Goal: Task Accomplishment & Management: Manage account settings

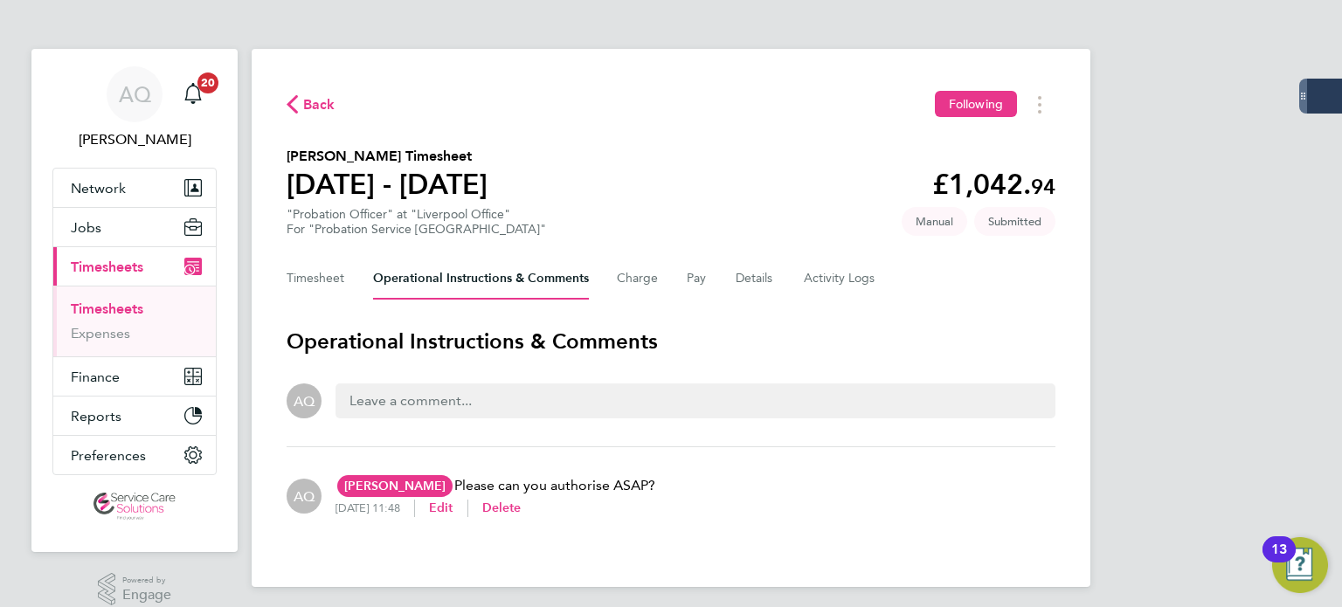
click at [128, 308] on link "Timesheets" at bounding box center [107, 309] width 73 height 17
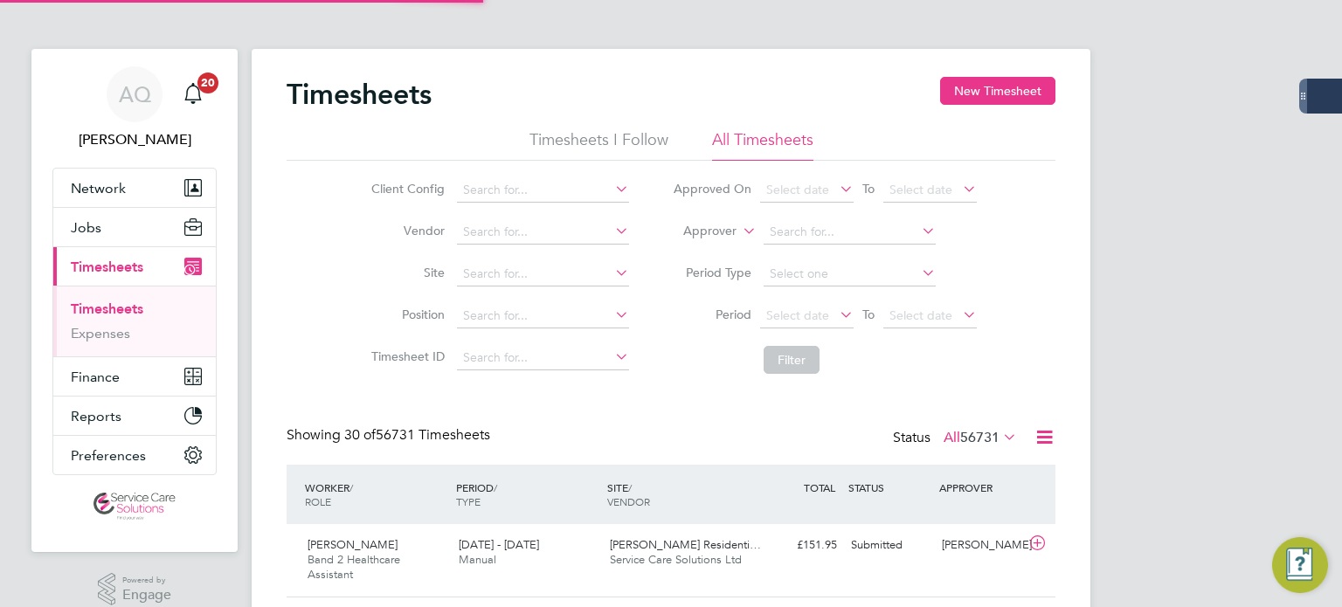
click at [727, 223] on li "Approver" at bounding box center [825, 232] width 348 height 42
click at [729, 236] on label "Approver" at bounding box center [697, 231] width 79 height 17
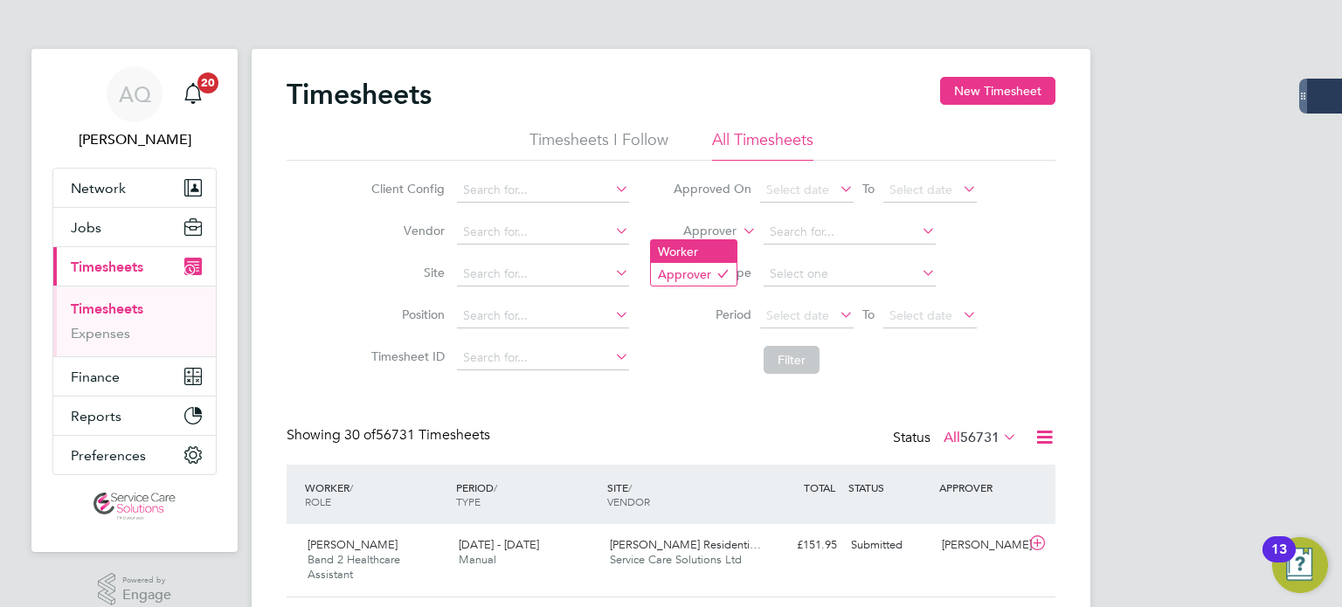
click at [728, 253] on li "Worker" at bounding box center [694, 251] width 86 height 23
click at [819, 231] on input at bounding box center [850, 232] width 172 height 24
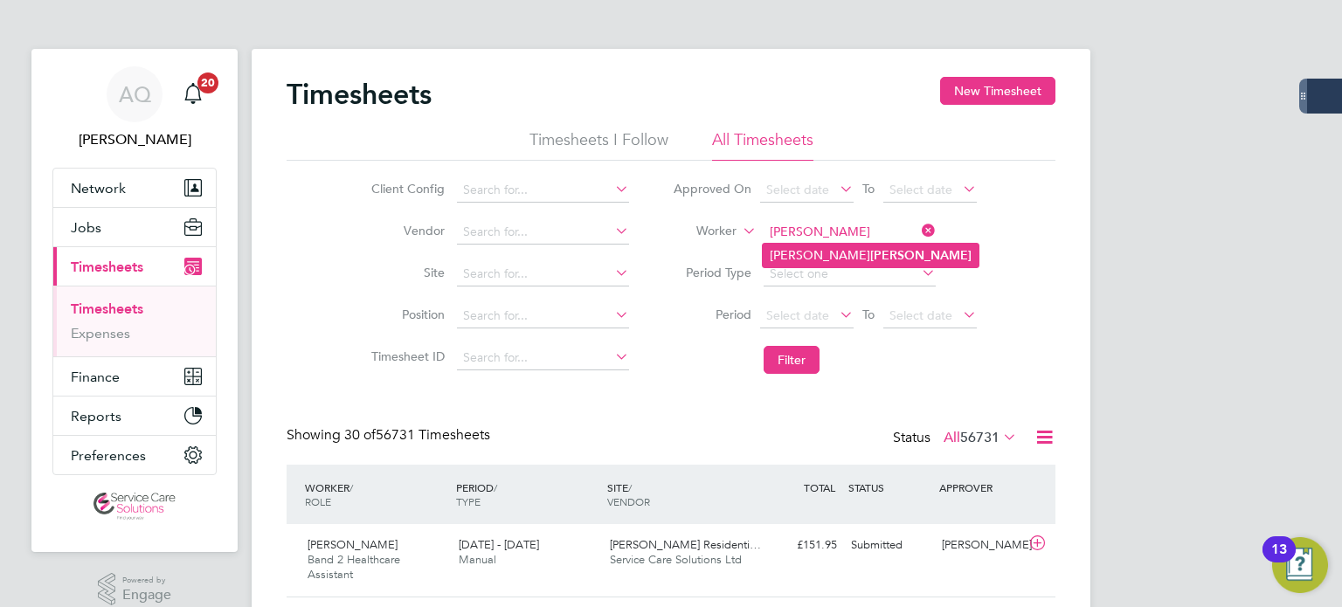
drag, startPoint x: 843, startPoint y: 257, endPoint x: 848, endPoint y: 266, distance: 9.8
click at [870, 258] on b "Boriczewski" at bounding box center [920, 255] width 101 height 15
type input "William Boriczewski"
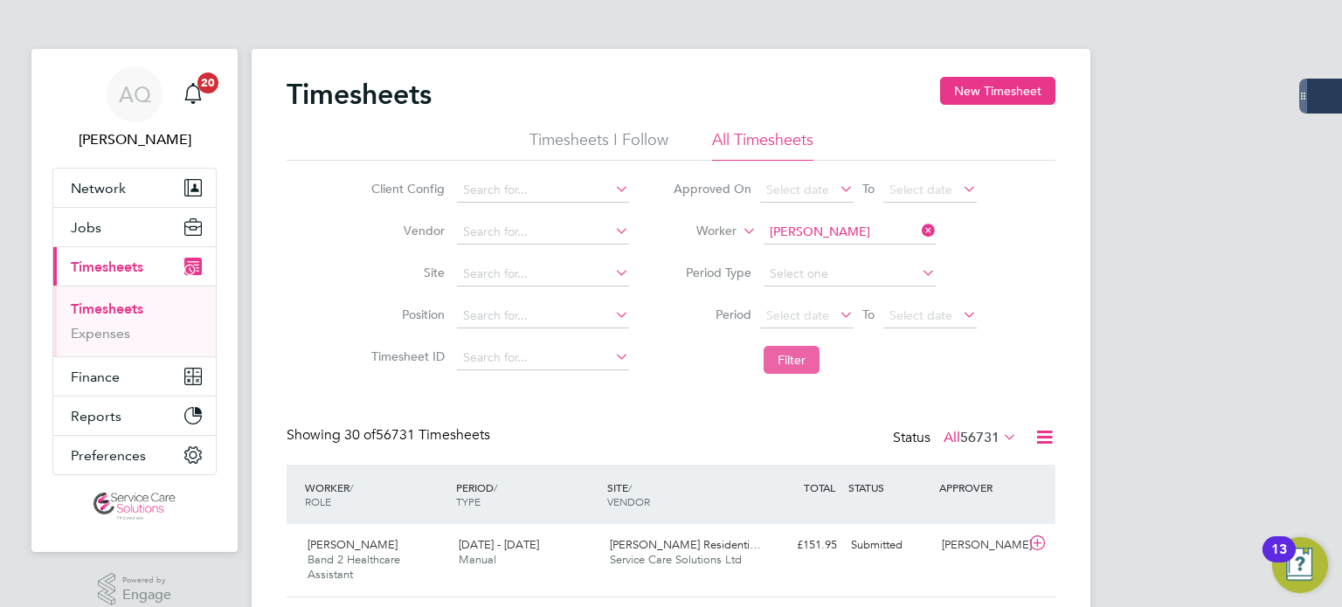
click at [778, 357] on button "Filter" at bounding box center [792, 360] width 56 height 28
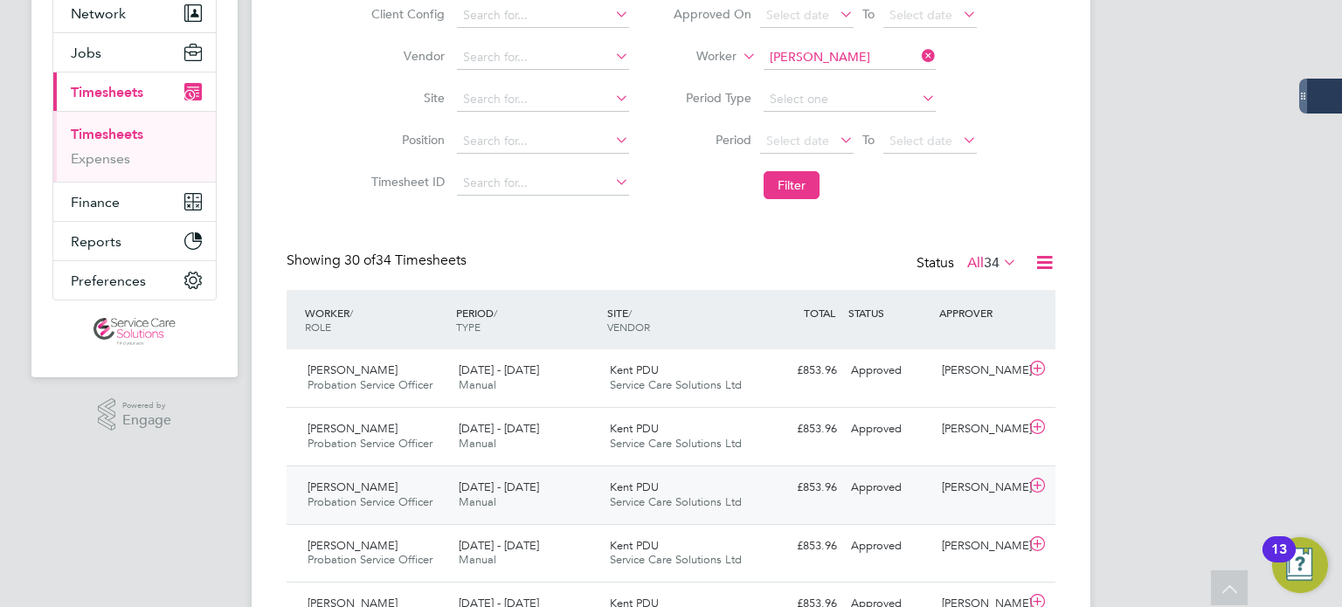
click at [906, 479] on div "Approved" at bounding box center [889, 488] width 91 height 29
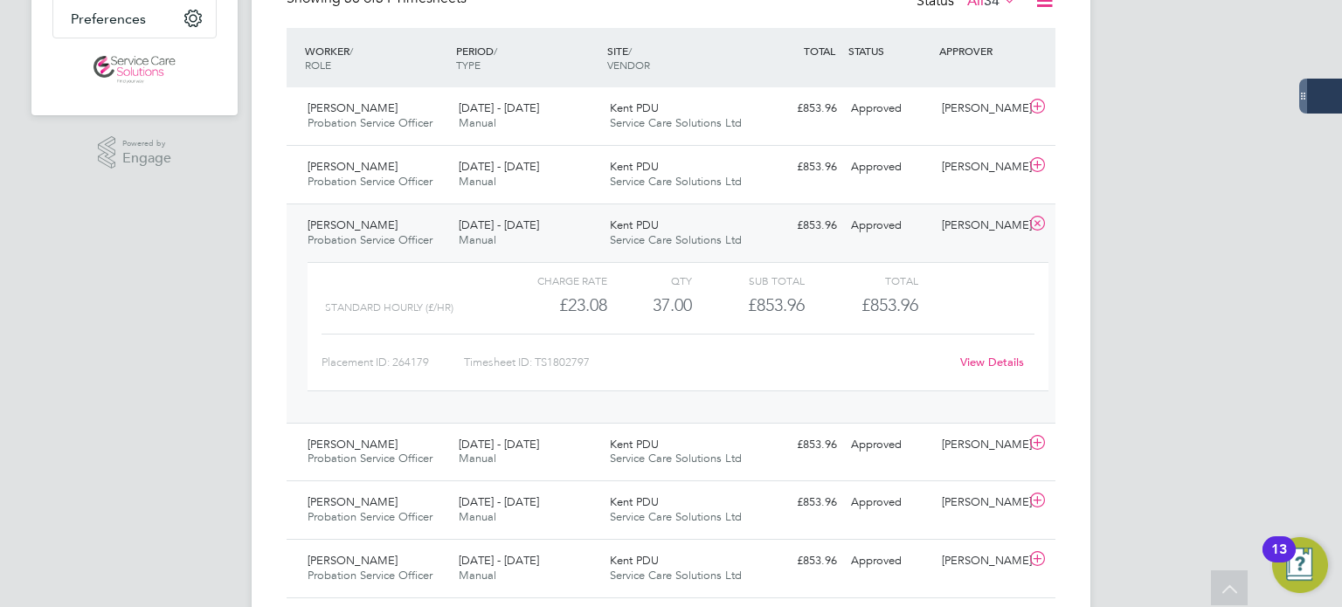
click at [996, 369] on div "View Details" at bounding box center [992, 363] width 86 height 28
click at [998, 360] on link "View Details" at bounding box center [992, 362] width 64 height 15
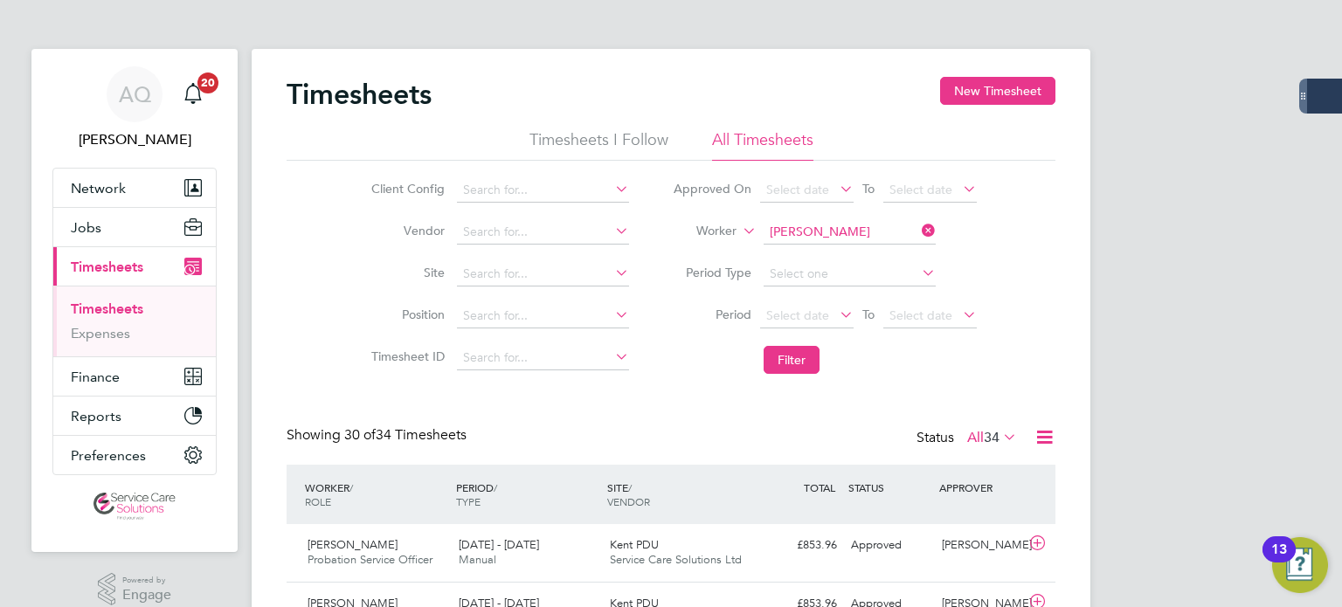
click at [108, 273] on span "Timesheets" at bounding box center [107, 267] width 73 height 17
click at [868, 235] on input at bounding box center [850, 232] width 172 height 24
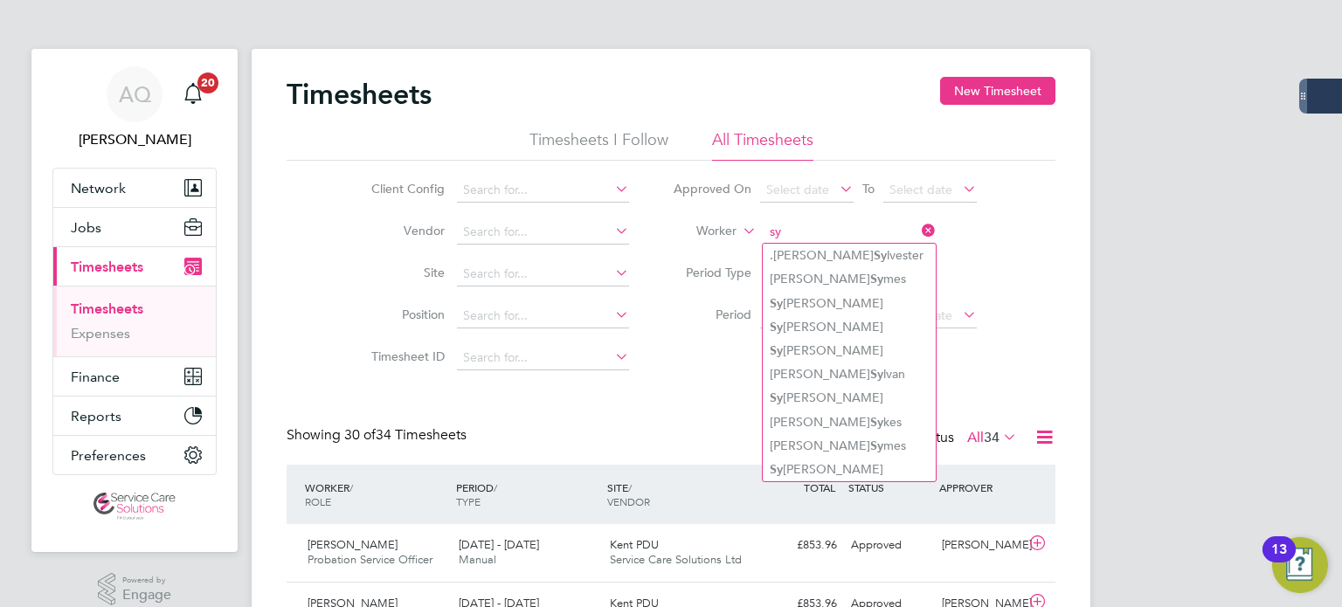
type input "sy"
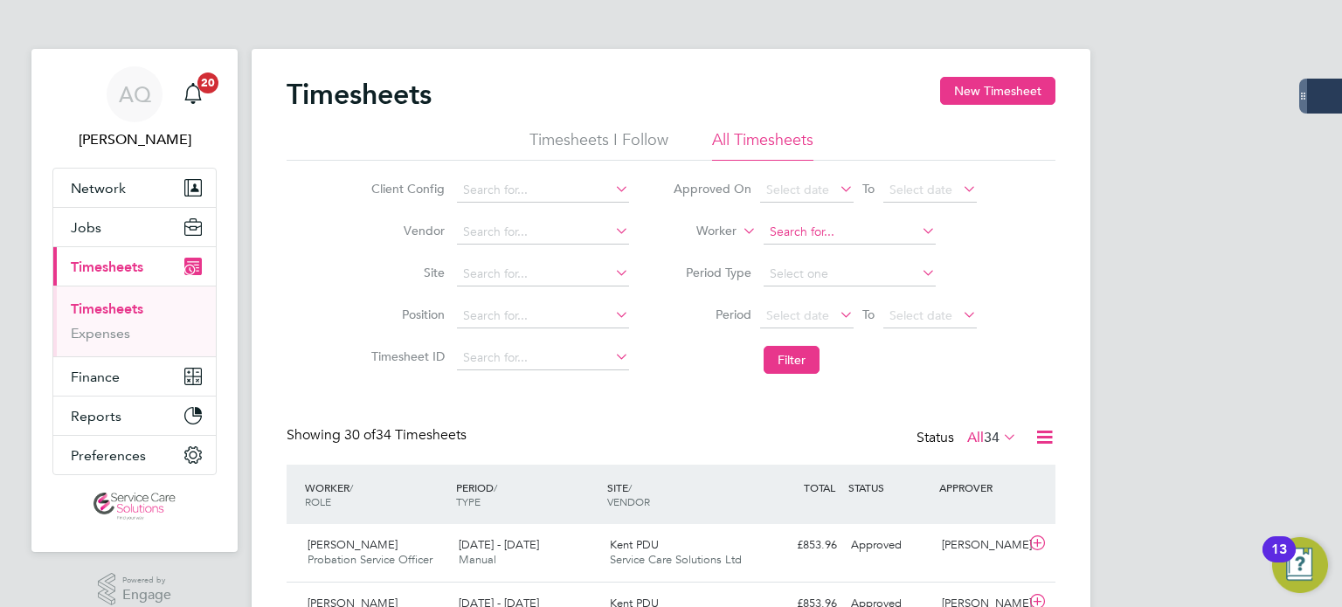
click at [822, 232] on input at bounding box center [850, 232] width 172 height 24
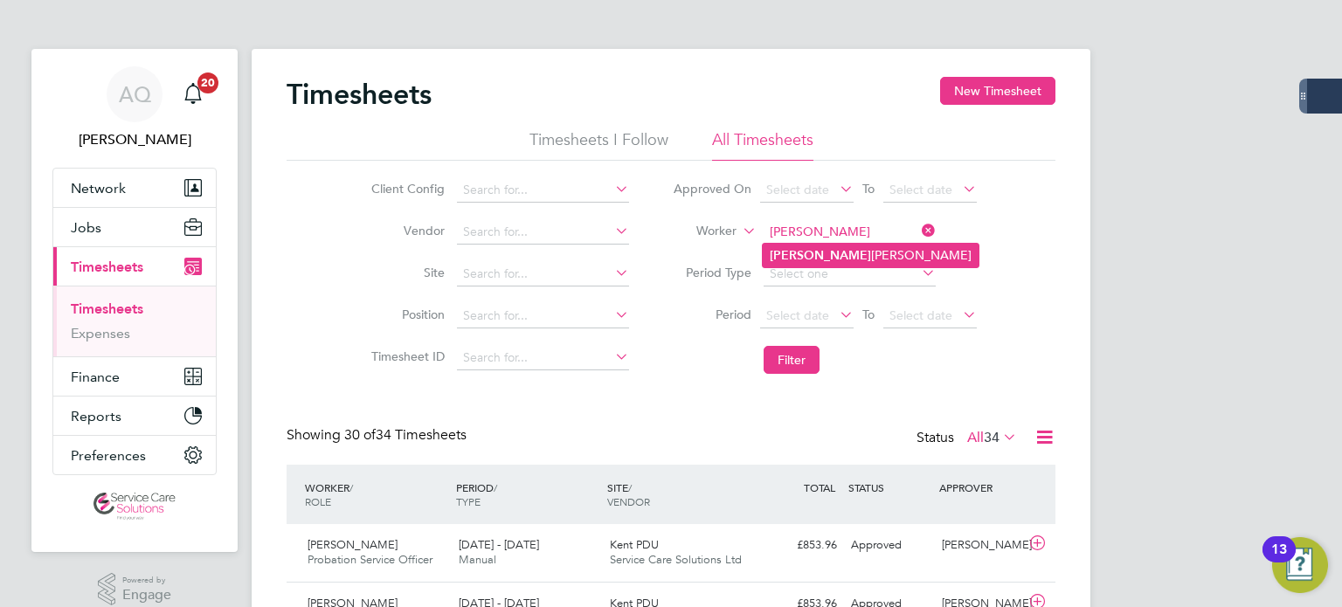
click at [829, 254] on li "Sylvia Williams" at bounding box center [871, 256] width 216 height 24
type input "[PERSON_NAME]"
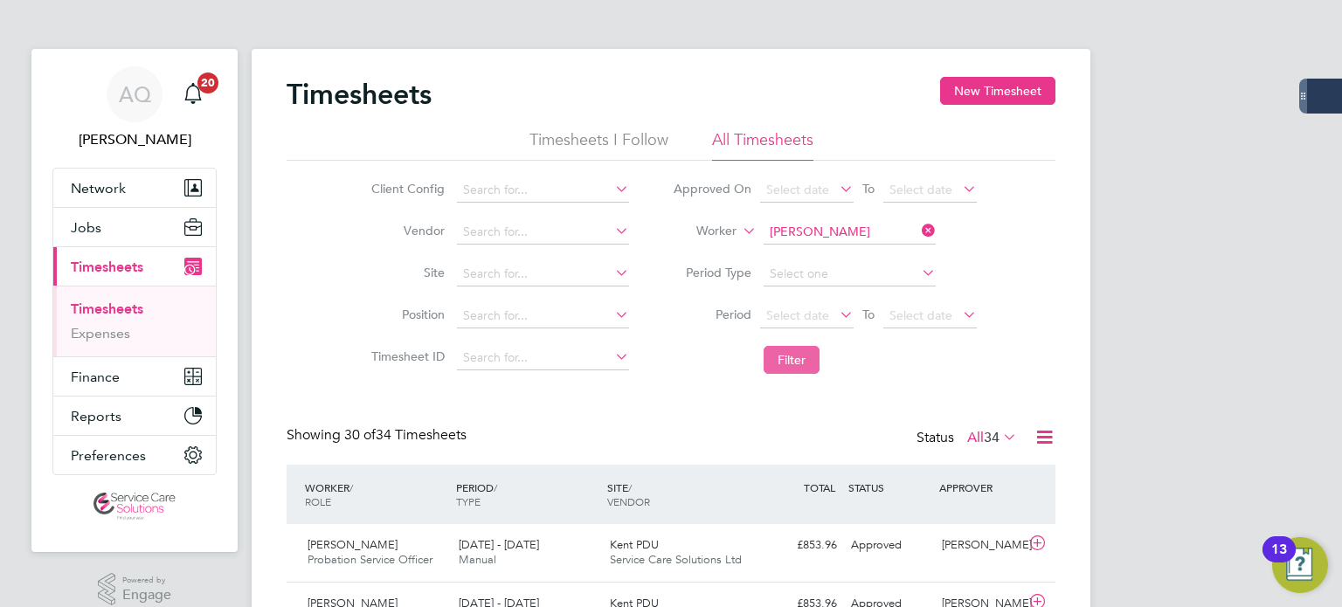
click at [801, 358] on button "Filter" at bounding box center [792, 360] width 56 height 28
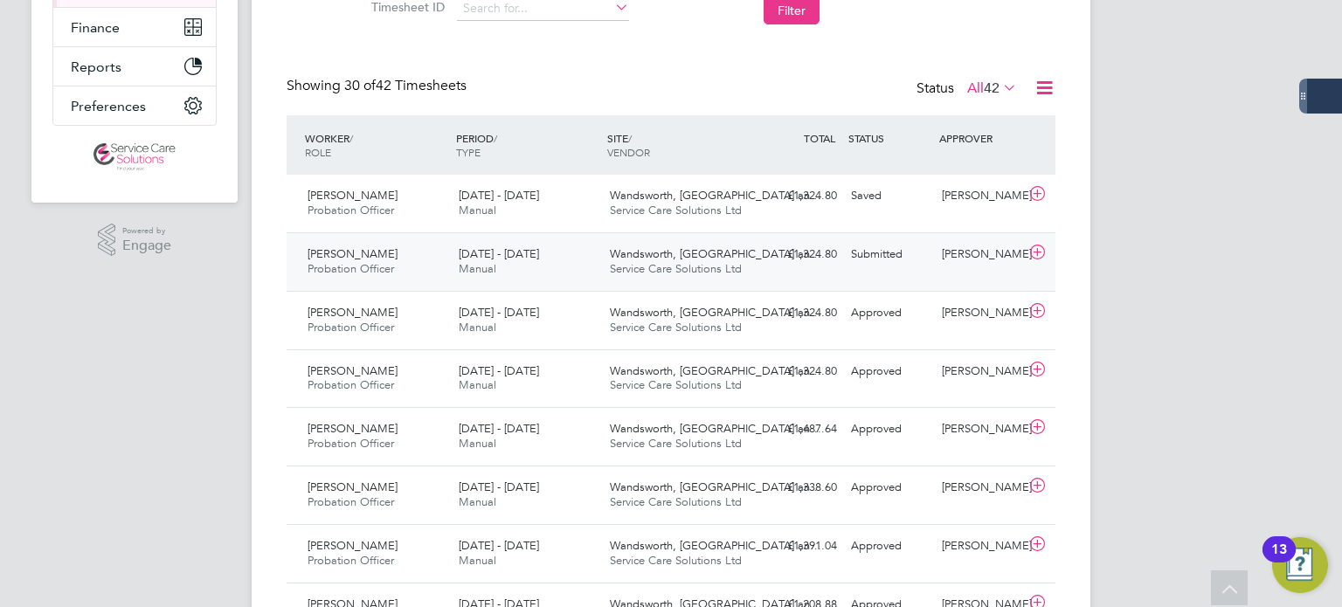
click at [916, 262] on div "Submitted" at bounding box center [889, 254] width 91 height 29
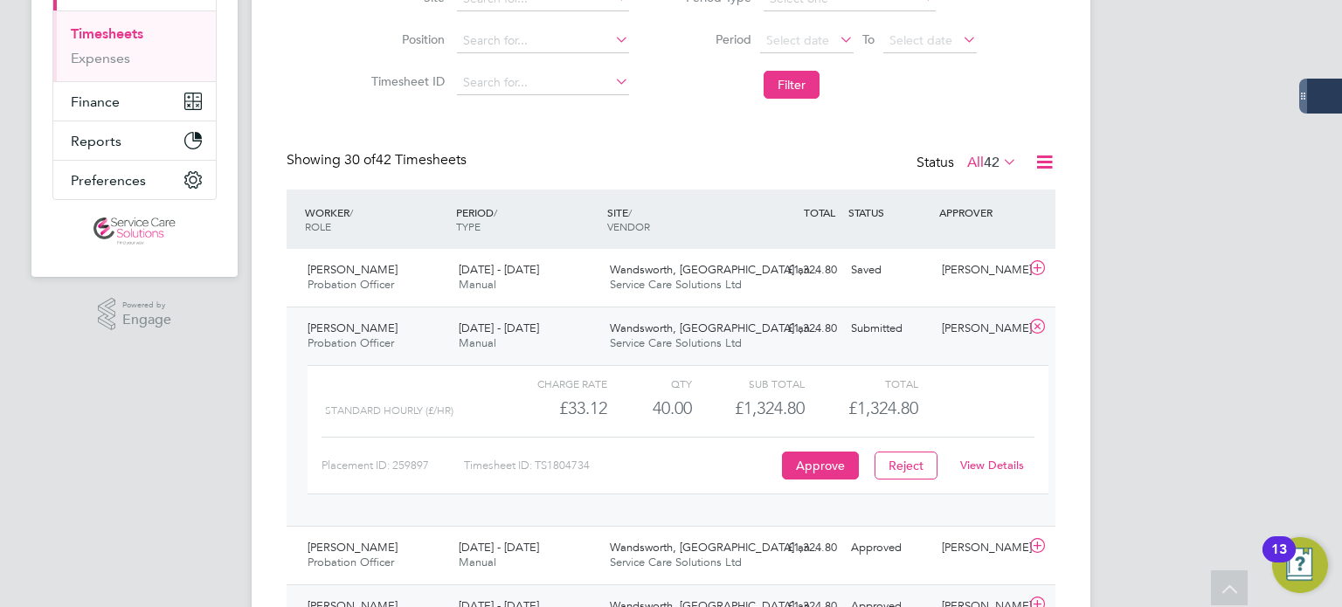
scroll to position [350, 0]
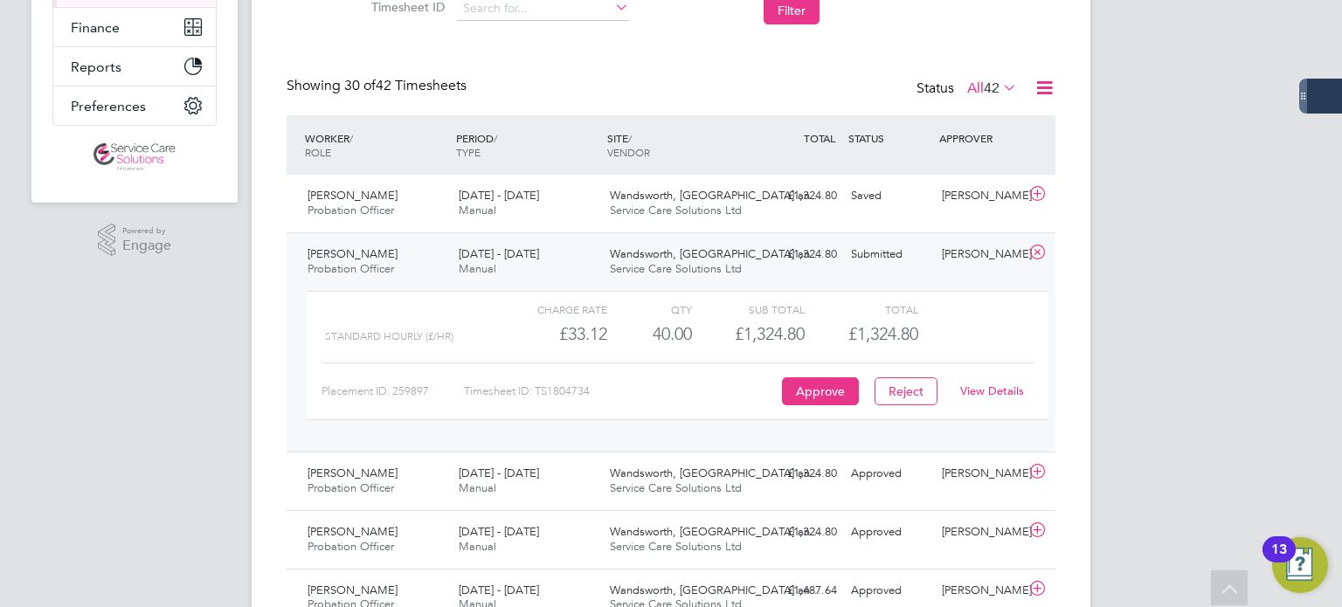
click at [1000, 388] on link "View Details" at bounding box center [992, 391] width 64 height 15
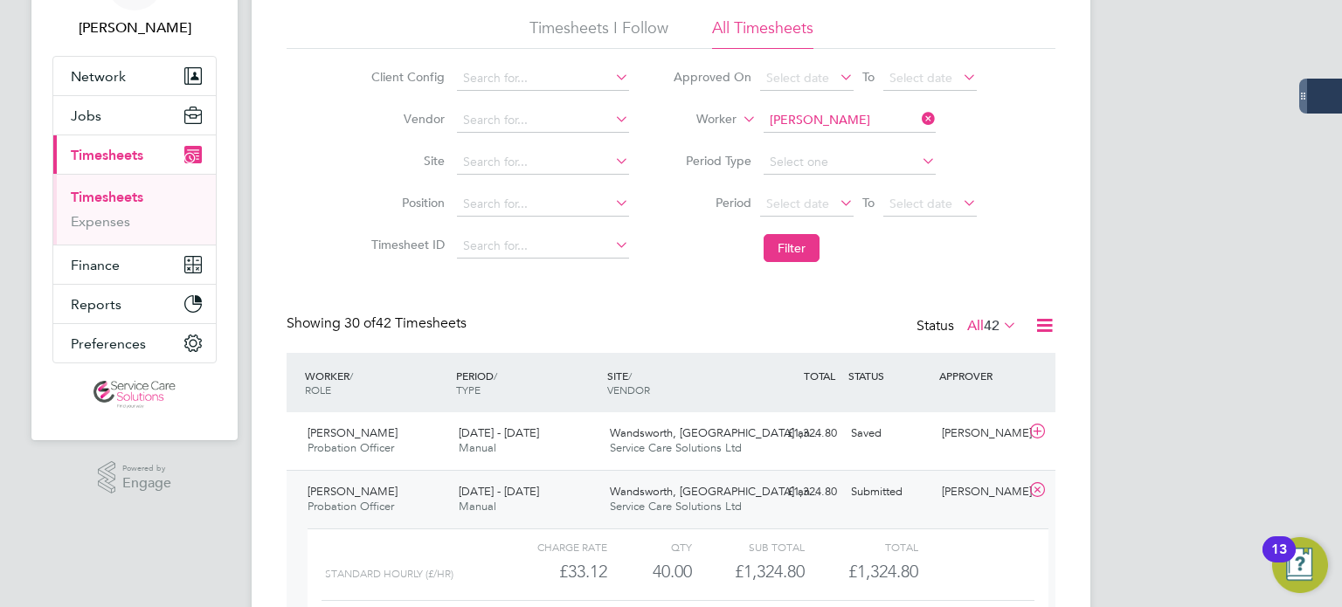
scroll to position [175, 0]
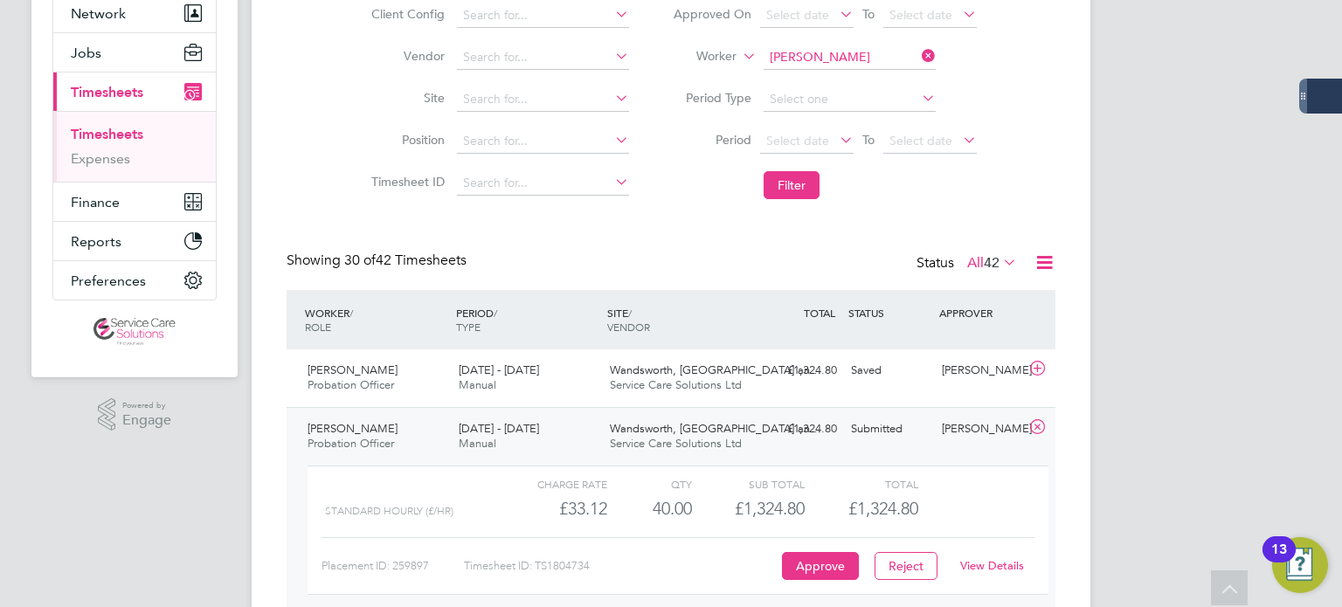
click at [1011, 566] on link "View Details" at bounding box center [992, 565] width 64 height 15
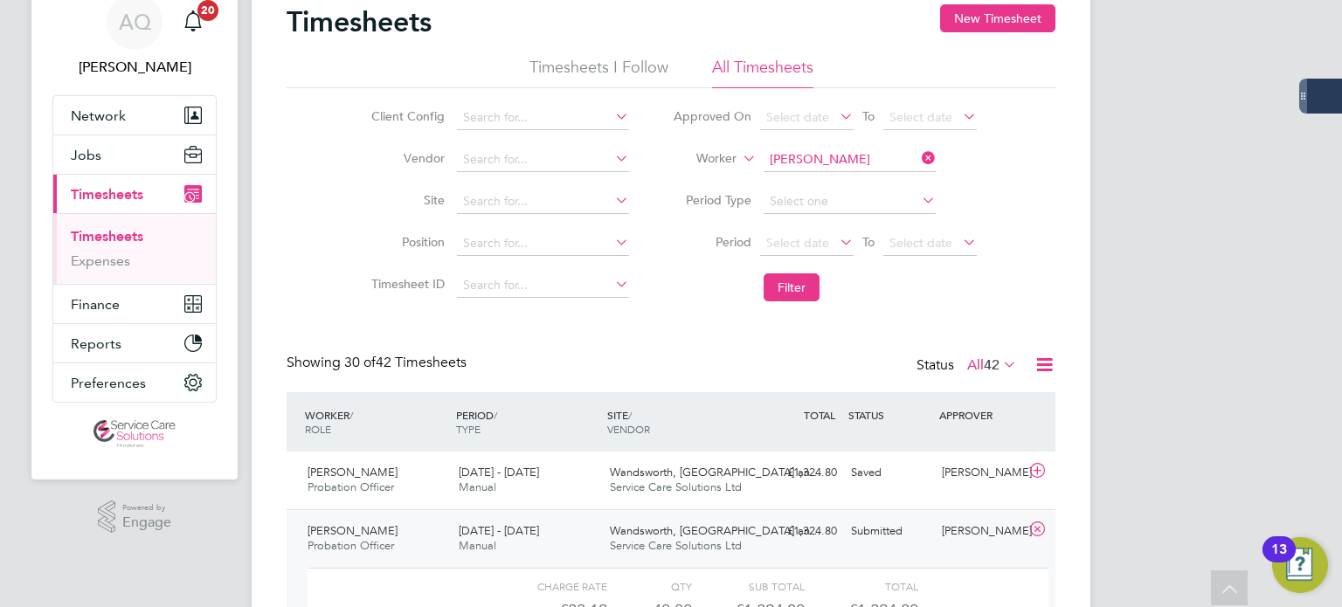
scroll to position [0, 0]
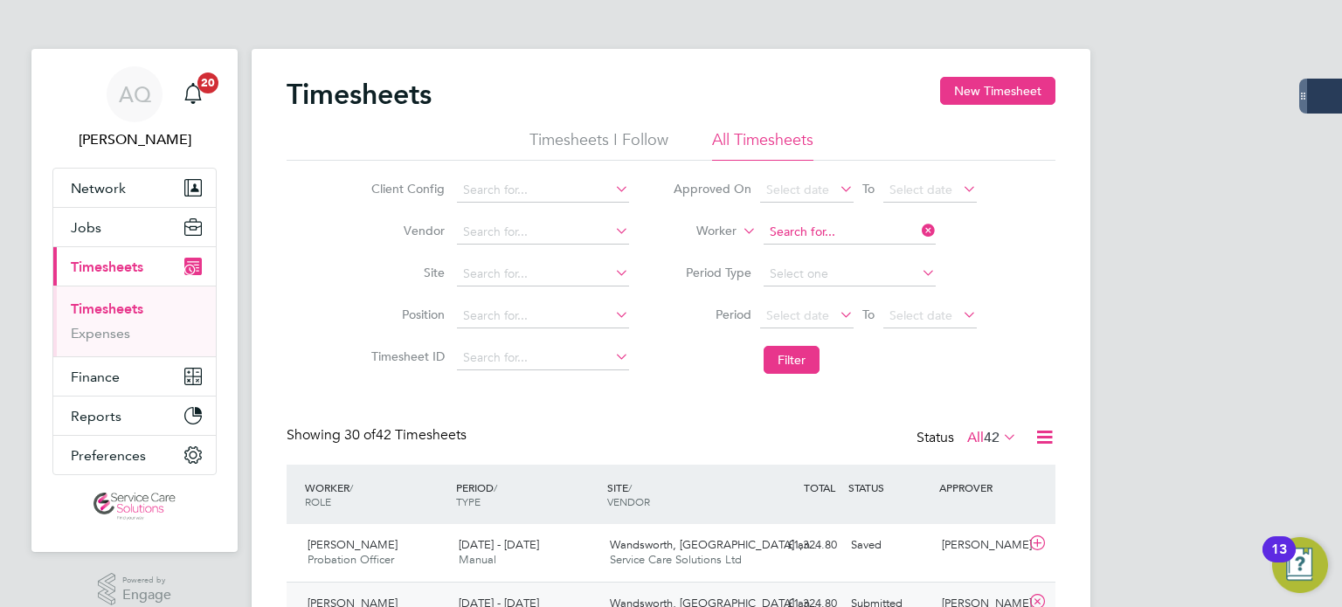
click at [815, 225] on input at bounding box center [850, 232] width 172 height 24
click at [848, 275] on li "[PERSON_NAME]" at bounding box center [849, 279] width 173 height 24
type input "[PERSON_NAME]"
click at [801, 348] on button "Filter" at bounding box center [792, 360] width 56 height 28
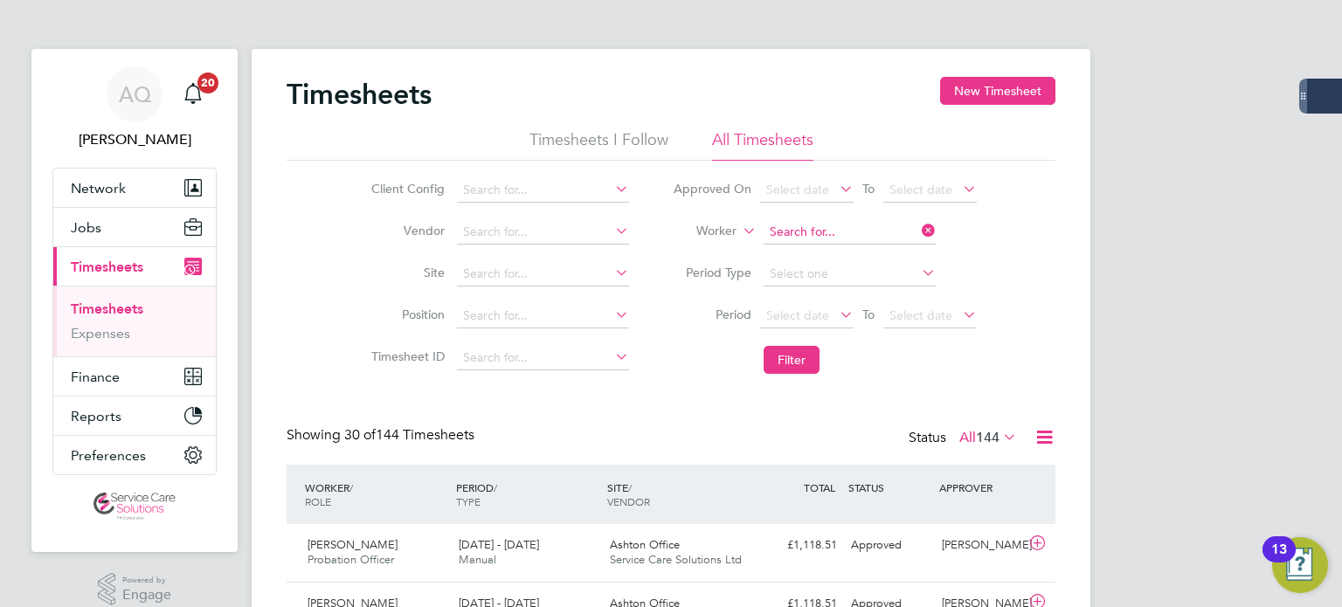
click at [843, 226] on input at bounding box center [850, 232] width 172 height 24
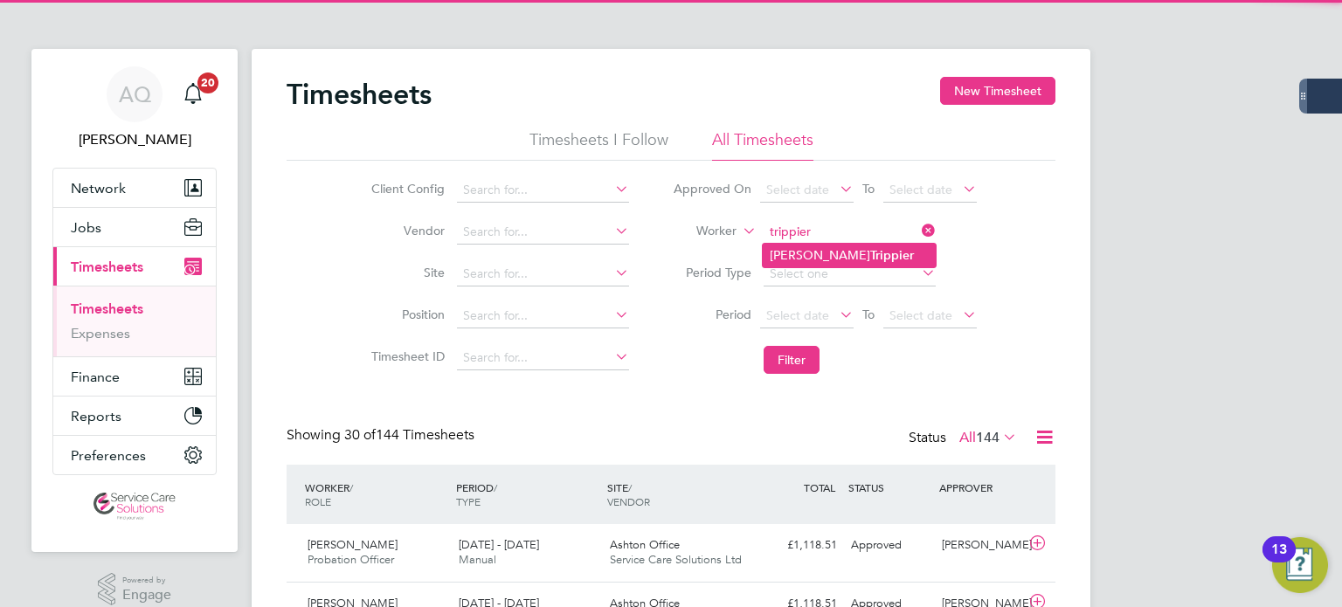
click at [870, 259] on b "Trippier" at bounding box center [892, 255] width 44 height 15
type input "[PERSON_NAME]"
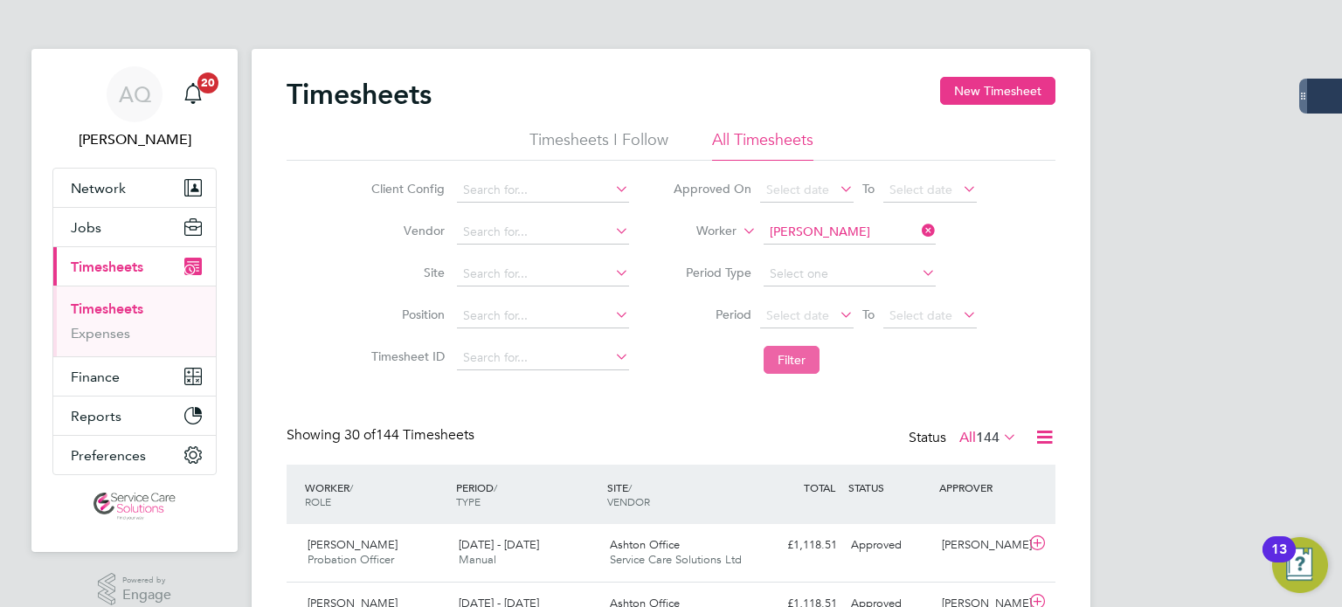
click at [784, 364] on button "Filter" at bounding box center [792, 360] width 56 height 28
click at [875, 539] on div "Approved" at bounding box center [889, 545] width 91 height 29
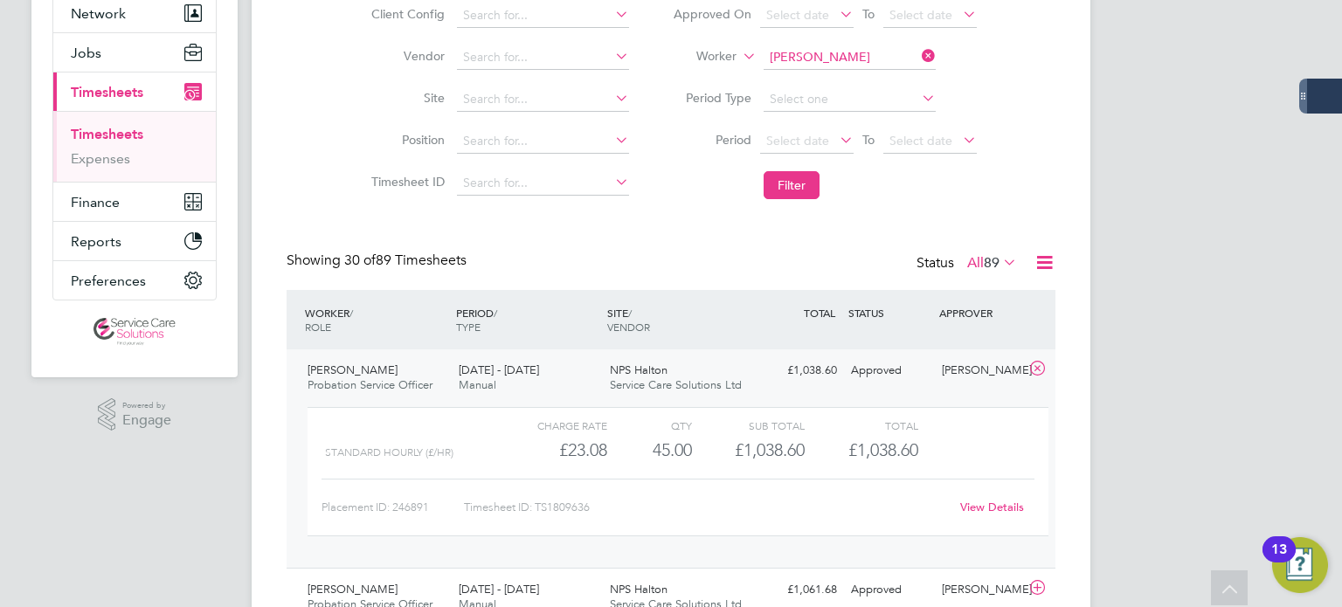
click at [819, 41] on li "Worker Sharon Trippier" at bounding box center [825, 58] width 348 height 42
click at [826, 56] on input at bounding box center [850, 57] width 172 height 24
click at [860, 170] on li "Iaisha Allen" at bounding box center [871, 176] width 216 height 24
type input "[PERSON_NAME]"
click at [810, 184] on button "Filter" at bounding box center [792, 185] width 56 height 28
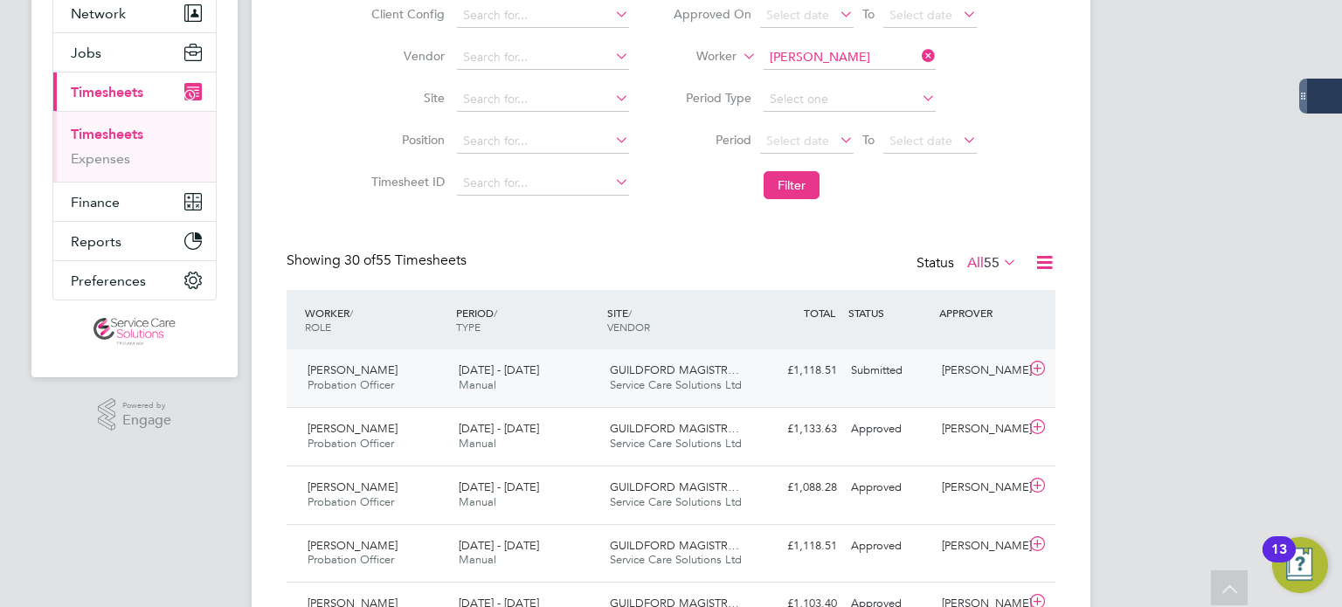
click at [882, 375] on div "Submitted" at bounding box center [889, 371] width 91 height 29
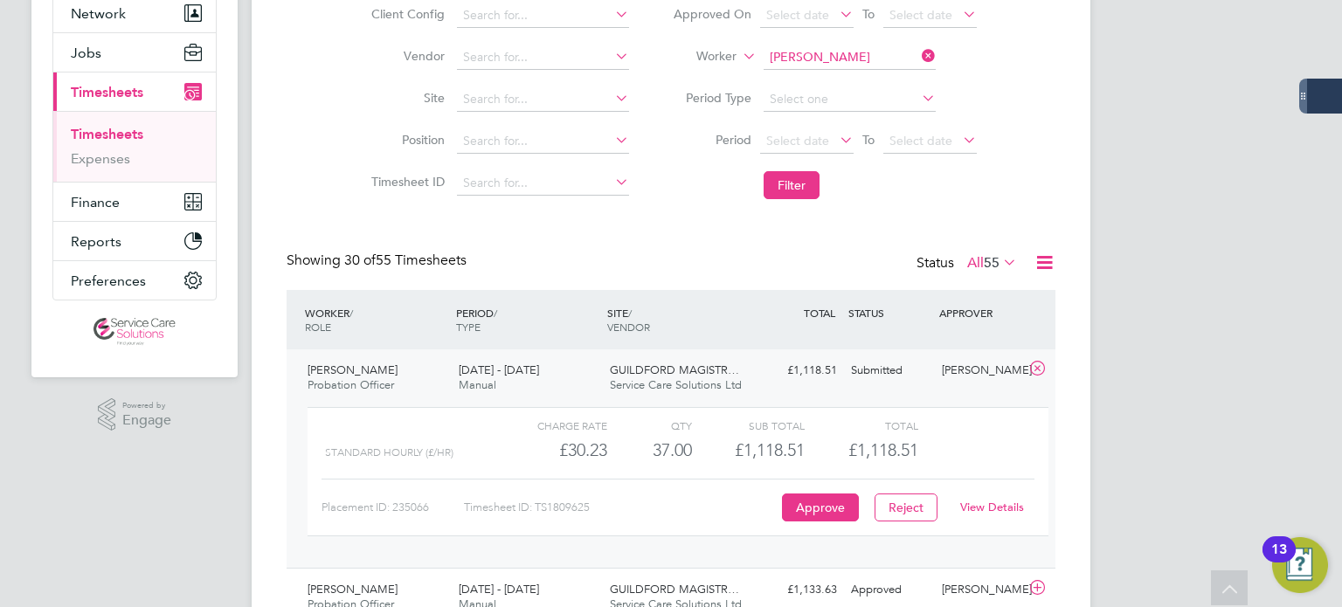
click at [1000, 510] on link "View Details" at bounding box center [992, 507] width 64 height 15
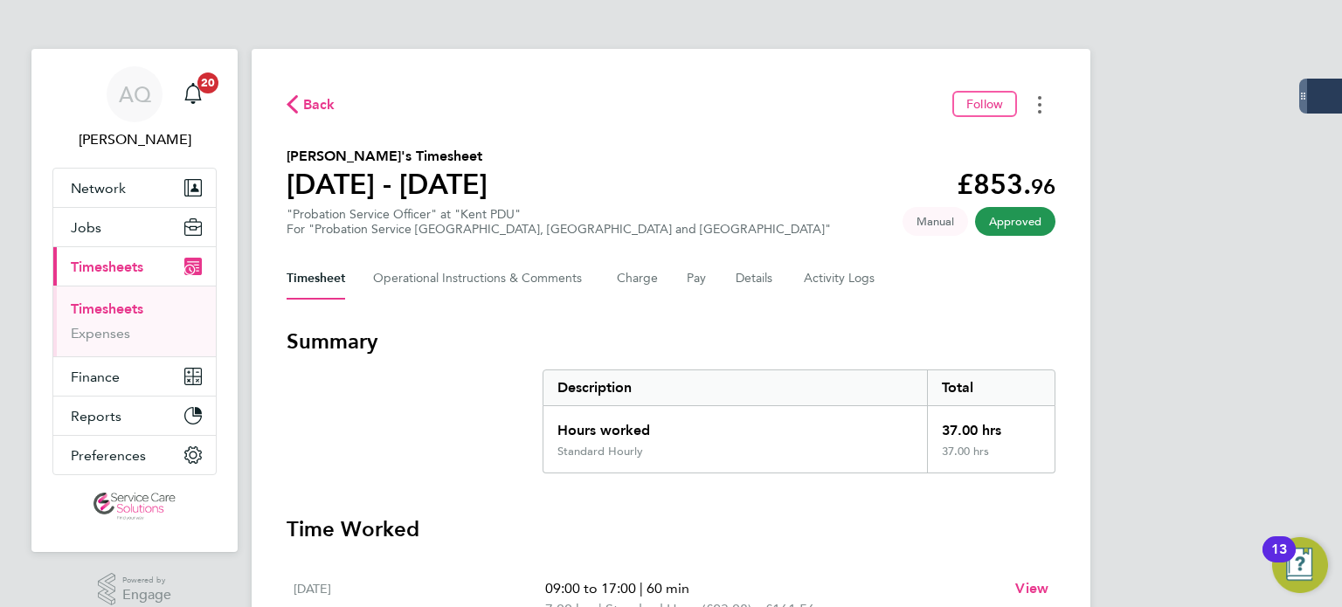
click at [1044, 99] on button "Timesheets Menu" at bounding box center [1039, 104] width 31 height 27
click at [968, 142] on link "Download timesheet" at bounding box center [951, 143] width 210 height 35
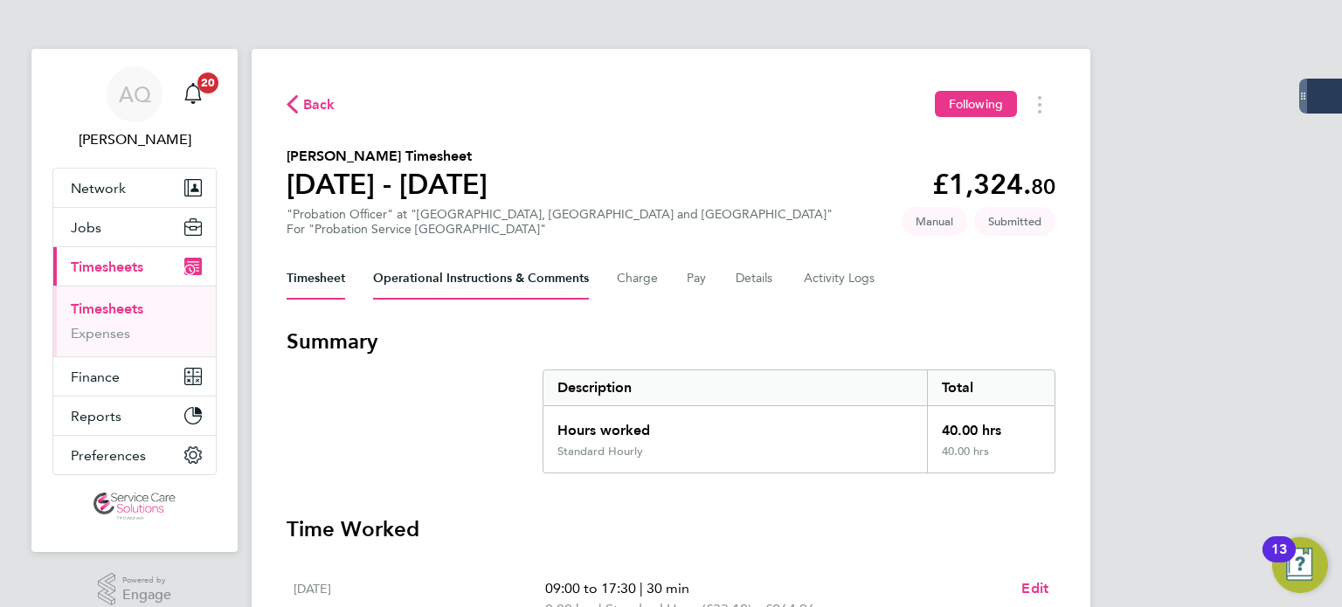
click at [437, 287] on Comments-tab "Operational Instructions & Comments" at bounding box center [481, 279] width 216 height 42
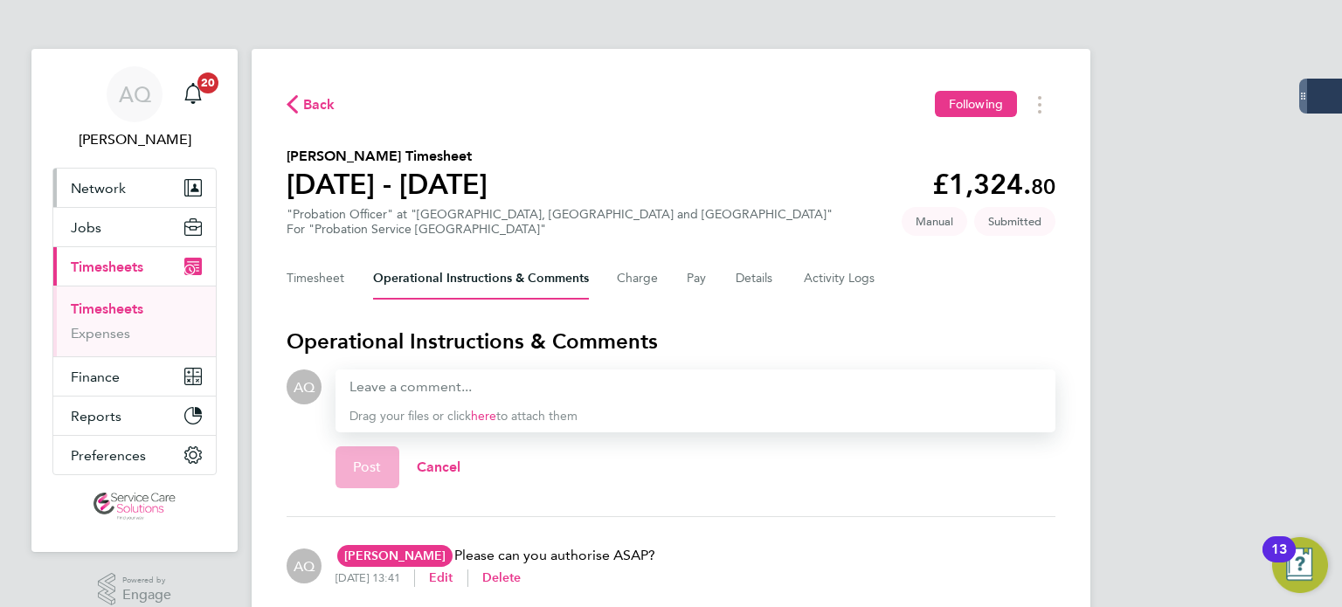
click at [106, 184] on span "Network" at bounding box center [98, 188] width 55 height 17
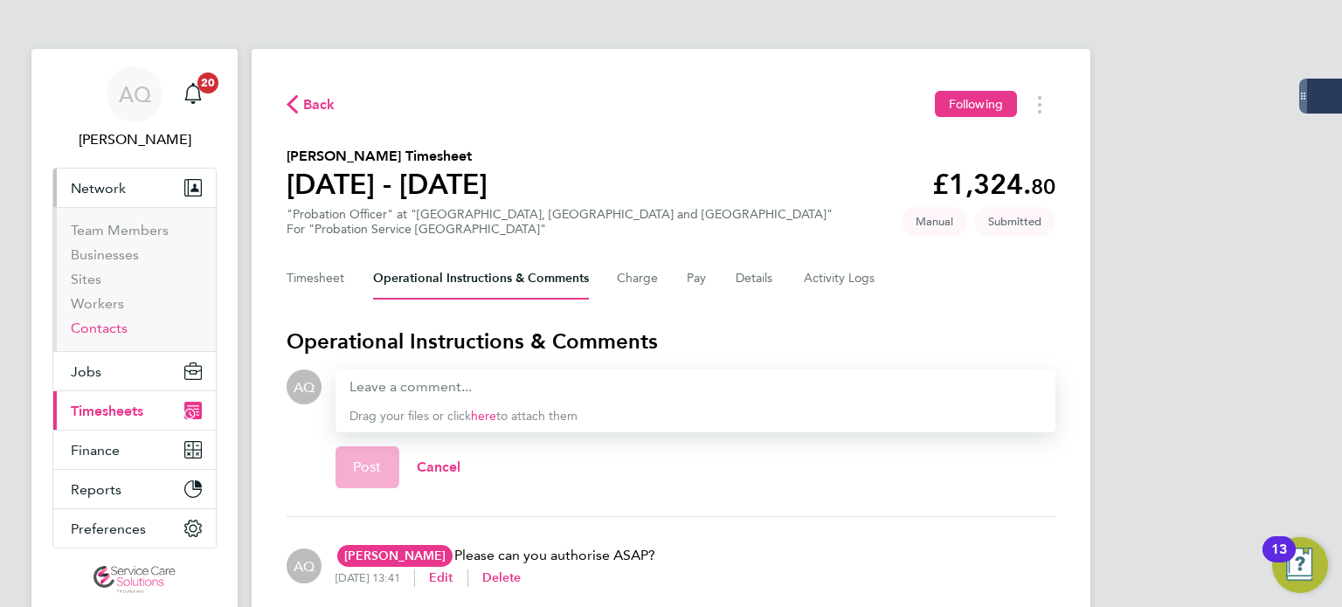
click at [98, 326] on link "Contacts" at bounding box center [99, 328] width 57 height 17
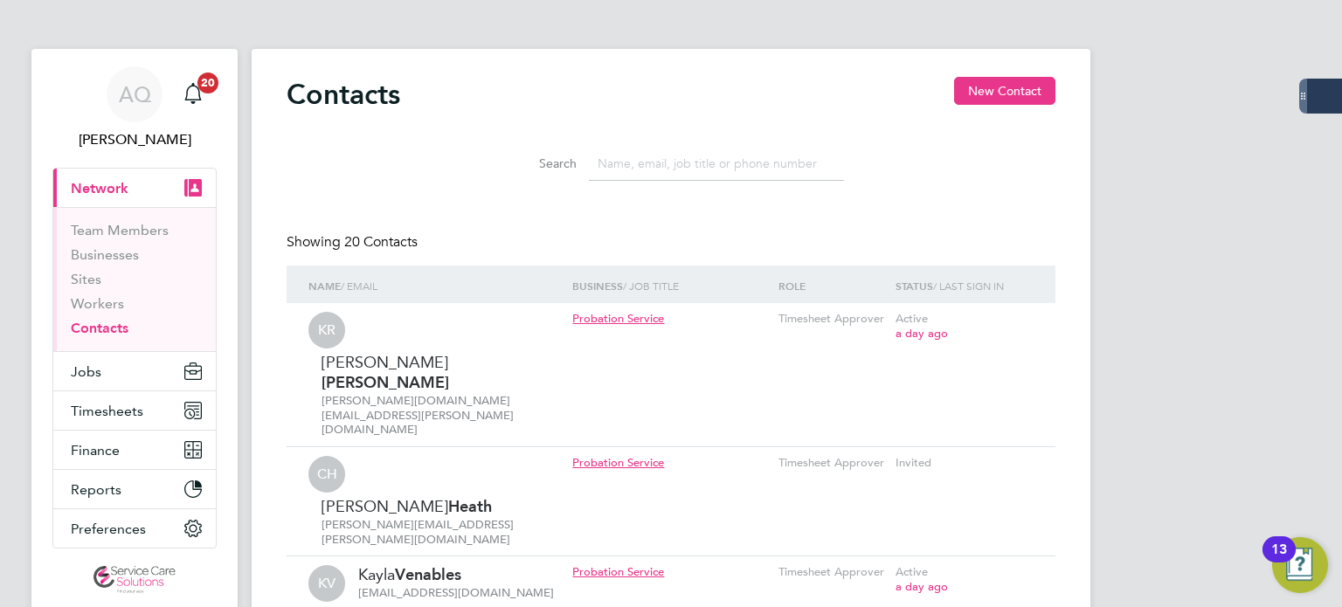
click at [641, 164] on input at bounding box center [716, 164] width 255 height 34
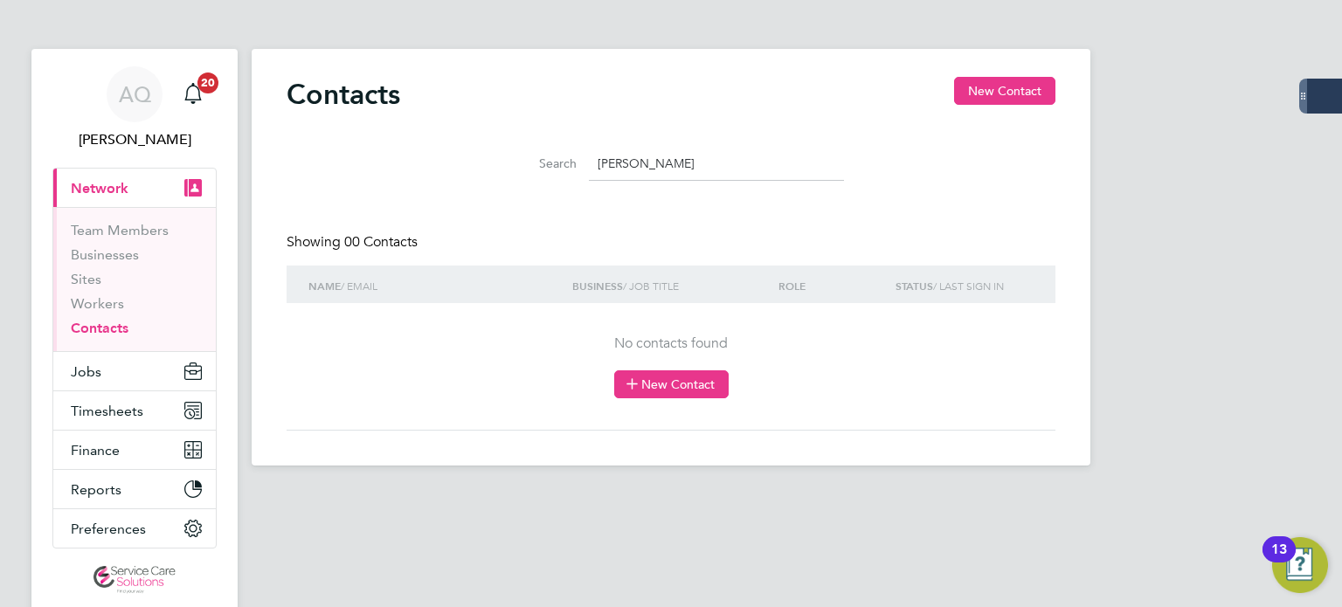
type input "alice tru"
click at [650, 385] on button "New Contact" at bounding box center [671, 385] width 114 height 28
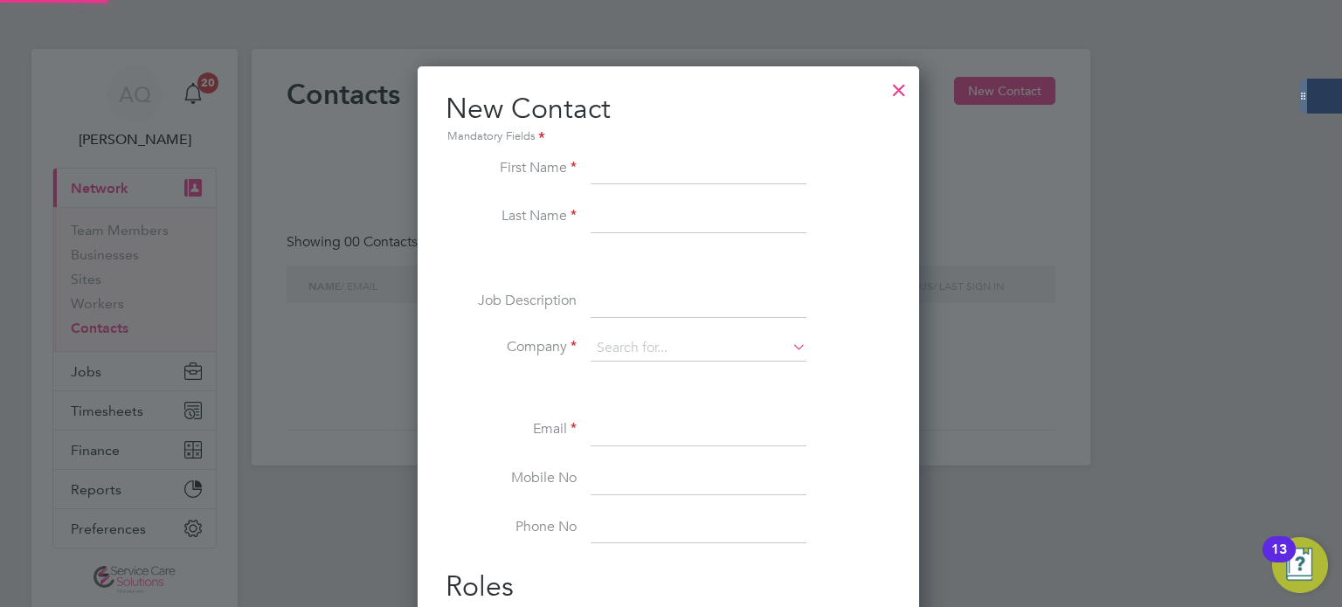
scroll to position [661, 506]
type input "Alice"
type input "Trueman"
click at [677, 309] on input at bounding box center [699, 302] width 216 height 31
type input "SPO"
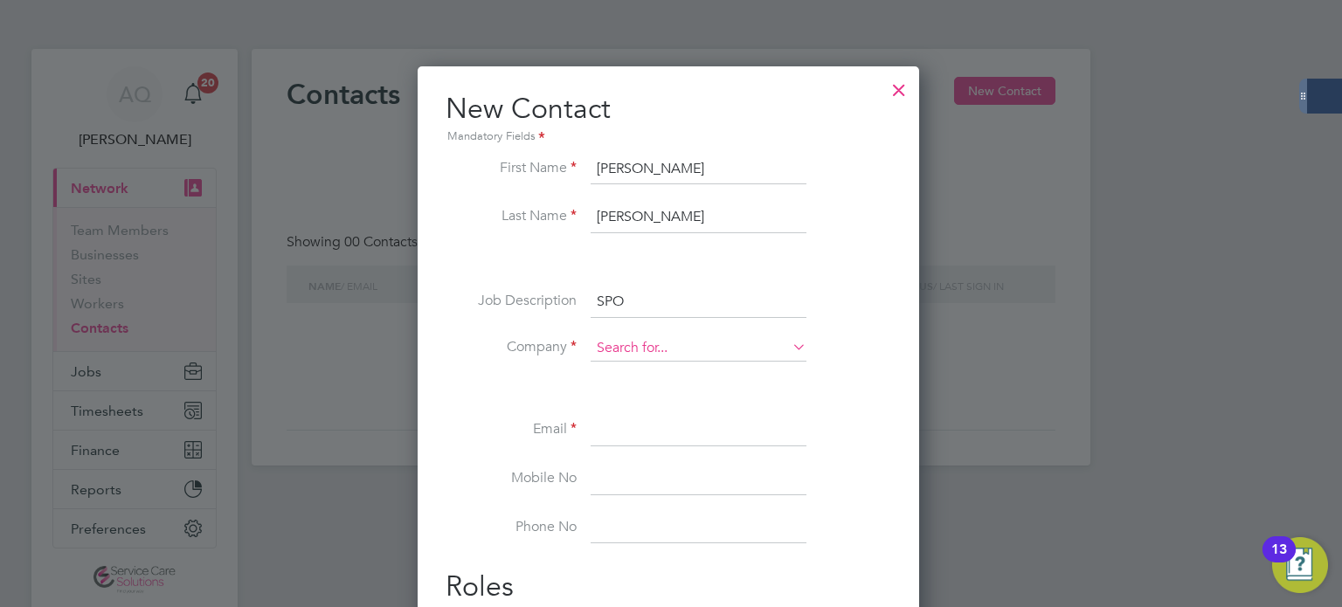
click at [690, 347] on input at bounding box center [699, 349] width 216 height 26
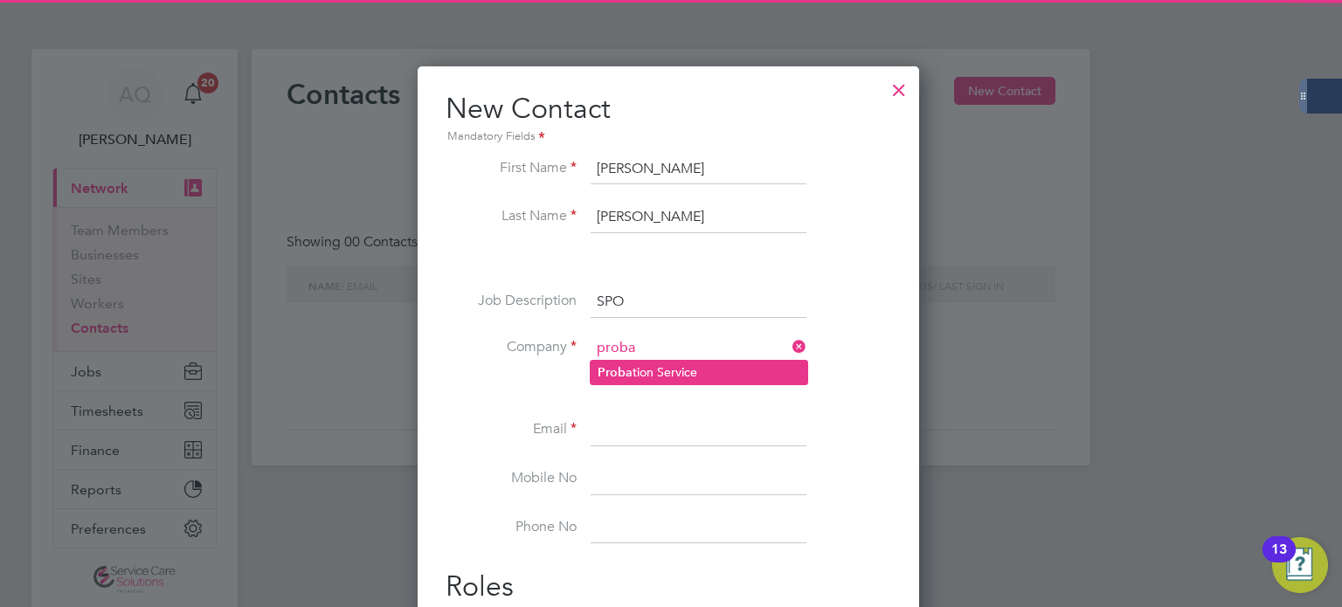
click at [697, 374] on li "Proba tion Service" at bounding box center [699, 373] width 217 height 24
type input "Probation Service"
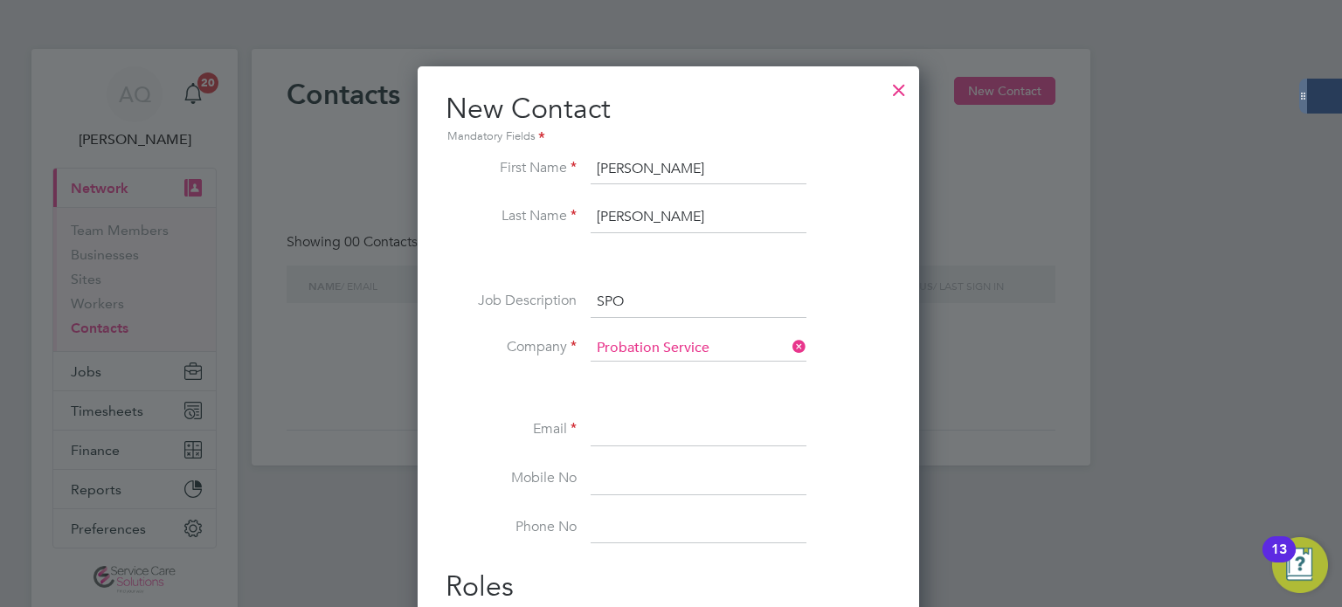
scroll to position [697, 506]
click at [650, 452] on li "Email" at bounding box center [669, 439] width 446 height 49
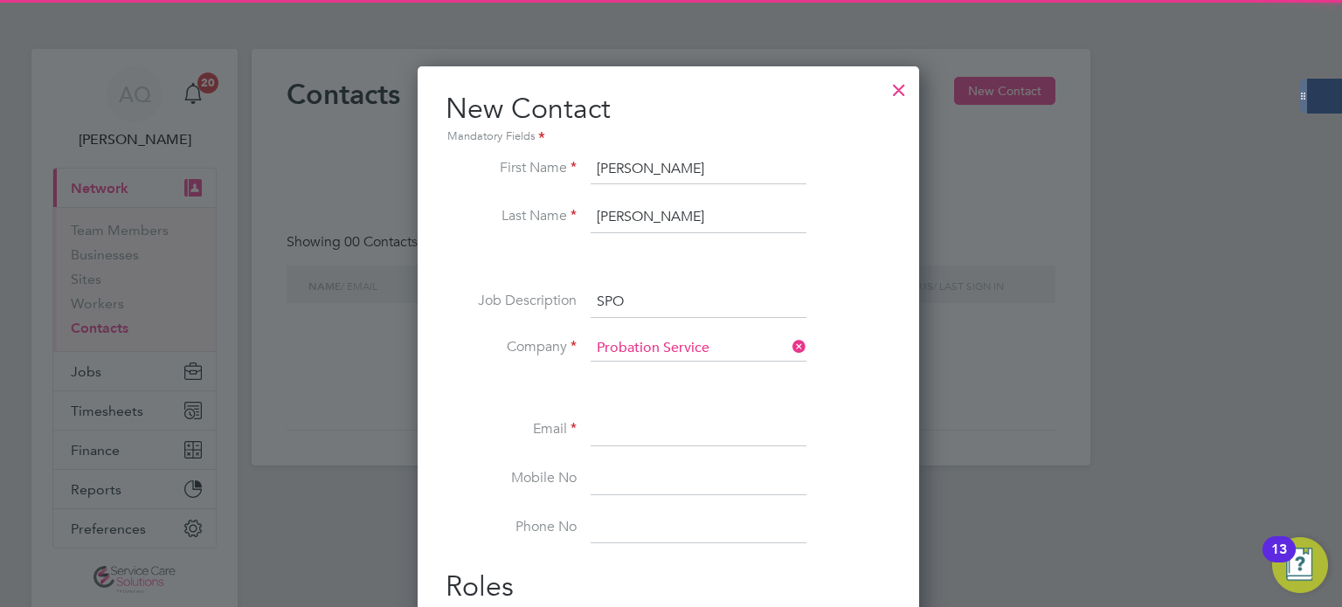
click at [655, 434] on input at bounding box center [699, 430] width 216 height 31
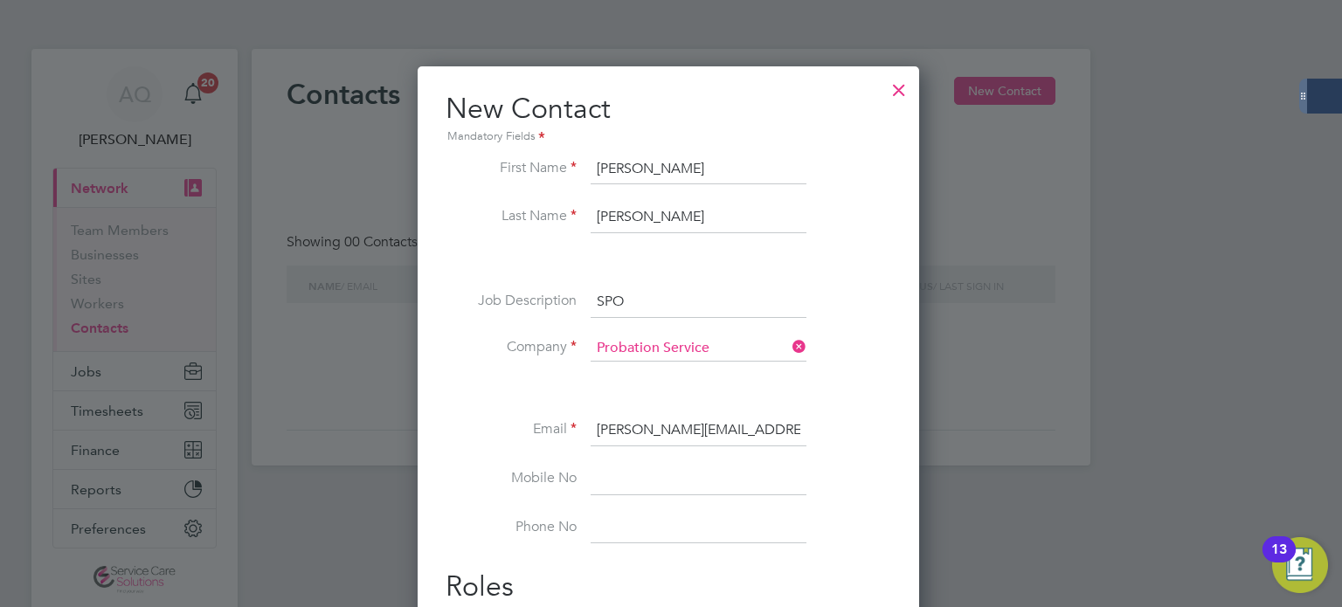
type input "alice.trueman@justice.gov.uk"
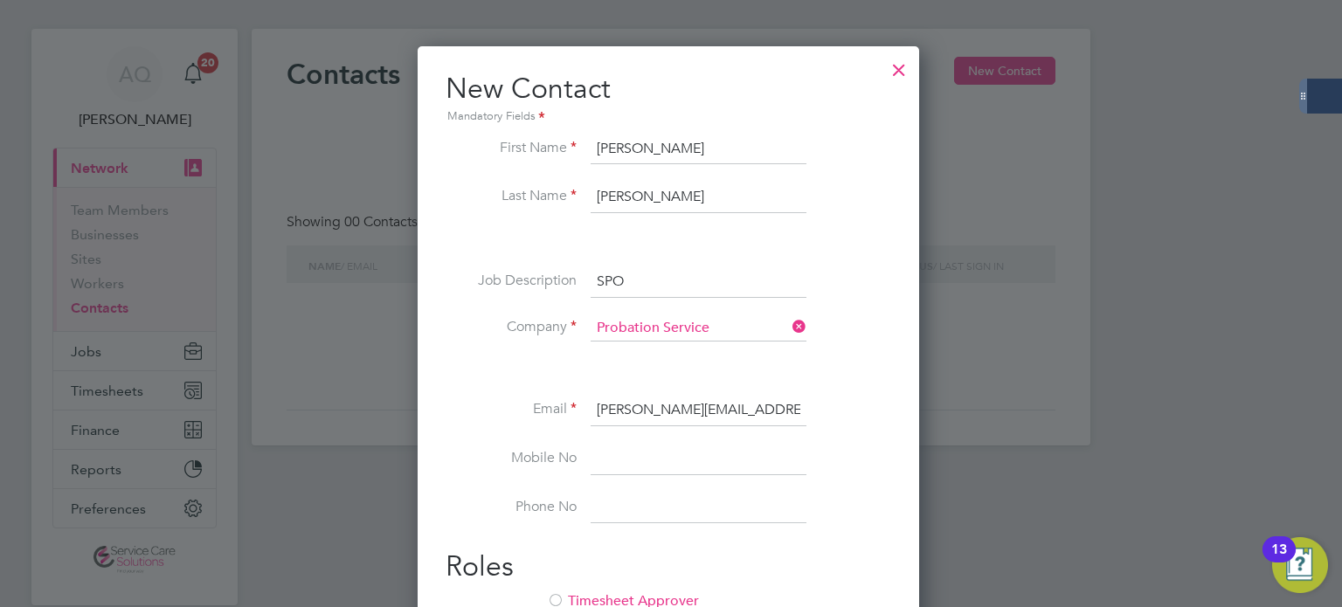
scroll to position [87, 0]
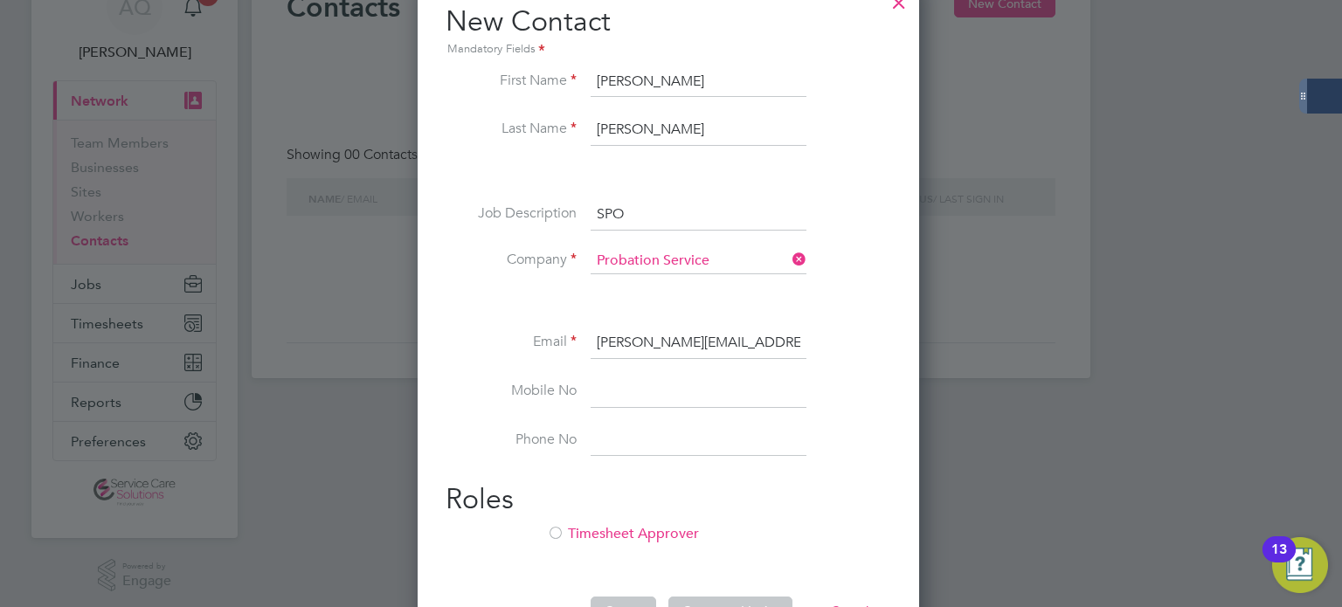
click at [554, 530] on div at bounding box center [555, 534] width 17 height 17
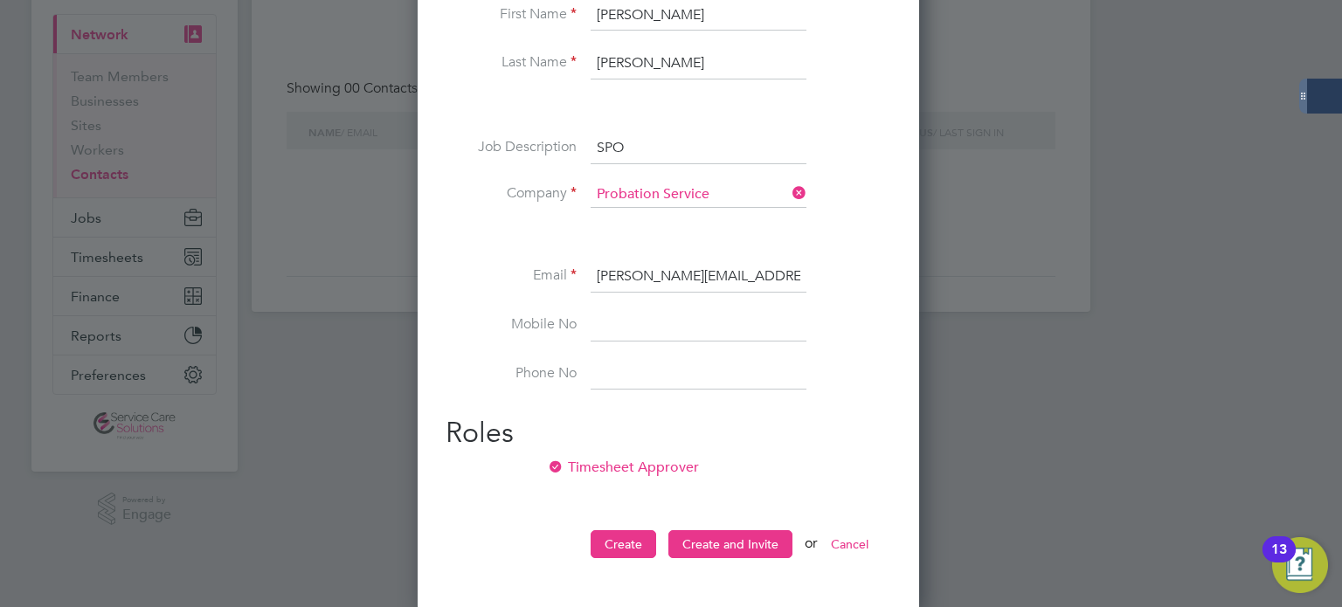
scroll to position [155, 0]
click at [727, 537] on button "Create and Invite" at bounding box center [731, 544] width 124 height 28
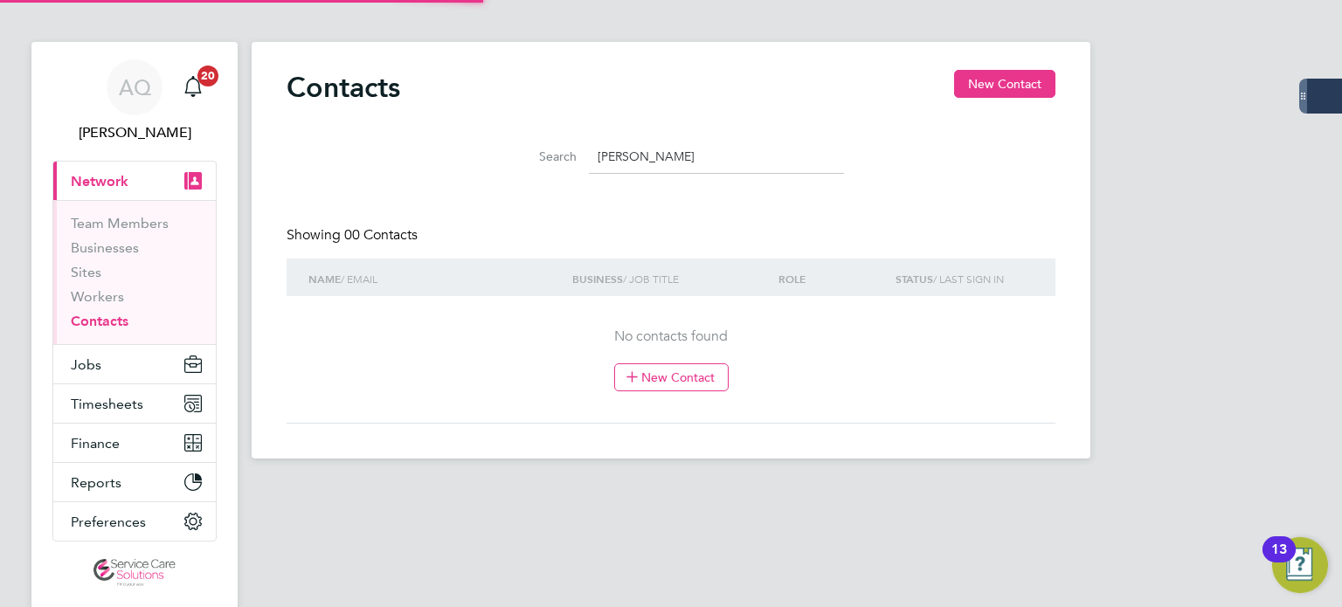
scroll to position [0, 0]
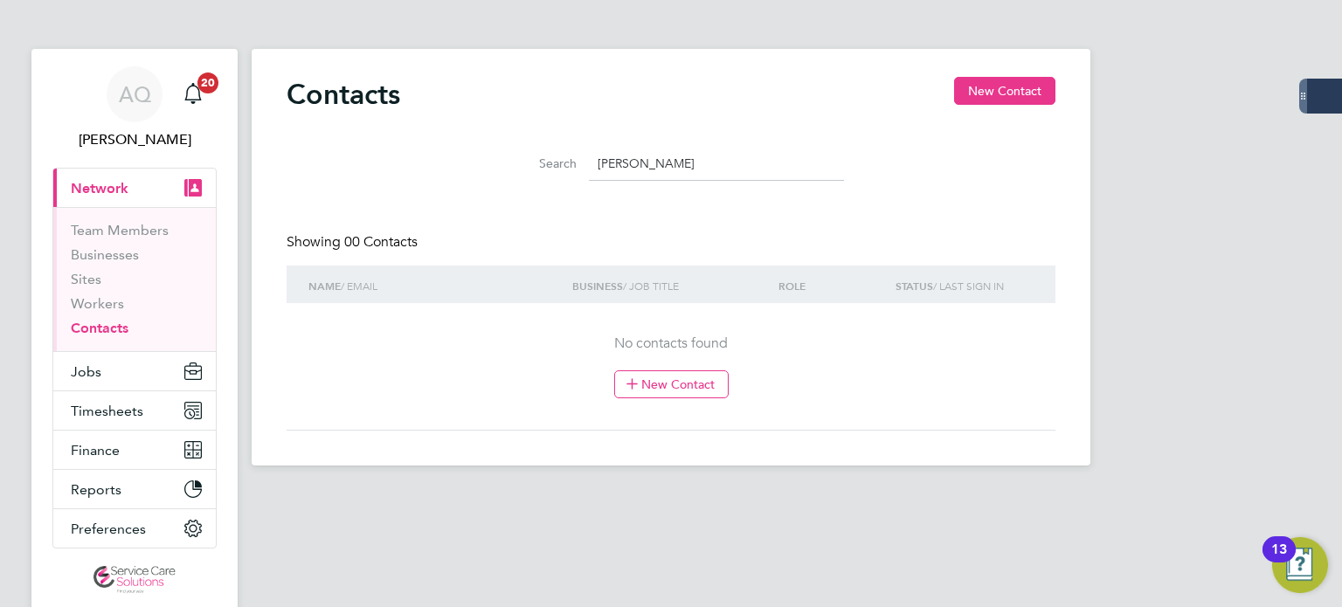
click at [689, 170] on input "[PERSON_NAME]" at bounding box center [716, 164] width 255 height 34
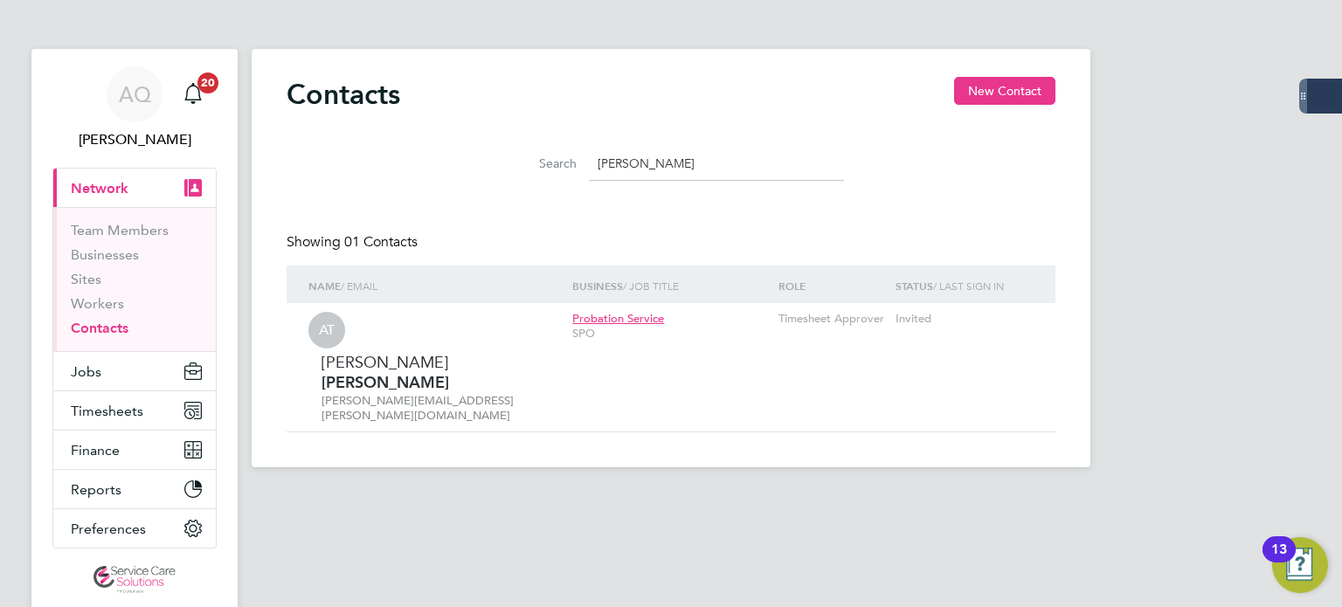
type input "[PERSON_NAME]"
click at [822, 343] on div "AT Alice Trueman alice.trueman@justice.gov.uk Probation Service SPO Timesheet A…" at bounding box center [671, 367] width 769 height 128
click at [1023, 324] on icon at bounding box center [1017, 319] width 17 height 21
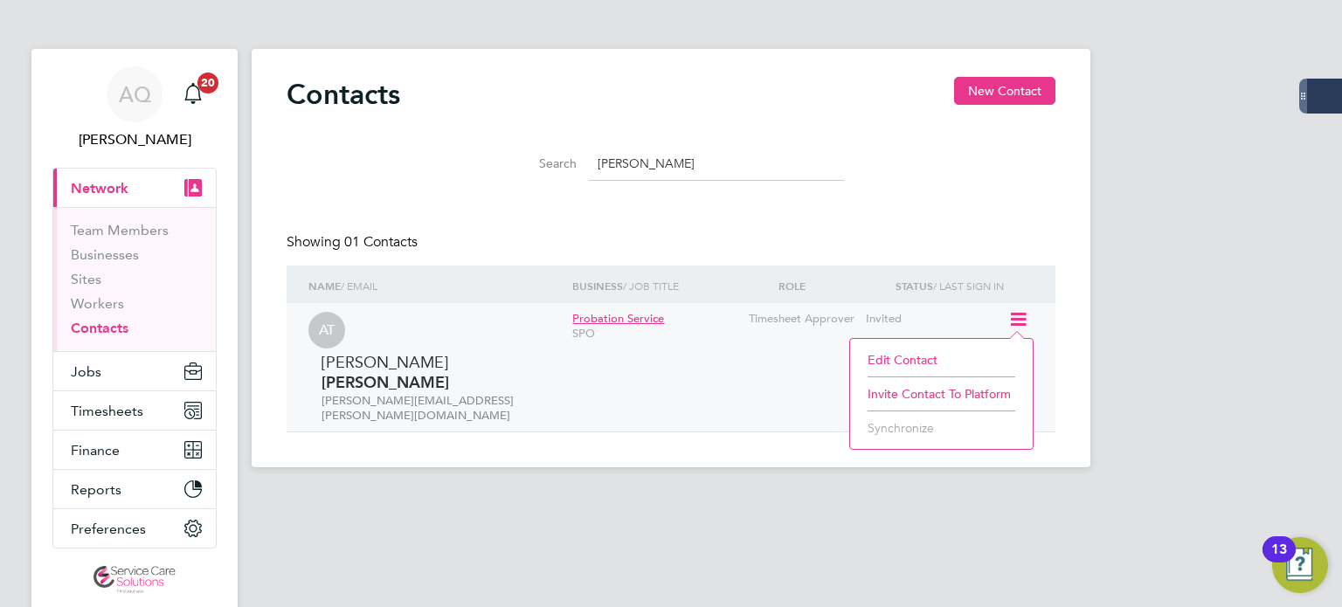
click at [931, 391] on li "Invite contact to platform" at bounding box center [941, 394] width 165 height 24
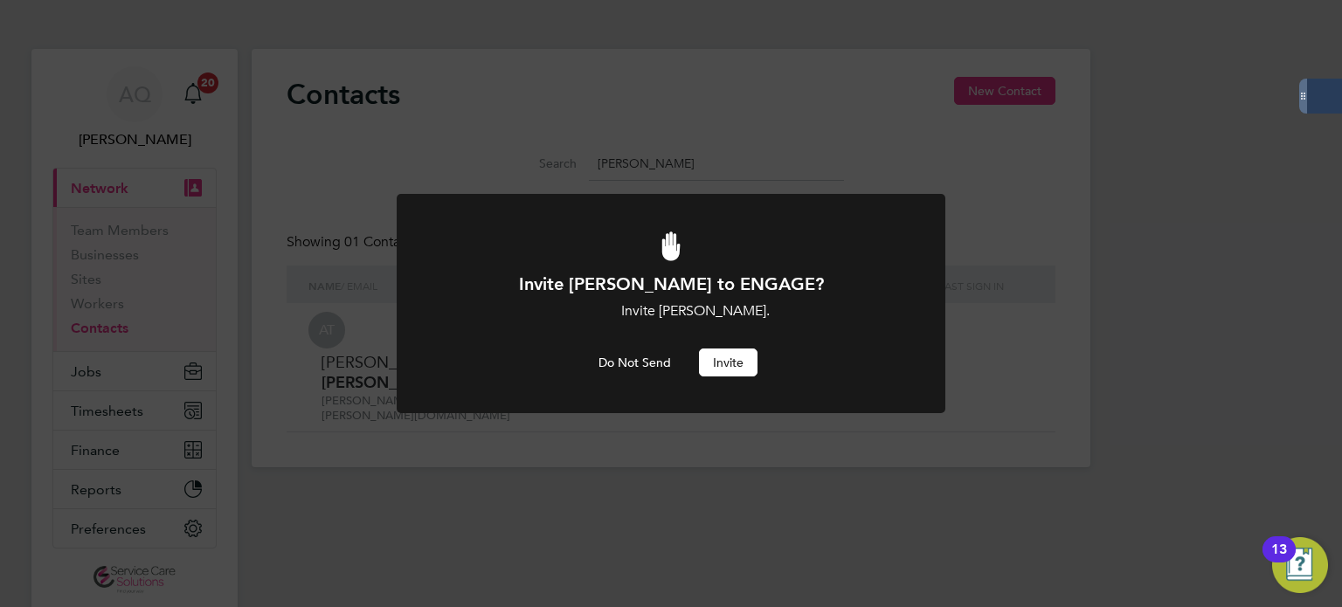
click at [748, 357] on button "Invite" at bounding box center [728, 363] width 59 height 28
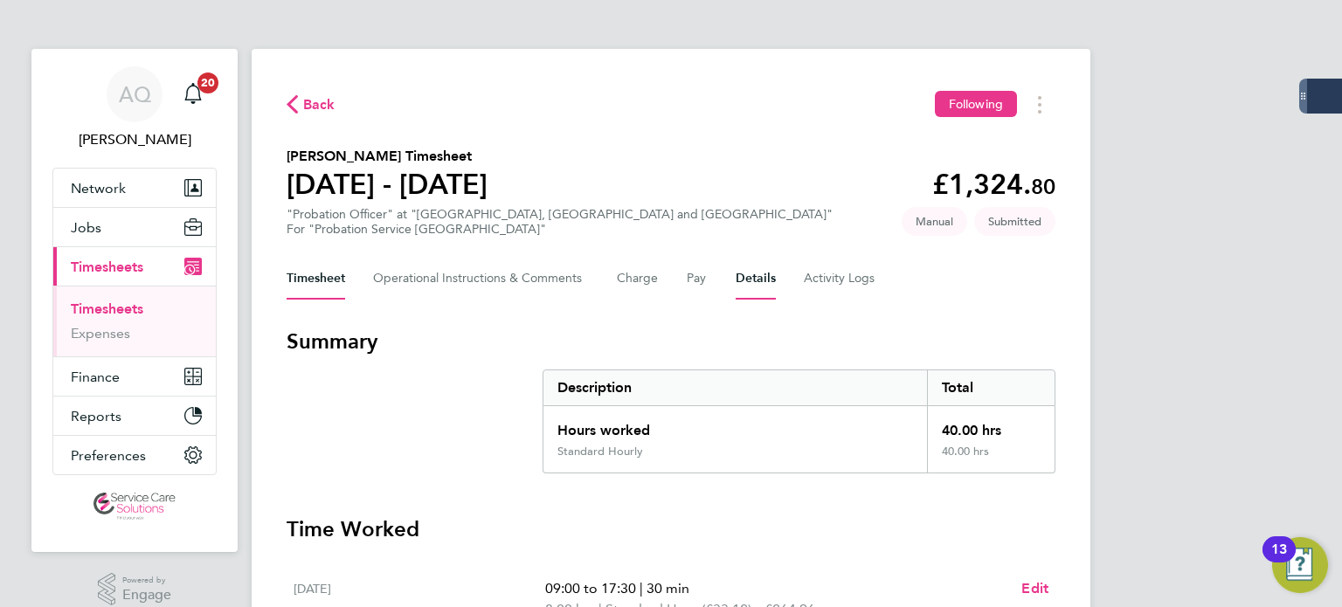
click at [754, 278] on button "Details" at bounding box center [756, 279] width 40 height 42
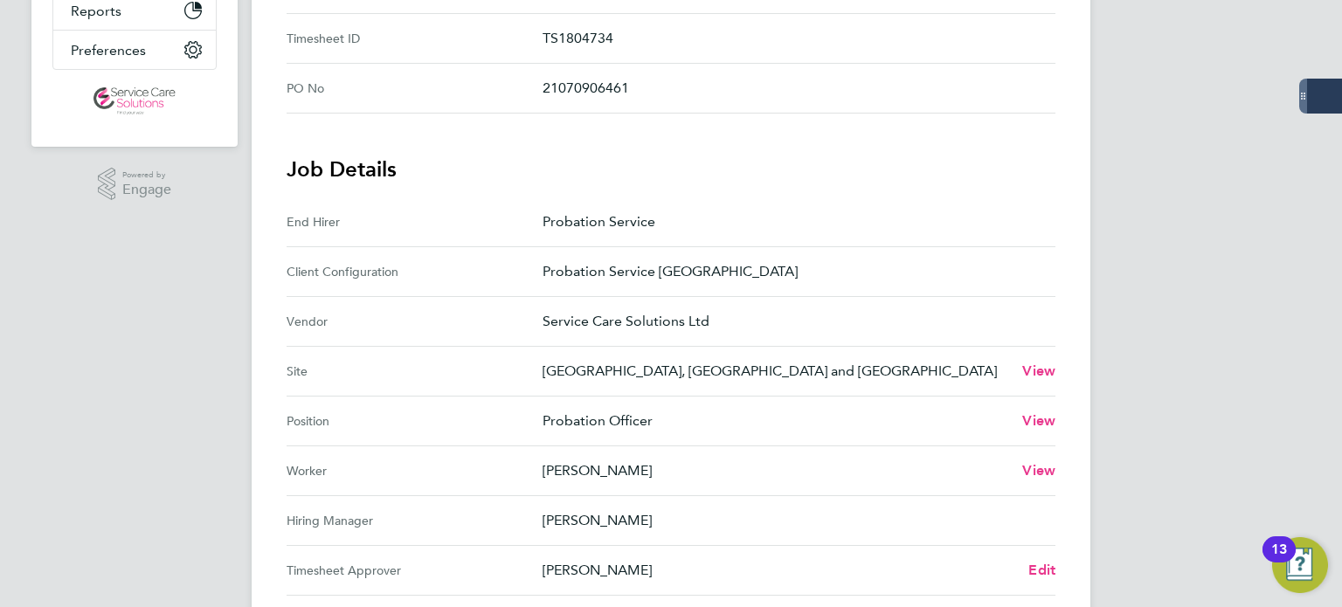
scroll to position [437, 0]
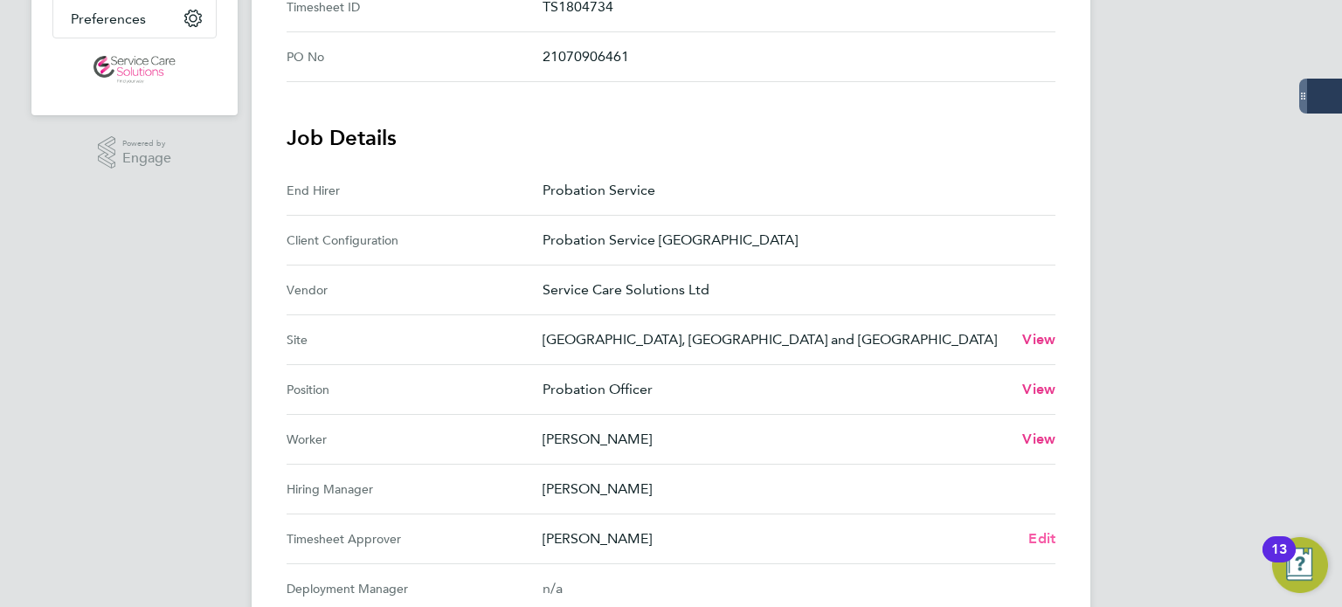
click at [1039, 537] on span "Edit" at bounding box center [1042, 538] width 27 height 17
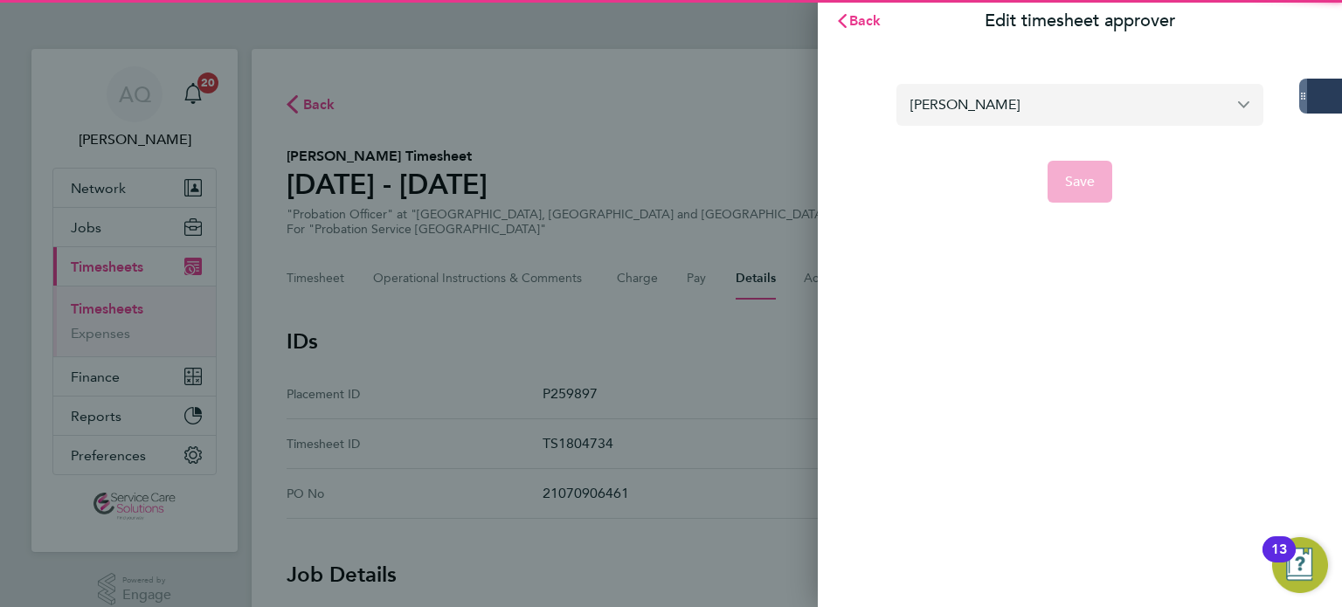
click at [1066, 95] on input "Hayley Corcoran" at bounding box center [1080, 104] width 367 height 41
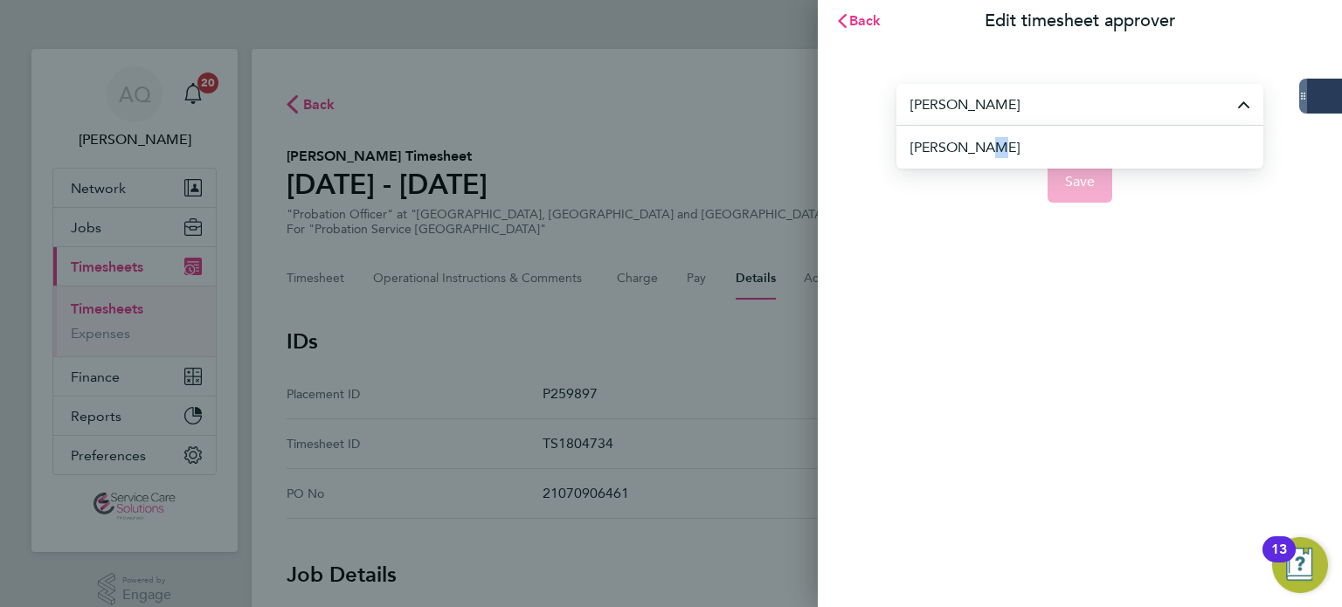
drag, startPoint x: 968, startPoint y: 148, endPoint x: 1047, endPoint y: 205, distance: 97.5
click at [969, 148] on span "[PERSON_NAME]" at bounding box center [965, 147] width 109 height 21
type input "[PERSON_NAME]"
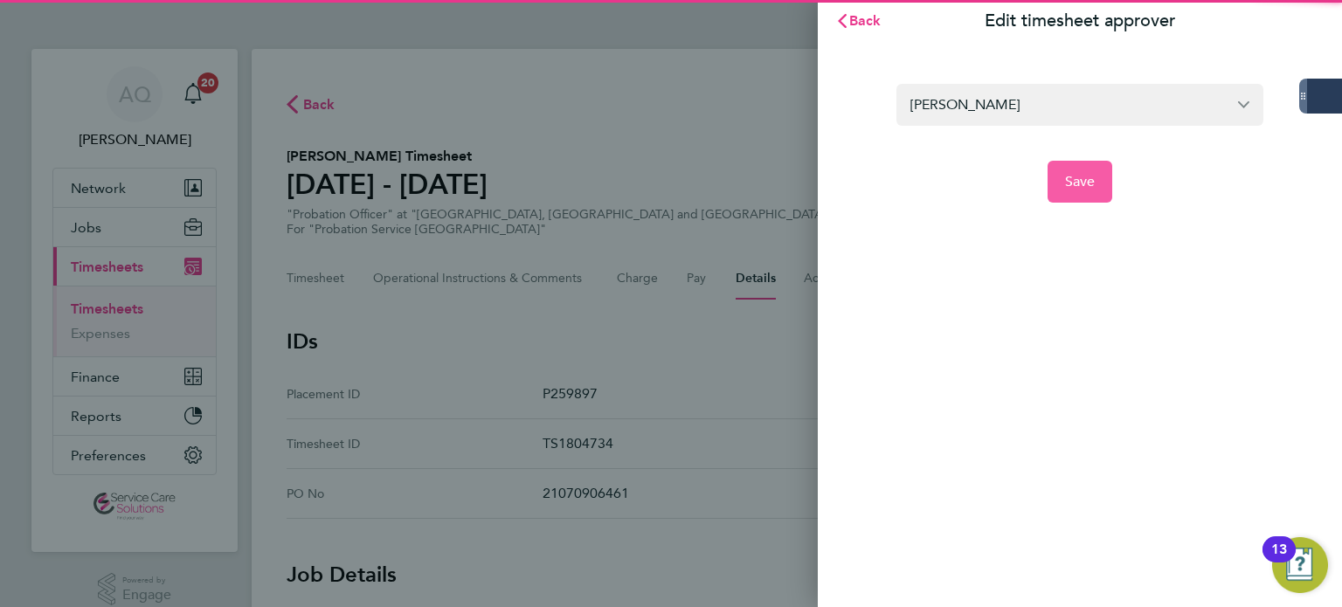
click at [1101, 192] on button "Save" at bounding box center [1081, 182] width 66 height 42
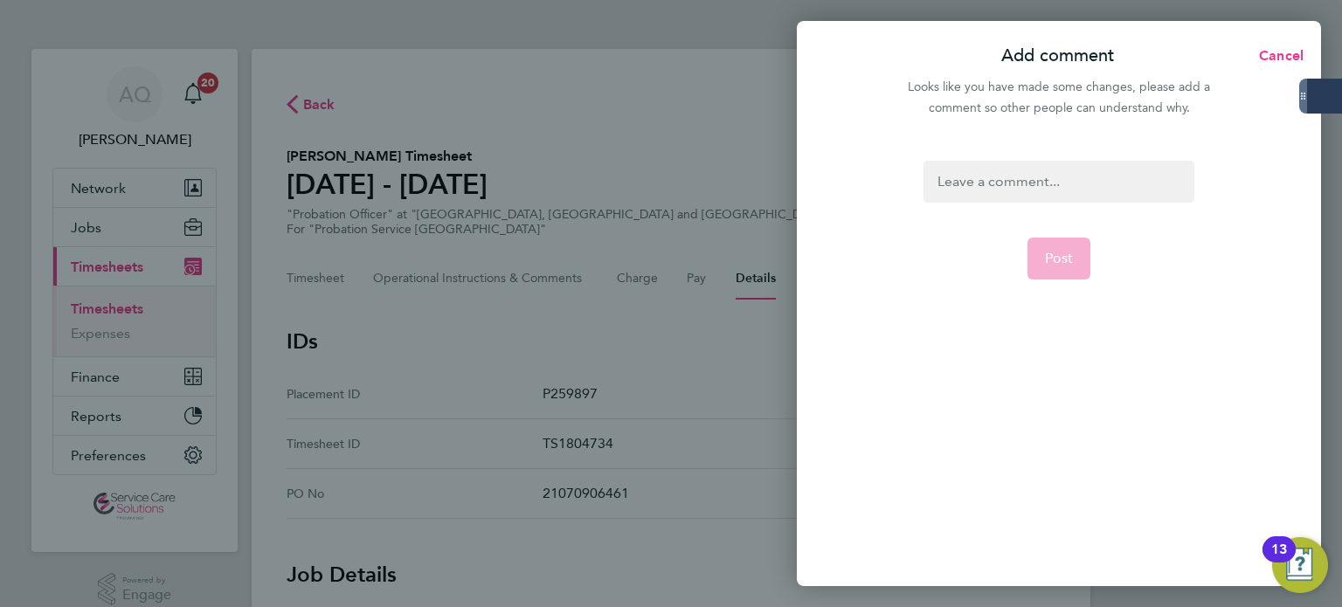
click at [1054, 181] on div at bounding box center [1059, 182] width 270 height 42
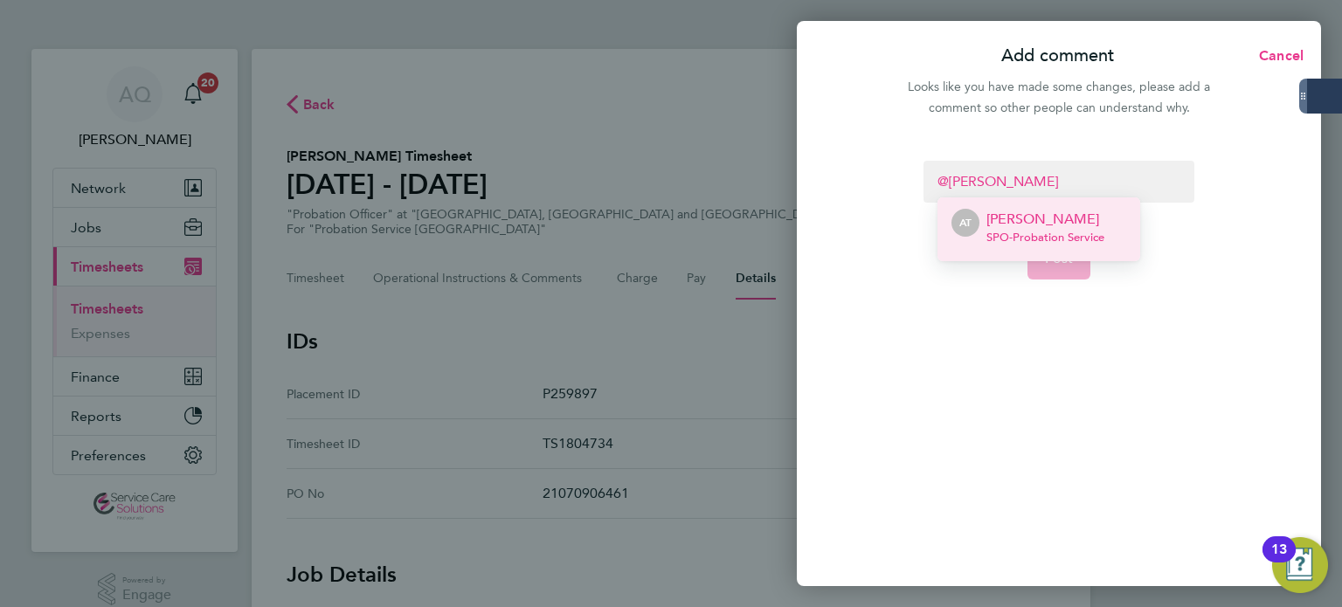
click at [1074, 246] on div "Alice Trueman SPO - Probation Service" at bounding box center [1046, 230] width 118 height 42
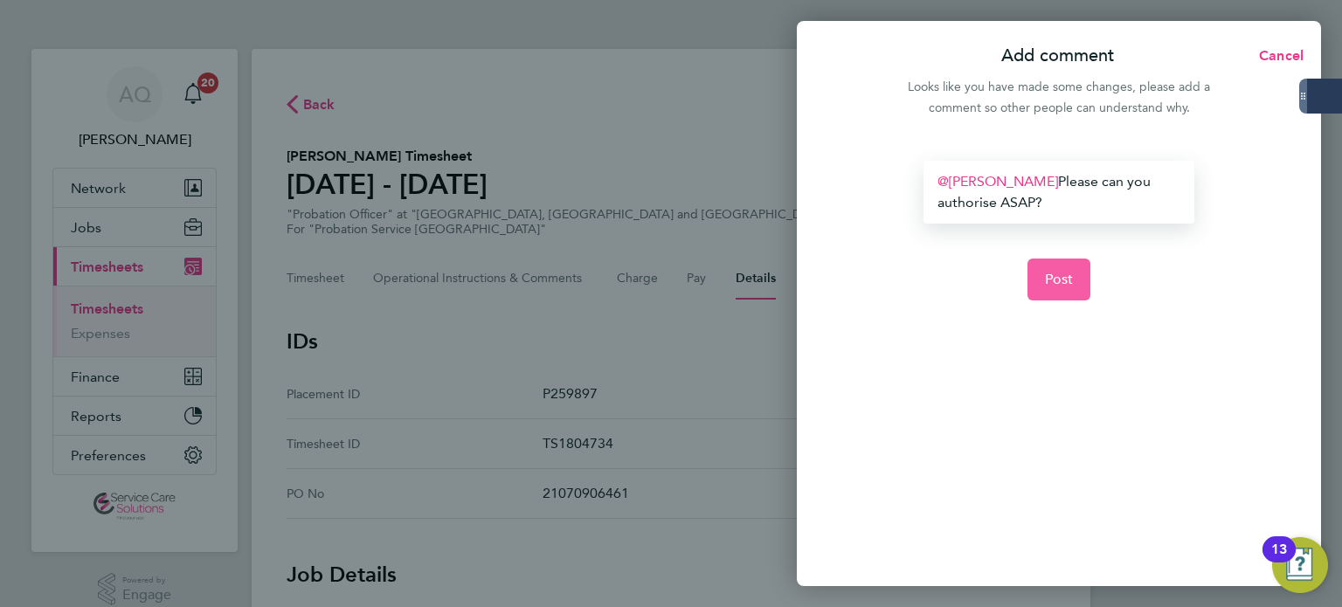
click at [1063, 279] on span "Post" at bounding box center [1059, 279] width 29 height 17
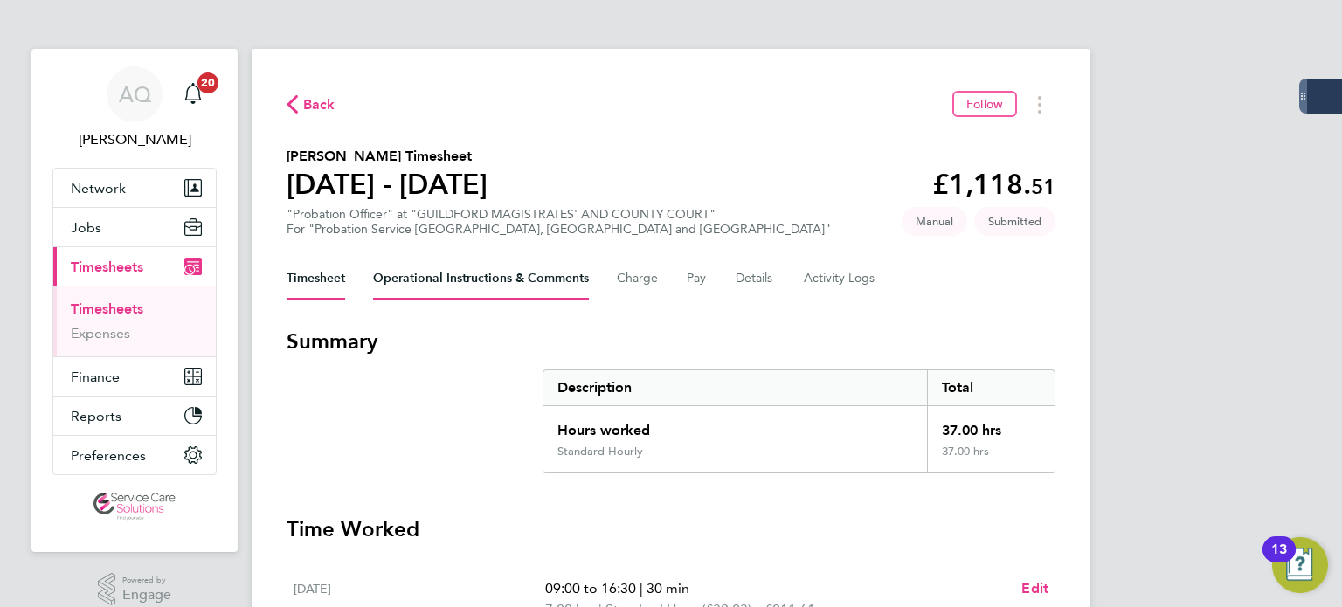
click at [507, 269] on Comments-tab "Operational Instructions & Comments" at bounding box center [481, 279] width 216 height 42
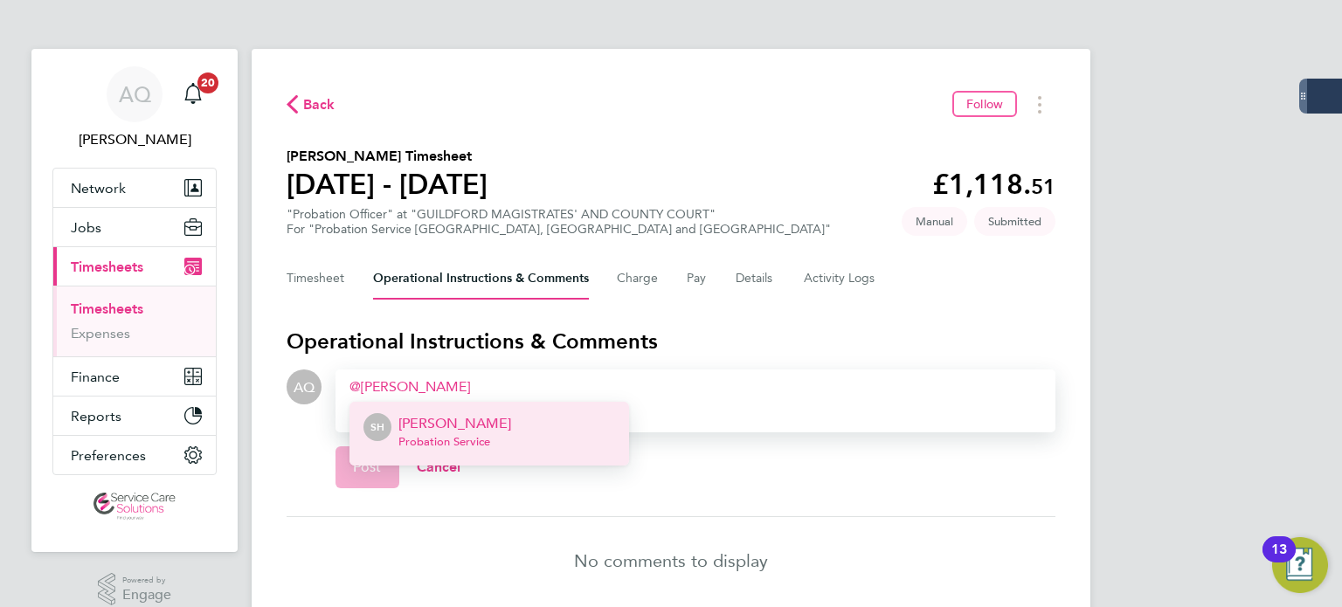
click at [480, 425] on p "[PERSON_NAME]" at bounding box center [455, 423] width 113 height 21
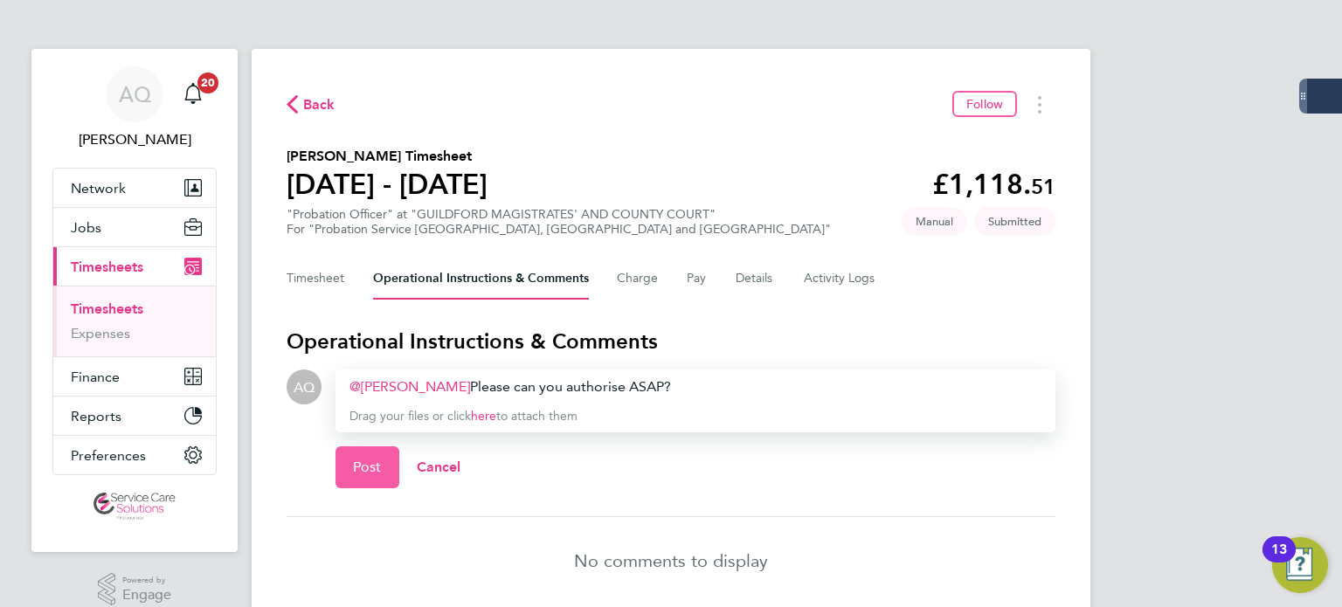
click at [390, 468] on button "Post" at bounding box center [368, 468] width 64 height 42
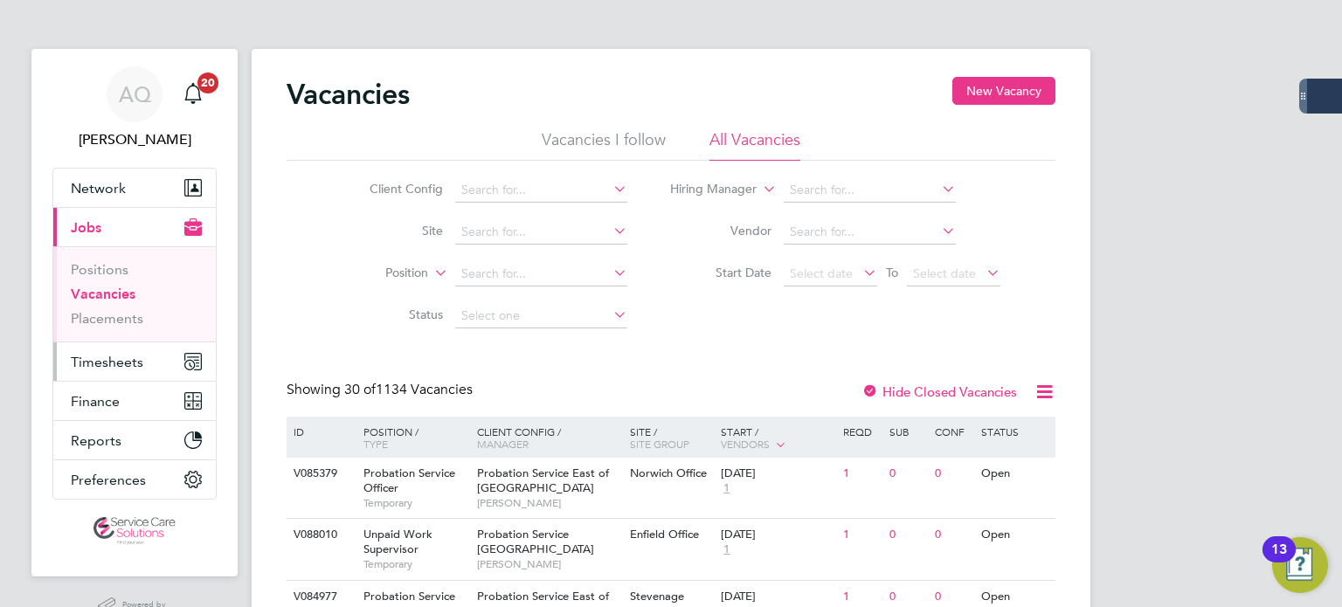
click at [94, 363] on span "Timesheets" at bounding box center [107, 362] width 73 height 17
click at [89, 358] on span "Timesheets" at bounding box center [107, 362] width 73 height 17
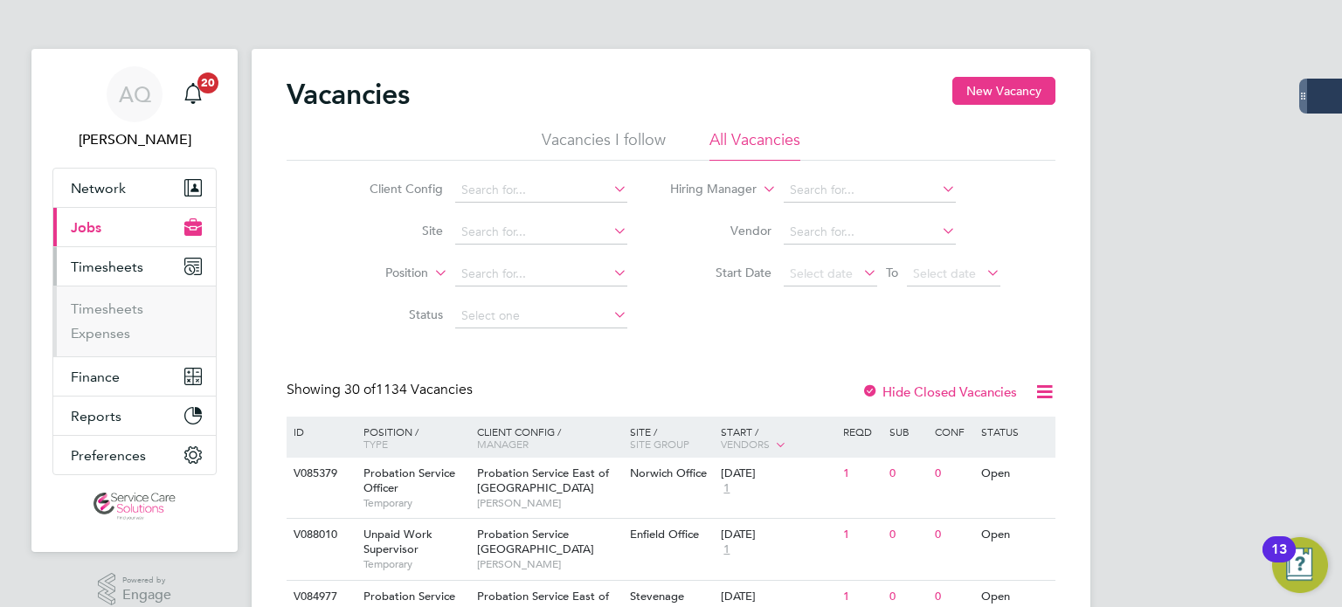
click at [108, 296] on ul "Timesheets Expenses" at bounding box center [134, 321] width 163 height 71
click at [110, 309] on link "Timesheets" at bounding box center [107, 309] width 73 height 17
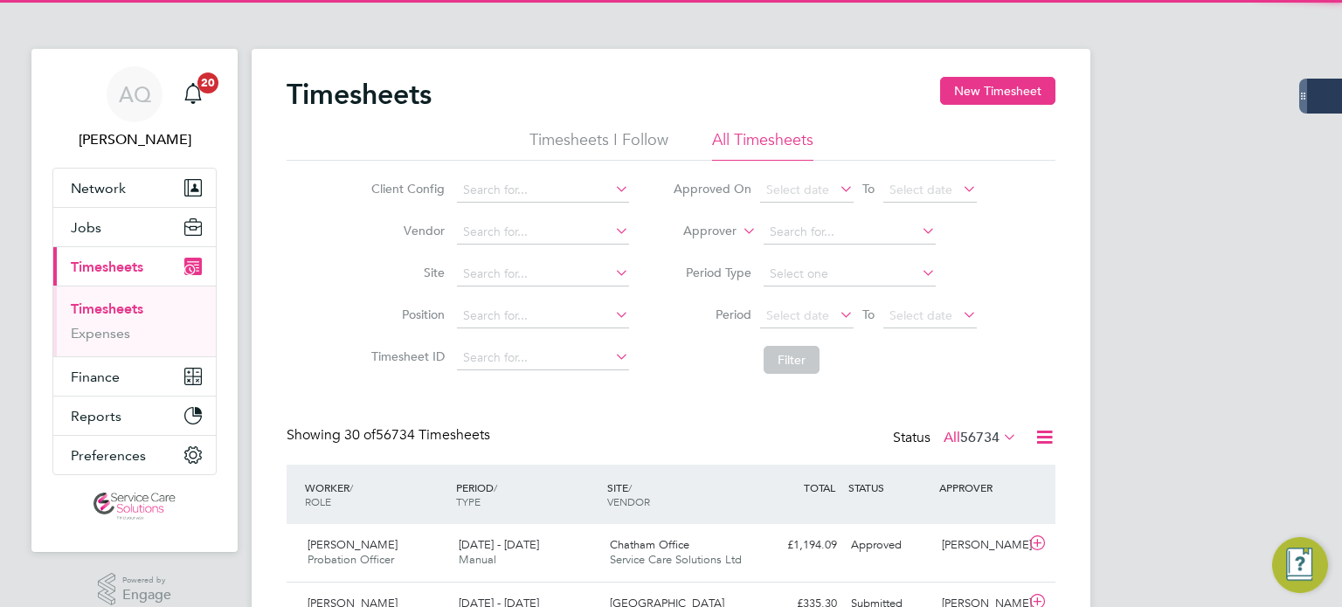
click at [718, 228] on label "Approver" at bounding box center [697, 231] width 79 height 17
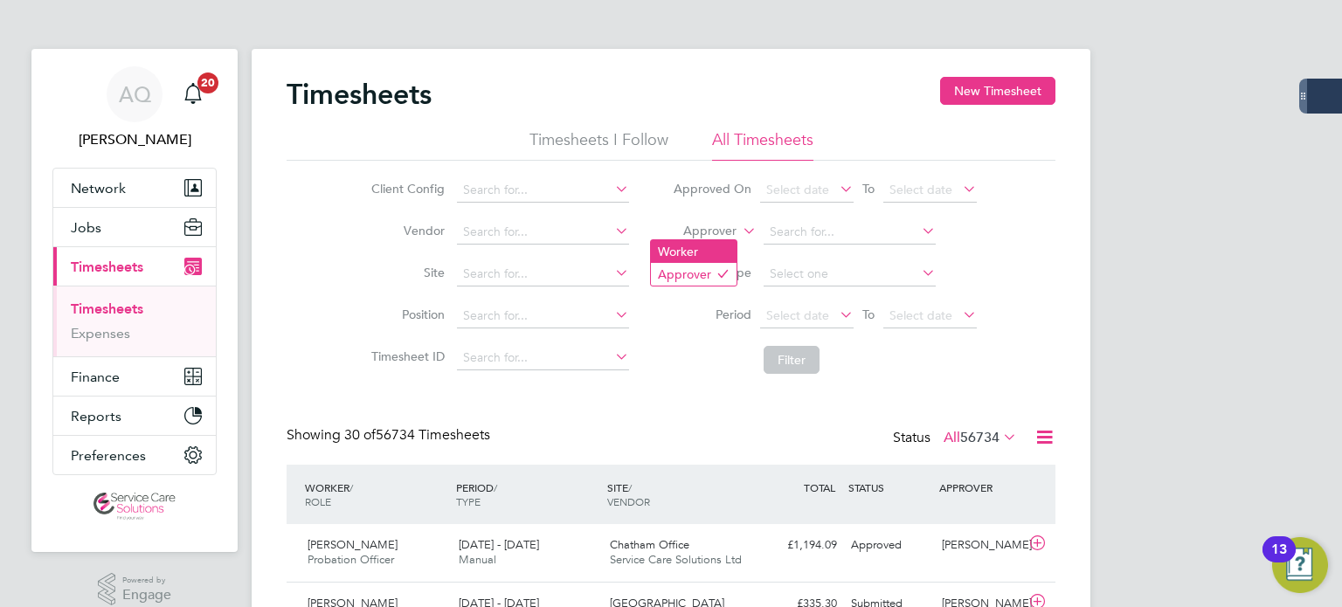
click at [707, 248] on li "Worker" at bounding box center [694, 251] width 86 height 23
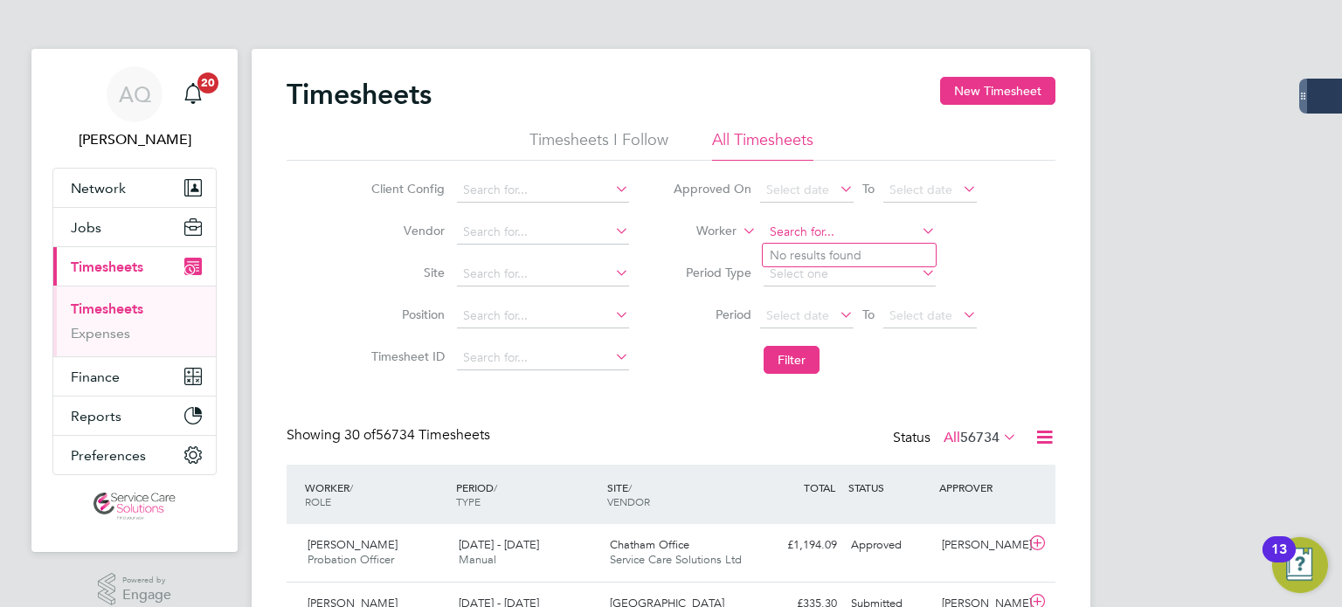
click at [856, 232] on input at bounding box center [850, 232] width 172 height 24
click at [818, 244] on li "Onyi An adi" at bounding box center [849, 256] width 173 height 24
type input "Onyi Anadi"
click at [808, 364] on button "Filter" at bounding box center [792, 360] width 56 height 28
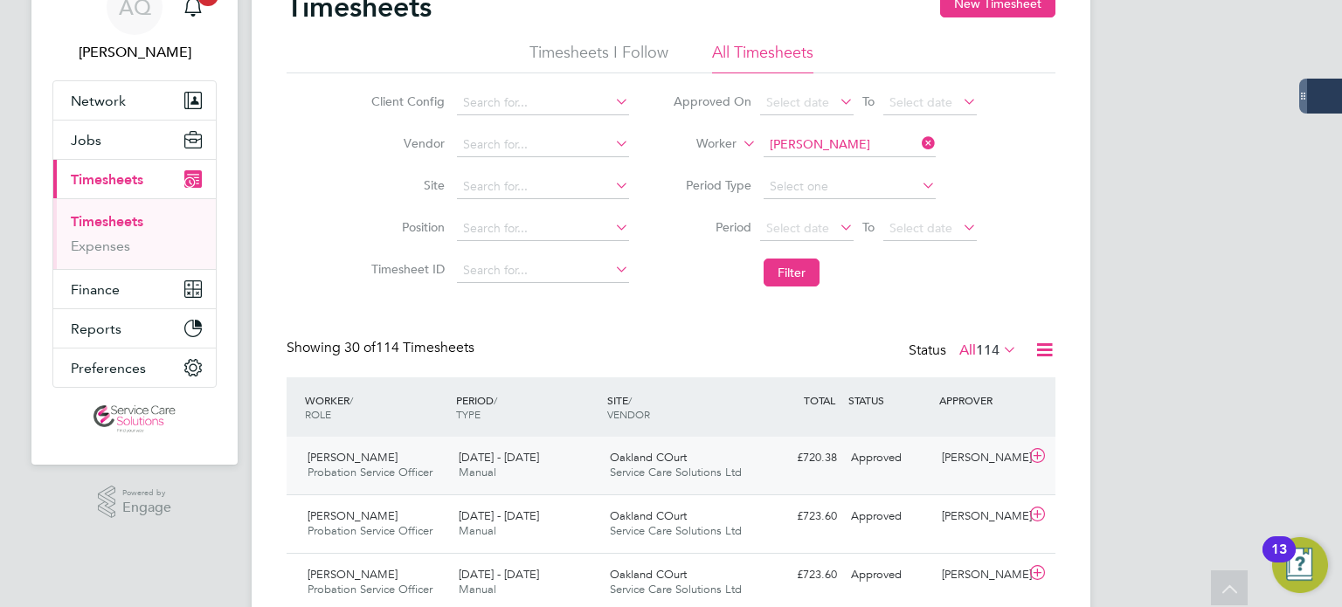
click at [983, 473] on div "Onyi Anadi Probation Service Officer 18 - 24 Aug 2025 18 - 24 Aug 2025 Manual O…" at bounding box center [671, 466] width 769 height 58
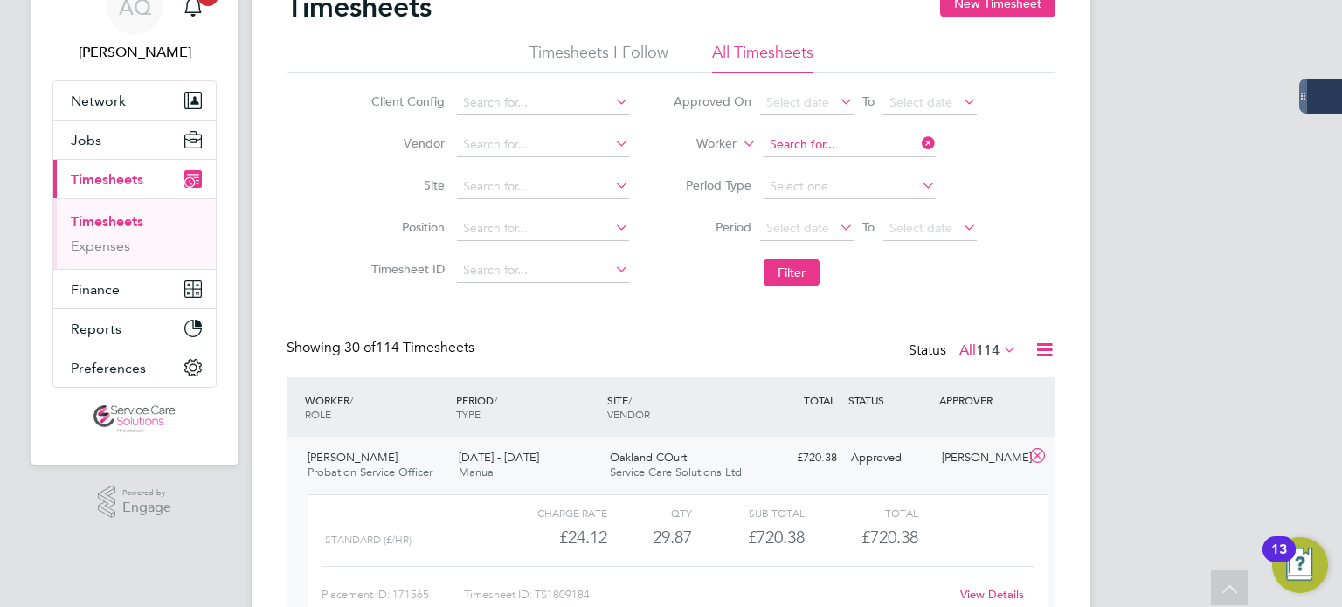
drag, startPoint x: 835, startPoint y: 141, endPoint x: 810, endPoint y: 154, distance: 28.5
click at [835, 141] on input at bounding box center [850, 145] width 172 height 24
type input "madea"
click at [838, 142] on input at bounding box center [850, 145] width 172 height 24
click at [864, 185] on li "Made Aromolaran" at bounding box center [849, 192] width 173 height 24
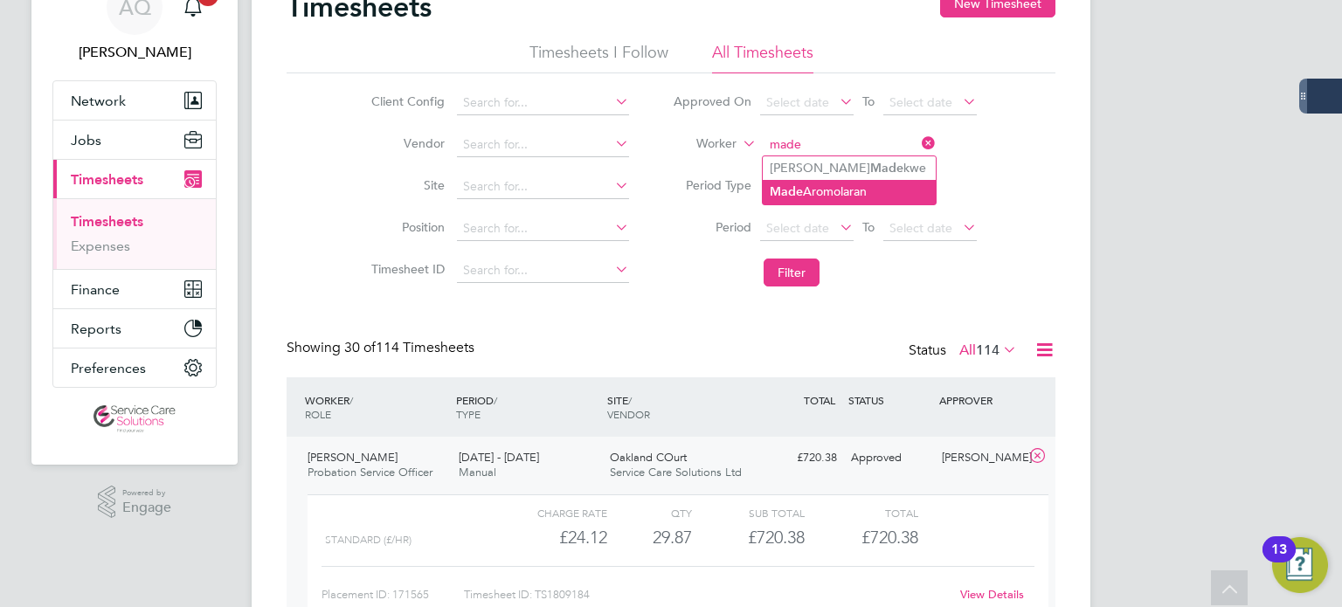
type input "Made Aromolaran"
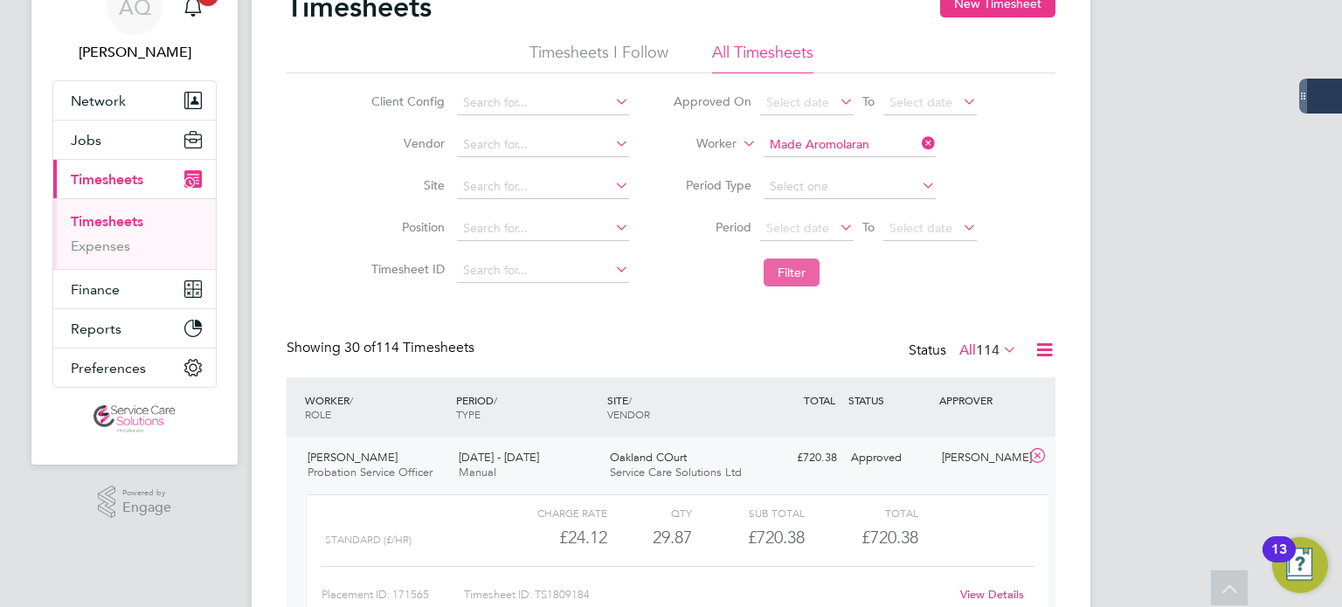
click at [783, 264] on button "Filter" at bounding box center [792, 273] width 56 height 28
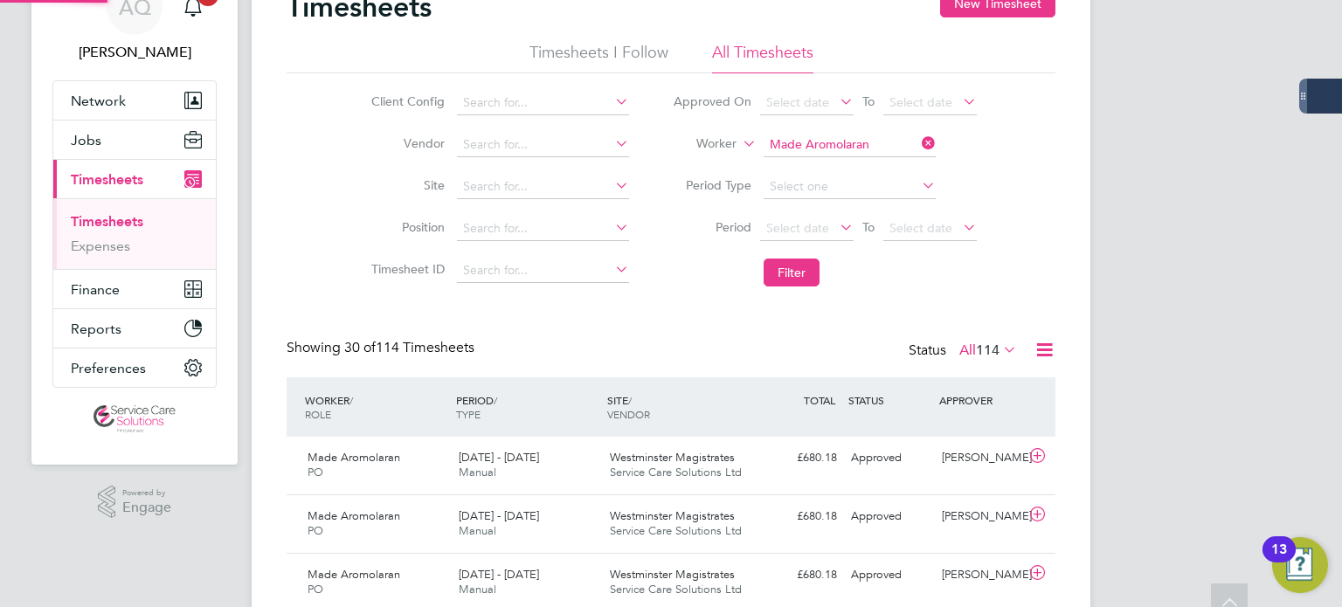
scroll to position [8, 9]
click at [951, 489] on div "Made Aromolaran PO 18 - 24 Aug 2025 18 - 24 Aug 2025 Manual Westminster Magistr…" at bounding box center [671, 466] width 769 height 58
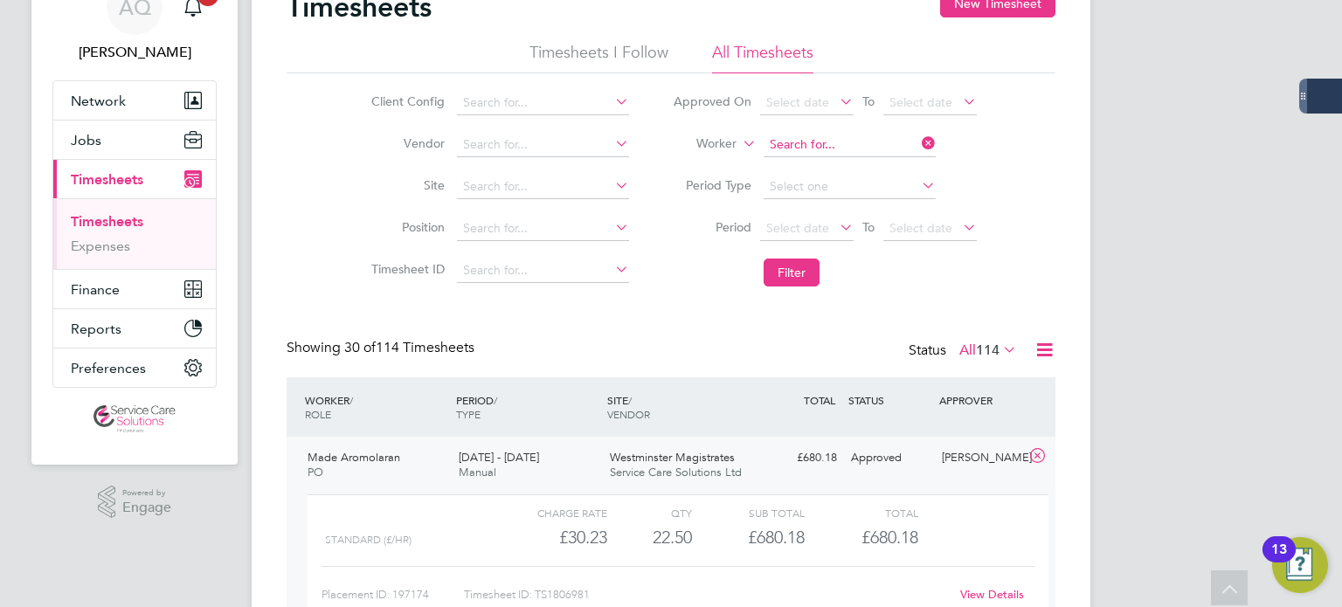
click at [849, 142] on input at bounding box center [850, 145] width 172 height 24
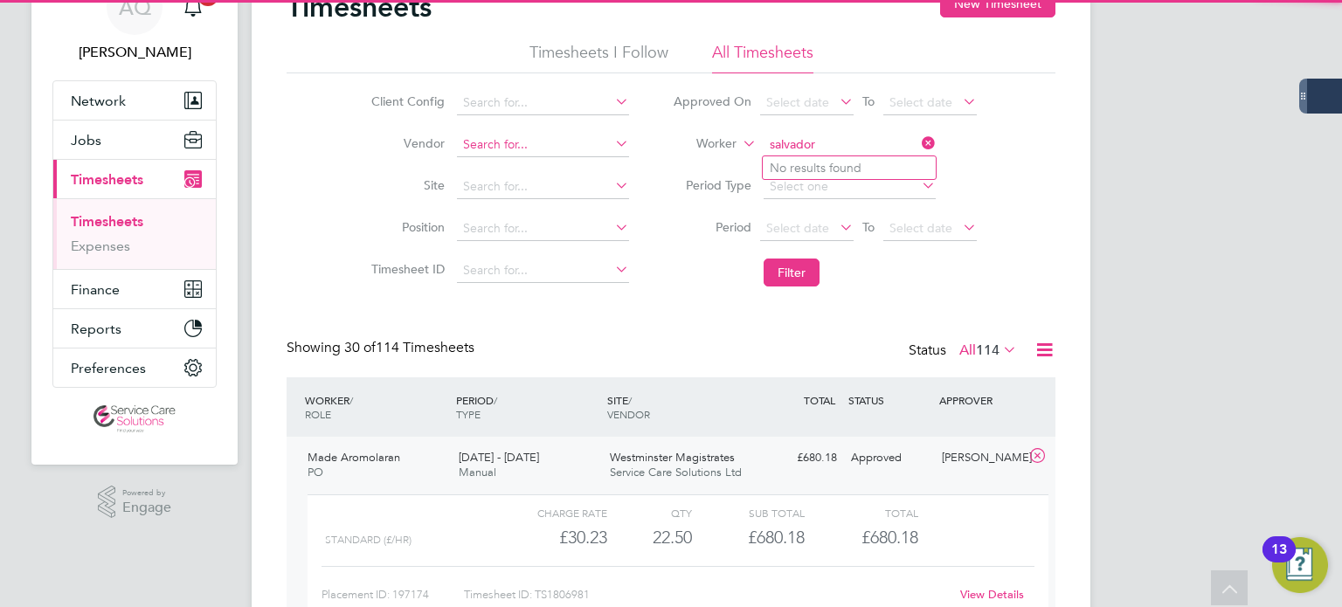
drag, startPoint x: 844, startPoint y: 136, endPoint x: 509, endPoint y: 142, distance: 335.7
click at [525, 142] on div "Client Config Vendor Site Position Timesheet ID Approved On Select date To Sele…" at bounding box center [671, 184] width 769 height 222
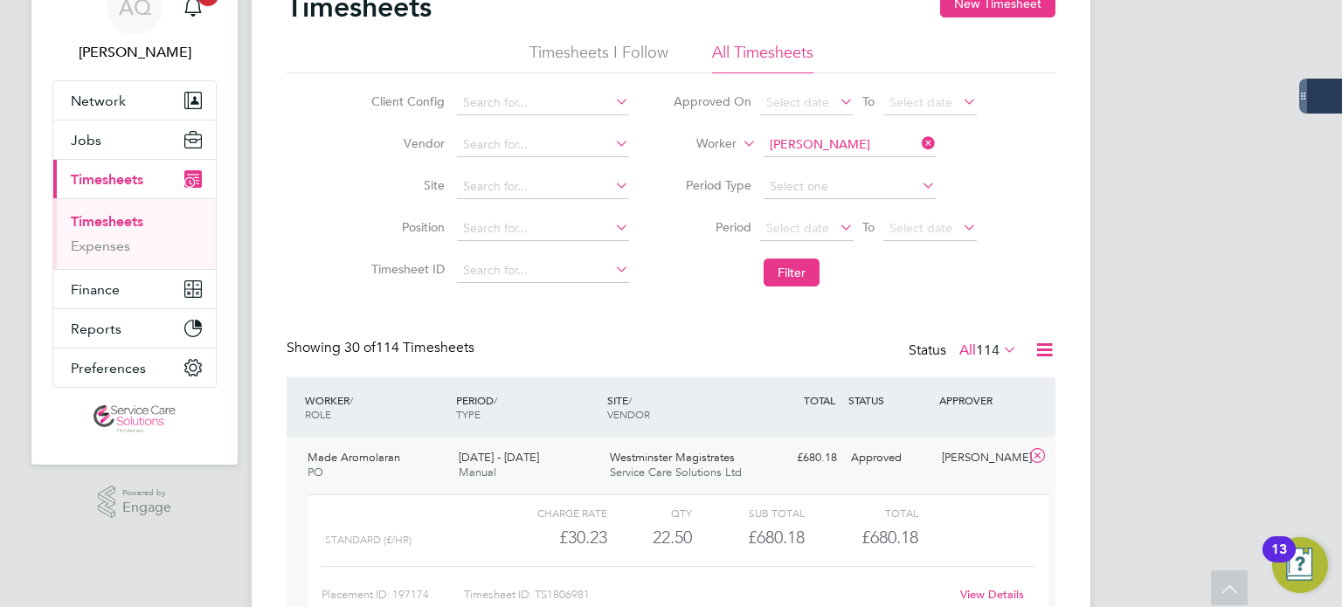
click at [909, 286] on li "Natasha Barrett-Salvador" at bounding box center [926, 294] width 327 height 39
type input "Natasha Barrett-Salvador"
click at [816, 275] on button "Filter" at bounding box center [792, 273] width 56 height 28
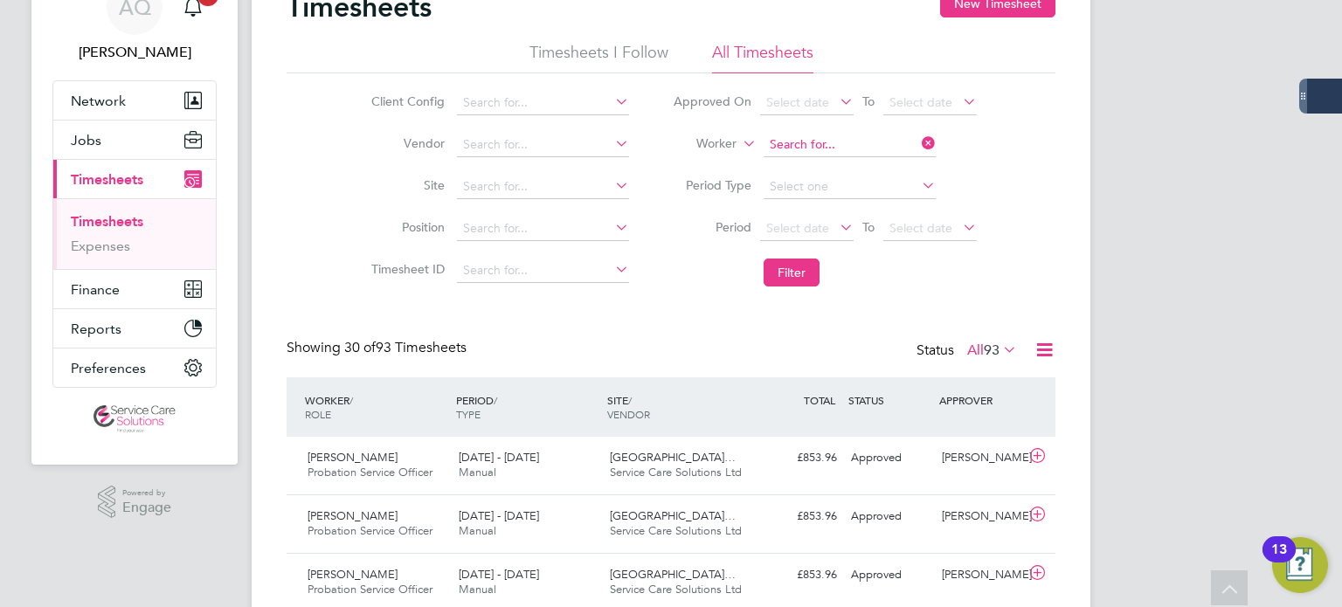
click at [827, 144] on input at bounding box center [850, 145] width 172 height 24
click at [849, 161] on b "Bovil" at bounding box center [836, 168] width 29 height 15
type input "Charlotte Bovill"
click at [796, 265] on button "Filter" at bounding box center [792, 273] width 56 height 28
click at [995, 459] on div "Michael Emmett" at bounding box center [980, 458] width 91 height 29
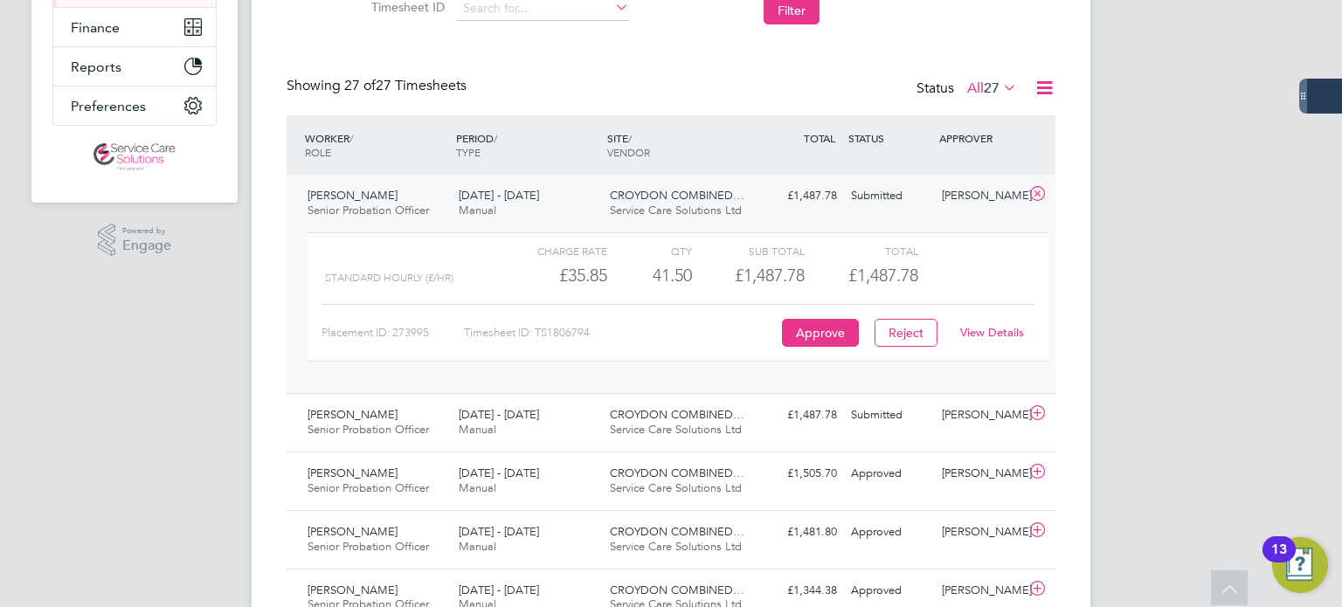
click at [993, 329] on link "View Details" at bounding box center [992, 332] width 64 height 15
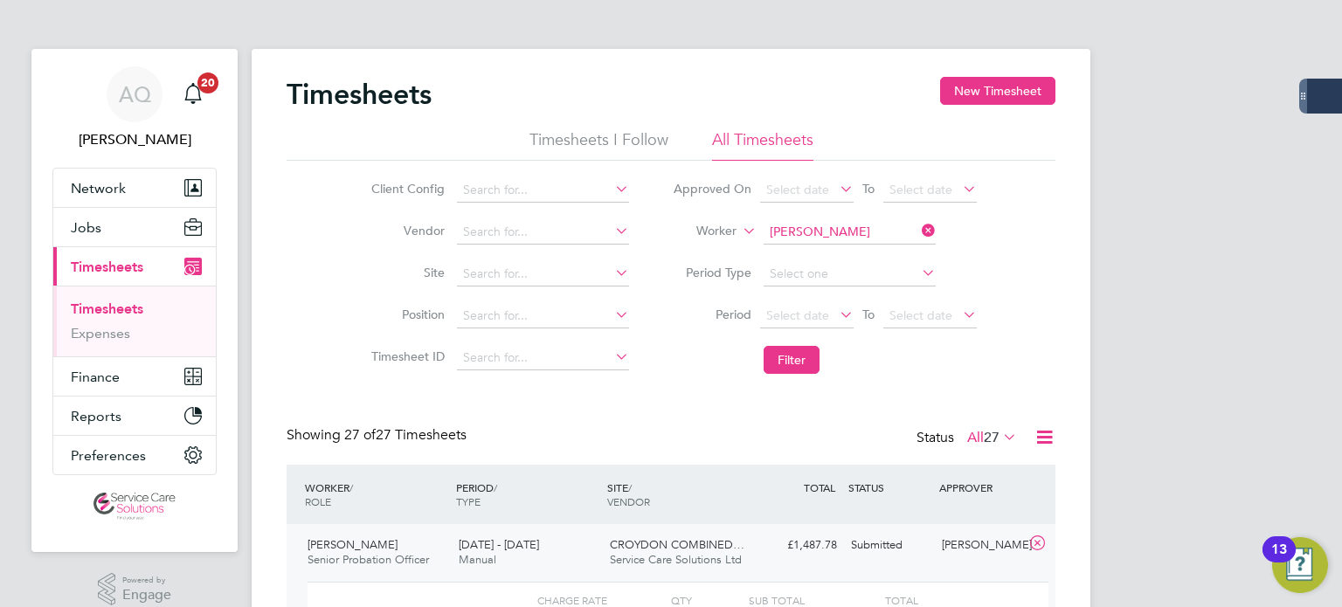
scroll to position [175, 0]
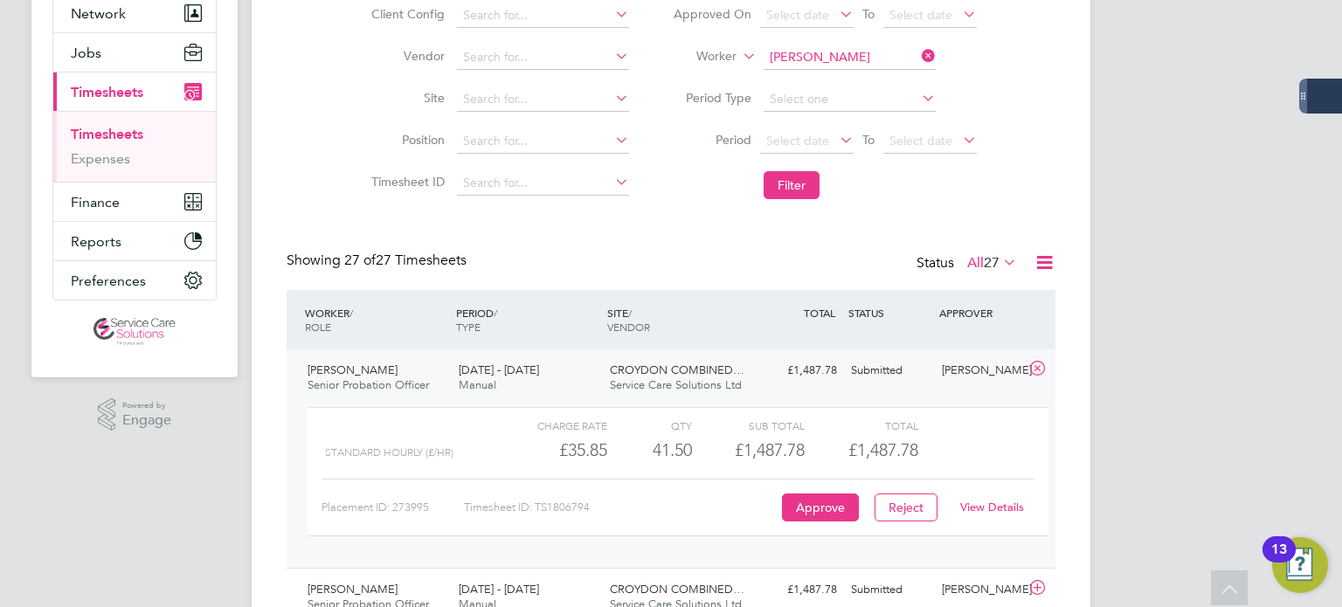
click at [976, 506] on link "View Details" at bounding box center [992, 507] width 64 height 15
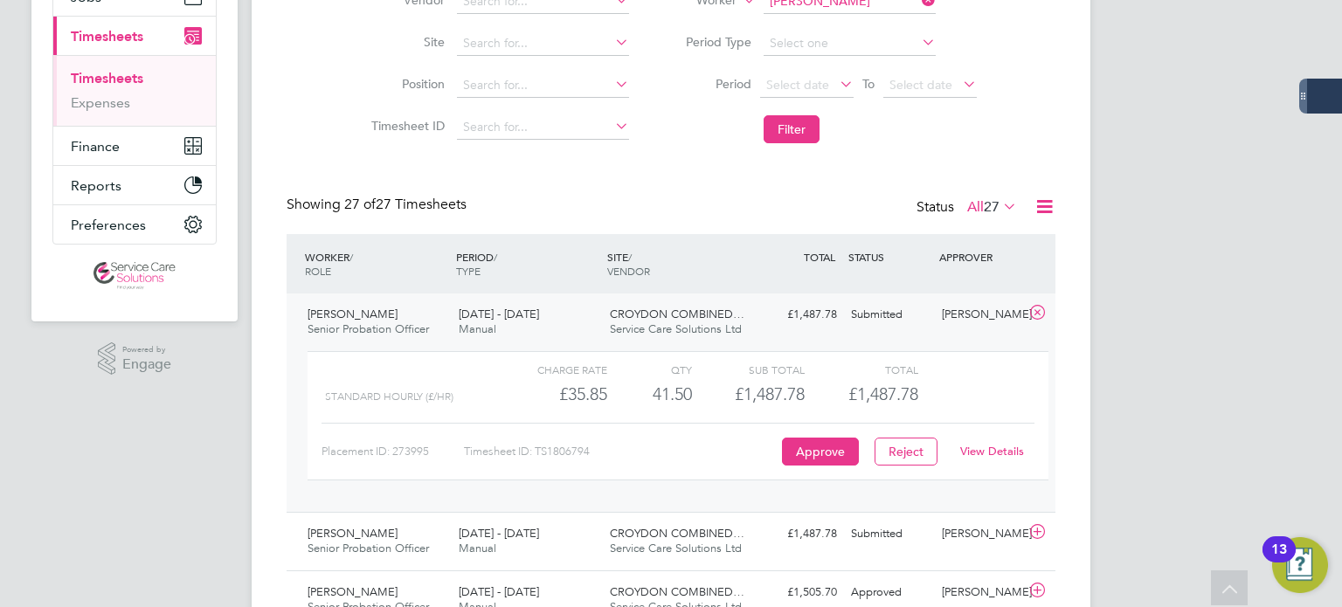
scroll to position [262, 0]
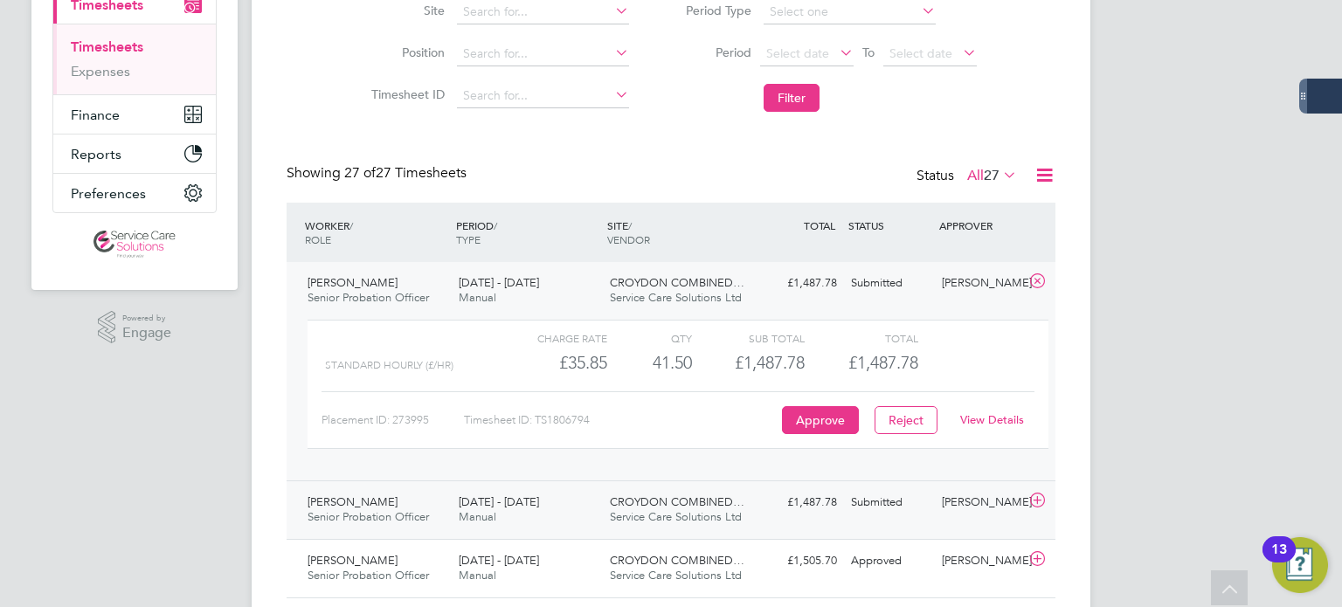
click at [977, 501] on div "Michael Emmett" at bounding box center [980, 503] width 91 height 29
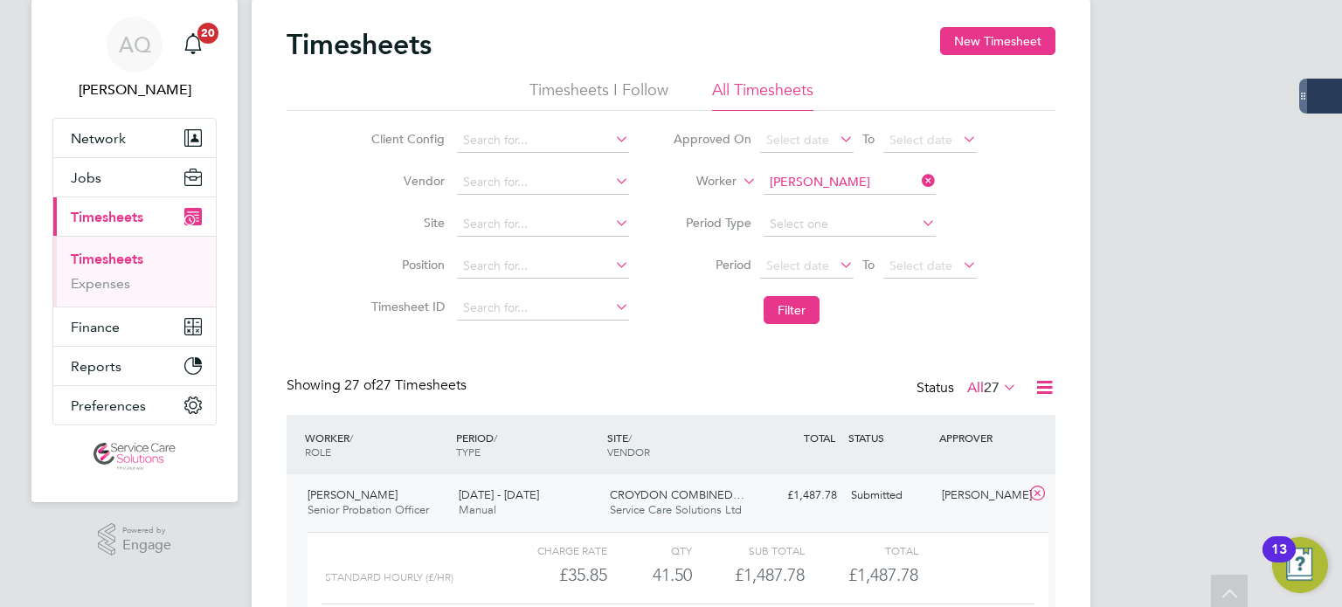
scroll to position [0, 0]
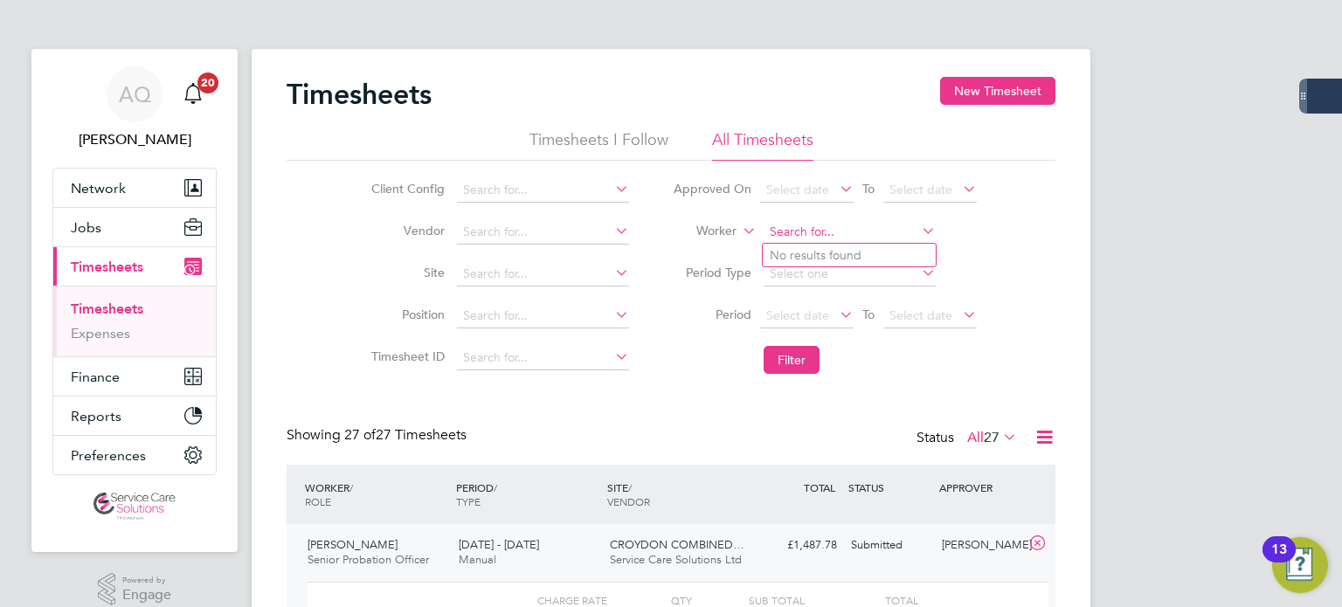
click at [794, 238] on input at bounding box center [850, 232] width 172 height 24
click at [805, 363] on button "Filter" at bounding box center [792, 360] width 56 height 28
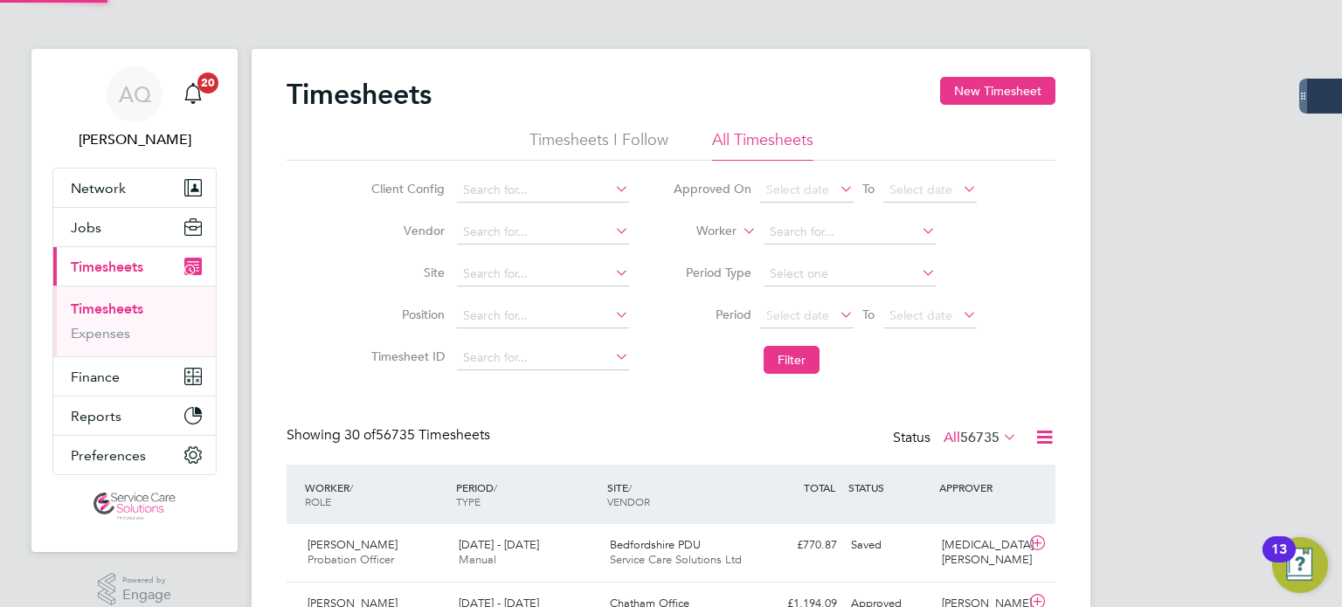
scroll to position [44, 152]
click at [838, 237] on input at bounding box center [850, 232] width 172 height 24
click at [855, 256] on li "Charlotte Bovi ll" at bounding box center [849, 256] width 173 height 24
type input "Charlotte Bovill"
click at [784, 347] on button "Filter" at bounding box center [792, 360] width 56 height 28
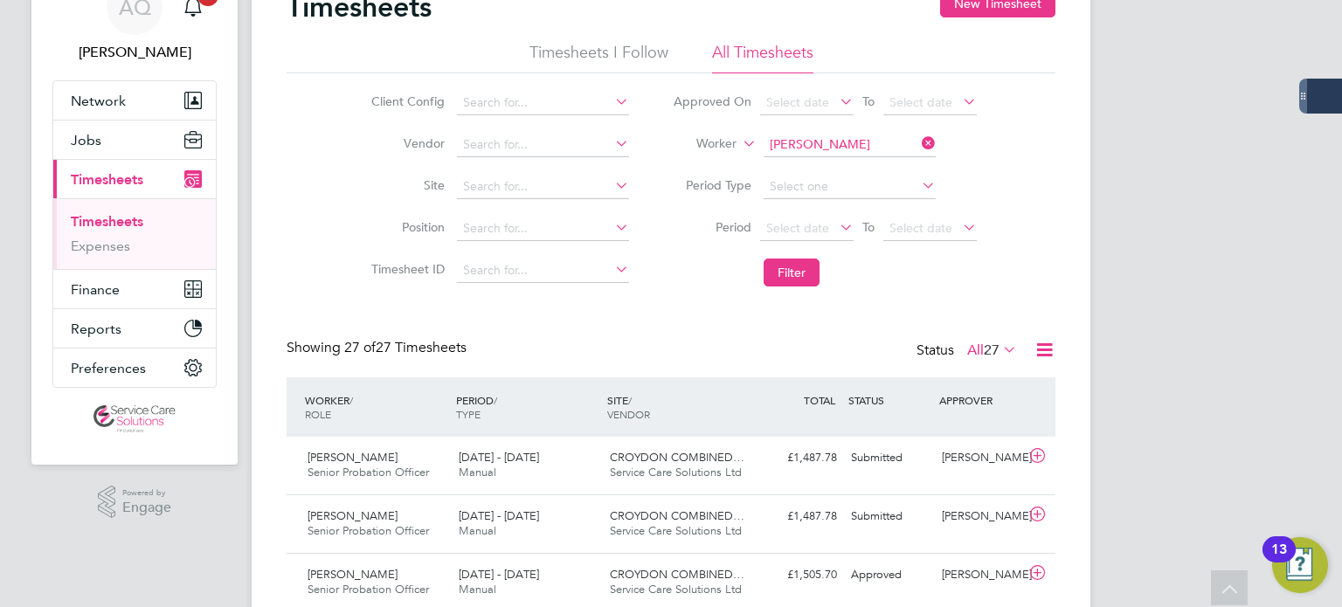
click at [815, 127] on li "Worker Charlotte Bovill" at bounding box center [825, 145] width 348 height 42
click at [822, 139] on input at bounding box center [850, 145] width 172 height 24
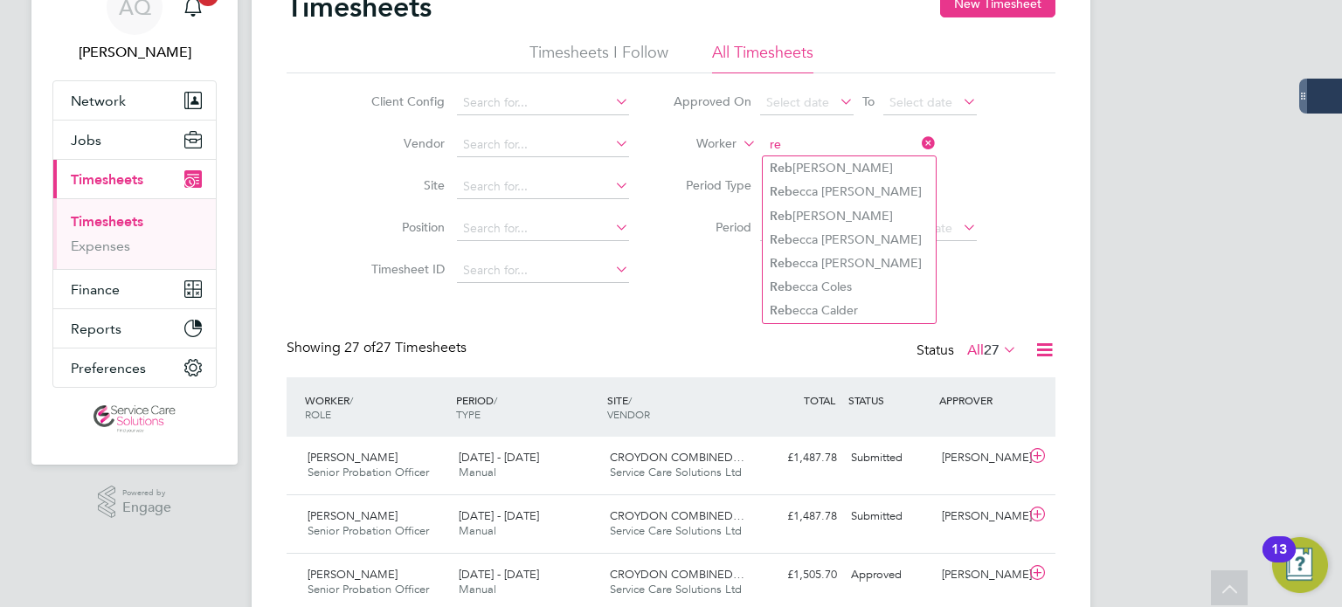
type input "r"
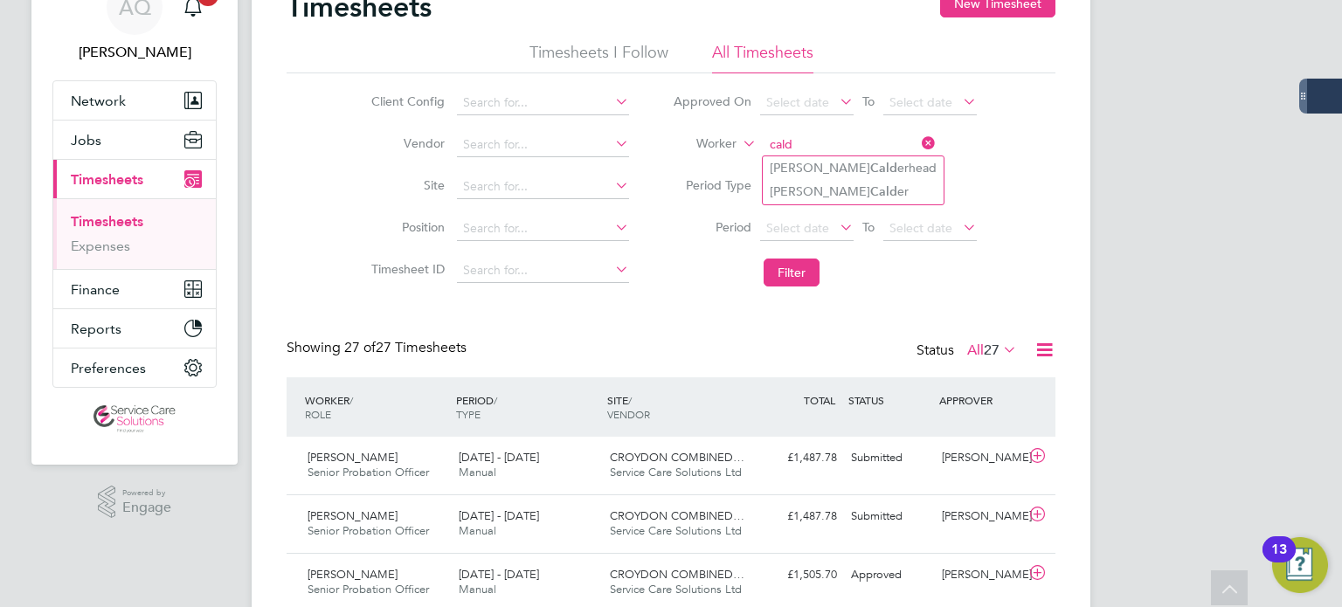
drag, startPoint x: 825, startPoint y: 191, endPoint x: 818, endPoint y: 209, distance: 18.8
click at [870, 191] on b "Cald" at bounding box center [883, 191] width 27 height 15
type input "Rebecca Calder"
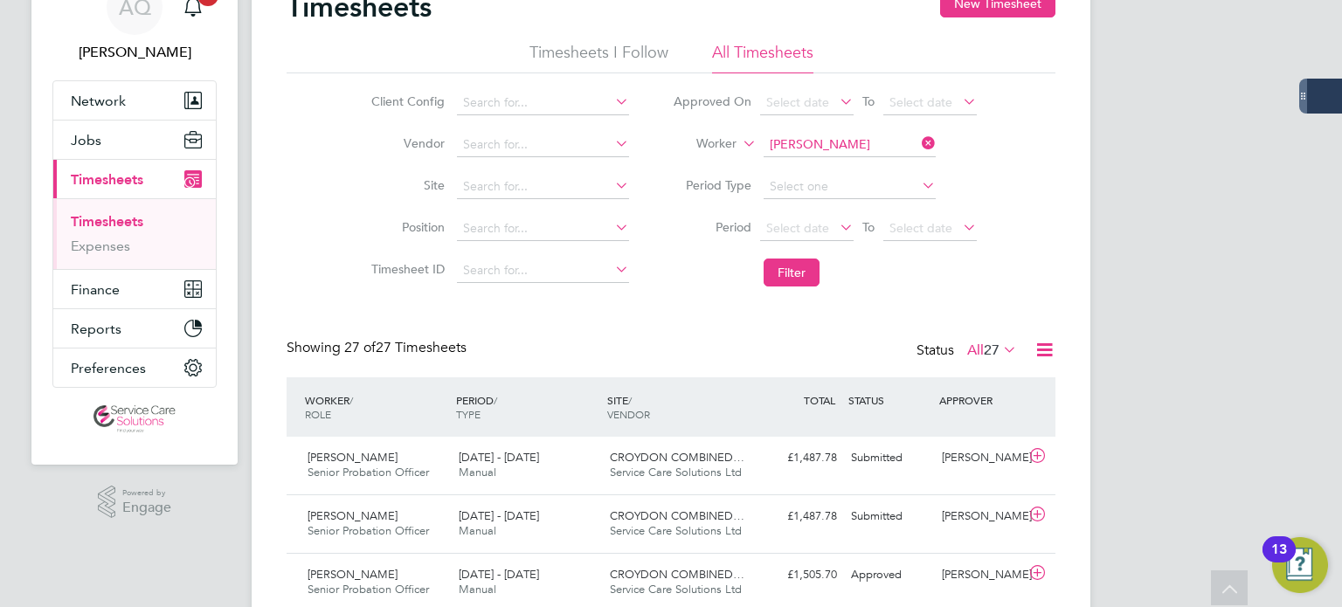
click at [792, 289] on li "Filter" at bounding box center [825, 272] width 348 height 45
click at [790, 278] on button "Filter" at bounding box center [792, 273] width 56 height 28
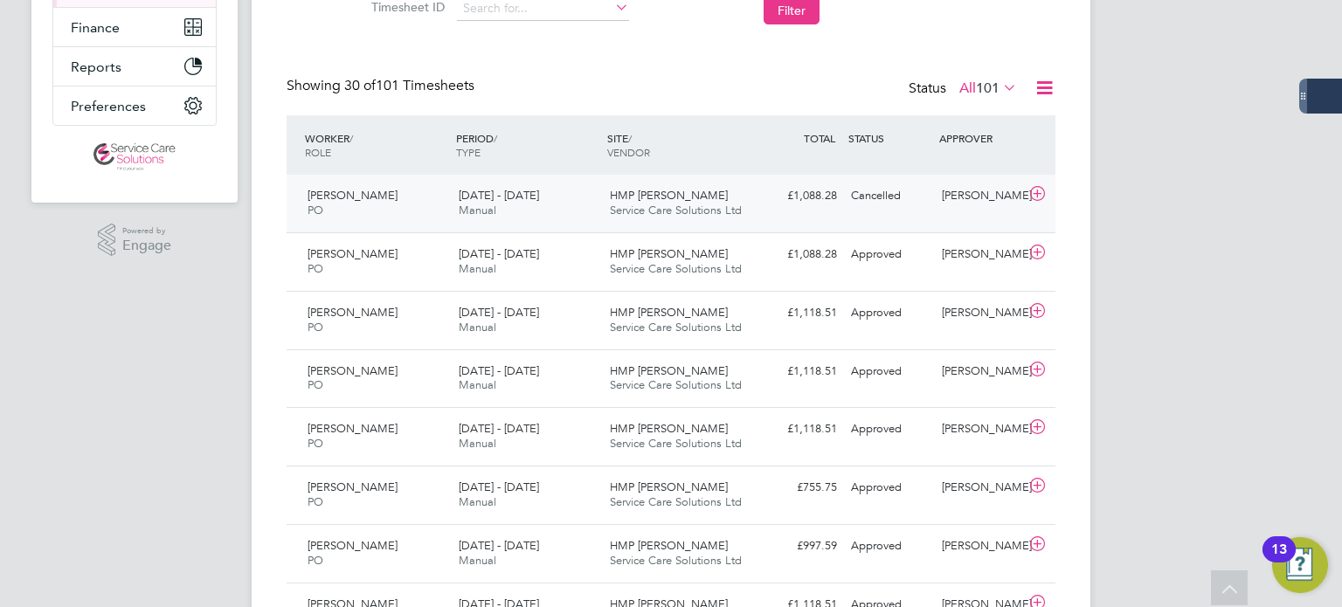
click at [919, 205] on div "Cancelled" at bounding box center [889, 196] width 91 height 29
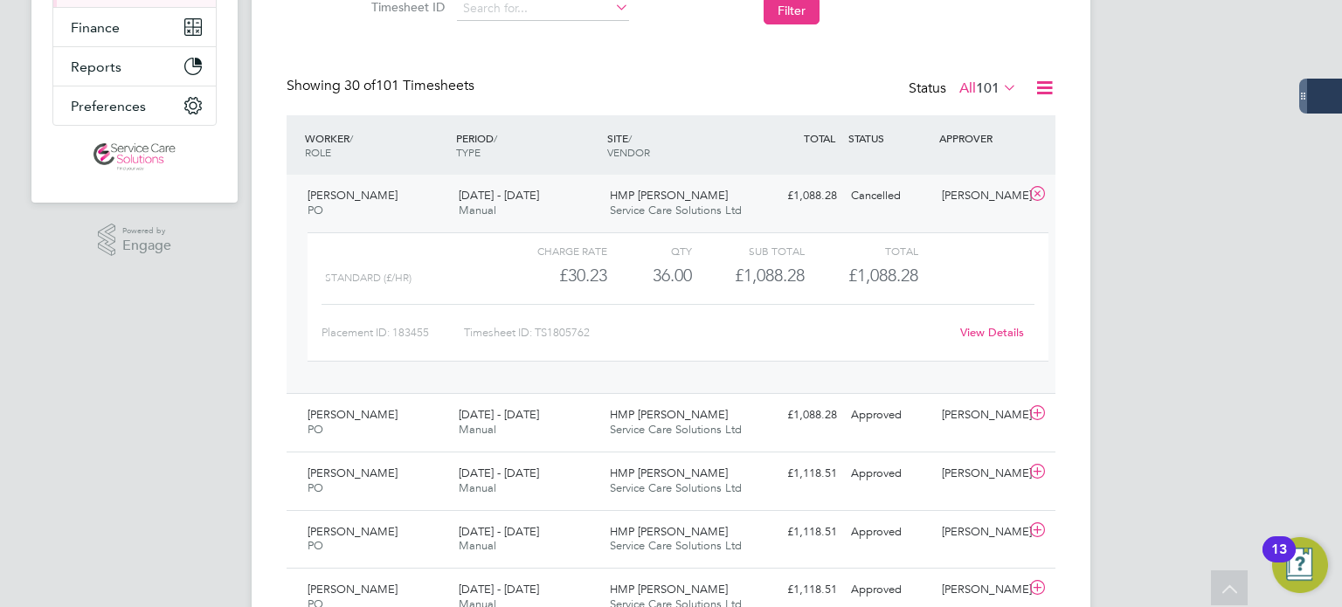
click at [979, 327] on link "View Details" at bounding box center [992, 332] width 64 height 15
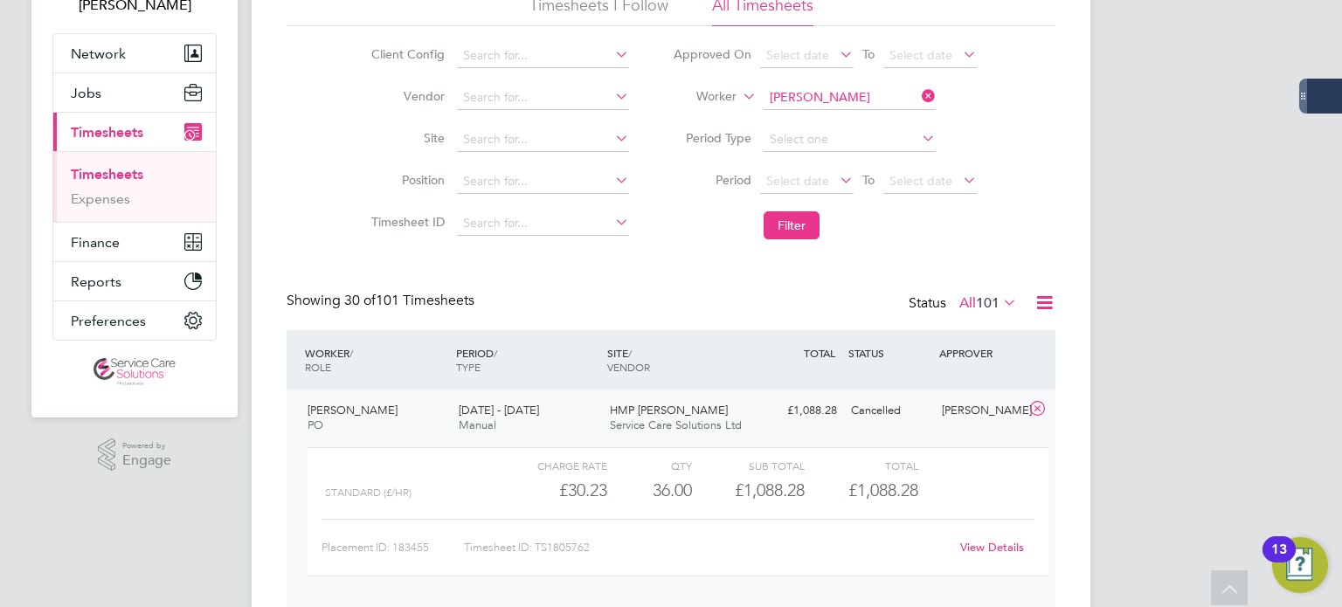
scroll to position [0, 0]
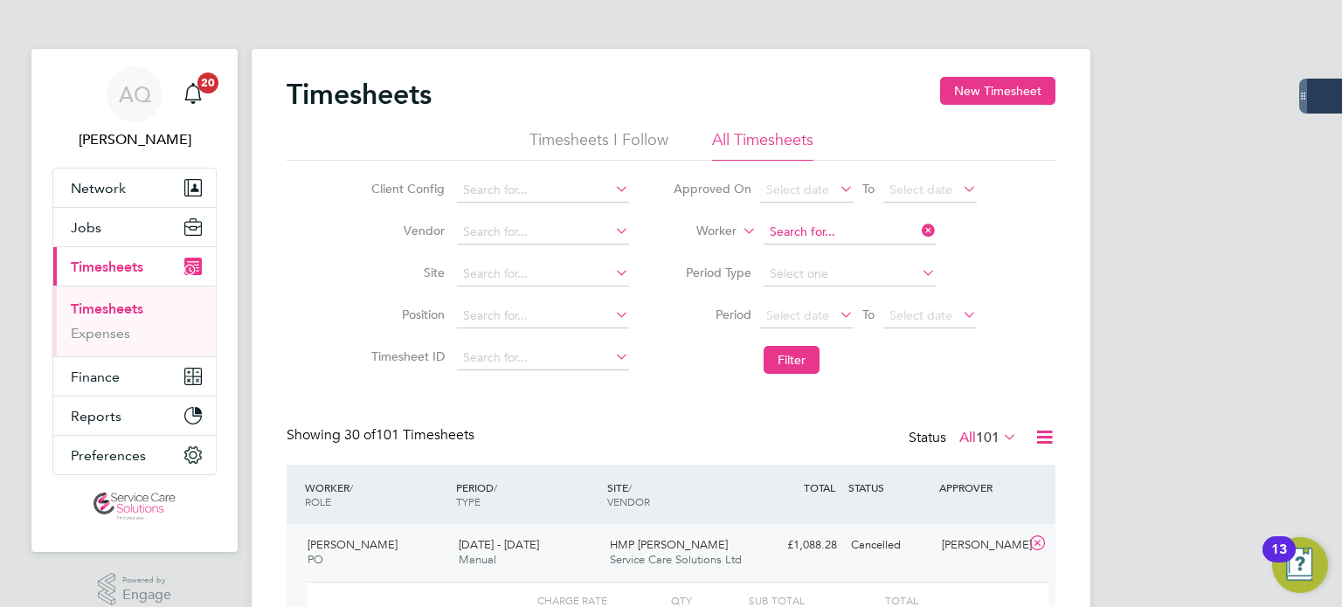
click at [835, 226] on input at bounding box center [850, 232] width 172 height 24
click at [815, 256] on li "Rebecca Cartwright" at bounding box center [871, 256] width 216 height 24
type input "Rebecca Cartwright"
click at [799, 361] on button "Filter" at bounding box center [792, 360] width 56 height 28
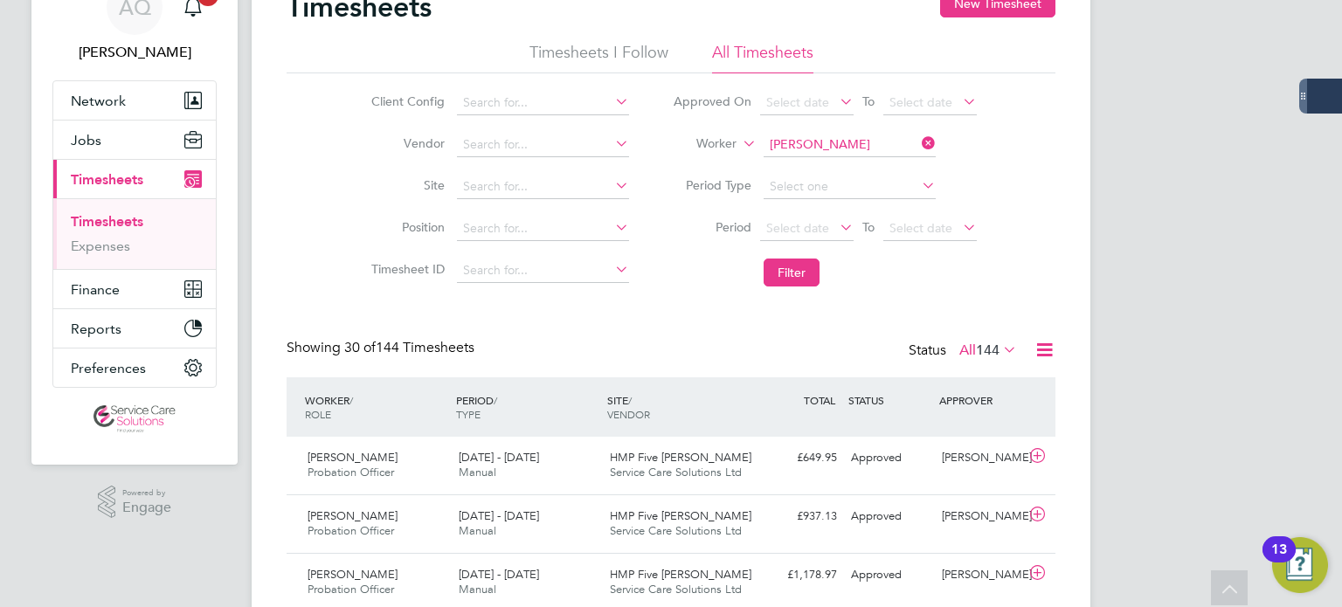
scroll to position [44, 152]
click at [808, 135] on input at bounding box center [850, 145] width 172 height 24
type input "c"
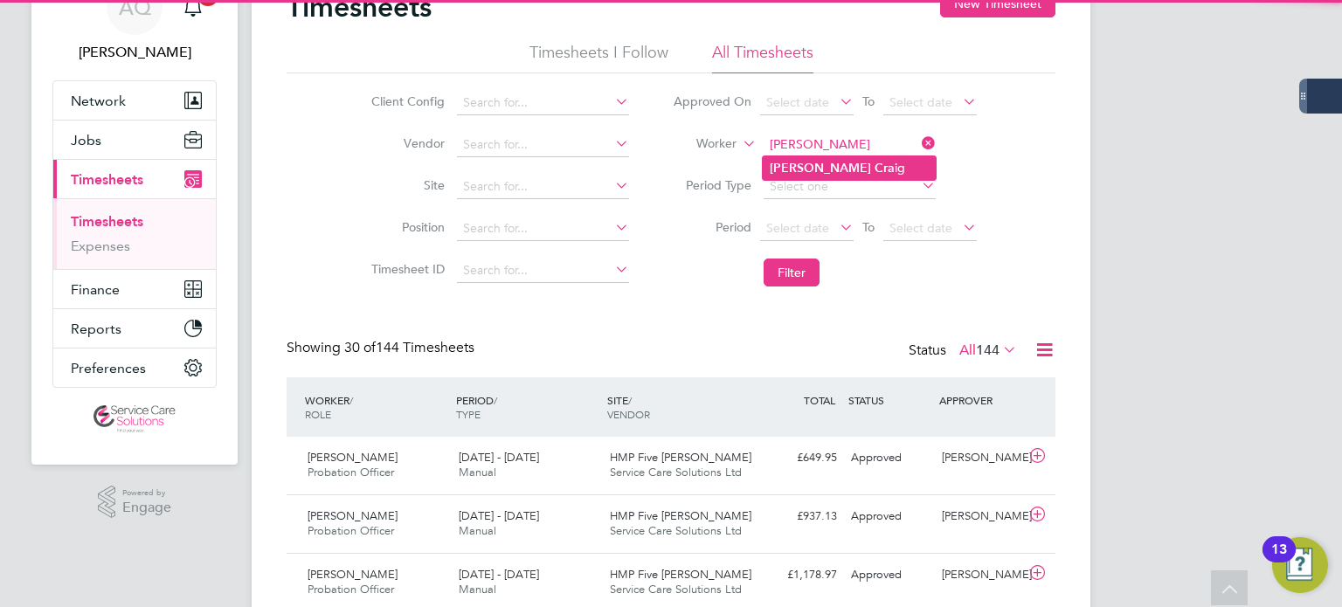
click at [877, 166] on li "Nicole Cra ig" at bounding box center [849, 168] width 173 height 24
type input "Nicole Craig"
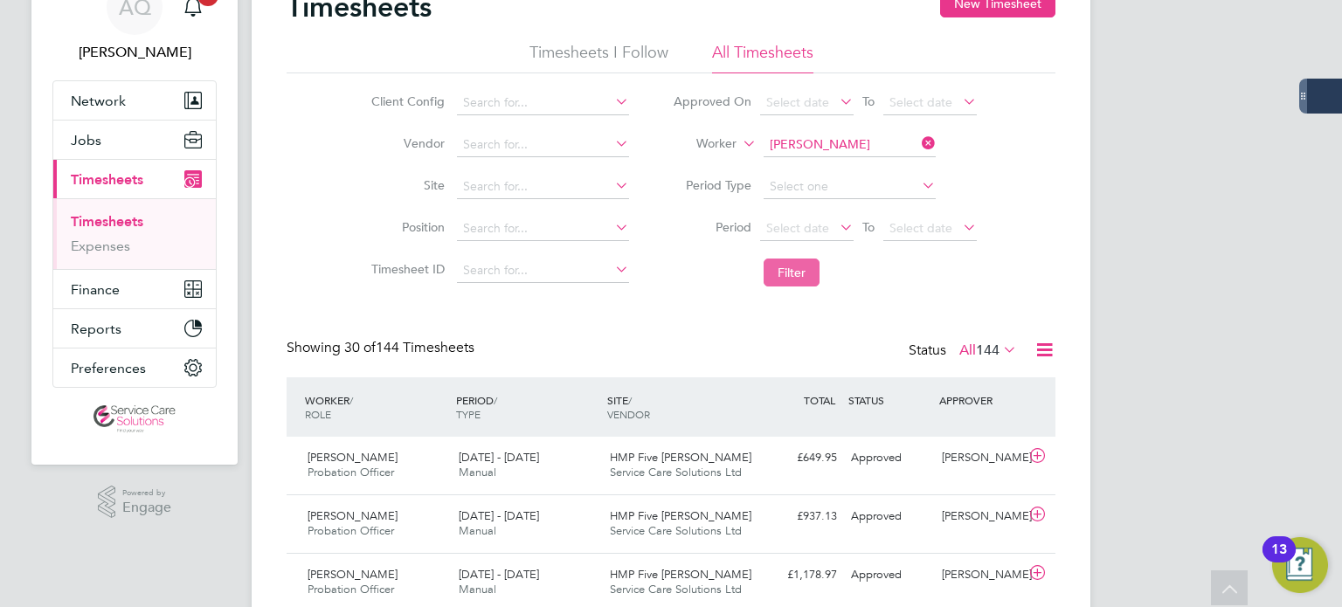
click at [807, 268] on button "Filter" at bounding box center [792, 273] width 56 height 28
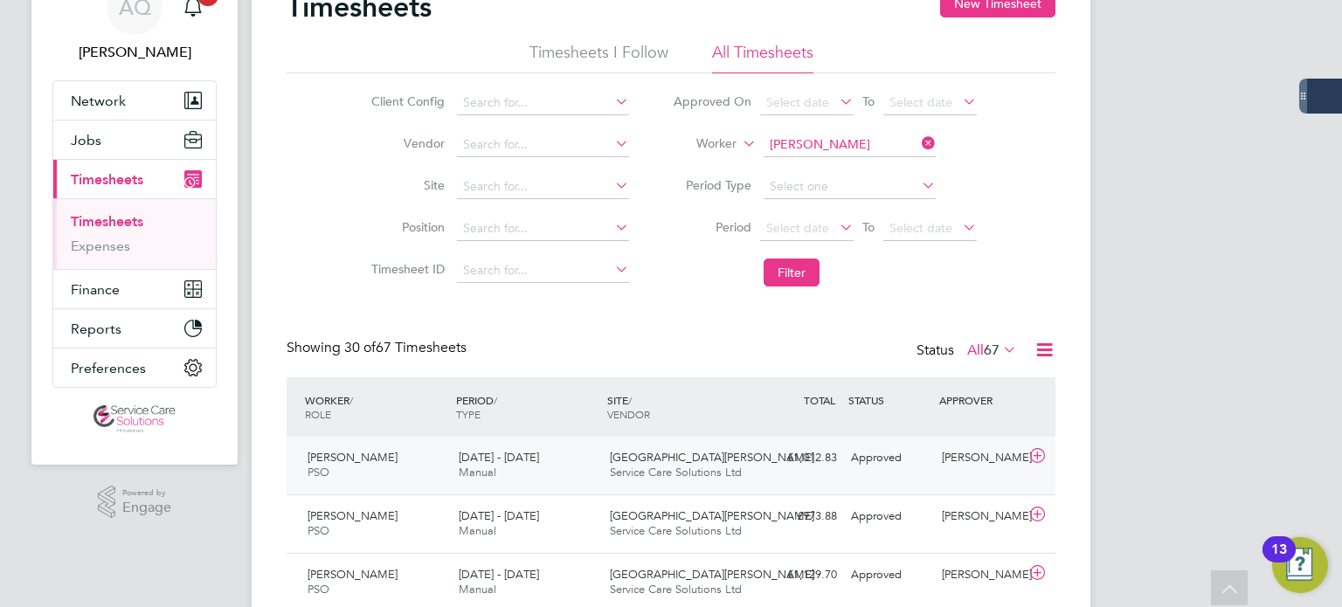
click at [926, 476] on div "Nicole Craig PSO 18 - 24 Aug 2025 18 - 24 Aug 2025 Manual St Johns Street Servi…" at bounding box center [671, 466] width 769 height 58
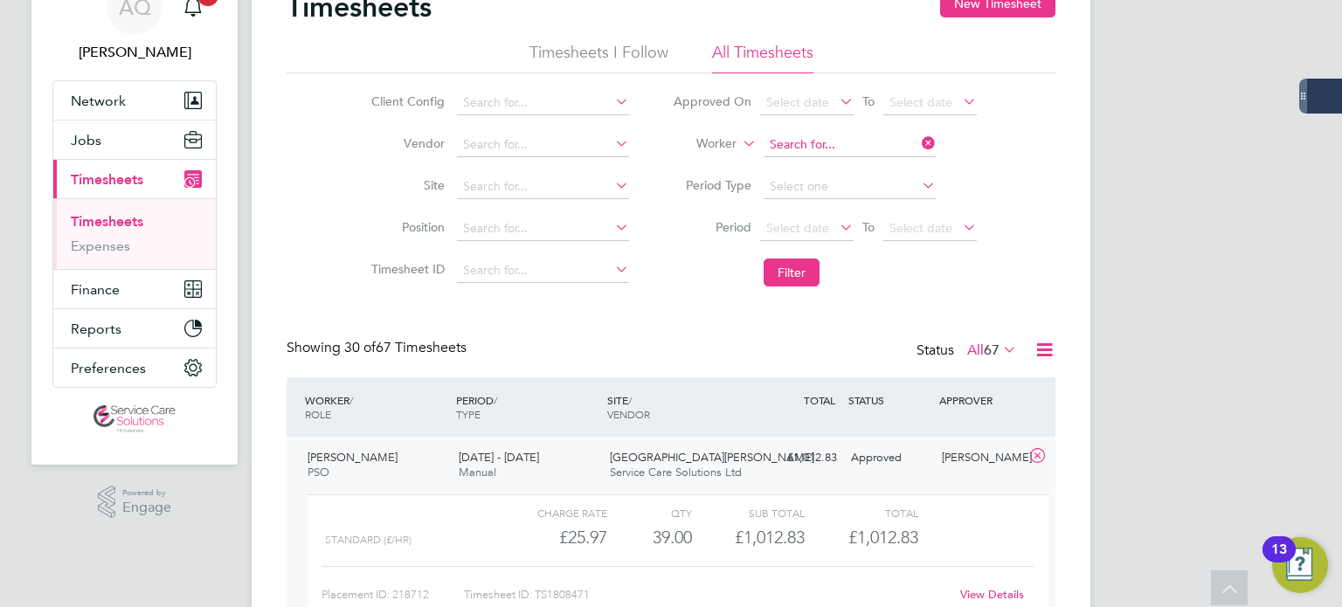
click at [845, 139] on input at bounding box center [850, 145] width 172 height 24
click at [856, 155] on input "chris dare" at bounding box center [850, 145] width 172 height 24
click at [909, 174] on b "Dare" at bounding box center [923, 168] width 28 height 15
type input "Christopher Dare"
click at [810, 282] on button "Filter" at bounding box center [792, 273] width 56 height 28
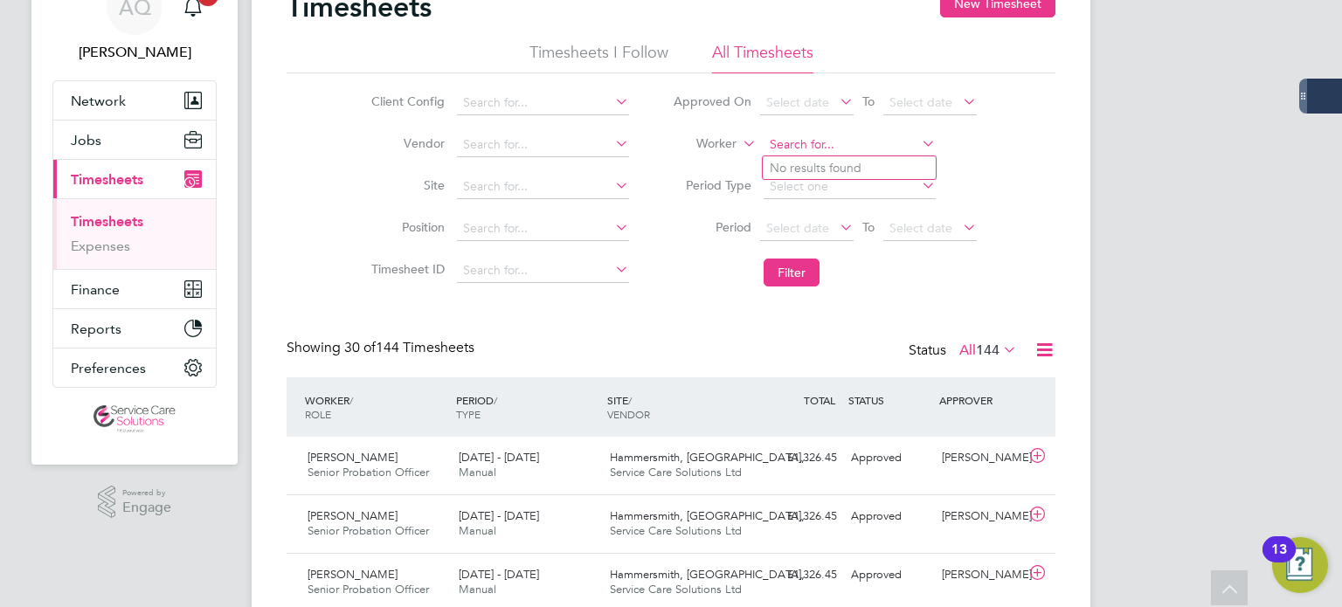
click at [817, 143] on input at bounding box center [850, 145] width 172 height 24
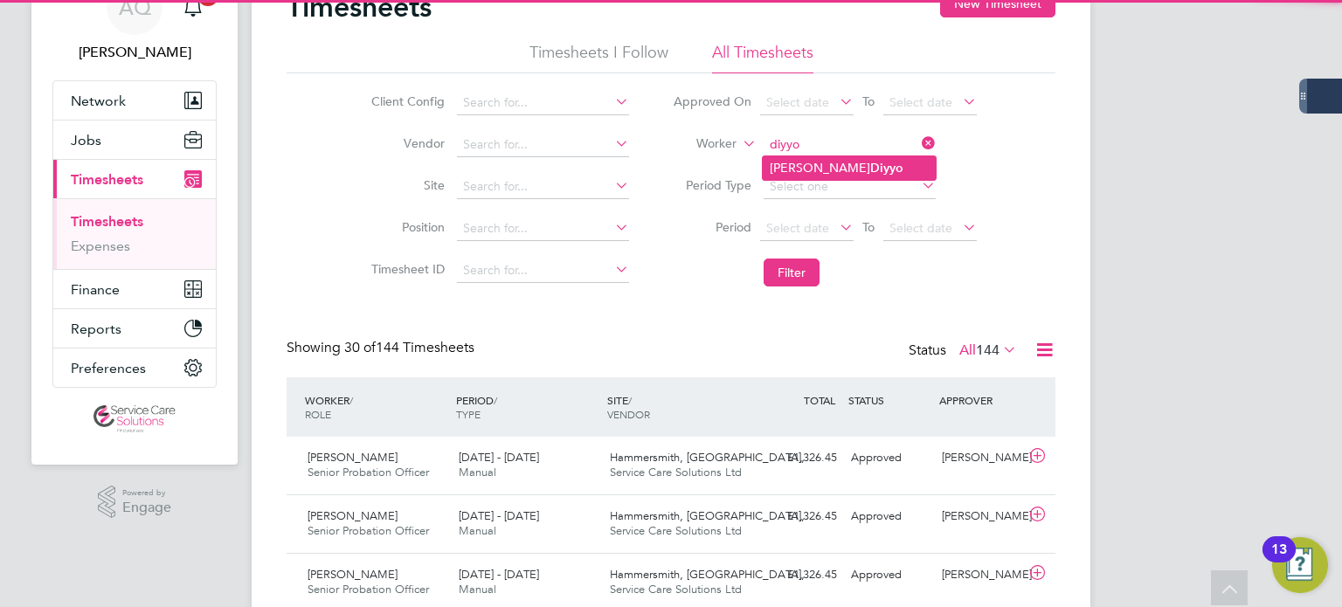
click at [860, 164] on li "Alicia Diyyo" at bounding box center [849, 168] width 173 height 24
type input "Alicia Diyyo"
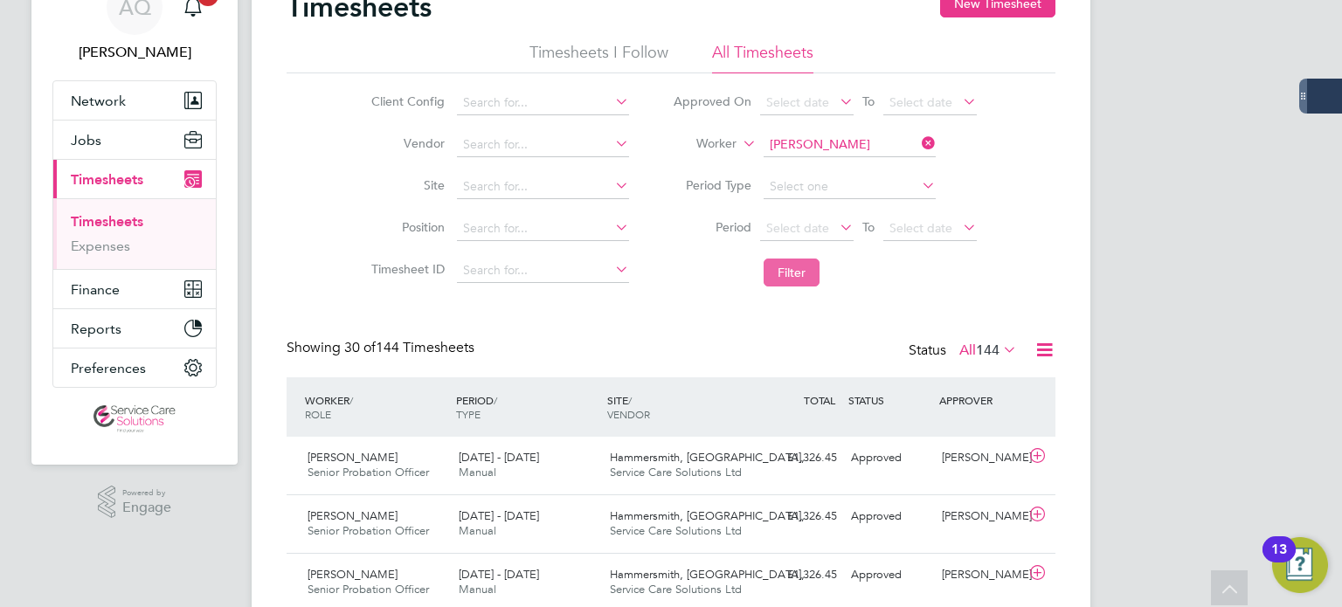
click at [783, 279] on button "Filter" at bounding box center [792, 273] width 56 height 28
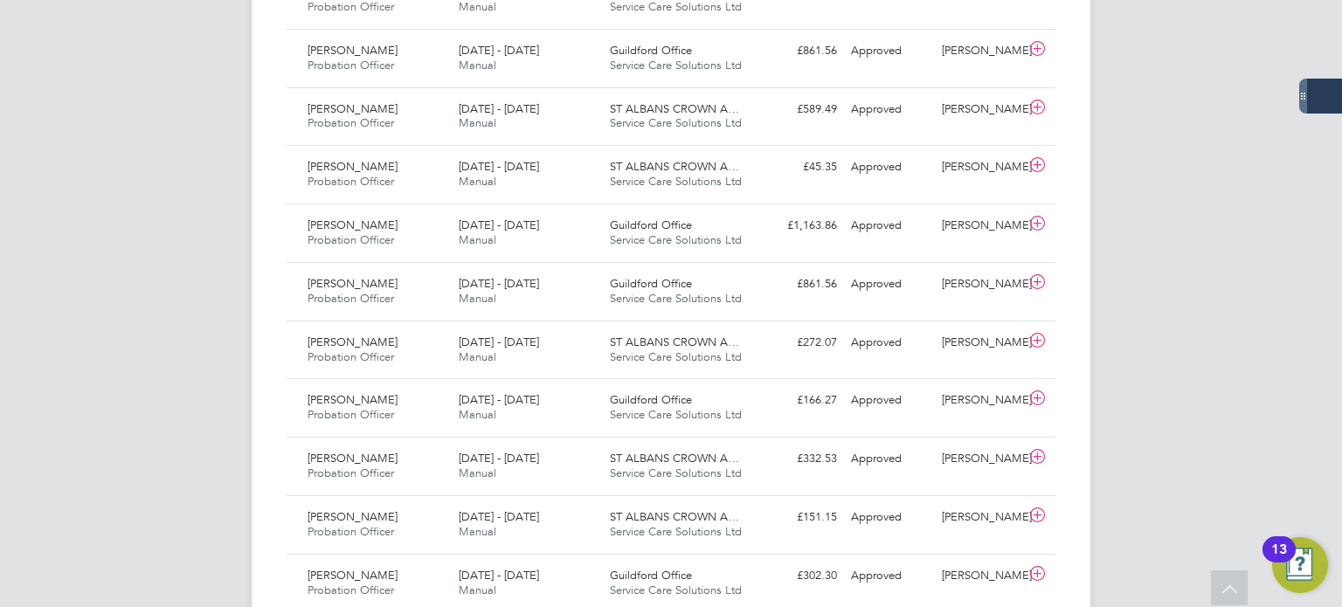
scroll to position [0, 0]
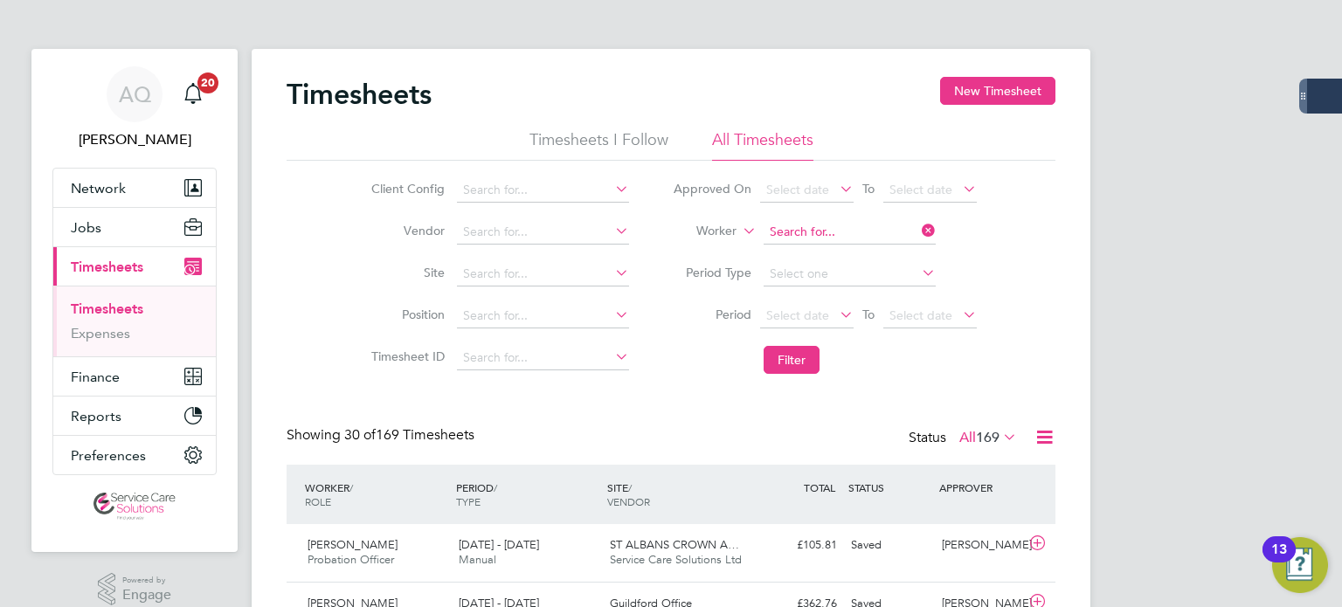
click at [845, 236] on input at bounding box center [850, 232] width 172 height 24
click at [891, 247] on li "Rebecca Calde r" at bounding box center [849, 256] width 173 height 24
type input "Rebecca Calder"
click at [807, 363] on button "Filter" at bounding box center [792, 360] width 56 height 28
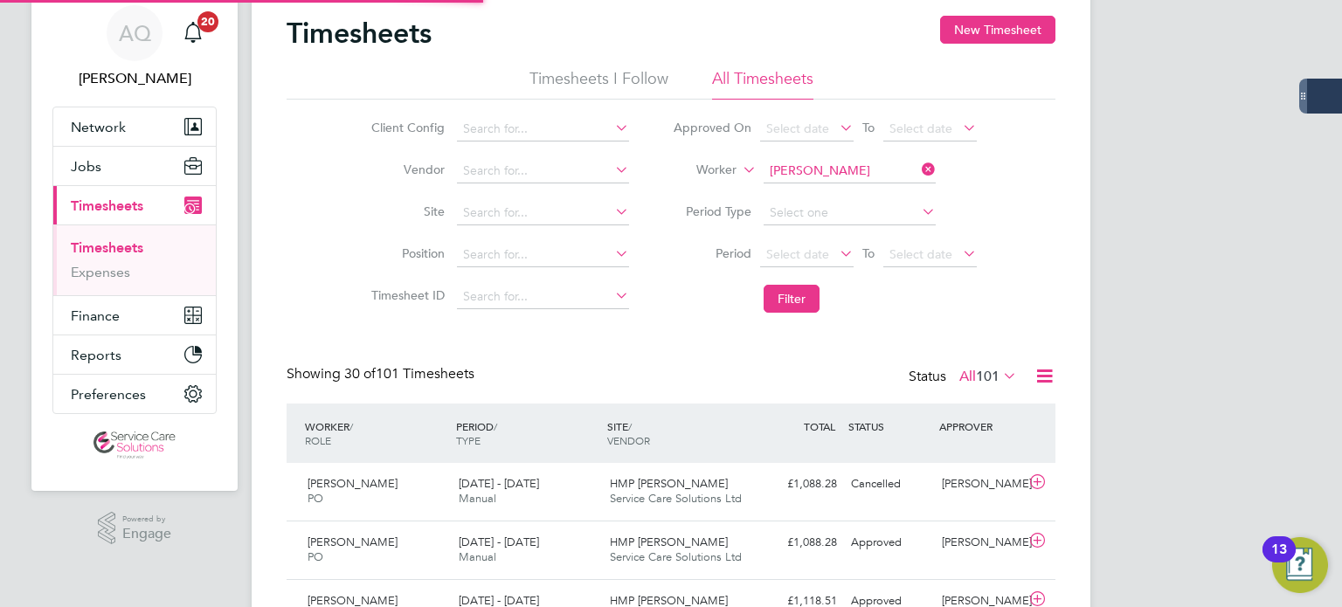
scroll to position [44, 152]
click at [996, 27] on button "New Timesheet" at bounding box center [997, 30] width 115 height 28
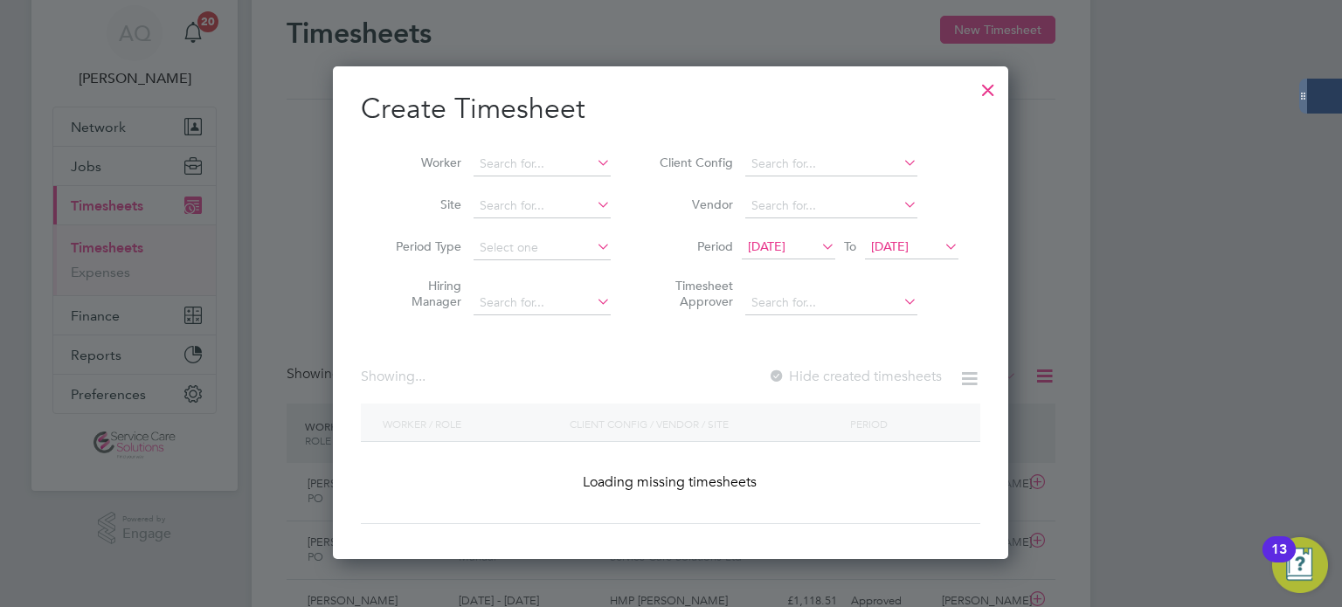
click at [786, 243] on span "13 Aug 2025" at bounding box center [767, 247] width 38 height 16
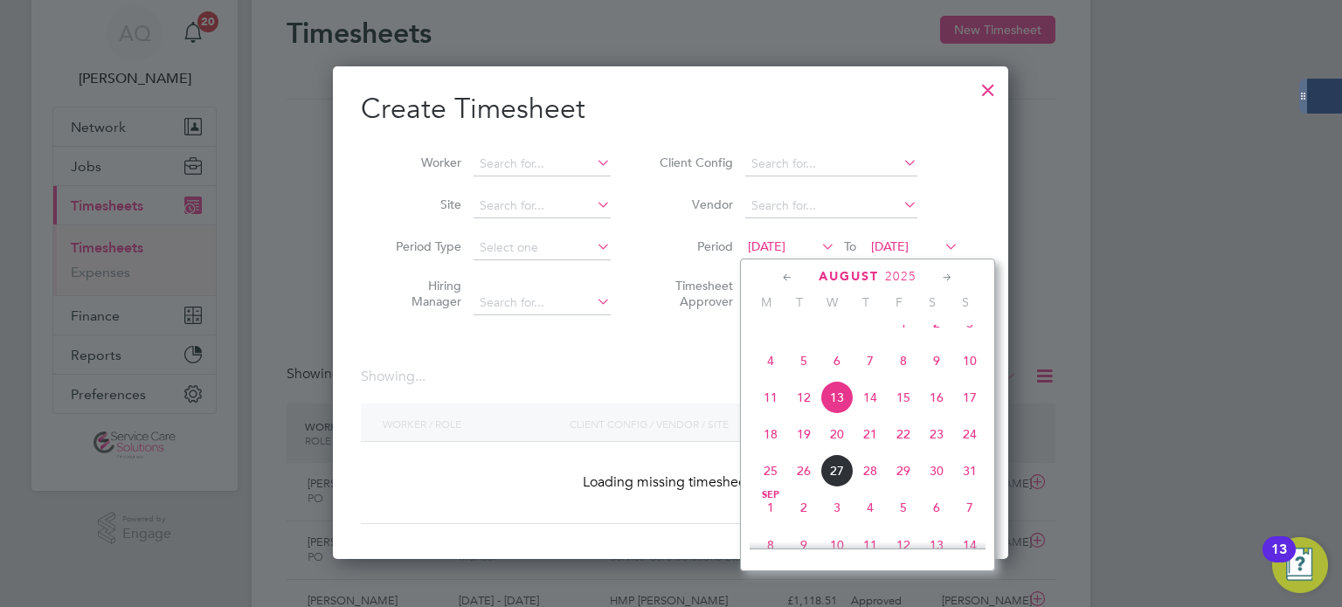
click at [773, 451] on span "18" at bounding box center [770, 434] width 33 height 33
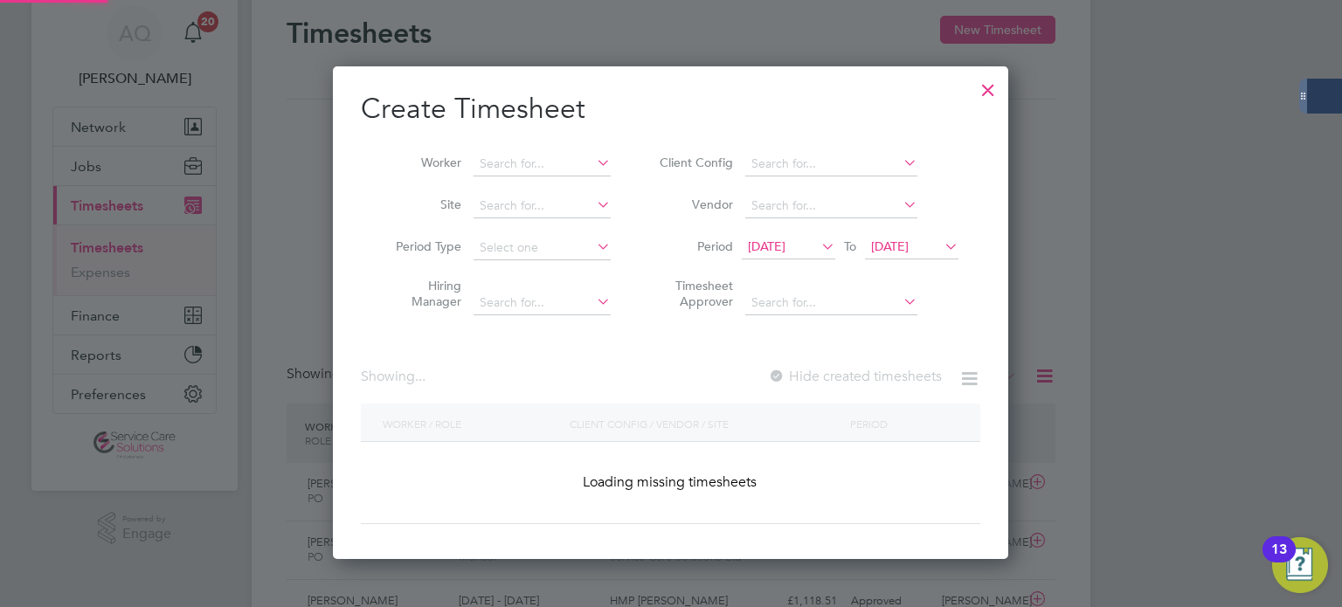
click at [909, 243] on span "20 Aug 2025" at bounding box center [890, 247] width 38 height 16
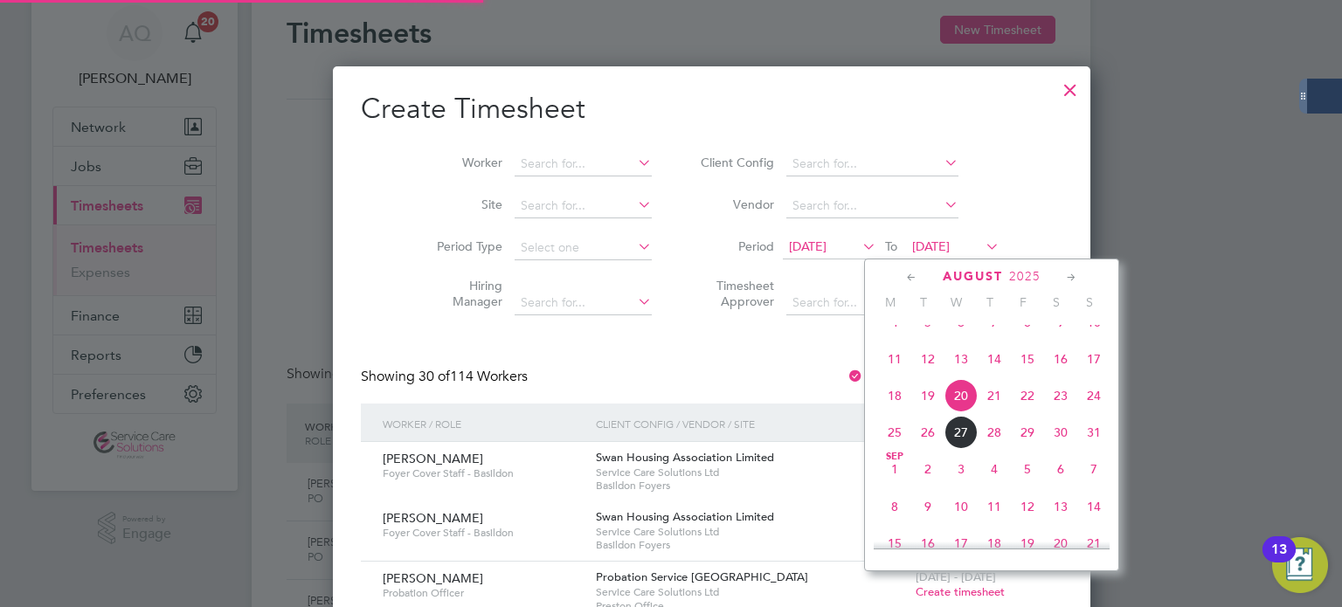
click at [1094, 413] on span "24" at bounding box center [1094, 395] width 33 height 33
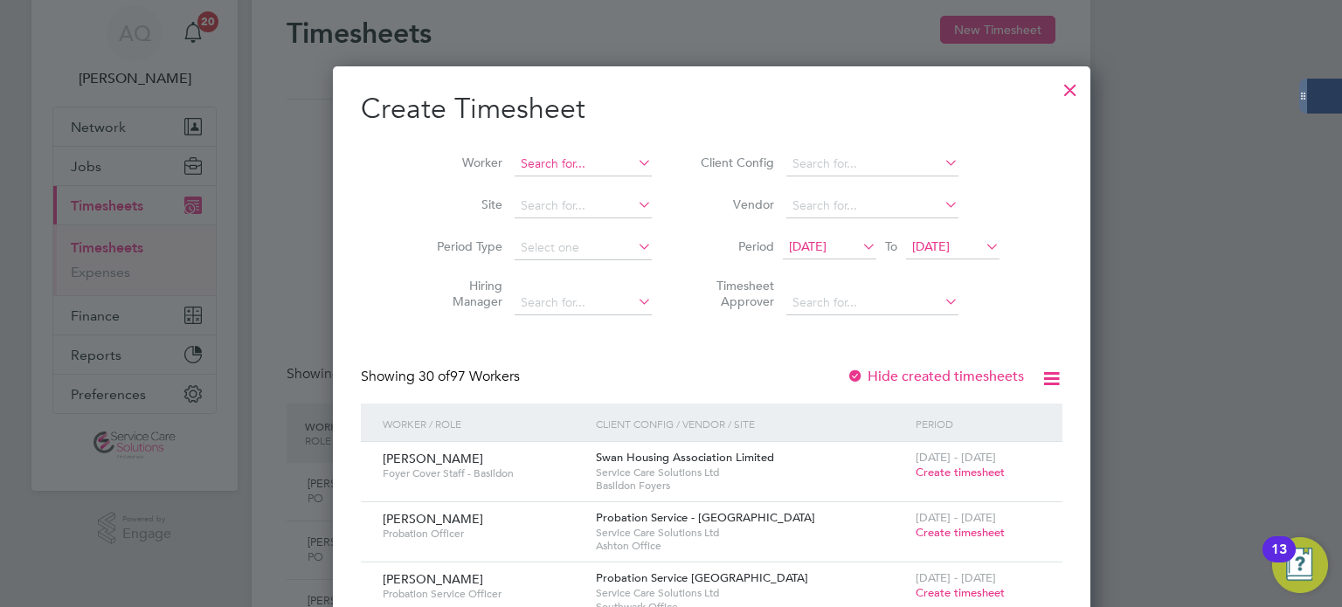
click at [515, 172] on input at bounding box center [583, 164] width 137 height 24
click at [521, 166] on input at bounding box center [583, 164] width 137 height 24
click at [586, 182] on b "Calde" at bounding box center [603, 187] width 34 height 15
type input "Rebecca Calder"
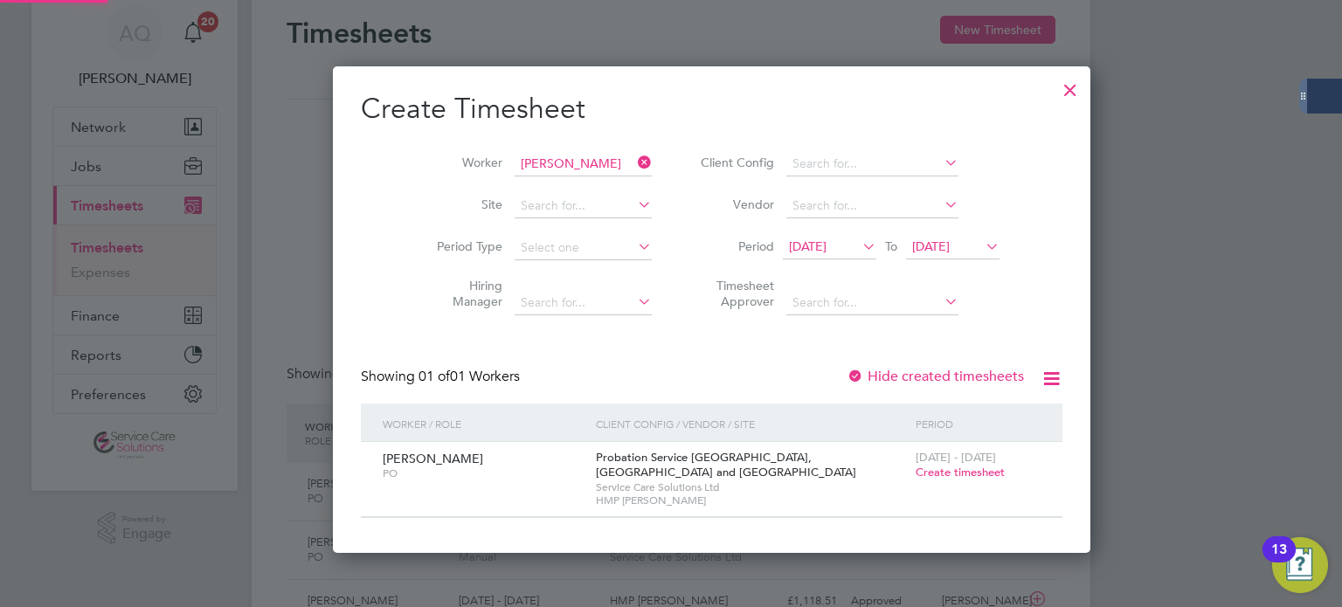
scroll to position [470, 676]
click at [916, 465] on span "Create timesheet" at bounding box center [960, 472] width 89 height 15
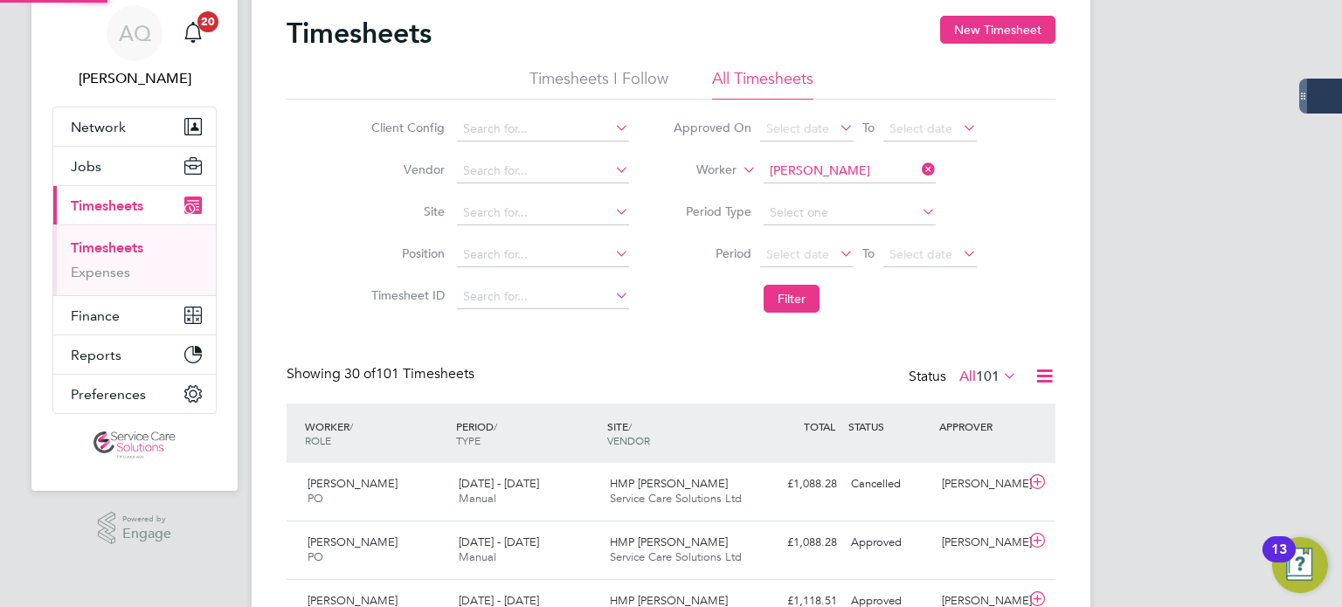
scroll to position [44, 152]
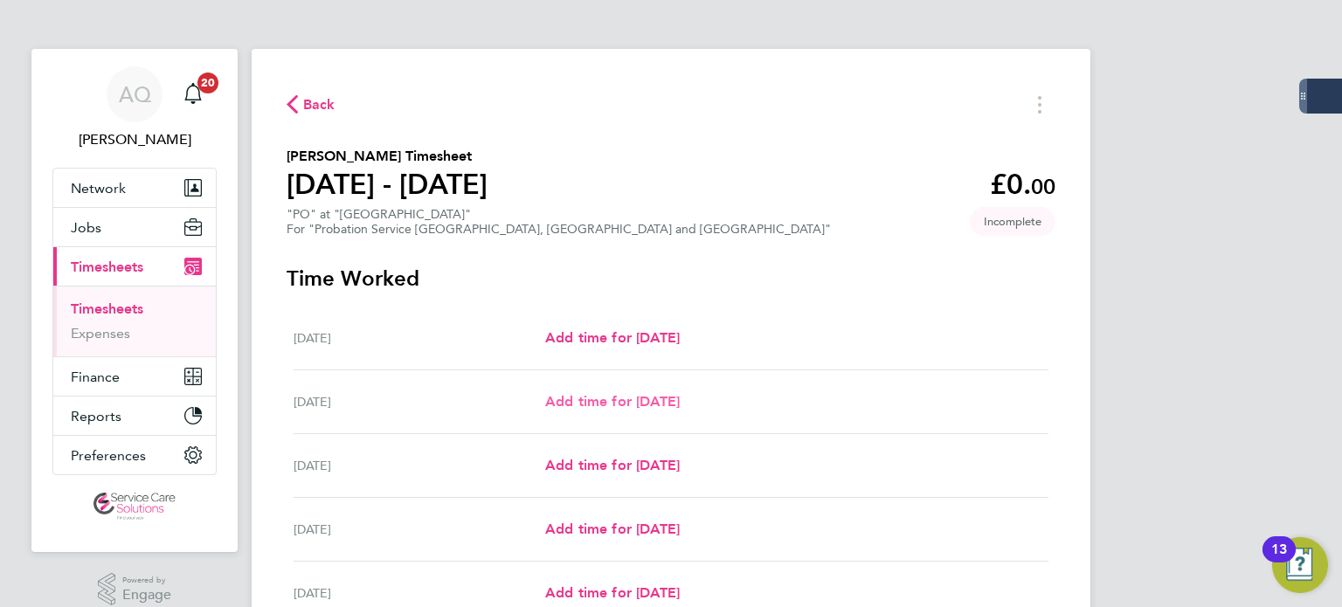
click at [644, 392] on link "Add time for Tue 19 Aug" at bounding box center [612, 402] width 135 height 21
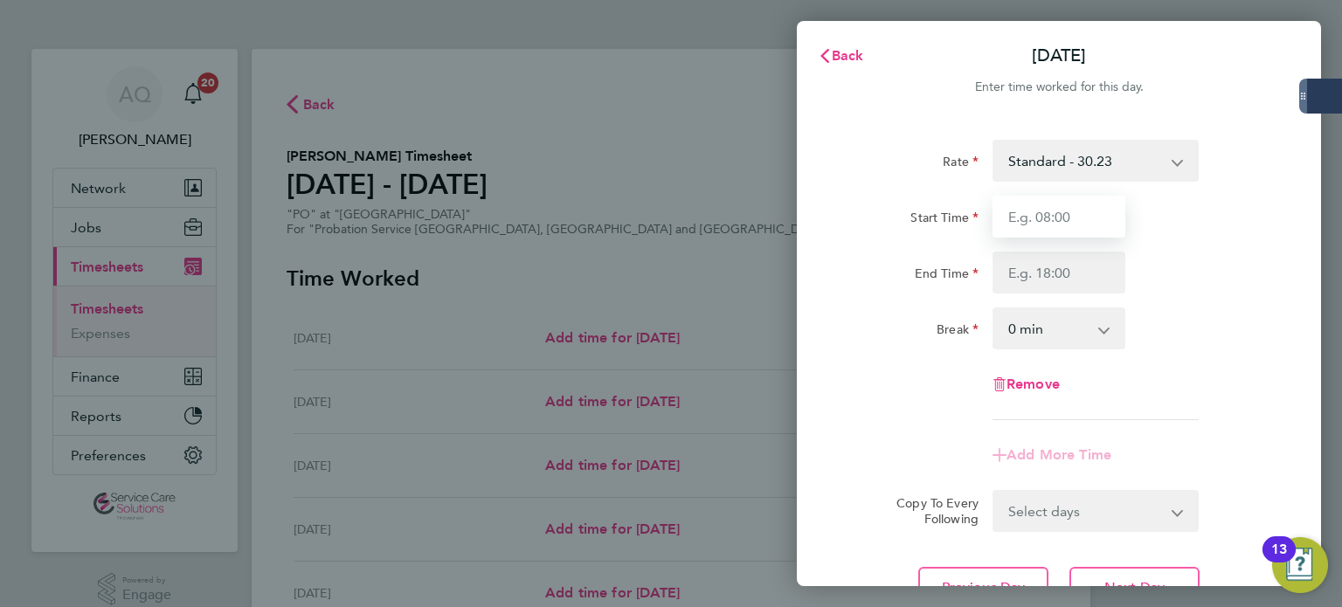
click at [1087, 211] on input "Start Time" at bounding box center [1059, 217] width 133 height 42
type input "09:00"
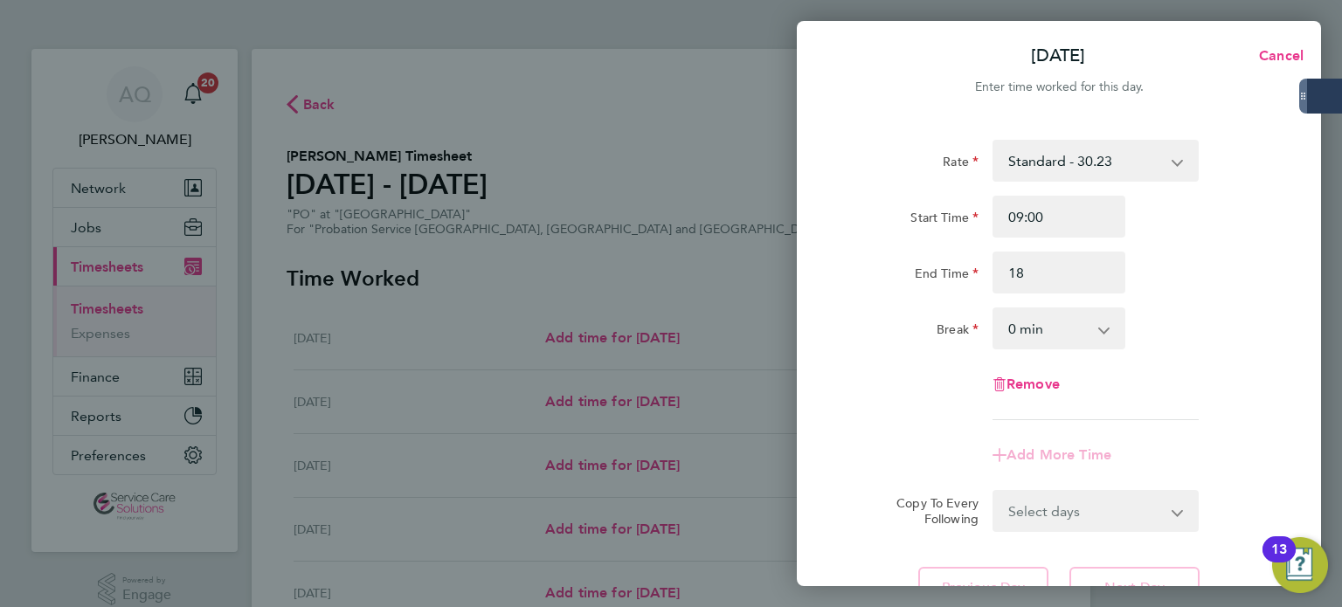
type input "18:00"
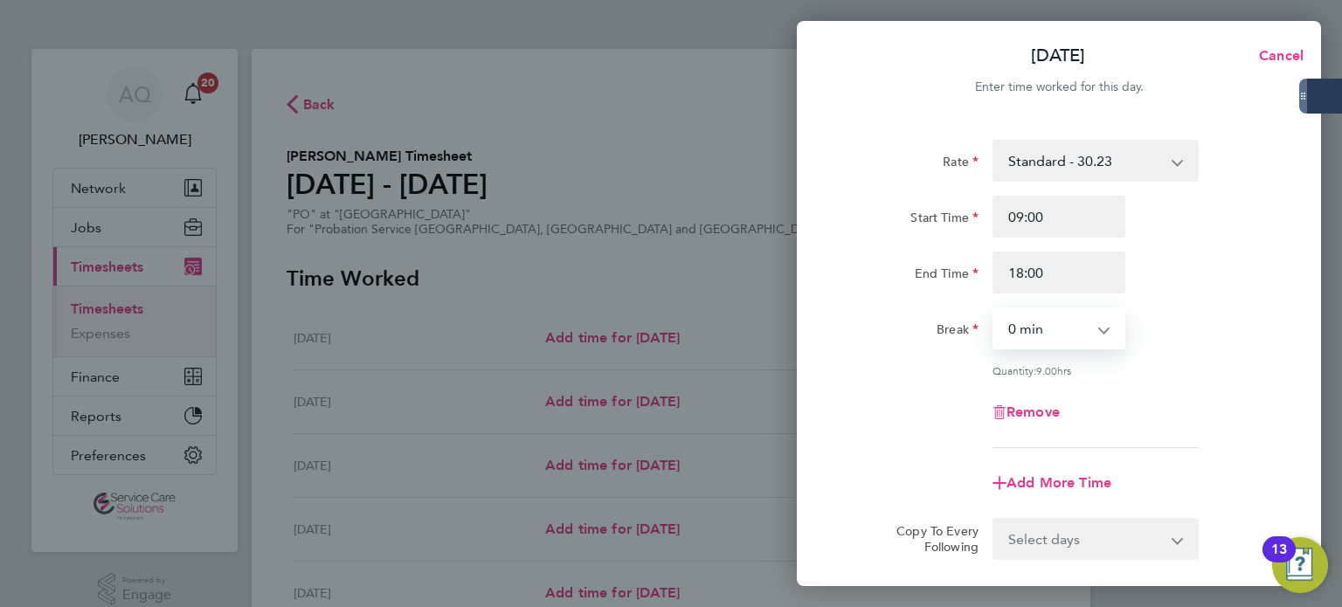
click at [1047, 342] on select "0 min 15 min 30 min 45 min 60 min 75 min 90 min" at bounding box center [1049, 328] width 108 height 38
select select "30"
click at [995, 309] on select "0 min 15 min 30 min 45 min 60 min 75 min 90 min" at bounding box center [1049, 328] width 108 height 38
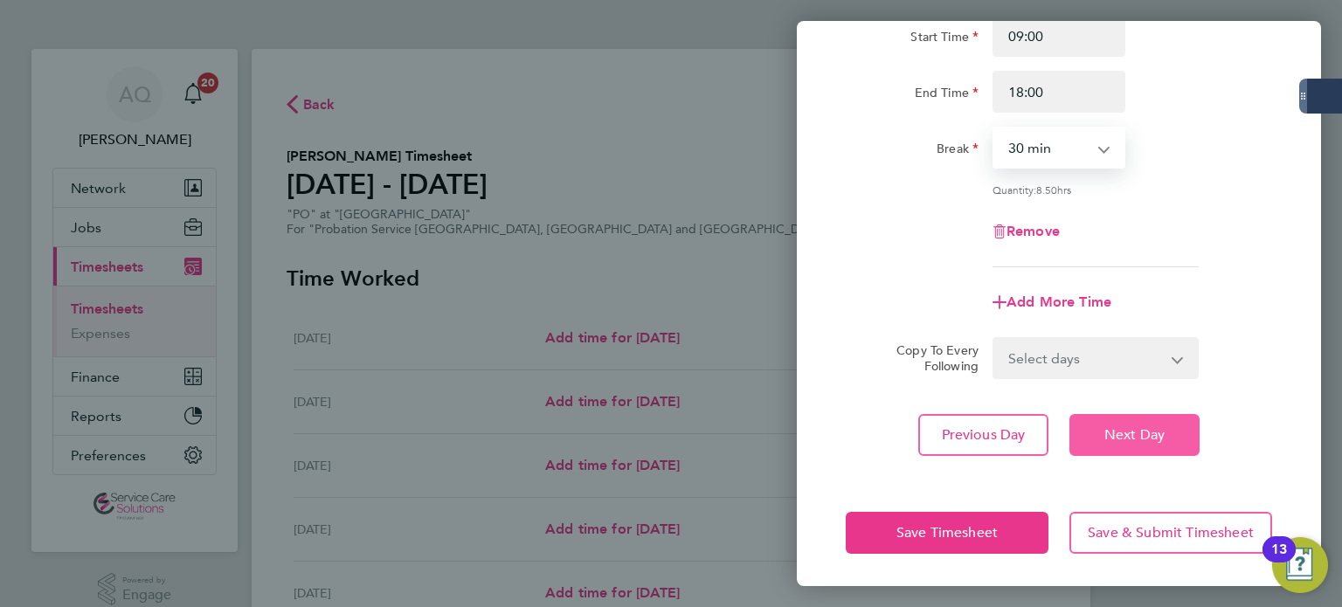
click at [1168, 440] on button "Next Day" at bounding box center [1135, 435] width 130 height 42
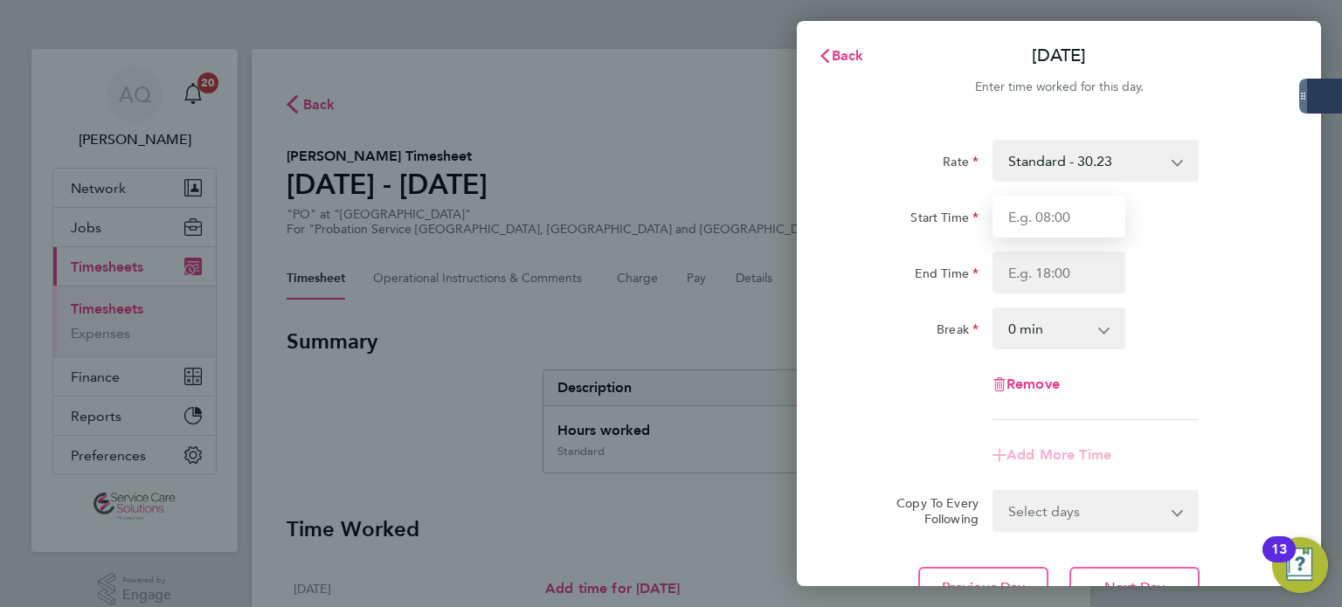
drag, startPoint x: 1088, startPoint y: 219, endPoint x: 1094, endPoint y: 211, distance: 10.7
click at [1088, 219] on input "Start Time" at bounding box center [1059, 217] width 133 height 42
type input "09:00"
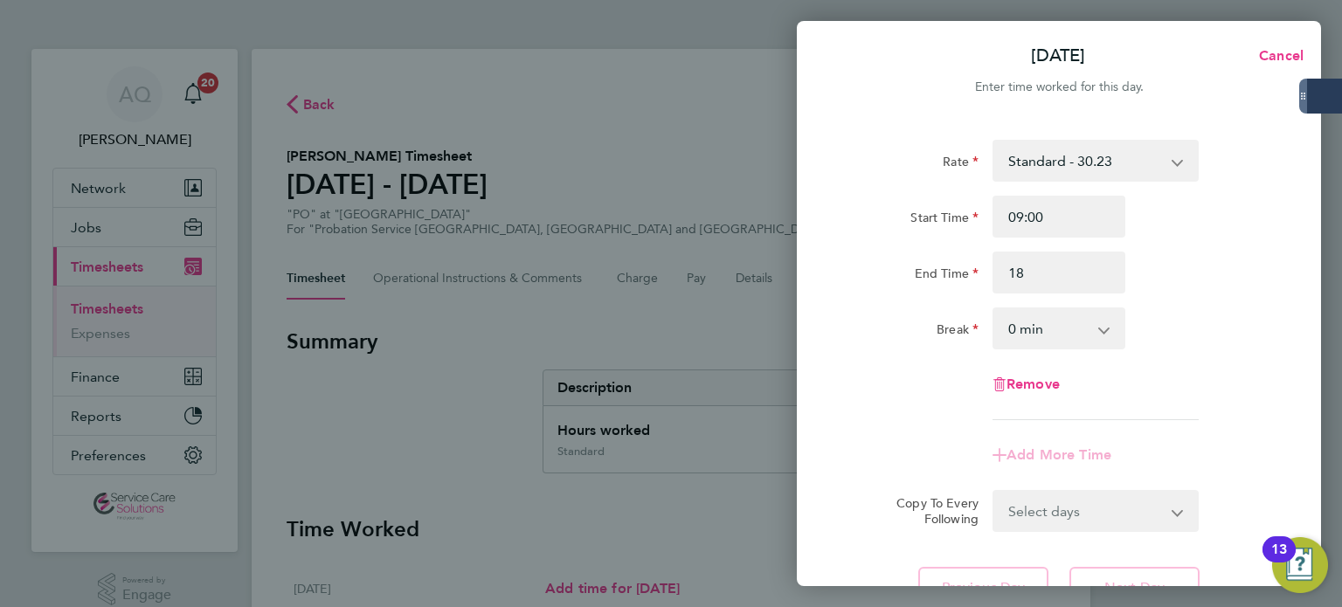
type input "18:00"
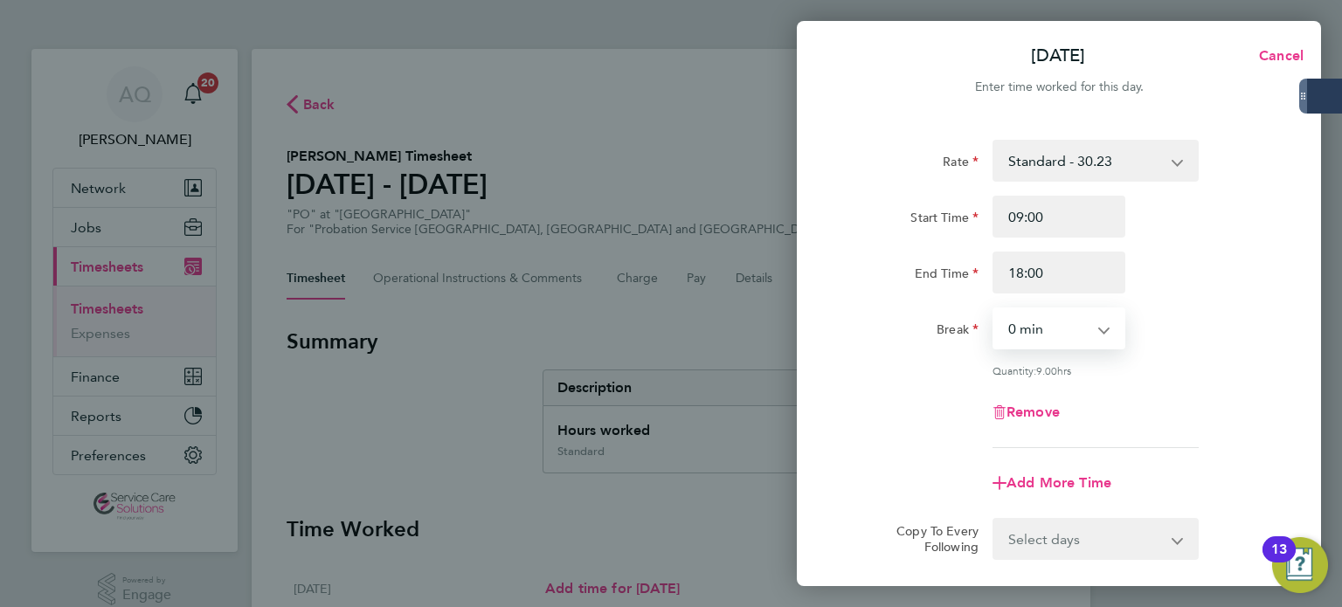
click at [1036, 318] on select "0 min 15 min 30 min 45 min 60 min 75 min 90 min" at bounding box center [1049, 328] width 108 height 38
select select "30"
click at [995, 309] on select "0 min 15 min 30 min 45 min 60 min 75 min 90 min" at bounding box center [1049, 328] width 108 height 38
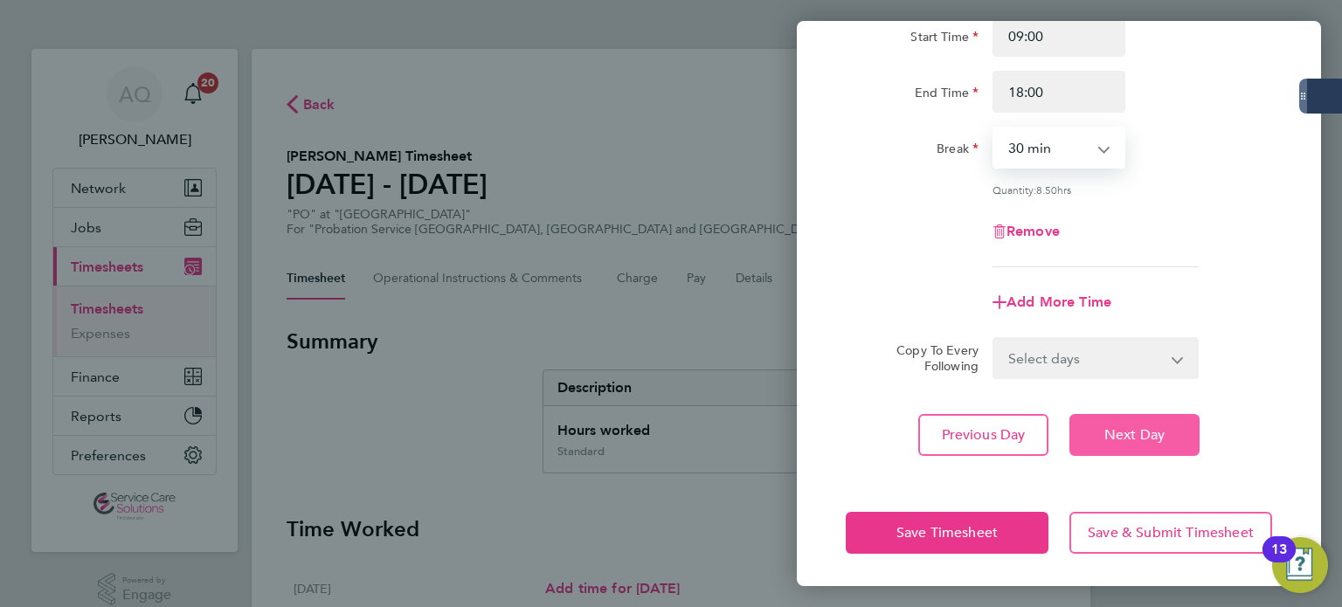
click at [1151, 432] on span "Next Day" at bounding box center [1135, 434] width 60 height 17
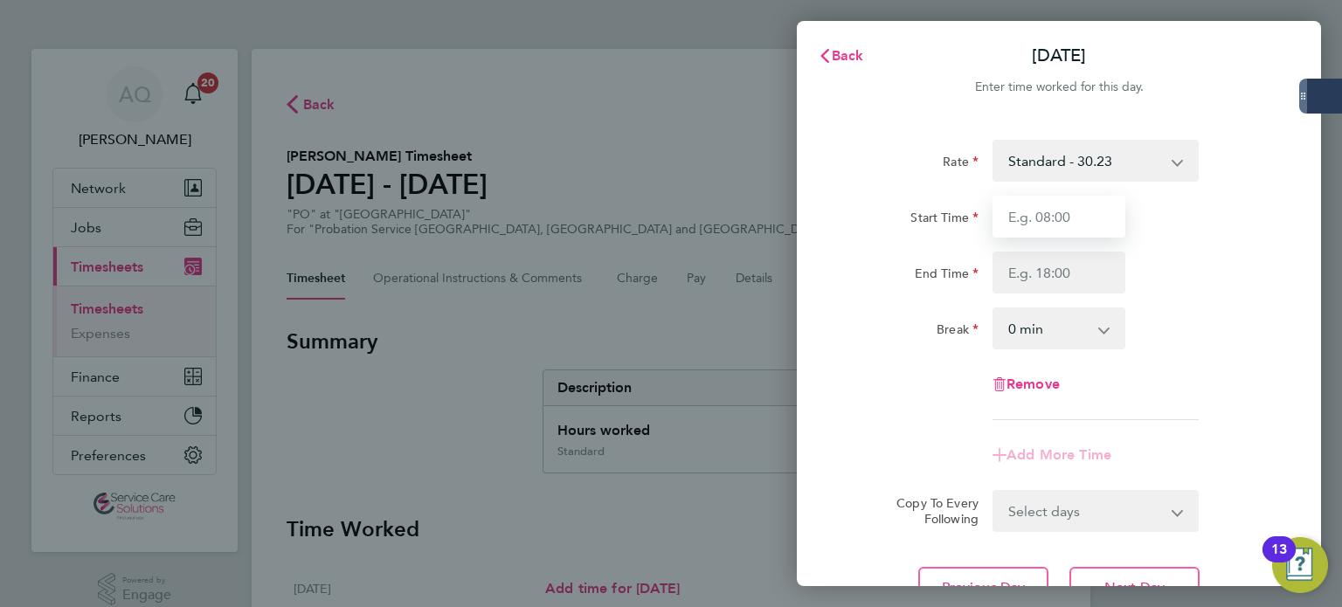
click at [1035, 219] on input "Start Time" at bounding box center [1059, 217] width 133 height 42
type input "09:00"
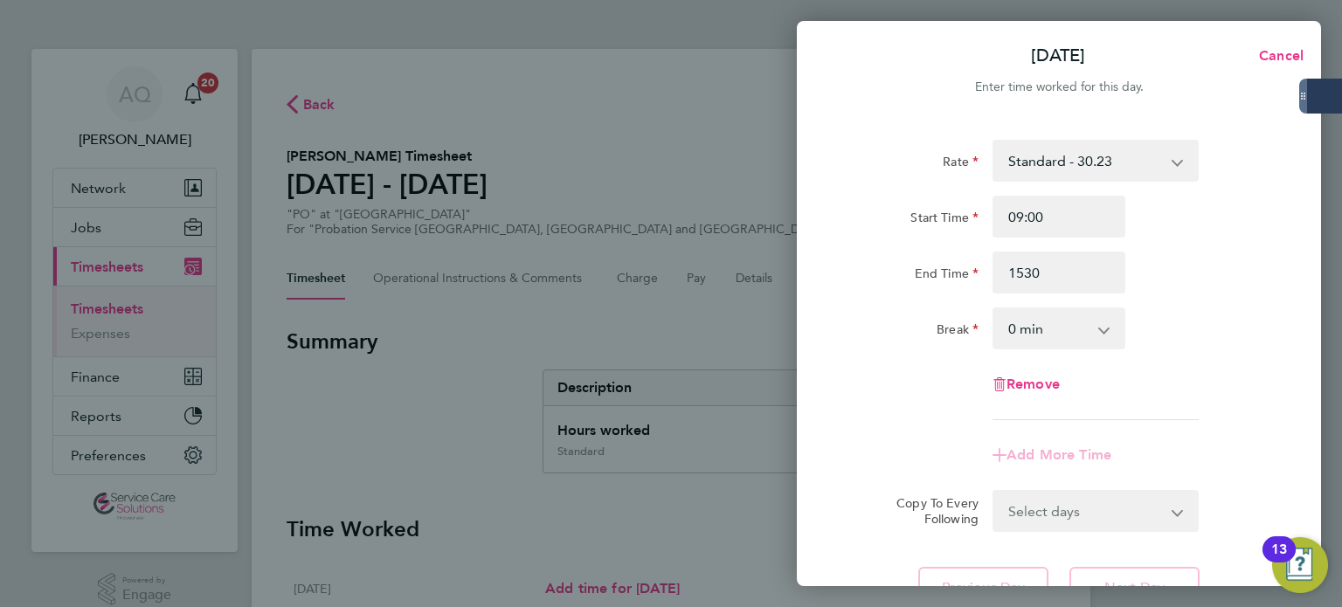
type input "15:30"
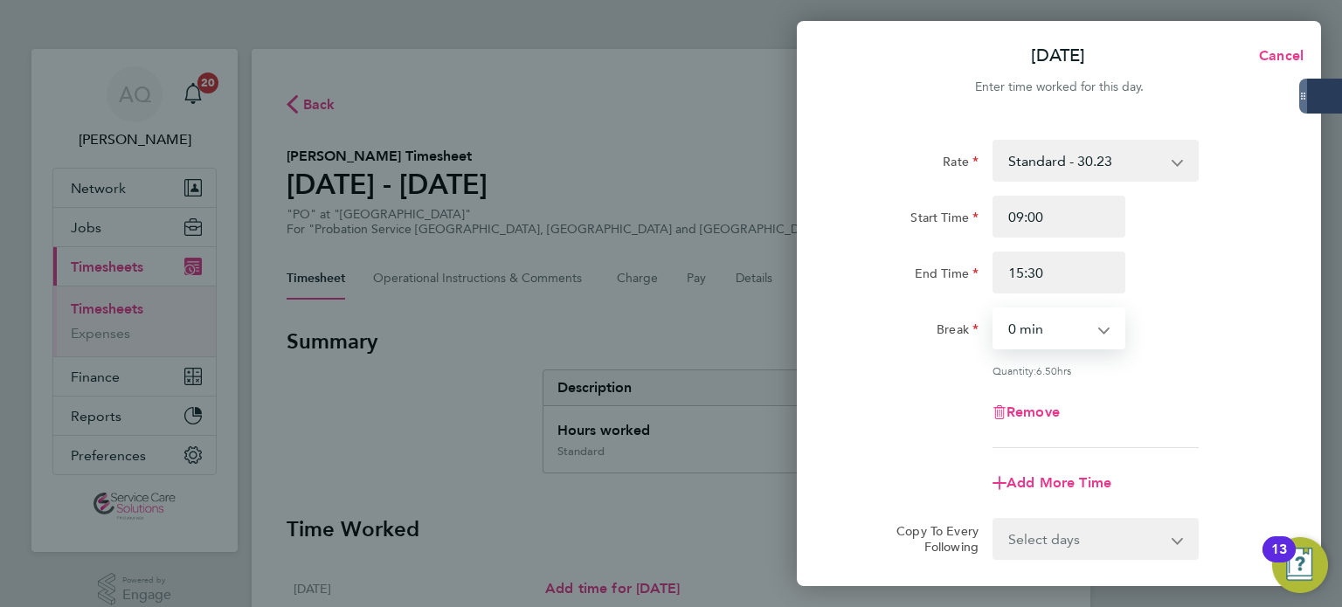
click at [1064, 322] on select "0 min 15 min 30 min 45 min 60 min 75 min 90 min" at bounding box center [1049, 328] width 108 height 38
select select "30"
click at [995, 309] on select "0 min 15 min 30 min 45 min 60 min 75 min 90 min" at bounding box center [1049, 328] width 108 height 38
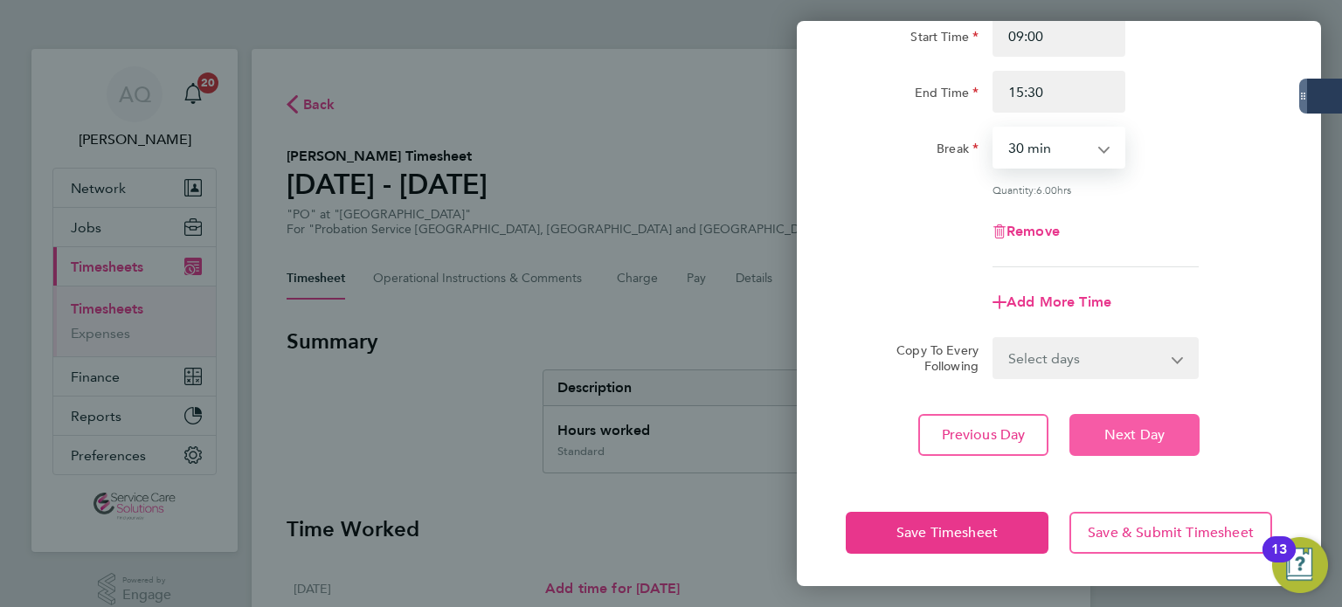
click at [1140, 422] on button "Next Day" at bounding box center [1135, 435] width 130 height 42
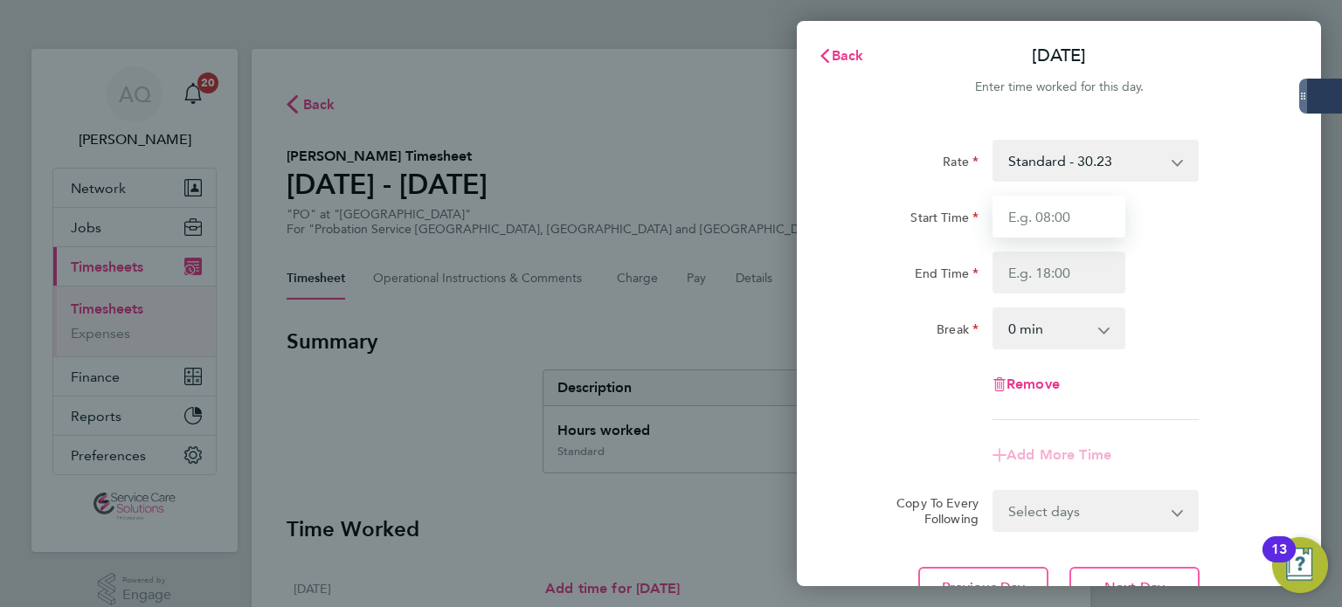
click at [1091, 219] on input "Start Time" at bounding box center [1059, 217] width 133 height 42
type input "09:00"
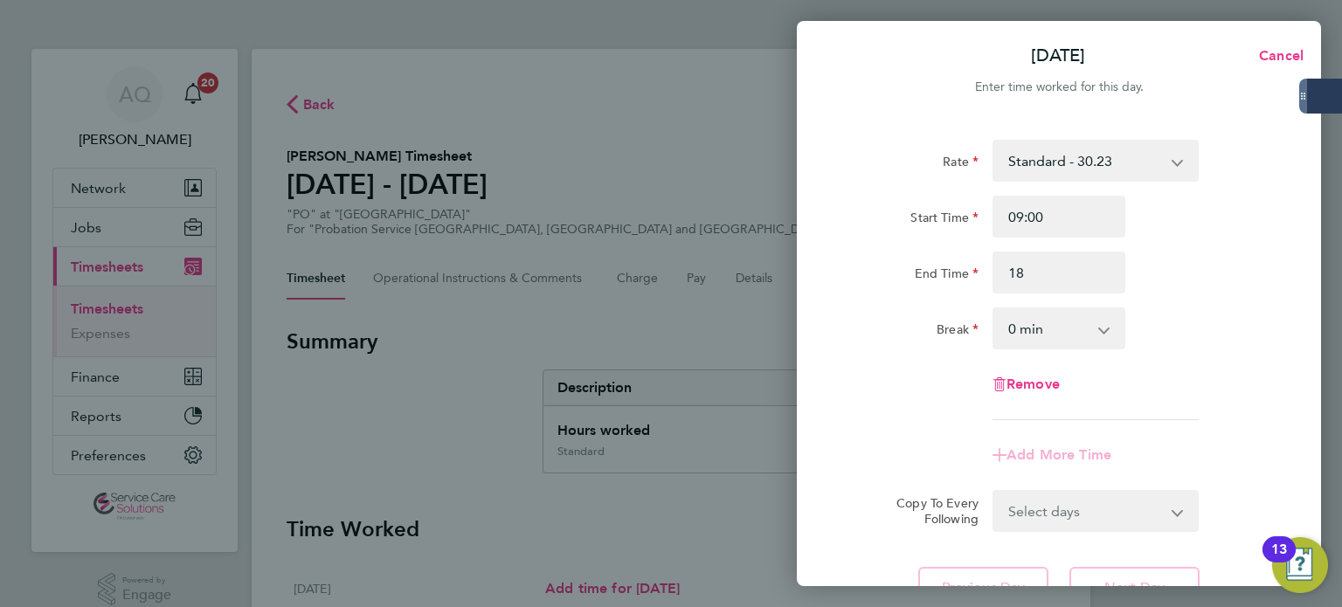
type input "18:00"
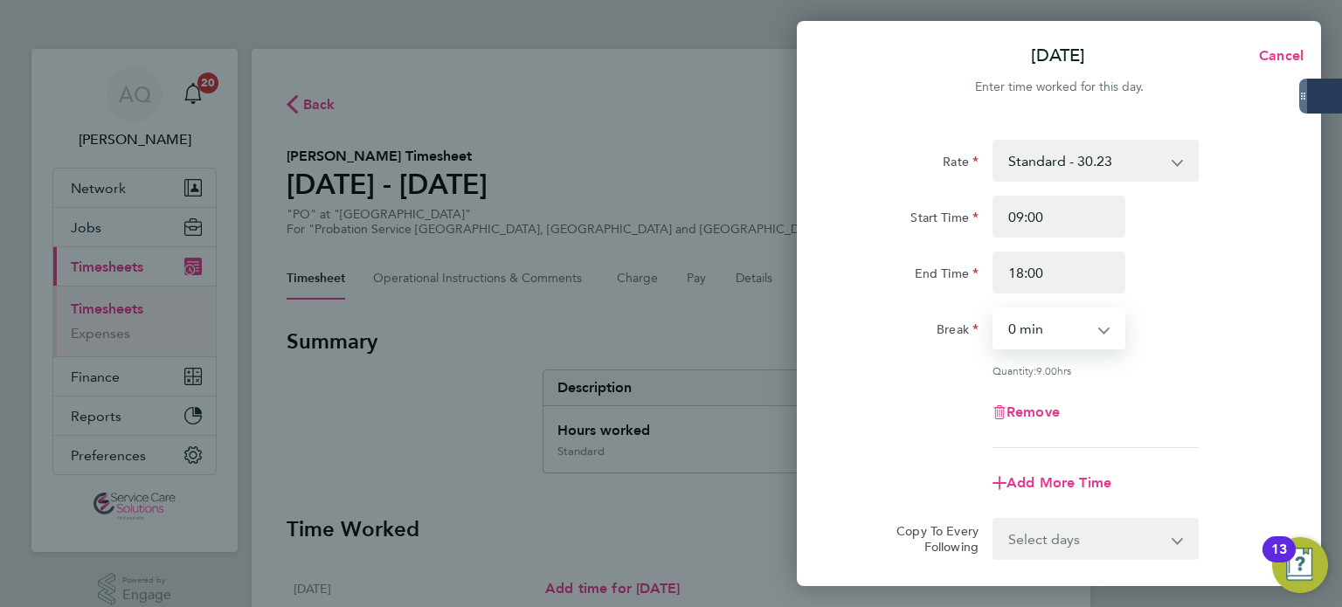
click at [1059, 324] on select "0 min 15 min 30 min 45 min 60 min 75 min 90 min" at bounding box center [1049, 328] width 108 height 38
select select "30"
click at [995, 309] on select "0 min 15 min 30 min 45 min 60 min 75 min 90 min" at bounding box center [1049, 328] width 108 height 38
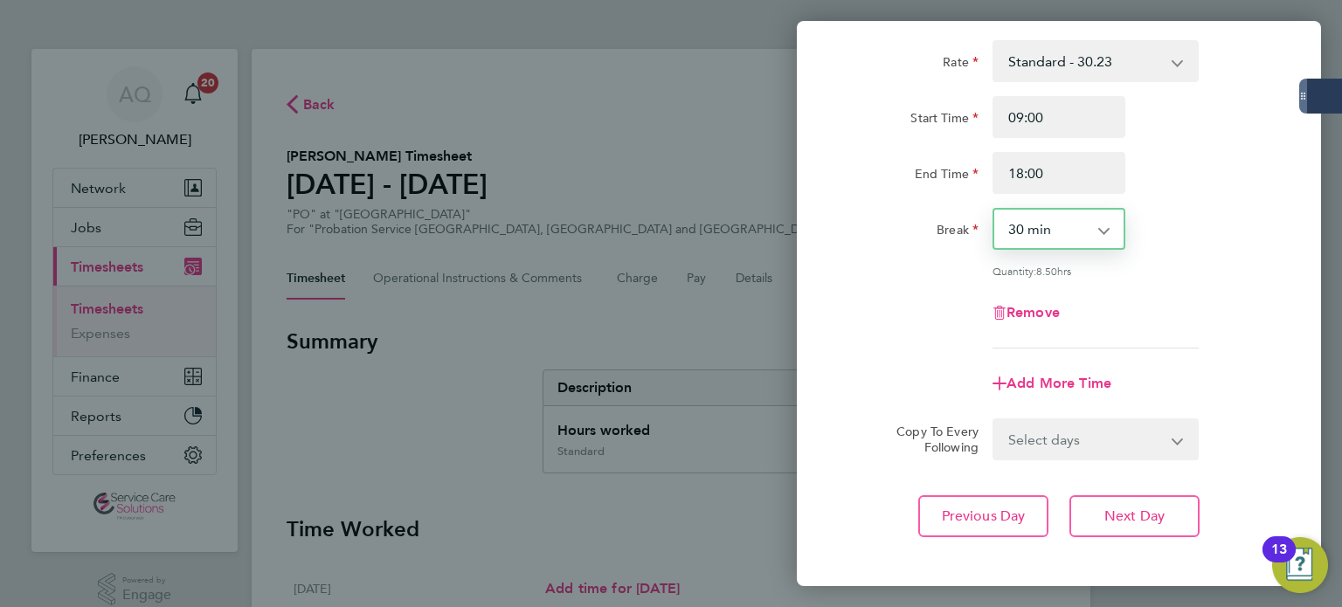
scroll to position [181, 0]
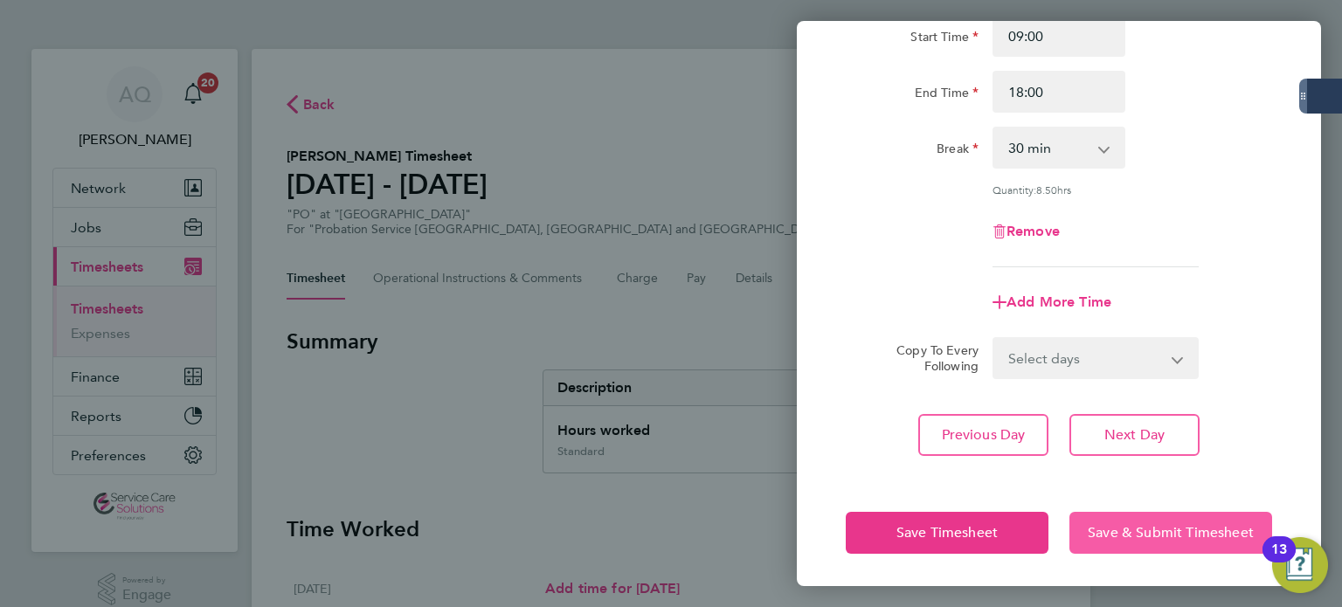
click at [1196, 519] on button "Save & Submit Timesheet" at bounding box center [1171, 533] width 203 height 42
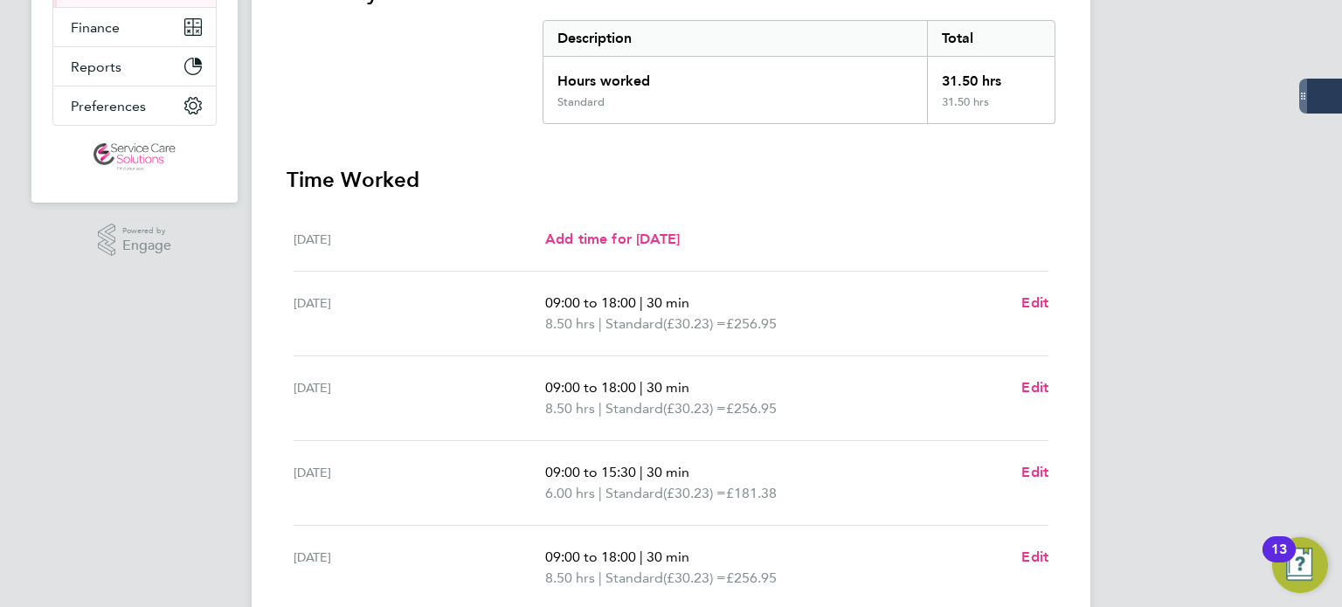
scroll to position [87, 0]
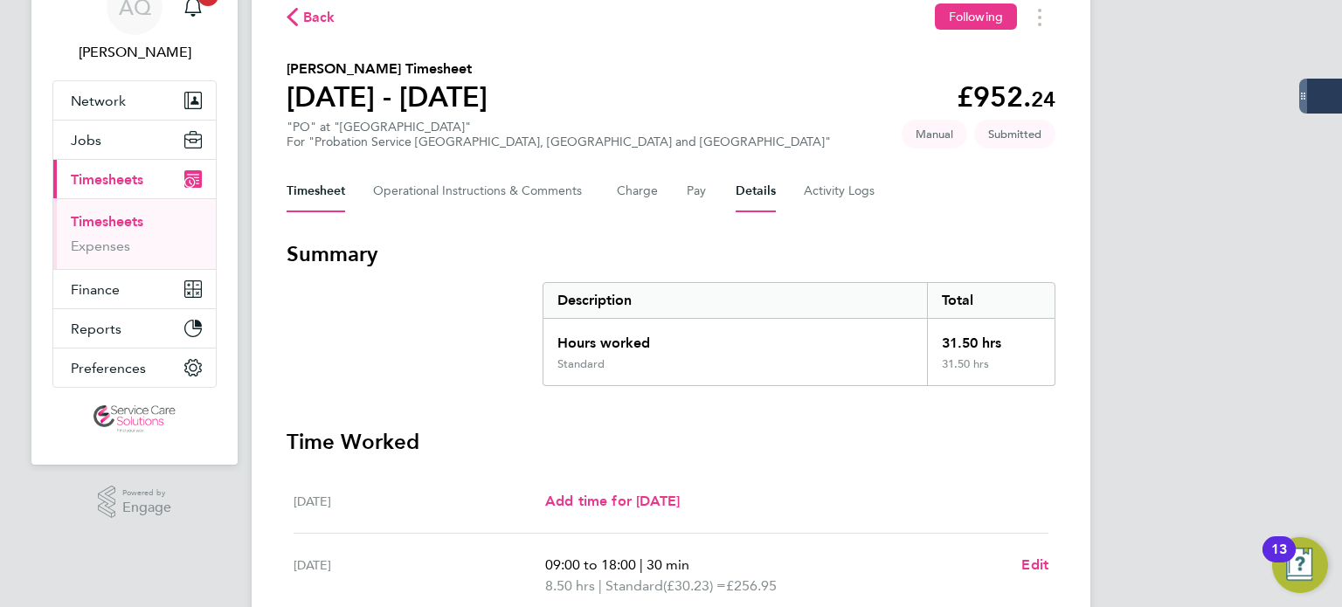
click at [752, 177] on button "Details" at bounding box center [756, 191] width 40 height 42
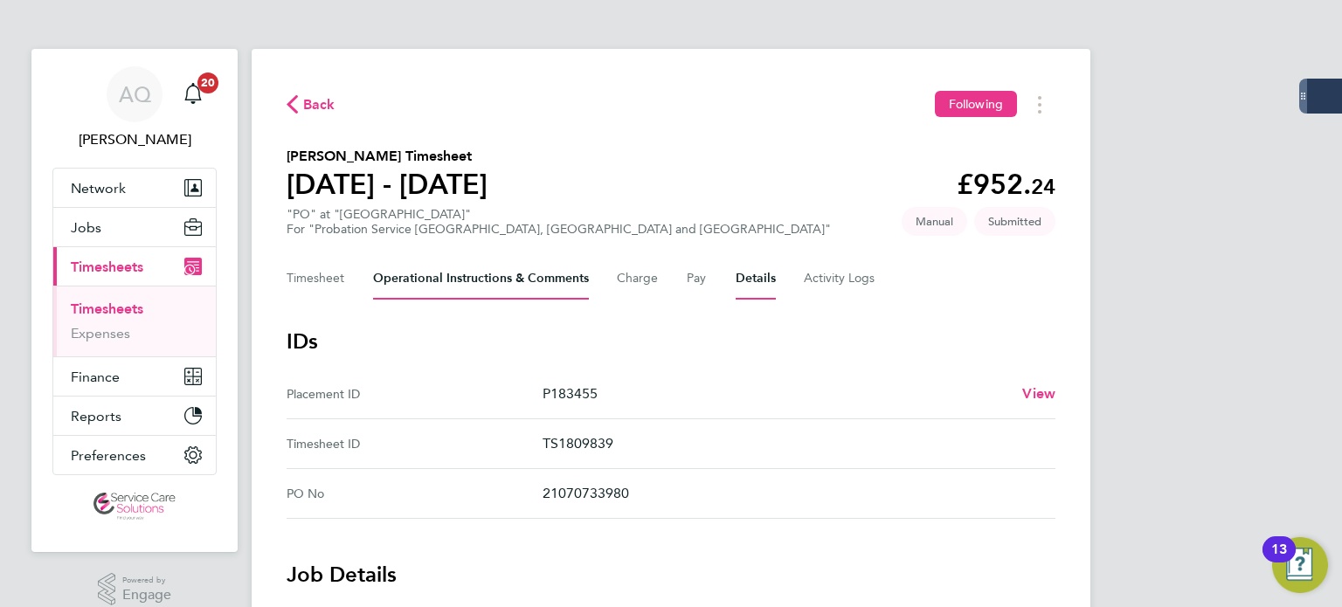
click at [419, 275] on Comments-tab "Operational Instructions & Comments" at bounding box center [481, 279] width 216 height 42
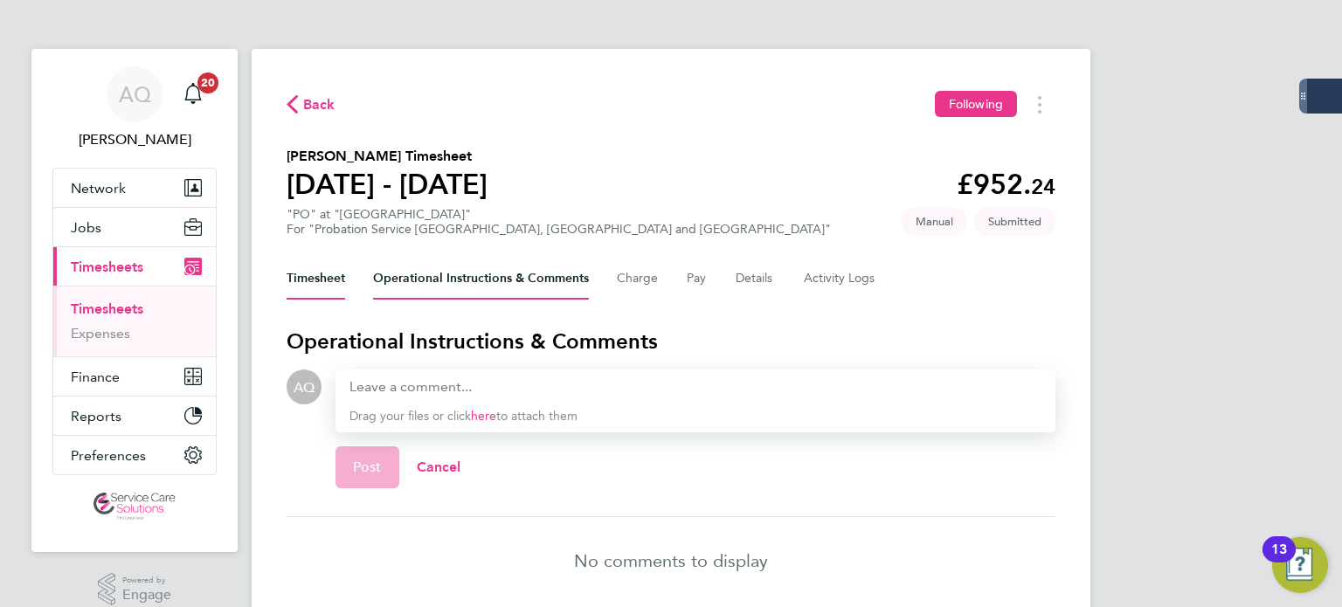
drag, startPoint x: 310, startPoint y: 282, endPoint x: 323, endPoint y: 284, distance: 13.2
click at [309, 282] on button "Timesheet" at bounding box center [316, 279] width 59 height 42
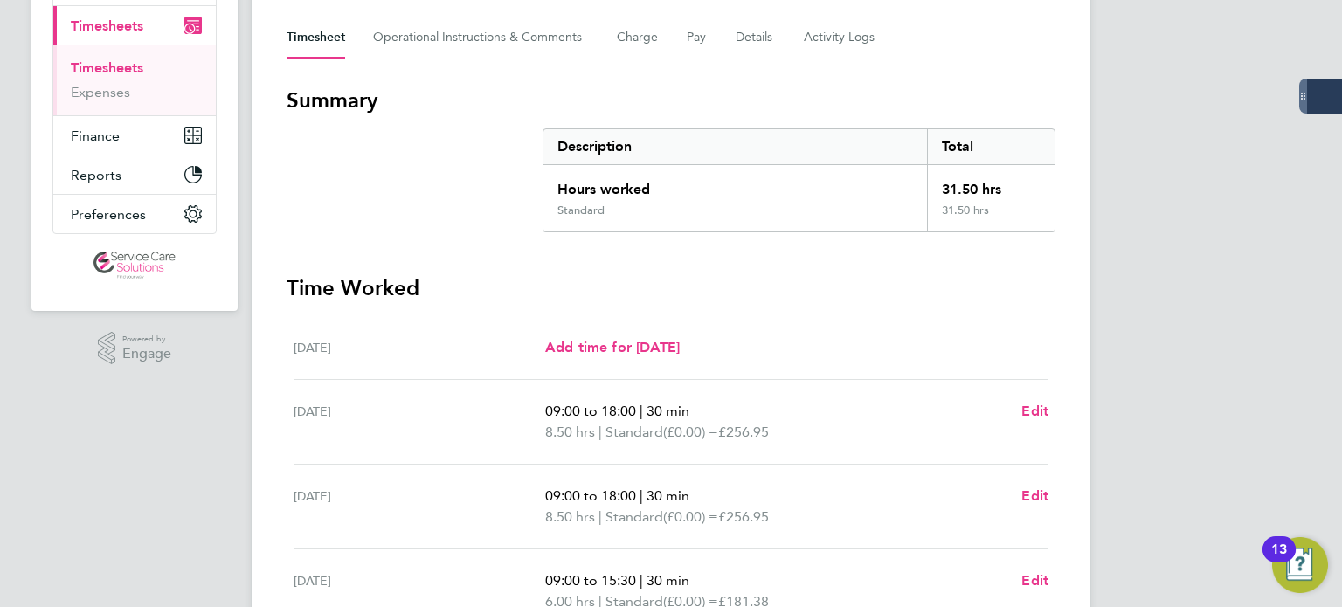
scroll to position [87, 0]
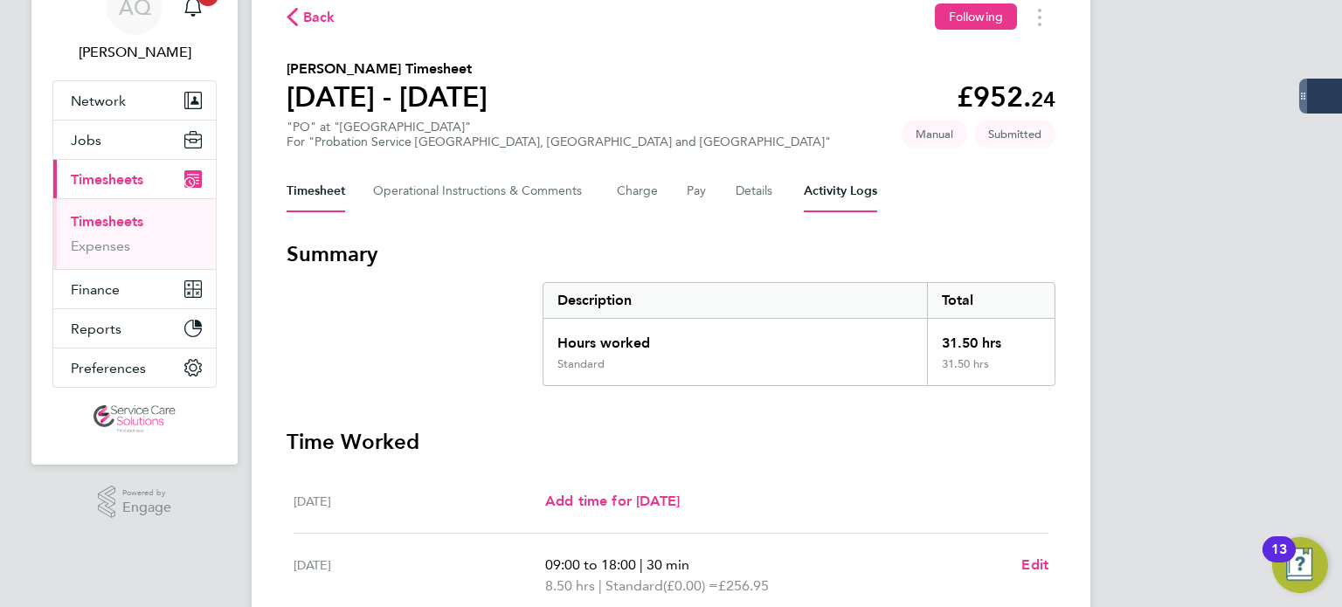
click at [829, 189] on Logs-tab "Activity Logs" at bounding box center [840, 191] width 73 height 42
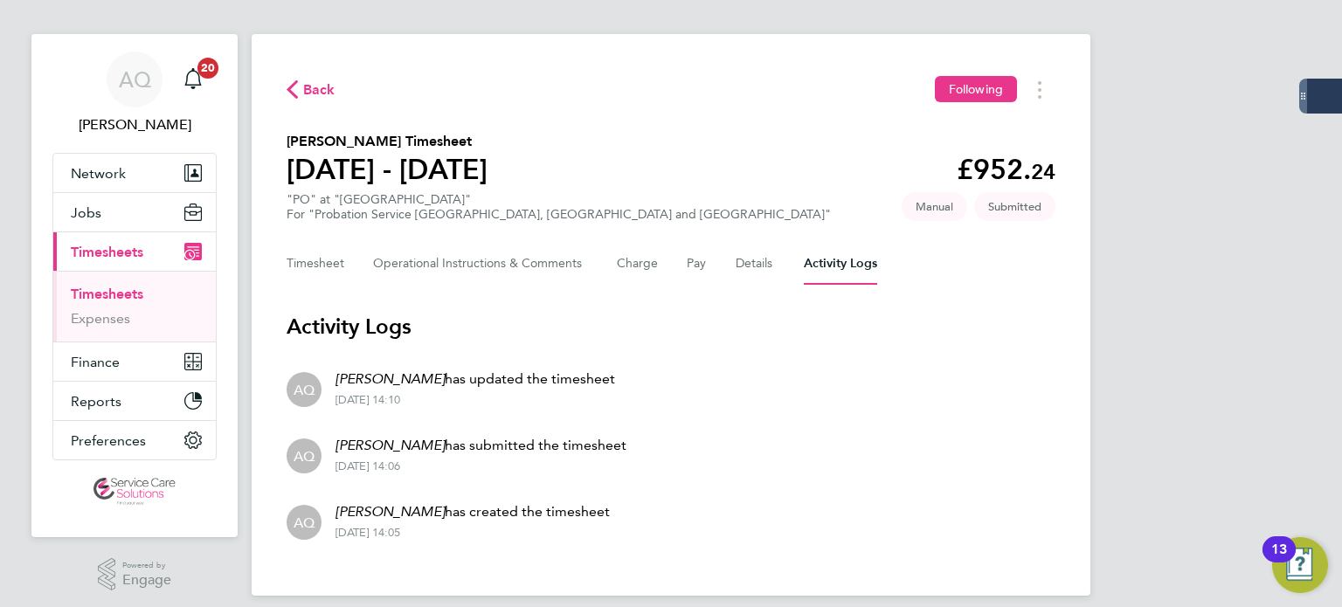
scroll to position [31, 0]
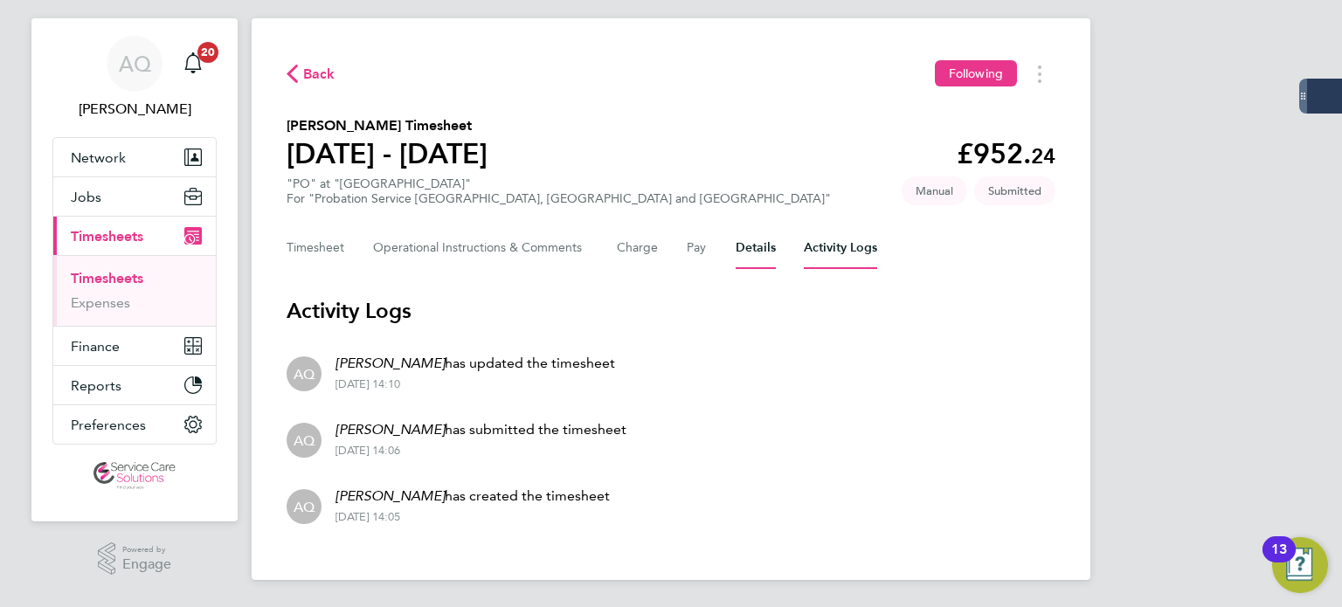
click at [769, 251] on button "Details" at bounding box center [756, 248] width 40 height 42
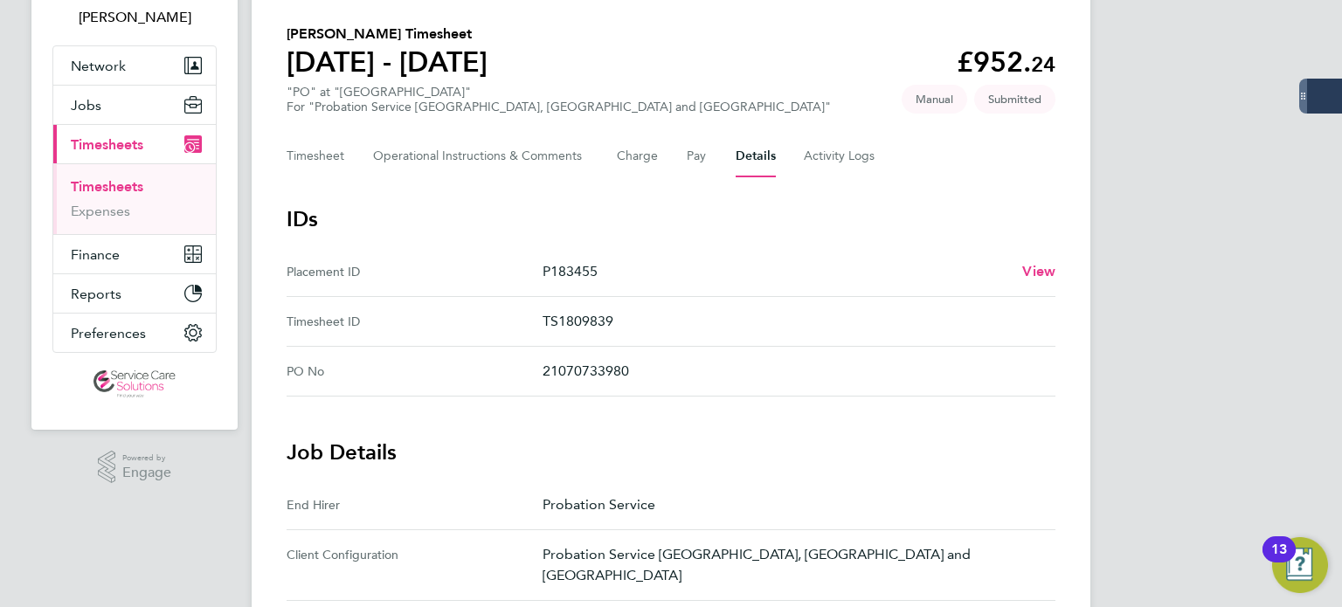
scroll to position [175, 0]
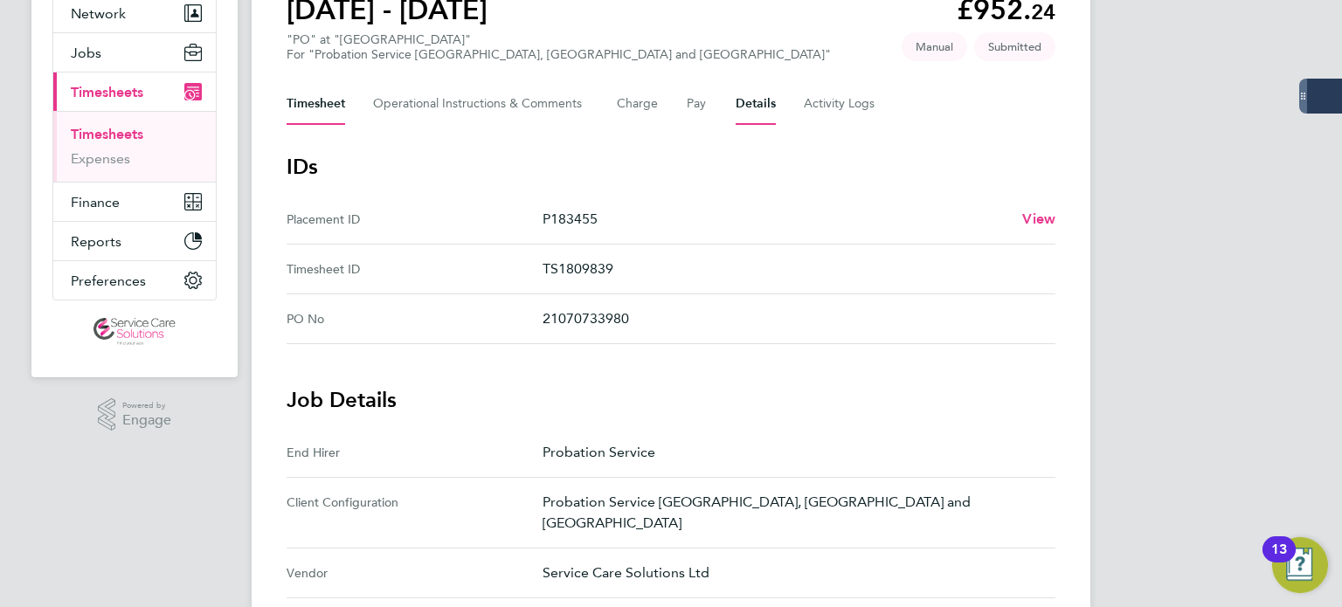
click at [322, 103] on button "Timesheet" at bounding box center [316, 104] width 59 height 42
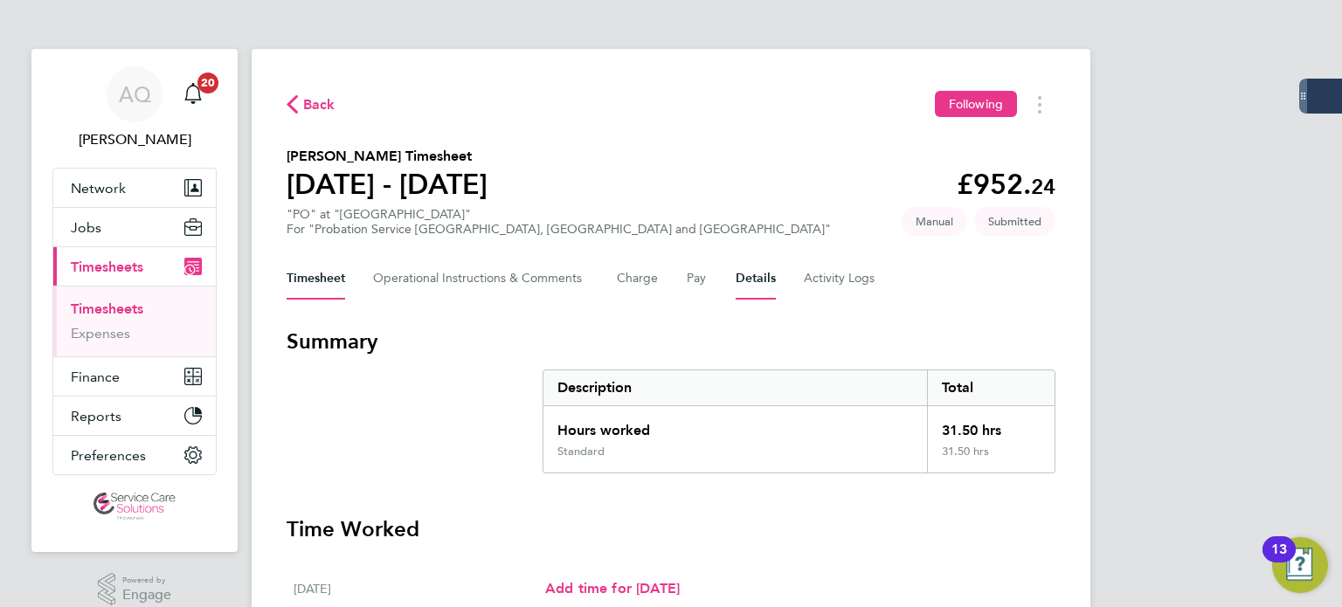
click at [759, 285] on button "Details" at bounding box center [756, 279] width 40 height 42
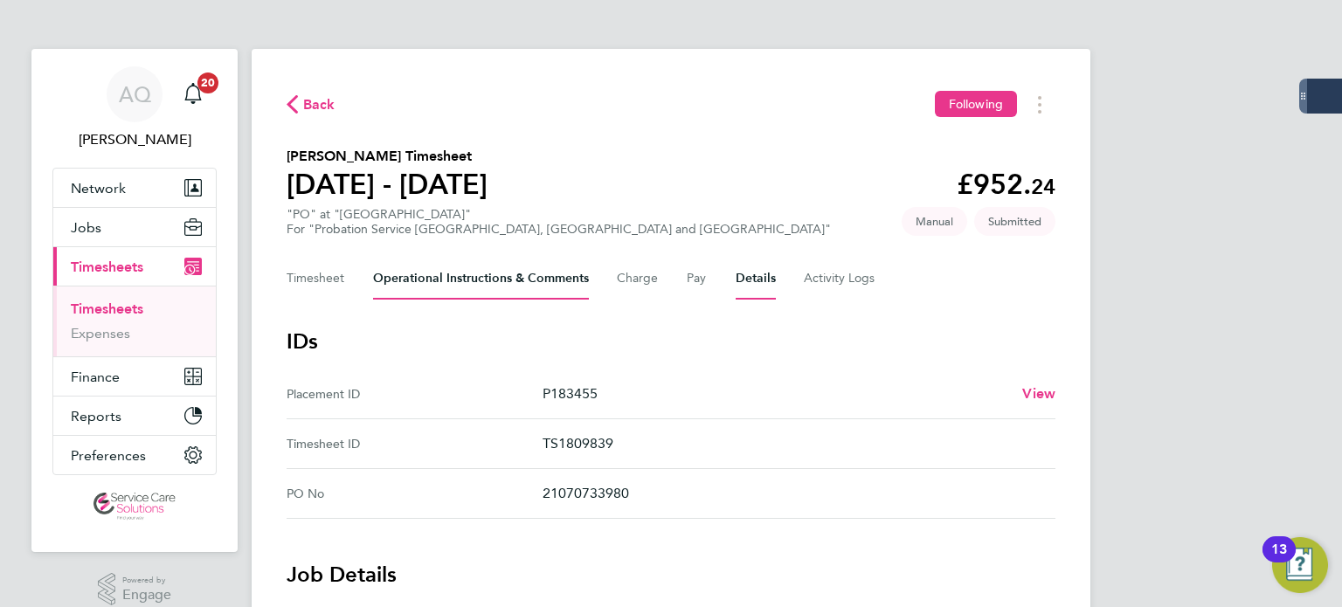
click at [455, 281] on Comments-tab "Operational Instructions & Comments" at bounding box center [481, 279] width 216 height 42
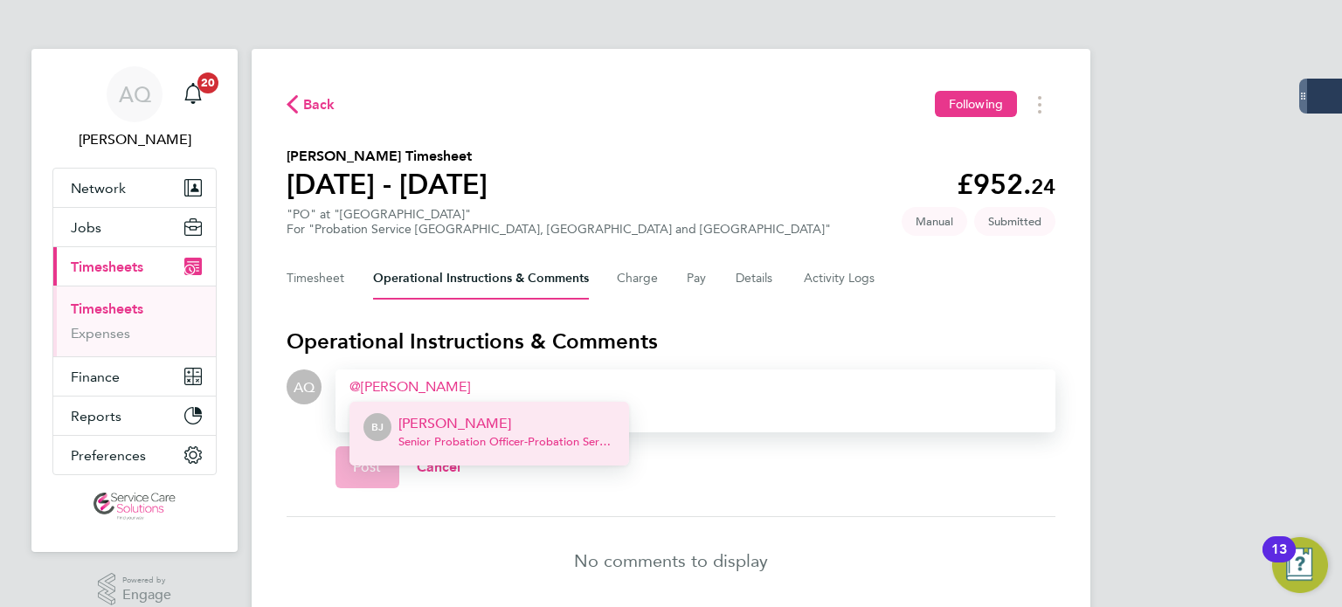
drag, startPoint x: 412, startPoint y: 433, endPoint x: 493, endPoint y: 450, distance: 83.0
click at [412, 433] on div "Barbara Jones Senior Probation Officer - Probation Service" at bounding box center [507, 434] width 217 height 42
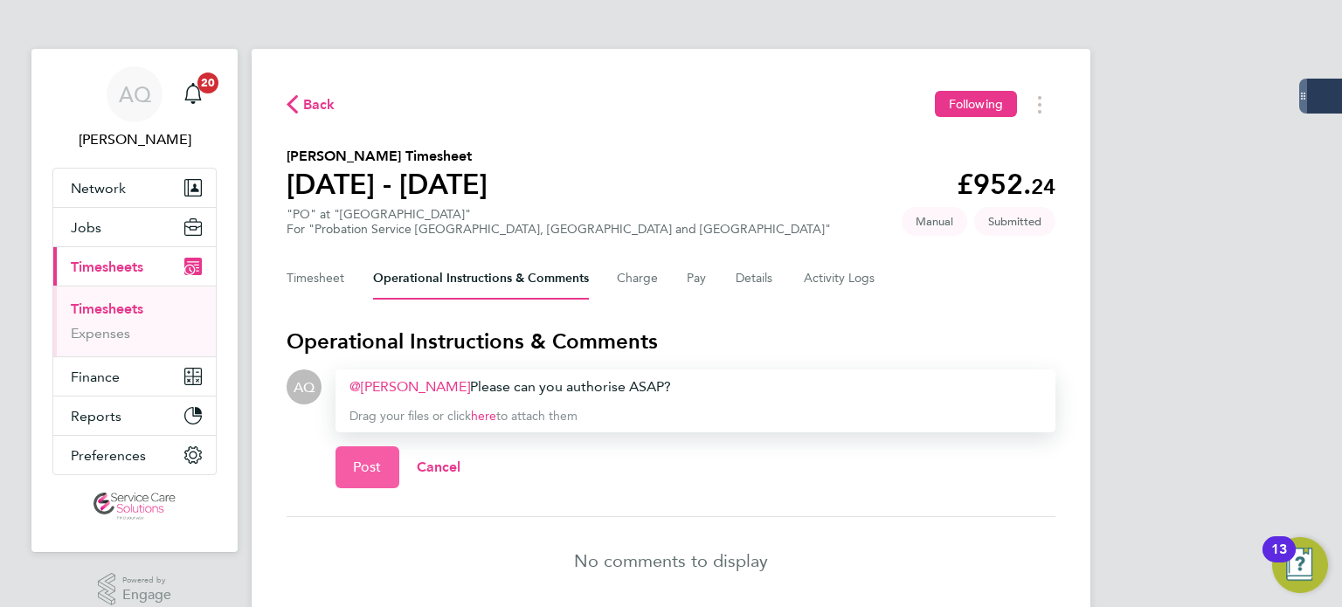
click at [370, 464] on span "Post" at bounding box center [367, 467] width 29 height 17
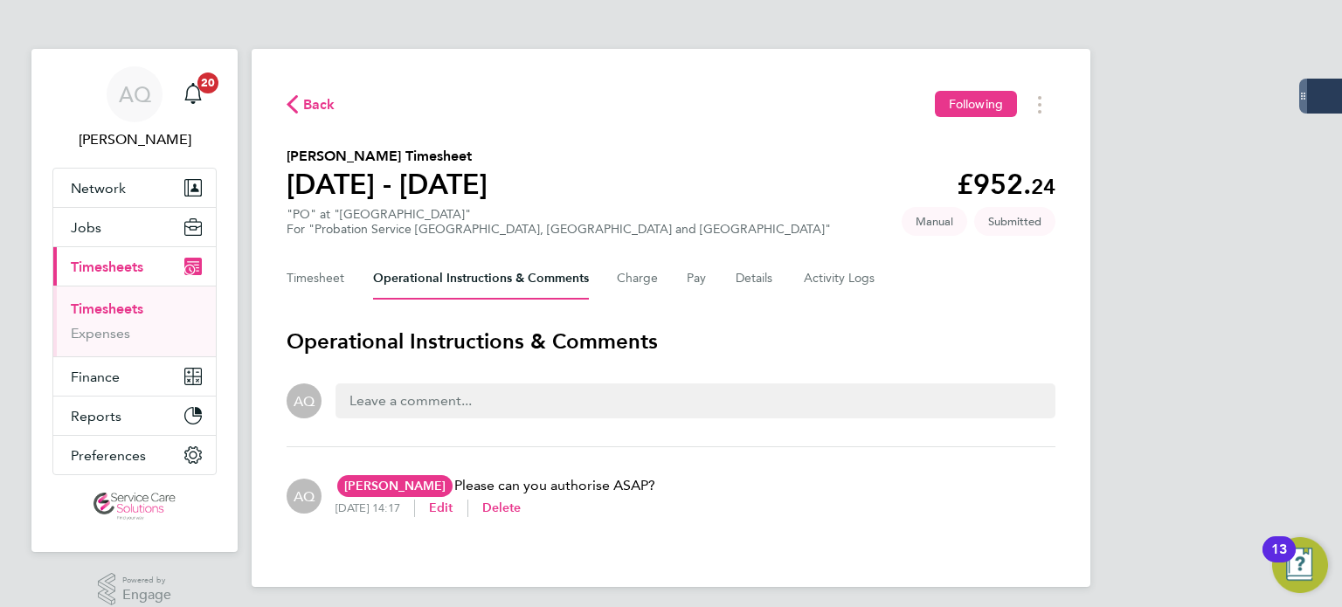
click at [138, 305] on link "Timesheets" at bounding box center [107, 309] width 73 height 17
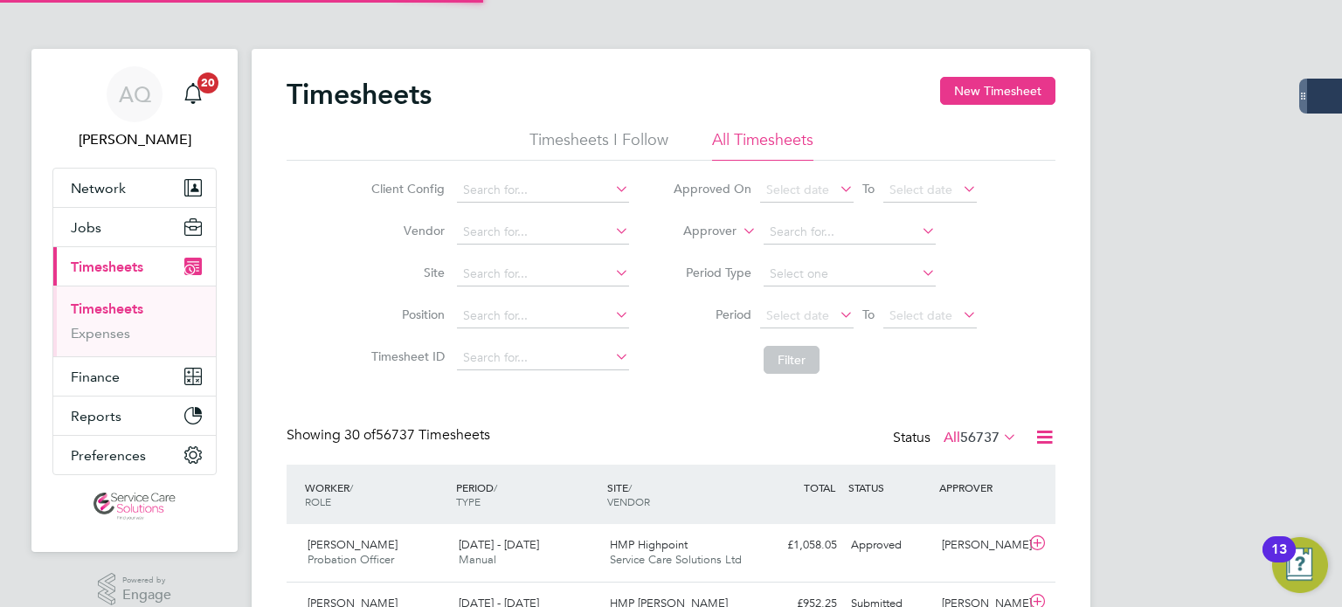
scroll to position [44, 152]
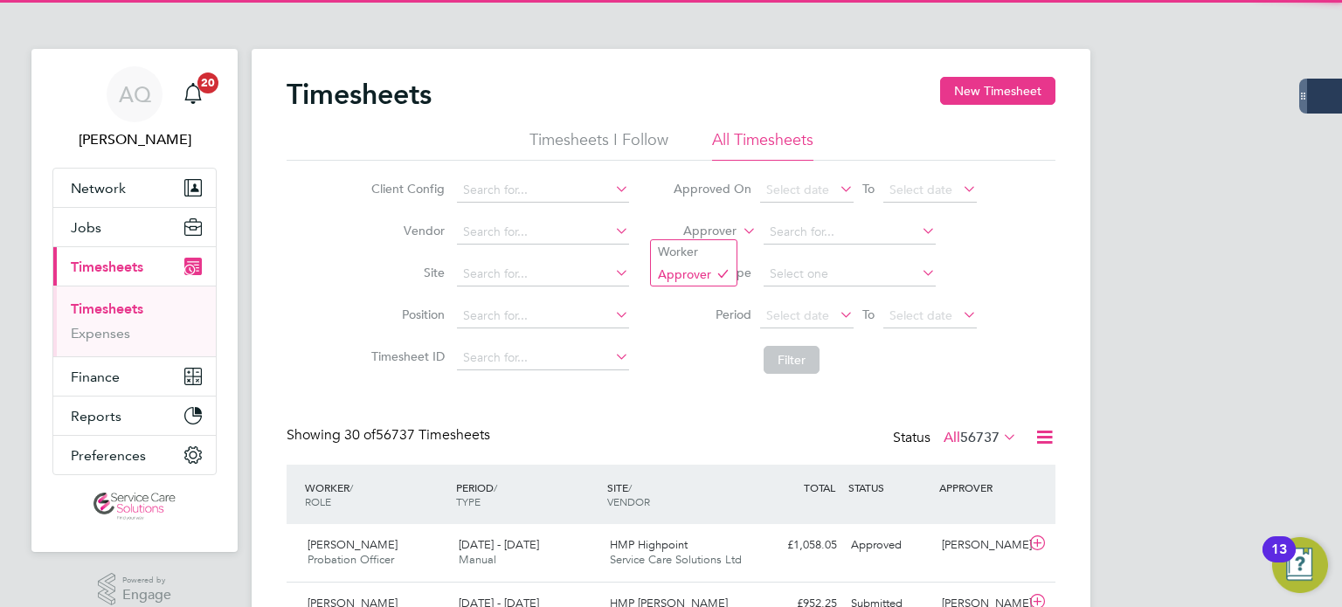
click at [717, 237] on label "Approver" at bounding box center [697, 231] width 79 height 17
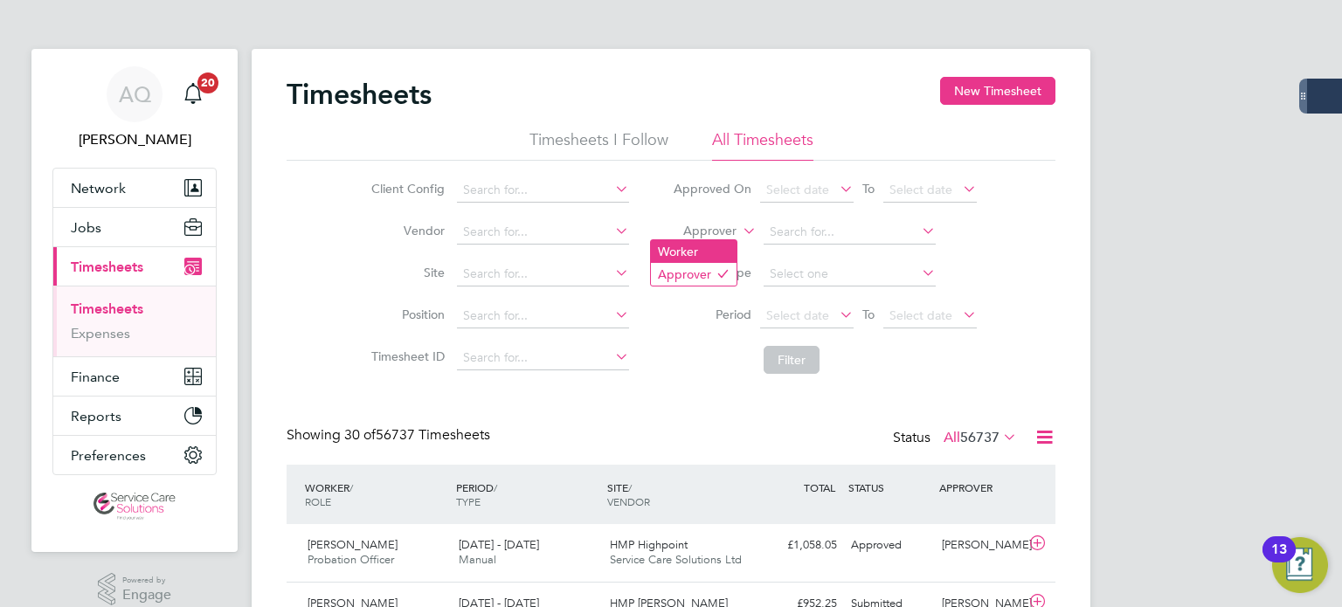
click at [713, 248] on li "Worker" at bounding box center [694, 251] width 86 height 23
drag, startPoint x: 815, startPoint y: 223, endPoint x: 794, endPoint y: 209, distance: 25.9
click at [817, 226] on input at bounding box center [850, 232] width 172 height 24
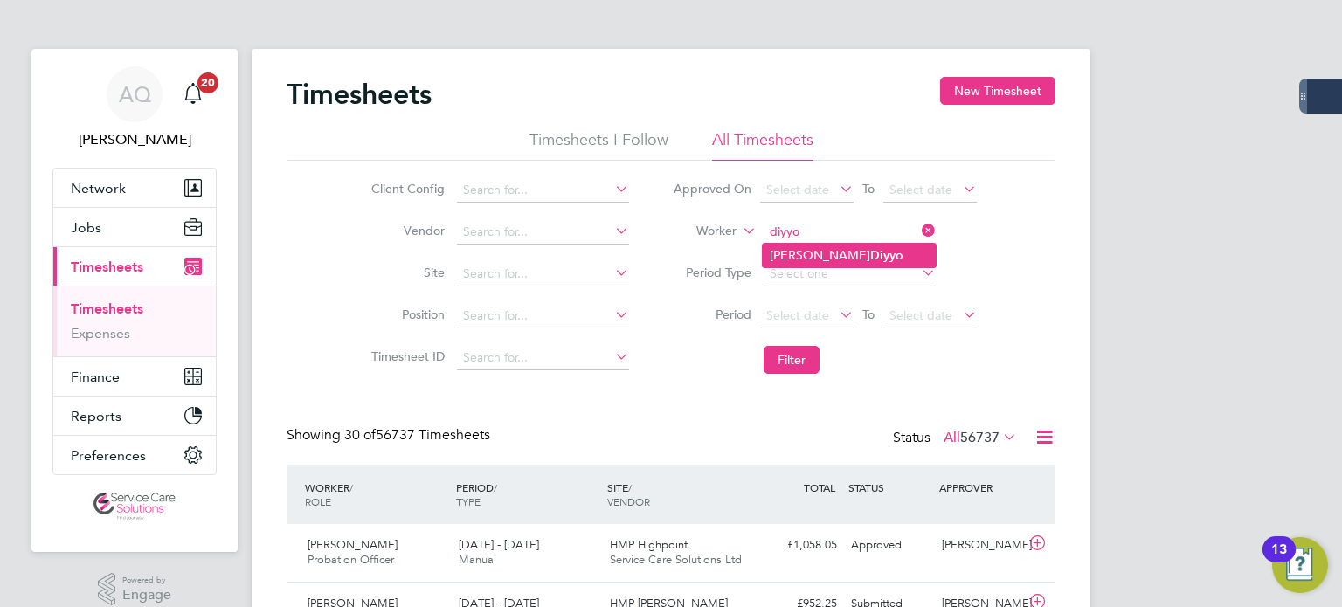
click at [856, 251] on li "Alicia Diyyo" at bounding box center [849, 256] width 173 height 24
type input "Alicia Diyyo"
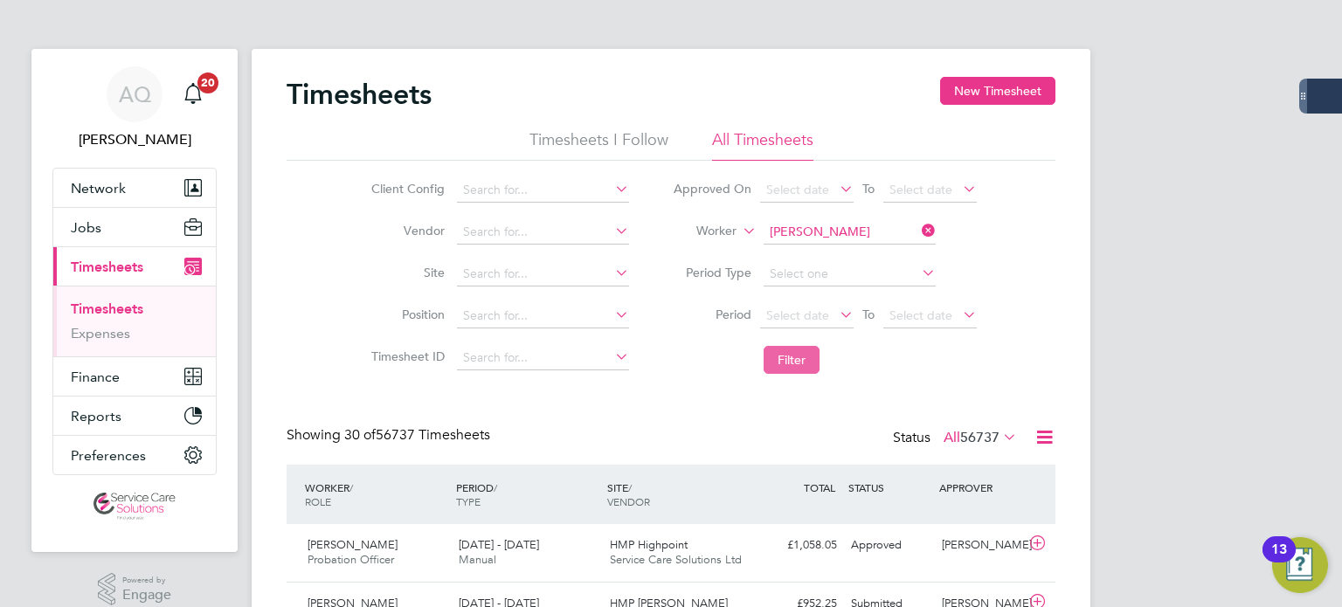
click at [773, 349] on button "Filter" at bounding box center [792, 360] width 56 height 28
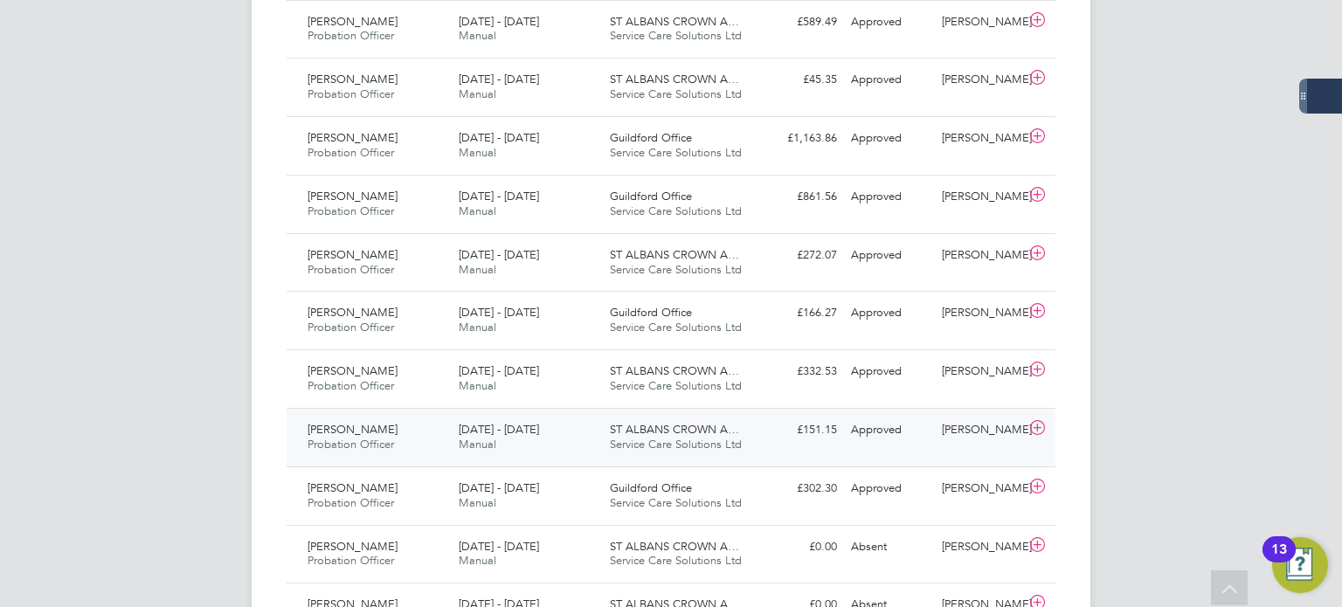
click at [973, 433] on div "Kelvin Bushell" at bounding box center [980, 430] width 91 height 29
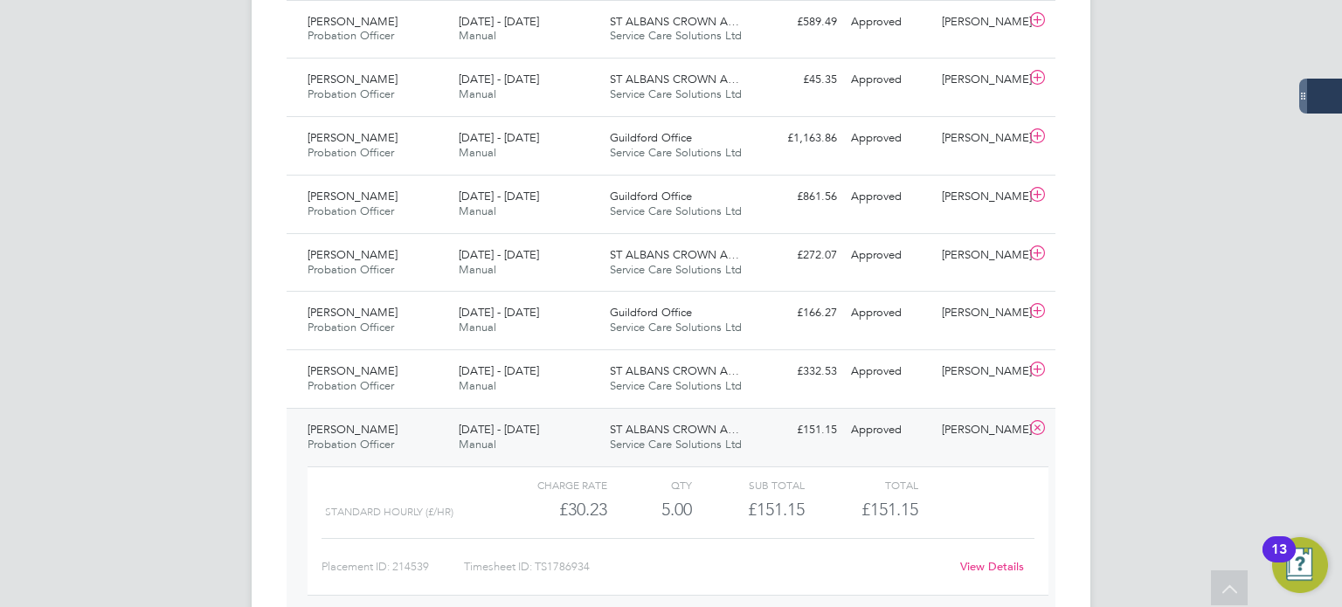
click at [982, 559] on link "View Details" at bounding box center [992, 566] width 64 height 15
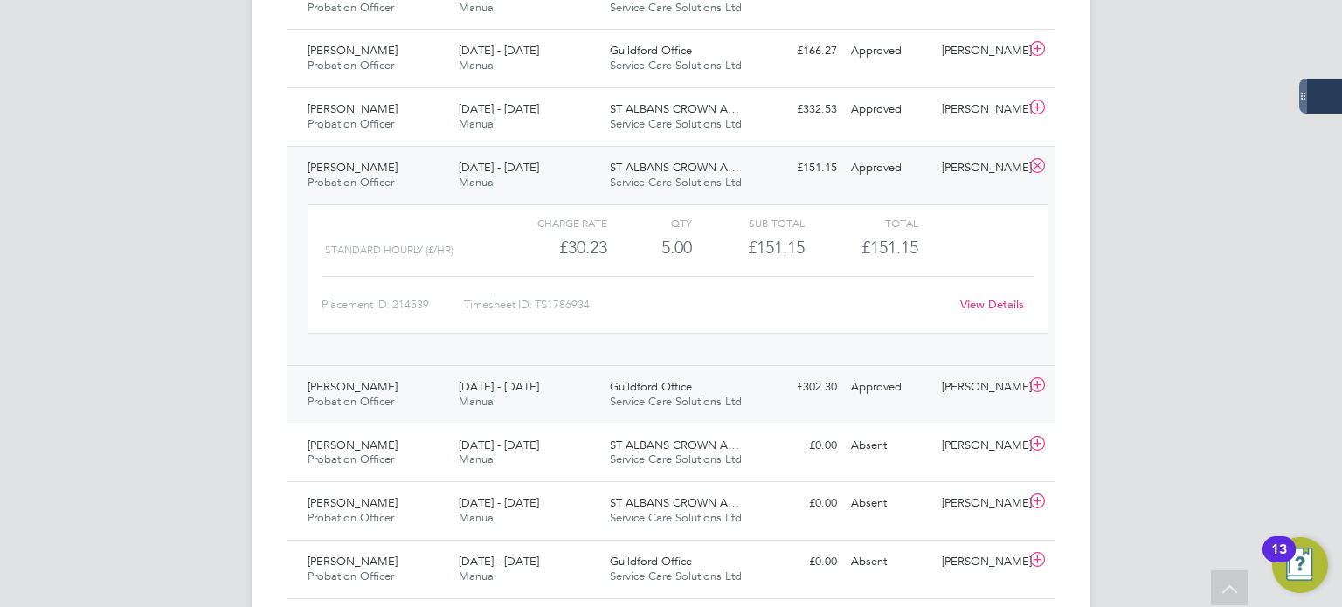
click at [980, 402] on div "Sarah Hennebry" at bounding box center [980, 387] width 91 height 29
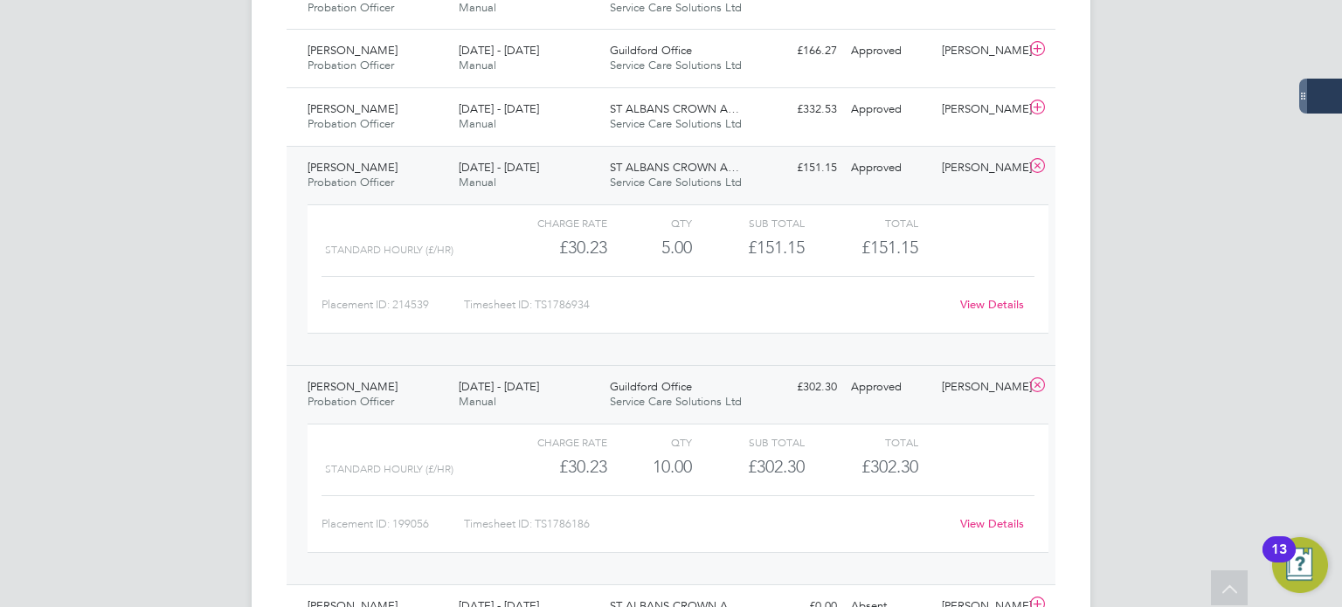
click at [1002, 522] on link "View Details" at bounding box center [992, 524] width 64 height 15
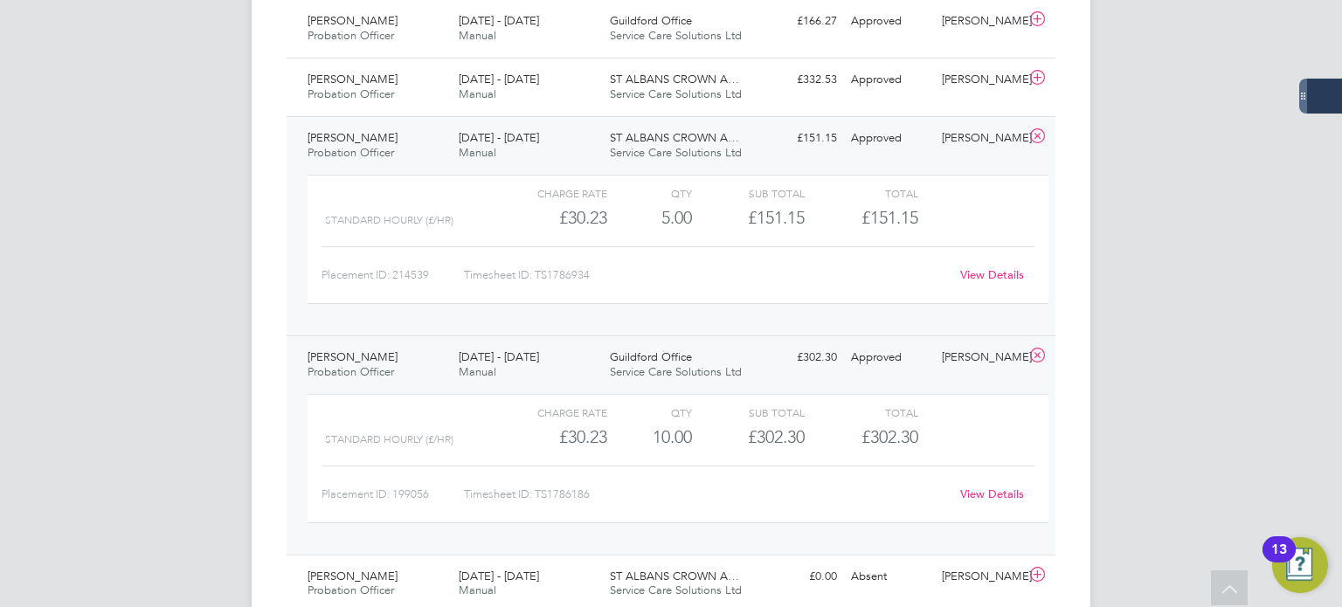
scroll to position [961, 0]
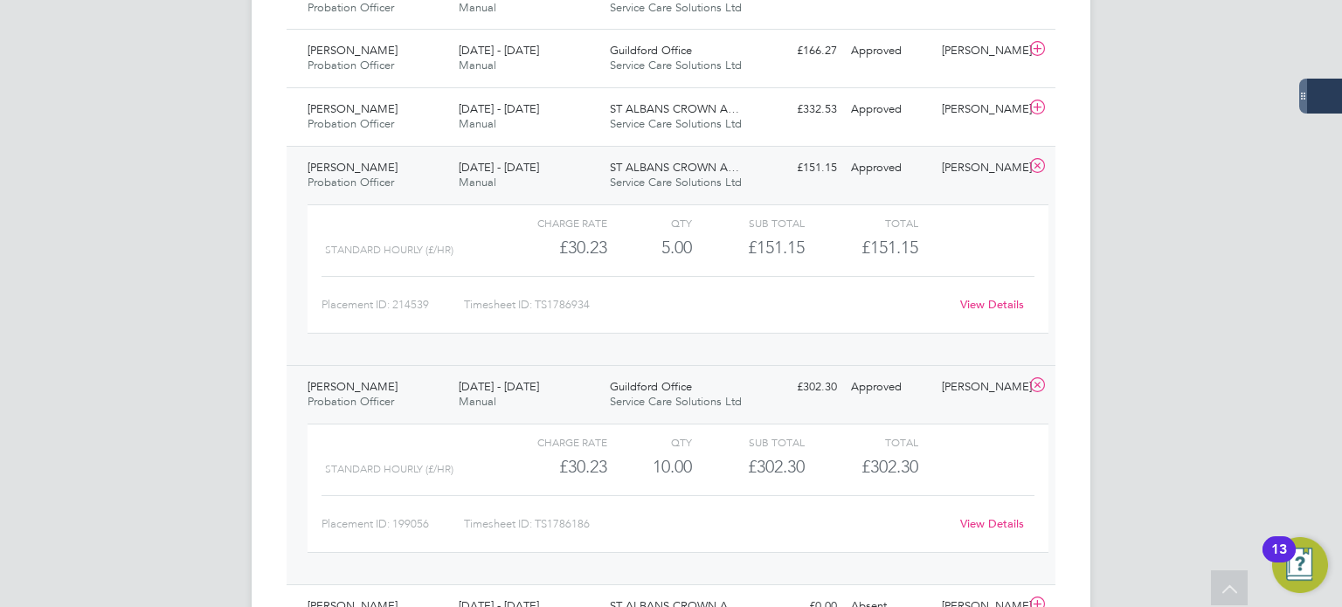
click at [1010, 521] on link "View Details" at bounding box center [992, 524] width 64 height 15
click at [1036, 163] on icon at bounding box center [1038, 166] width 22 height 14
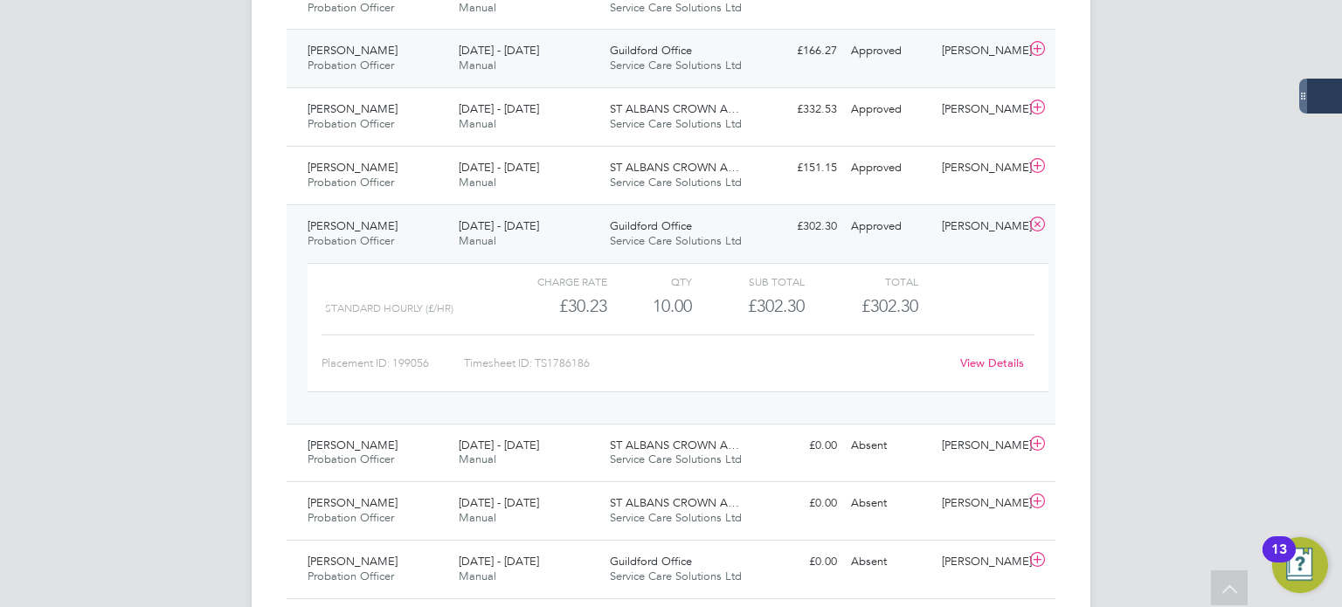
click at [693, 53] on div "Guildford Office Service Care Solutions Ltd" at bounding box center [678, 59] width 151 height 44
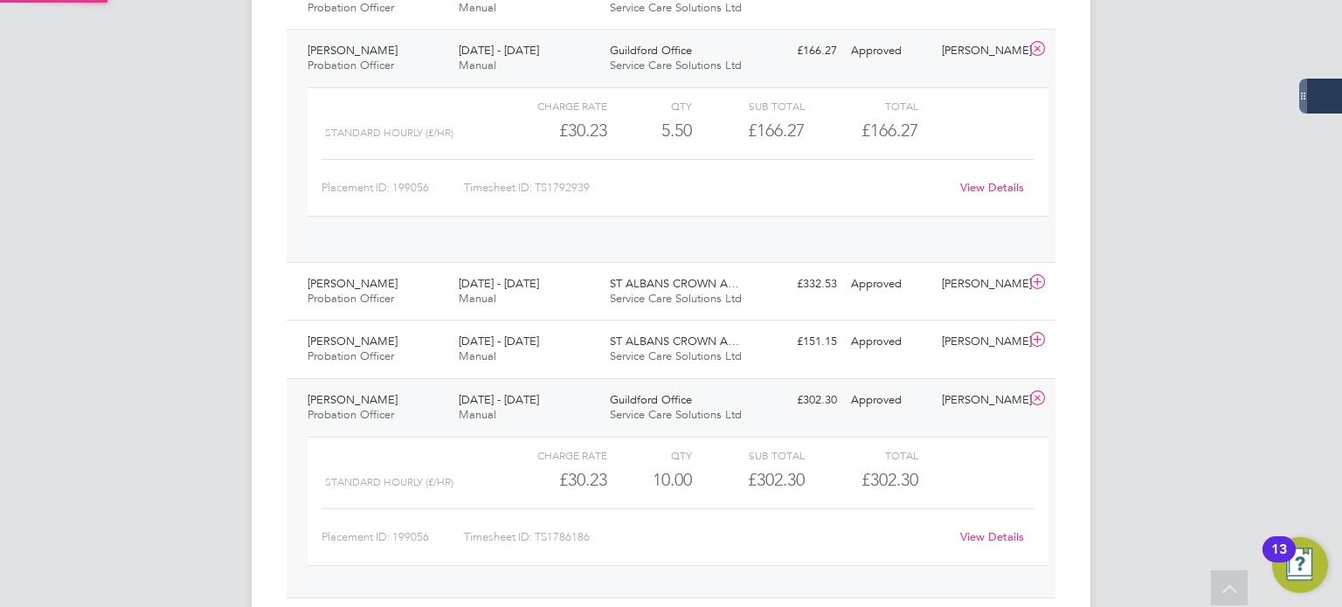
scroll to position [29, 170]
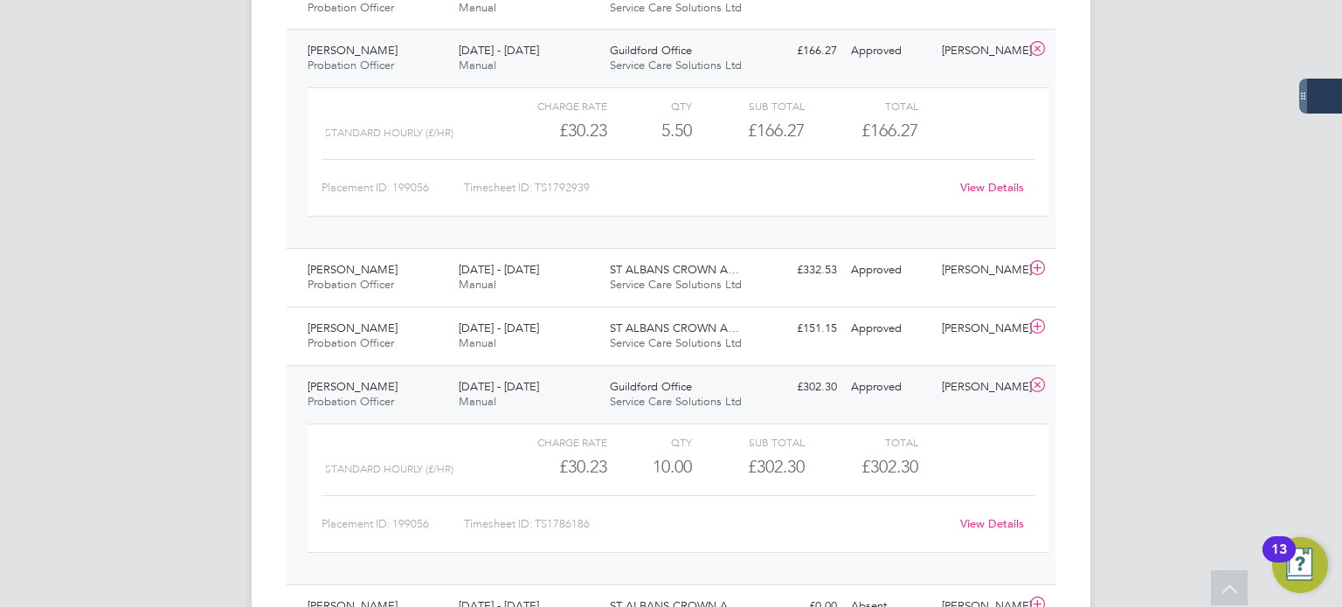
click at [987, 184] on link "View Details" at bounding box center [992, 187] width 64 height 15
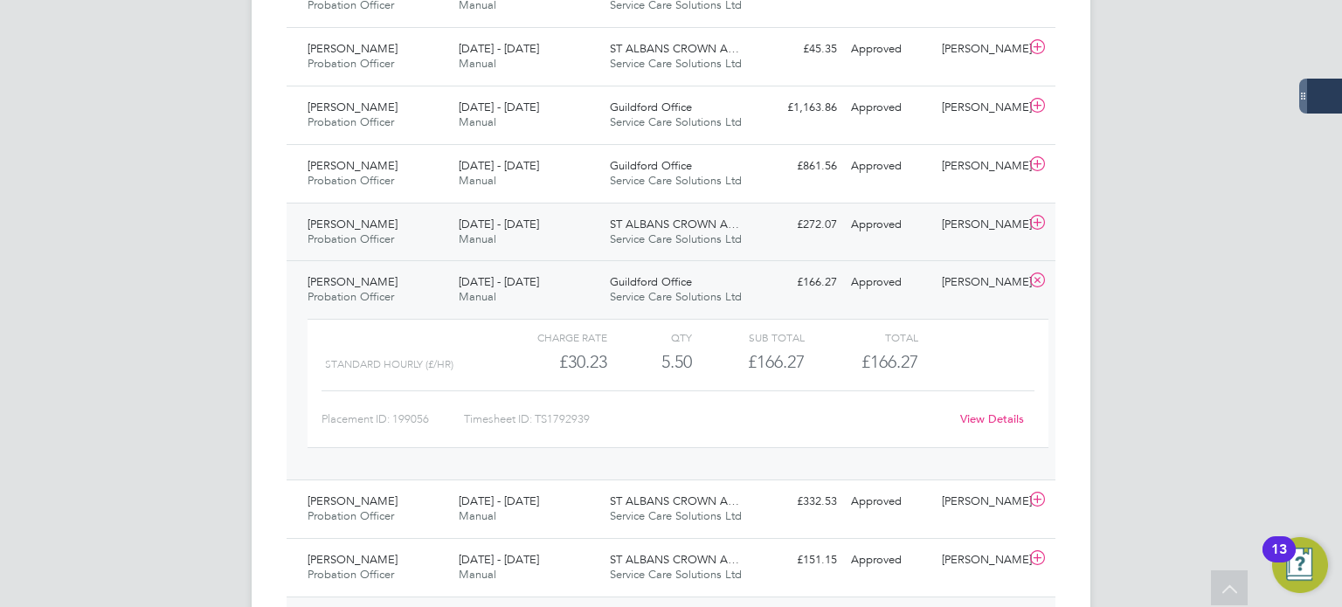
scroll to position [699, 0]
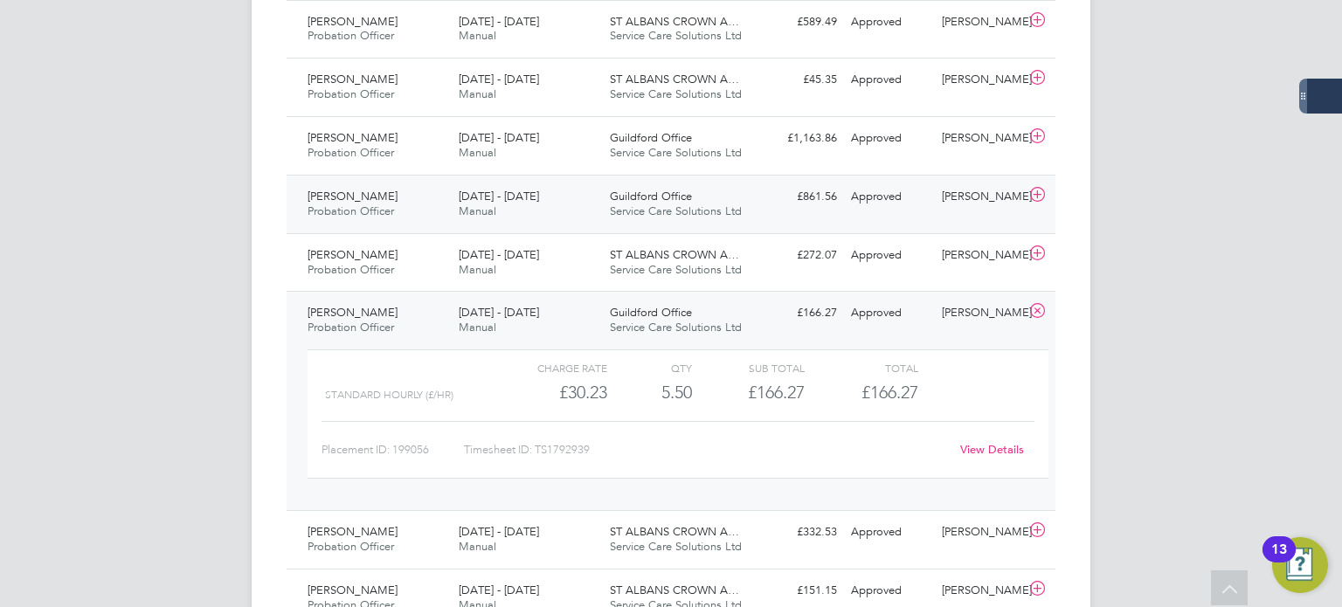
click at [947, 202] on div "Sarah Hennebry" at bounding box center [980, 197] width 91 height 29
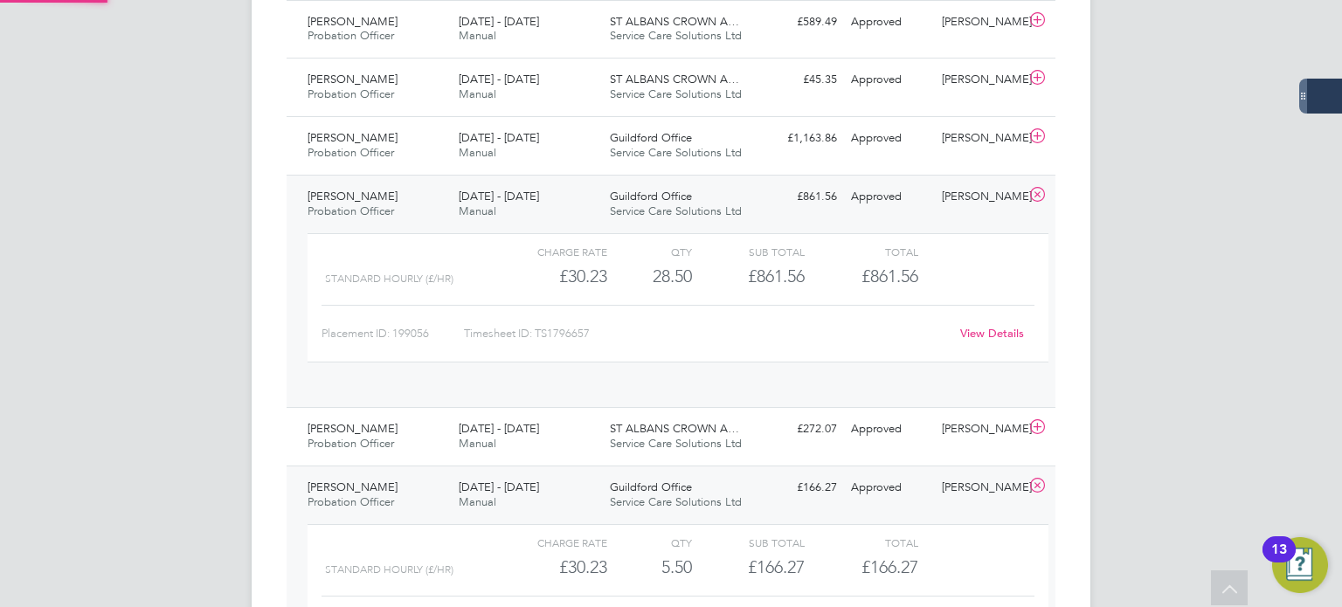
scroll to position [29, 170]
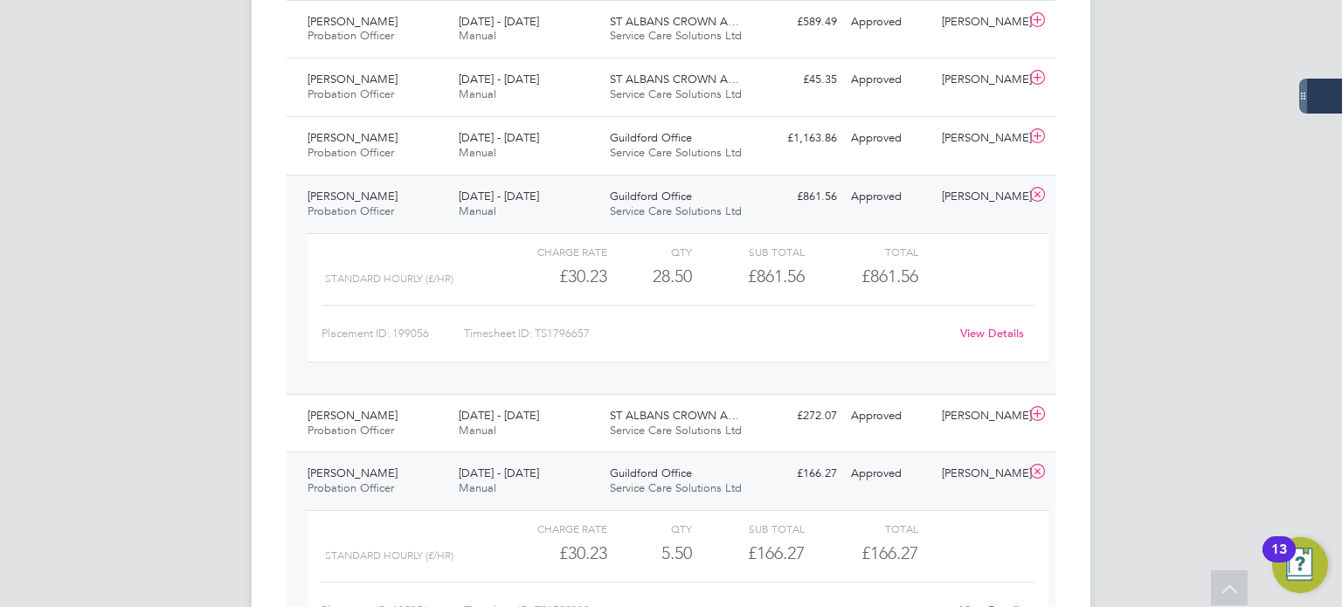
click at [992, 326] on link "View Details" at bounding box center [992, 333] width 64 height 15
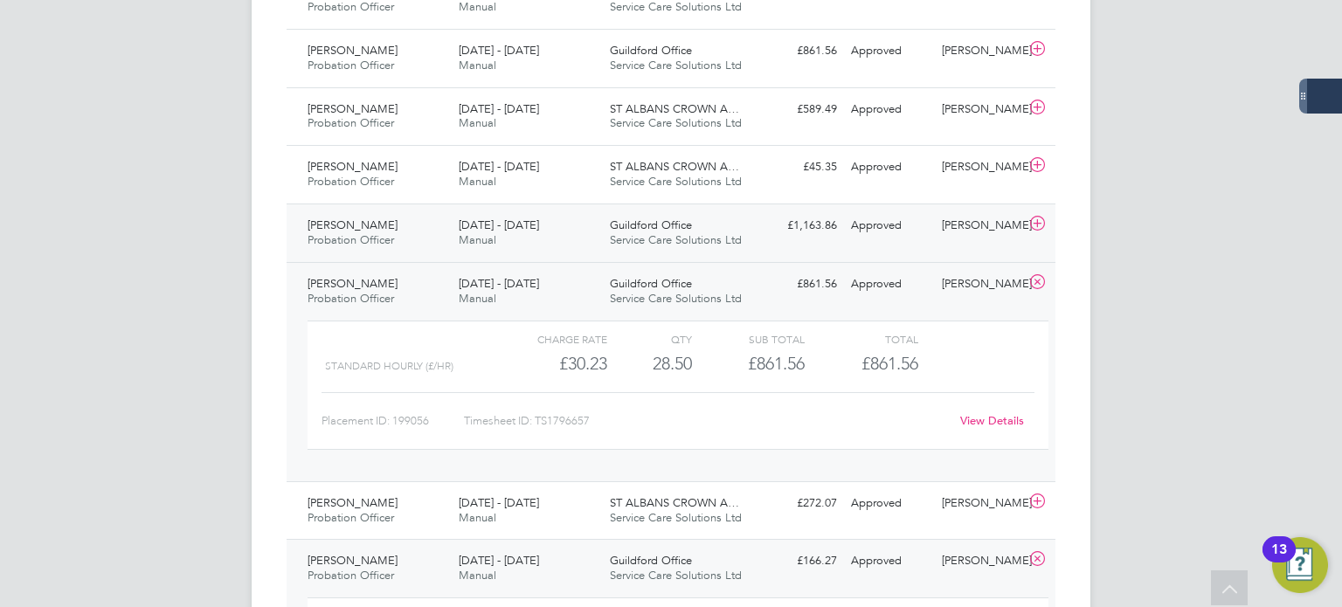
scroll to position [524, 0]
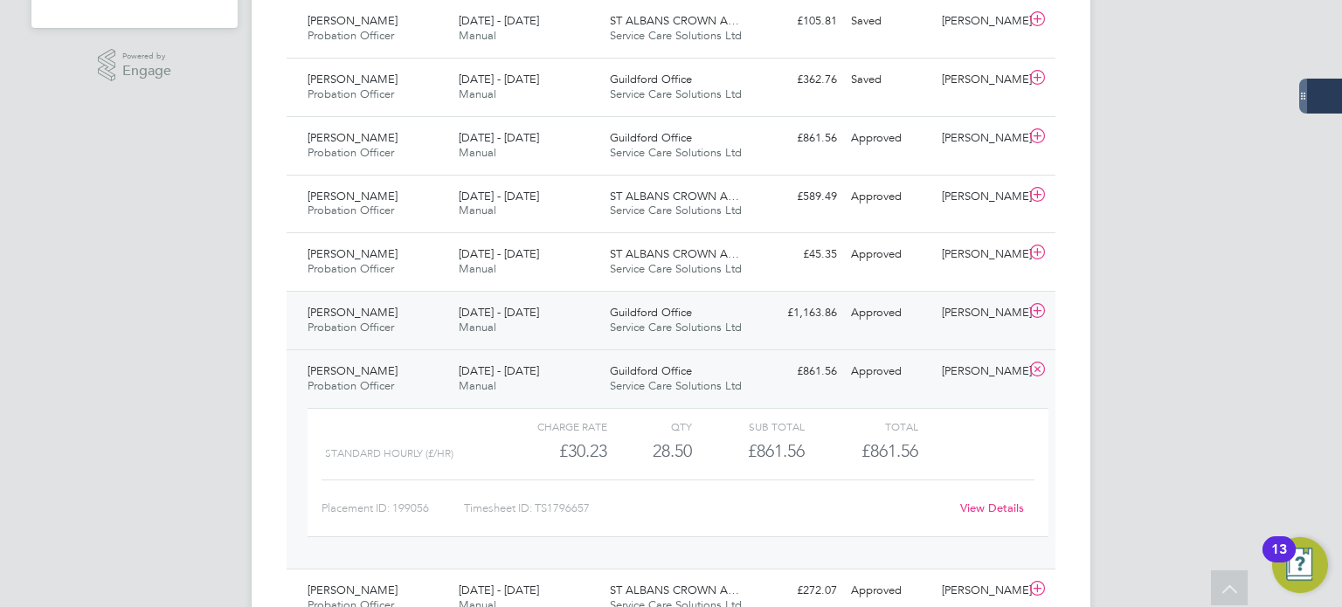
click at [891, 317] on div "Approved" at bounding box center [889, 313] width 91 height 29
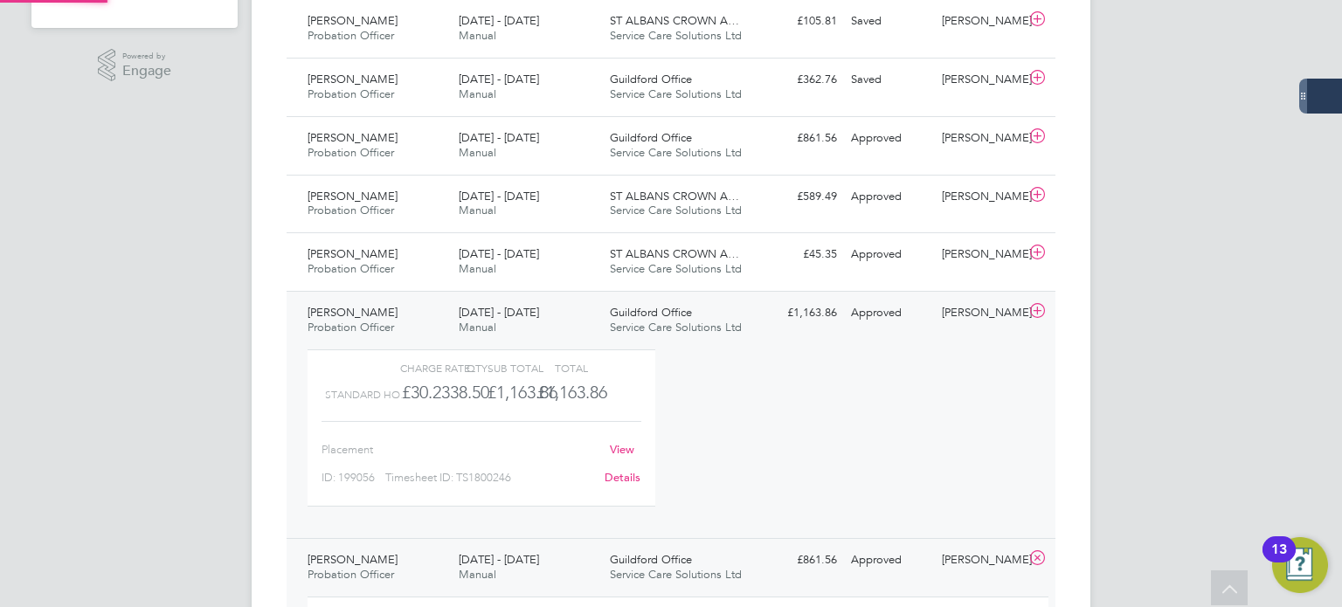
scroll to position [29, 170]
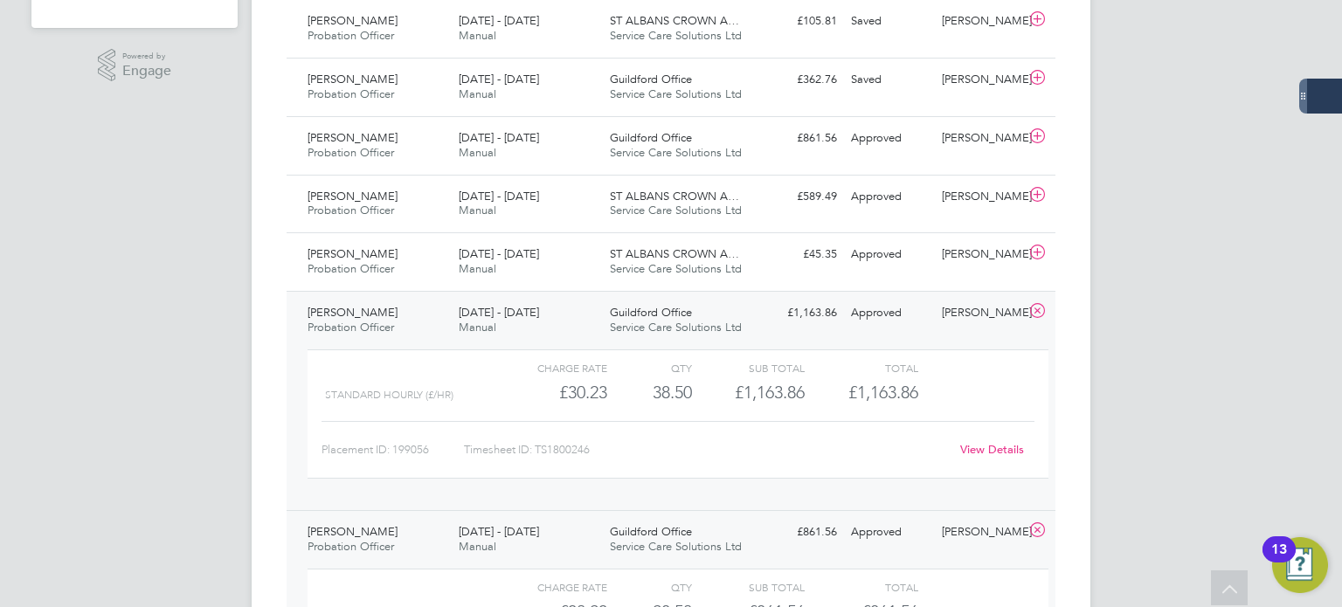
click at [1009, 447] on link "View Details" at bounding box center [992, 449] width 64 height 15
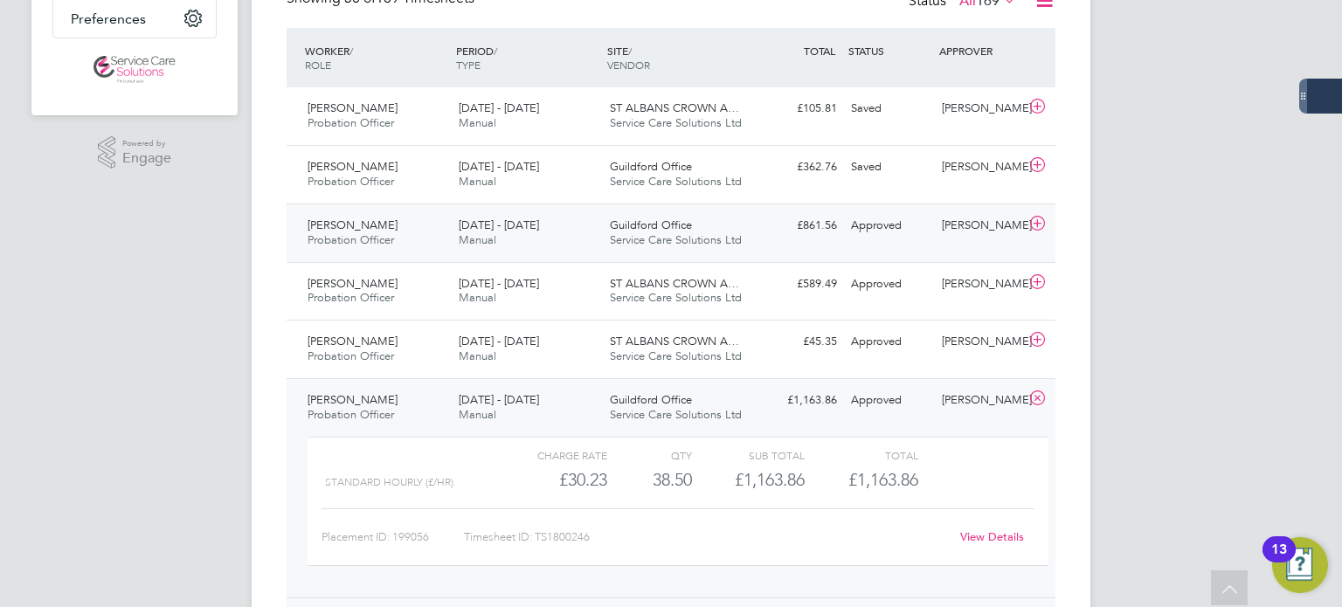
click at [891, 235] on div "Approved" at bounding box center [889, 225] width 91 height 29
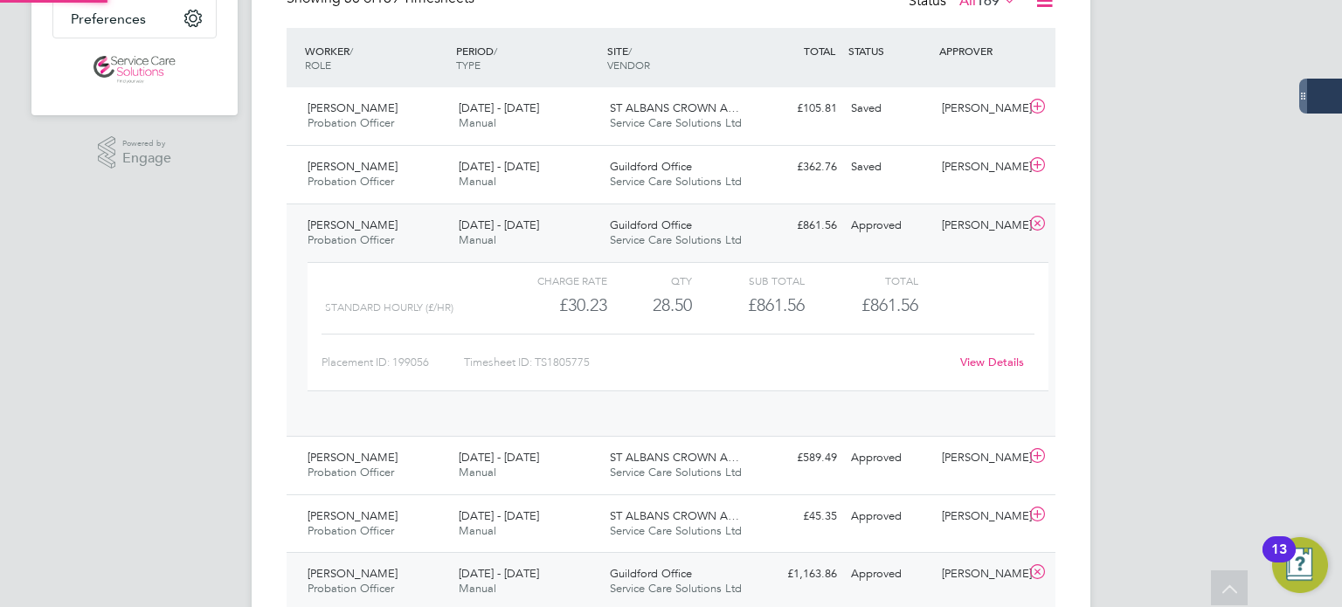
scroll to position [29, 170]
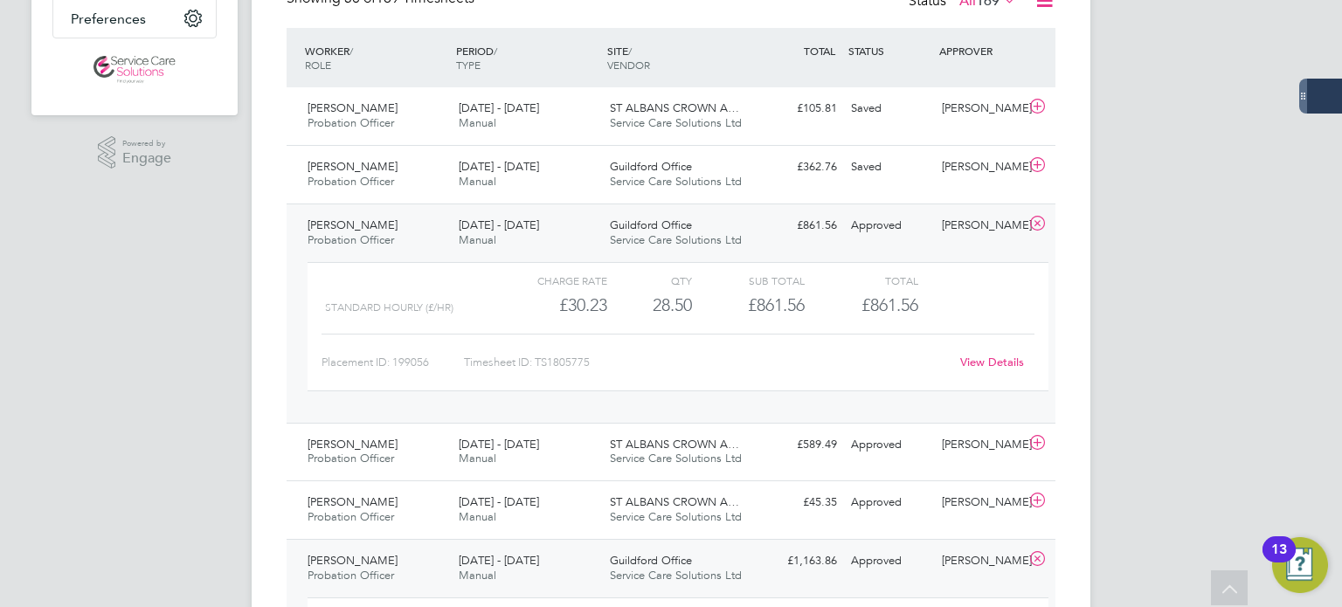
click at [989, 367] on link "View Details" at bounding box center [992, 362] width 64 height 15
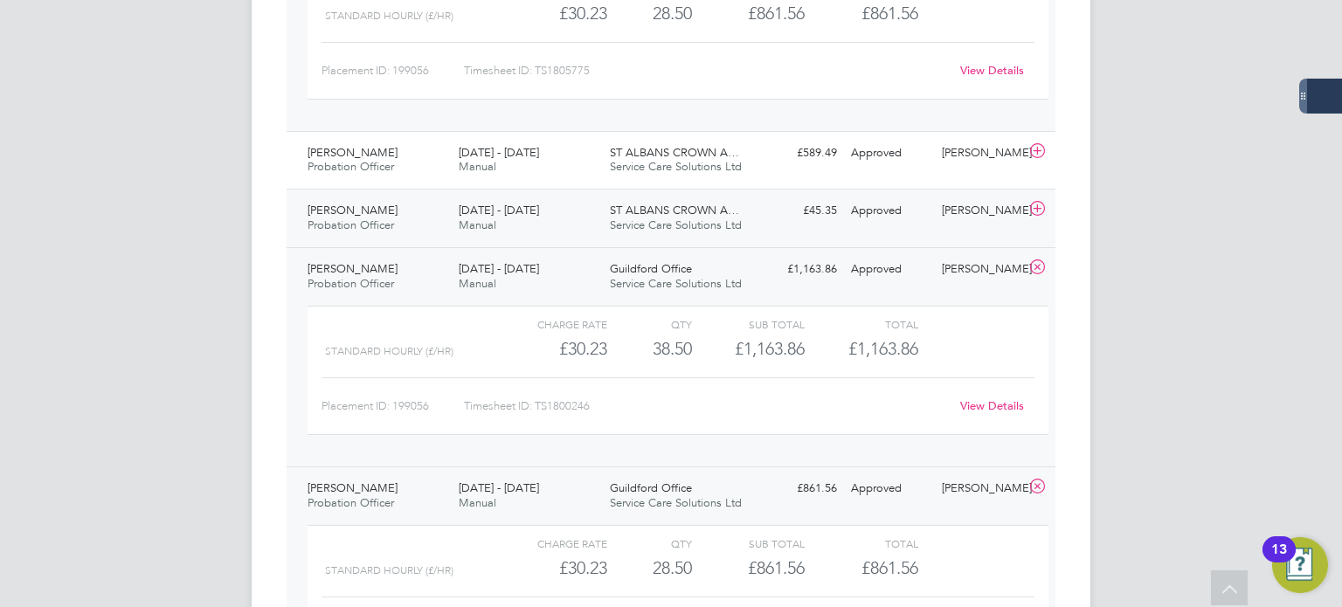
scroll to position [699, 0]
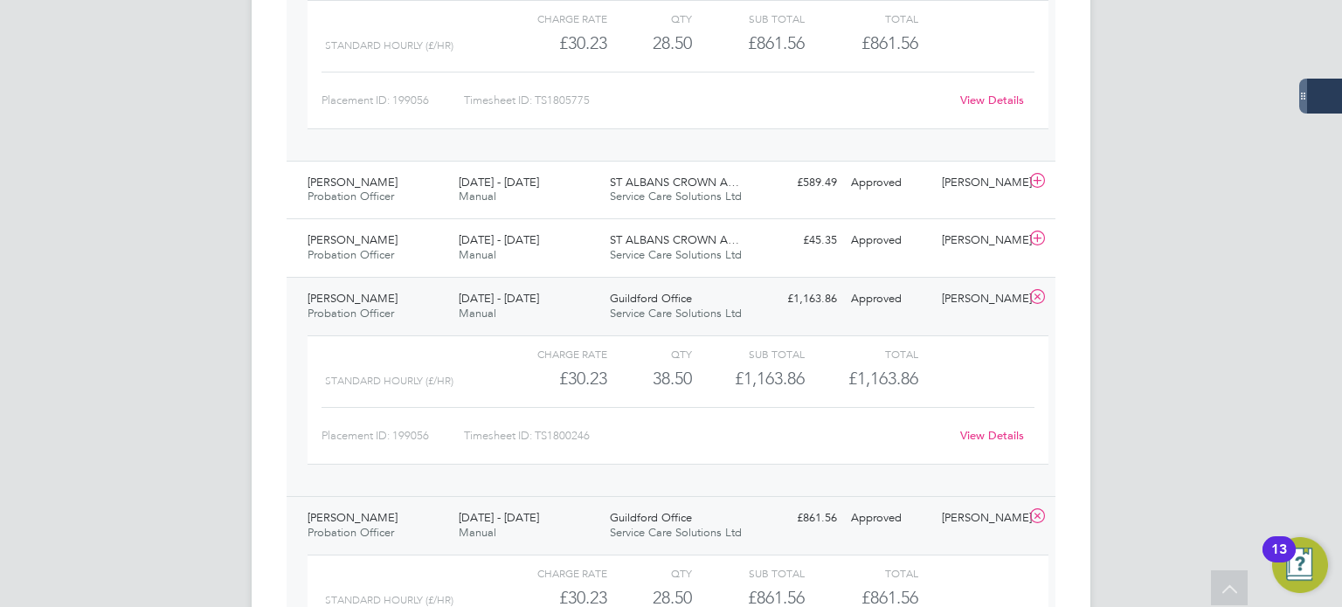
drag, startPoint x: 1036, startPoint y: 295, endPoint x: 1038, endPoint y: 307, distance: 11.5
click at [1036, 295] on icon at bounding box center [1038, 297] width 22 height 14
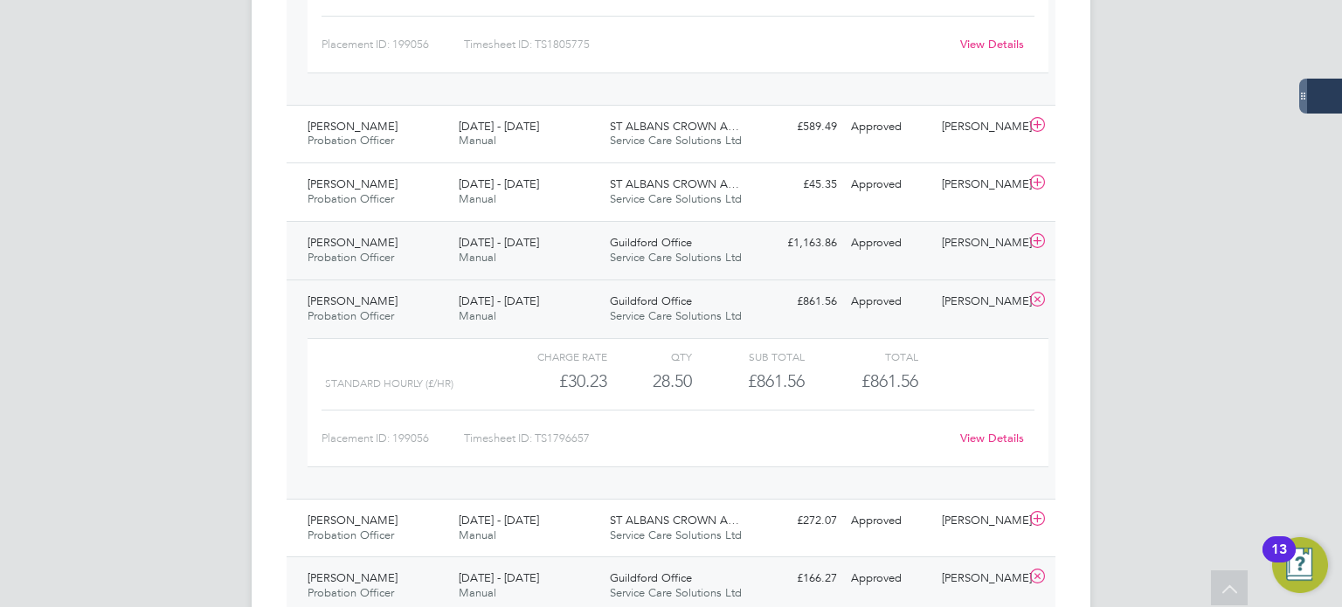
scroll to position [787, 0]
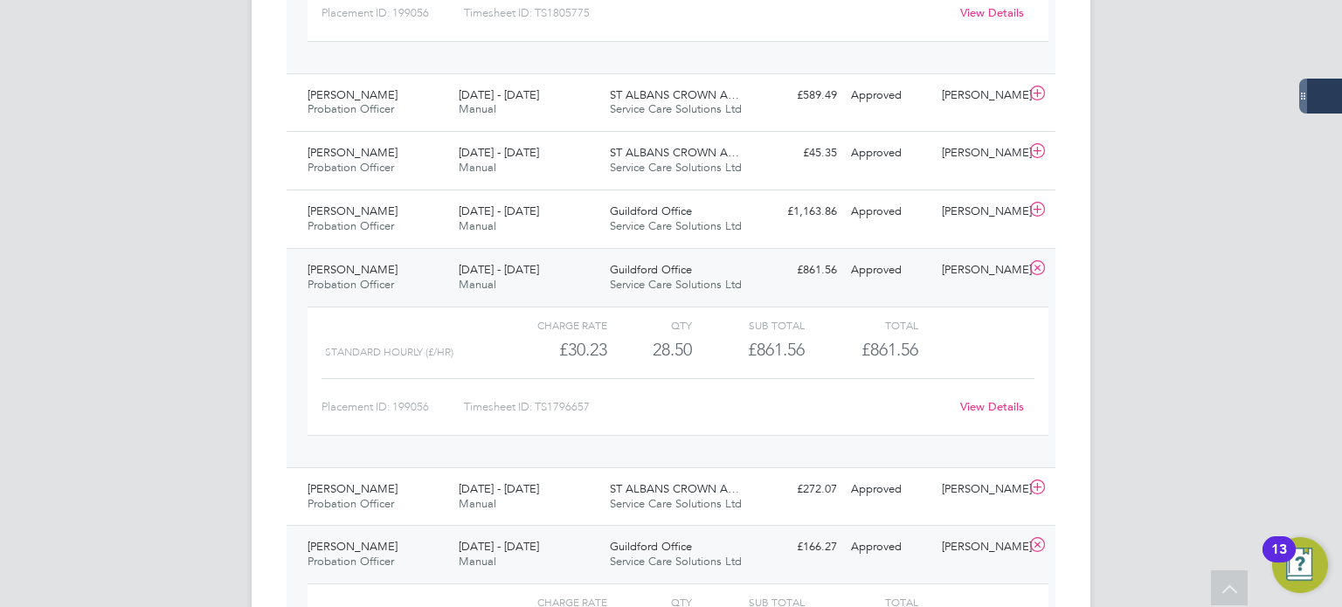
click at [1036, 267] on icon at bounding box center [1038, 268] width 22 height 14
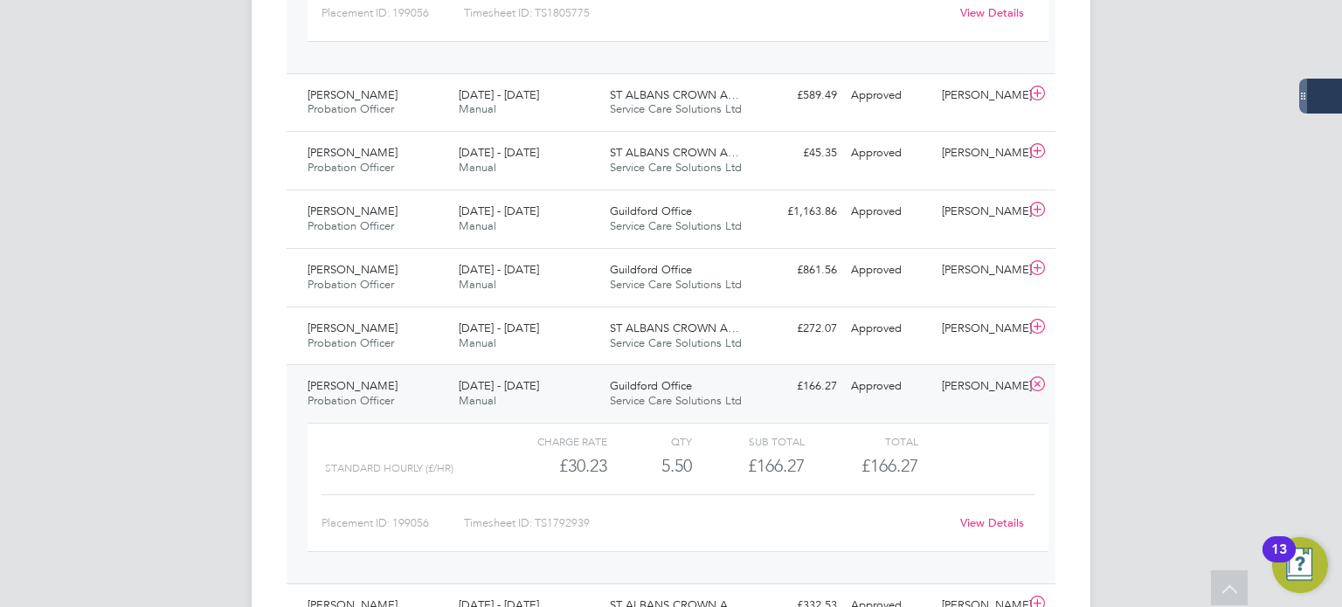
click at [1040, 383] on icon at bounding box center [1038, 385] width 22 height 14
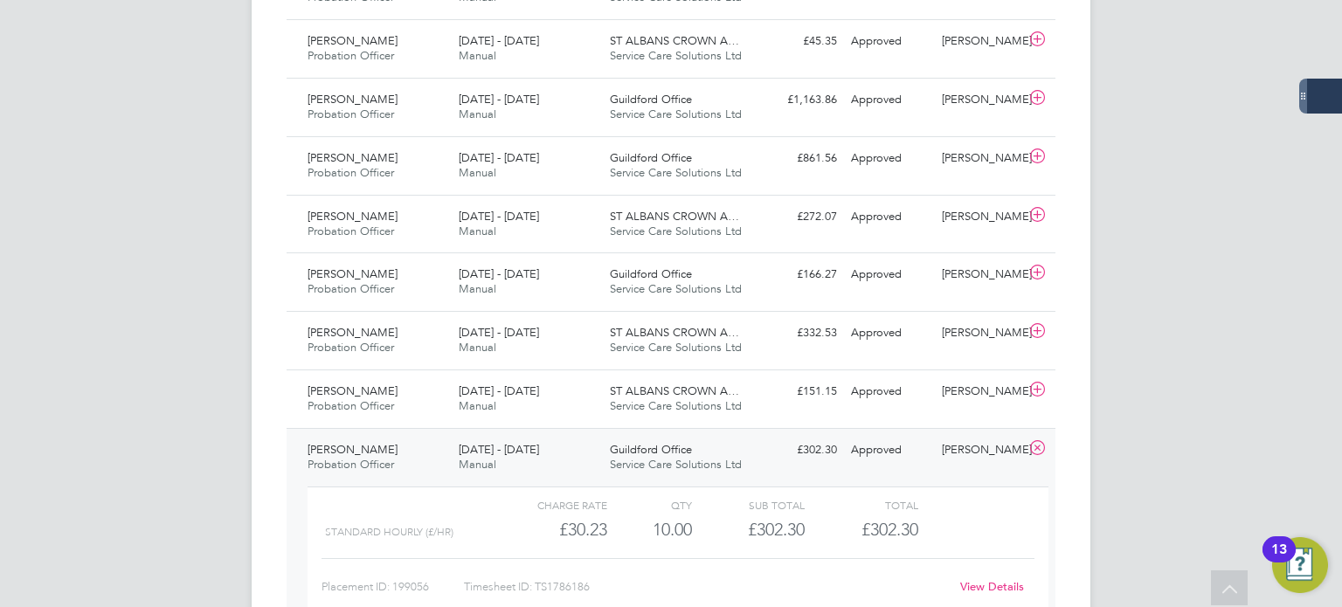
scroll to position [1049, 0]
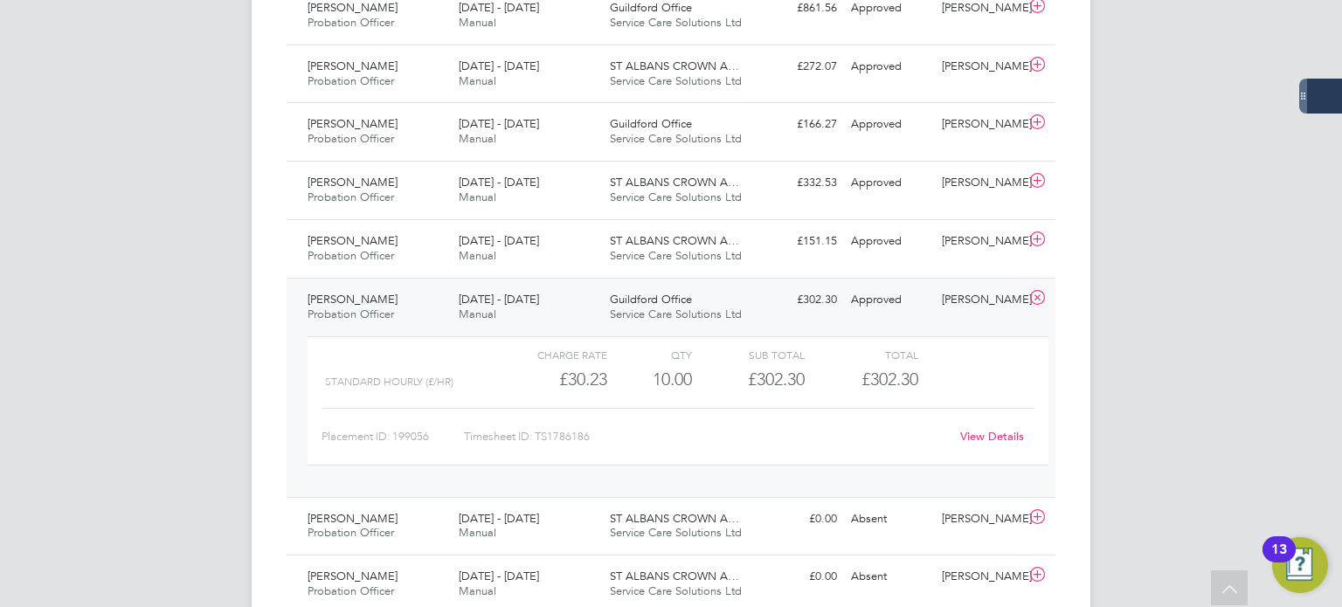
click at [1038, 293] on icon at bounding box center [1038, 298] width 22 height 14
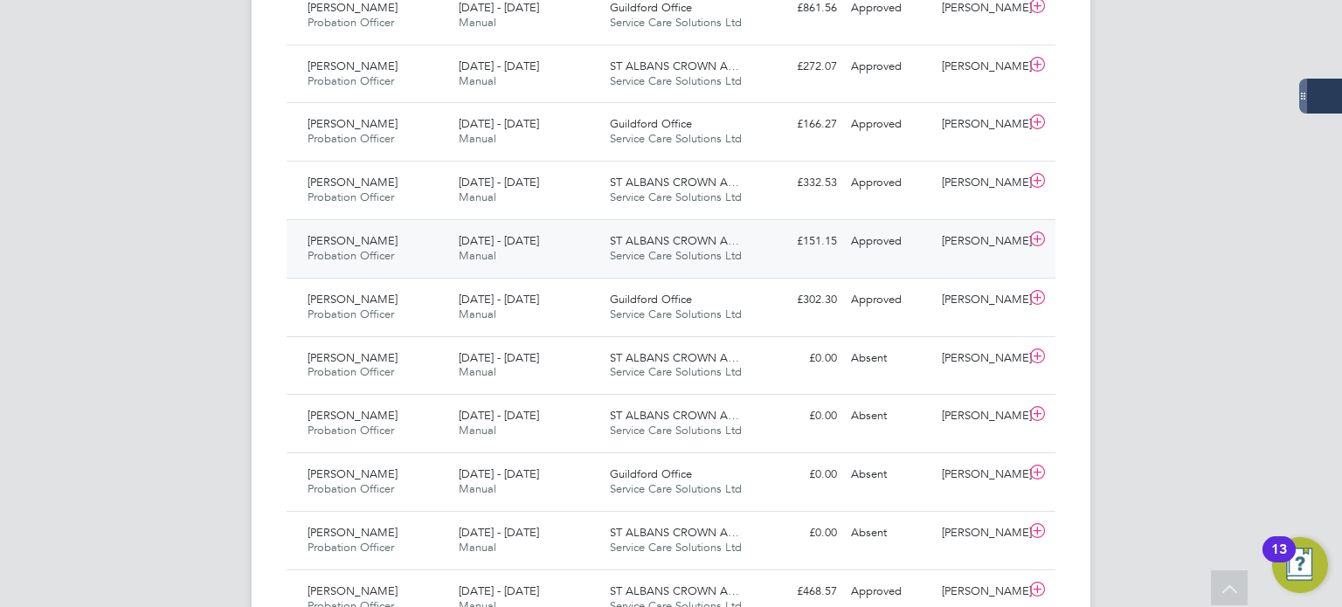
click at [937, 259] on div "Alicia Diyyo Probation Officer 21 - 27 Jul 2025 21 - 27 Jul 2025 Manual ST ALBA…" at bounding box center [671, 248] width 769 height 59
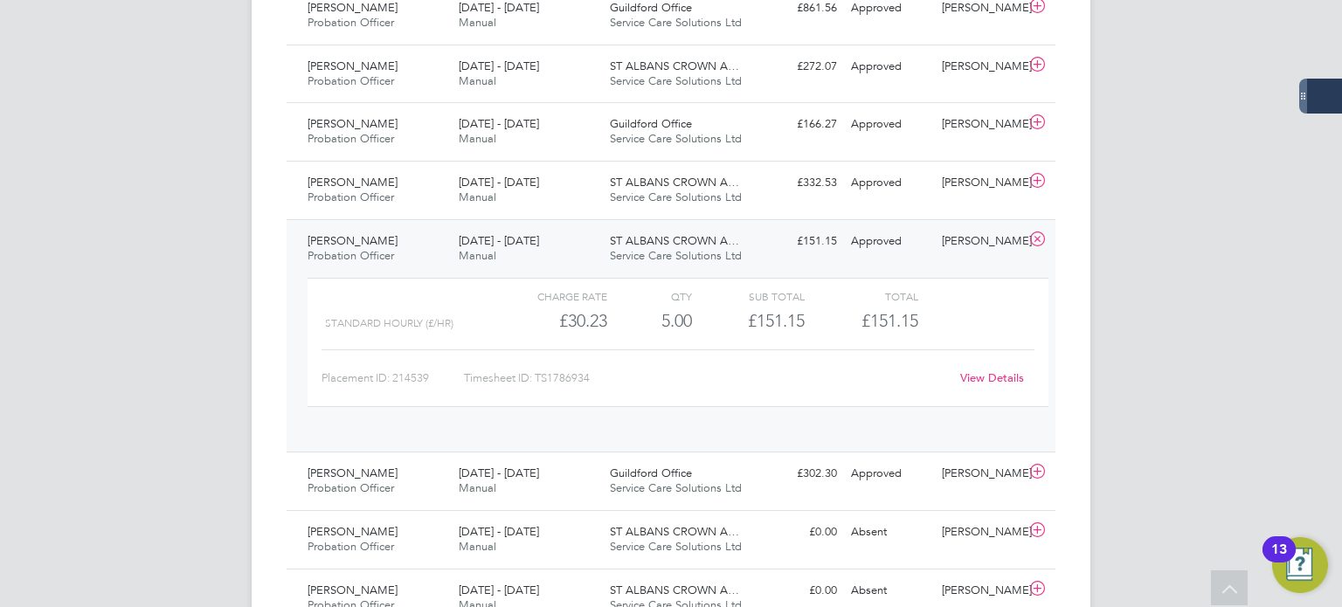
scroll to position [29, 170]
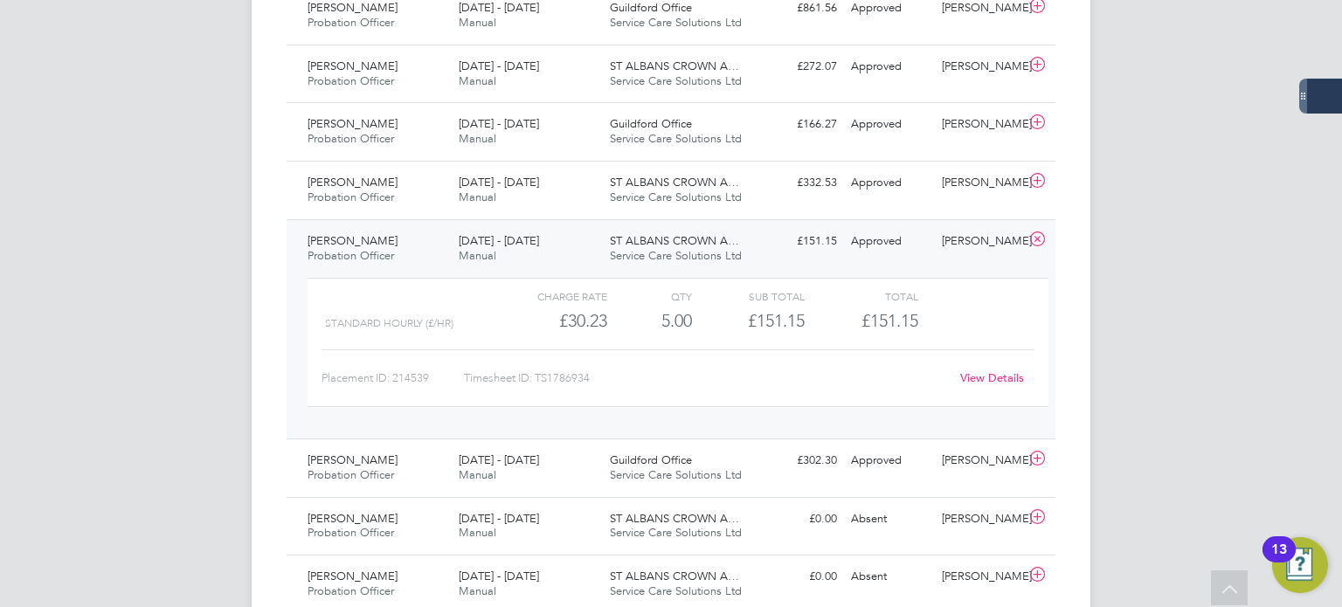
click at [995, 373] on link "View Details" at bounding box center [992, 378] width 64 height 15
click at [773, 192] on div "£332.53 Approved" at bounding box center [798, 183] width 91 height 29
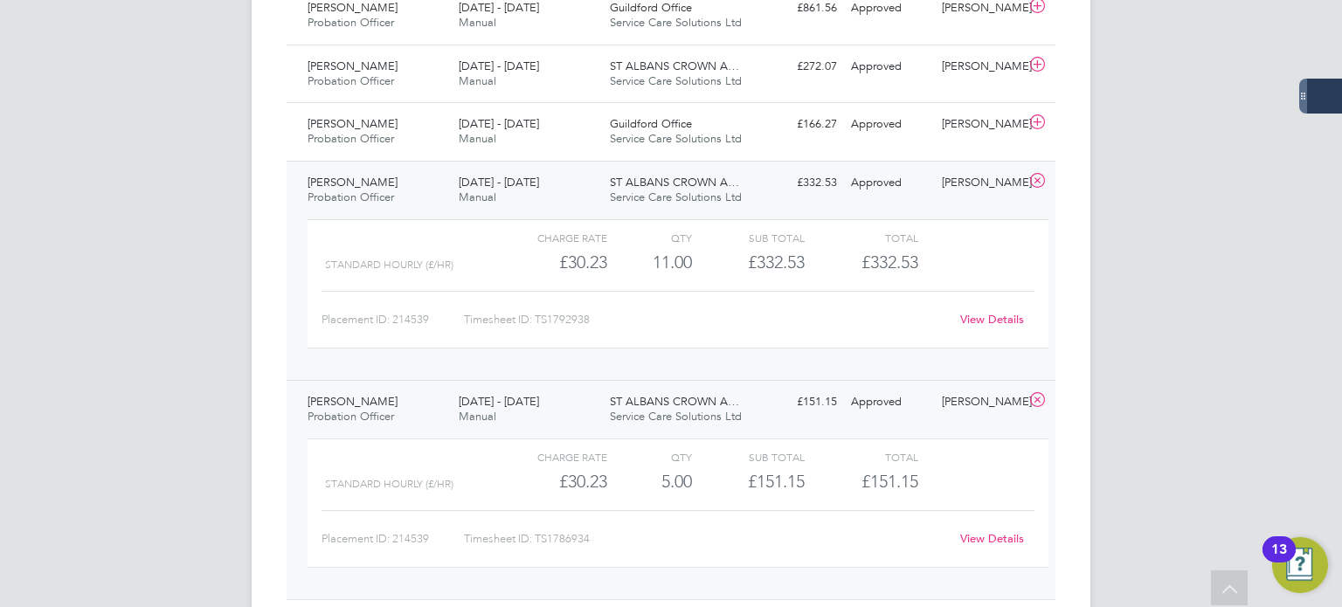
click at [994, 312] on link "View Details" at bounding box center [992, 319] width 64 height 15
click at [791, 74] on div "£272.07 Approved" at bounding box center [798, 66] width 91 height 29
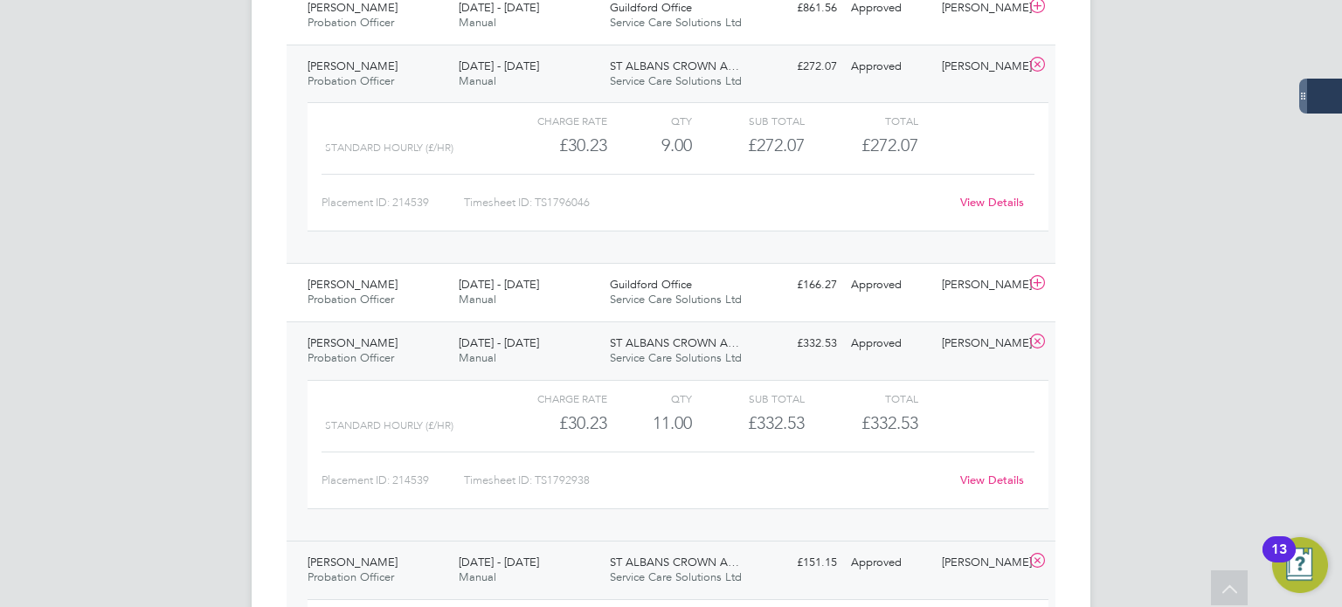
click at [1018, 199] on link "View Details" at bounding box center [992, 202] width 64 height 15
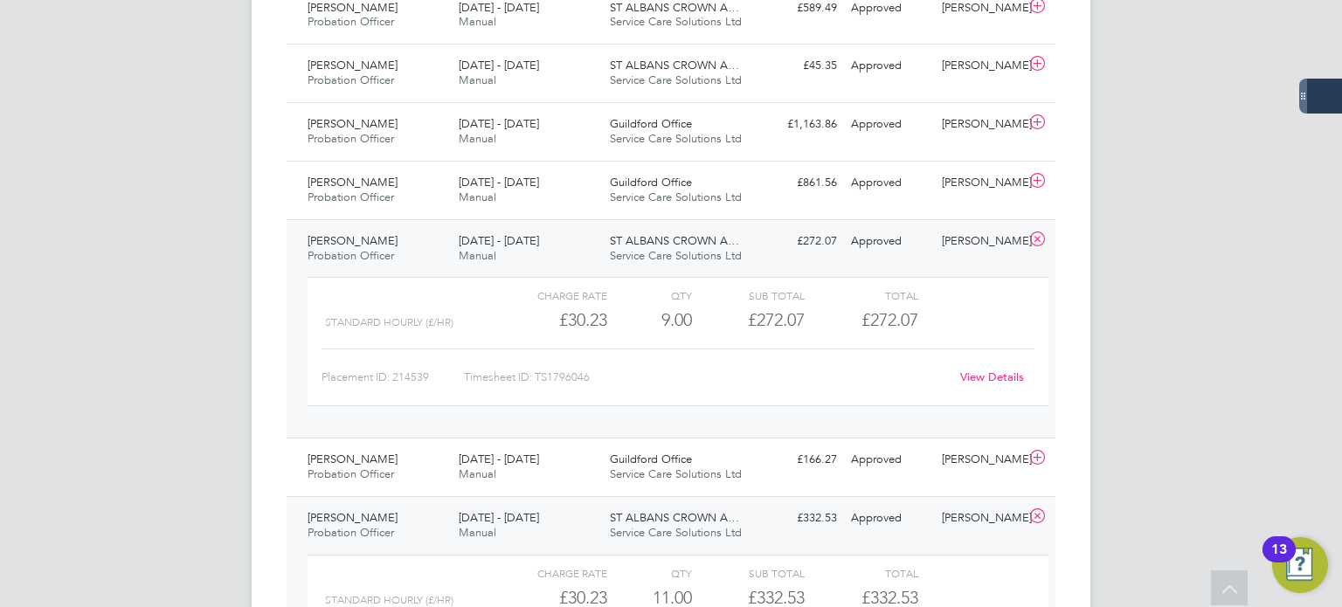
scroll to position [787, 0]
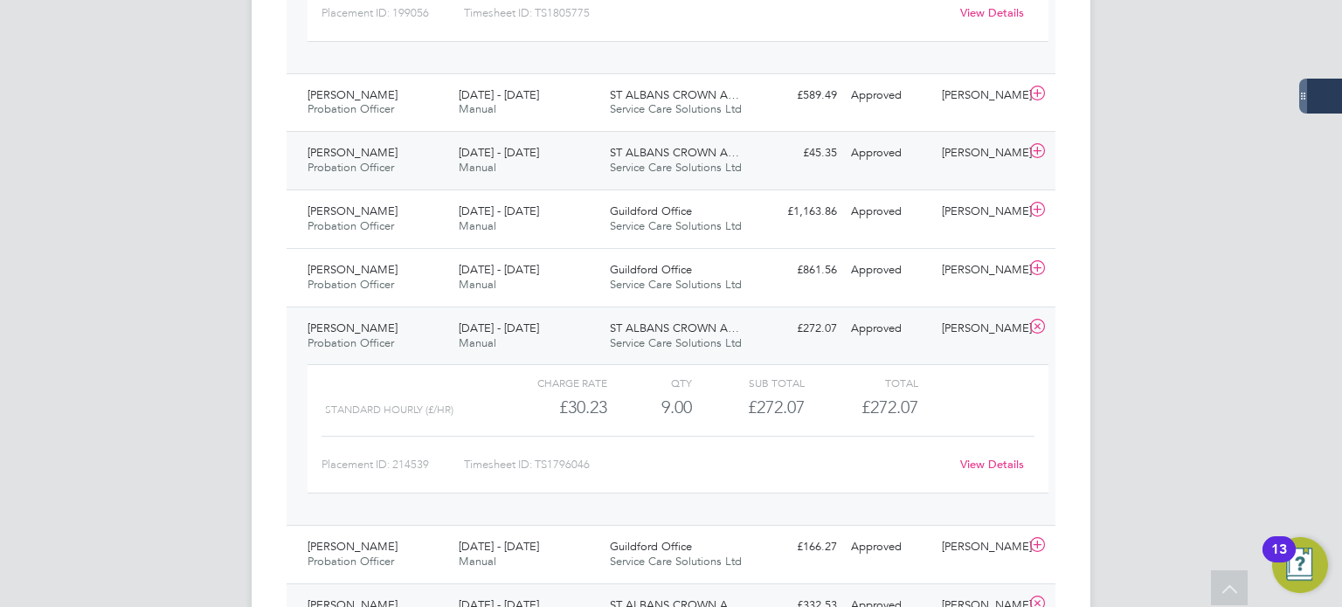
click at [928, 163] on div "Approved" at bounding box center [889, 153] width 91 height 29
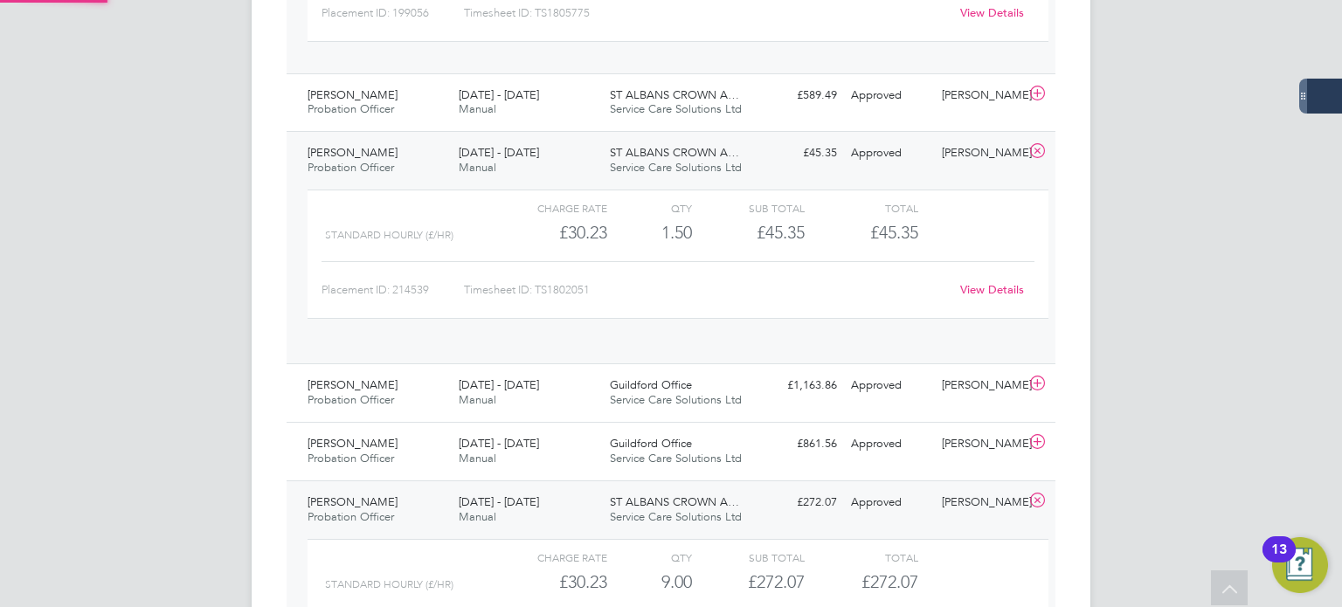
scroll to position [29, 170]
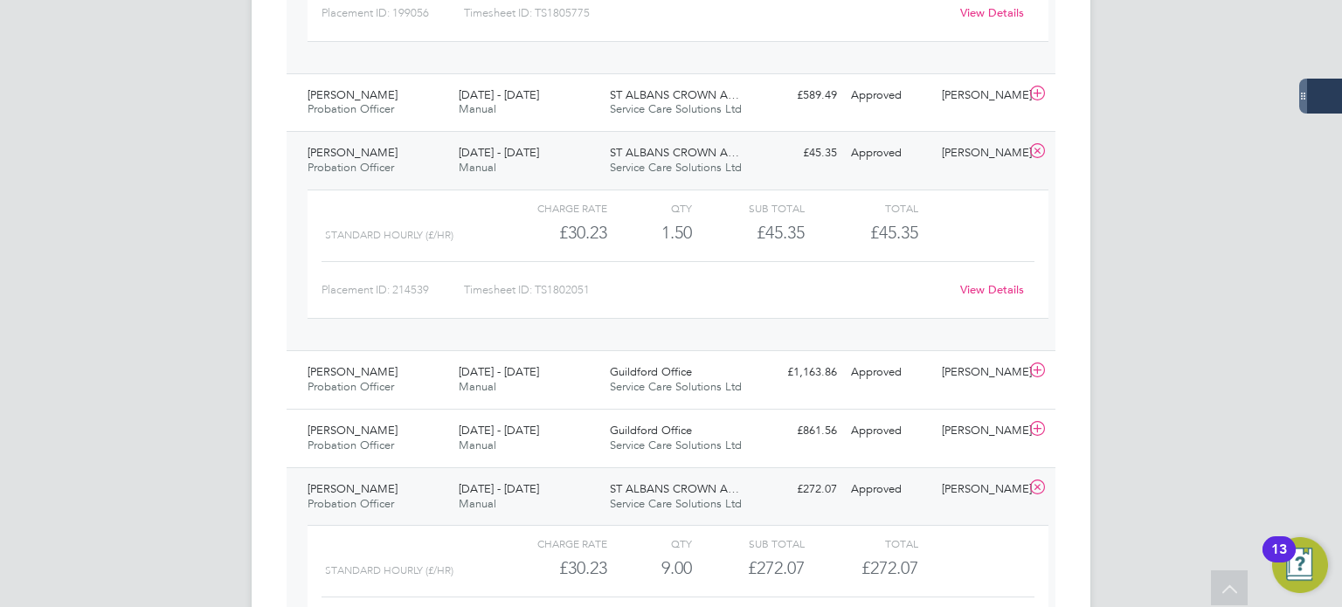
click at [1005, 287] on link "View Details" at bounding box center [992, 289] width 64 height 15
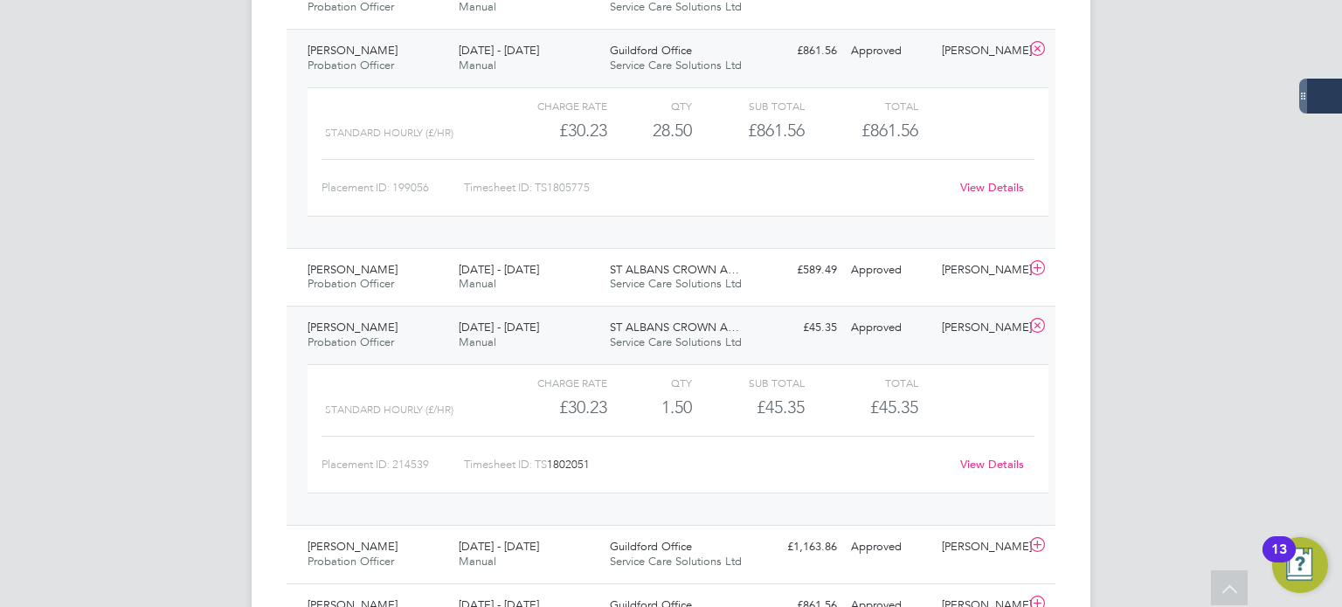
scroll to position [437, 0]
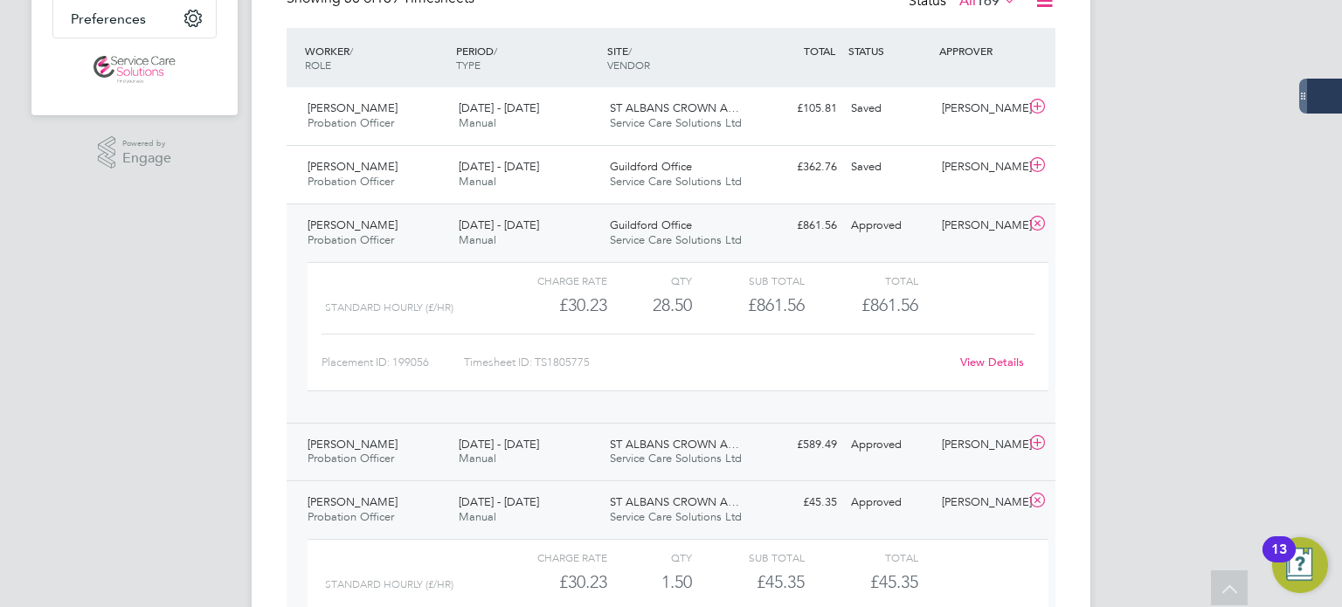
click at [884, 450] on div "Approved" at bounding box center [889, 445] width 91 height 29
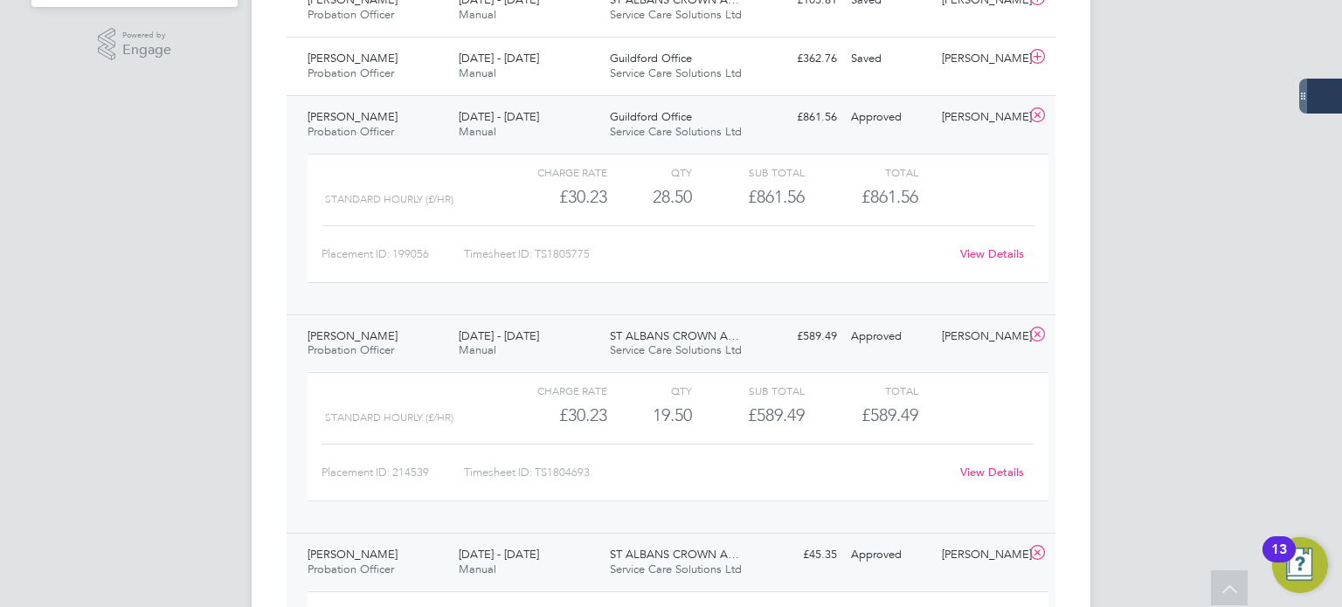
scroll to position [612, 0]
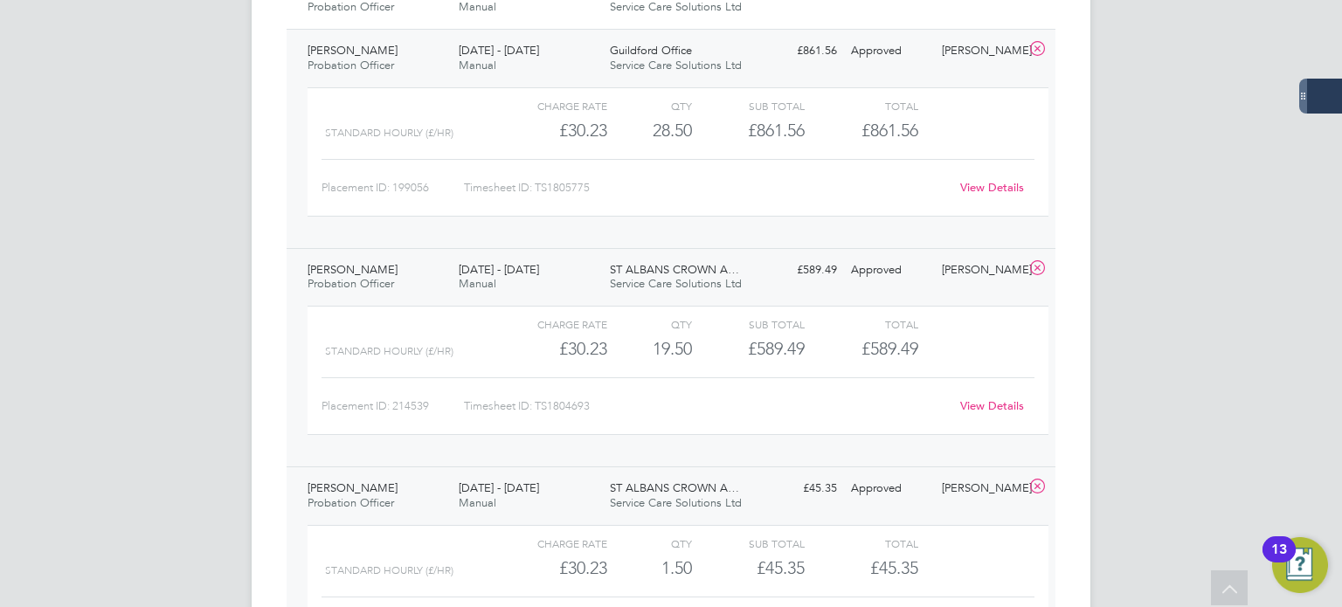
click at [965, 402] on link "View Details" at bounding box center [992, 406] width 64 height 15
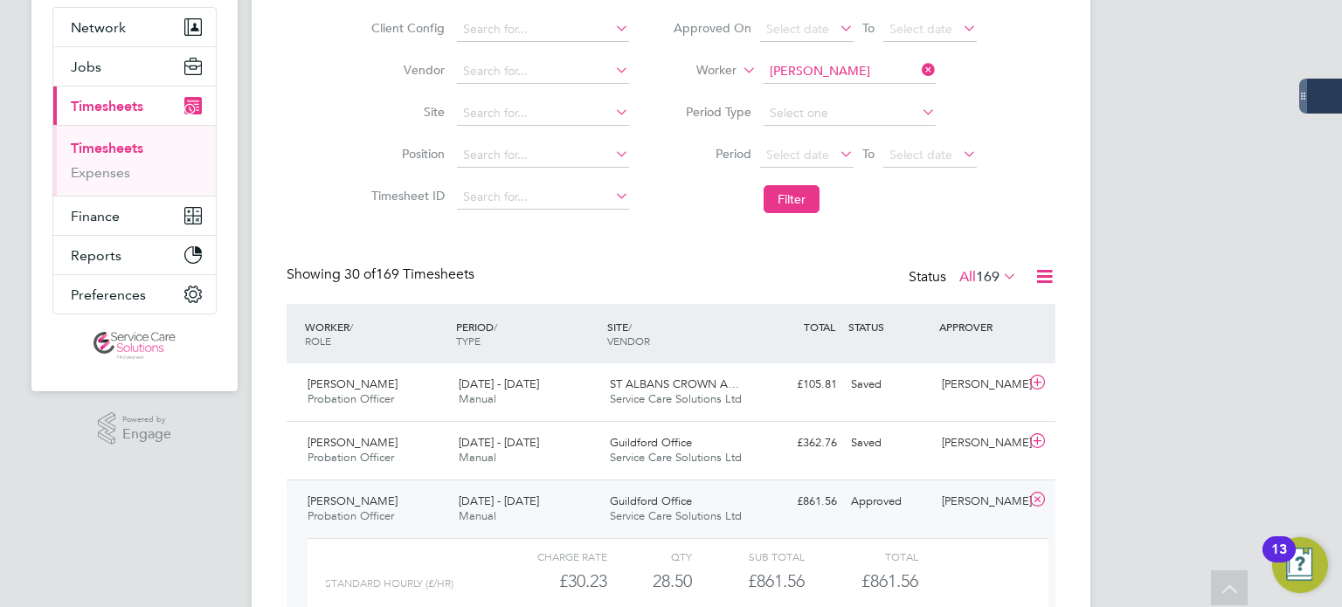
scroll to position [0, 0]
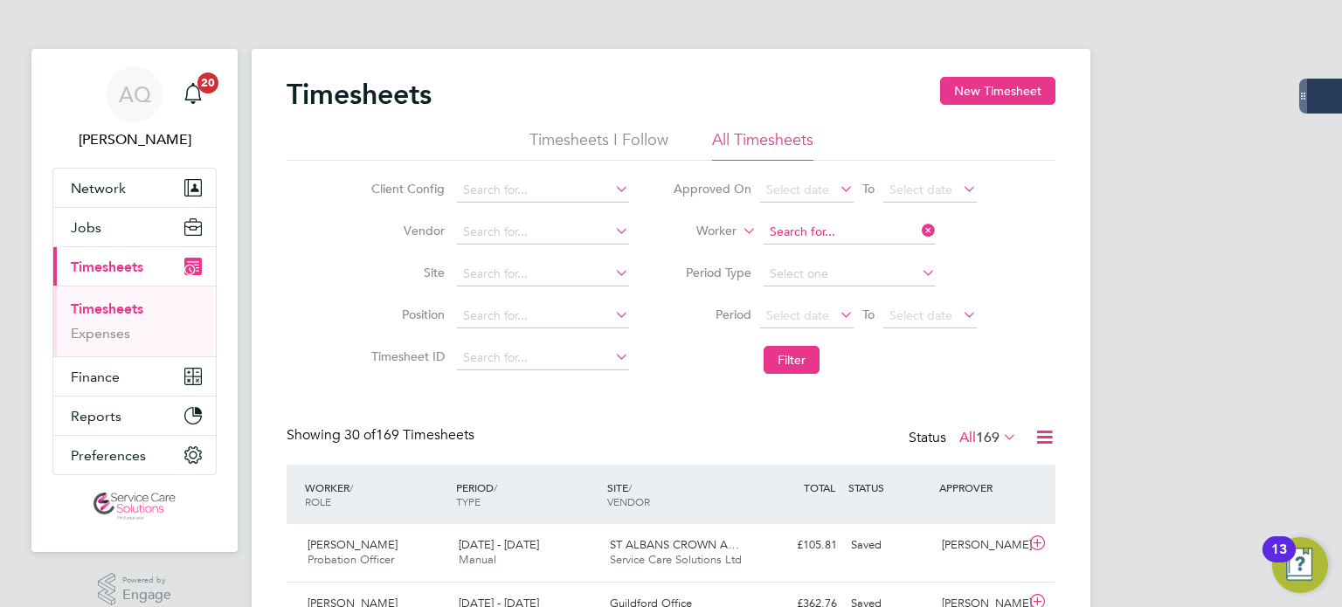
click at [842, 229] on input at bounding box center [850, 232] width 172 height 24
click at [789, 259] on li "Lurelle Edwin" at bounding box center [849, 256] width 173 height 24
type input "Lurelle Edwin"
click at [797, 364] on button "Filter" at bounding box center [792, 360] width 56 height 28
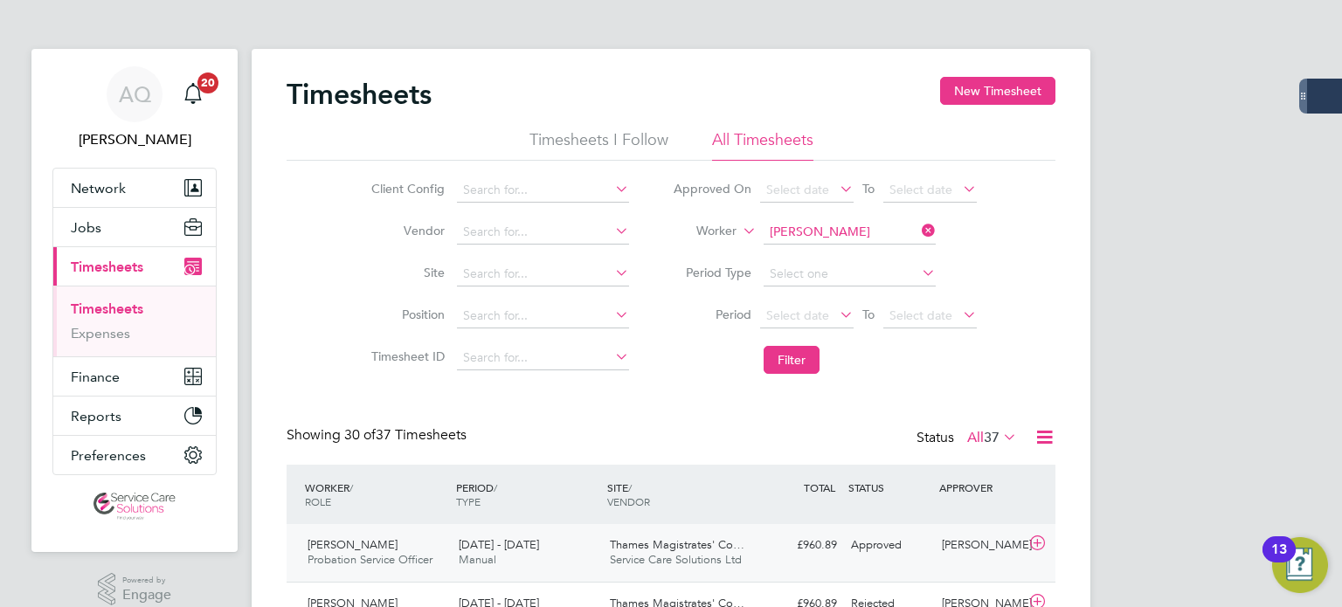
click at [917, 530] on div "Lurelle Edwin Probation Service Officer 18 - 24 Aug 2025 18 - 24 Aug 2025 Manua…" at bounding box center [671, 553] width 769 height 58
drag, startPoint x: 824, startPoint y: 232, endPoint x: 761, endPoint y: 214, distance: 65.5
click at [824, 232] on input at bounding box center [850, 232] width 172 height 24
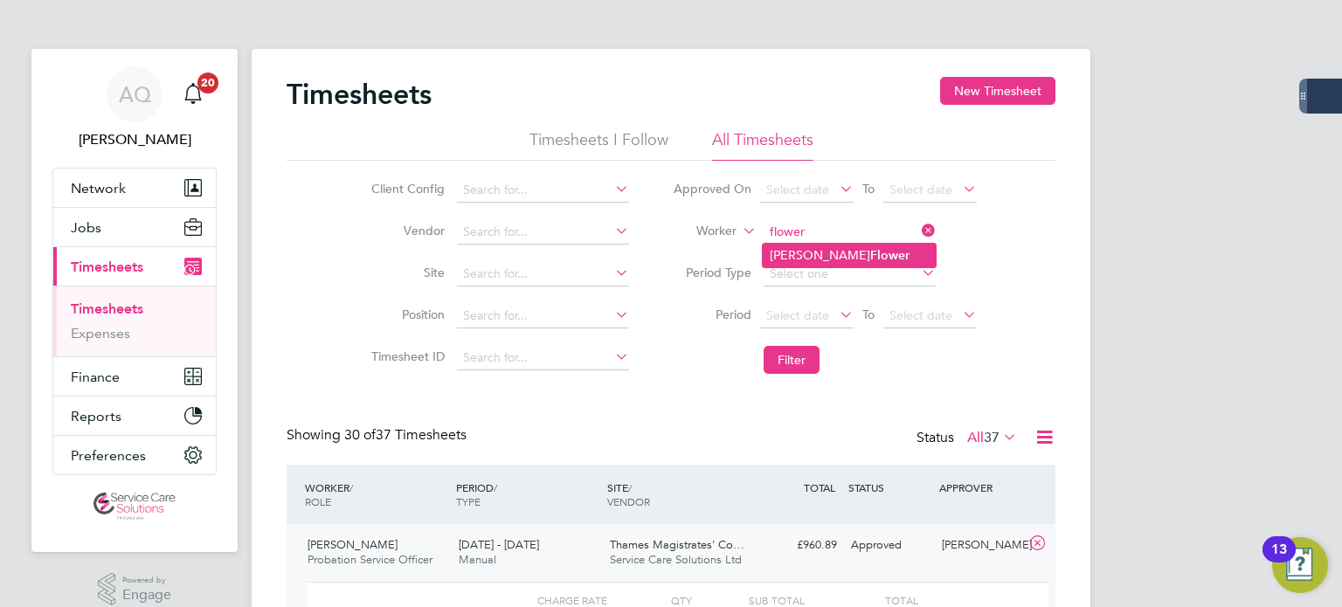
click at [815, 252] on li "Melanie Flower" at bounding box center [849, 256] width 173 height 24
type input "Melanie Flower"
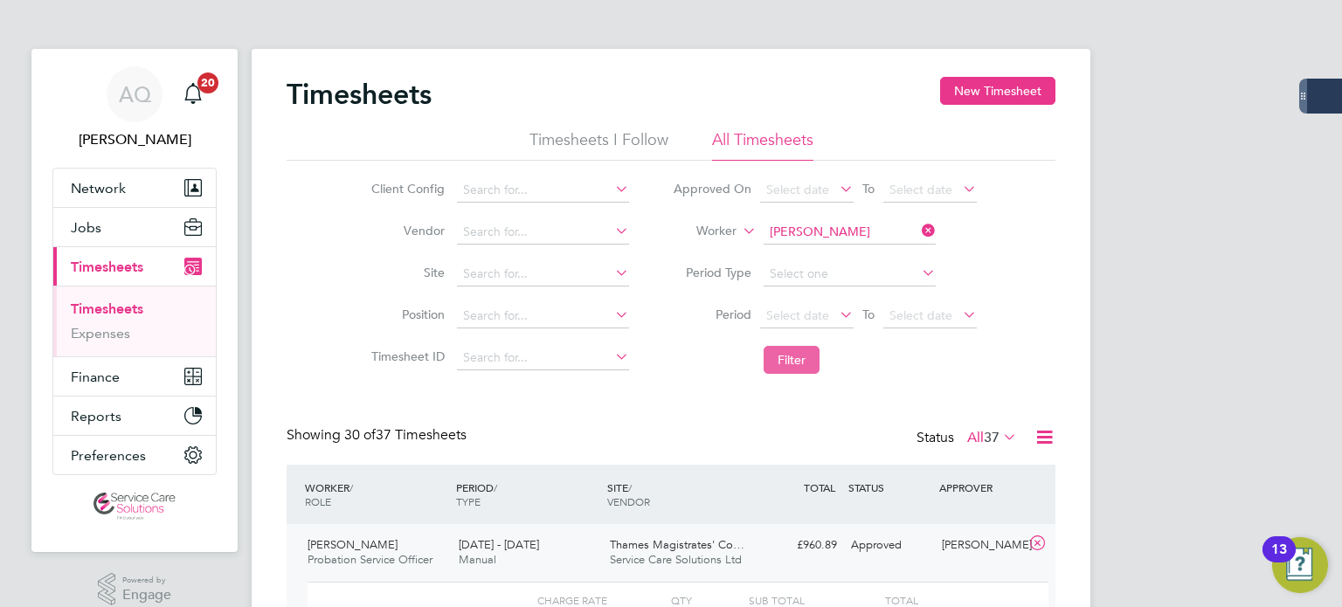
click at [782, 363] on button "Filter" at bounding box center [792, 360] width 56 height 28
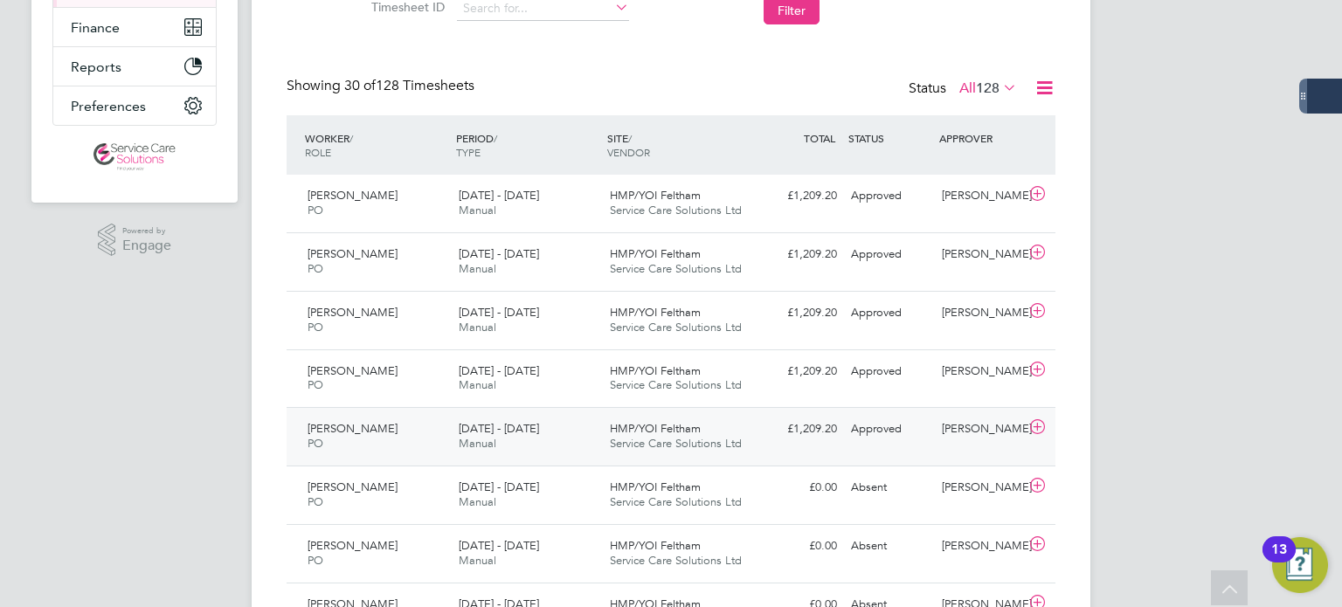
click at [981, 433] on div "Kirk Rogers" at bounding box center [980, 429] width 91 height 29
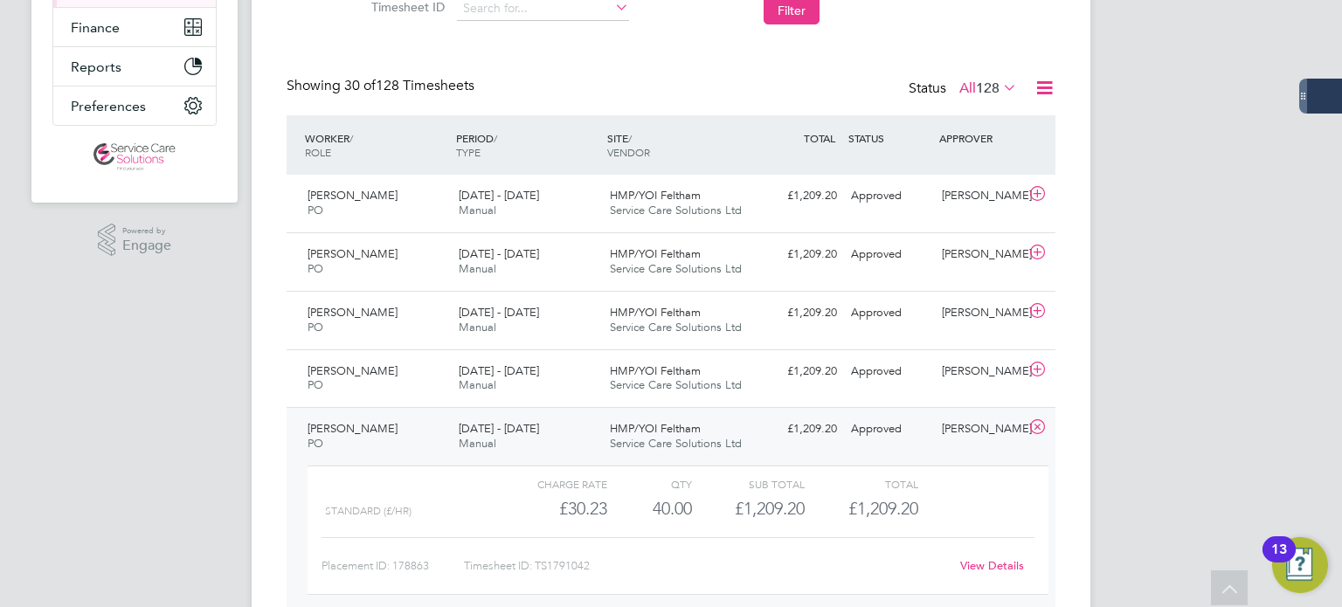
click at [997, 572] on div "View Details" at bounding box center [992, 566] width 86 height 28
click at [991, 558] on link "View Details" at bounding box center [992, 565] width 64 height 15
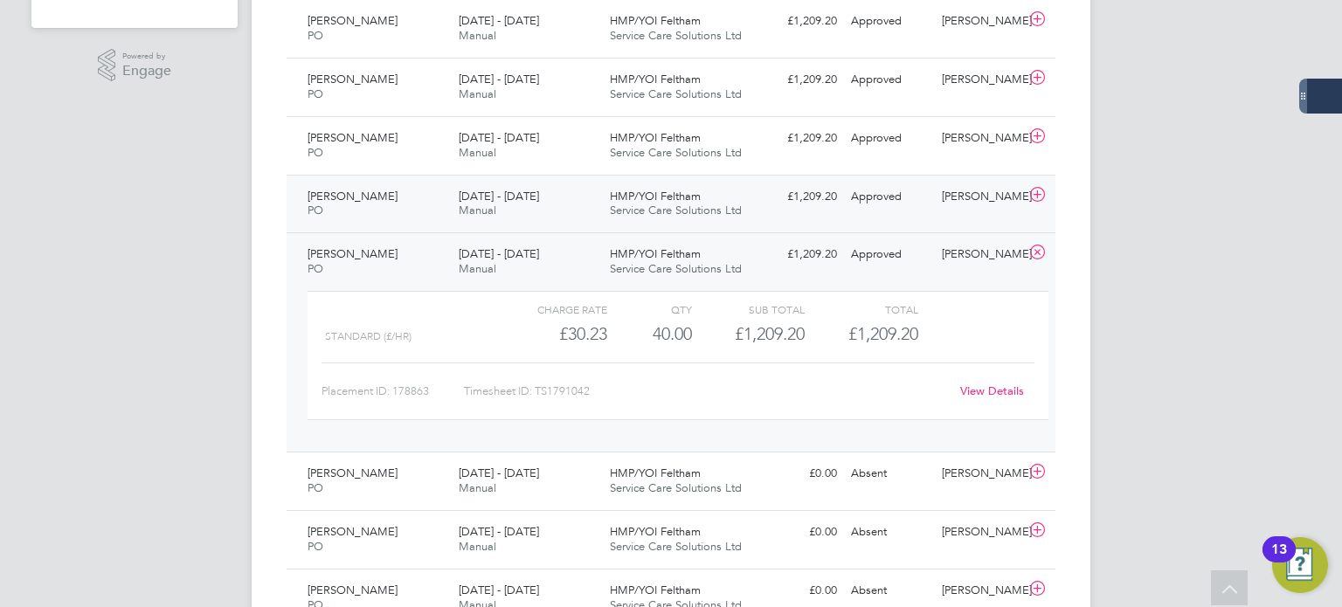
click at [717, 206] on span "Service Care Solutions Ltd" at bounding box center [676, 210] width 132 height 15
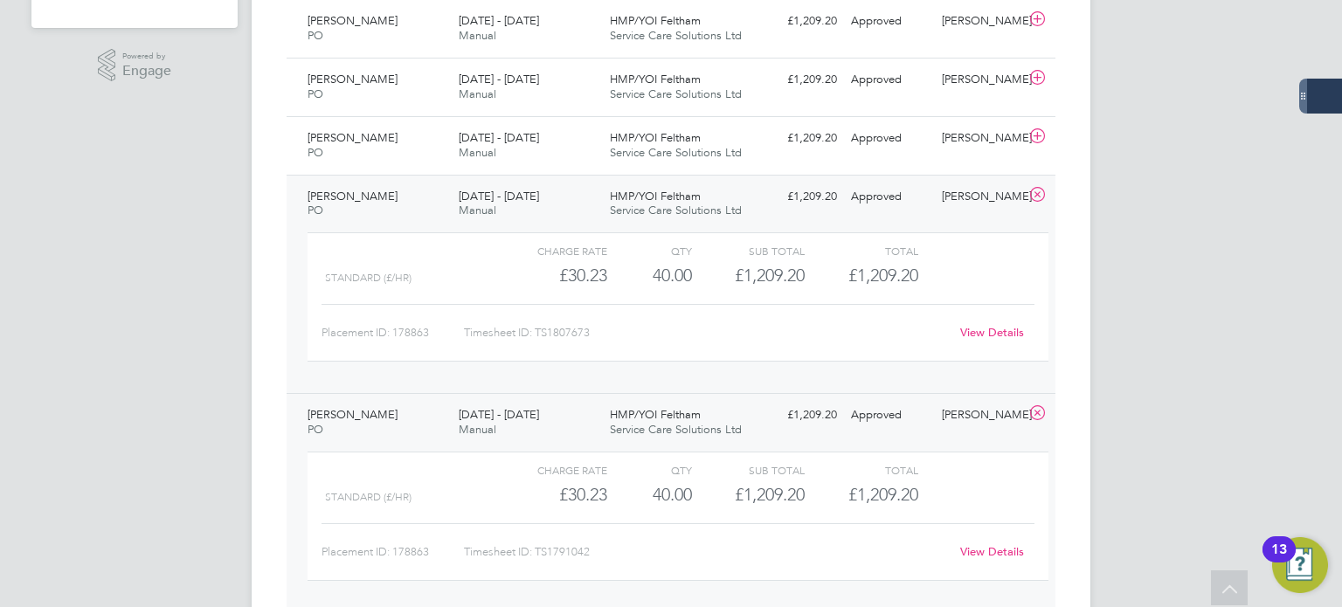
click at [984, 327] on link "View Details" at bounding box center [992, 332] width 64 height 15
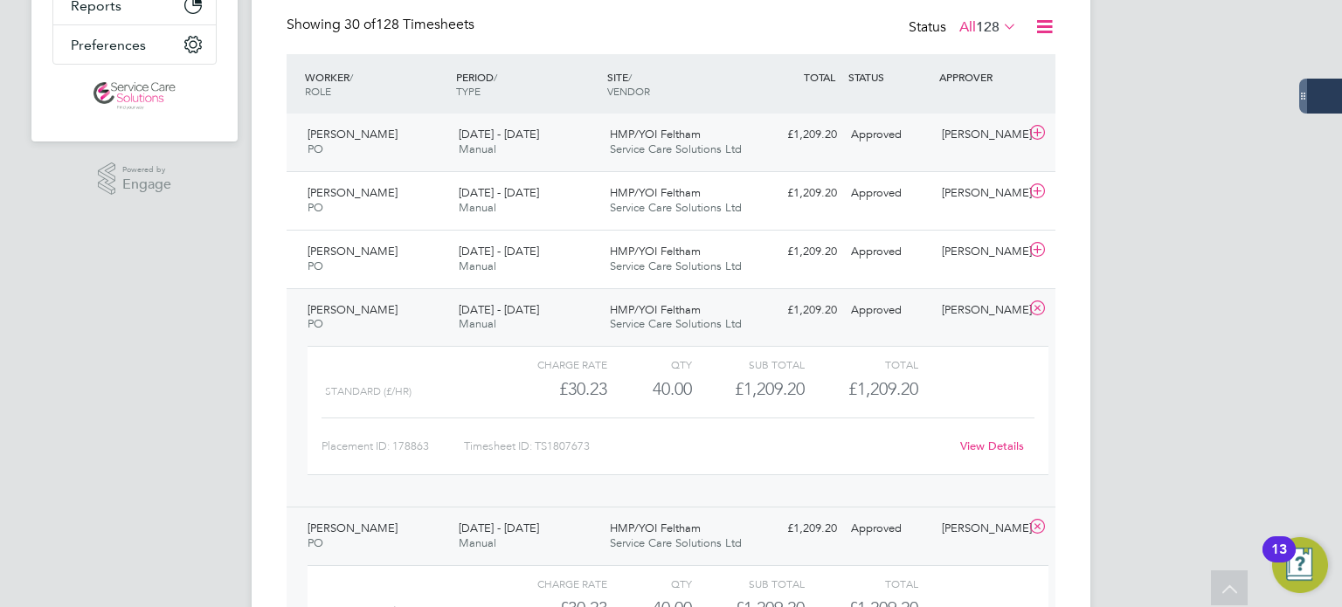
scroll to position [262, 0]
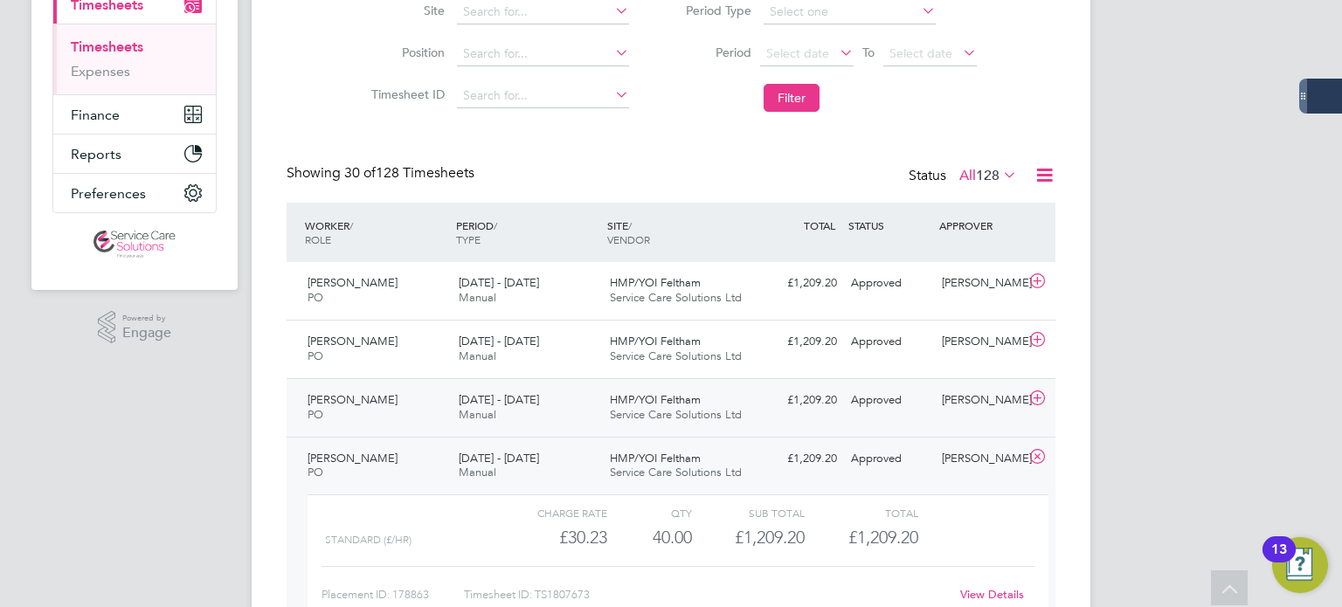
click at [946, 406] on div "Kirk Rogers" at bounding box center [980, 400] width 91 height 29
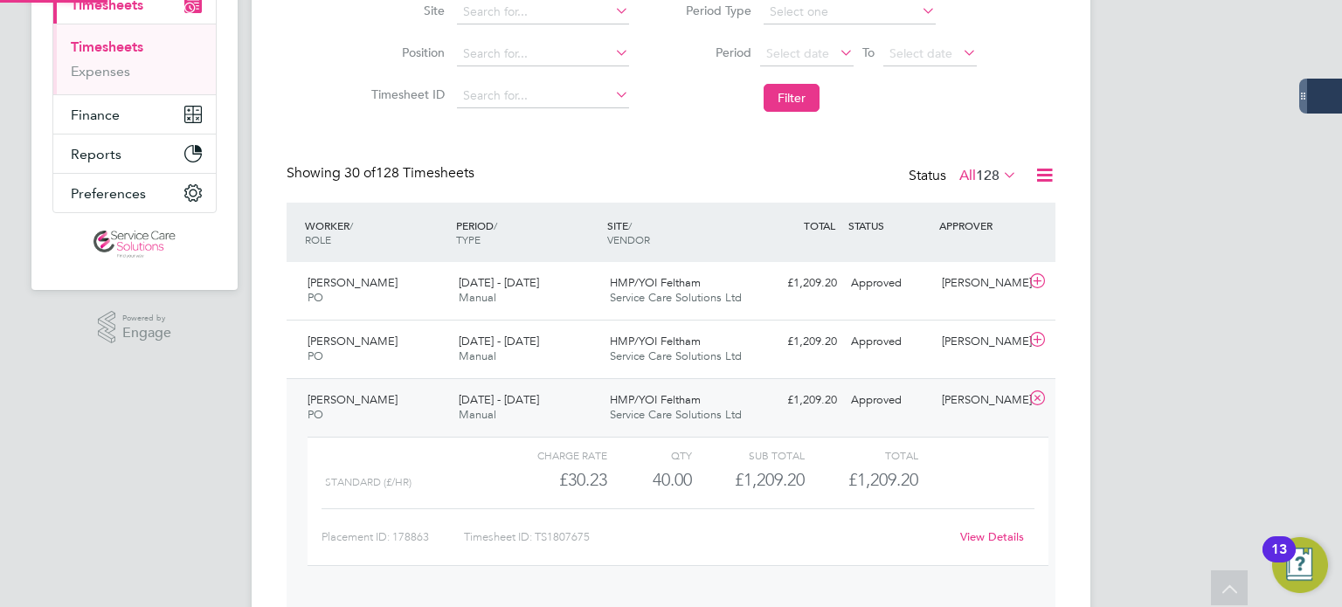
scroll to position [29, 170]
click at [1008, 538] on link "View Details" at bounding box center [992, 537] width 64 height 15
click at [913, 363] on div "Melanie Flower PO 11 - 17 Aug 2025 11 - 17 Aug 2025 Manual HMP/YOI Feltham Serv…" at bounding box center [671, 349] width 769 height 59
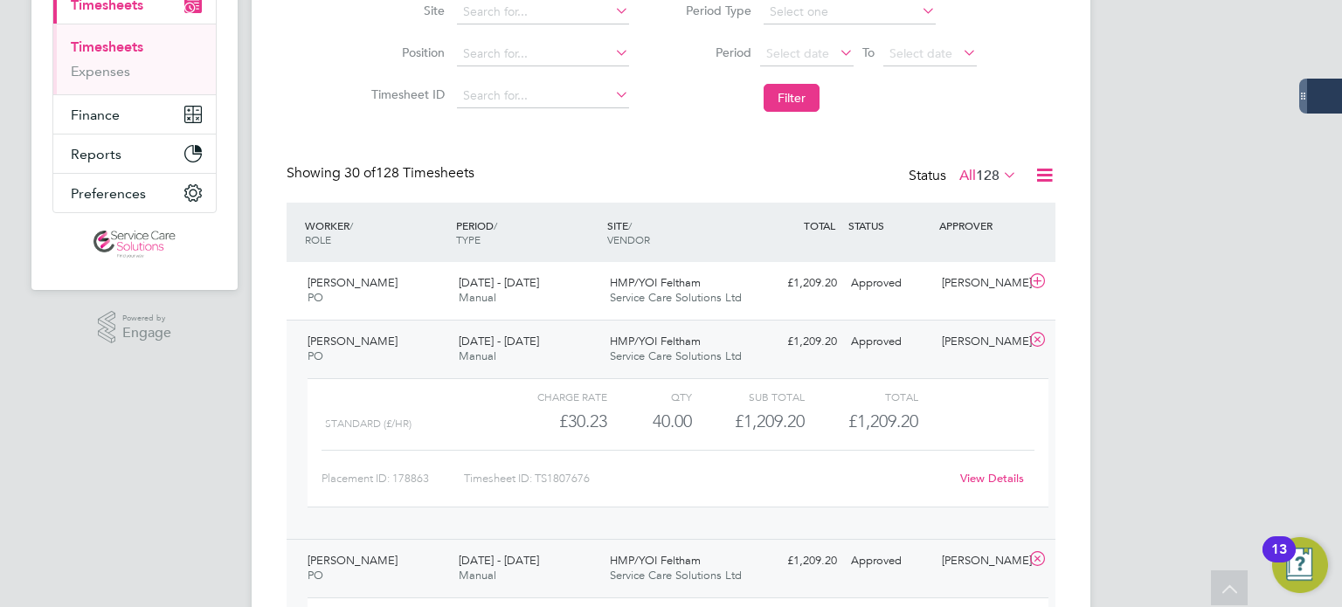
click at [1014, 478] on link "View Details" at bounding box center [992, 478] width 64 height 15
click at [905, 288] on div "Approved" at bounding box center [889, 283] width 91 height 29
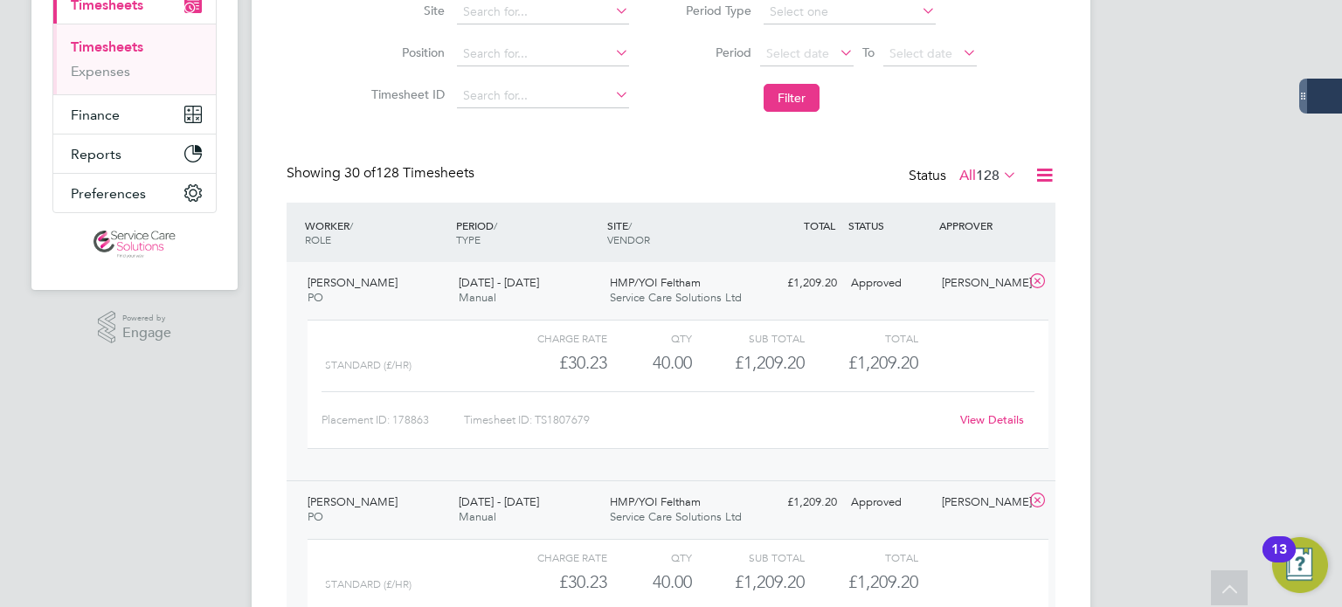
click at [984, 422] on link "View Details" at bounding box center [992, 420] width 64 height 15
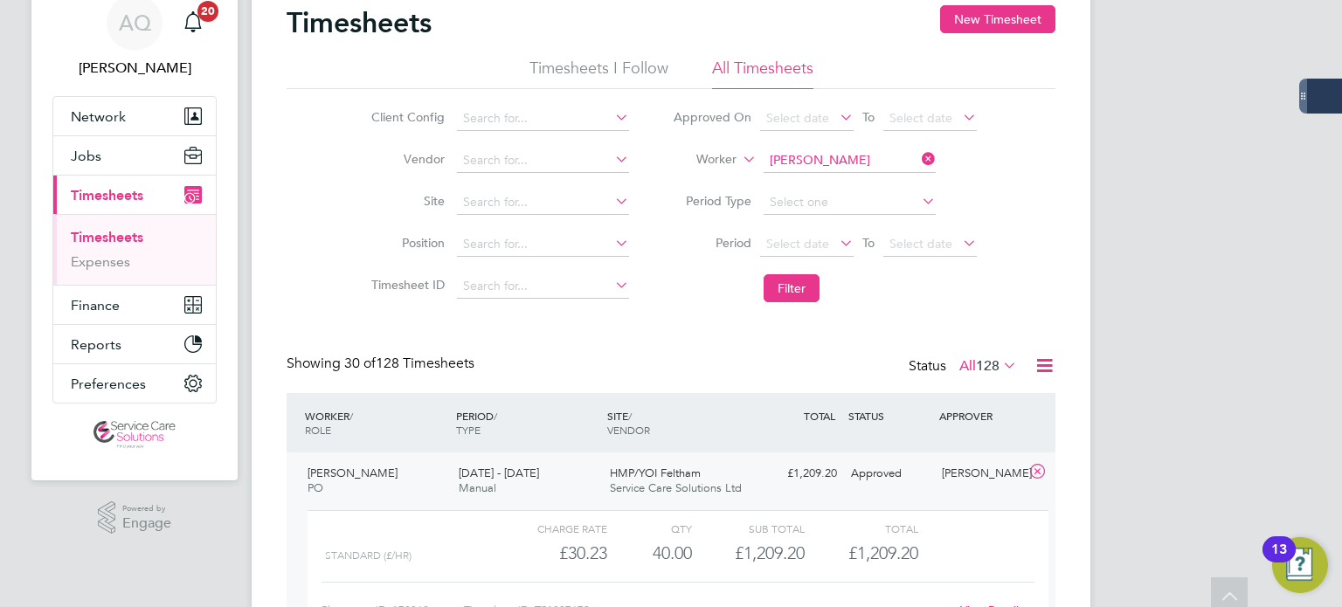
scroll to position [0, 0]
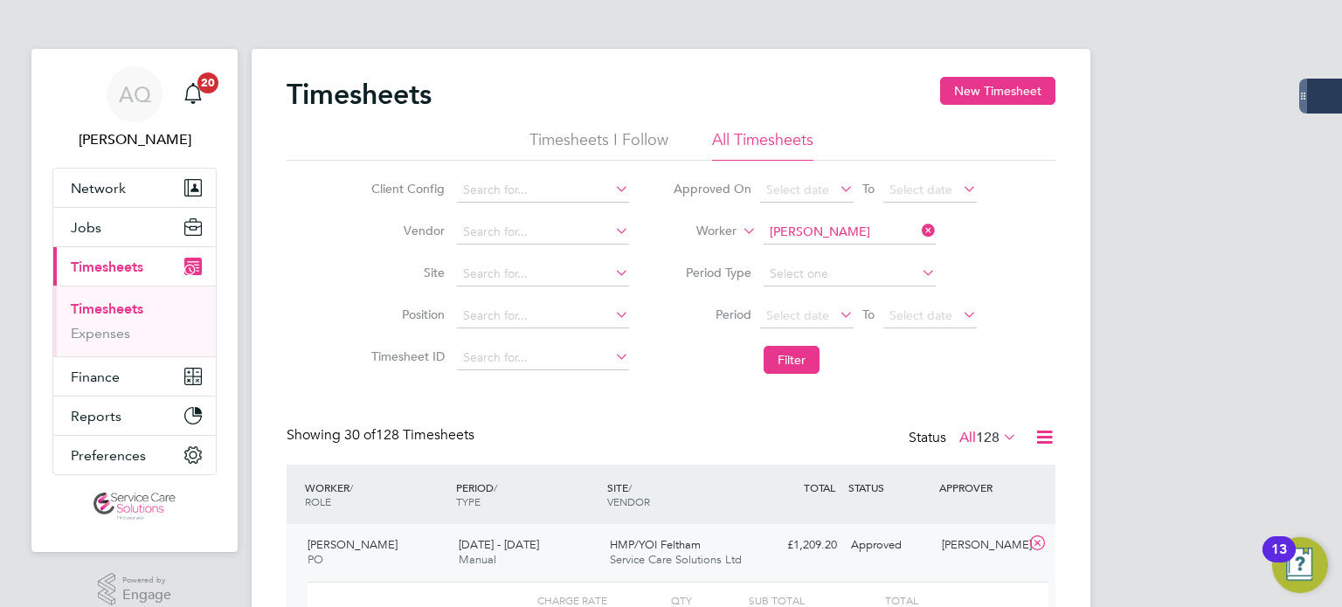
click at [839, 219] on li "Worker Melanie Flower" at bounding box center [825, 232] width 348 height 42
click at [829, 218] on li "Worker Melanie Flower" at bounding box center [825, 232] width 348 height 42
click at [837, 227] on input at bounding box center [850, 232] width 172 height 24
click at [819, 245] on li "Antoinette Furlo nge" at bounding box center [882, 256] width 238 height 24
type input "Antoinette Furlonge"
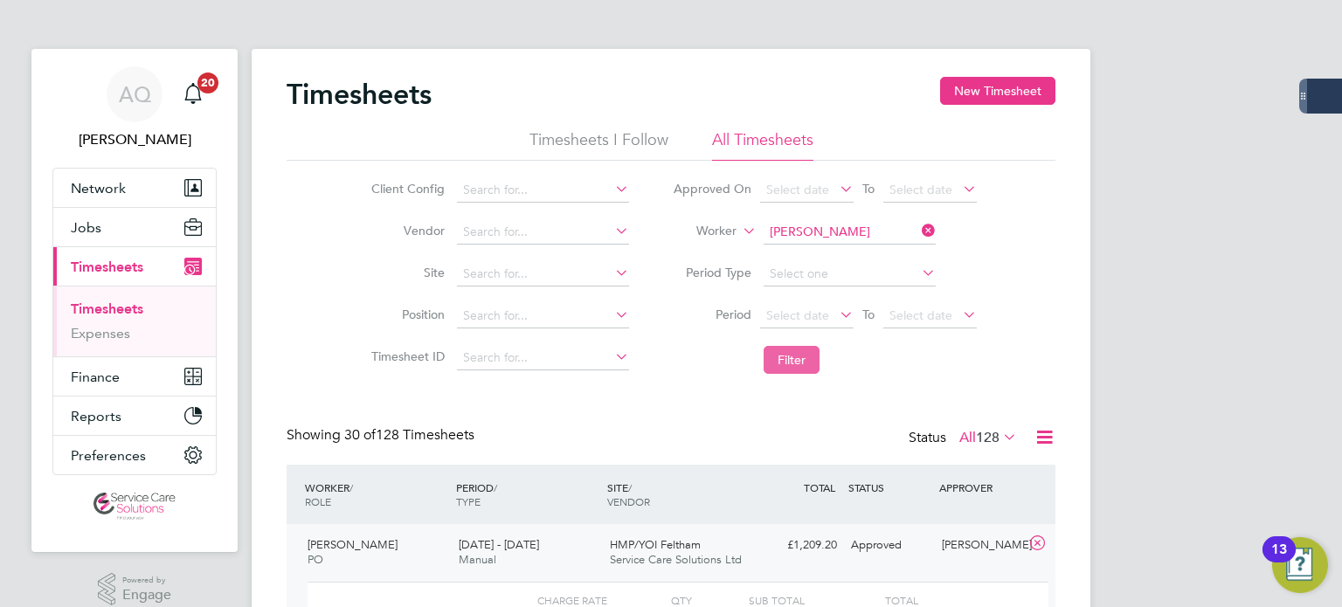
click at [804, 371] on button "Filter" at bounding box center [792, 360] width 56 height 28
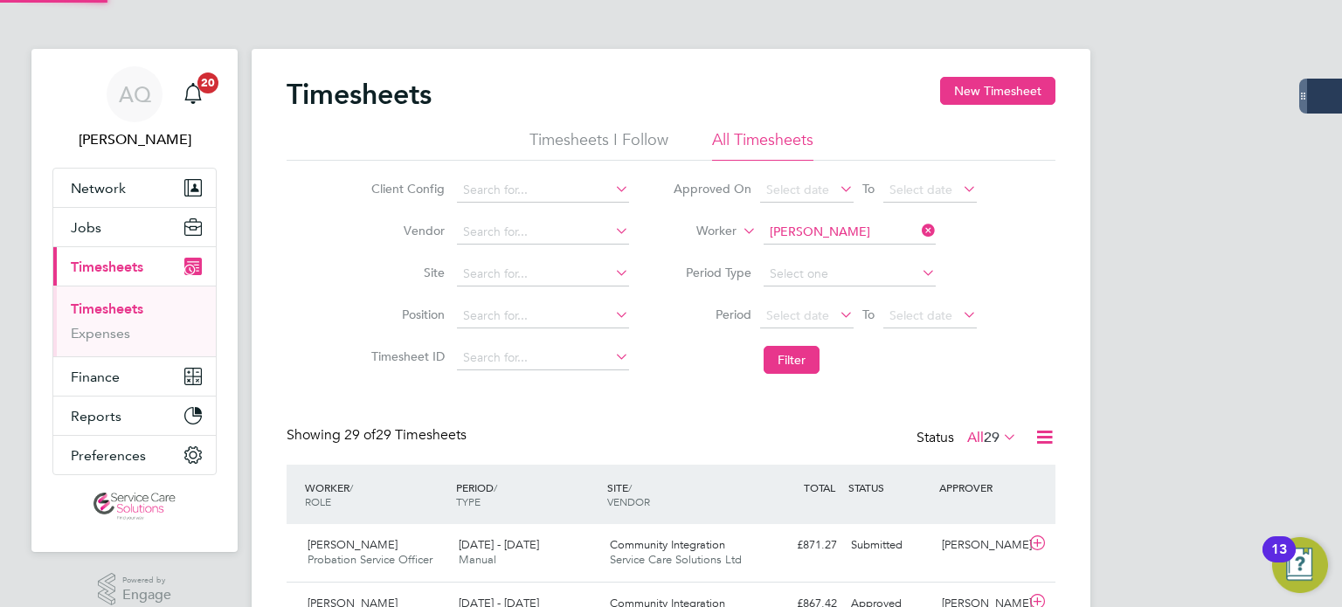
scroll to position [44, 152]
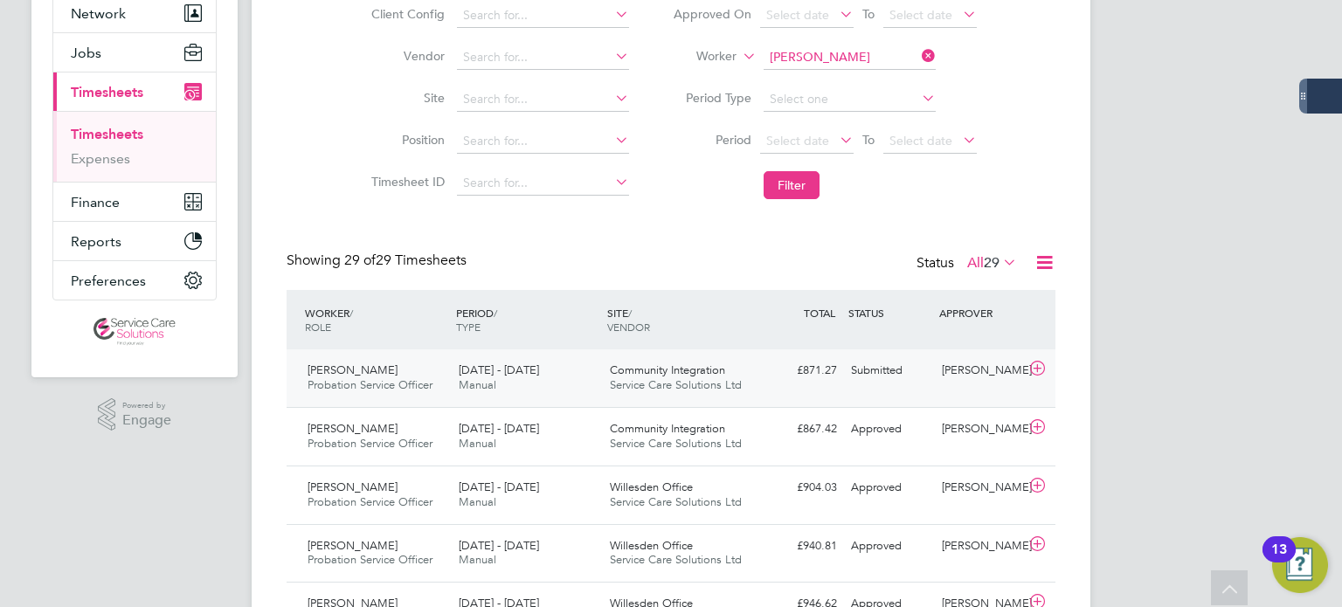
click at [906, 378] on div "Submitted" at bounding box center [889, 371] width 91 height 29
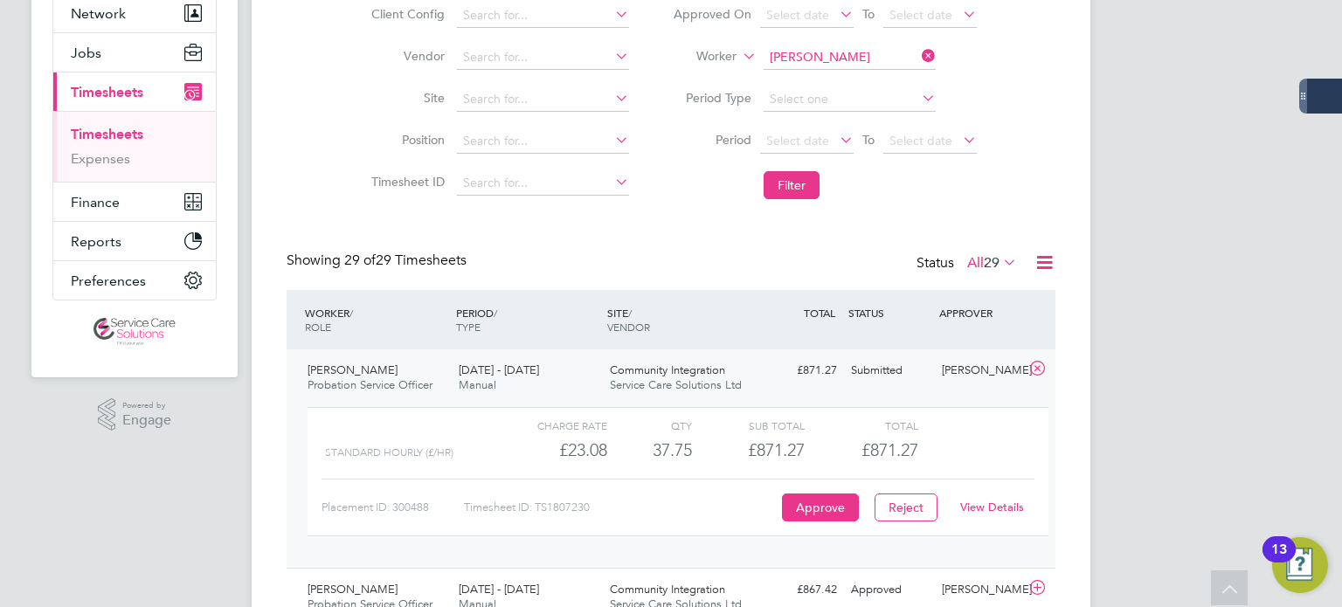
click at [994, 500] on link "View Details" at bounding box center [992, 507] width 64 height 15
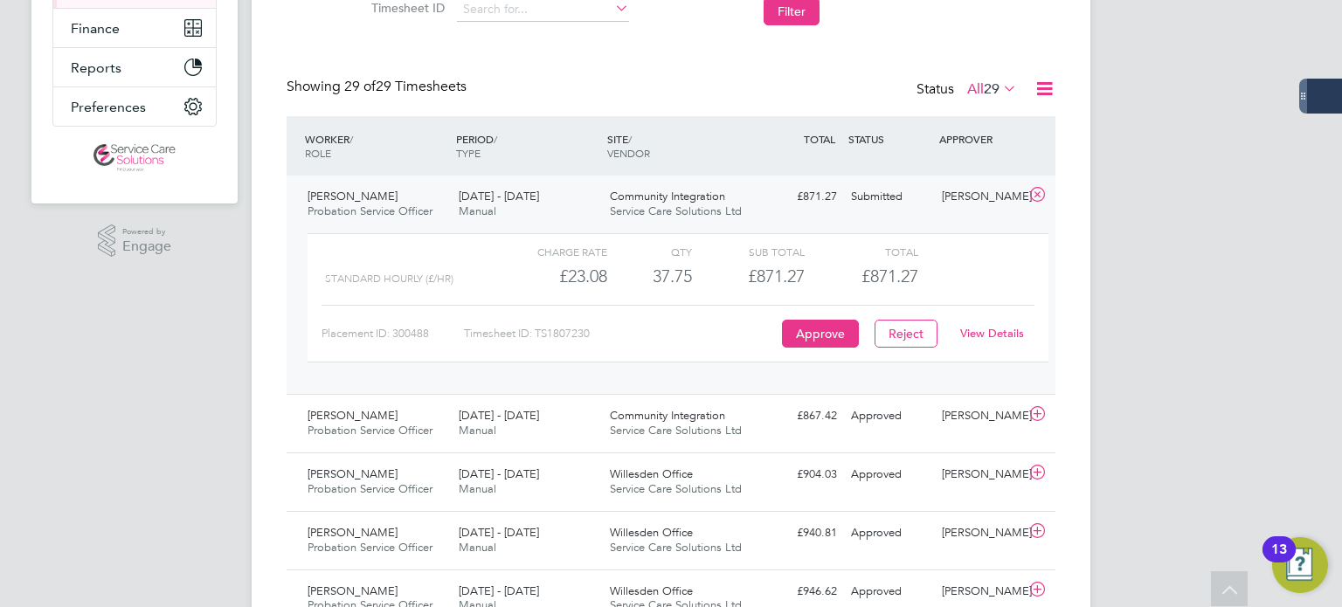
scroll to position [350, 0]
click at [1012, 331] on link "View Details" at bounding box center [992, 332] width 64 height 15
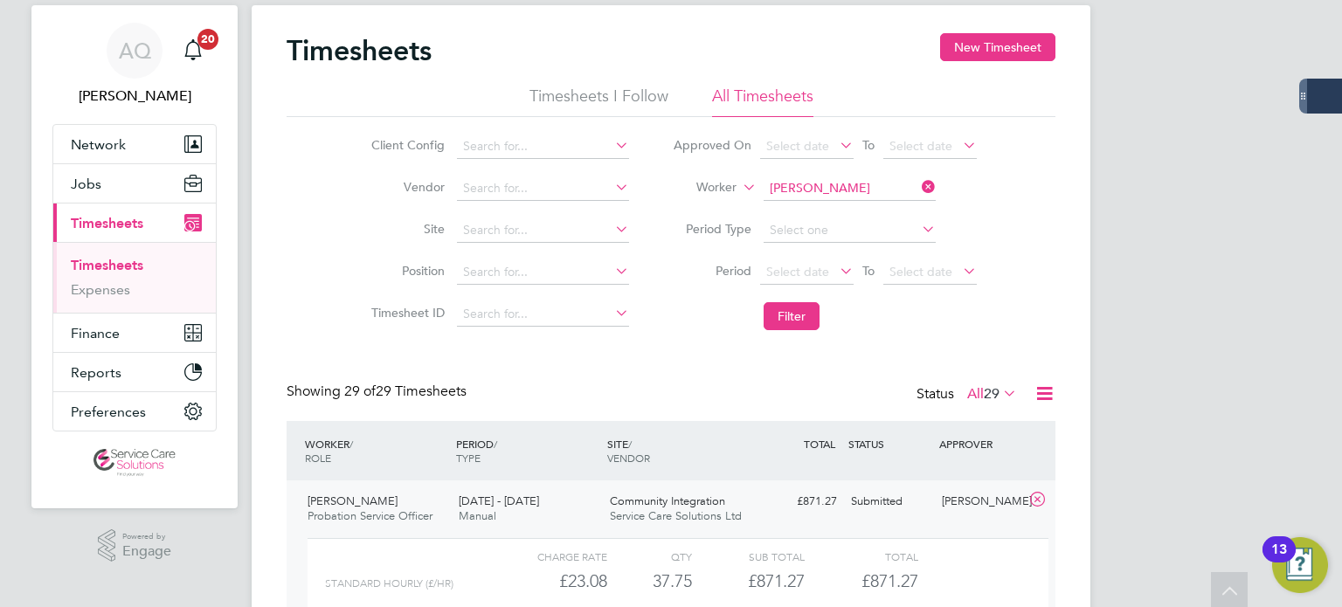
scroll to position [0, 0]
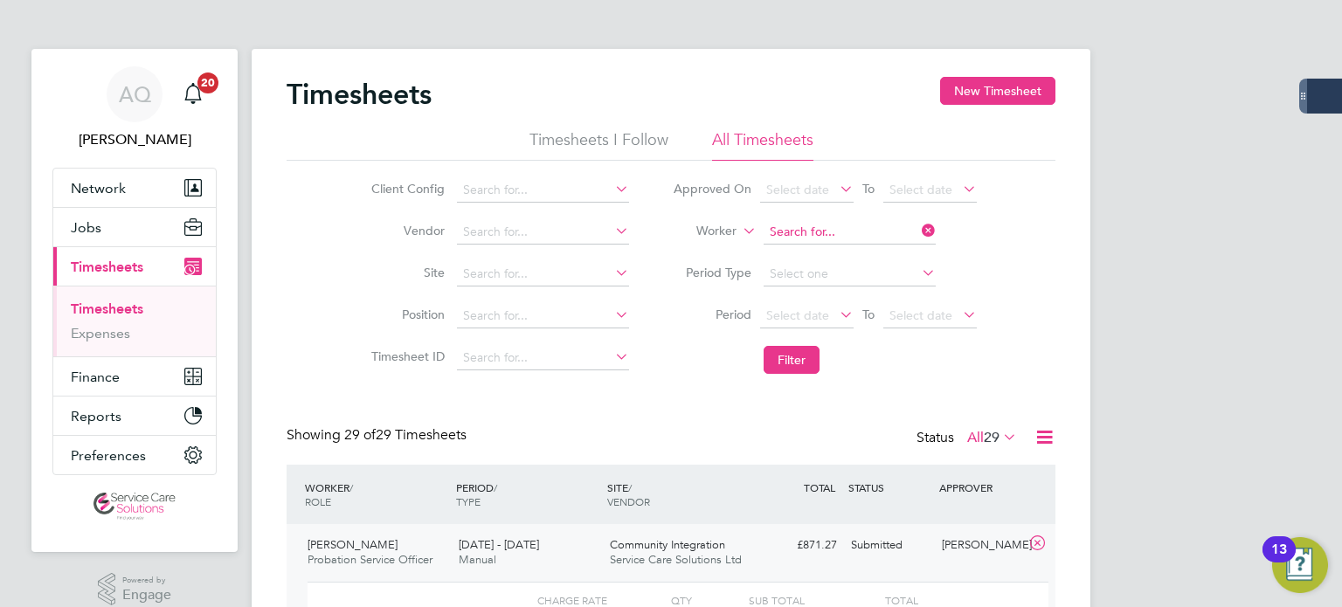
click at [816, 231] on input at bounding box center [850, 232] width 172 height 24
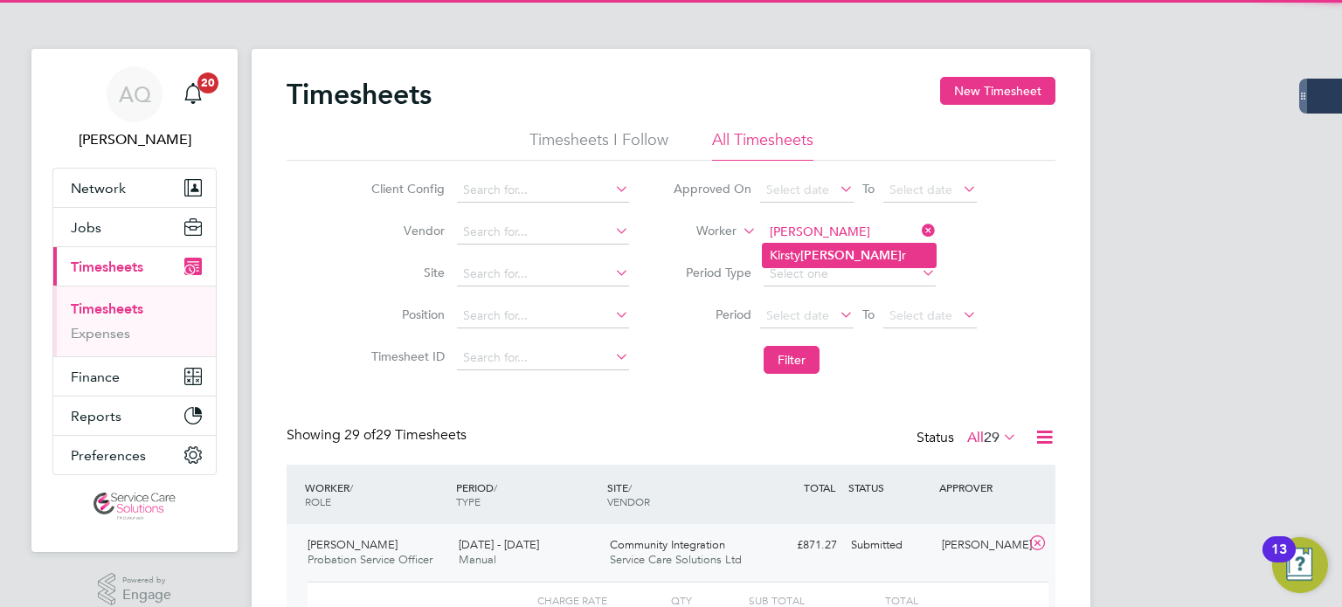
click at [828, 251] on b "Gallea" at bounding box center [851, 255] width 101 height 15
type input "Kirsty Gallear"
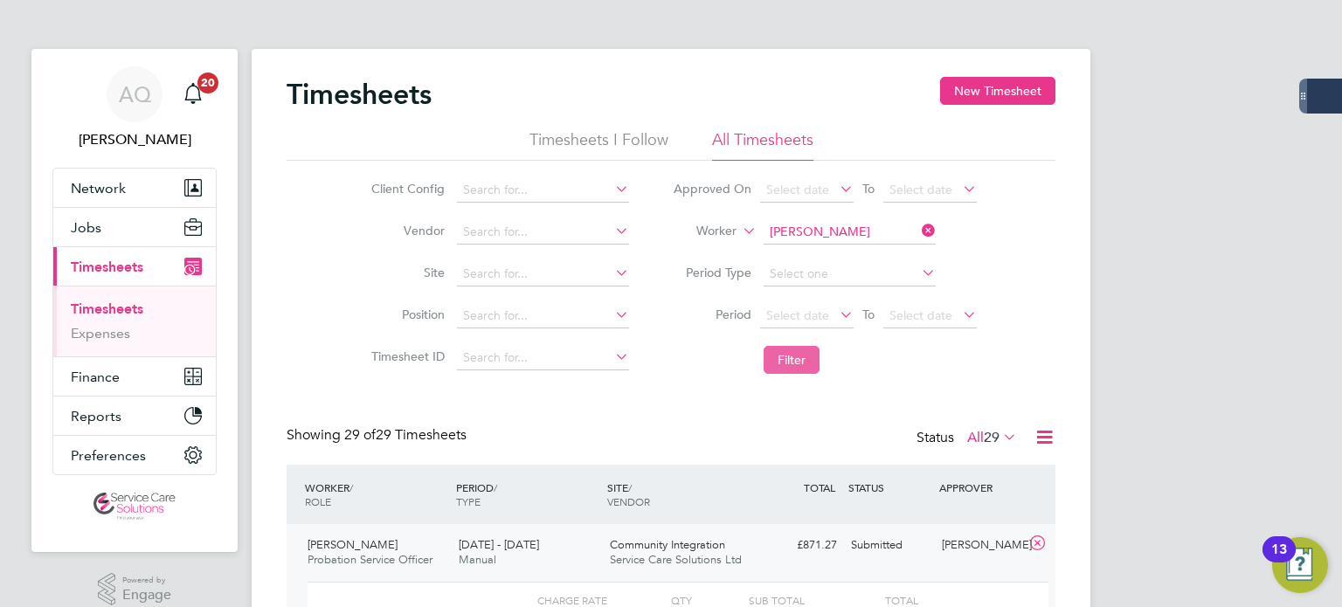
click at [783, 368] on button "Filter" at bounding box center [792, 360] width 56 height 28
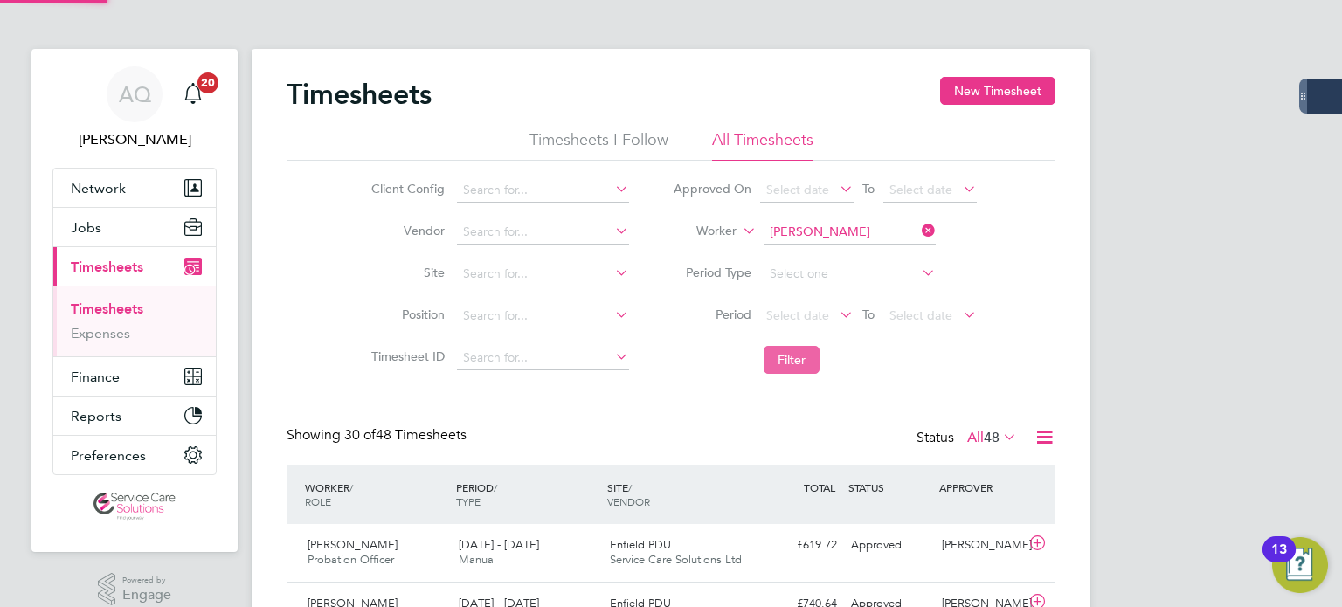
scroll to position [44, 152]
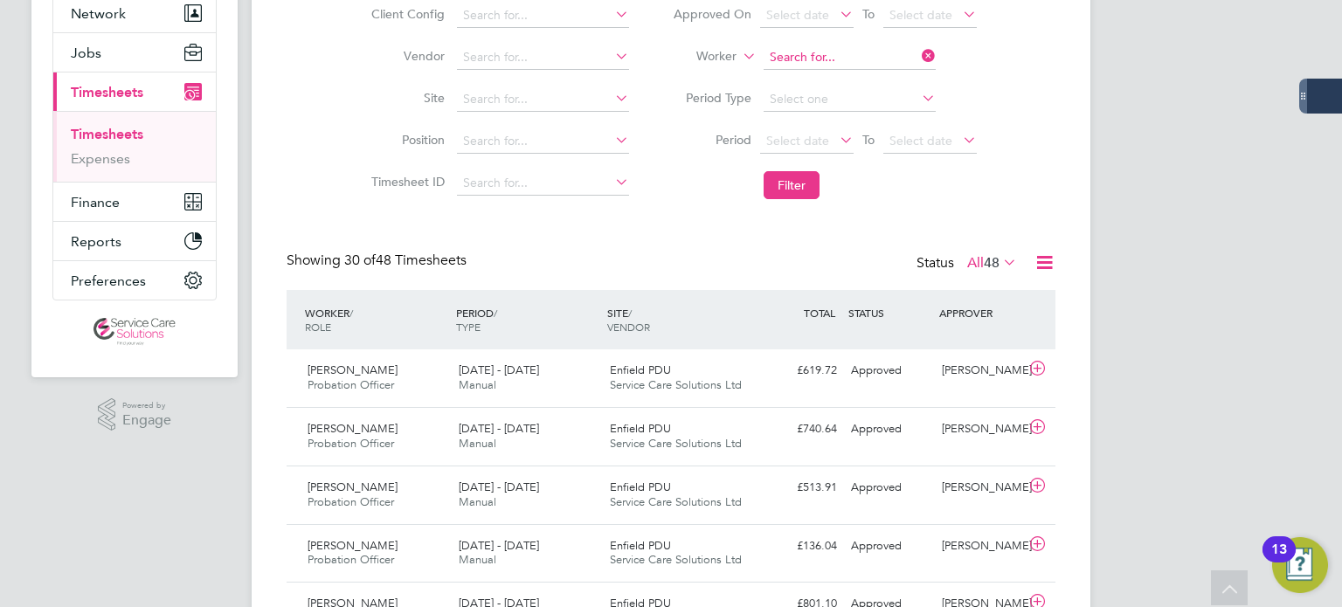
click at [873, 46] on input at bounding box center [850, 57] width 172 height 24
click at [798, 77] on b "Layla" at bounding box center [785, 80] width 30 height 15
type input "Layla Hill"
click at [788, 191] on button "Filter" at bounding box center [792, 185] width 56 height 28
click at [873, 384] on div "Approved" at bounding box center [889, 371] width 91 height 29
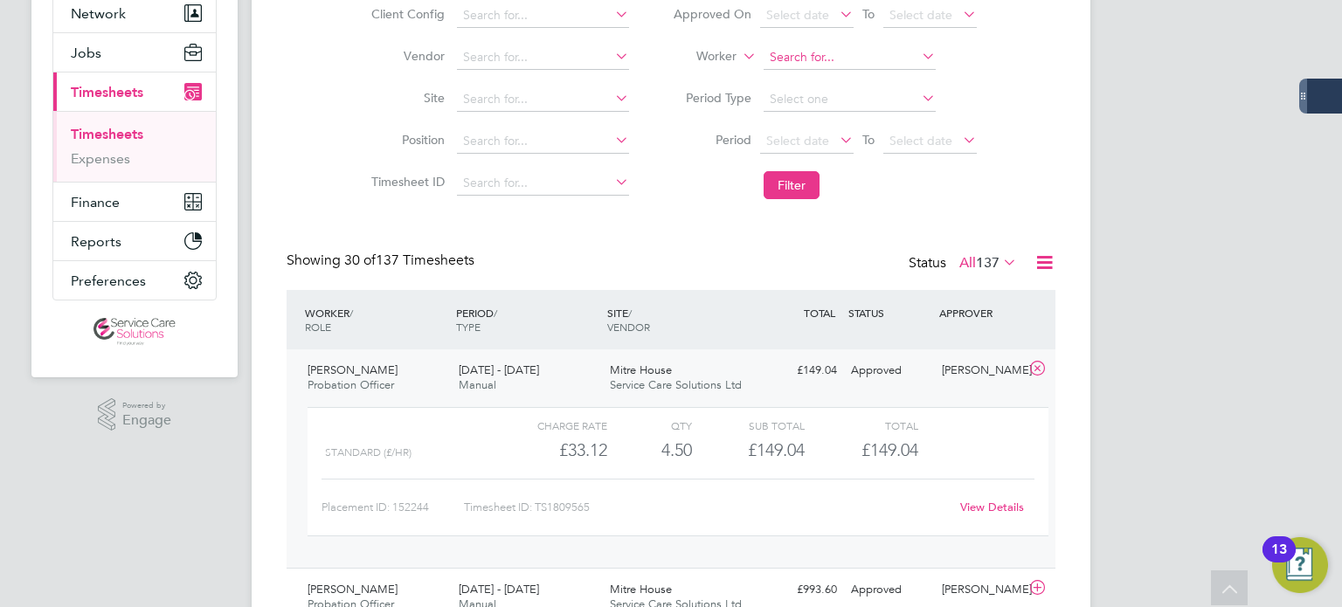
click at [837, 55] on input at bounding box center [850, 57] width 172 height 24
click at [857, 71] on li "S ereena Jassi" at bounding box center [849, 81] width 173 height 24
type input "Sereena Jassi"
click at [811, 183] on button "Filter" at bounding box center [792, 185] width 56 height 28
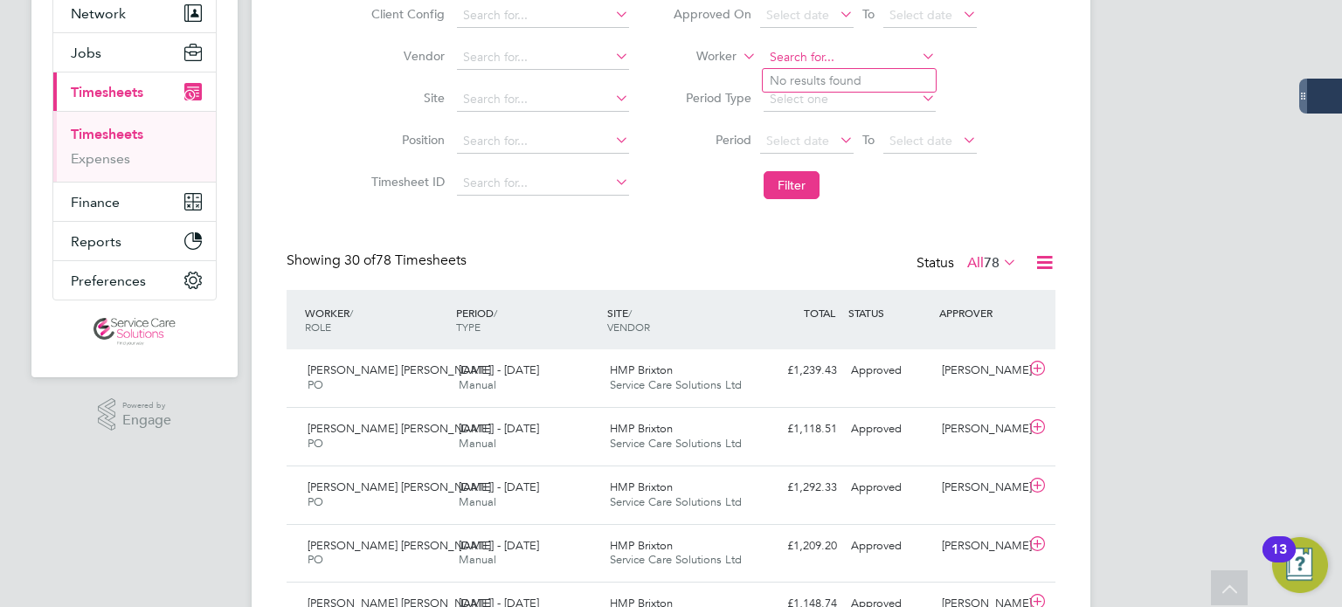
click at [780, 66] on input at bounding box center [850, 57] width 172 height 24
click at [841, 78] on li "Laura Jones" at bounding box center [873, 81] width 220 height 24
type input "Laura Jones"
click at [799, 181] on button "Filter" at bounding box center [792, 185] width 56 height 28
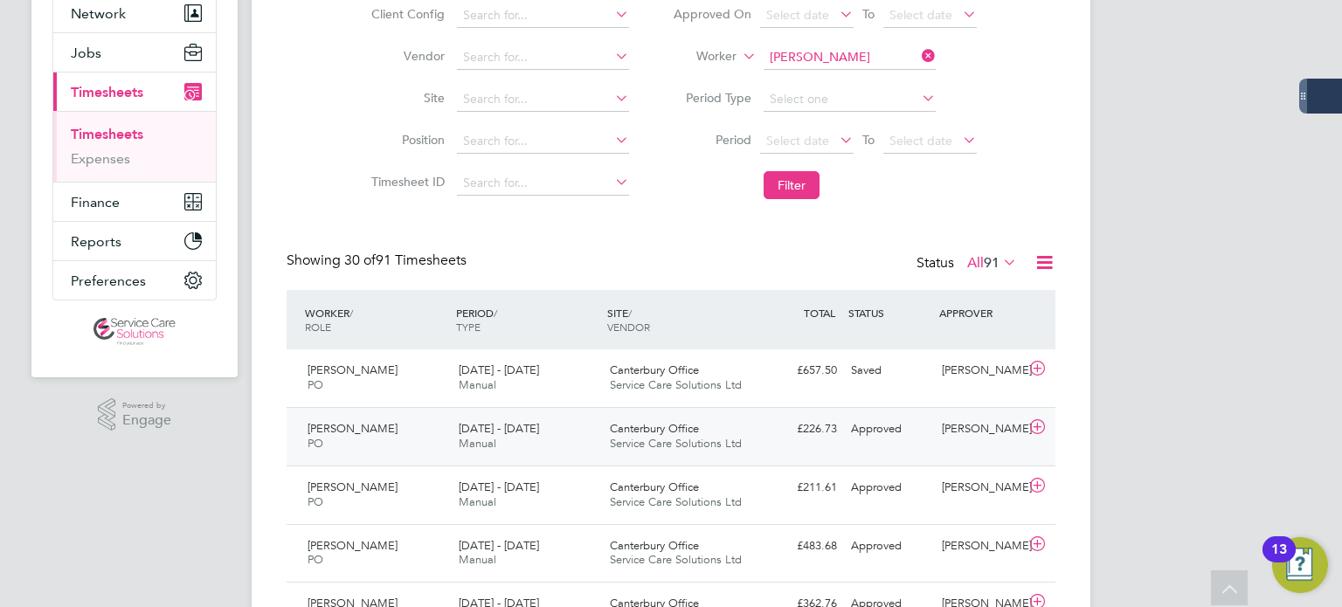
click at [936, 423] on div "Craig Heskett" at bounding box center [980, 429] width 91 height 29
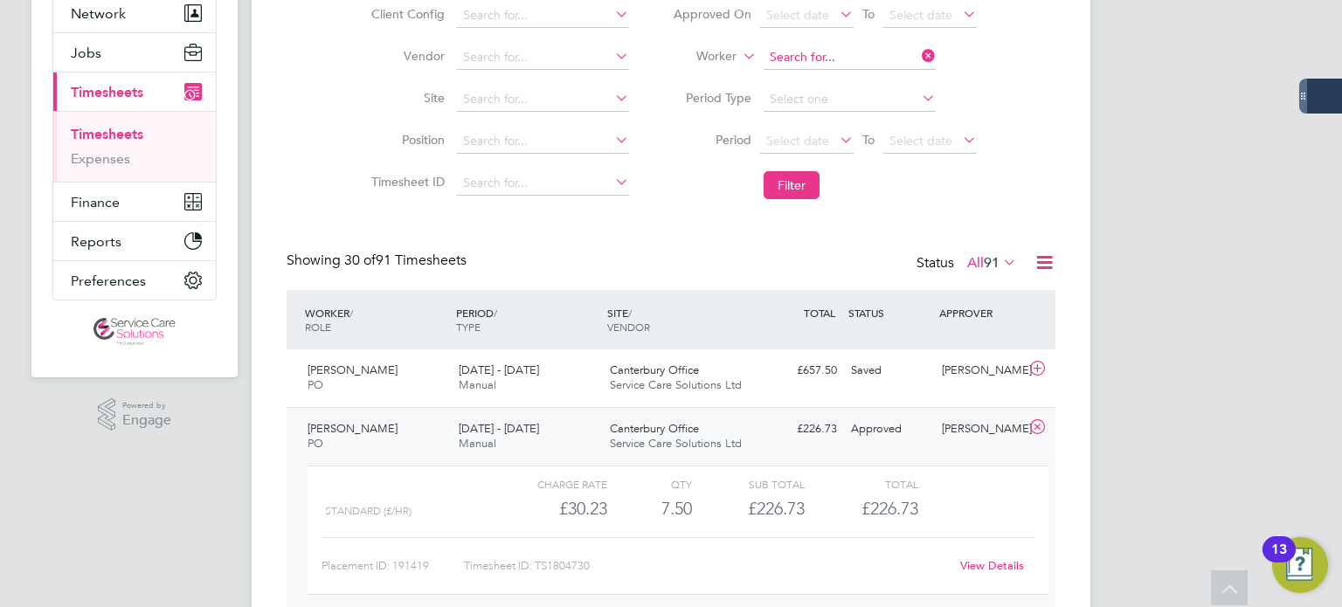
click at [797, 48] on input at bounding box center [850, 57] width 172 height 24
click at [860, 83] on li "Sophie Kawoya" at bounding box center [871, 81] width 216 height 24
type input "Sophie Kawoya"
click at [802, 181] on button "Filter" at bounding box center [792, 185] width 56 height 28
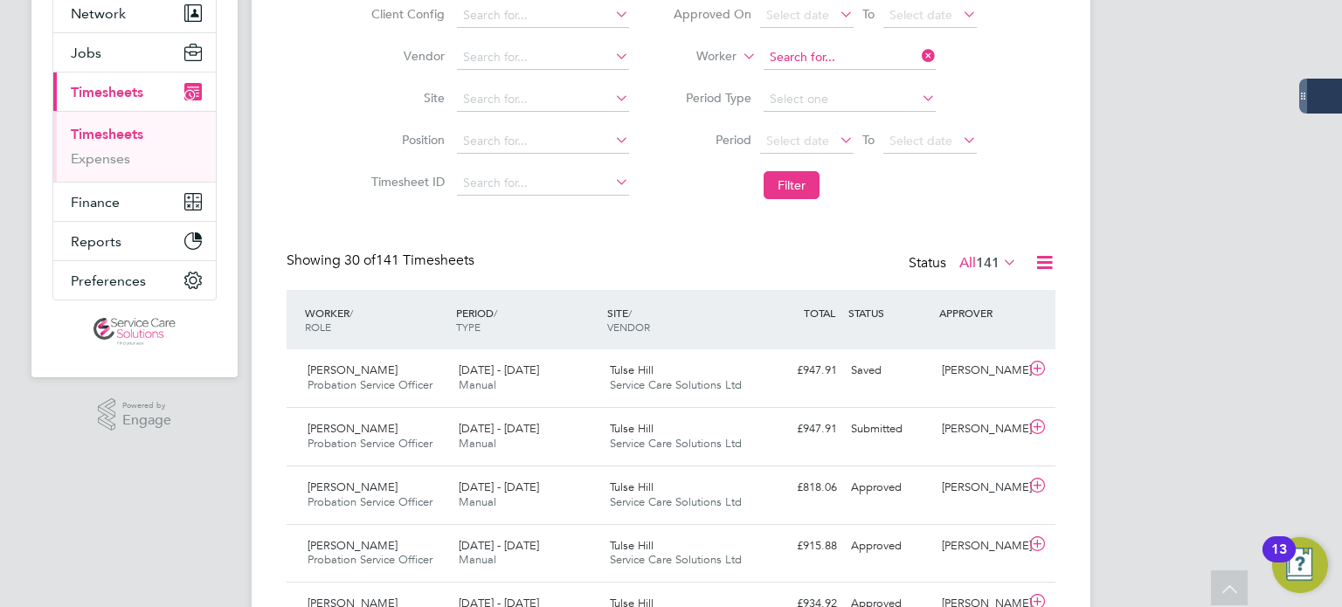
click at [847, 61] on input at bounding box center [850, 57] width 172 height 24
click at [875, 166] on li "Rochsana Khan" at bounding box center [849, 175] width 173 height 24
type input "Rochsana Khan"
click at [797, 177] on button "Filter" at bounding box center [792, 185] width 56 height 28
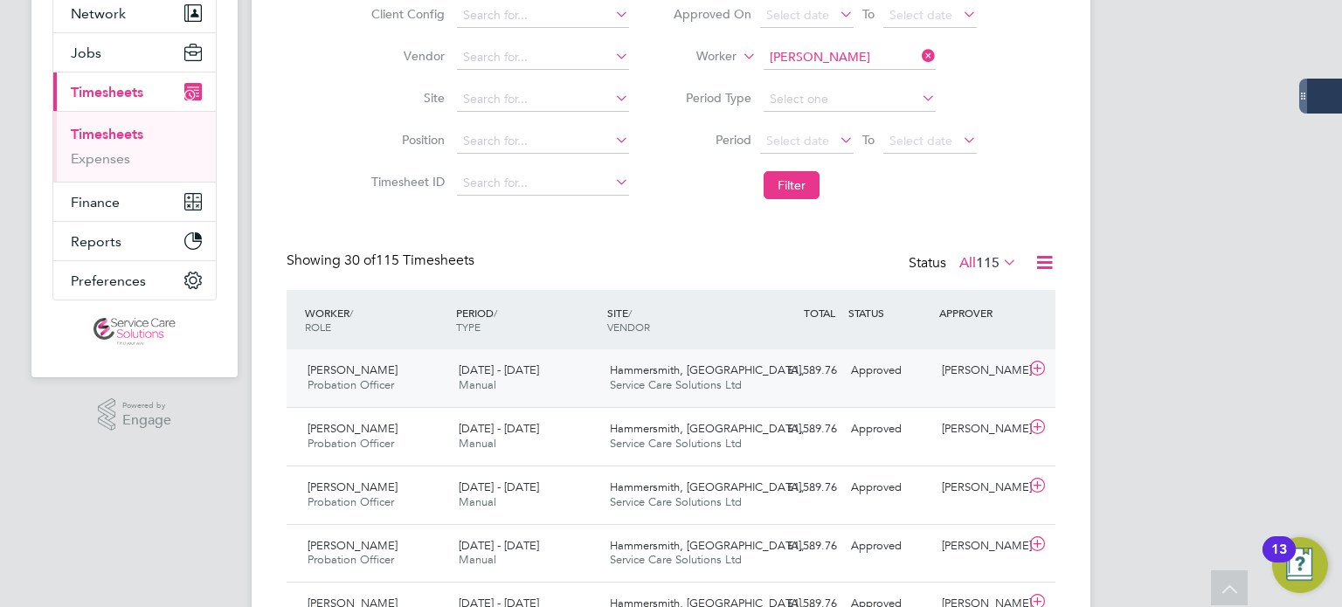
click at [941, 384] on div "Holly Talbot" at bounding box center [980, 371] width 91 height 29
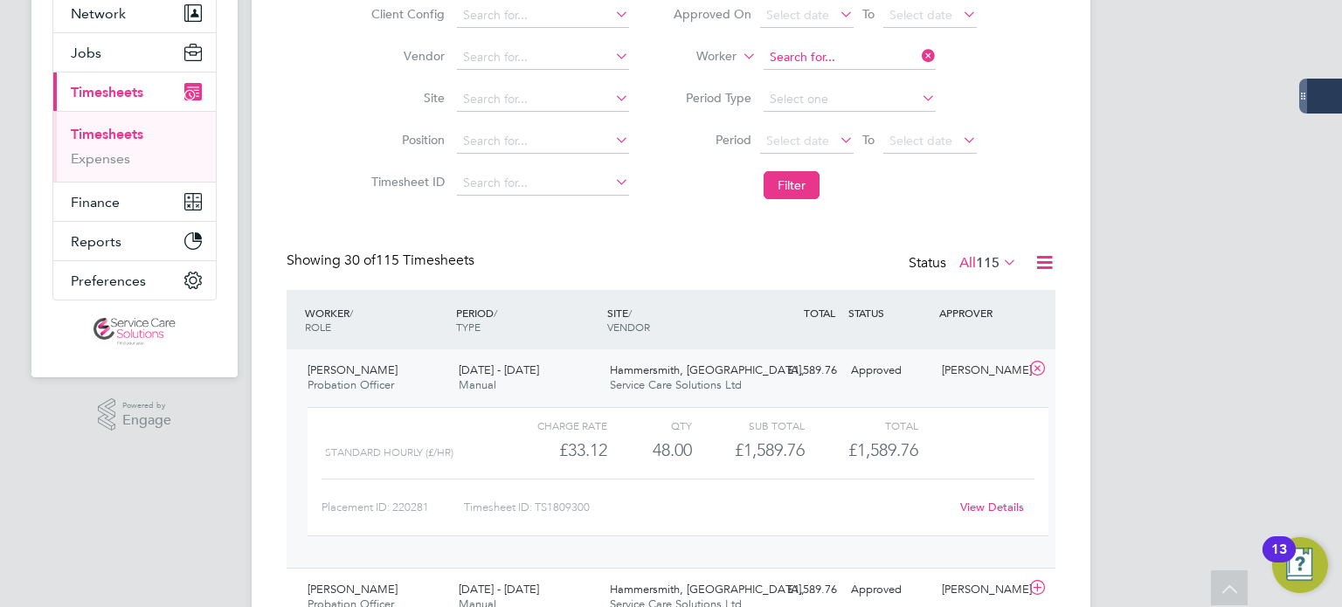
click at [832, 56] on input at bounding box center [850, 57] width 172 height 24
click at [849, 83] on li "Kim Laffan" at bounding box center [849, 81] width 173 height 24
type input "Kim Laffan"
click at [797, 185] on button "Filter" at bounding box center [792, 185] width 56 height 28
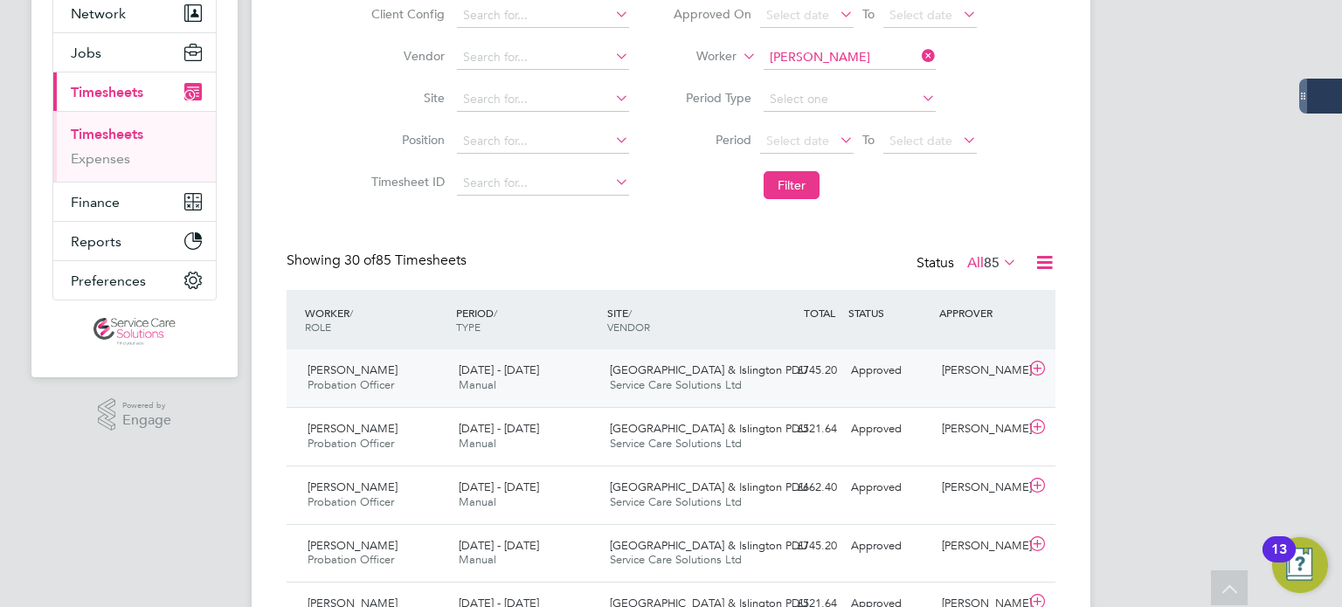
click at [884, 381] on div "Approved" at bounding box center [889, 371] width 91 height 29
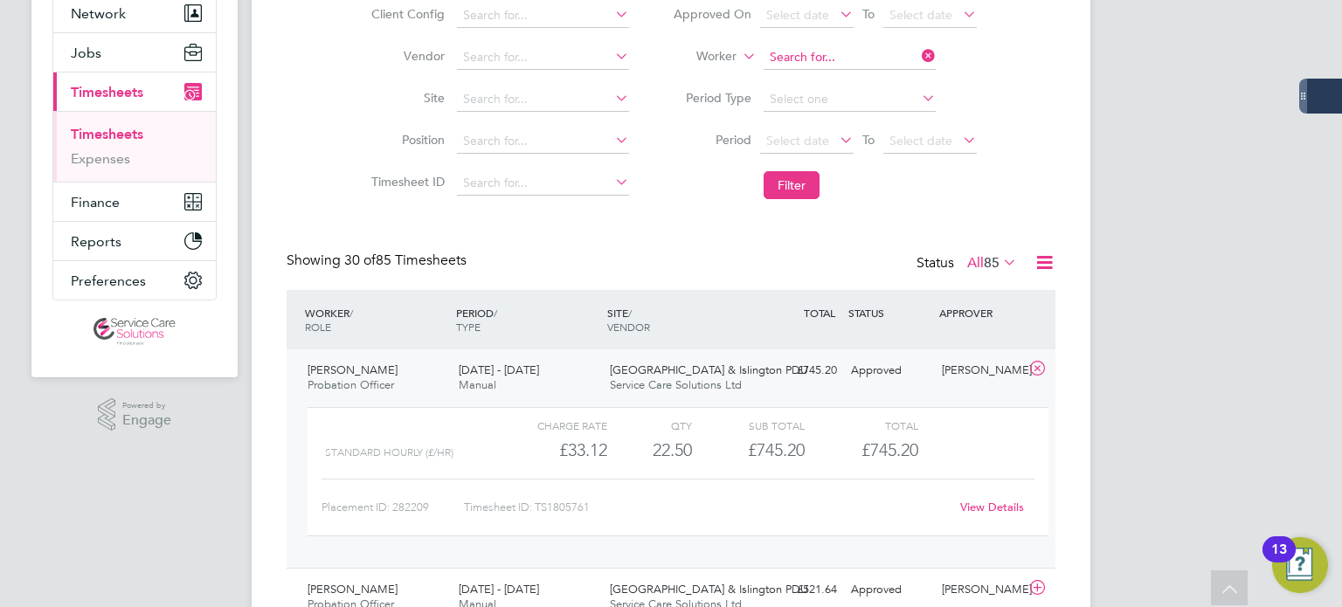
click at [804, 57] on input at bounding box center [850, 57] width 172 height 24
click at [839, 81] on li "Gillian Ma cdonald" at bounding box center [849, 81] width 173 height 24
type input "Gillian Macdonald"
click at [809, 188] on button "Filter" at bounding box center [792, 185] width 56 height 28
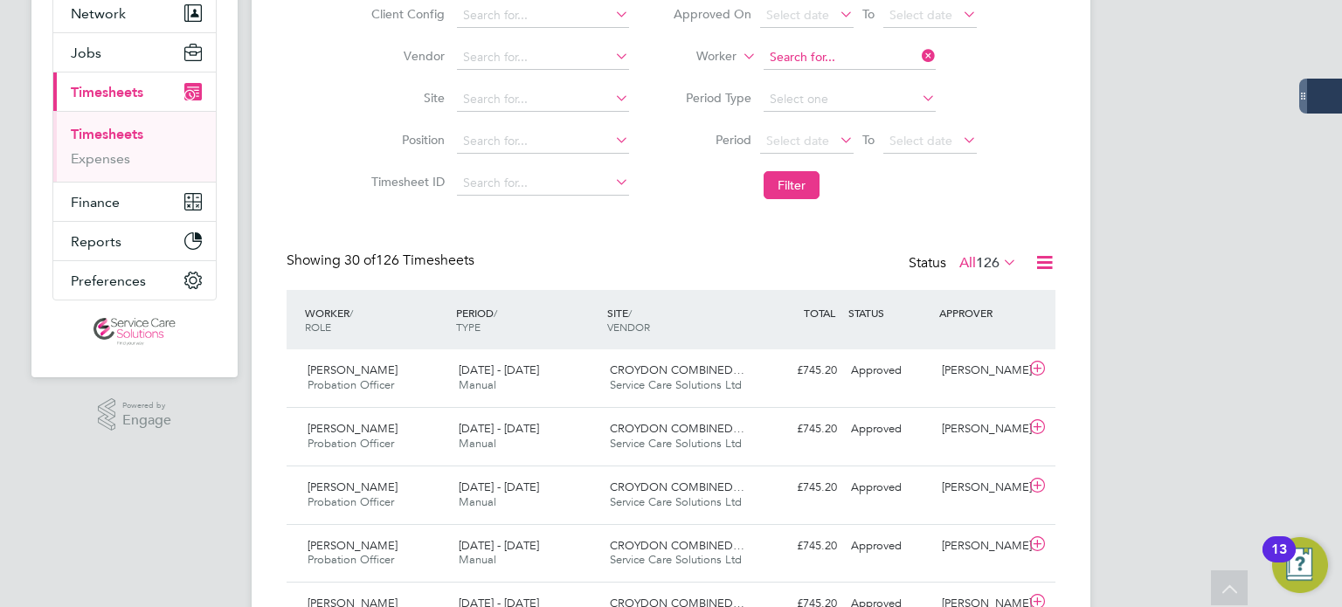
click at [827, 58] on input at bounding box center [850, 57] width 172 height 24
click at [870, 83] on b "Martinez" at bounding box center [920, 80] width 101 height 15
type input "John Martinez"
click at [854, 60] on input at bounding box center [850, 57] width 172 height 24
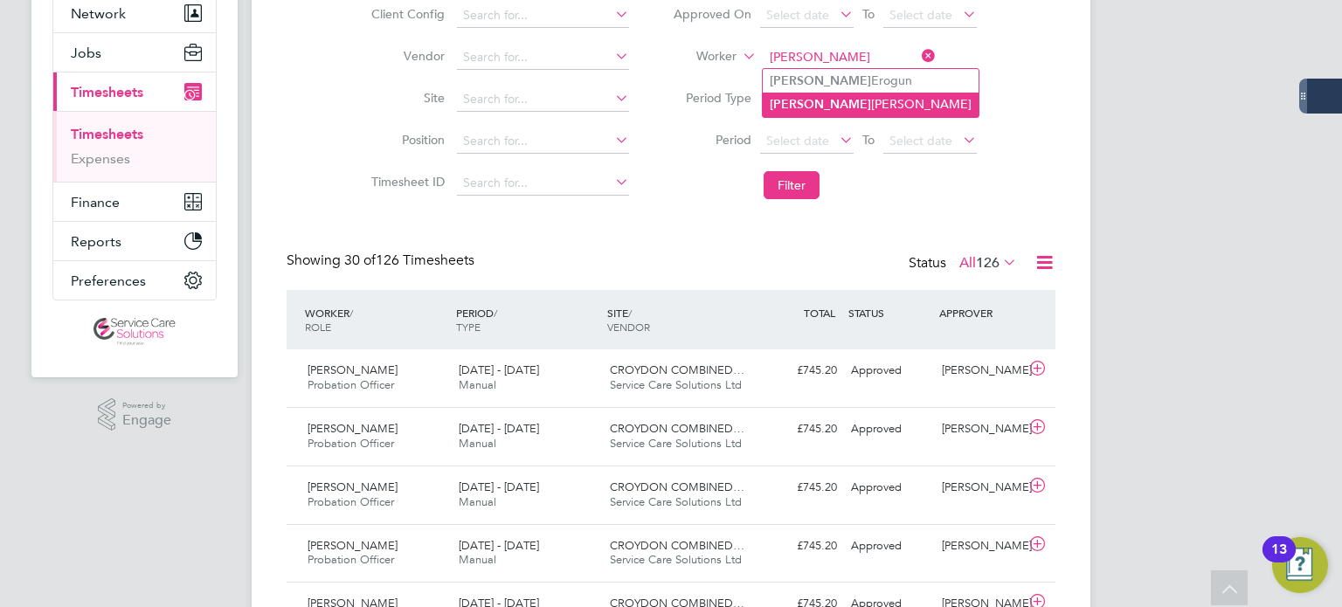
click at [870, 107] on li "Joel Nunez Martinez" at bounding box center [871, 105] width 216 height 24
type input "Joel Nunez Martinez"
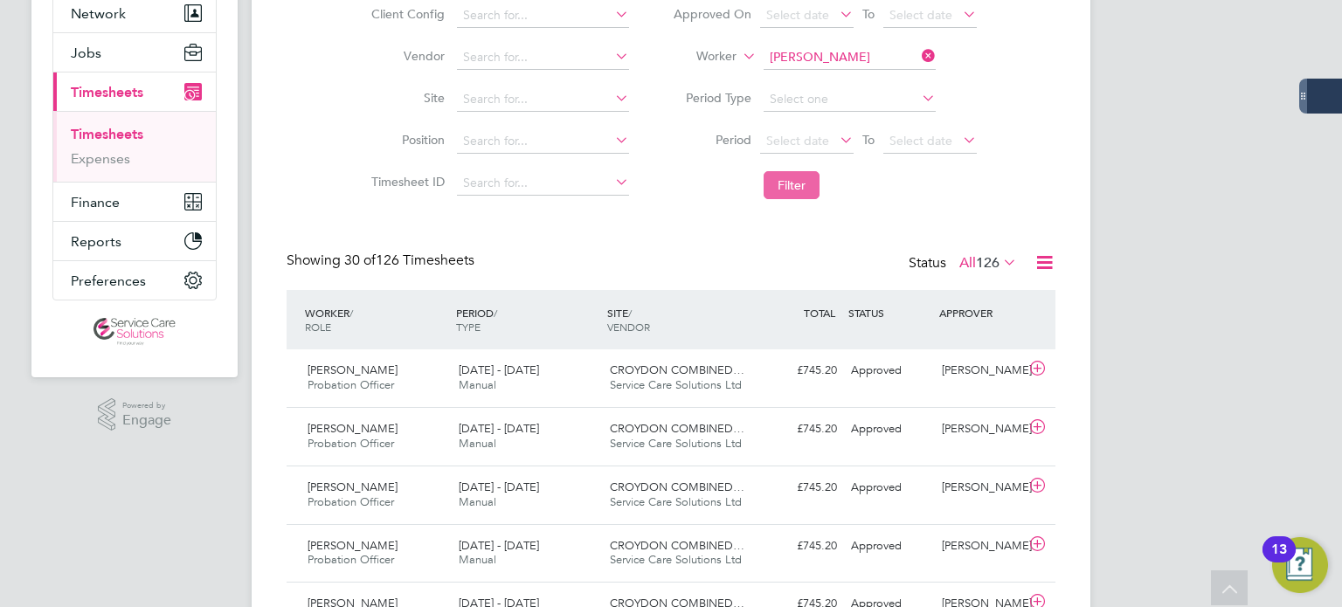
click at [805, 186] on button "Filter" at bounding box center [792, 185] width 56 height 28
click at [932, 439] on div "Approved" at bounding box center [889, 429] width 91 height 29
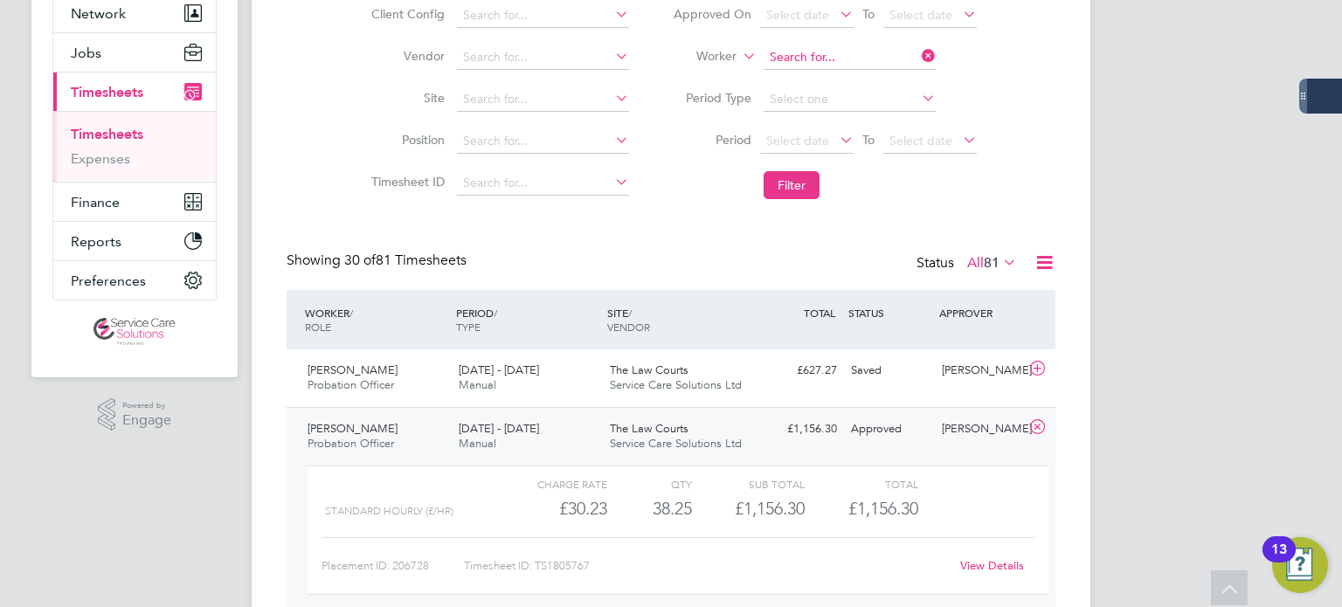
click at [783, 56] on input at bounding box center [850, 57] width 172 height 24
click at [797, 73] on li "Alice Newbury" at bounding box center [886, 81] width 246 height 24
type input "Alice Newbury"
click at [800, 183] on button "Filter" at bounding box center [792, 185] width 56 height 28
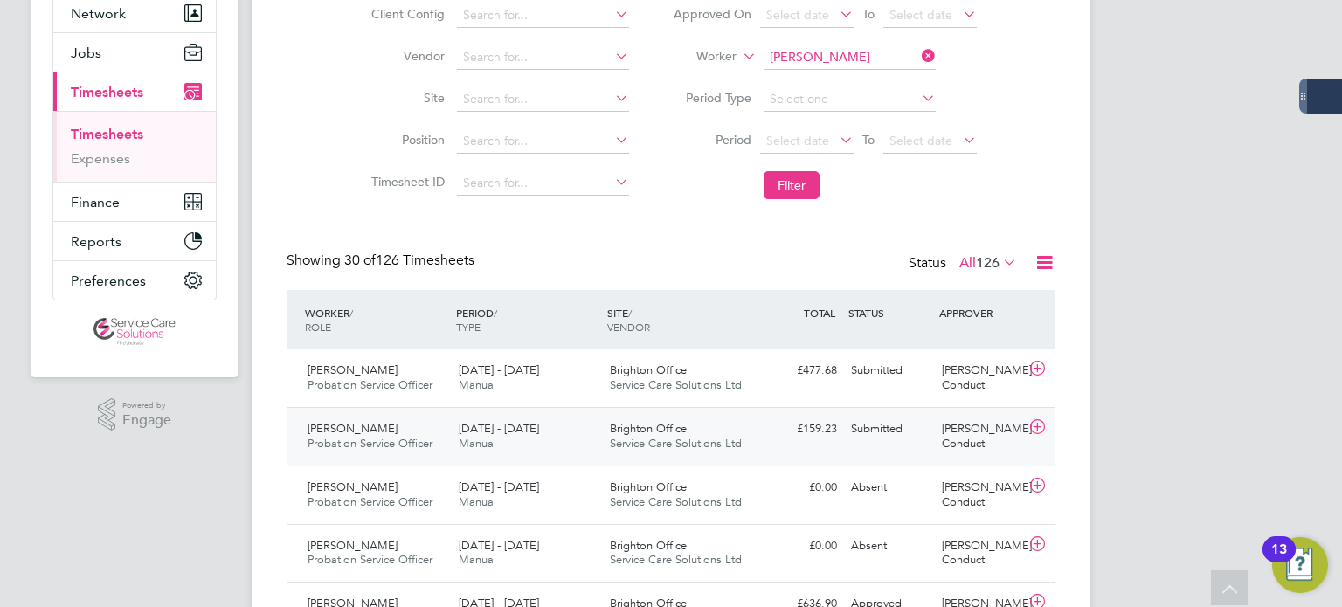
click at [938, 429] on div "Emma Conduct" at bounding box center [980, 437] width 91 height 44
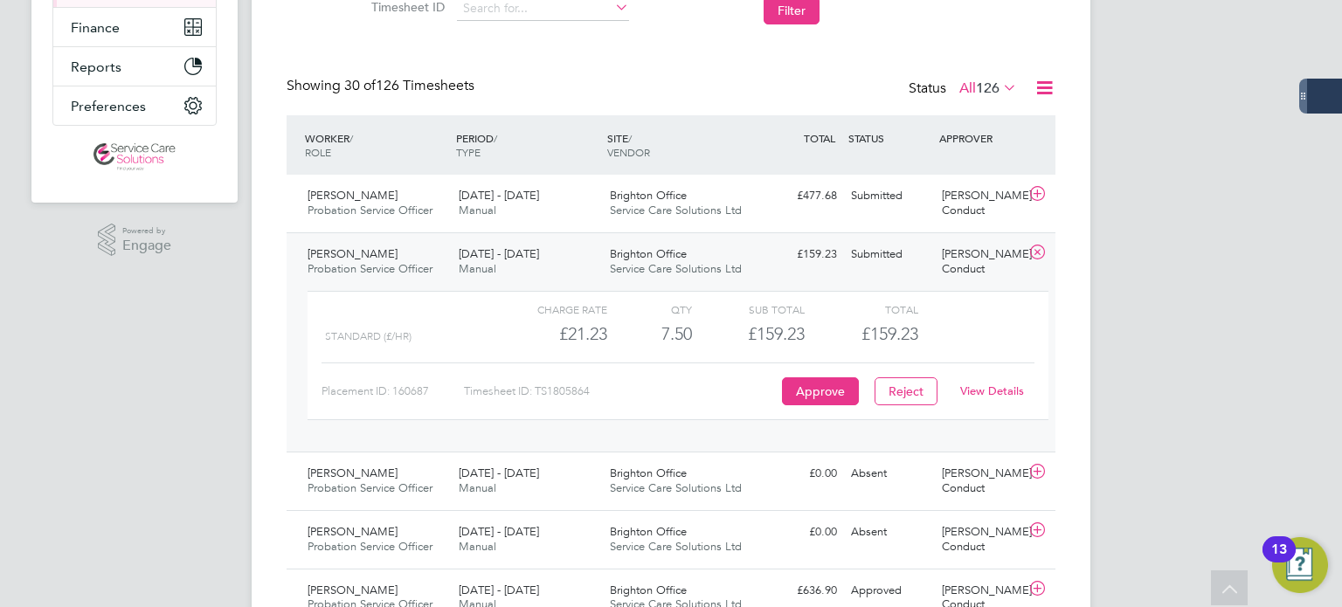
click at [1002, 388] on link "View Details" at bounding box center [992, 391] width 64 height 15
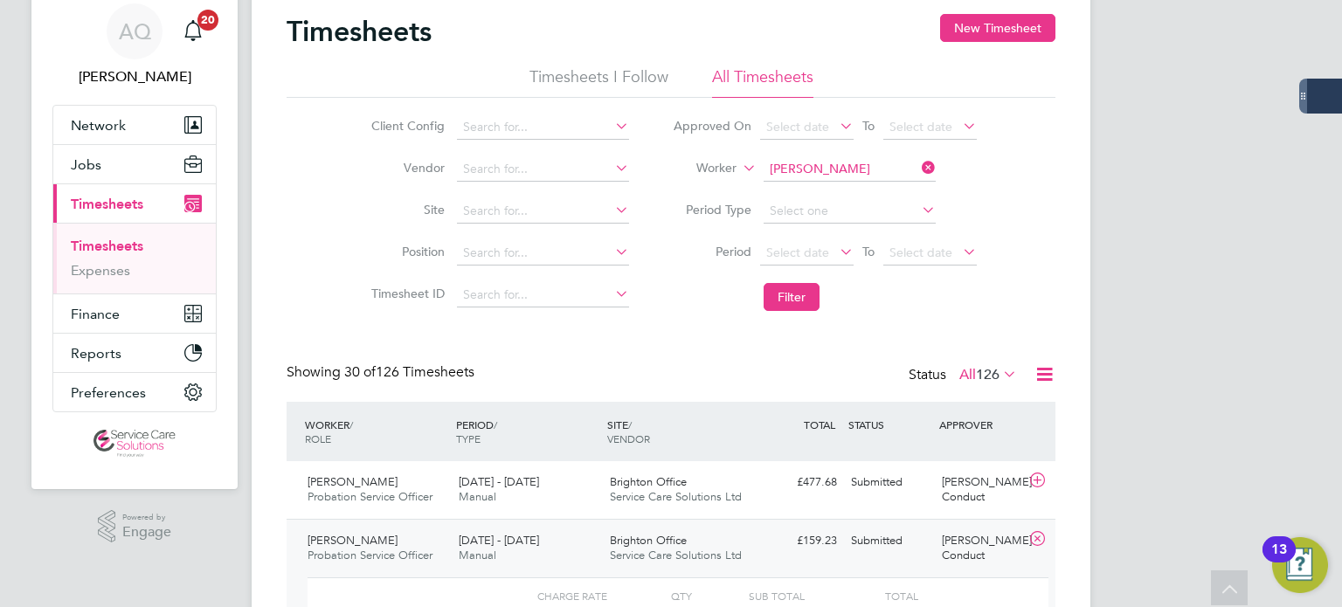
scroll to position [0, 0]
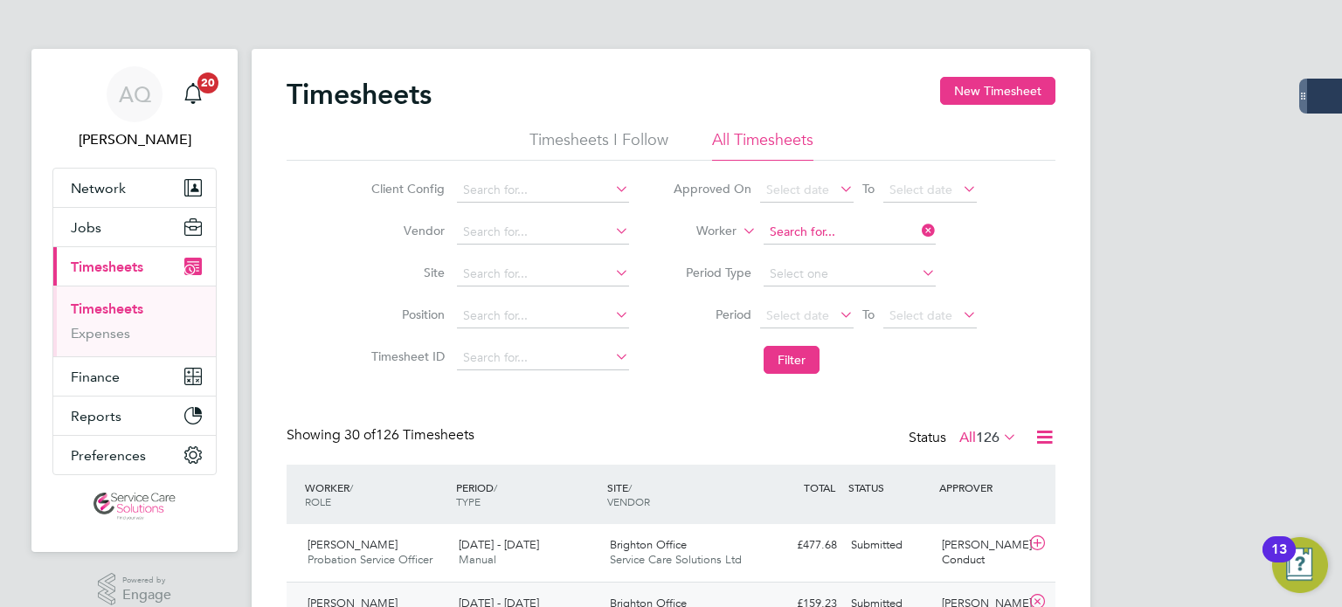
click at [838, 240] on input at bounding box center [850, 232] width 172 height 24
click at [858, 252] on li "Nicole Nya mwiza" at bounding box center [851, 256] width 176 height 24
type input "Nicole Nyamwiza"
click at [794, 358] on button "Filter" at bounding box center [792, 360] width 56 height 28
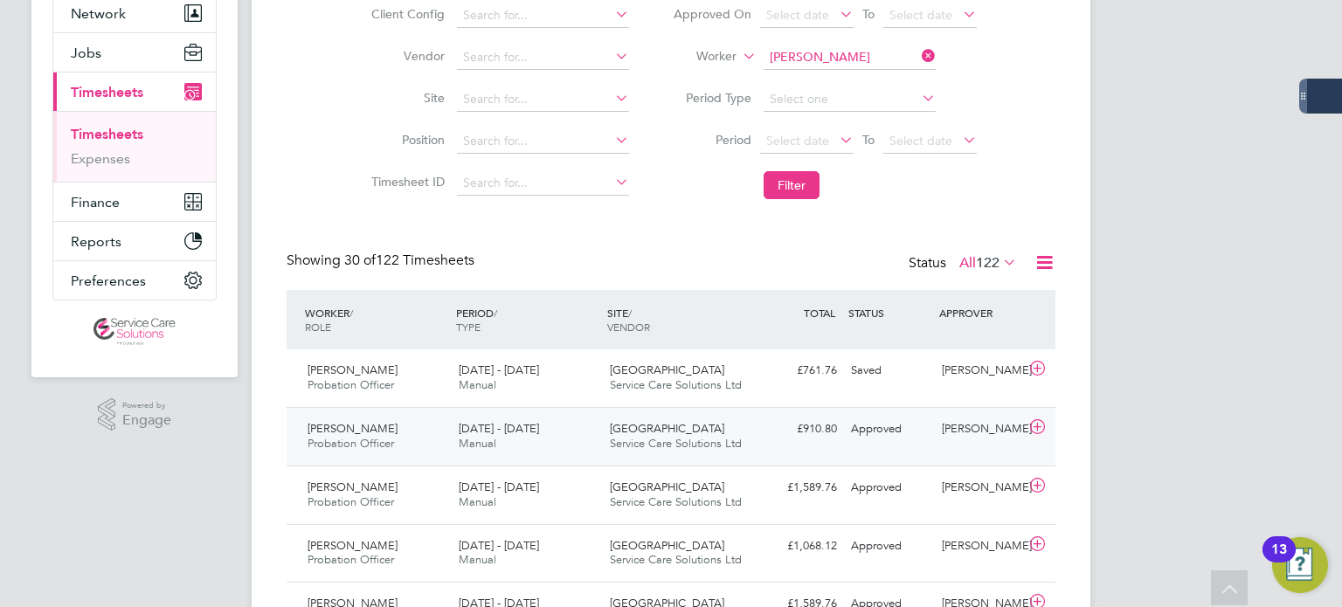
click at [904, 435] on div "Approved" at bounding box center [889, 429] width 91 height 29
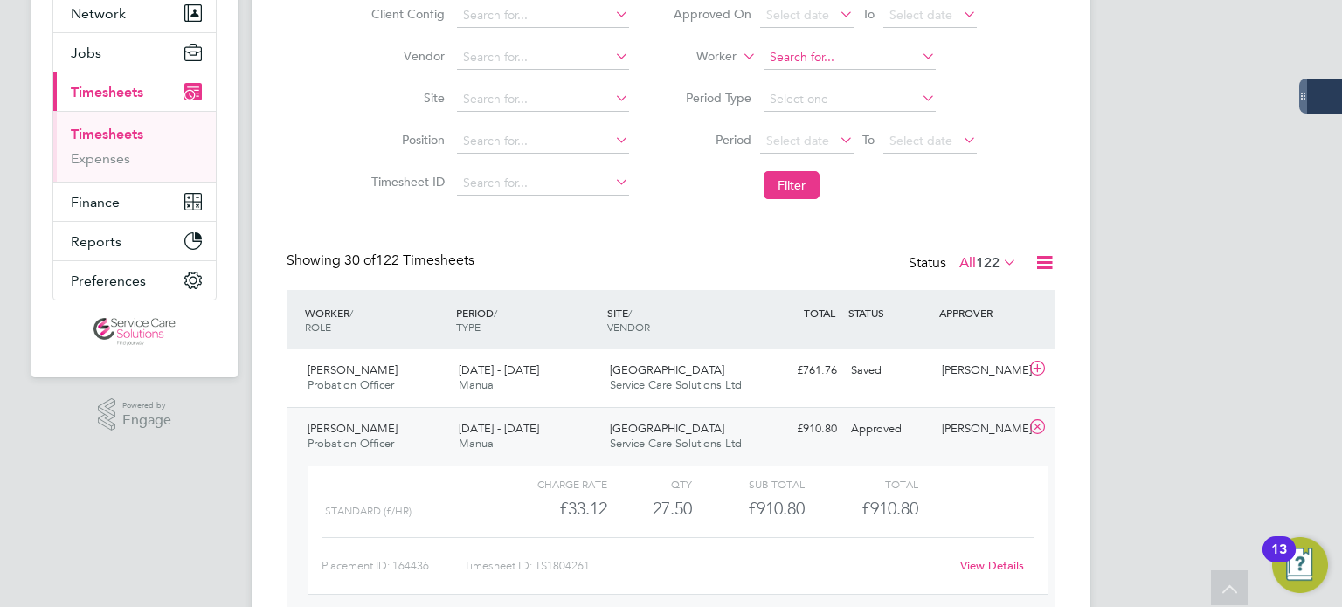
click at [832, 55] on input at bounding box center [850, 57] width 172 height 24
click at [875, 83] on b "Paton" at bounding box center [925, 80] width 101 height 15
type input "Colin Paton"
click at [796, 171] on button "Filter" at bounding box center [792, 185] width 56 height 28
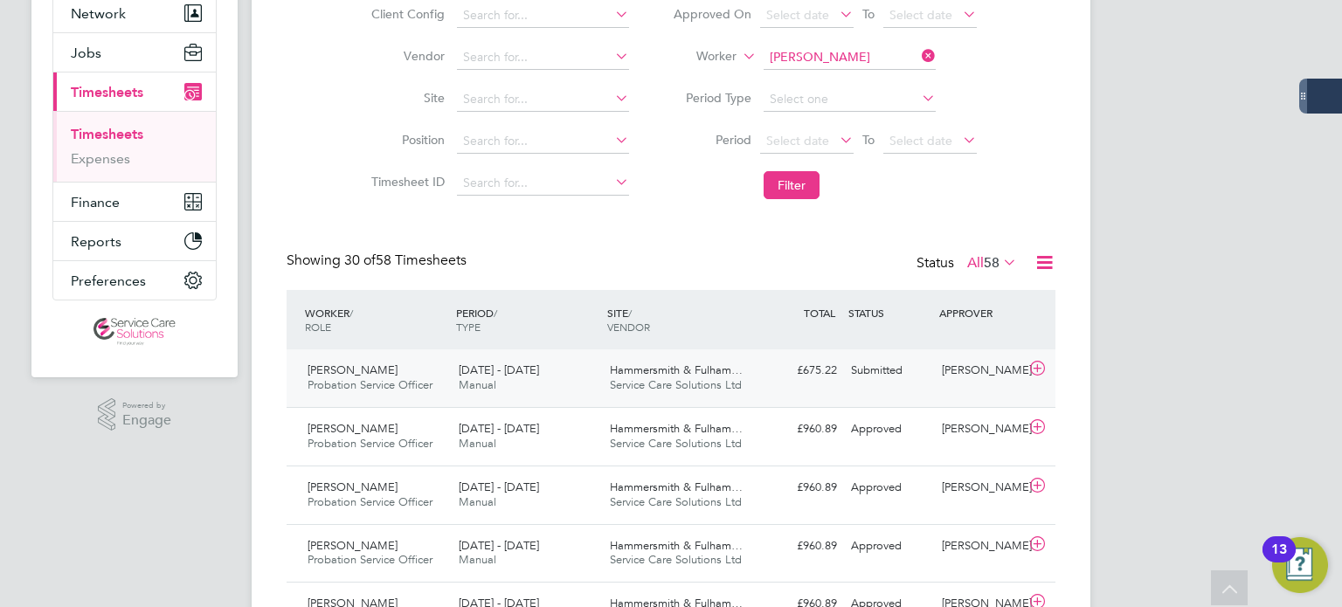
click at [927, 371] on div "Submitted" at bounding box center [889, 371] width 91 height 29
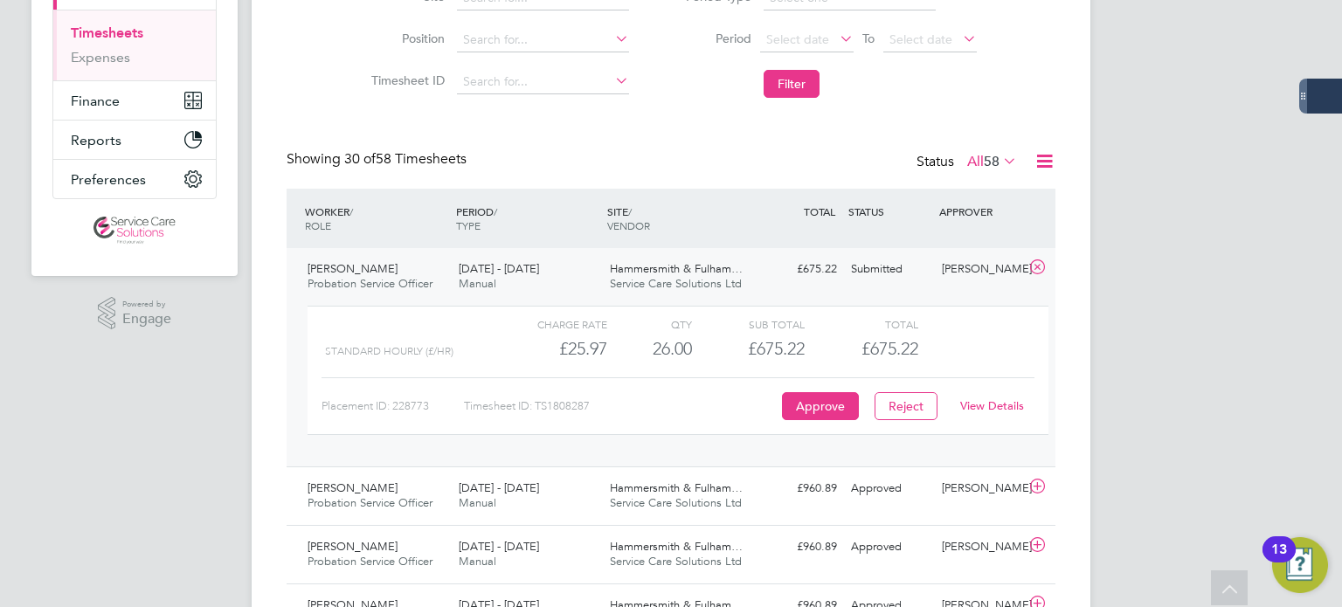
scroll to position [350, 0]
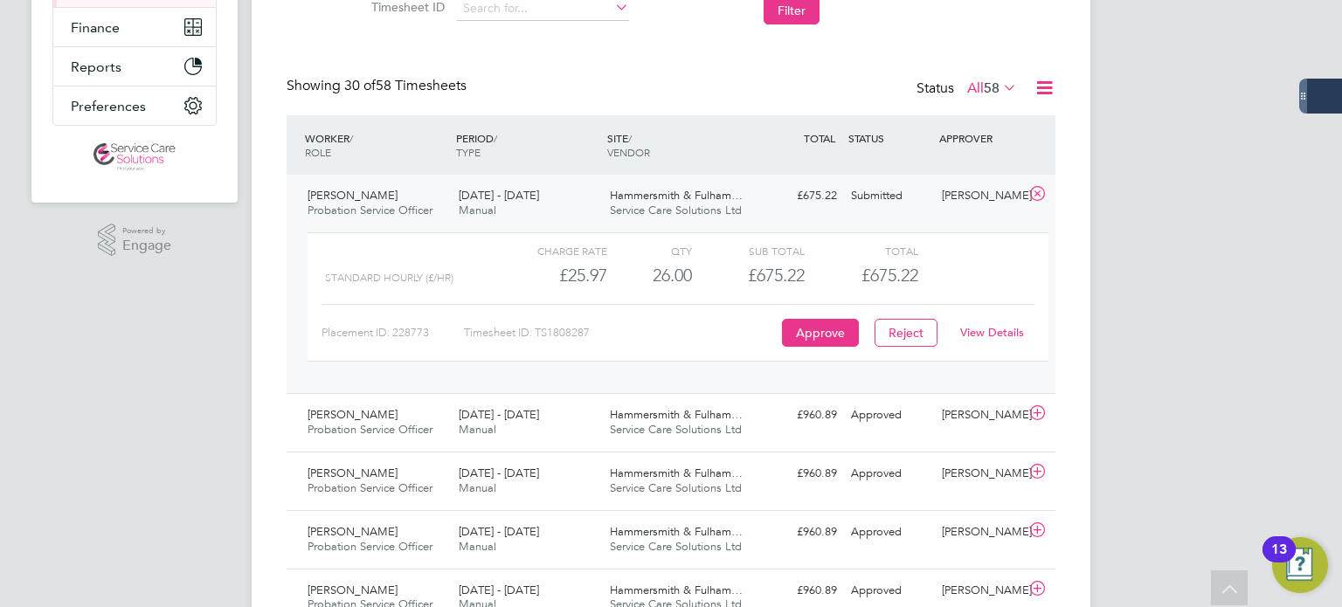
click at [995, 328] on link "View Details" at bounding box center [992, 332] width 64 height 15
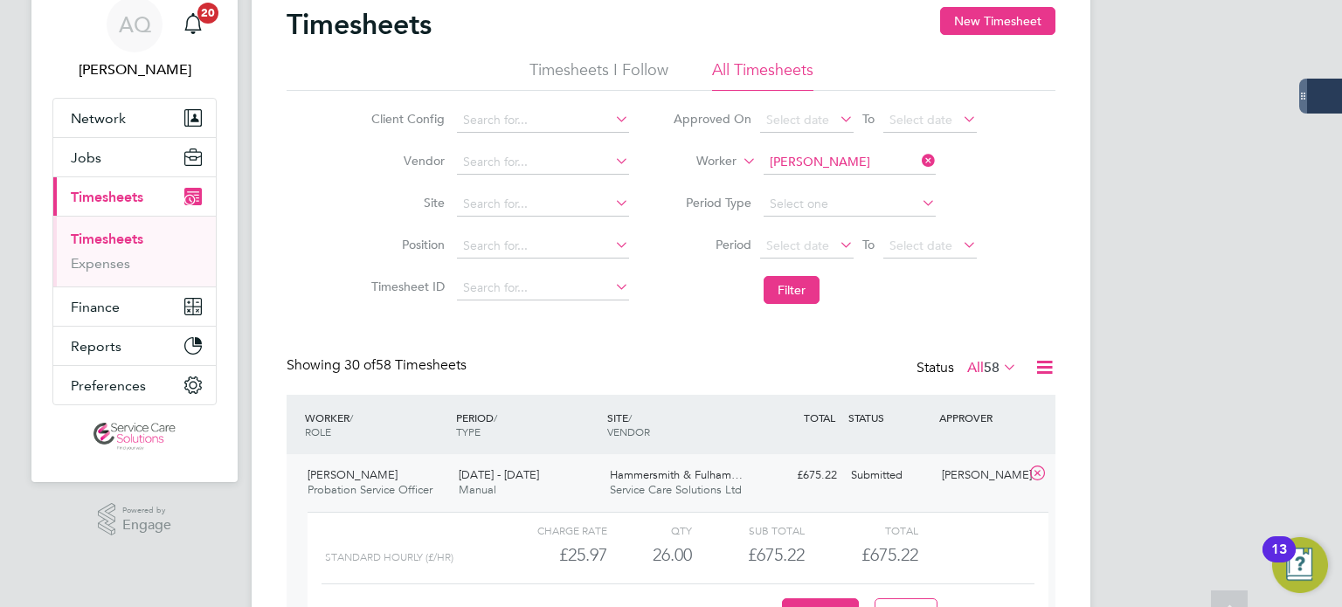
scroll to position [0, 0]
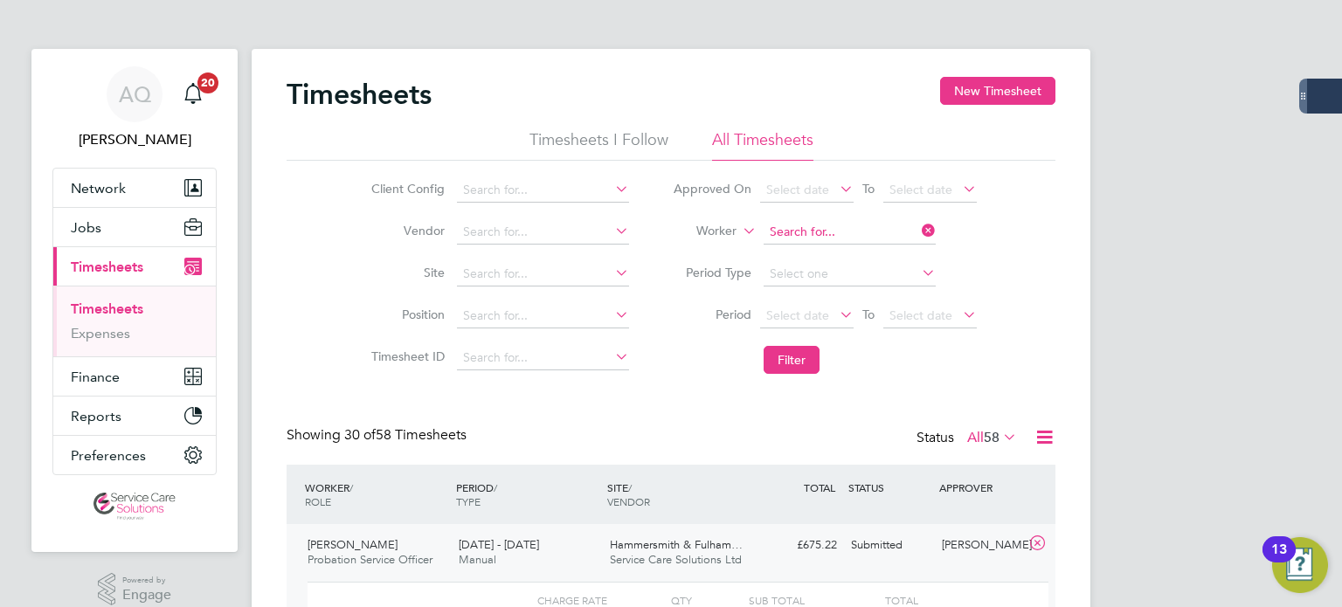
click at [820, 230] on input at bounding box center [850, 232] width 172 height 24
click at [806, 246] on li "Eden Podier" at bounding box center [849, 256] width 173 height 24
type input "Eden Podier"
click at [801, 359] on button "Filter" at bounding box center [792, 360] width 56 height 28
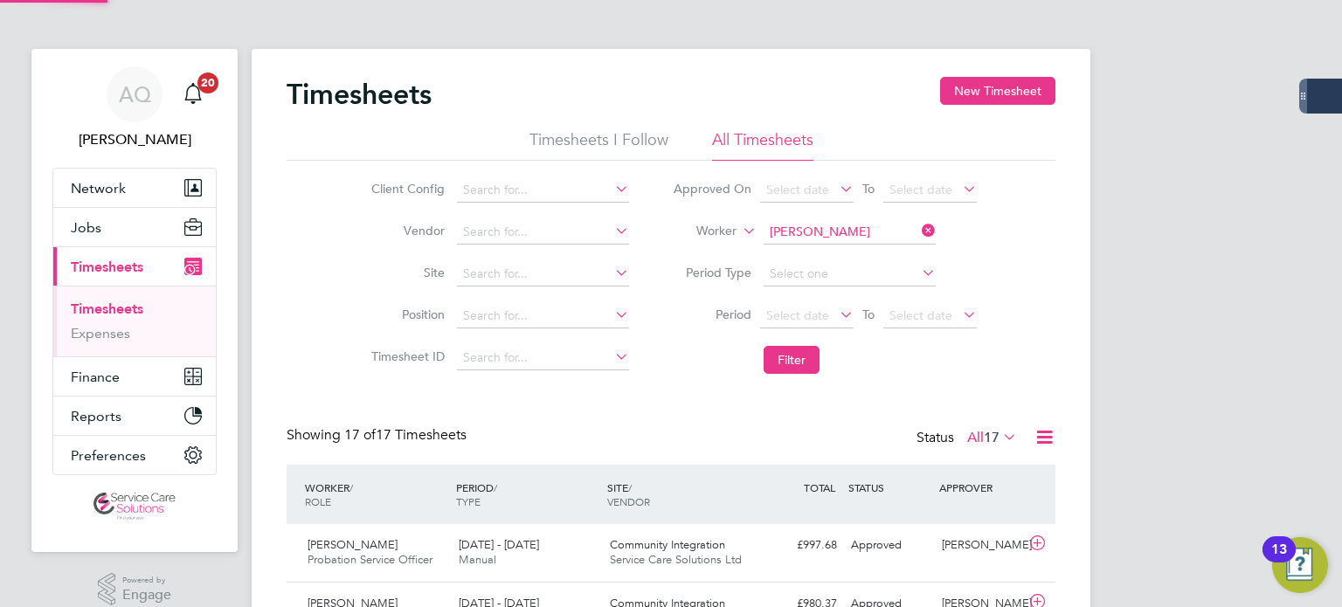
scroll to position [44, 152]
click at [817, 232] on input at bounding box center [850, 232] width 172 height 24
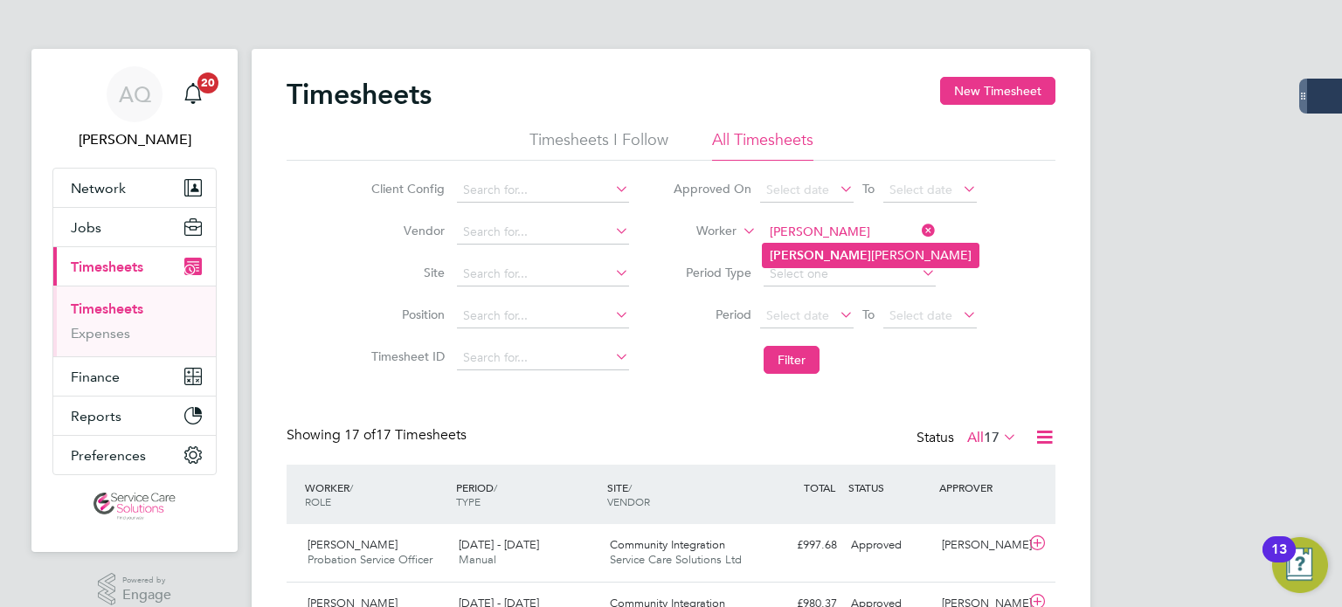
click at [881, 251] on li "Krishma Prashar" at bounding box center [871, 256] width 216 height 24
type input "Krishma Prashar"
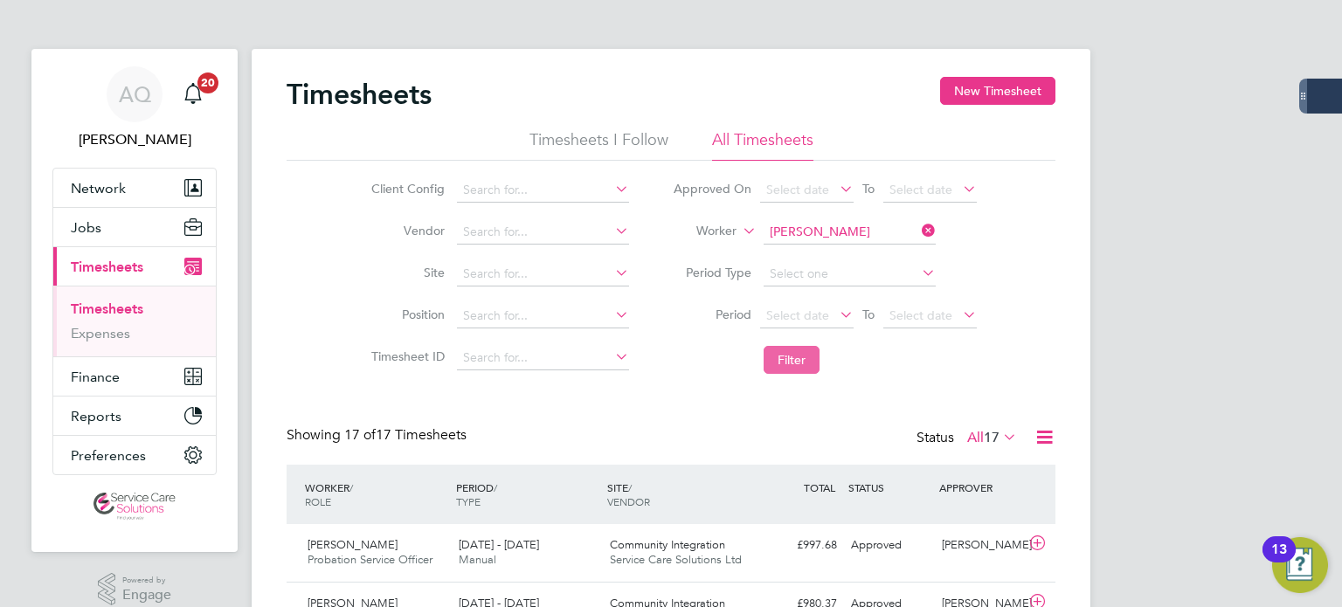
click at [780, 363] on button "Filter" at bounding box center [792, 360] width 56 height 28
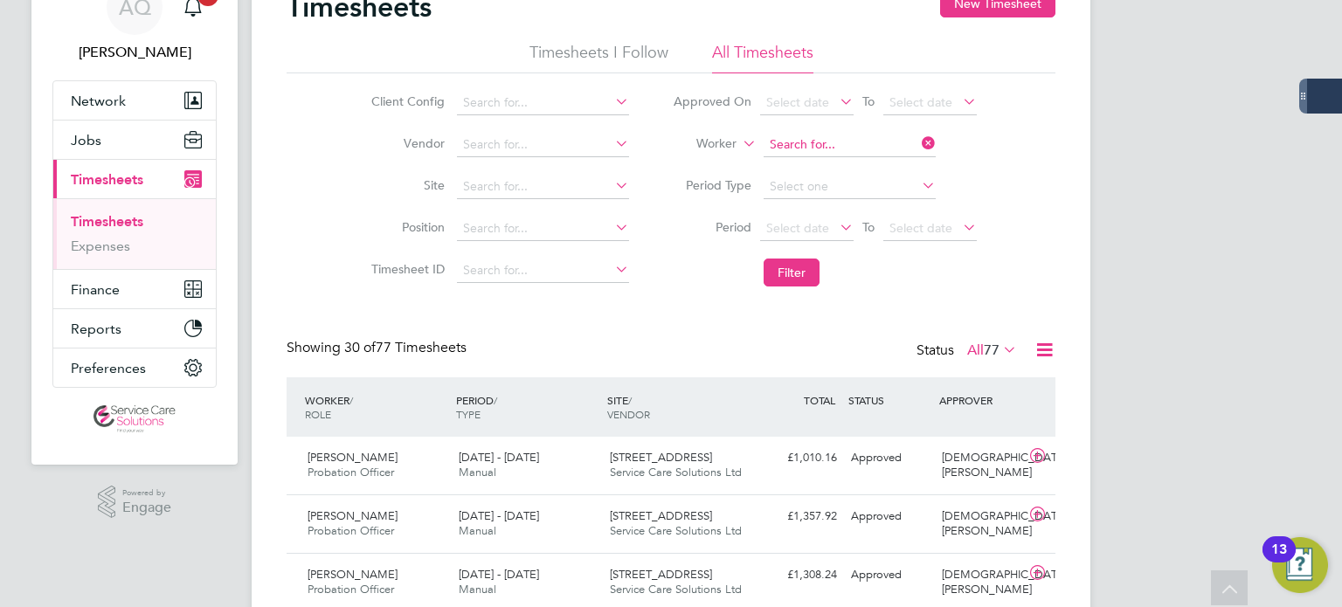
click at [842, 135] on input at bounding box center [850, 145] width 172 height 24
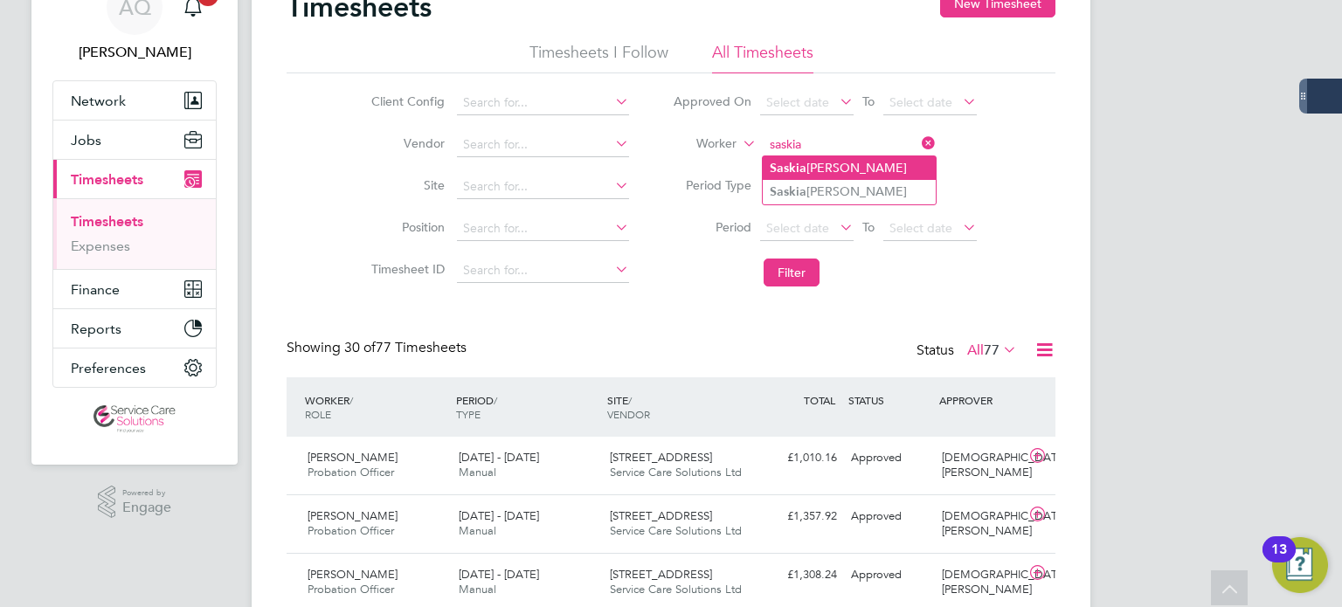
click at [875, 170] on li "Saskia Prichard" at bounding box center [849, 168] width 173 height 24
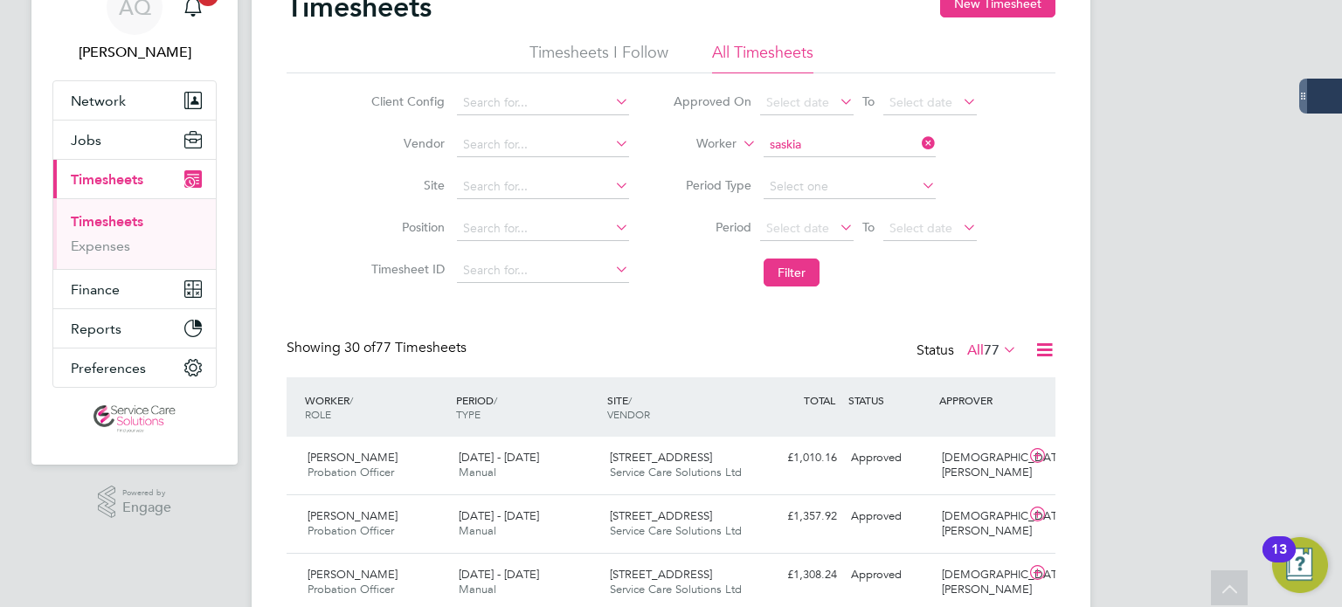
type input "Saskia Prichard"
click at [790, 279] on button "Filter" at bounding box center [792, 273] width 56 height 28
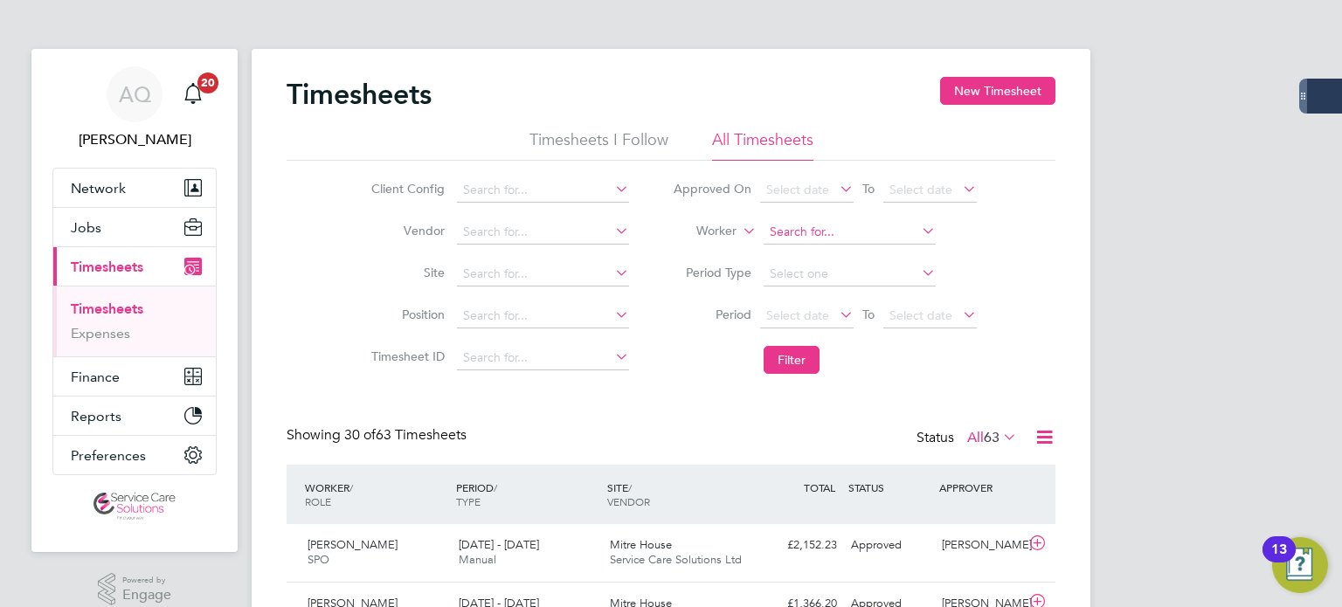
click at [827, 236] on input at bounding box center [850, 232] width 172 height 24
click at [845, 252] on li "Holly Richar dson" at bounding box center [854, 256] width 182 height 24
type input "Holly Richardson"
click at [812, 361] on button "Filter" at bounding box center [792, 360] width 56 height 28
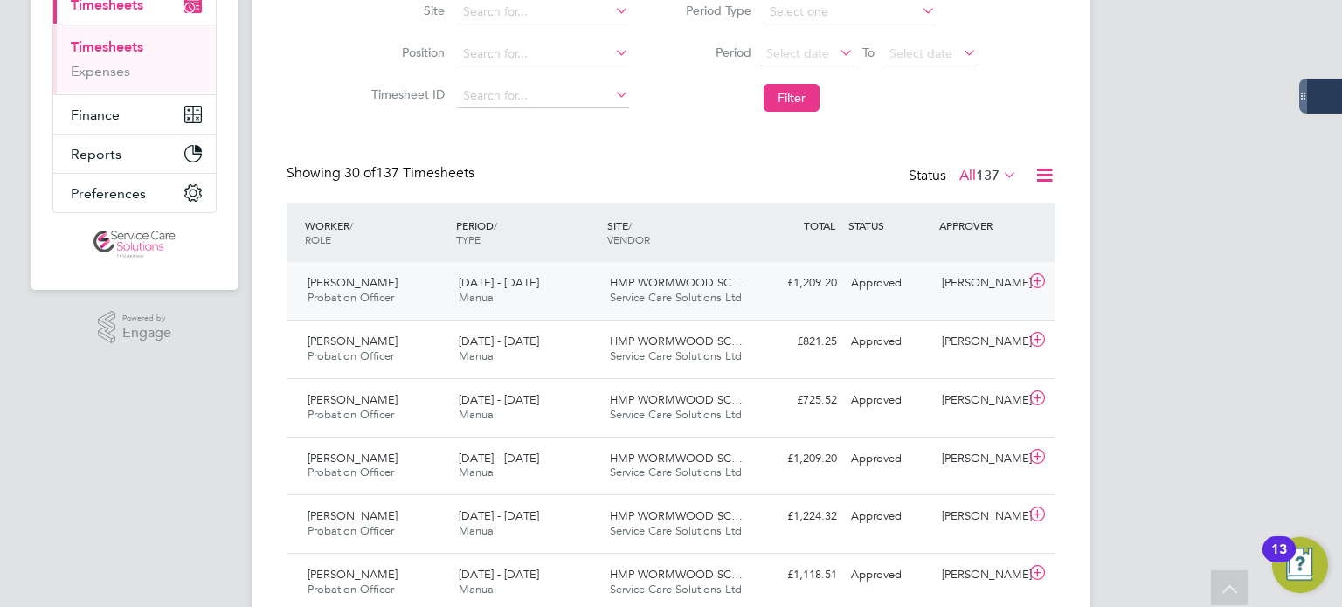
click at [825, 302] on div "Holly Richardson Probation Officer 18 - 24 Aug 2025 18 - 24 Aug 2025 Manual HMP…" at bounding box center [671, 291] width 769 height 58
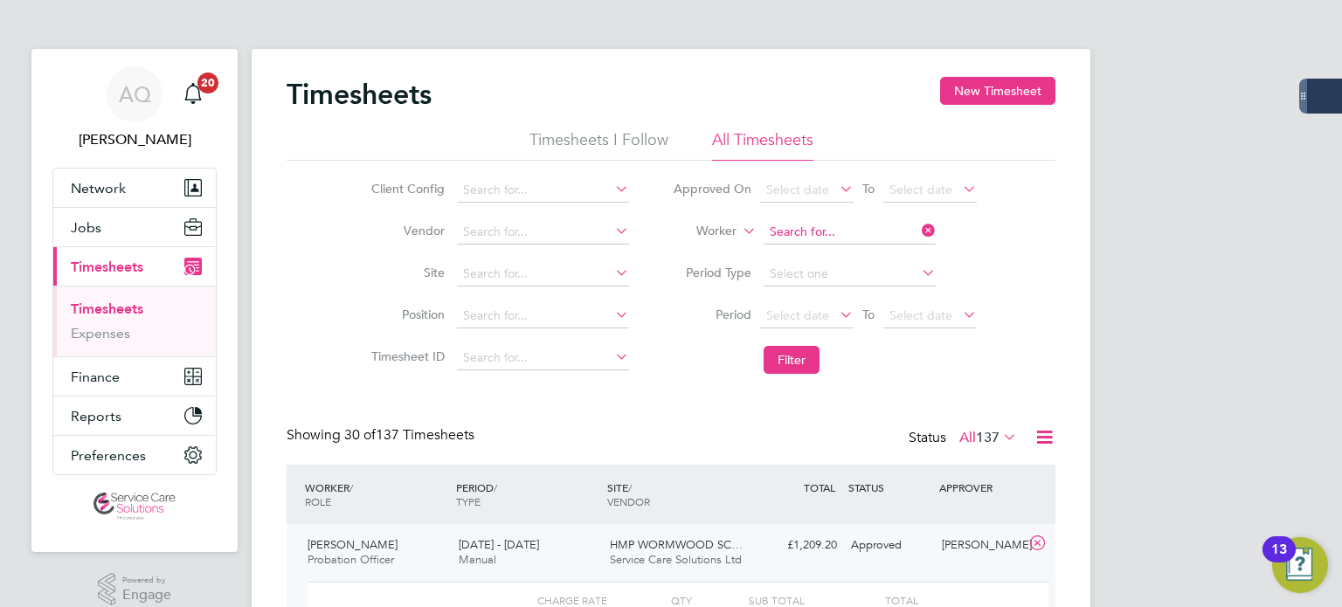
click at [822, 234] on input at bounding box center [850, 232] width 172 height 24
click at [853, 252] on li "Dionne Ro ye" at bounding box center [849, 256] width 173 height 24
type input "Dionne Roye"
click at [795, 363] on button "Filter" at bounding box center [792, 360] width 56 height 28
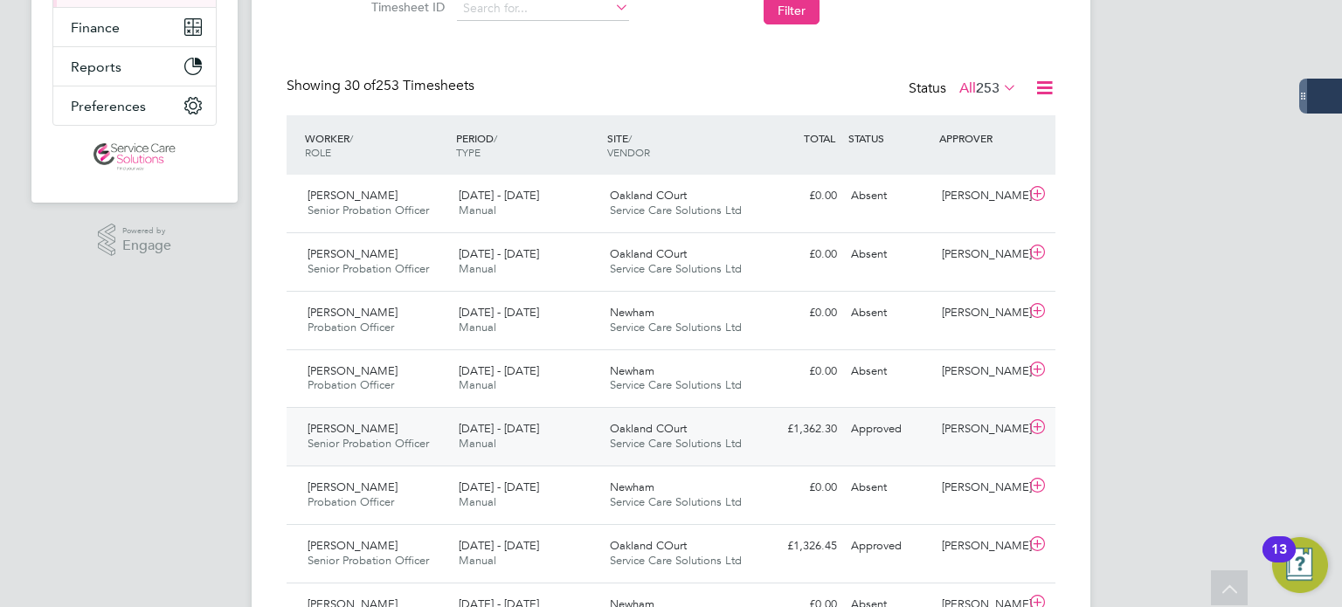
click at [935, 443] on div "Rochelle Robinson" at bounding box center [980, 429] width 91 height 29
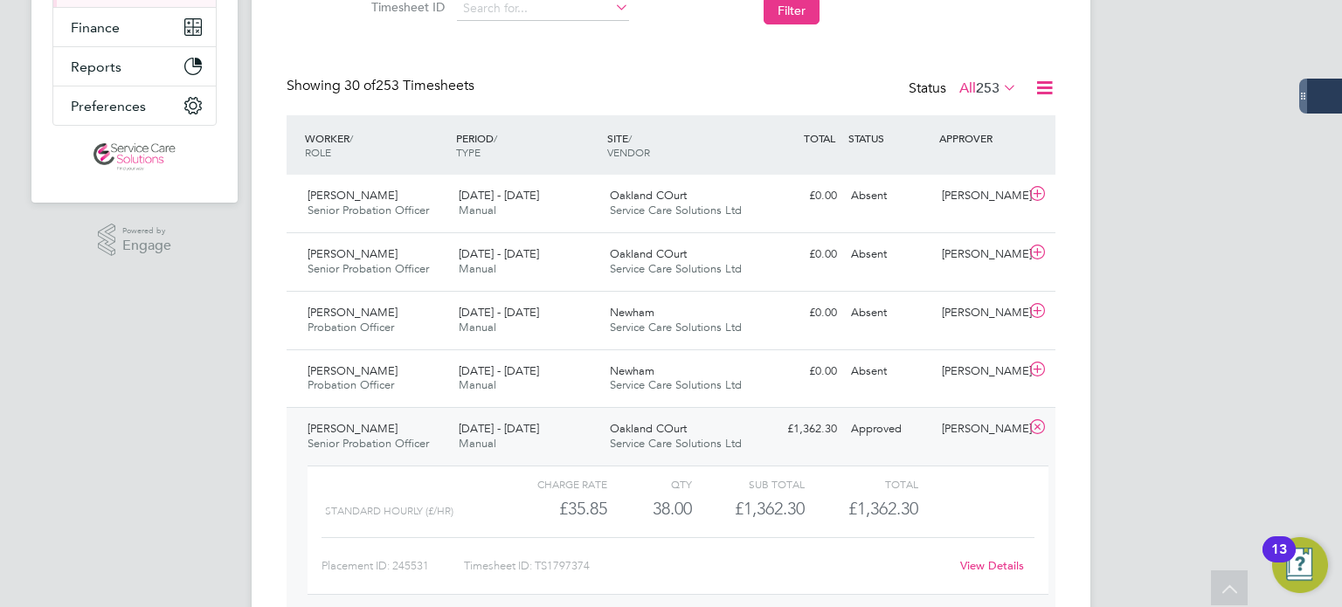
click at [1003, 560] on link "View Details" at bounding box center [992, 565] width 64 height 15
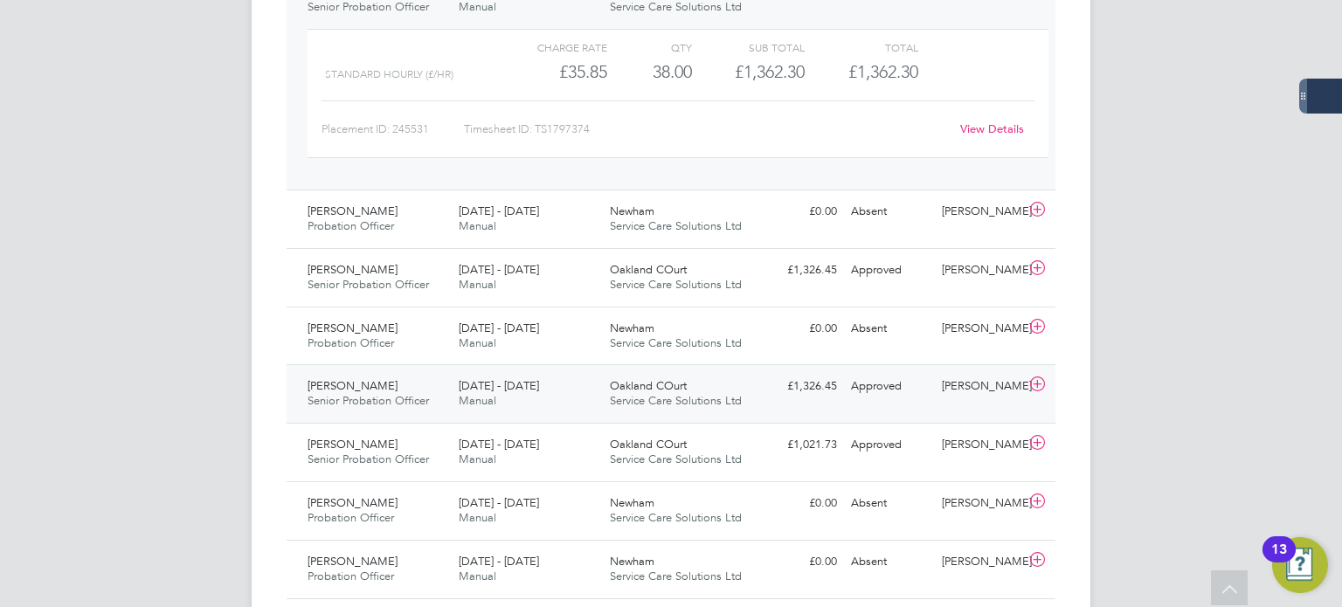
click at [938, 401] on div "Rochelle Robinson" at bounding box center [980, 386] width 91 height 29
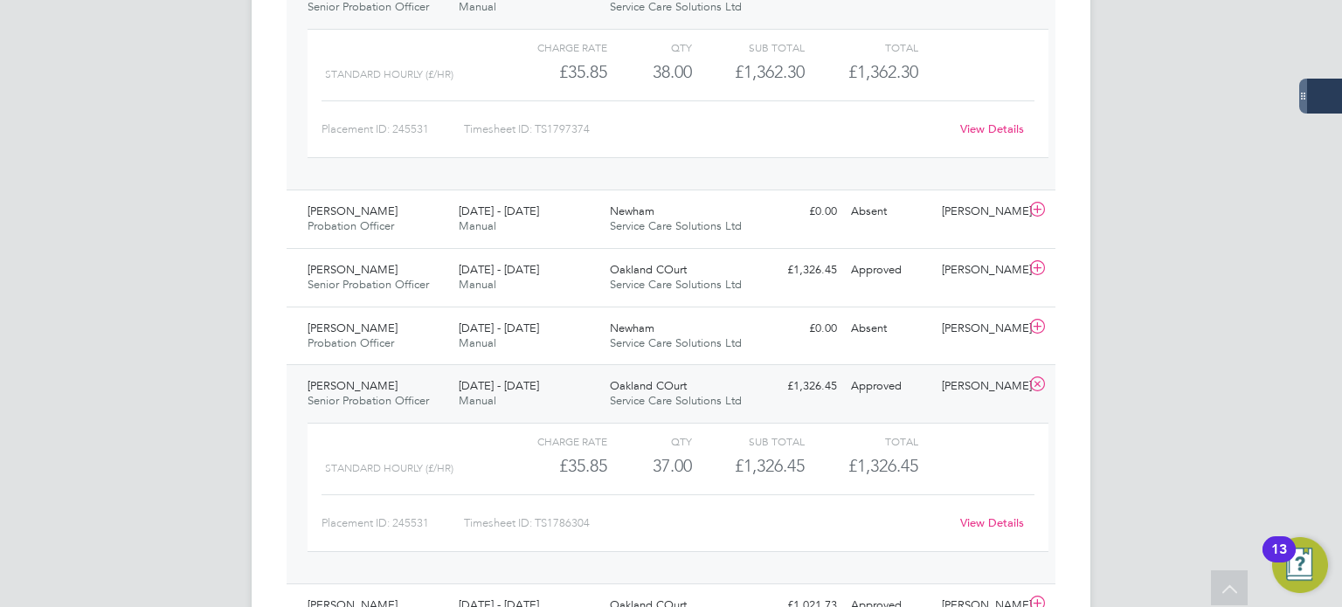
click at [1001, 527] on link "View Details" at bounding box center [992, 523] width 64 height 15
click at [1041, 380] on icon at bounding box center [1038, 385] width 22 height 14
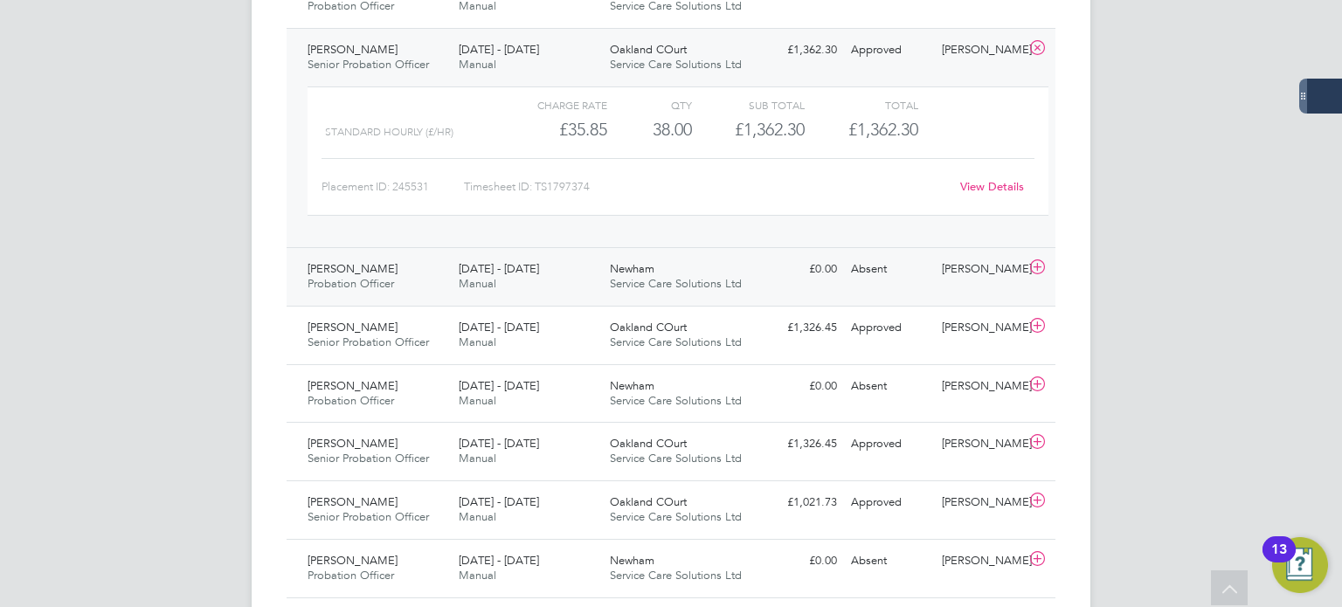
scroll to position [699, 0]
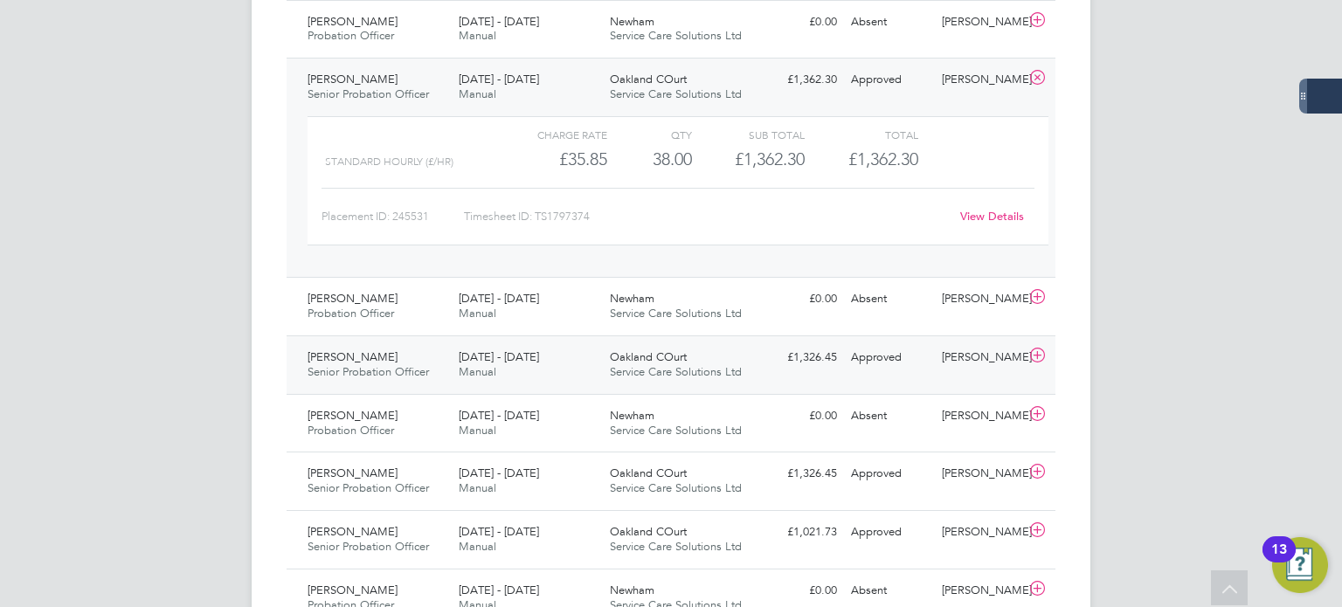
click at [963, 366] on div "Rochelle Robinson" at bounding box center [980, 357] width 91 height 29
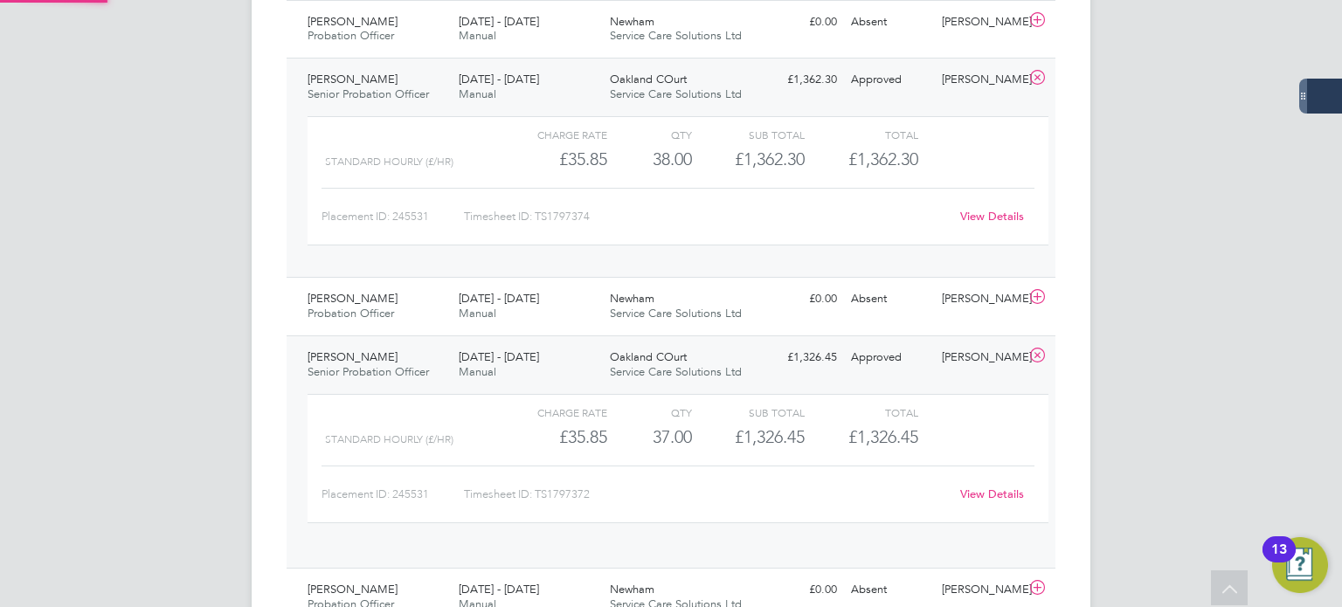
scroll to position [29, 170]
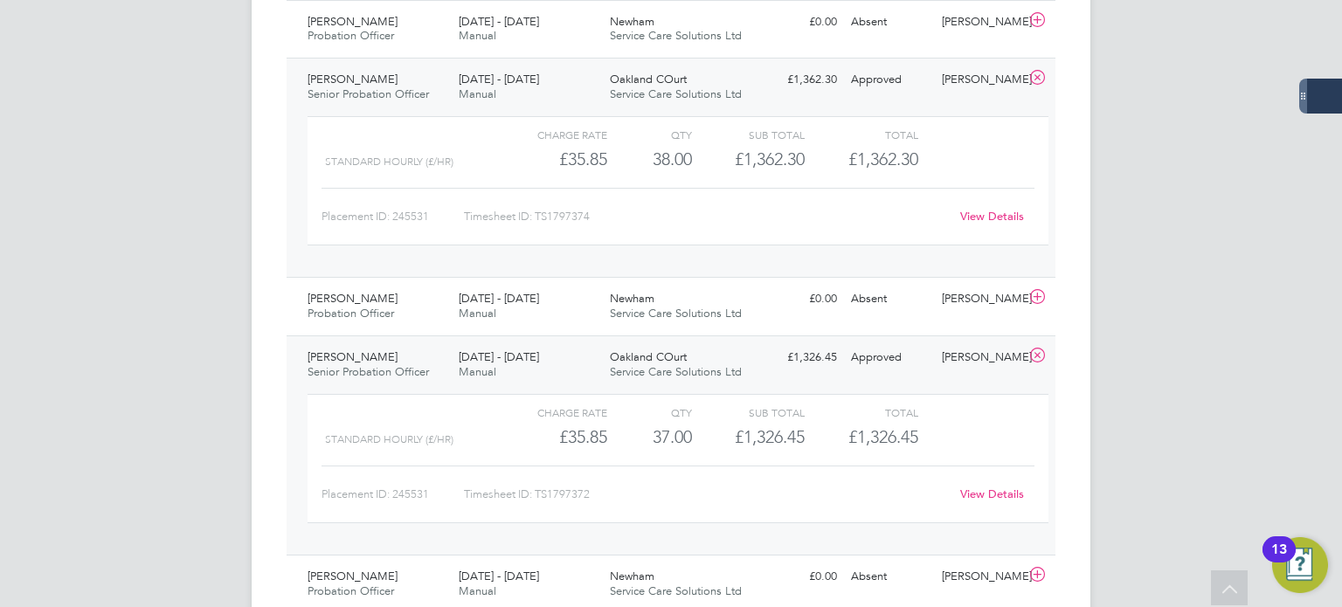
click at [980, 498] on link "View Details" at bounding box center [992, 494] width 64 height 15
click at [1038, 355] on icon at bounding box center [1038, 356] width 22 height 14
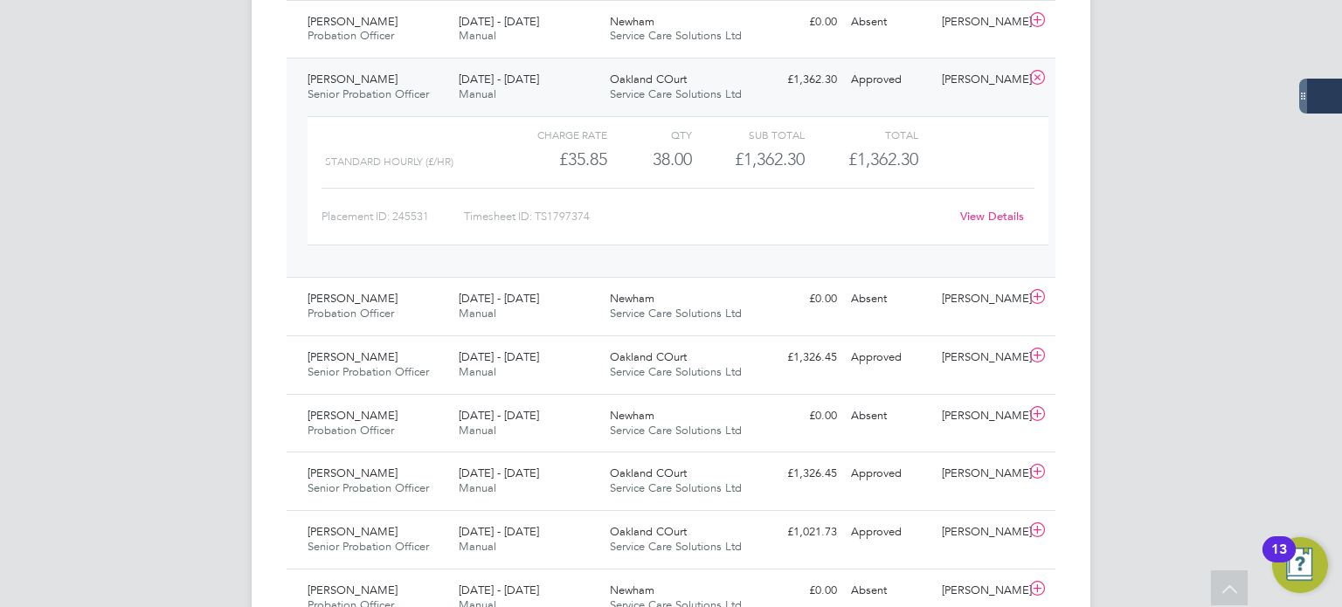
click at [973, 216] on link "View Details" at bounding box center [992, 216] width 64 height 15
click at [1037, 73] on icon at bounding box center [1038, 78] width 22 height 14
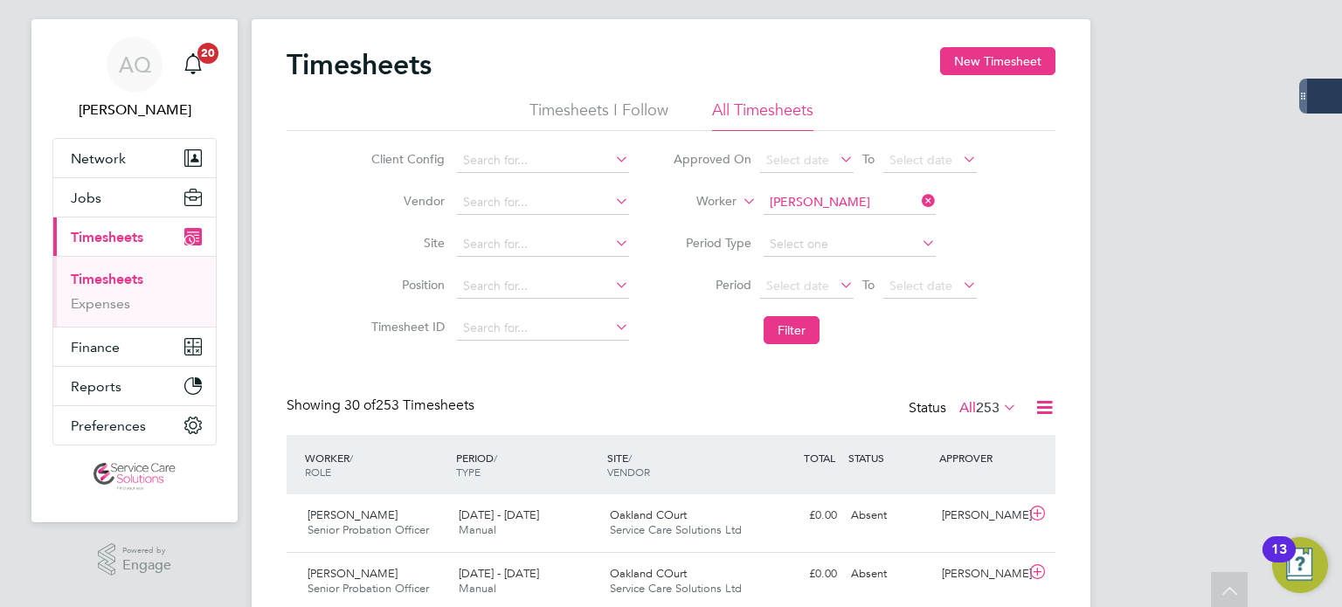
scroll to position [0, 0]
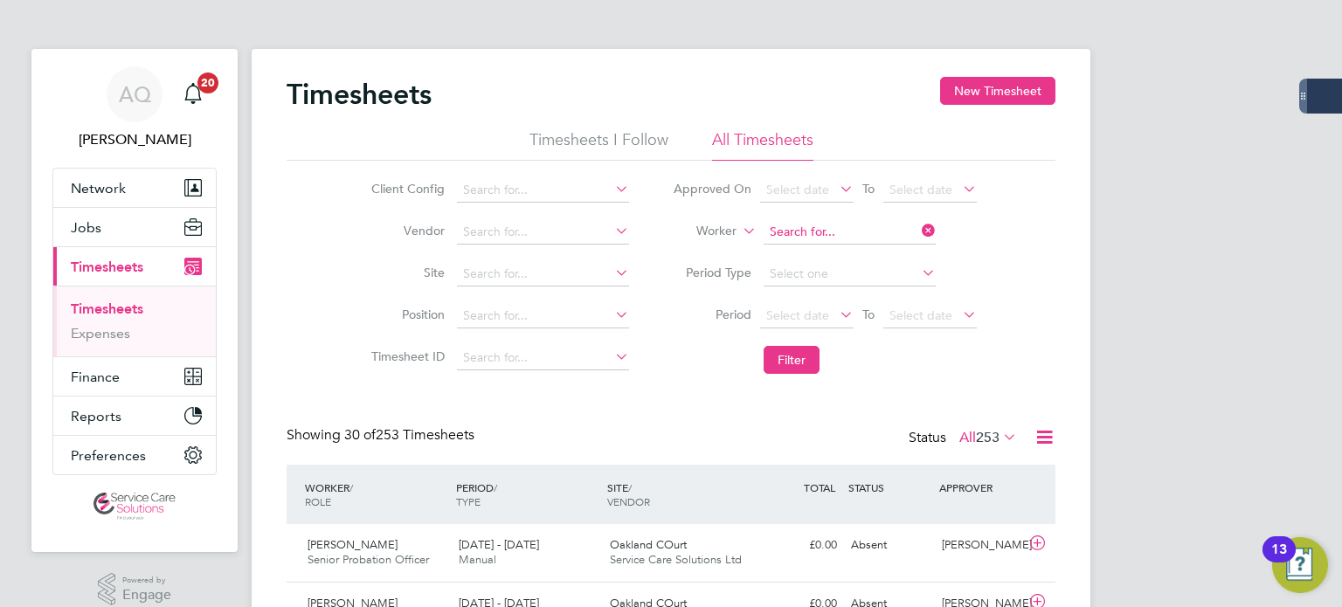
click at [834, 239] on input at bounding box center [850, 232] width 172 height 24
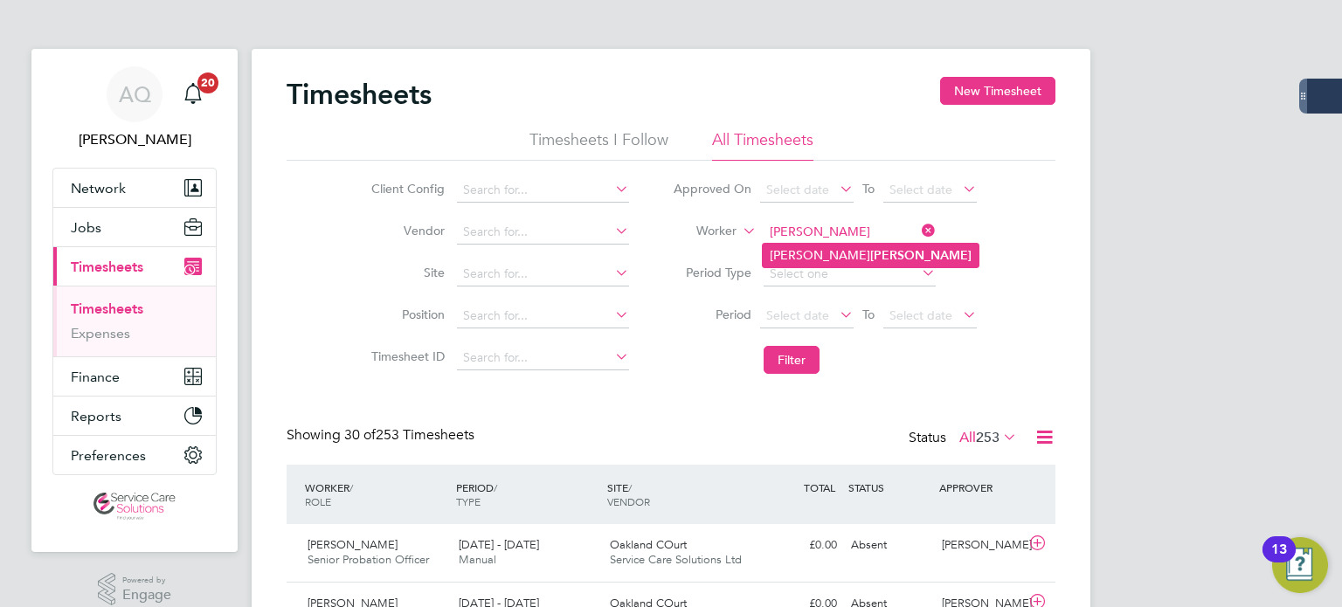
click at [870, 258] on b "Sangster" at bounding box center [920, 255] width 101 height 15
type input "Cherrelle Sangster"
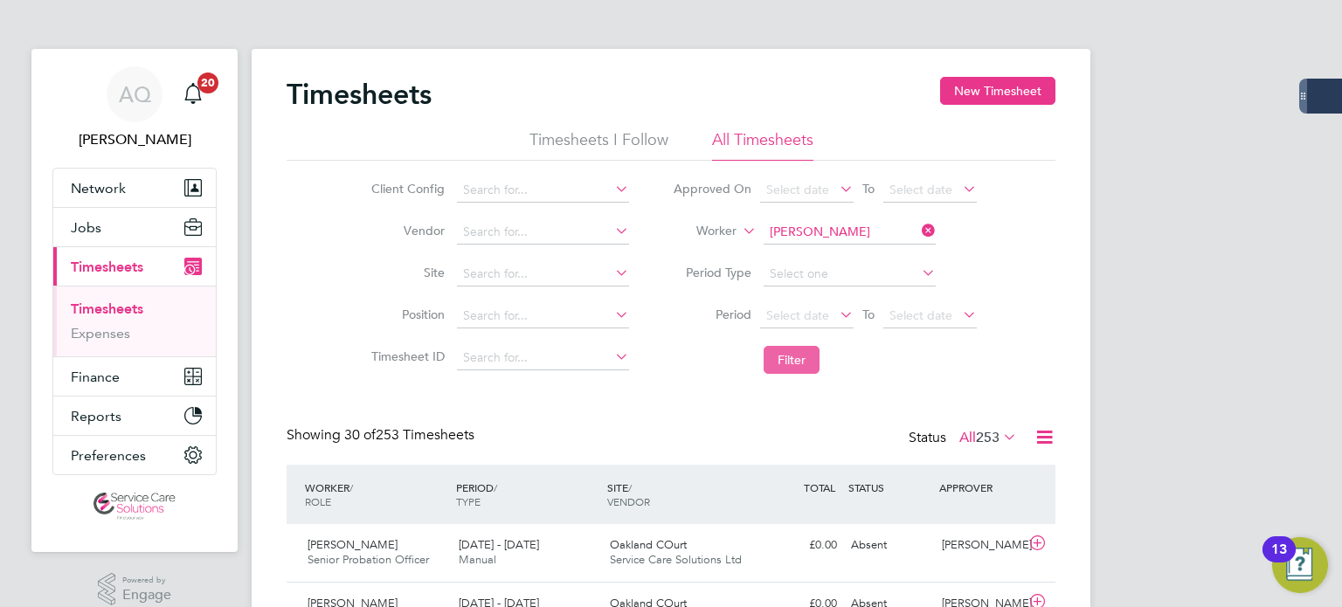
click at [786, 365] on button "Filter" at bounding box center [792, 360] width 56 height 28
click at [820, 225] on input at bounding box center [850, 232] width 172 height 24
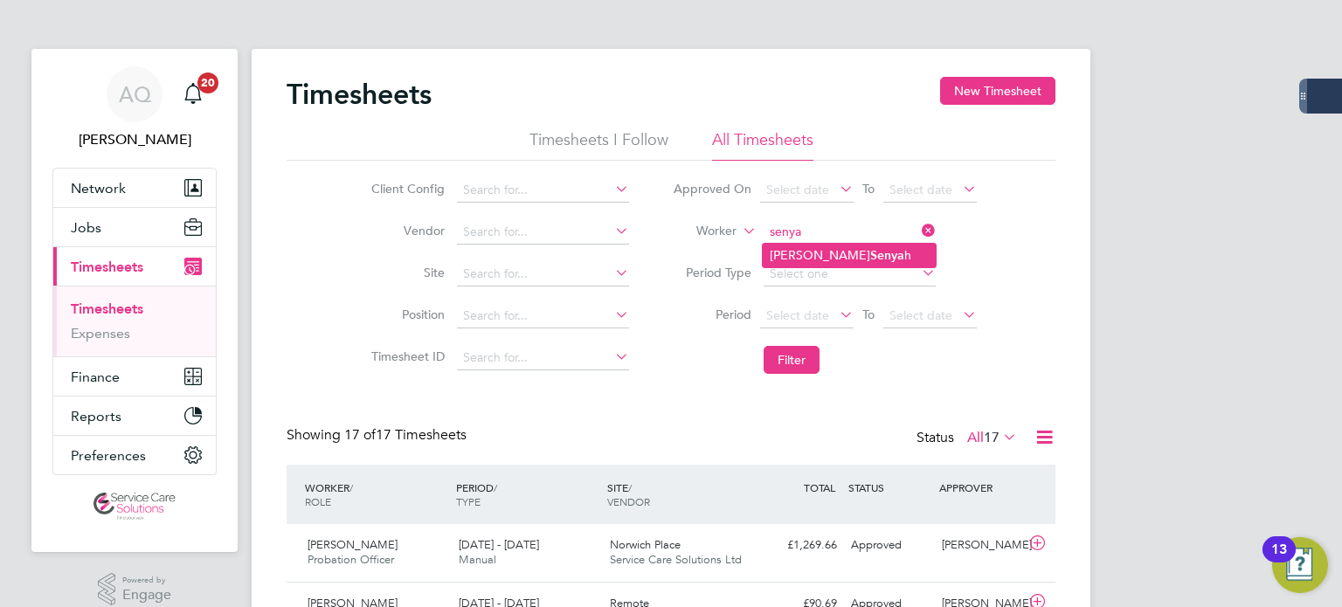
click at [870, 252] on b "Senya" at bounding box center [887, 255] width 34 height 15
type input "Christopher Senyah"
click at [790, 365] on button "Filter" at bounding box center [792, 360] width 56 height 28
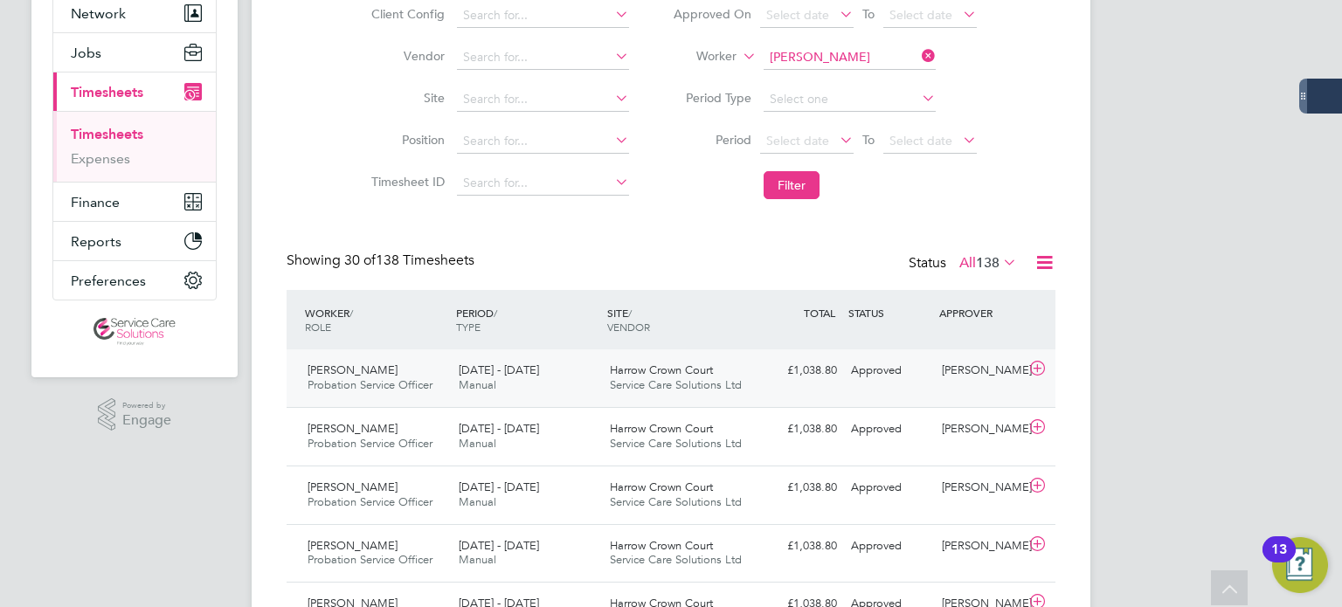
click at [931, 384] on div "Approved" at bounding box center [889, 371] width 91 height 29
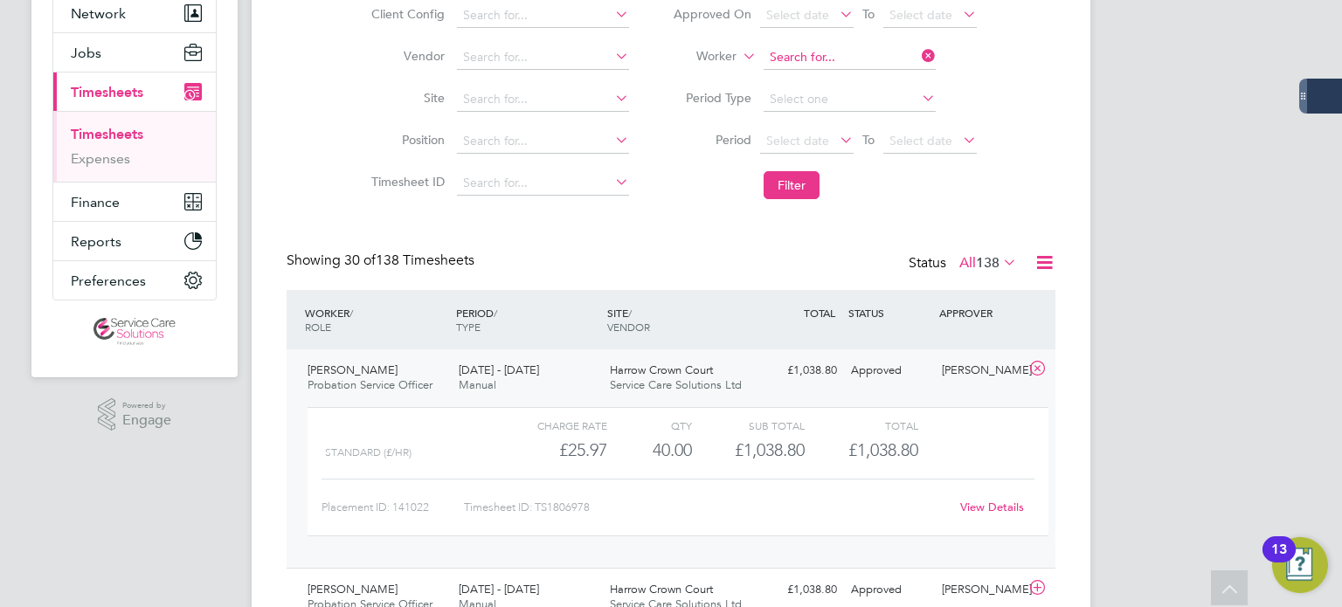
click at [779, 55] on input at bounding box center [850, 57] width 172 height 24
click at [875, 76] on b "Simpkins" at bounding box center [925, 80] width 101 height 15
type input "Sue Simpkins"
click at [796, 181] on button "Filter" at bounding box center [792, 185] width 56 height 28
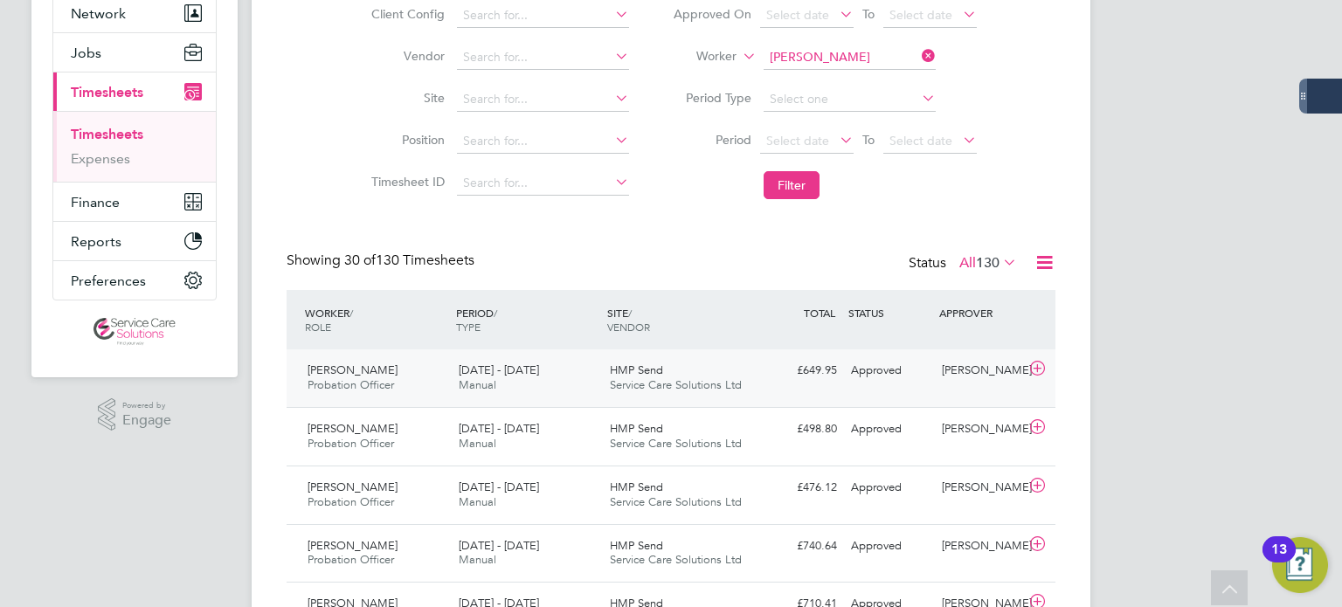
click at [980, 385] on div "Sophie Mannion" at bounding box center [980, 371] width 91 height 29
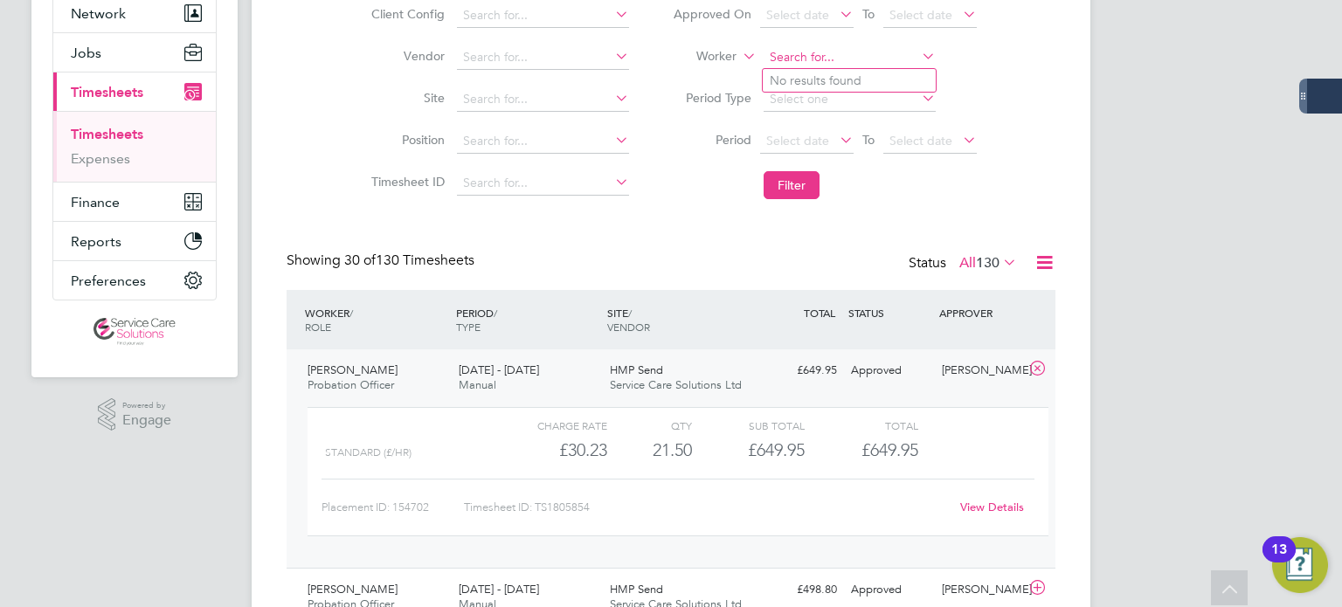
click at [792, 57] on input at bounding box center [850, 57] width 172 height 24
click at [785, 80] on li "Mihaela Southgat e" at bounding box center [849, 81] width 173 height 24
type input "Mihaela Southgate"
click at [786, 193] on button "Filter" at bounding box center [792, 185] width 56 height 28
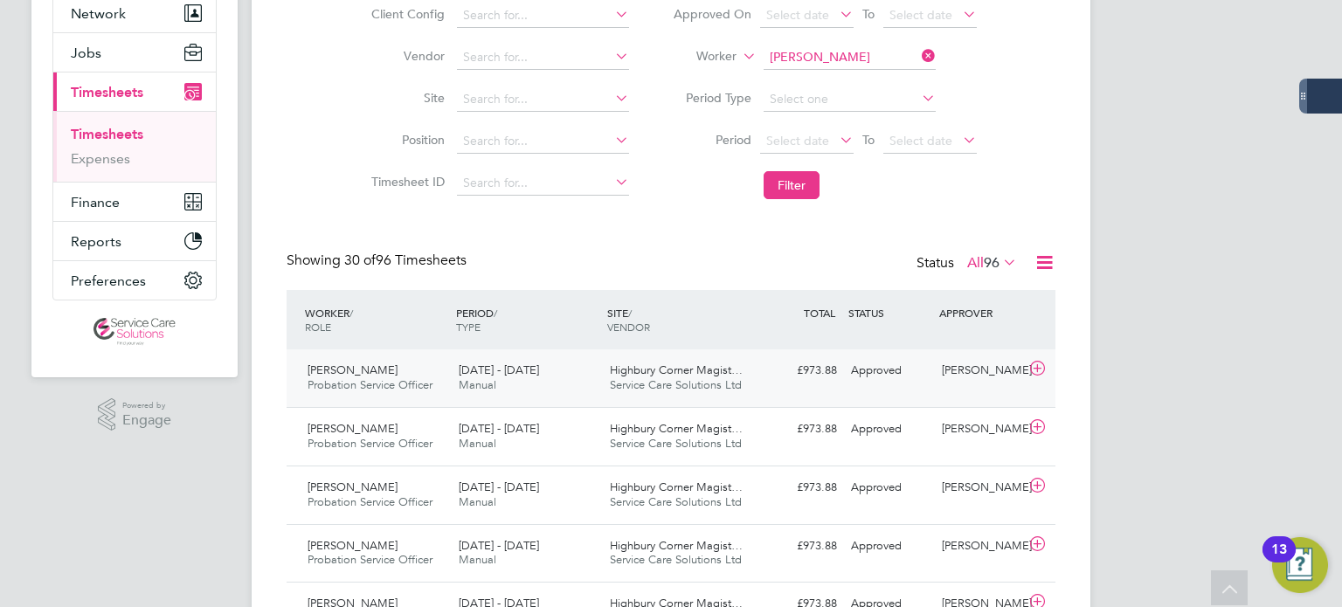
click at [938, 396] on div "Mihaela Southgate Probation Service Officer 18 - 24 Aug 2025 18 - 24 Aug 2025 M…" at bounding box center [671, 379] width 769 height 58
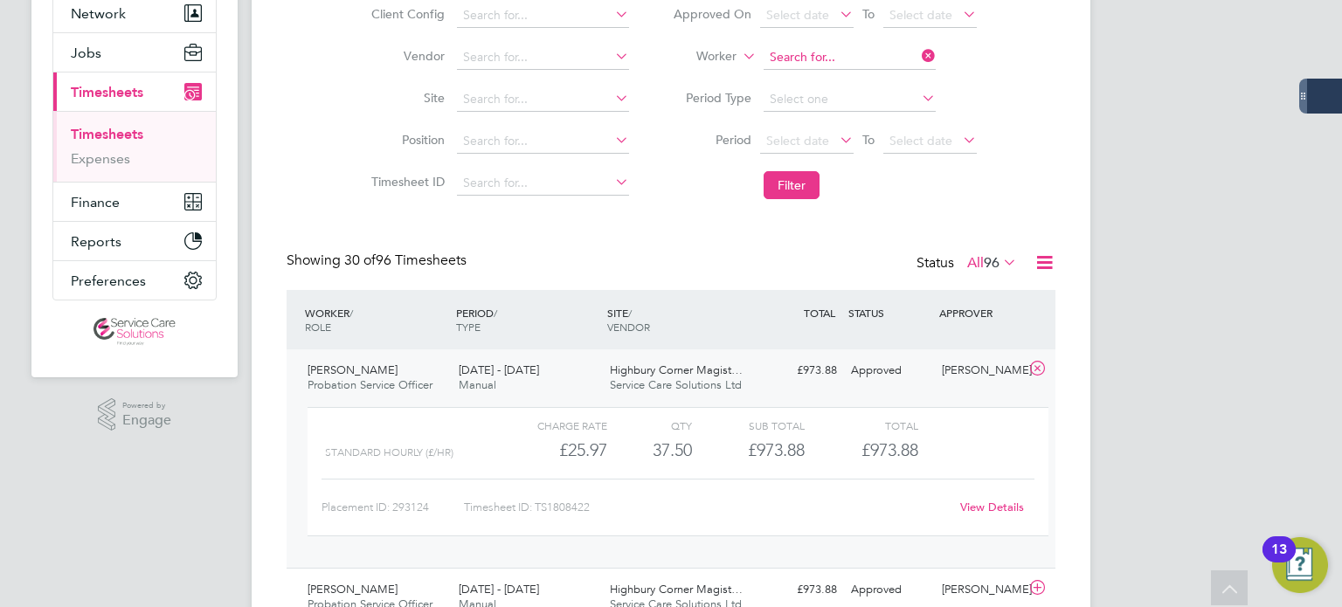
click at [853, 53] on input at bounding box center [850, 57] width 172 height 24
click at [836, 57] on input at bounding box center [850, 57] width 172 height 24
click at [850, 76] on li "Katy Wes tcott" at bounding box center [849, 81] width 173 height 24
type input "Katy Westcott"
click at [778, 195] on button "Filter" at bounding box center [792, 185] width 56 height 28
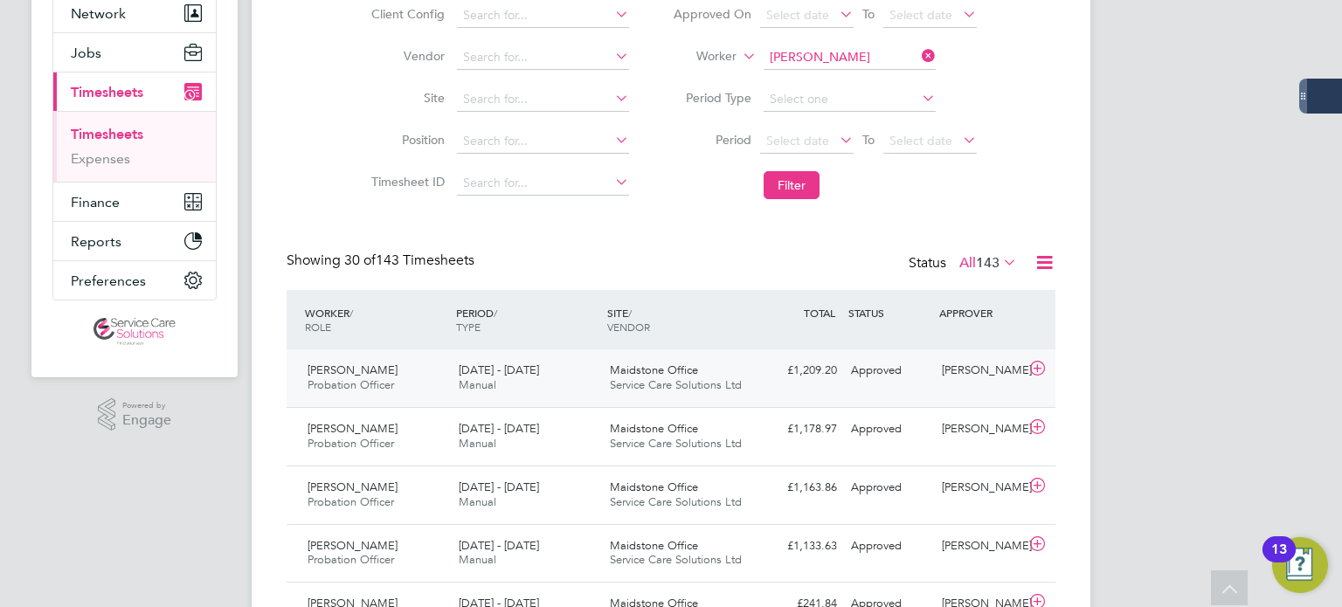
click at [936, 385] on div "Benjamin Mayhew" at bounding box center [980, 371] width 91 height 29
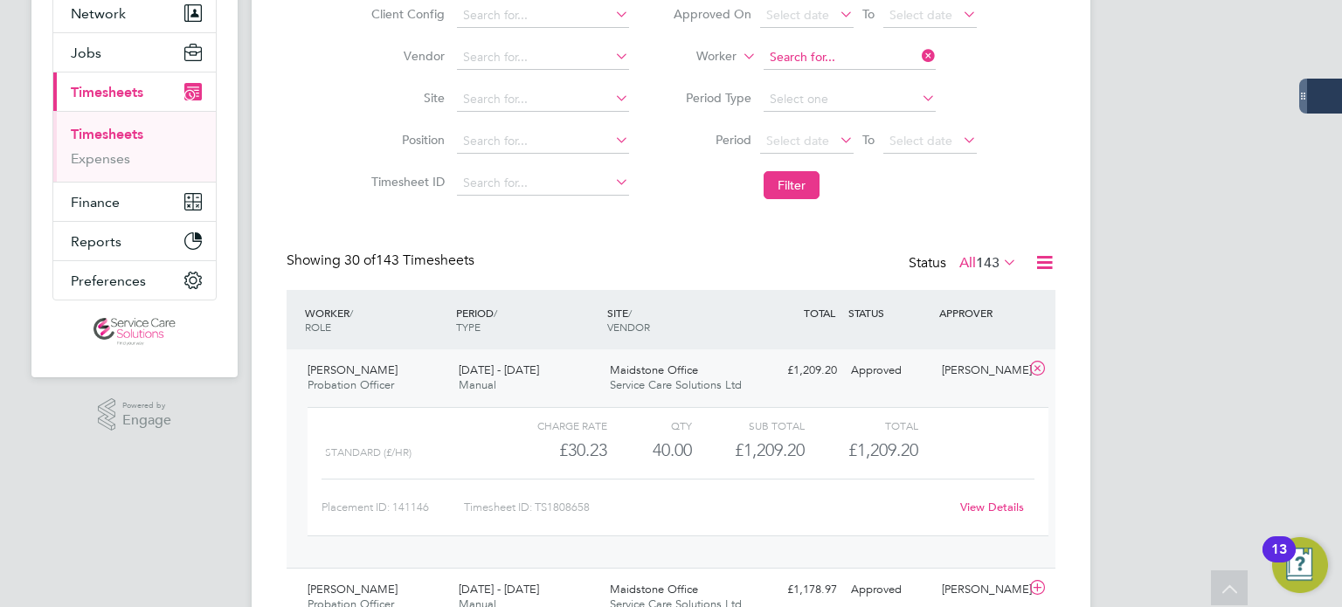
click at [831, 55] on input at bounding box center [850, 57] width 172 height 24
click at [856, 81] on li "Simon Whit e" at bounding box center [849, 81] width 173 height 24
type input "Simon White"
click at [806, 176] on button "Filter" at bounding box center [792, 185] width 56 height 28
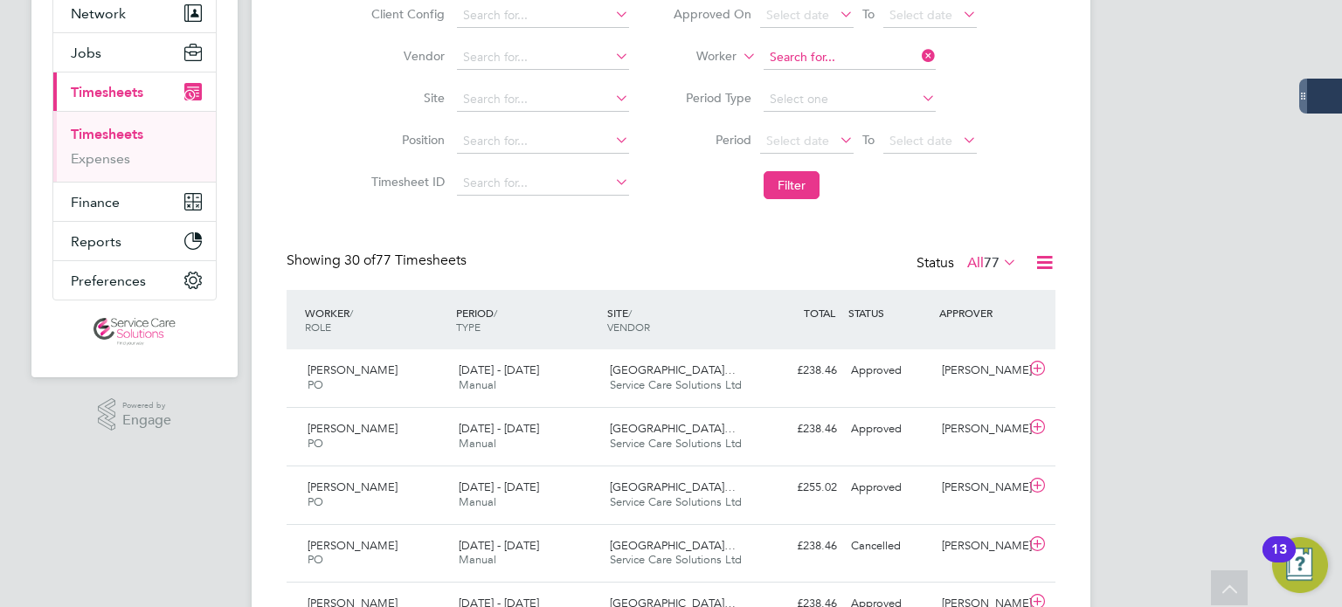
click at [861, 63] on input at bounding box center [850, 57] width 172 height 24
click at [880, 78] on li "Sylvia Will iams" at bounding box center [849, 81] width 173 height 24
type input "Sylvia Williams"
click at [794, 194] on button "Filter" at bounding box center [792, 185] width 56 height 28
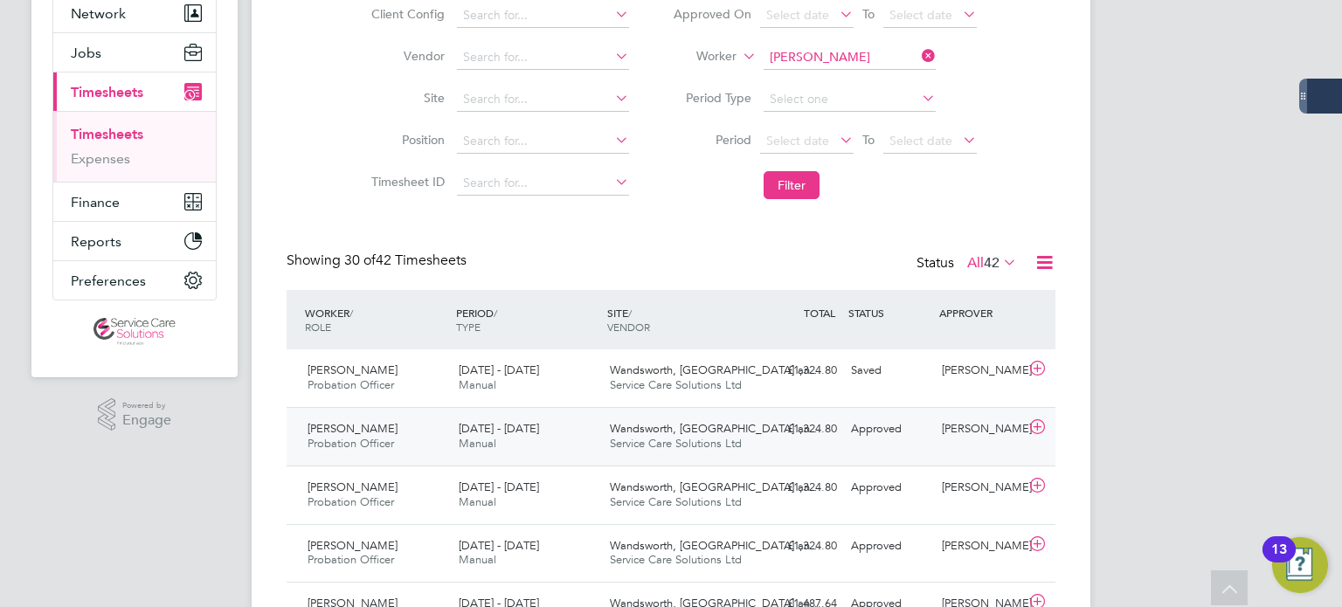
click at [886, 435] on div "Approved" at bounding box center [889, 429] width 91 height 29
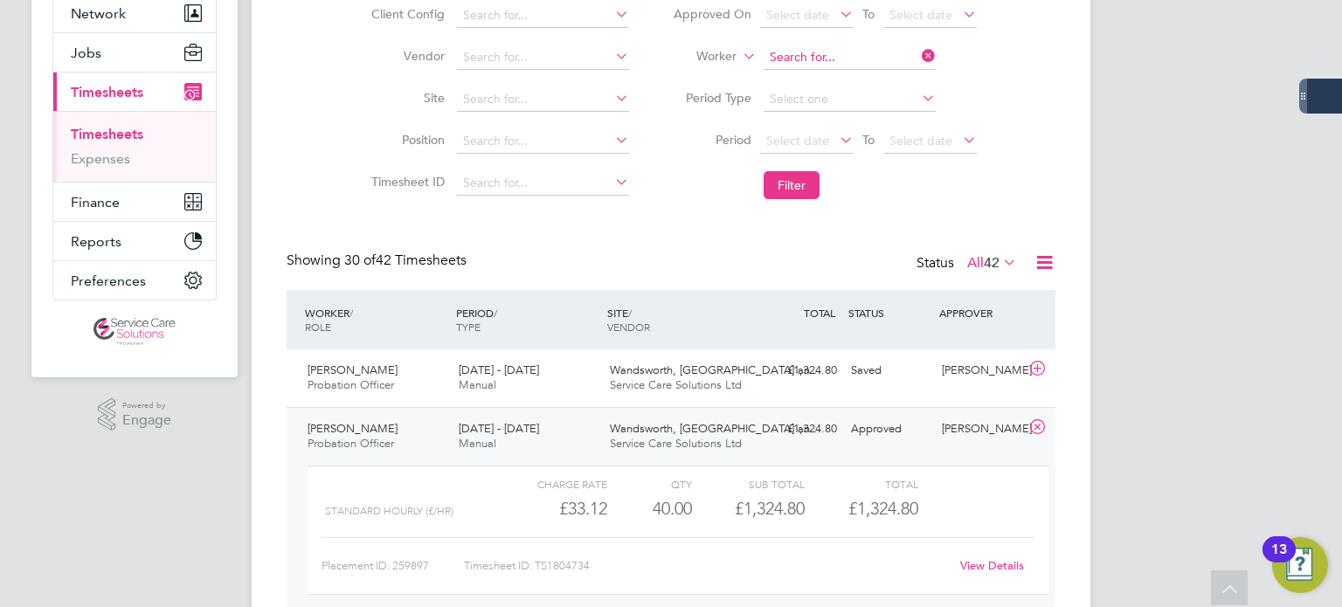
click at [859, 56] on input at bounding box center [850, 57] width 172 height 24
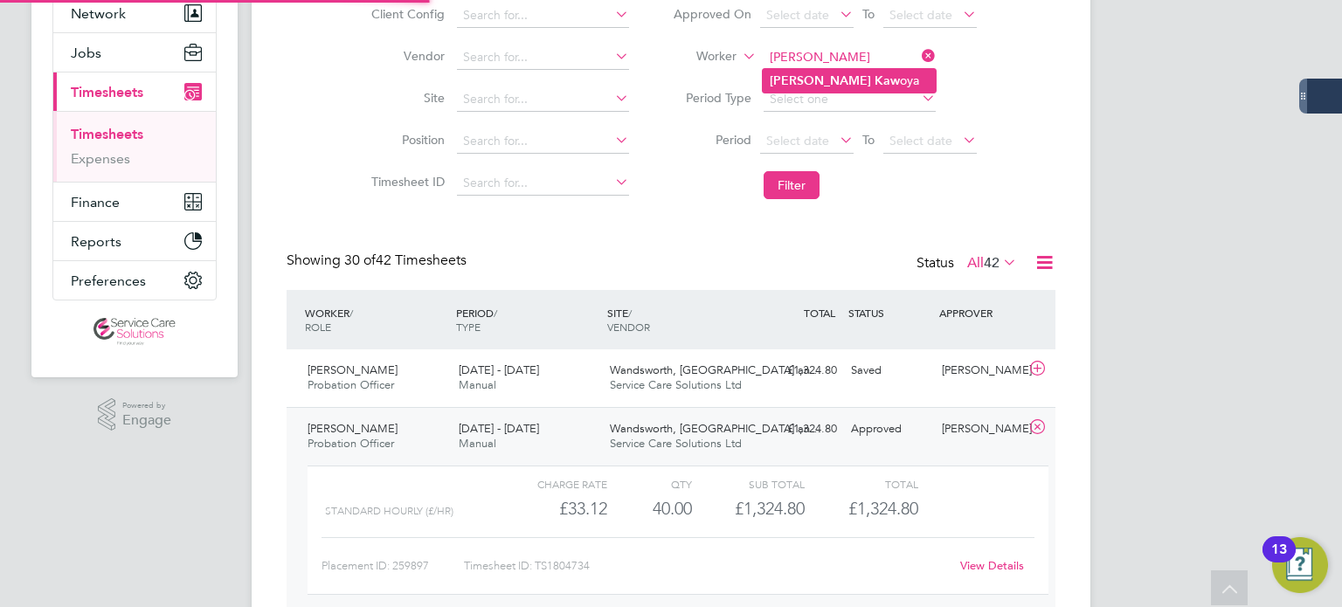
click at [863, 90] on li "Sophie Kaw oya" at bounding box center [849, 81] width 173 height 24
type input "Sophie Kawoya"
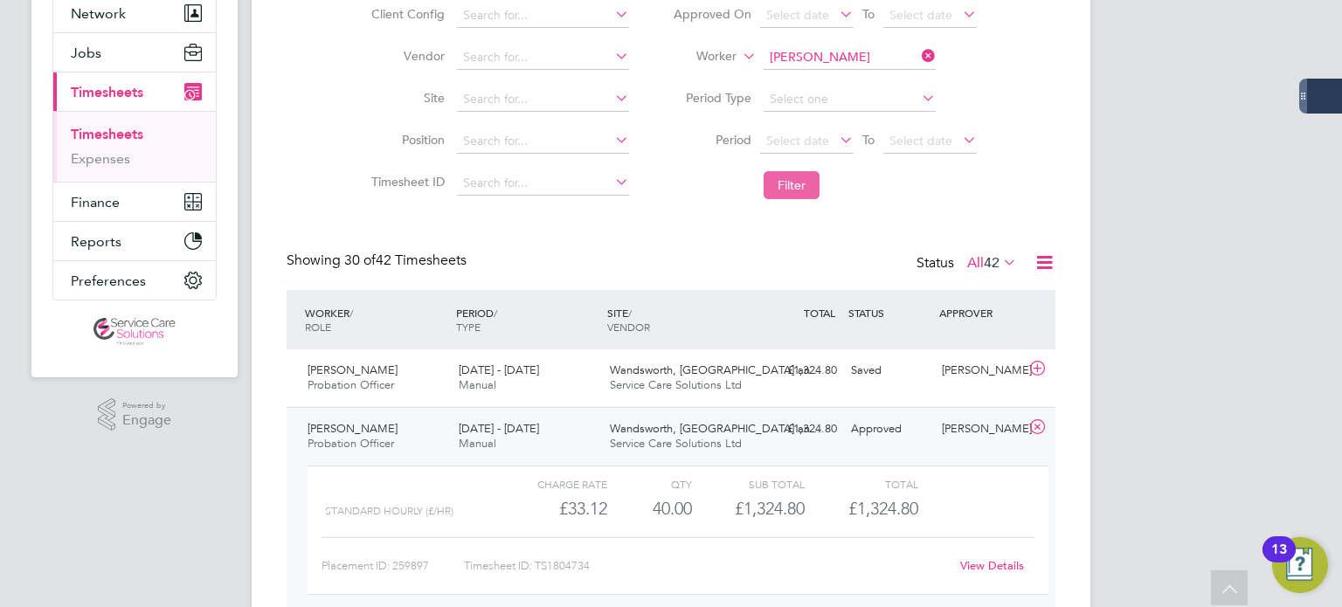
click at [793, 191] on button "Filter" at bounding box center [792, 185] width 56 height 28
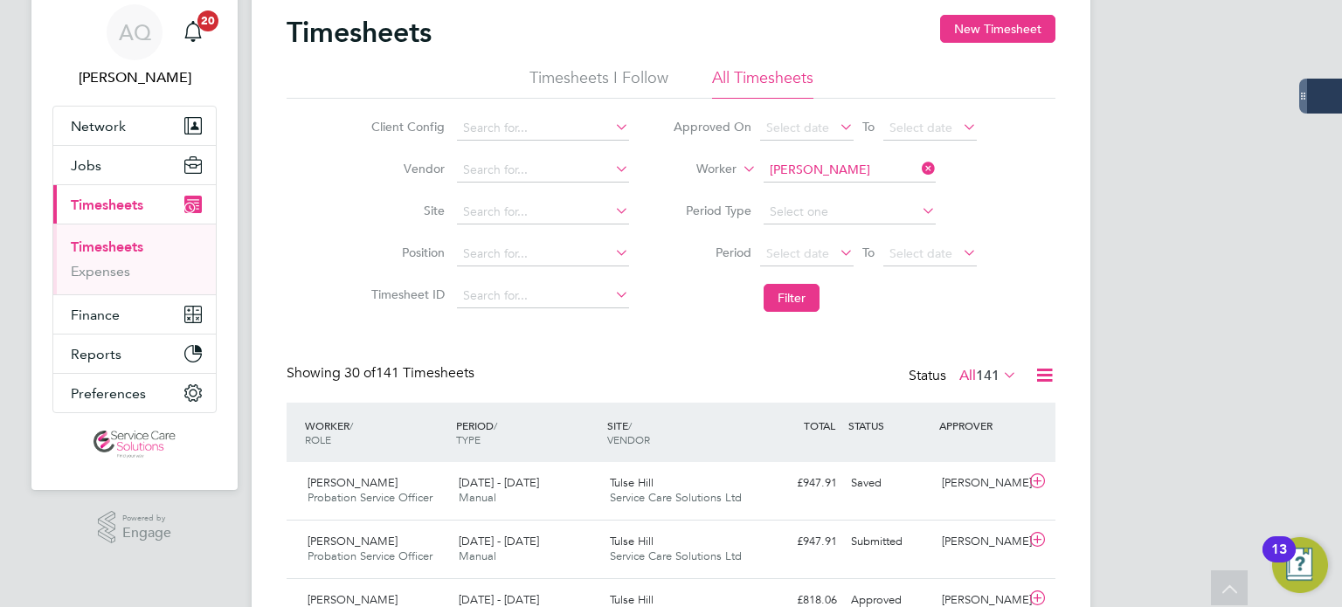
scroll to position [0, 0]
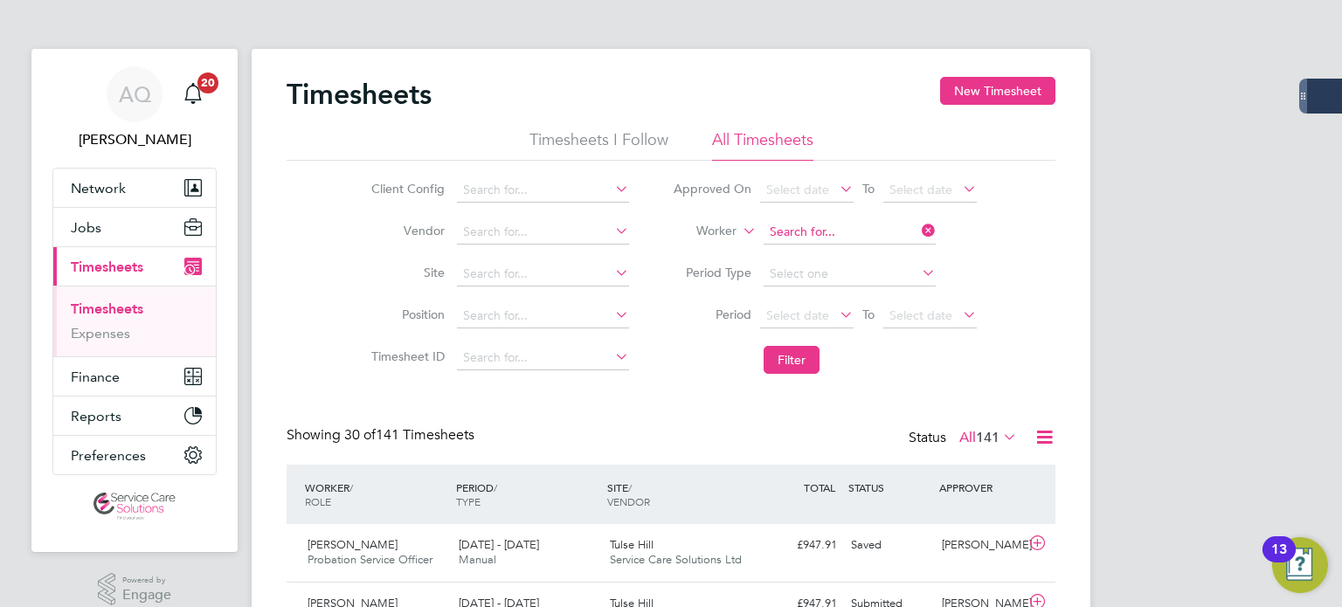
click at [835, 227] on input at bounding box center [850, 232] width 172 height 24
click at [852, 237] on input at bounding box center [850, 232] width 172 height 24
click at [809, 251] on li "Charlotte Bovill" at bounding box center [849, 256] width 173 height 24
type input "Charlotte Bovill"
click at [815, 363] on button "Filter" at bounding box center [792, 360] width 56 height 28
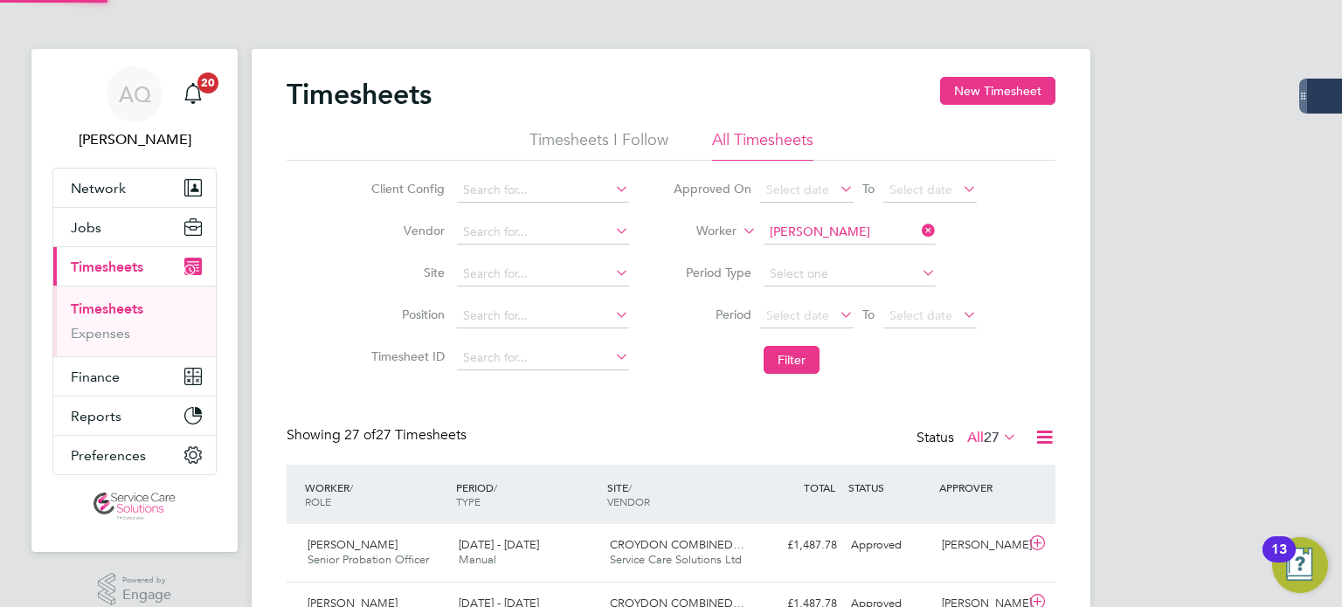
scroll to position [44, 152]
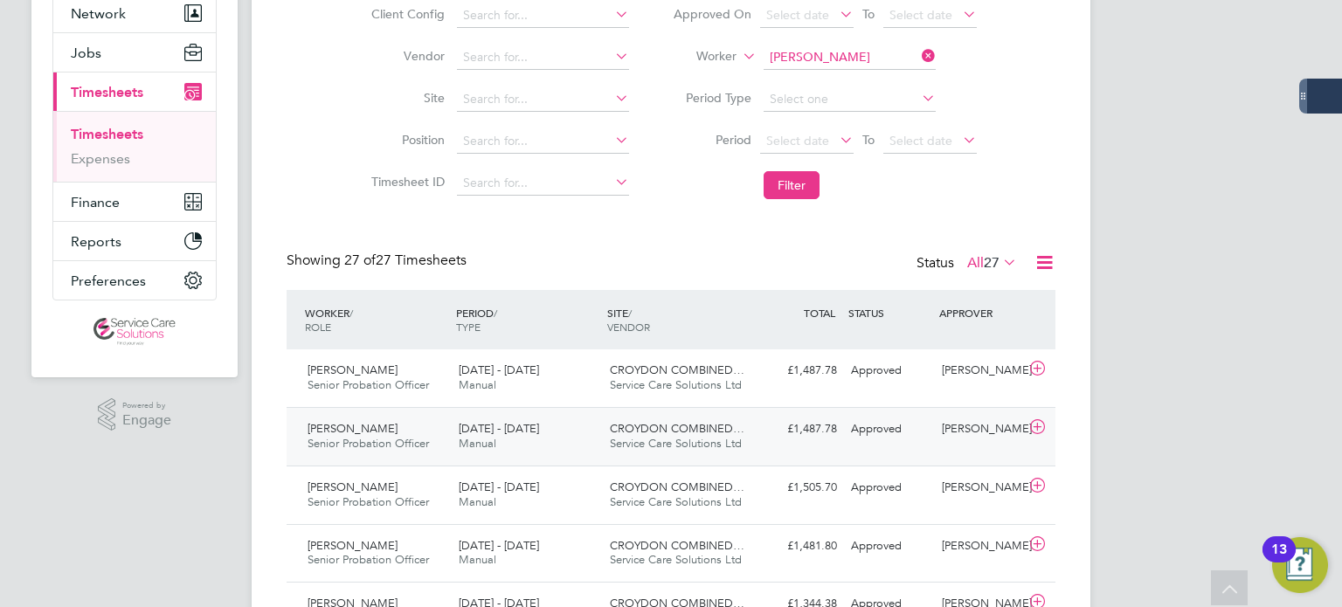
click at [881, 439] on div "Approved" at bounding box center [889, 429] width 91 height 29
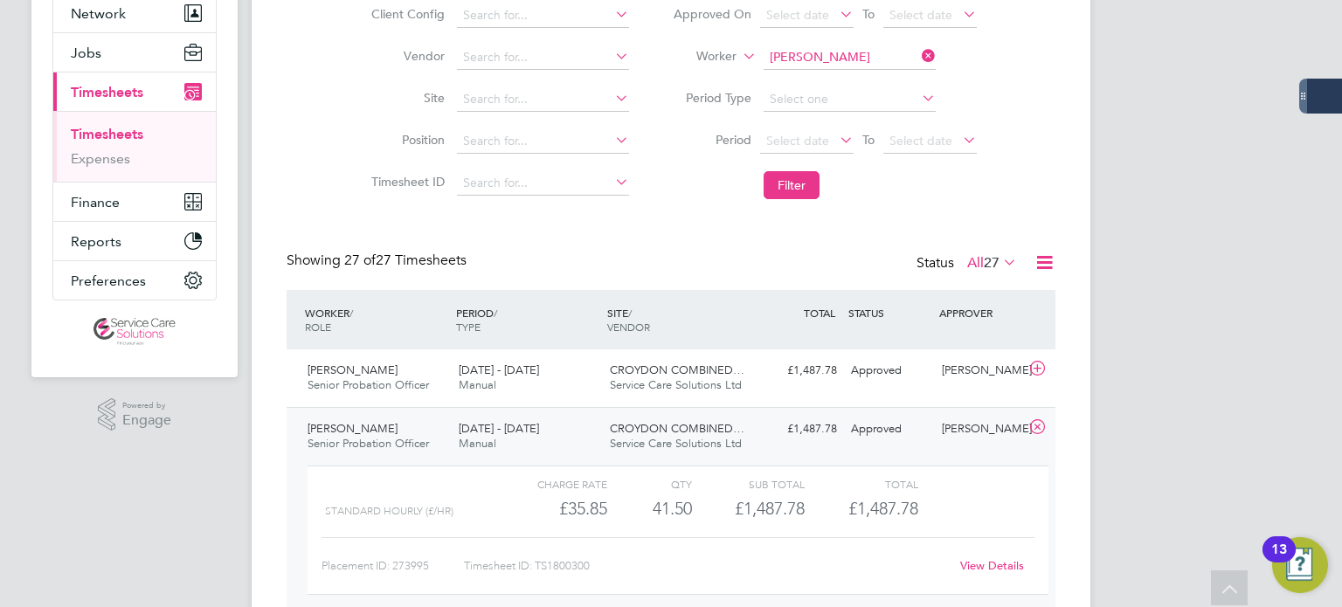
click at [1002, 568] on link "View Details" at bounding box center [992, 565] width 64 height 15
click at [828, 48] on input at bounding box center [850, 57] width 172 height 24
click at [787, 73] on b "Alice" at bounding box center [820, 80] width 101 height 15
type input "Alice Newbury"
click at [808, 188] on button "Filter" at bounding box center [792, 185] width 56 height 28
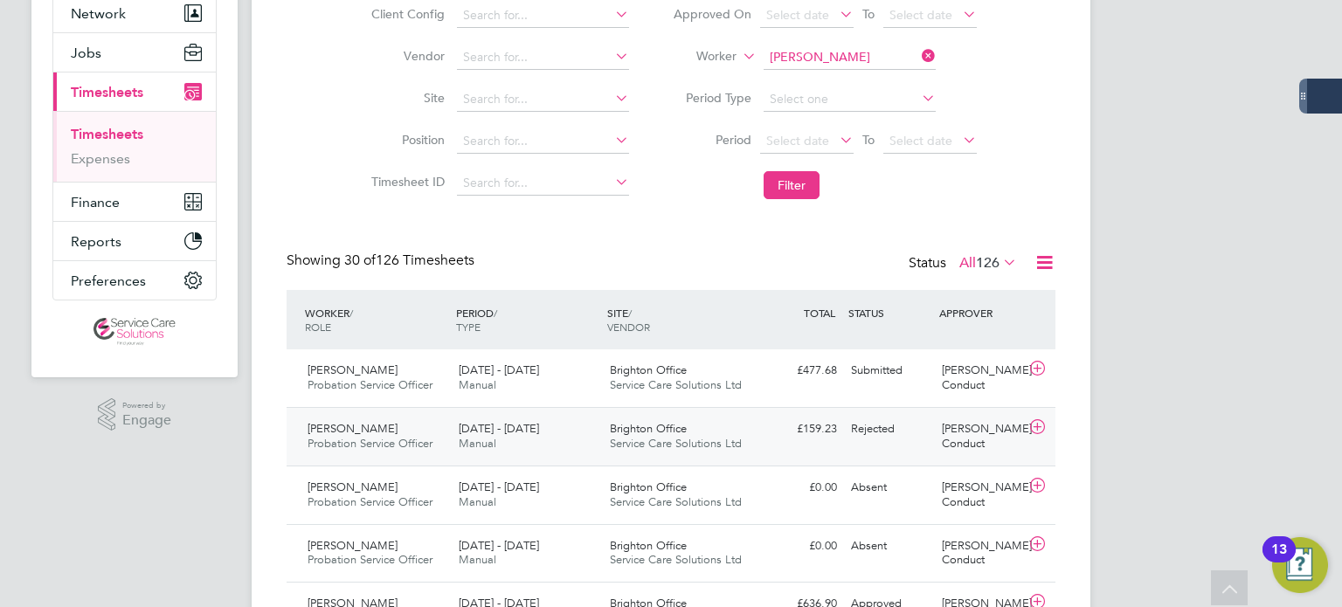
click at [950, 434] on div "Emma Conduct" at bounding box center [980, 437] width 91 height 44
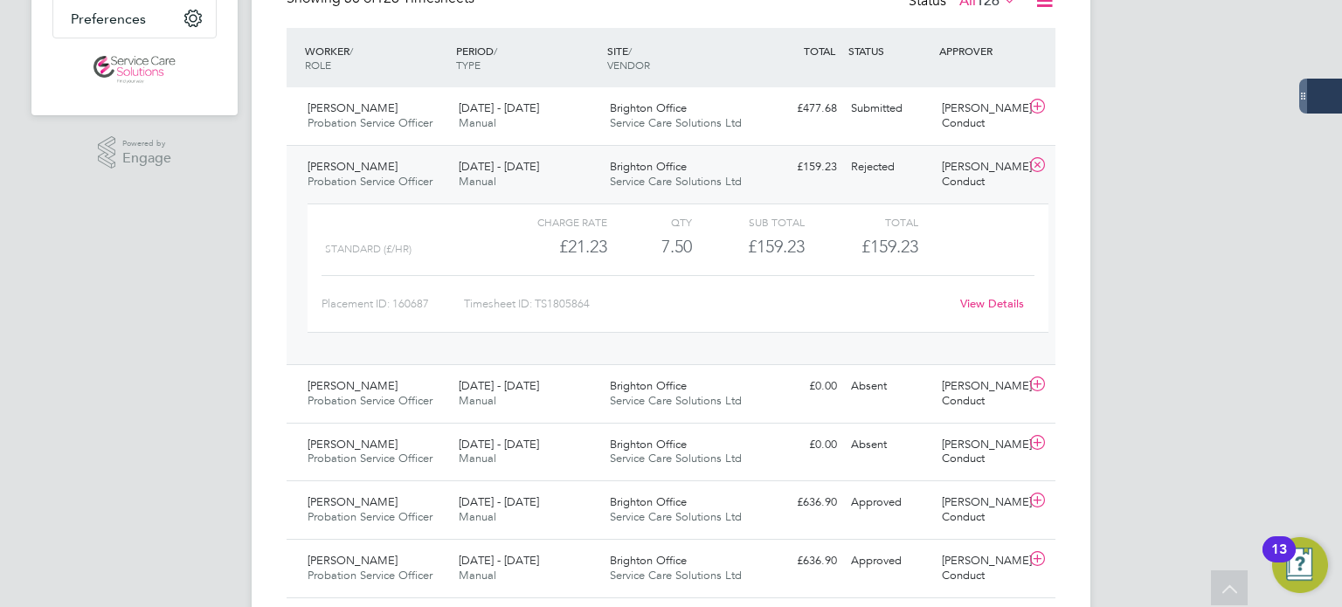
click at [979, 306] on link "View Details" at bounding box center [992, 303] width 64 height 15
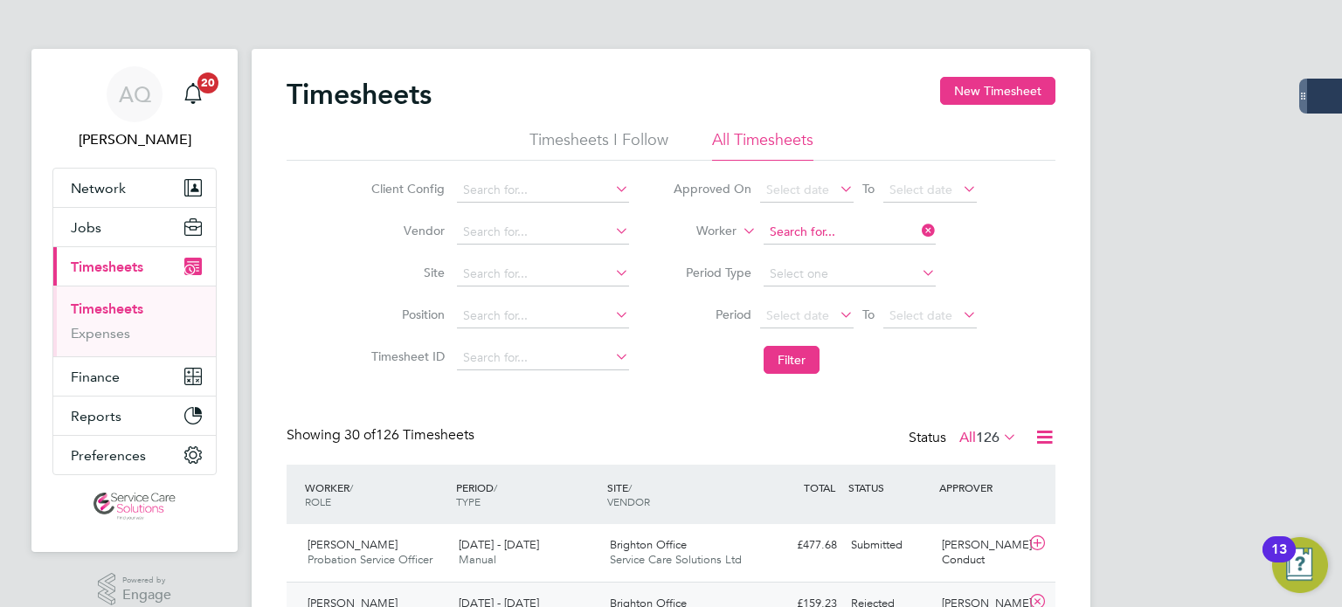
click at [809, 228] on input at bounding box center [850, 232] width 172 height 24
click at [856, 272] on li "Michael Lord" at bounding box center [849, 279] width 173 height 24
type input "Michael Lord"
click at [788, 354] on button "Filter" at bounding box center [792, 360] width 56 height 28
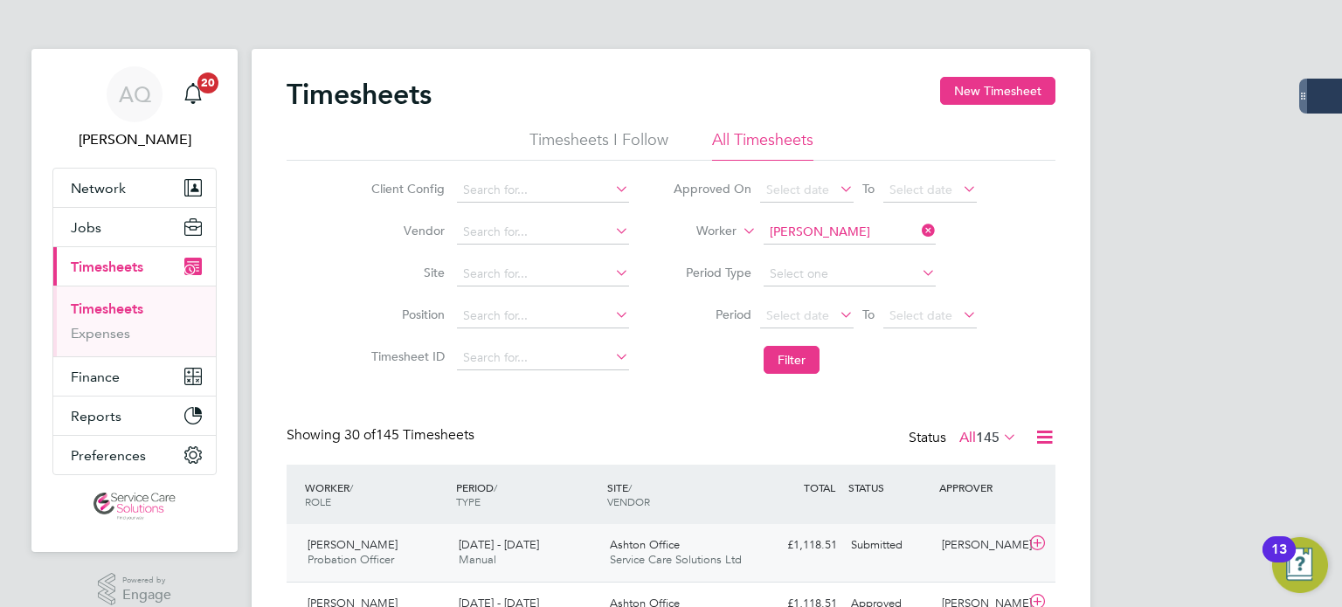
click at [839, 568] on div "Michael Lord Probation Officer 18 - 24 Aug 2025 18 - 24 Aug 2025 Manual Ashton …" at bounding box center [671, 553] width 769 height 58
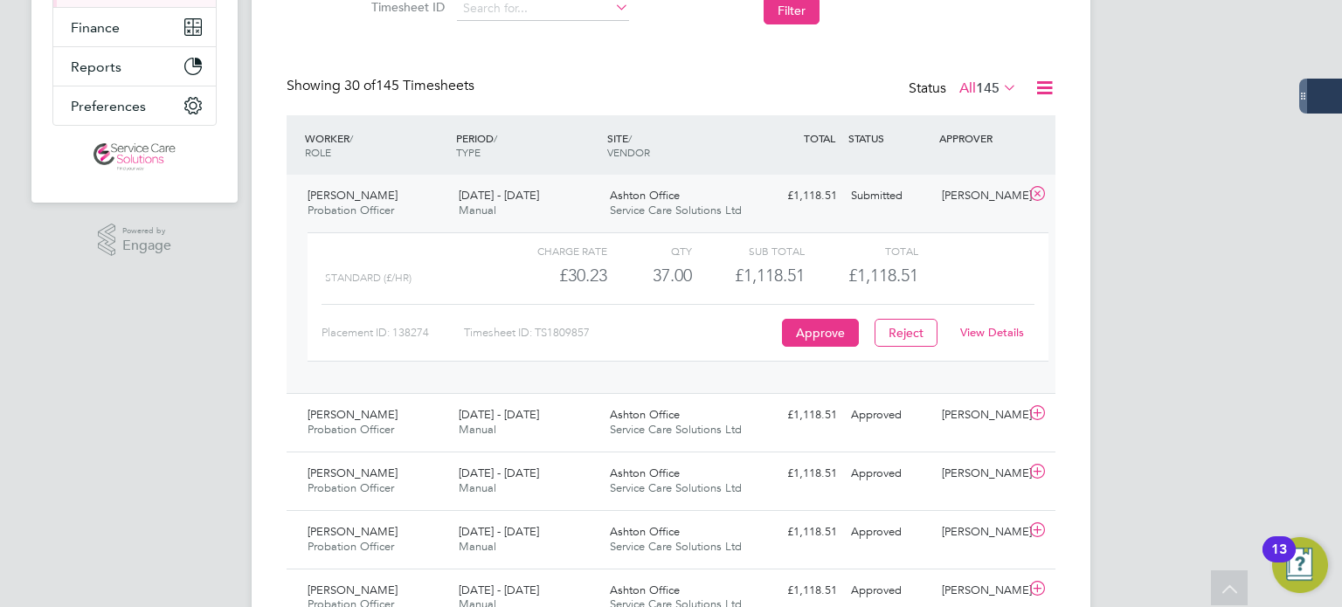
click at [999, 332] on link "View Details" at bounding box center [992, 332] width 64 height 15
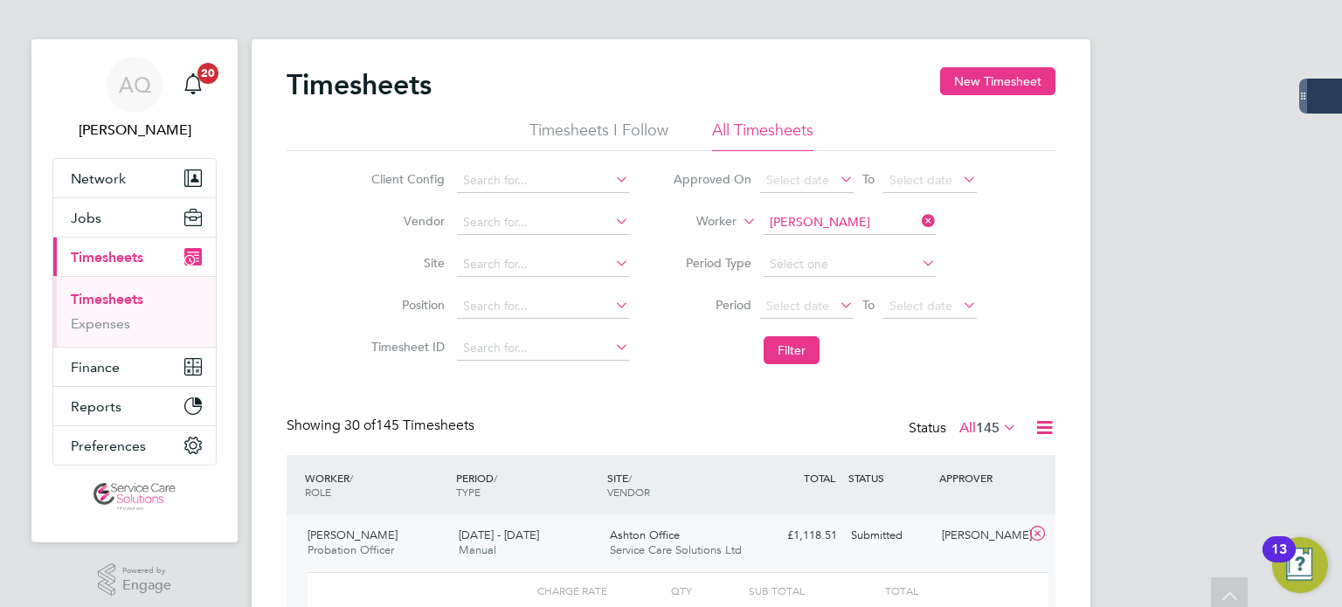
scroll to position [0, 0]
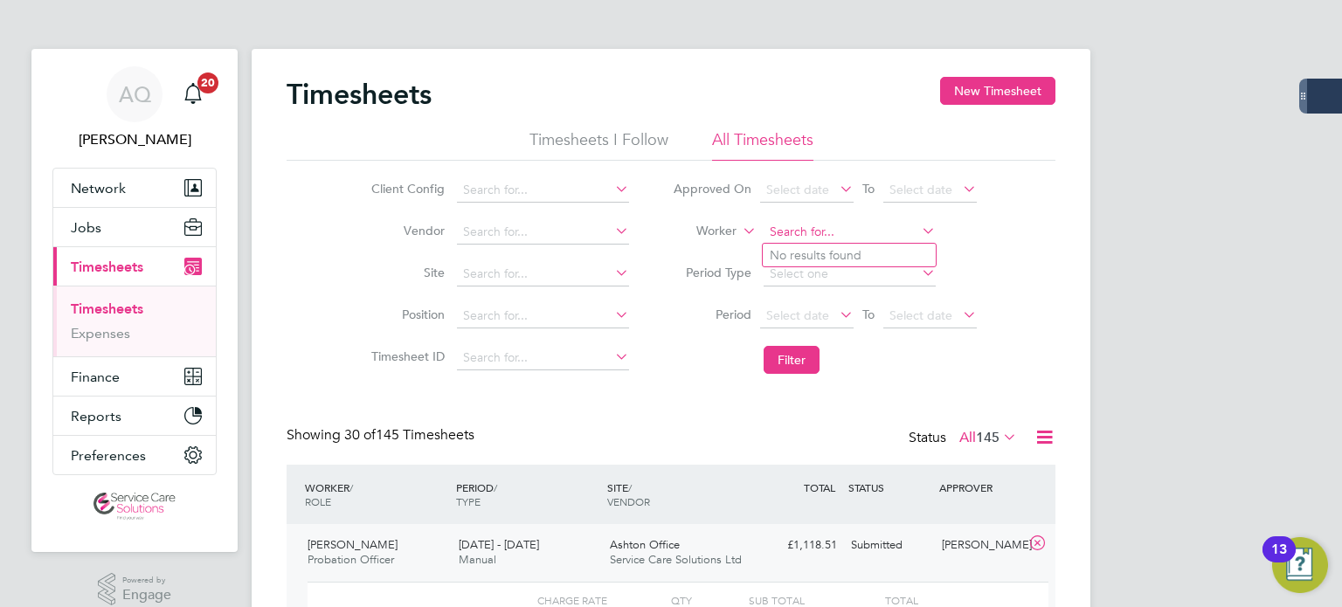
click at [855, 224] on input at bounding box center [850, 232] width 172 height 24
type input "wendy boyle"
click at [790, 268] on input at bounding box center [850, 274] width 172 height 24
click at [802, 235] on input at bounding box center [850, 232] width 172 height 24
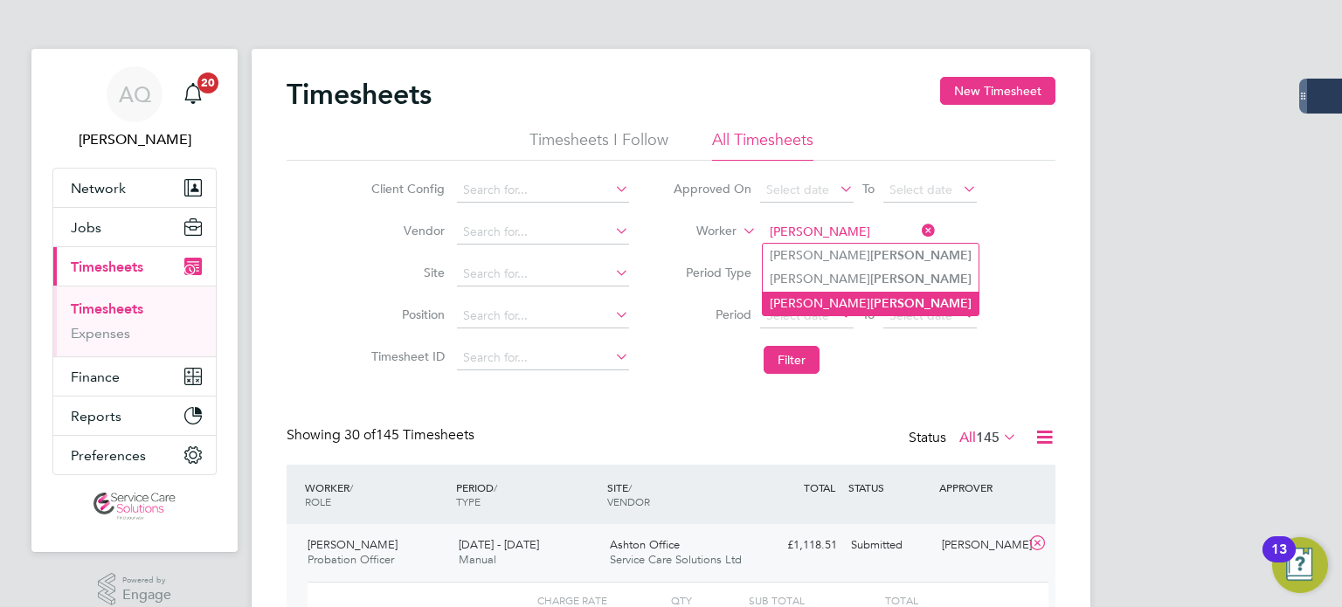
click at [867, 302] on li "Wendy Boyle" at bounding box center [871, 304] width 216 height 24
type input "Wendy Boyle"
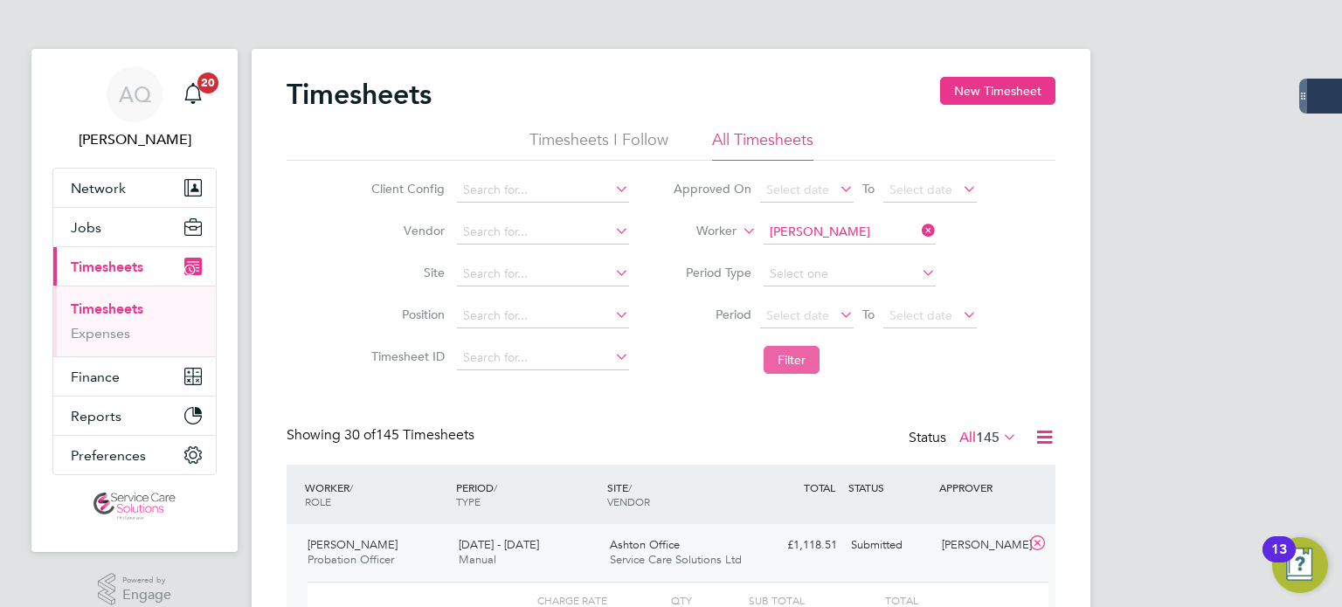
click at [776, 357] on button "Filter" at bounding box center [792, 360] width 56 height 28
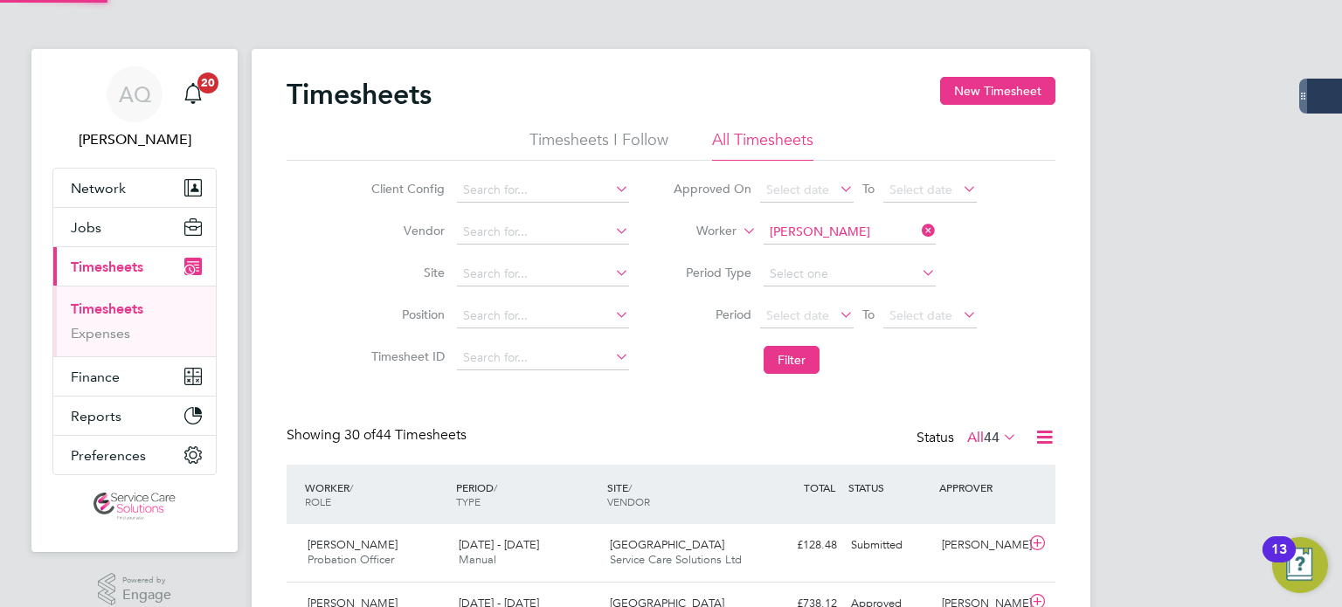
scroll to position [44, 152]
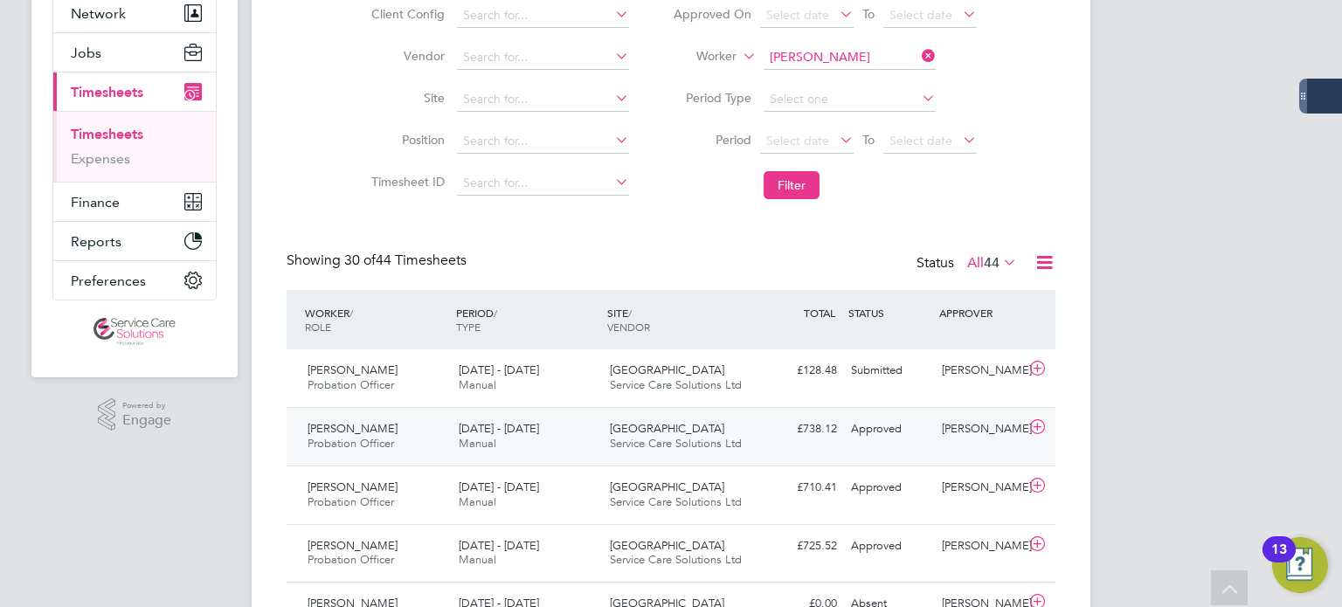
click at [882, 433] on div "Approved" at bounding box center [889, 429] width 91 height 29
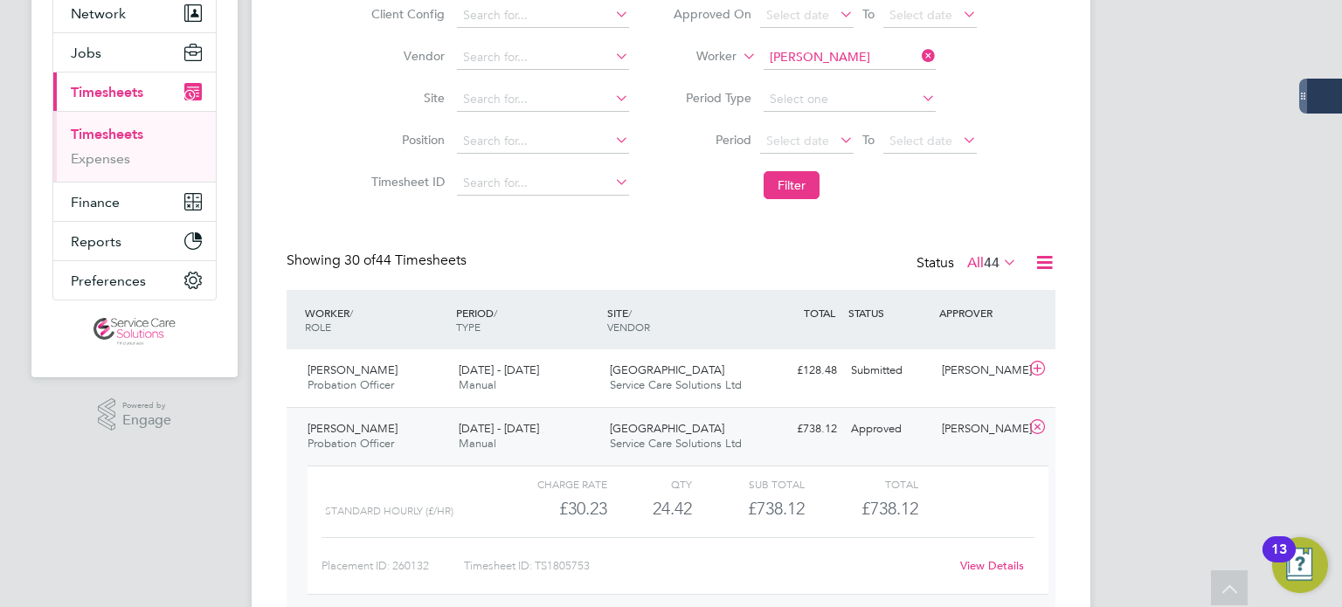
click at [992, 570] on link "View Details" at bounding box center [992, 565] width 64 height 15
click at [835, 53] on input at bounding box center [850, 57] width 172 height 24
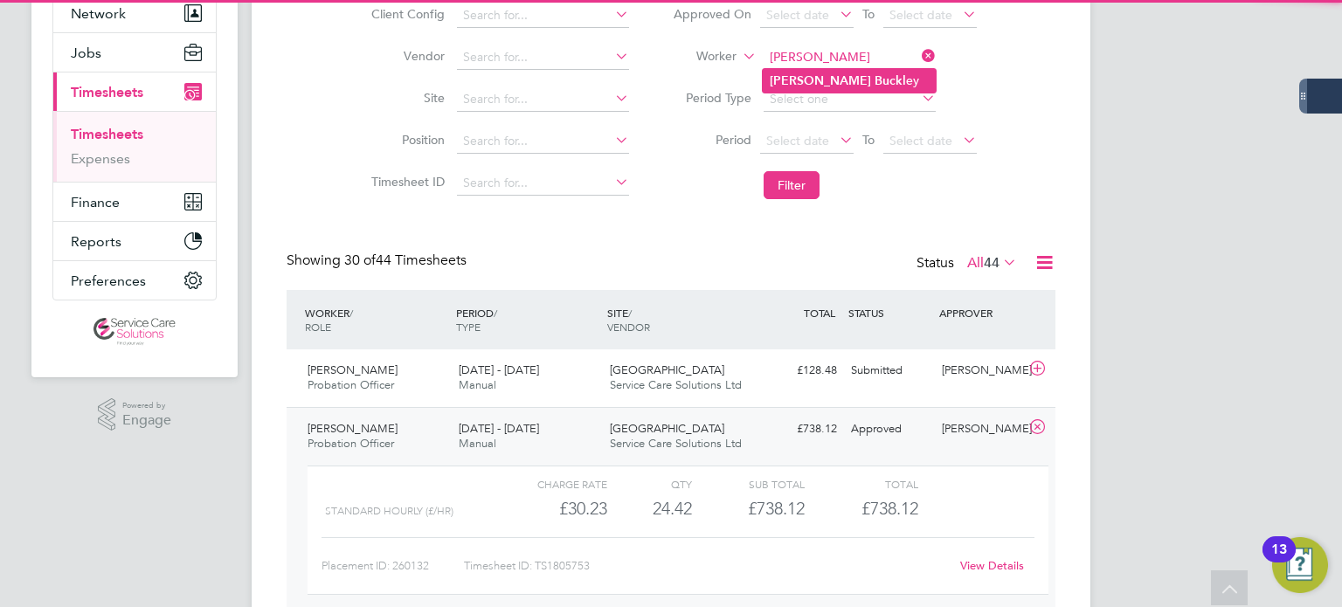
click at [867, 87] on li "Andrew Buckl ey" at bounding box center [849, 81] width 173 height 24
type input "Andrew Buckley"
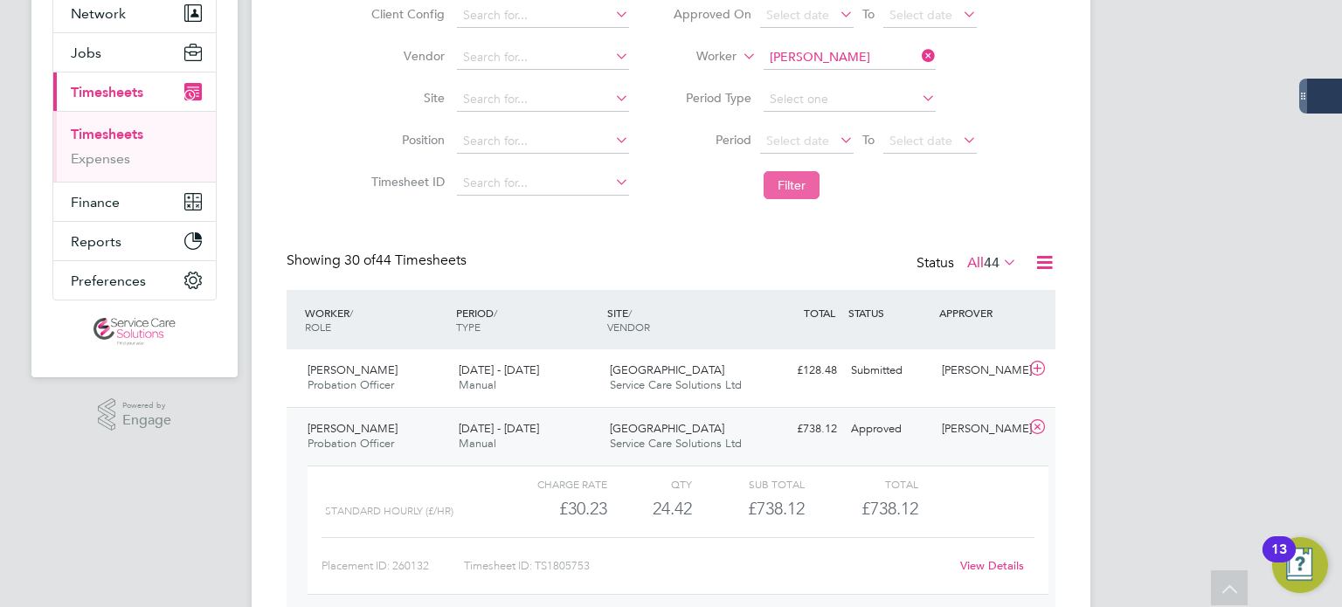
click at [801, 179] on button "Filter" at bounding box center [792, 185] width 56 height 28
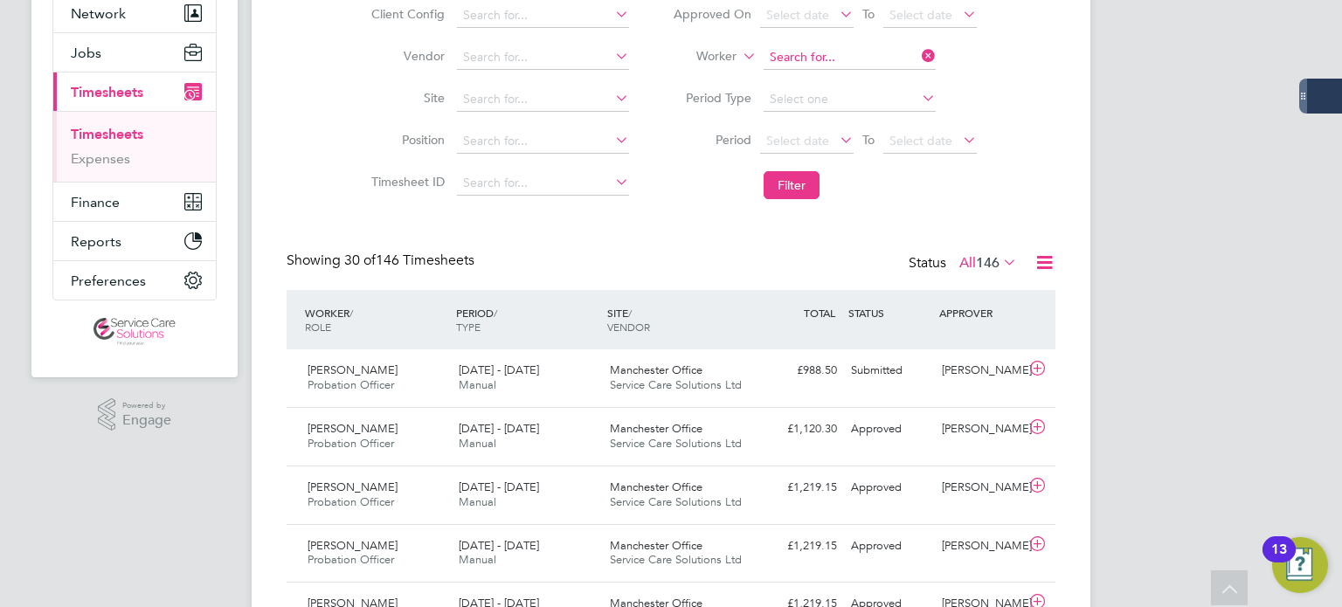
click at [821, 47] on input at bounding box center [850, 57] width 172 height 24
click at [873, 72] on li "Harvinder Singh Gheent" at bounding box center [849, 81] width 173 height 24
type input "Harvinder Singh Gheent"
click at [786, 187] on button "Filter" at bounding box center [792, 185] width 56 height 28
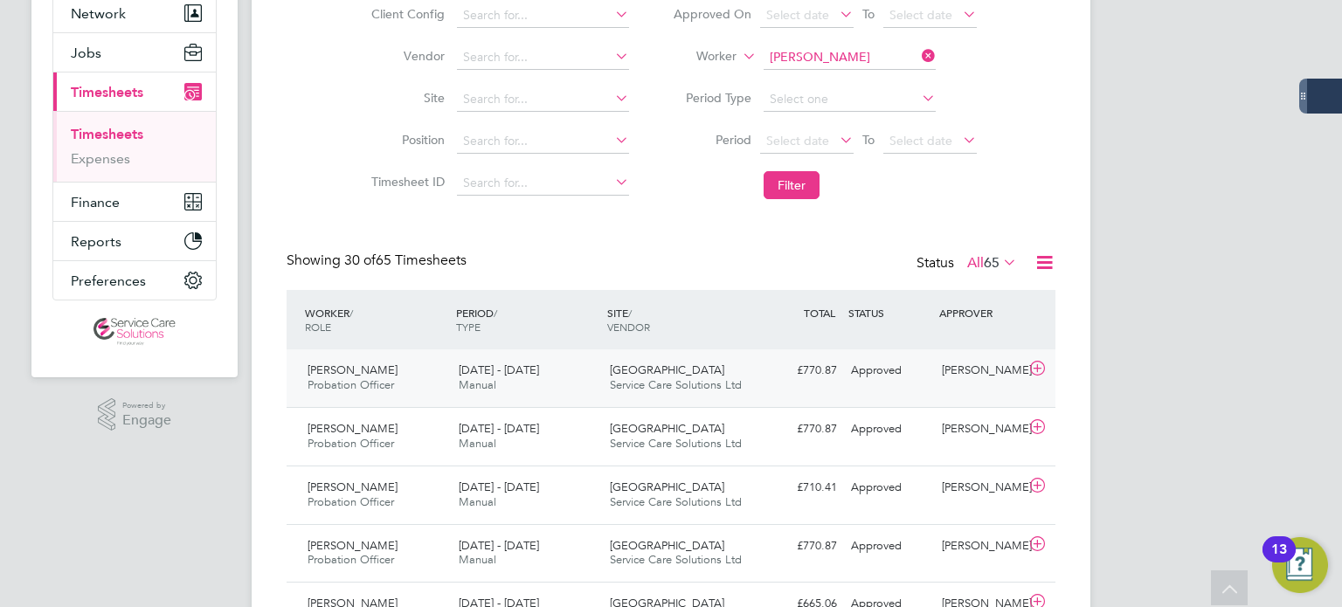
click at [902, 398] on div "Harvinder Singh Gheent Probation Officer 18 - 24 Aug 2025 18 - 24 Aug 2025 Manu…" at bounding box center [671, 379] width 769 height 58
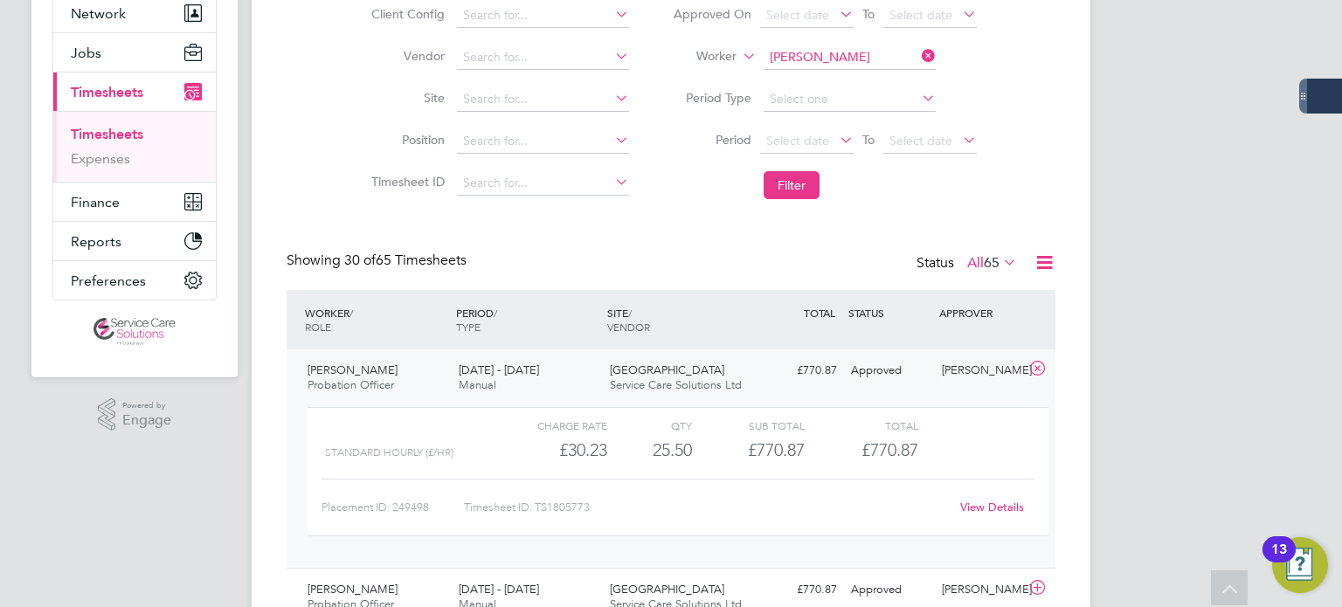
click at [1004, 510] on link "View Details" at bounding box center [992, 507] width 64 height 15
click at [881, 50] on input at bounding box center [850, 57] width 172 height 24
click at [877, 164] on li "Victoria Lawrence" at bounding box center [871, 176] width 216 height 24
type input "Victoria Lawrence"
click at [801, 184] on button "Filter" at bounding box center [792, 185] width 56 height 28
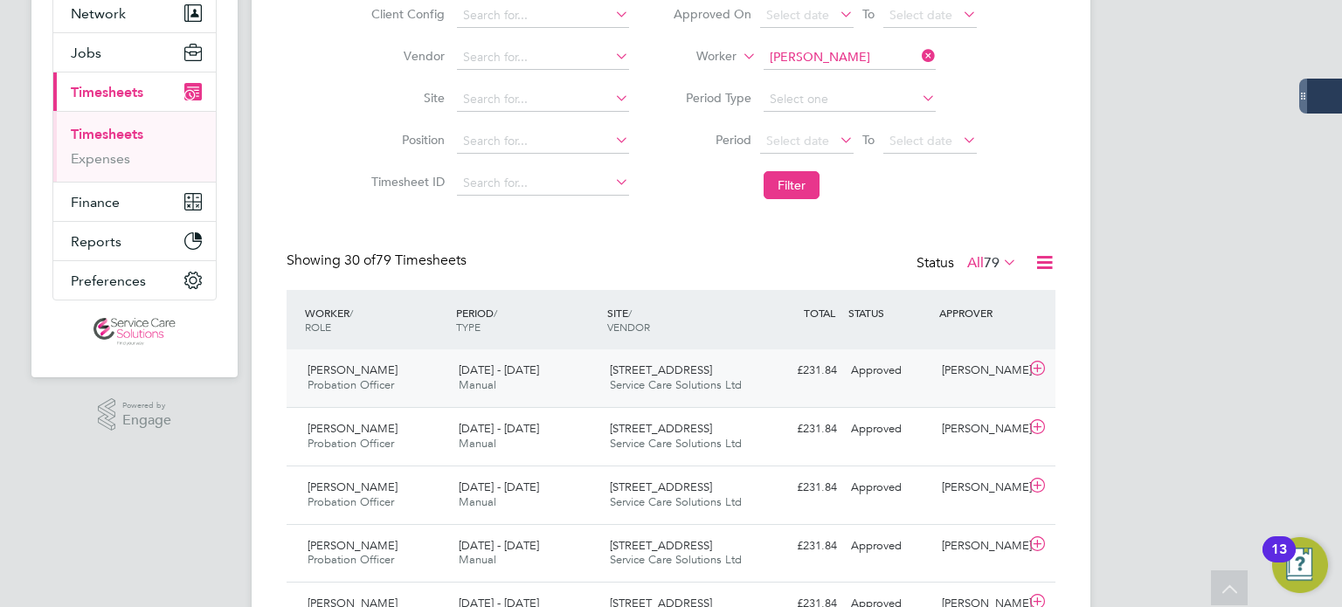
click at [926, 376] on div "Approved" at bounding box center [889, 371] width 91 height 29
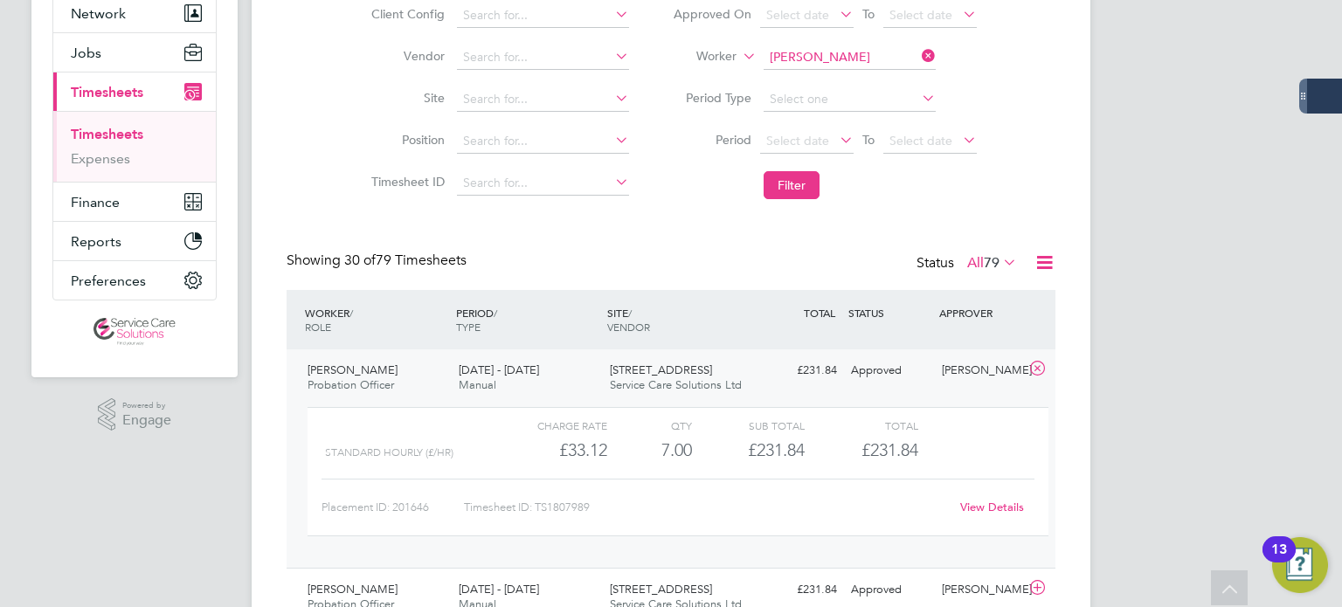
click at [982, 514] on div "View Details" at bounding box center [992, 508] width 86 height 28
click at [976, 507] on link "View Details" at bounding box center [992, 507] width 64 height 15
click at [851, 60] on input at bounding box center [850, 57] width 172 height 24
click at [870, 82] on b "Loyden" at bounding box center [891, 80] width 42 height 15
type input "Frank Loyden"
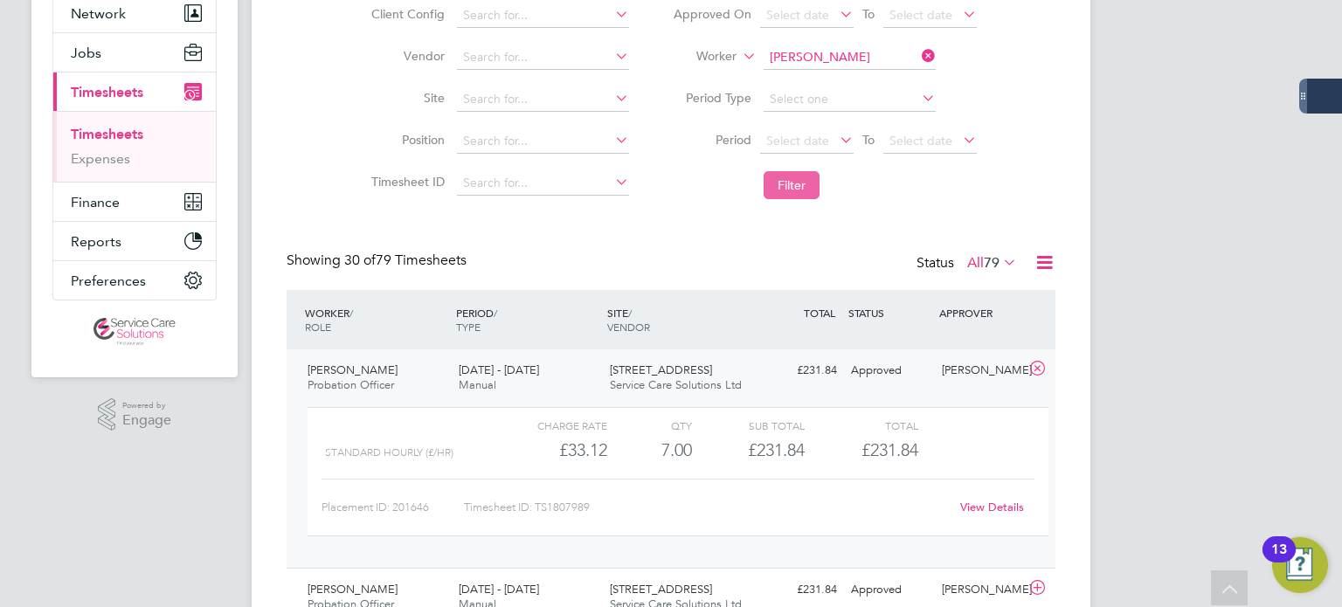
click at [804, 184] on button "Filter" at bounding box center [792, 185] width 56 height 28
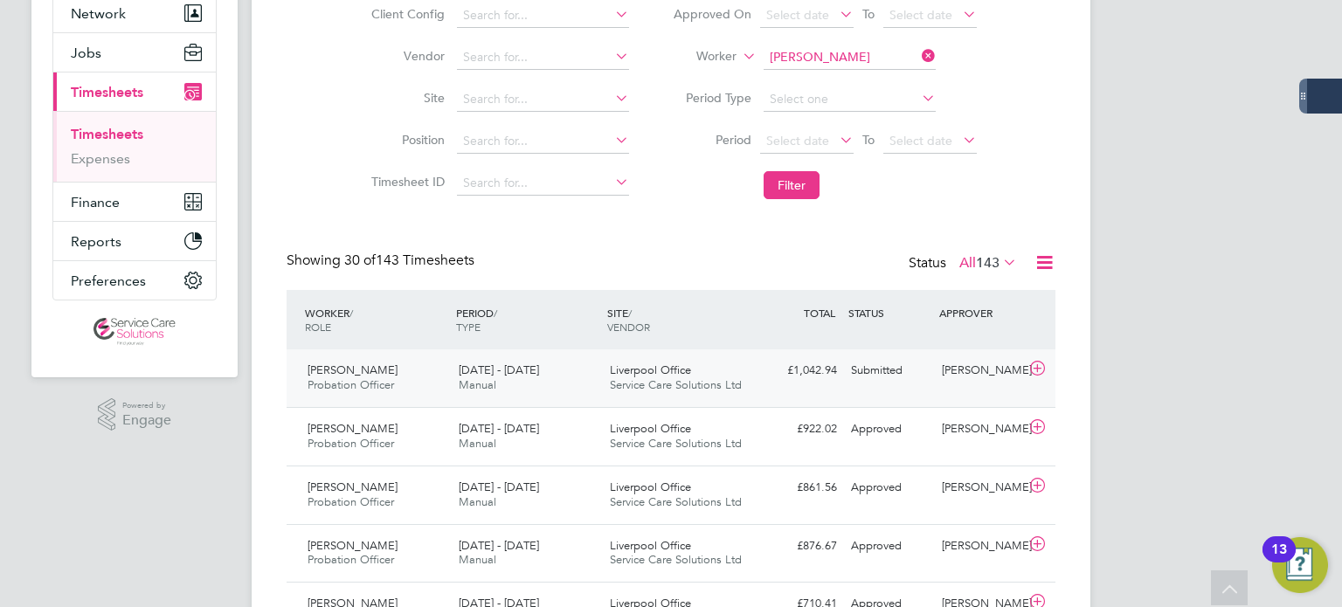
click at [963, 378] on div "Tracey Monteith" at bounding box center [980, 371] width 91 height 29
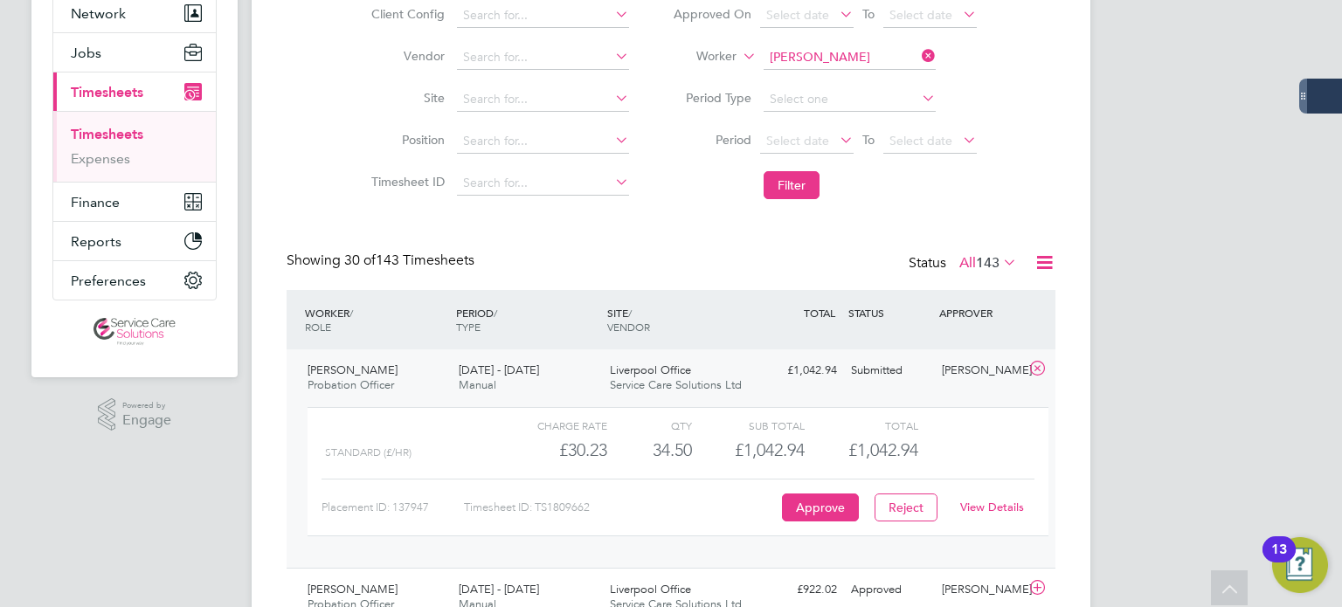
click at [993, 503] on link "View Details" at bounding box center [992, 507] width 64 height 15
click at [808, 52] on input at bounding box center [850, 57] width 172 height 24
click at [824, 80] on b "Harvey" at bounding box center [853, 80] width 101 height 15
type input "Mark Harvey"
click at [790, 187] on button "Filter" at bounding box center [792, 185] width 56 height 28
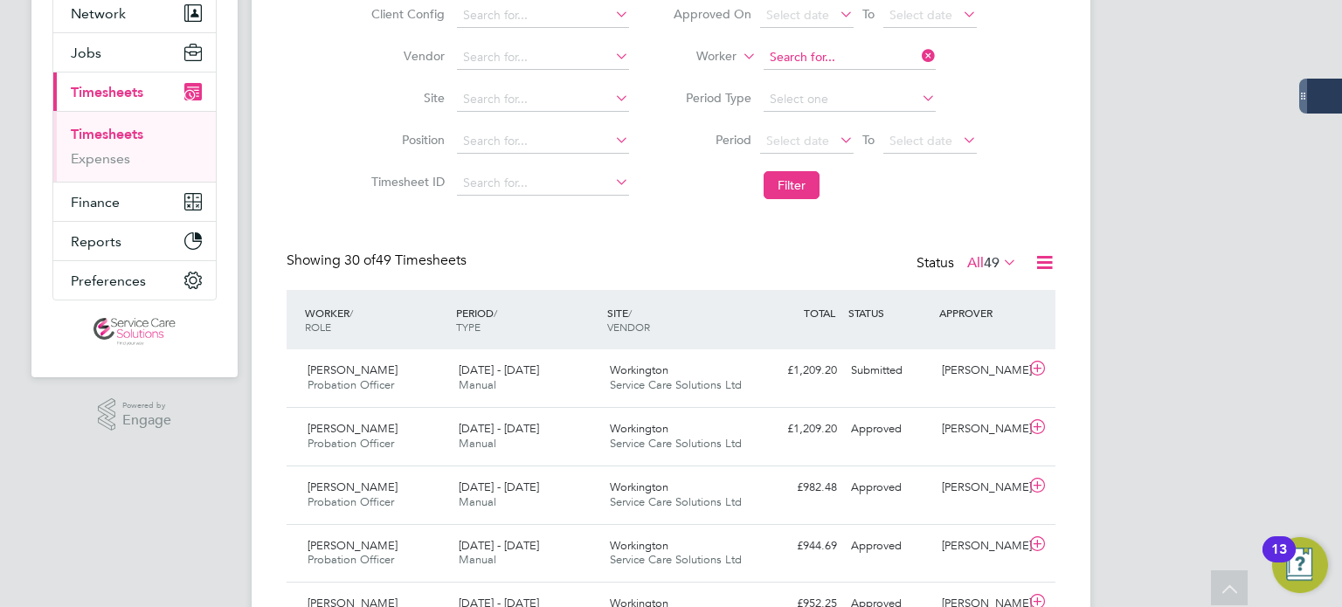
click at [868, 59] on input at bounding box center [850, 57] width 172 height 24
click at [801, 130] on li "Philip Hill" at bounding box center [849, 129] width 173 height 24
type input "Philip Hill"
click at [797, 182] on button "Filter" at bounding box center [792, 185] width 56 height 28
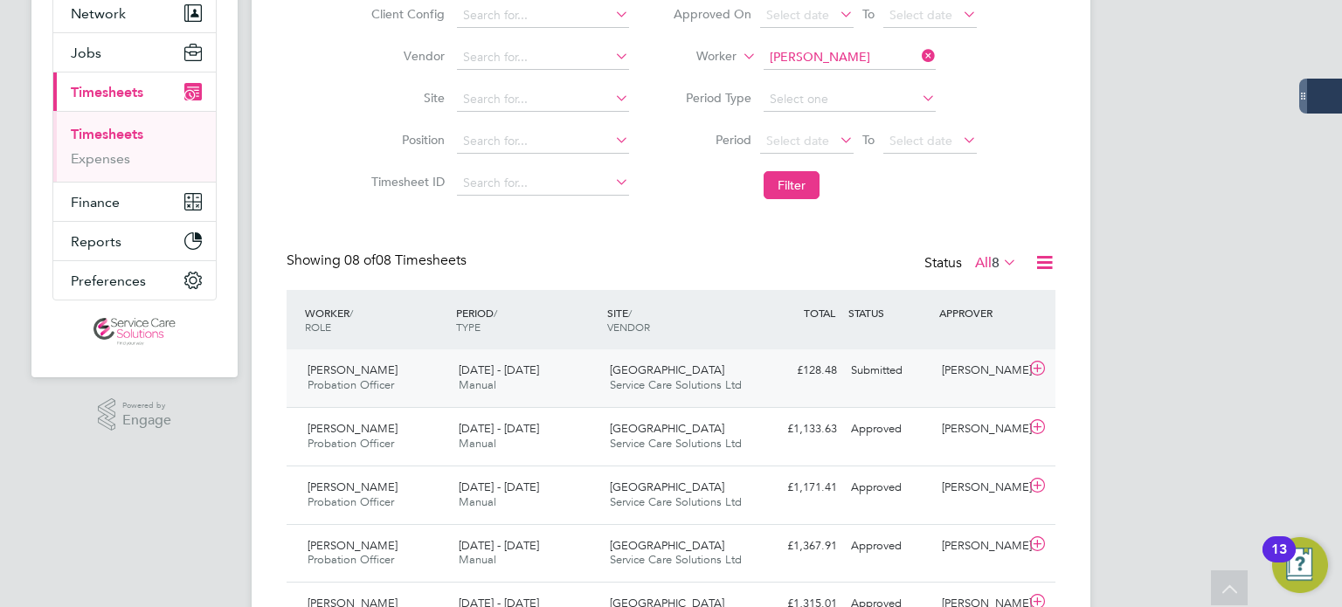
click at [990, 375] on div "Michael Whalley" at bounding box center [980, 371] width 91 height 29
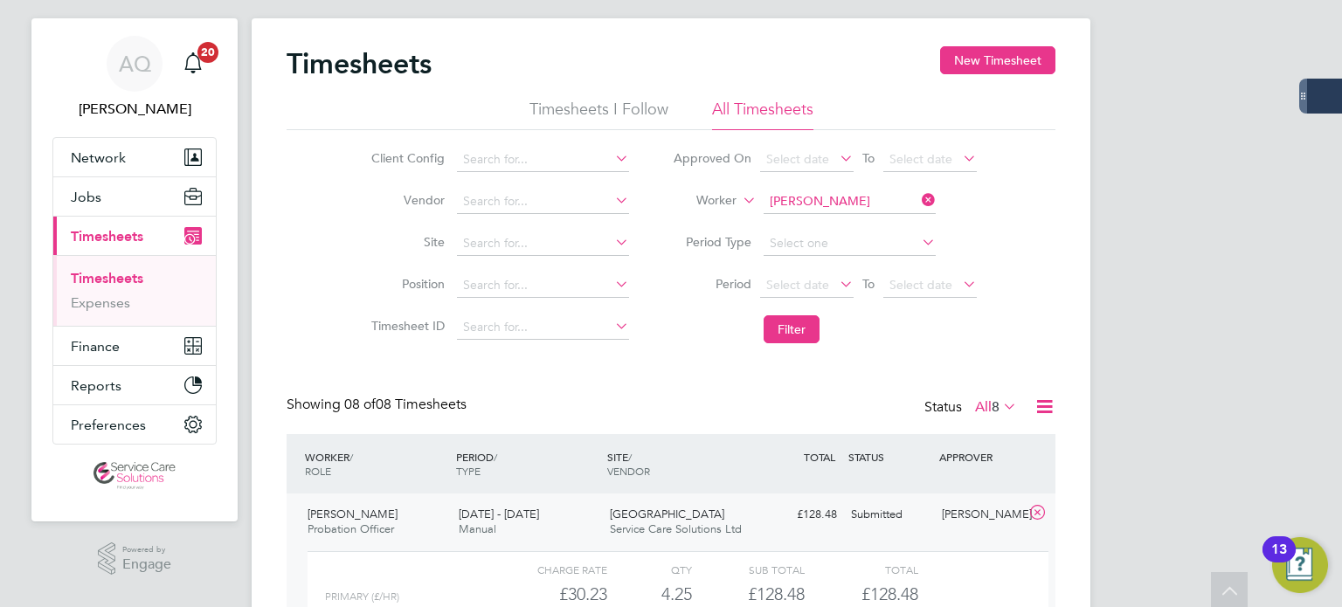
scroll to position [0, 0]
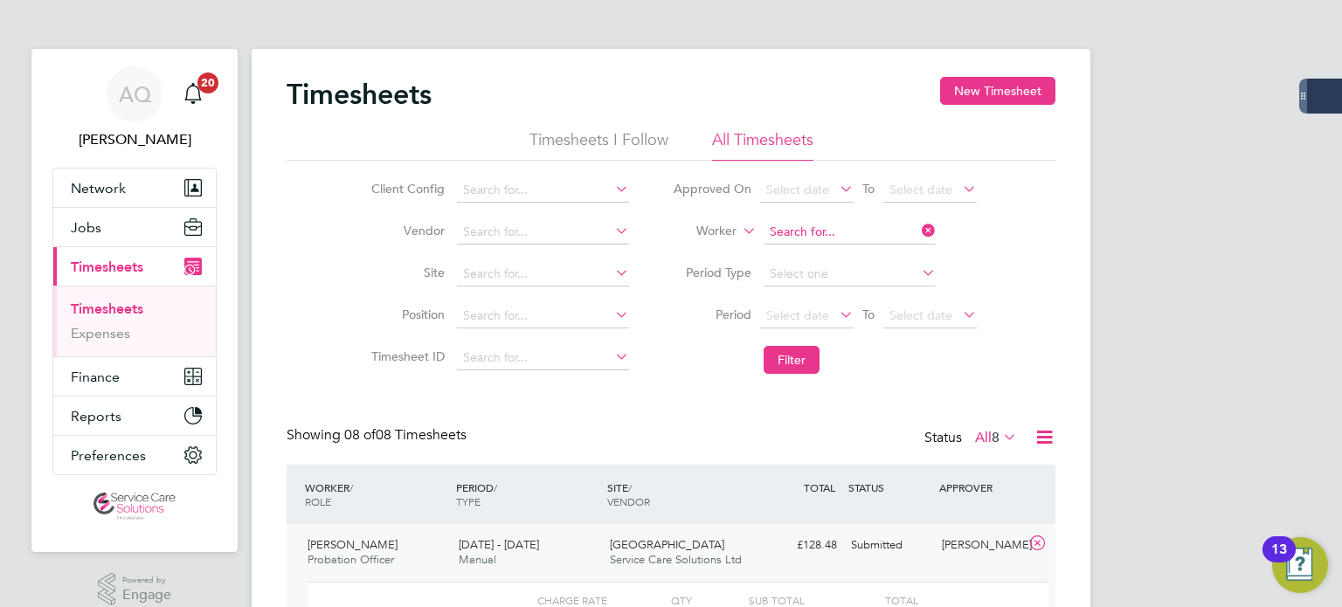
click at [827, 230] on input at bounding box center [850, 232] width 172 height 24
click at [875, 257] on b "May" at bounding box center [887, 255] width 24 height 15
type input "Patsy May"
click at [790, 365] on button "Filter" at bounding box center [792, 360] width 56 height 28
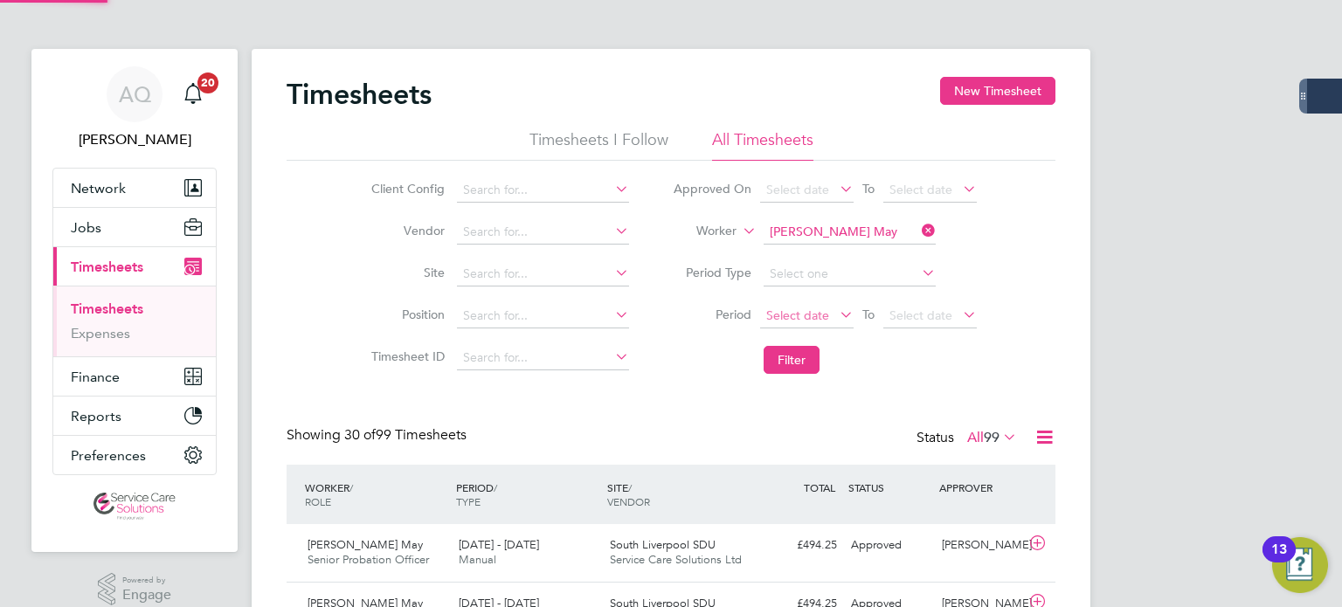
scroll to position [44, 152]
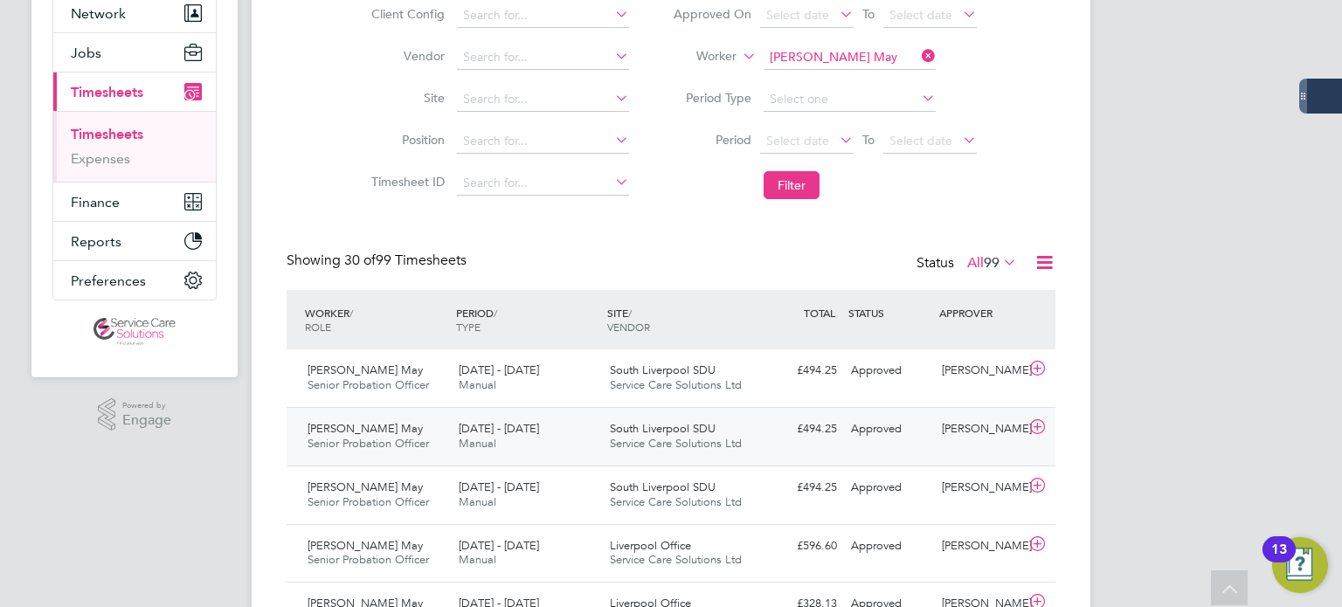
click at [875, 440] on div "Approved" at bounding box center [889, 429] width 91 height 29
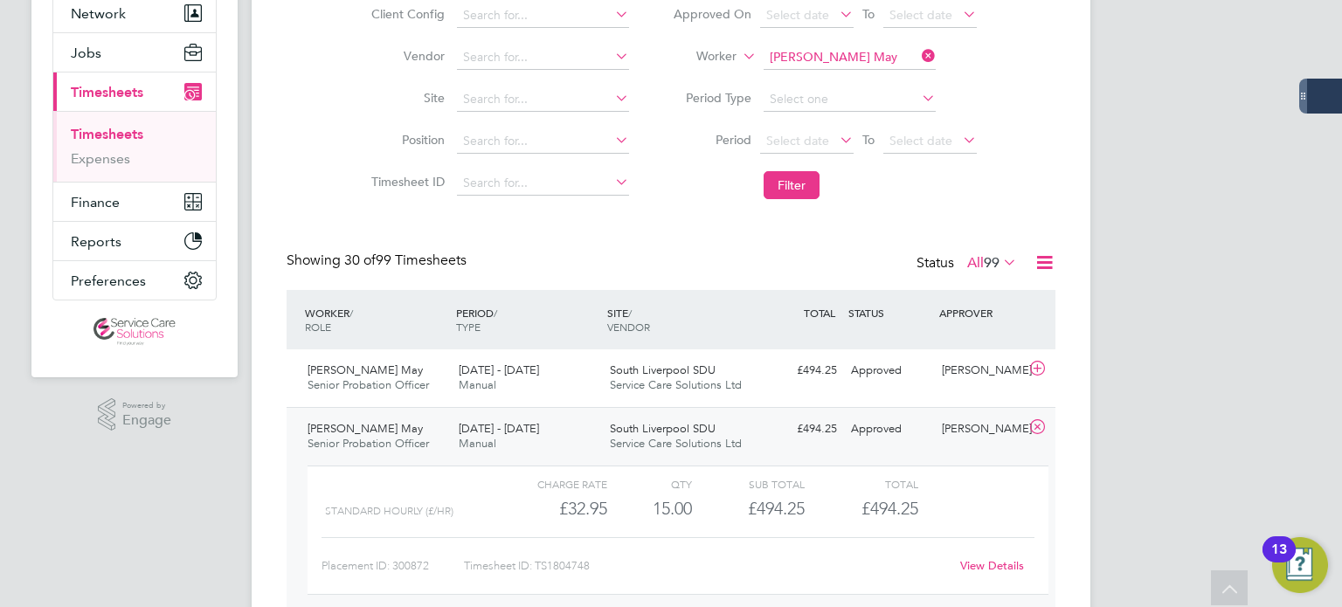
click at [995, 562] on link "View Details" at bounding box center [992, 565] width 64 height 15
click at [870, 59] on input at bounding box center [850, 57] width 172 height 24
click at [801, 79] on b "Louise" at bounding box center [820, 80] width 101 height 15
type input "Louise Hide"
click at [777, 190] on button "Filter" at bounding box center [792, 185] width 56 height 28
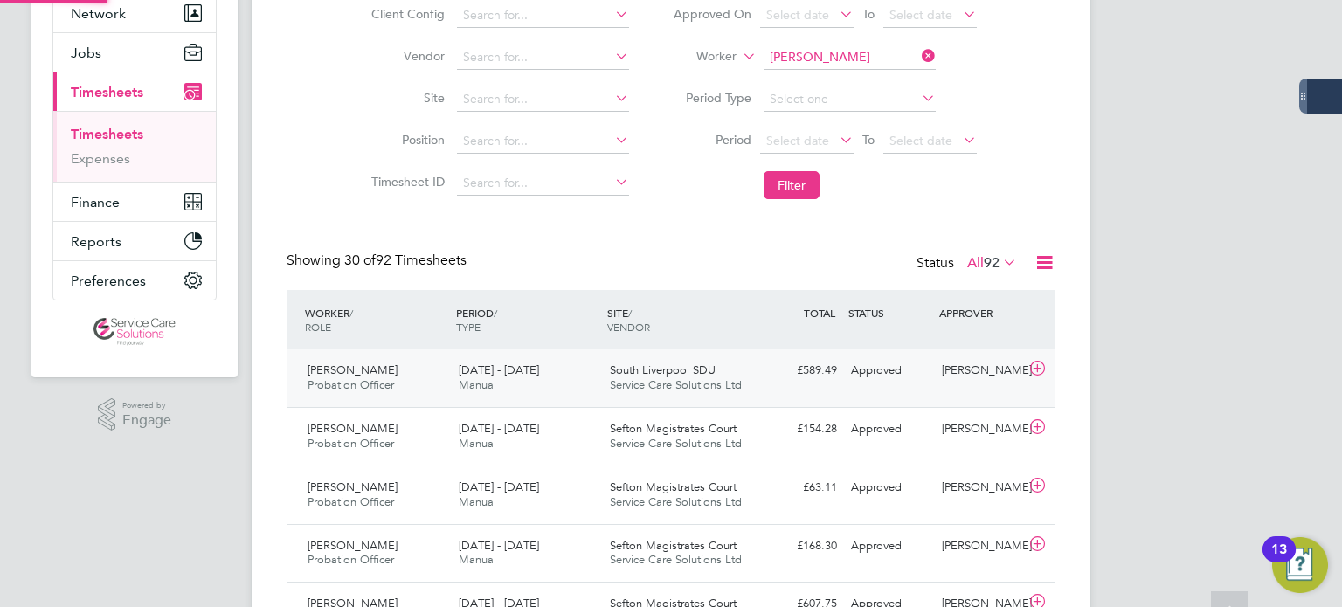
scroll to position [8, 9]
click at [923, 373] on div "Approved" at bounding box center [889, 371] width 91 height 29
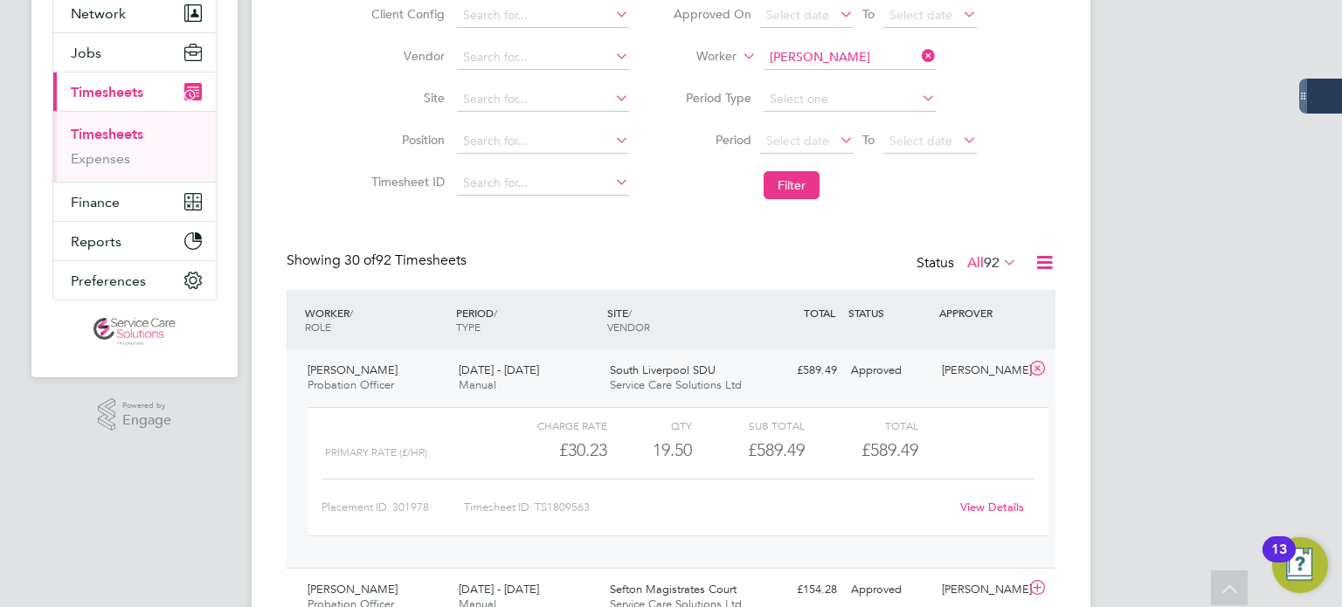
click at [1007, 503] on link "View Details" at bounding box center [992, 507] width 64 height 15
click at [789, 56] on input at bounding box center [850, 57] width 172 height 24
click at [790, 82] on b "Iaisha" at bounding box center [786, 80] width 33 height 15
type input "Iaisha Allen"
click at [797, 185] on button "Filter" at bounding box center [792, 185] width 56 height 28
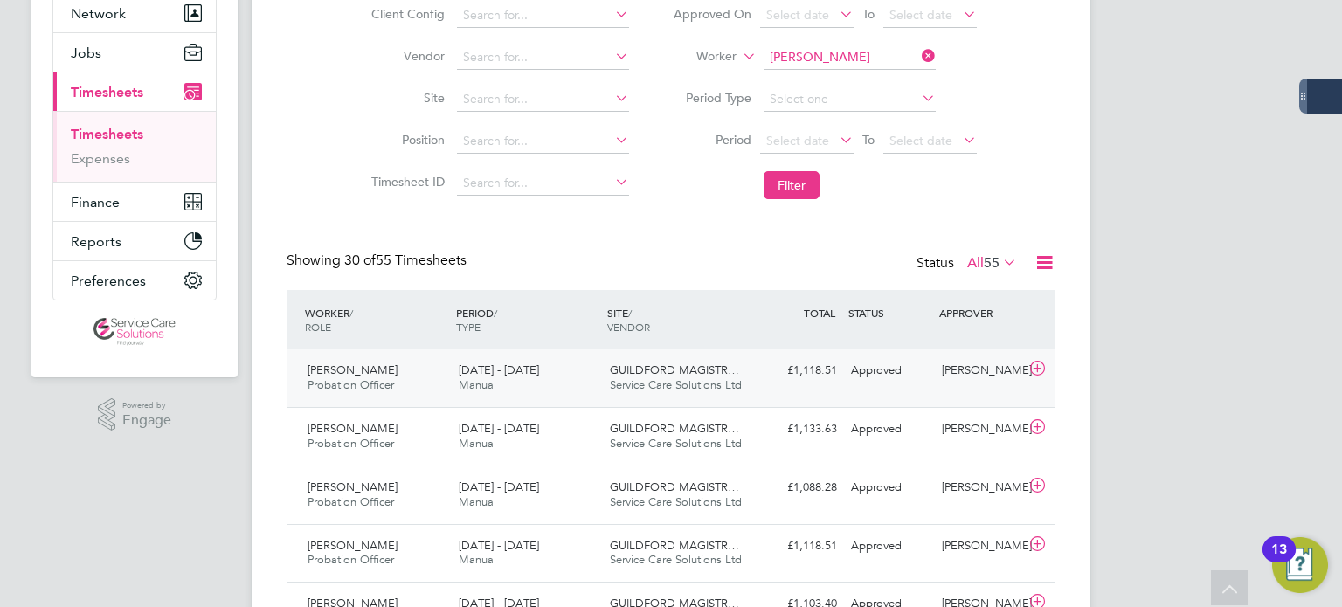
click at [733, 385] on span "Service Care Solutions Ltd" at bounding box center [676, 385] width 132 height 15
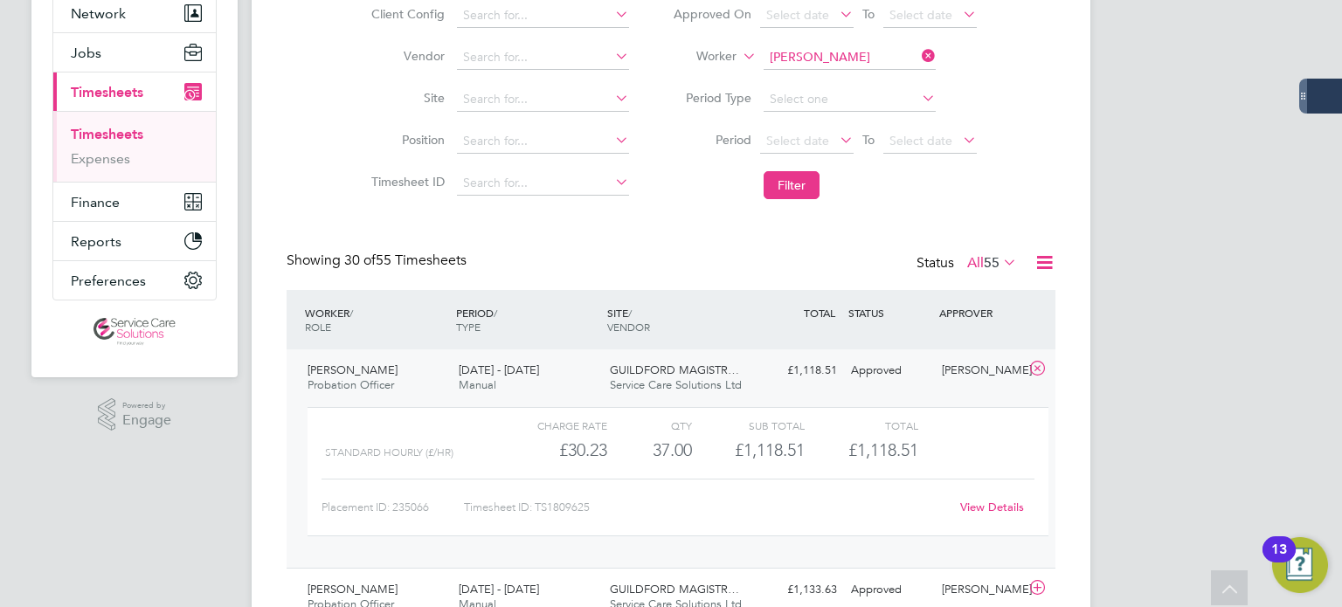
click at [1018, 507] on link "View Details" at bounding box center [992, 507] width 64 height 15
click at [870, 52] on input at bounding box center [850, 57] width 172 height 24
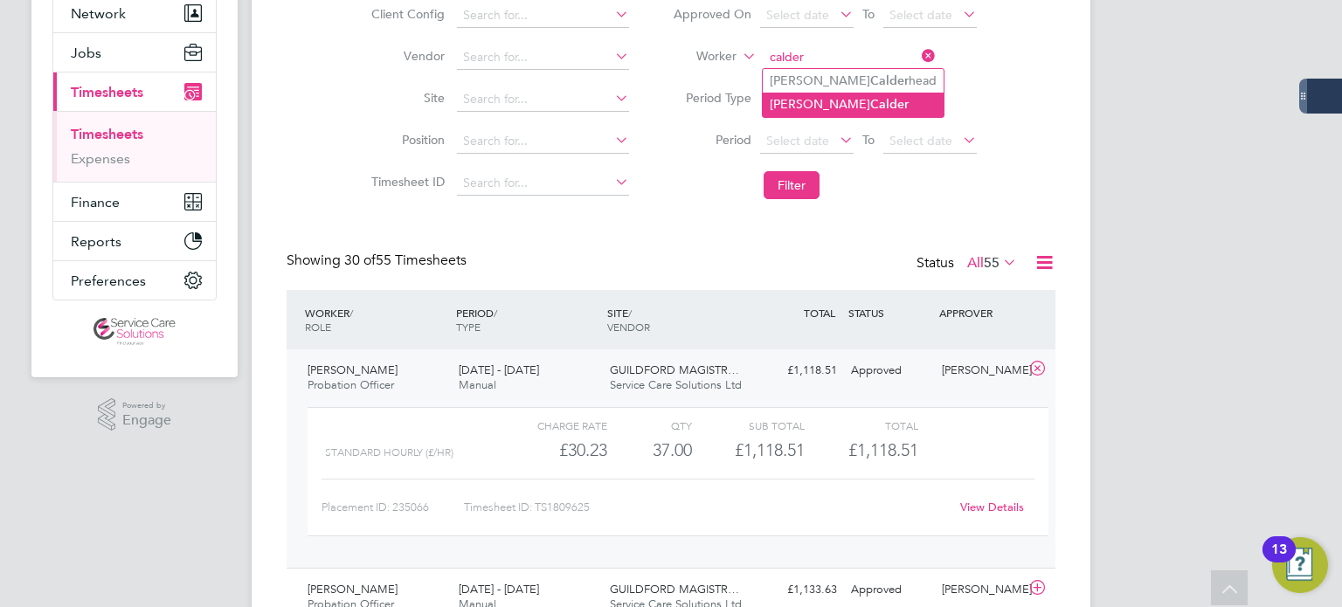
click at [870, 97] on b "Calder" at bounding box center [889, 104] width 38 height 15
type input "Rebecca Calder"
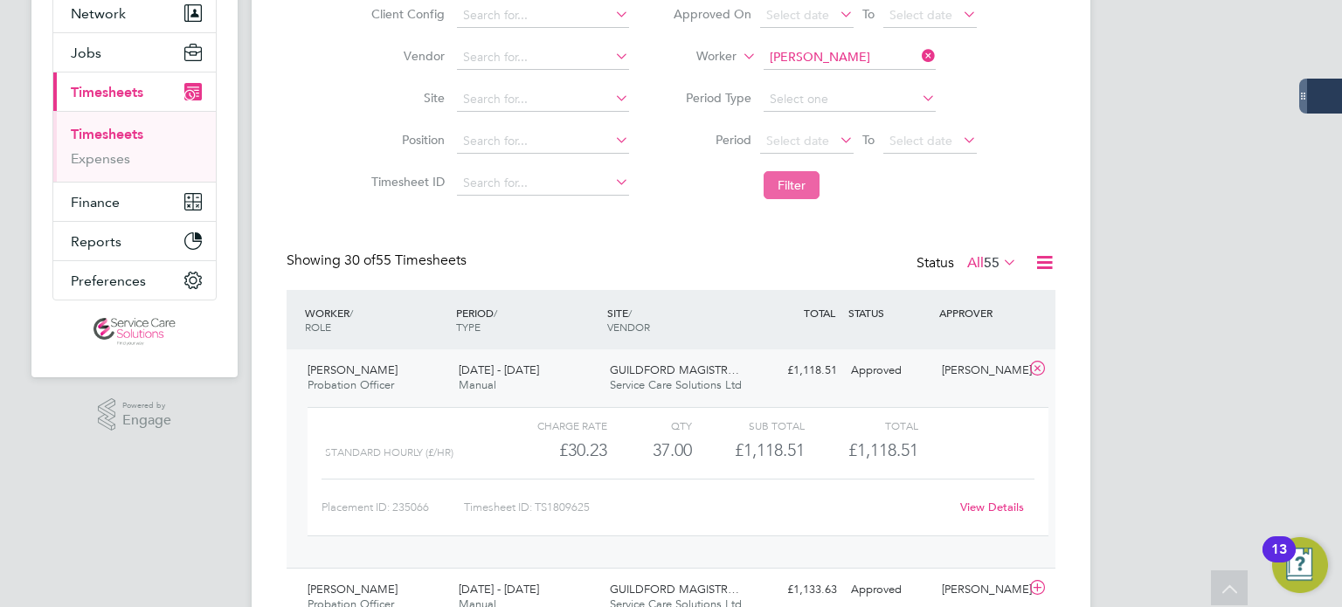
click at [794, 178] on button "Filter" at bounding box center [792, 185] width 56 height 28
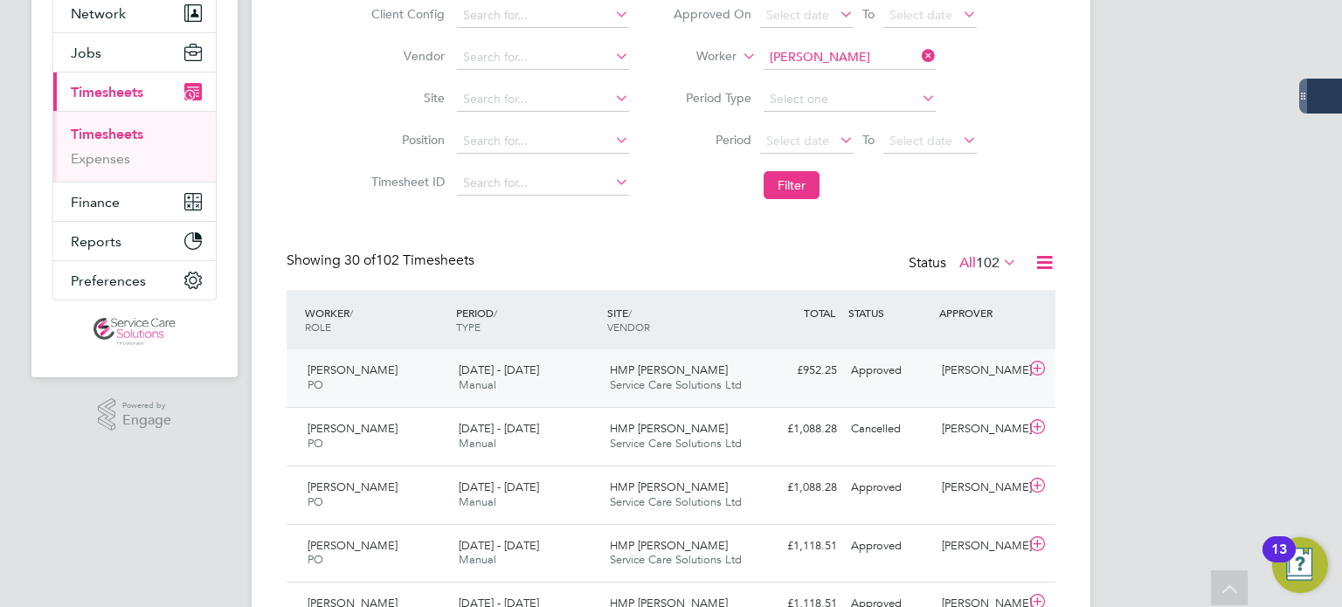
click at [930, 380] on div "Approved" at bounding box center [889, 371] width 91 height 29
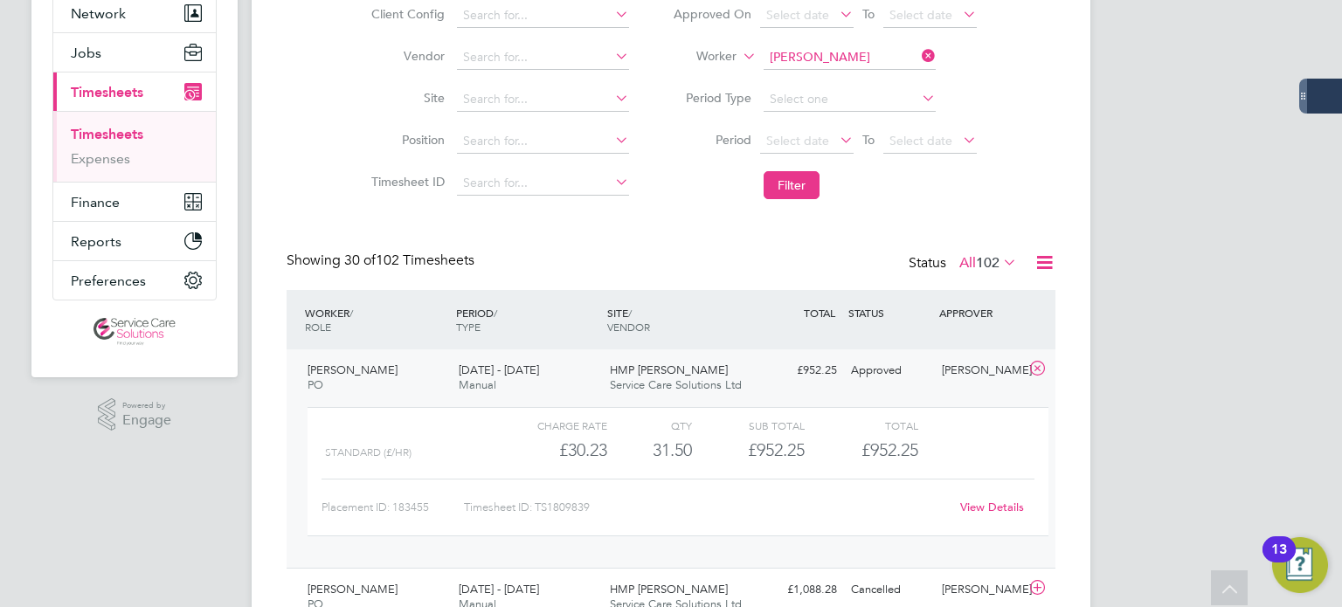
click at [1008, 506] on link "View Details" at bounding box center [992, 507] width 64 height 15
click at [866, 55] on input at bounding box center [850, 57] width 172 height 24
click at [808, 81] on li "Rebecca Cartwright" at bounding box center [871, 81] width 216 height 24
type input "Rebecca Cartwright"
click at [793, 179] on button "Filter" at bounding box center [792, 185] width 56 height 28
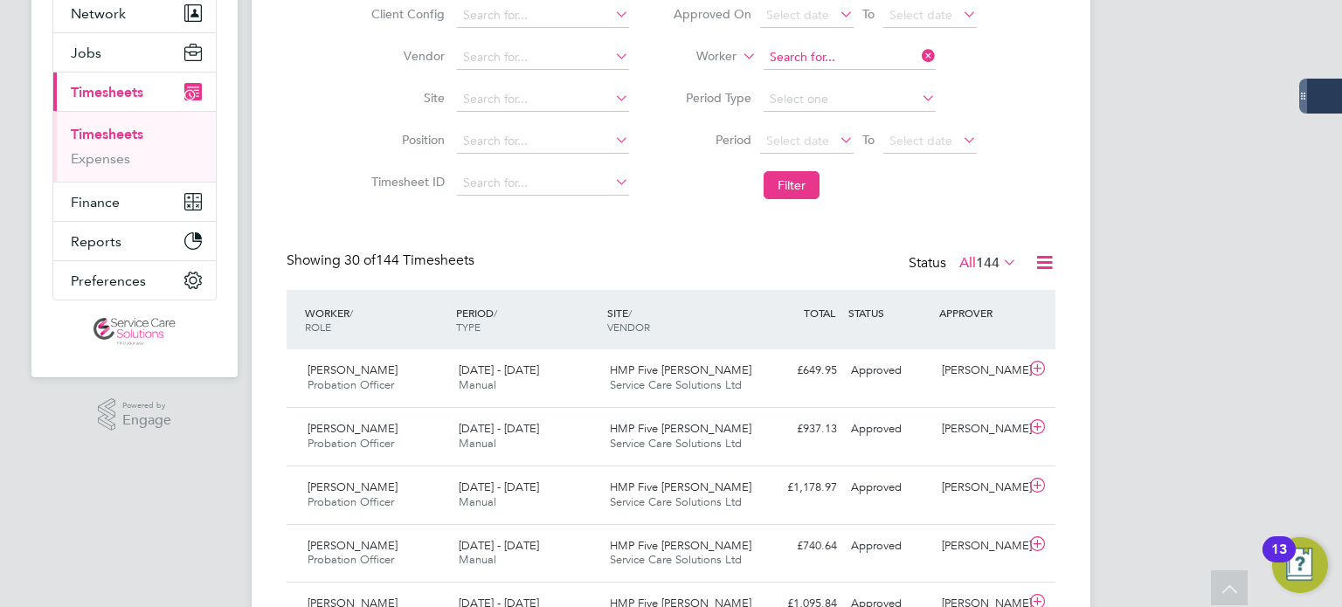
click at [781, 51] on input at bounding box center [850, 57] width 172 height 24
click at [863, 80] on li "Antoinette Furlonge" at bounding box center [849, 81] width 173 height 24
type input "Antoinette Furlonge"
click at [782, 178] on button "Filter" at bounding box center [792, 185] width 56 height 28
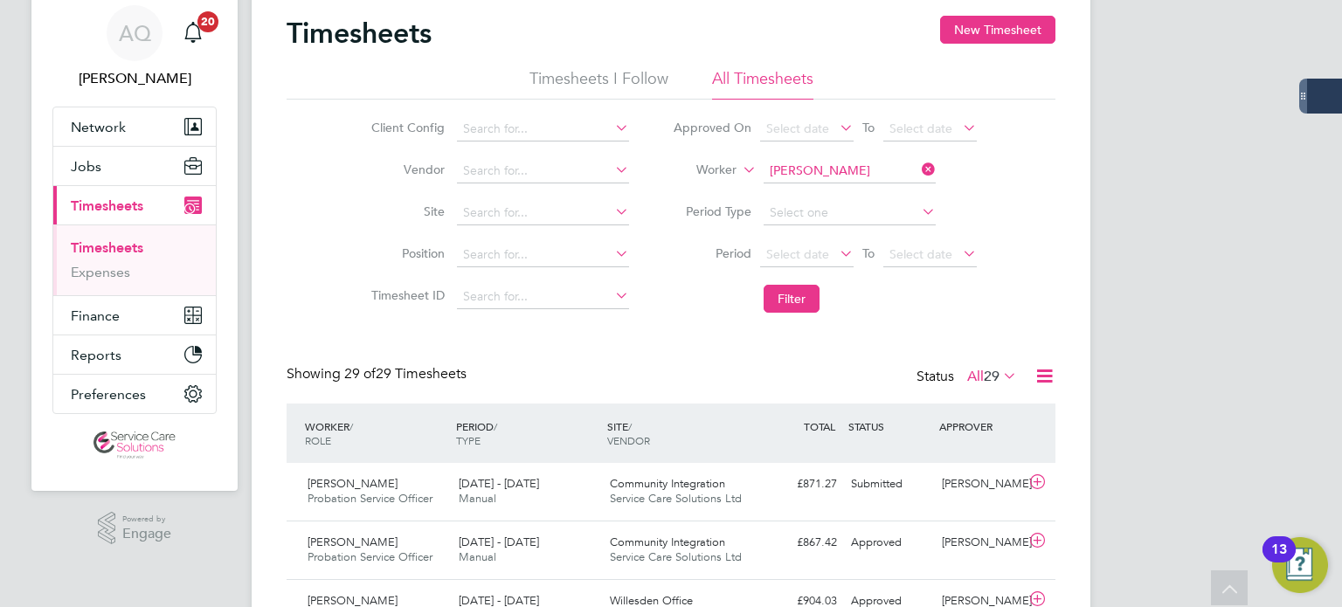
scroll to position [0, 0]
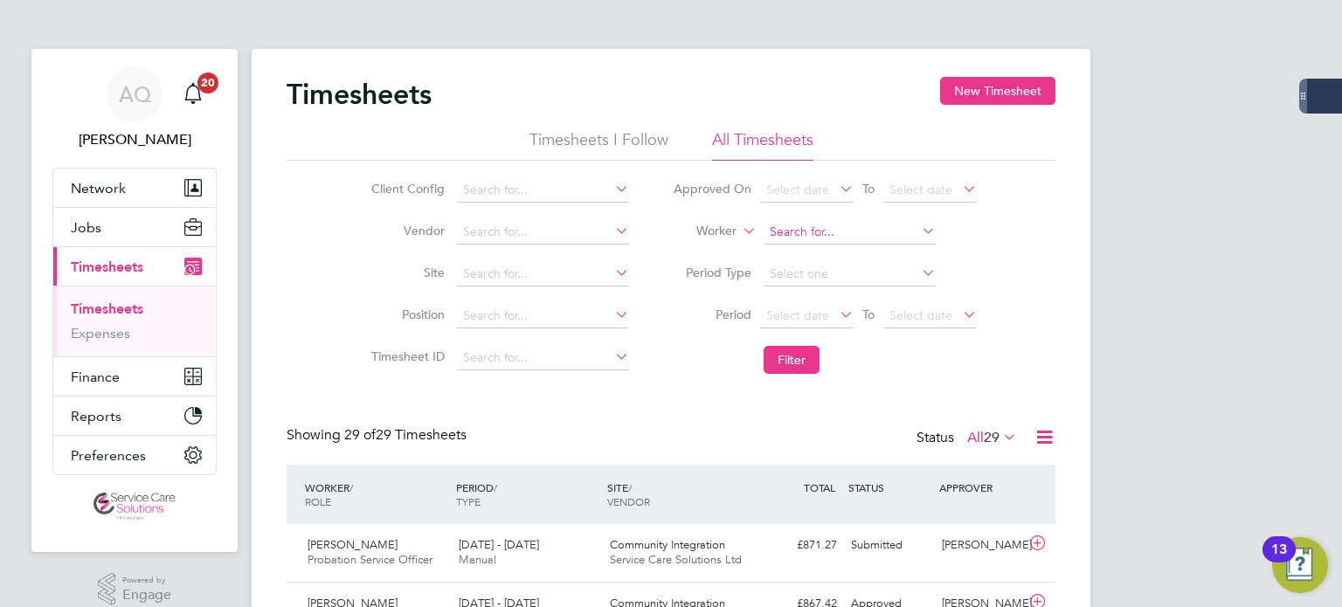
click at [811, 237] on input at bounding box center [850, 232] width 172 height 24
click at [790, 258] on b "Sereena" at bounding box center [793, 255] width 46 height 15
type input "Sereena Jassi"
click at [783, 346] on button "Filter" at bounding box center [792, 360] width 56 height 28
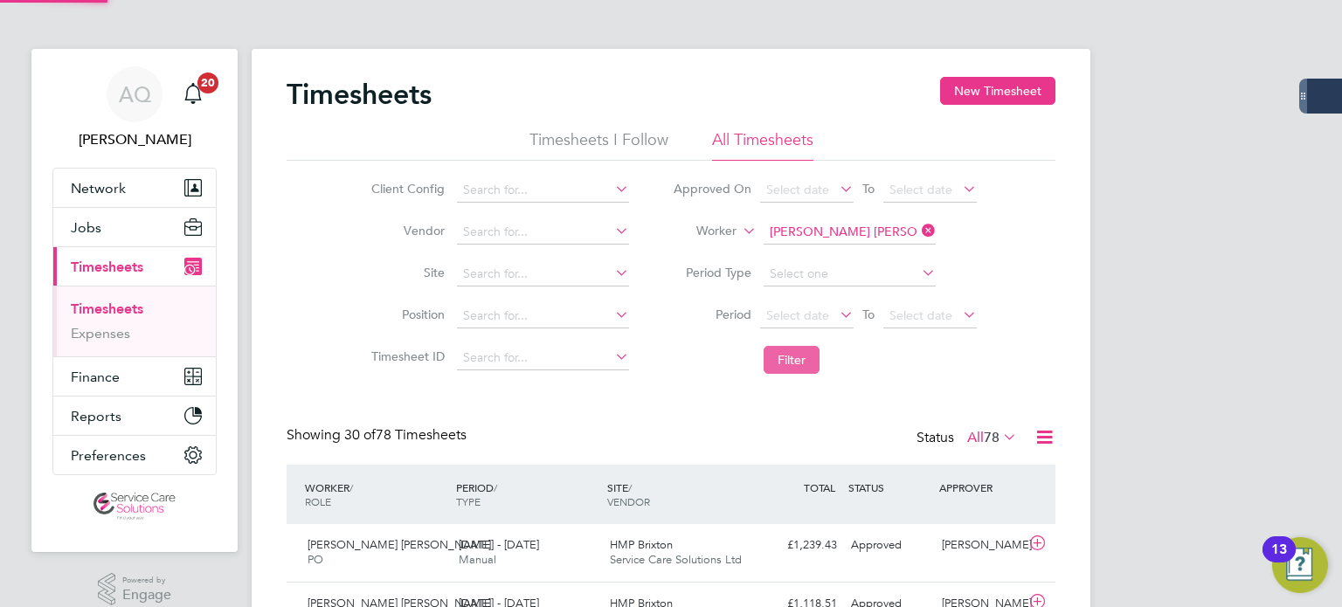
click at [773, 353] on button "Filter" at bounding box center [792, 360] width 56 height 28
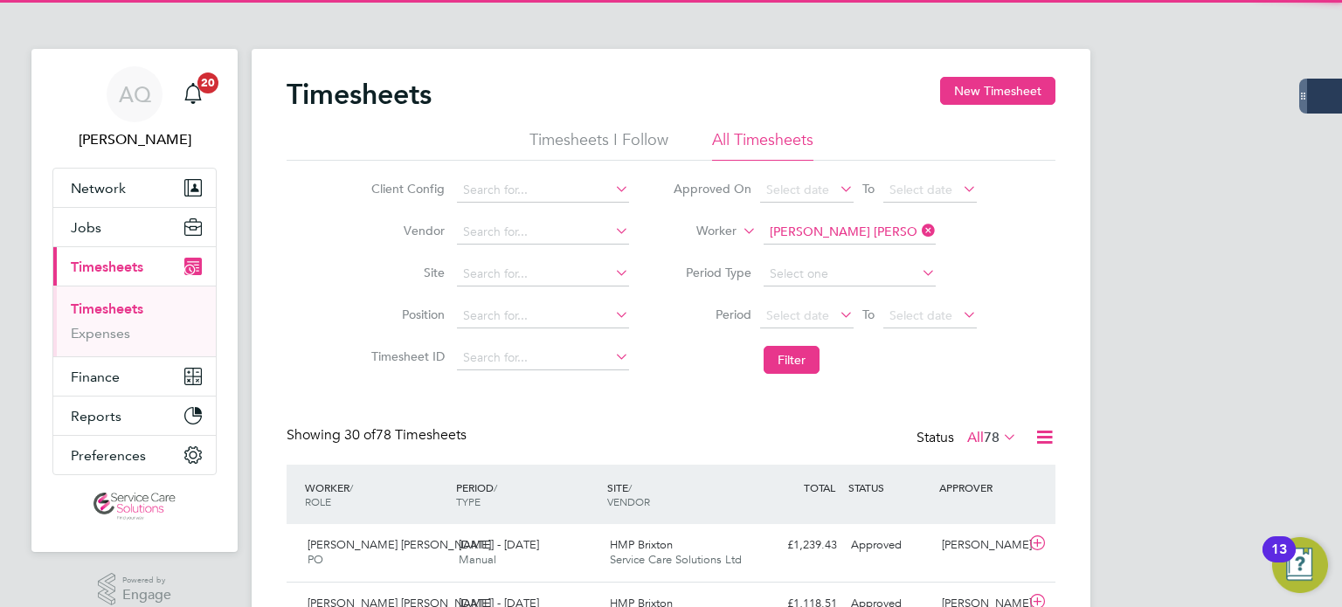
scroll to position [44, 152]
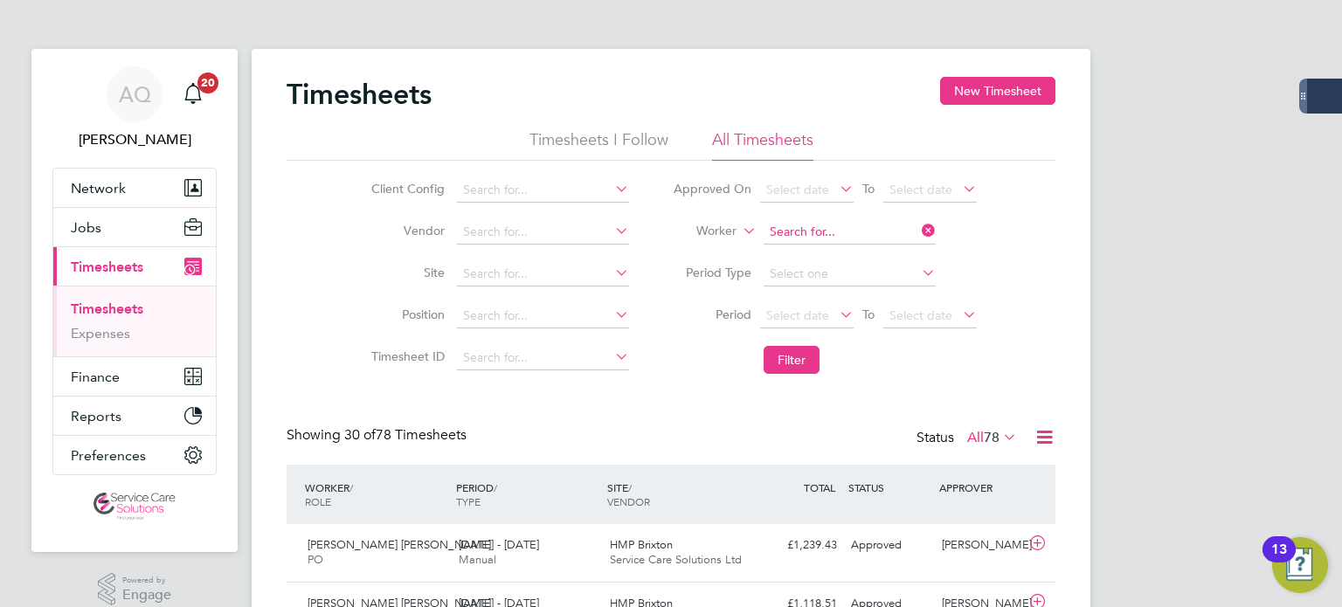
click at [837, 229] on input at bounding box center [850, 232] width 172 height 24
click at [832, 237] on input at bounding box center [850, 232] width 172 height 24
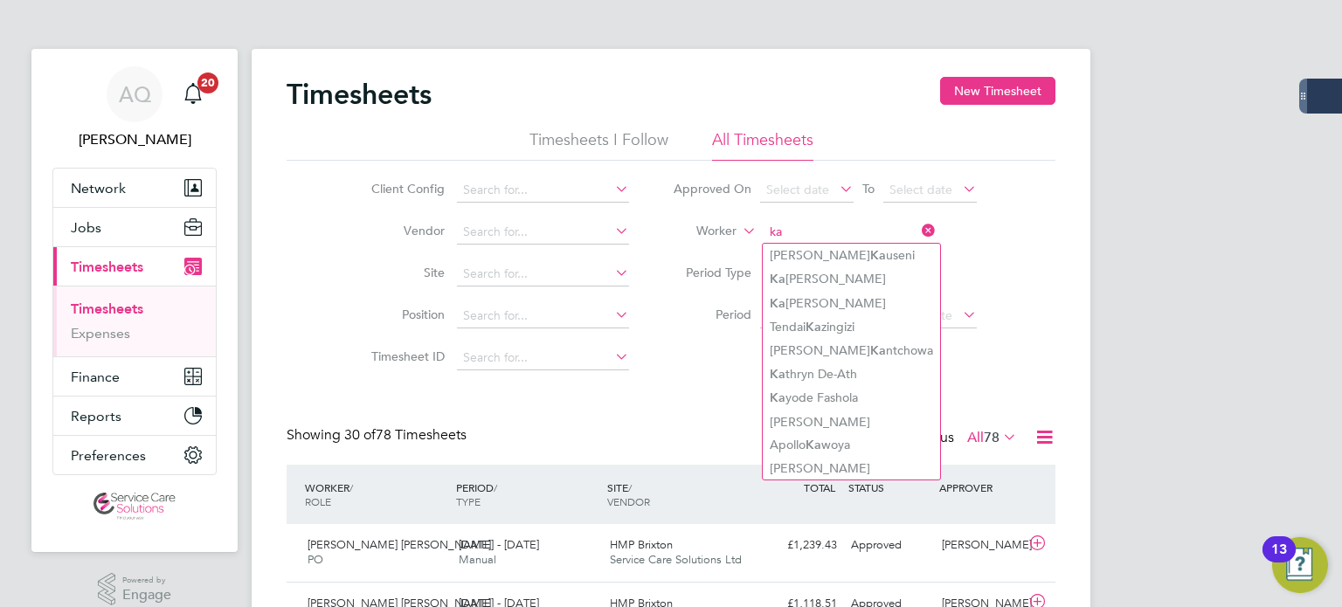
type input "ka"
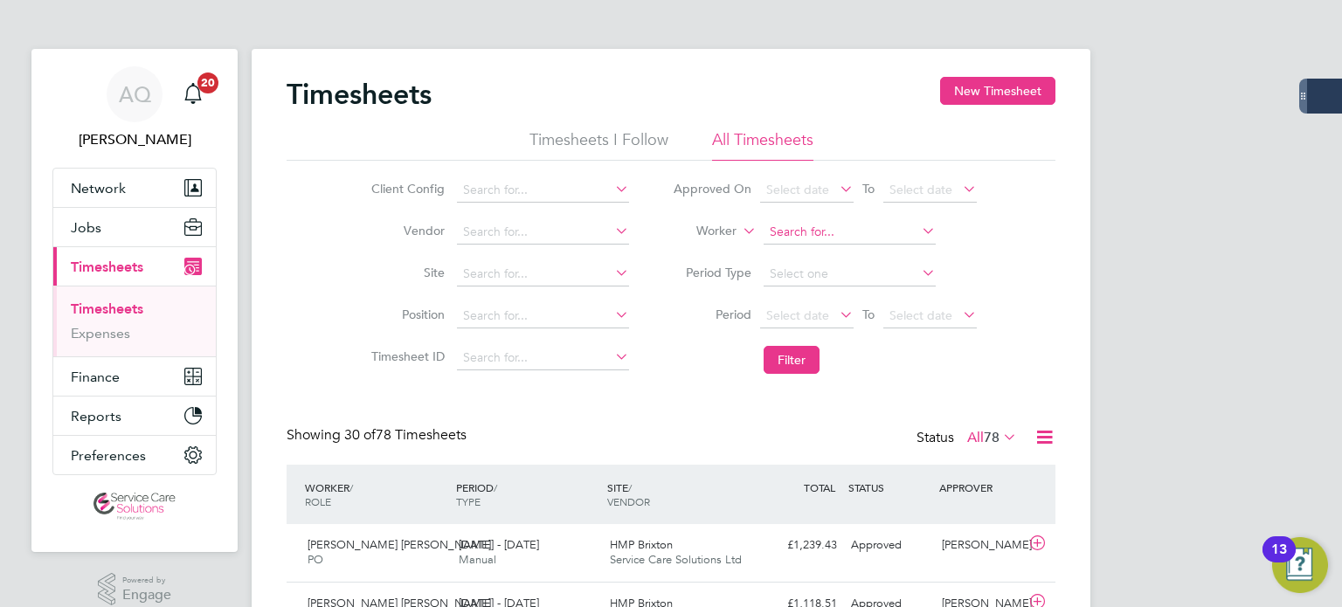
click at [790, 227] on input at bounding box center [850, 232] width 172 height 24
click at [842, 251] on li "Kim Laff an" at bounding box center [849, 256] width 173 height 24
type input "Kim Laffan"
click at [786, 354] on button "Filter" at bounding box center [792, 360] width 56 height 28
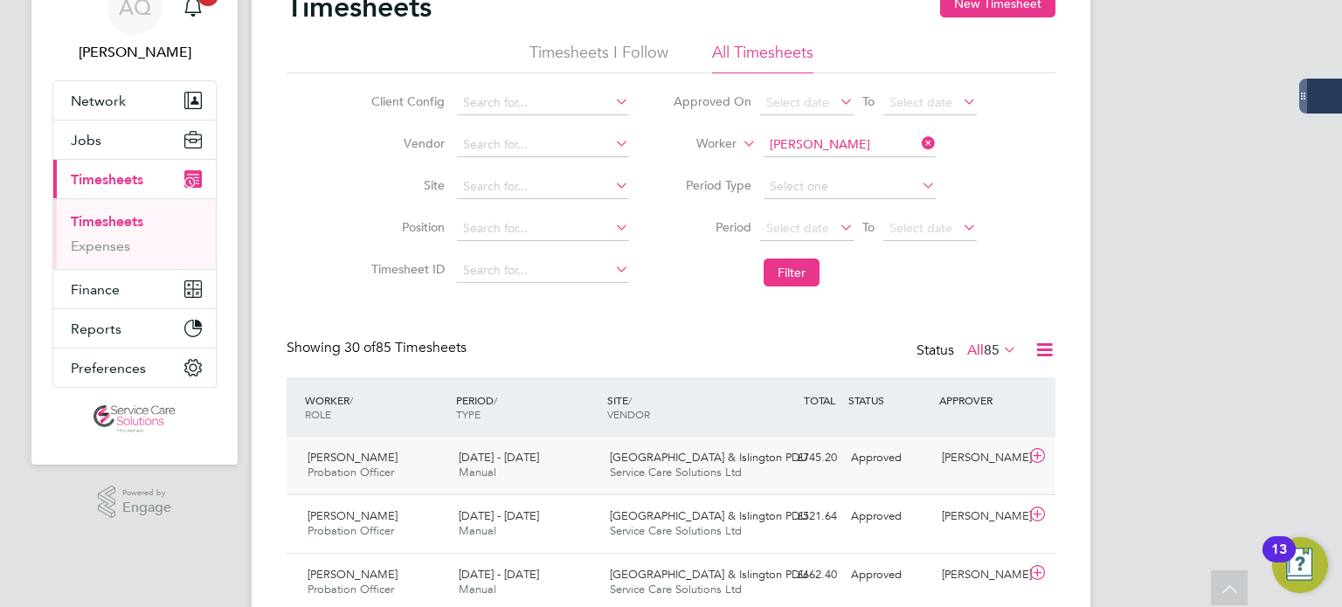
click at [965, 467] on div "Sharon Agostini" at bounding box center [980, 458] width 91 height 29
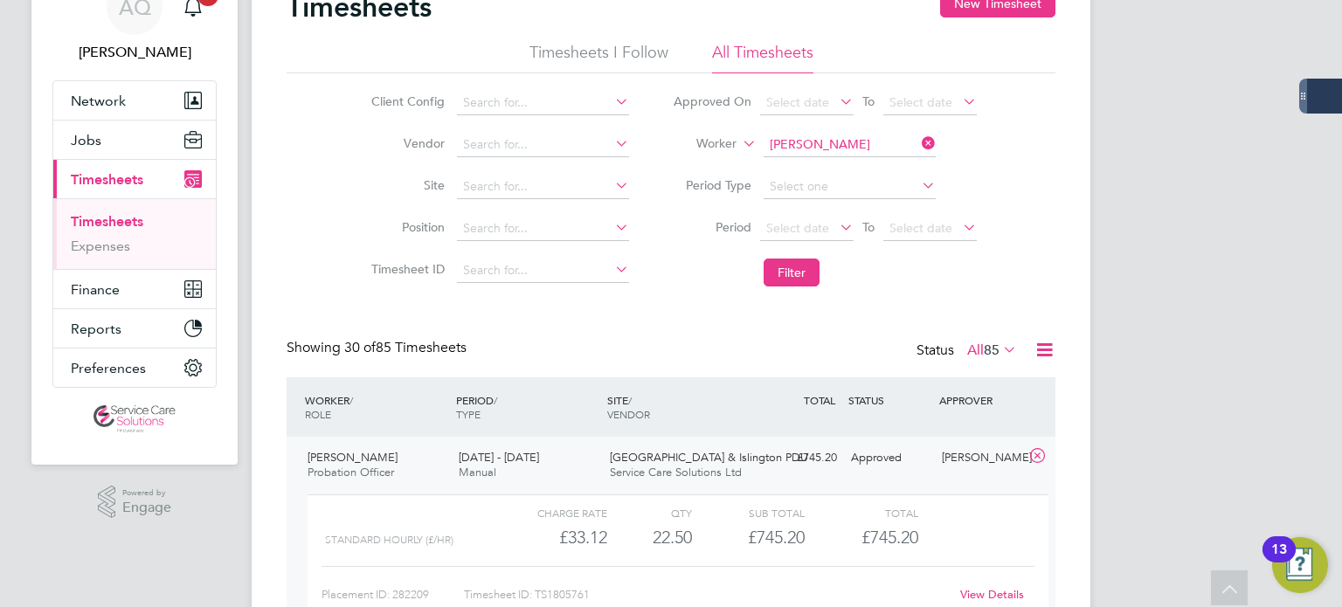
click at [996, 592] on link "View Details" at bounding box center [992, 594] width 64 height 15
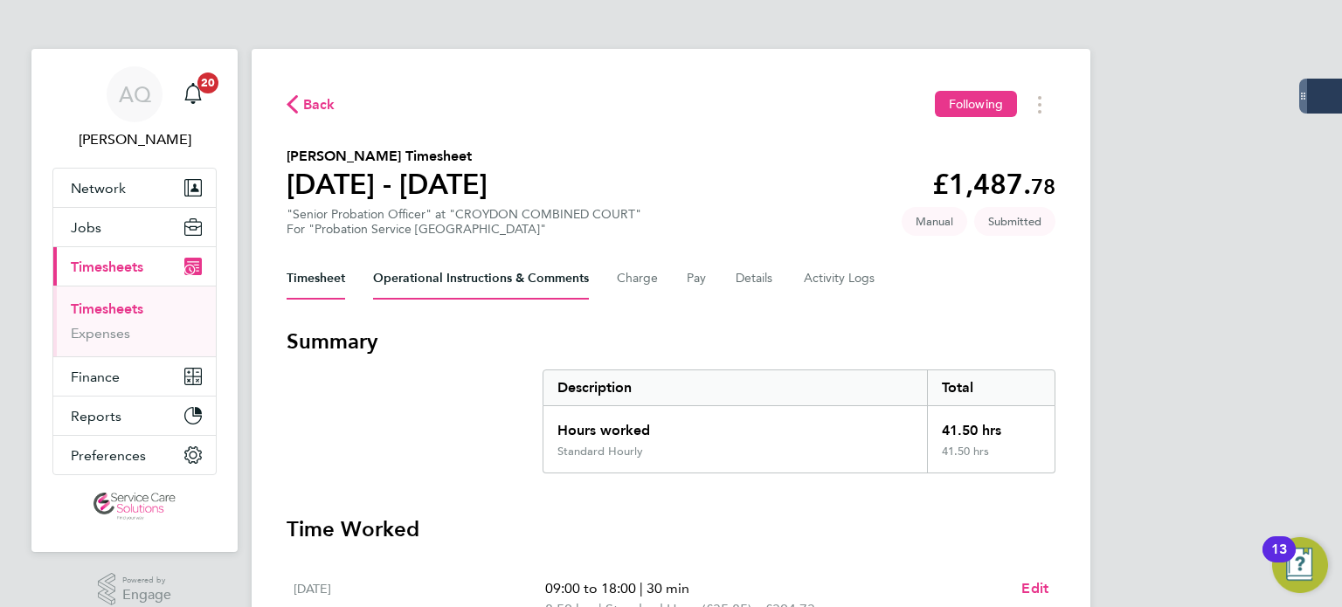
click at [400, 276] on Comments-tab "Operational Instructions & Comments" at bounding box center [481, 279] width 216 height 42
click at [387, 284] on Comments-tab "Operational Instructions & Comments" at bounding box center [481, 279] width 216 height 42
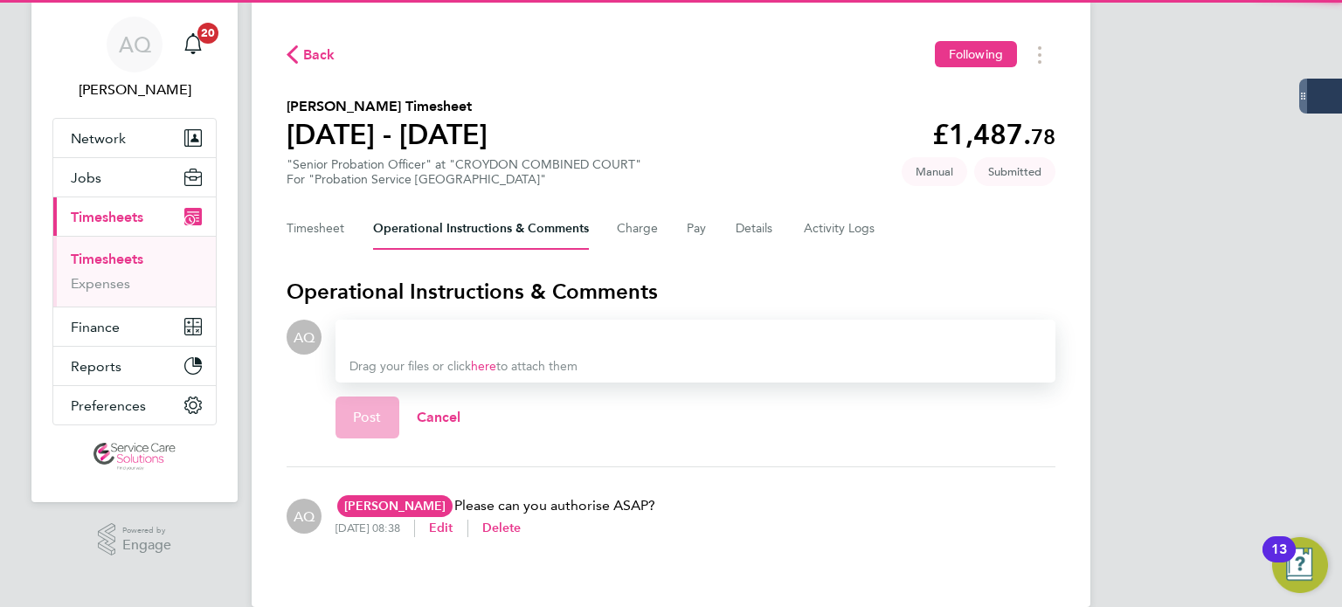
scroll to position [77, 0]
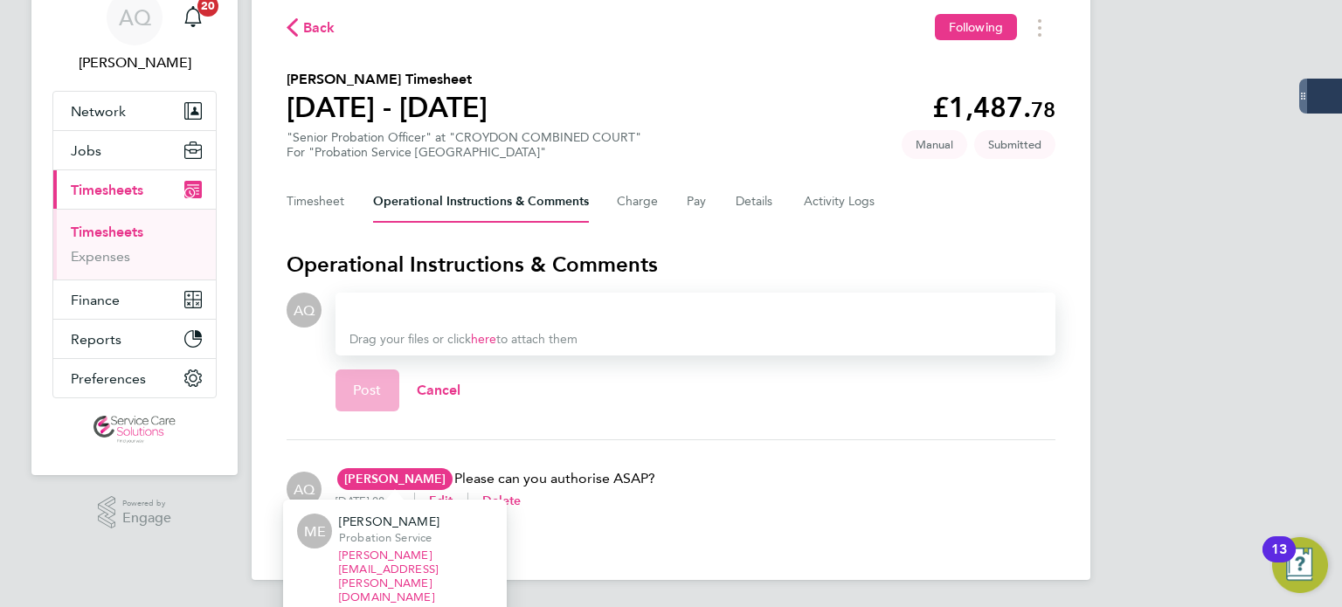
click at [417, 472] on span "[PERSON_NAME]" at bounding box center [394, 479] width 115 height 22
click at [438, 558] on link "[PERSON_NAME][EMAIL_ADDRESS][PERSON_NAME][DOMAIN_NAME]" at bounding box center [388, 576] width 99 height 55
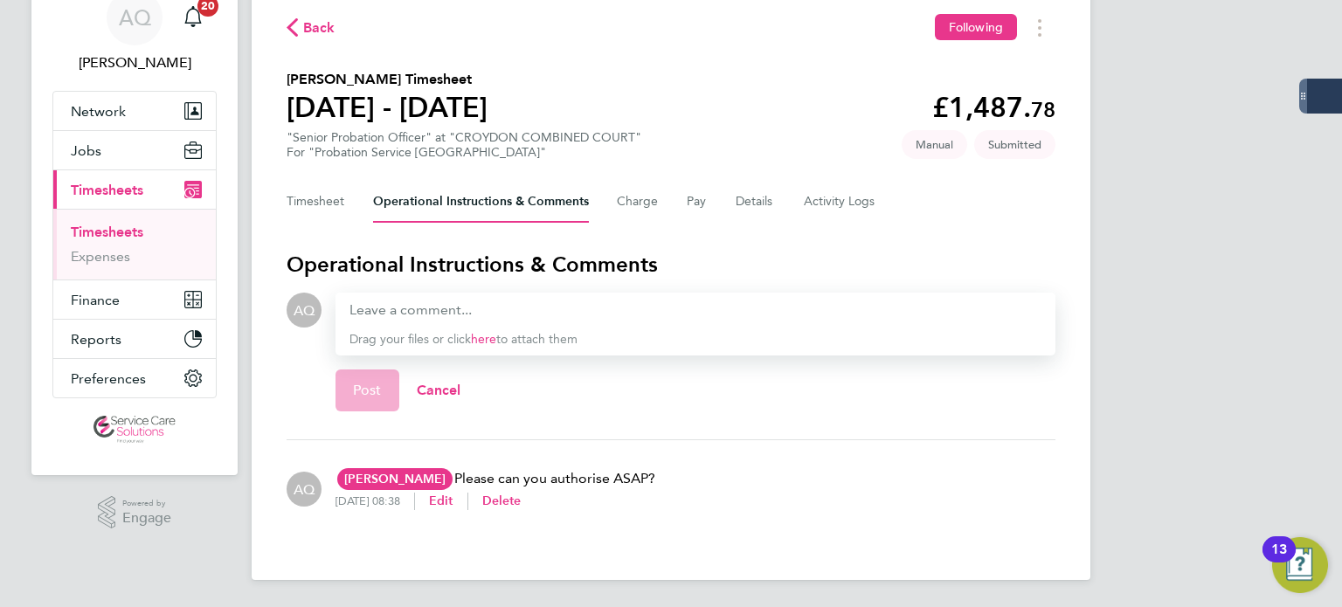
drag, startPoint x: 0, startPoint y: 261, endPoint x: 16, endPoint y: 254, distance: 17.2
click at [0, 261] on div "AQ [PERSON_NAME] Notifications 20 Applications: Network Team Members Businesses…" at bounding box center [671, 265] width 1342 height 685
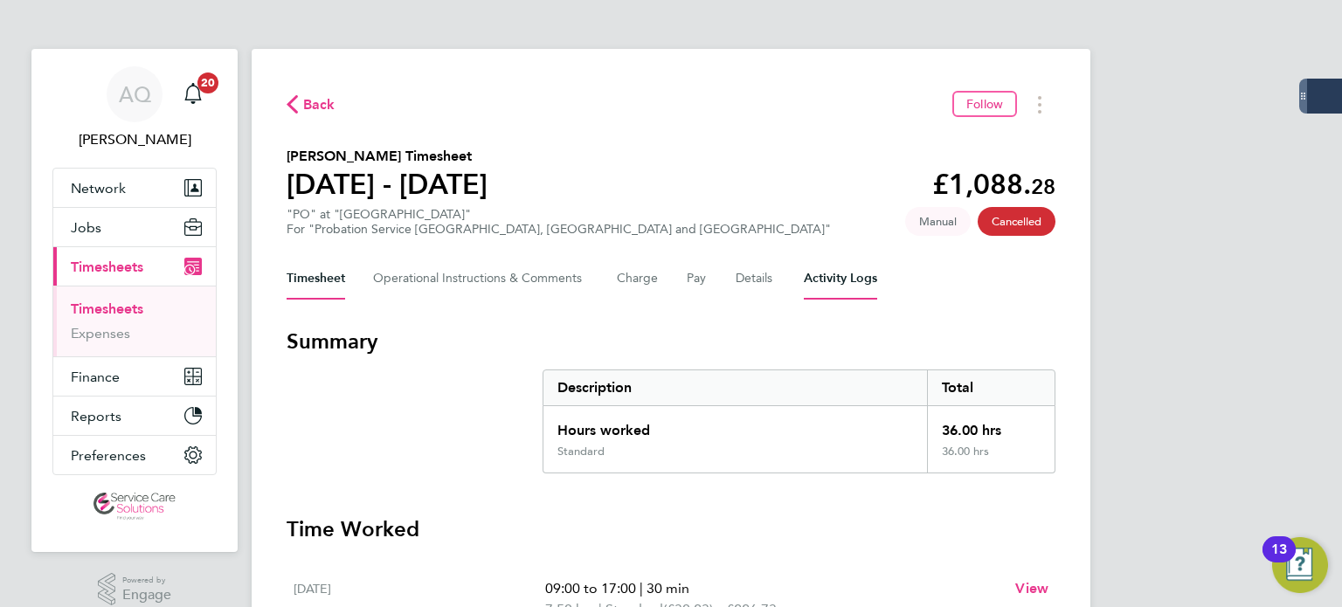
click at [842, 281] on Logs-tab "Activity Logs" at bounding box center [840, 279] width 73 height 42
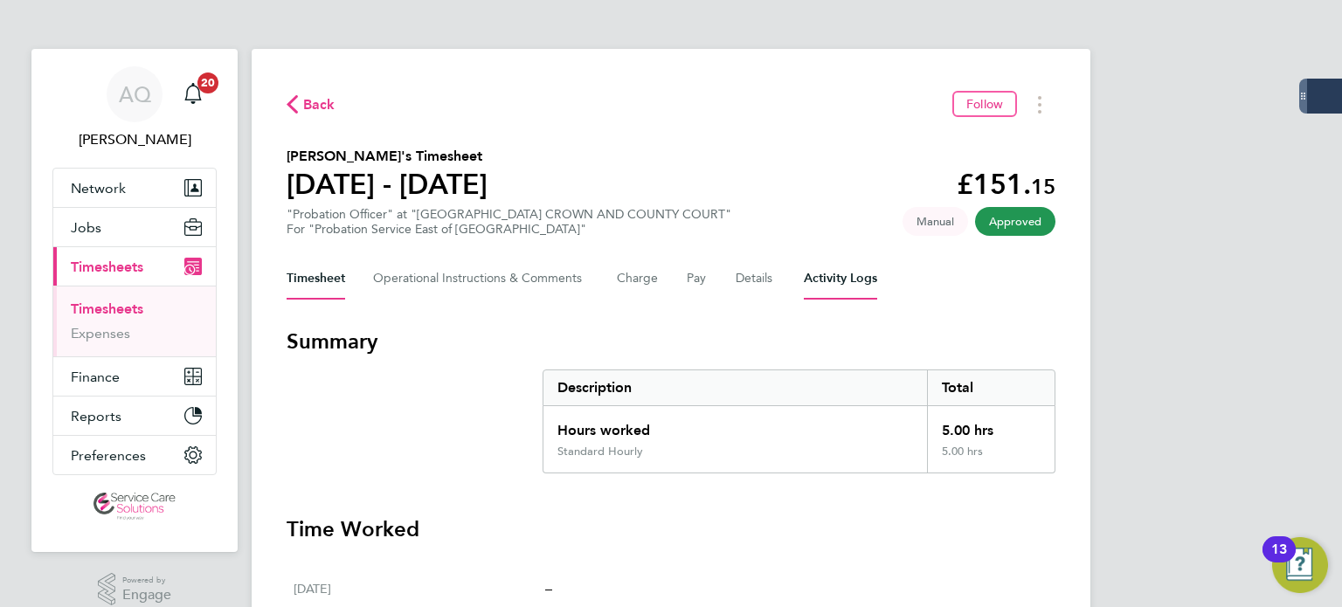
click at [838, 281] on Logs-tab "Activity Logs" at bounding box center [840, 279] width 73 height 42
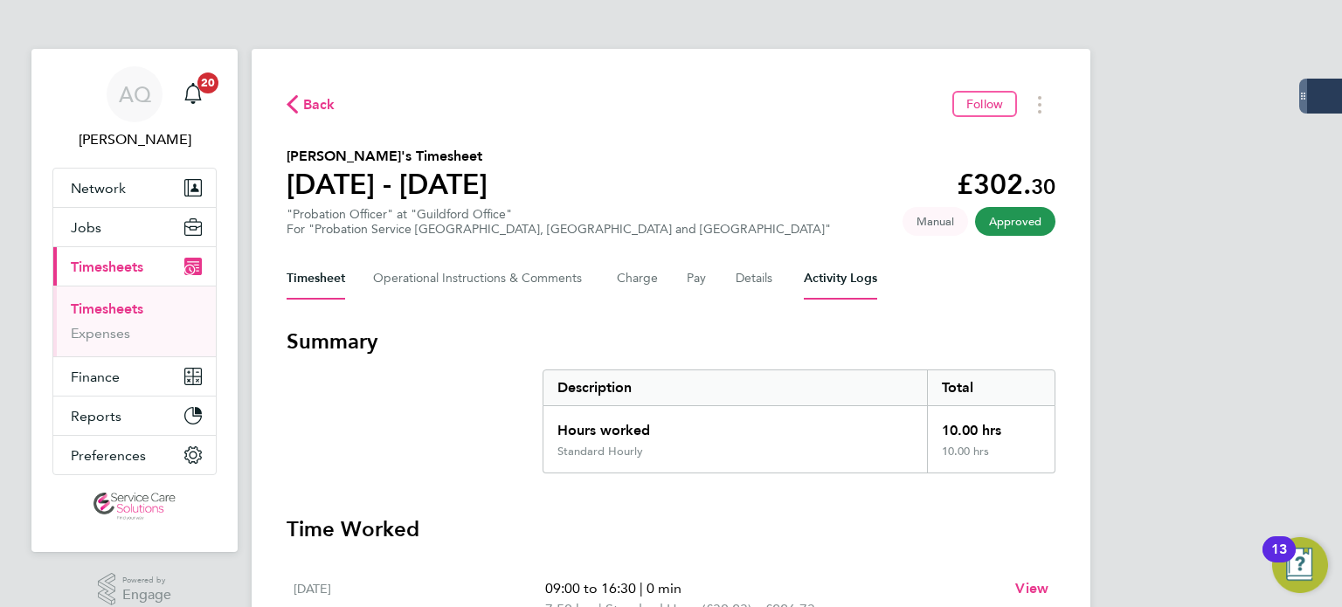
click at [822, 286] on Logs-tab "Activity Logs" at bounding box center [840, 279] width 73 height 42
click at [1040, 108] on icon "Timesheets Menu" at bounding box center [1039, 104] width 3 height 17
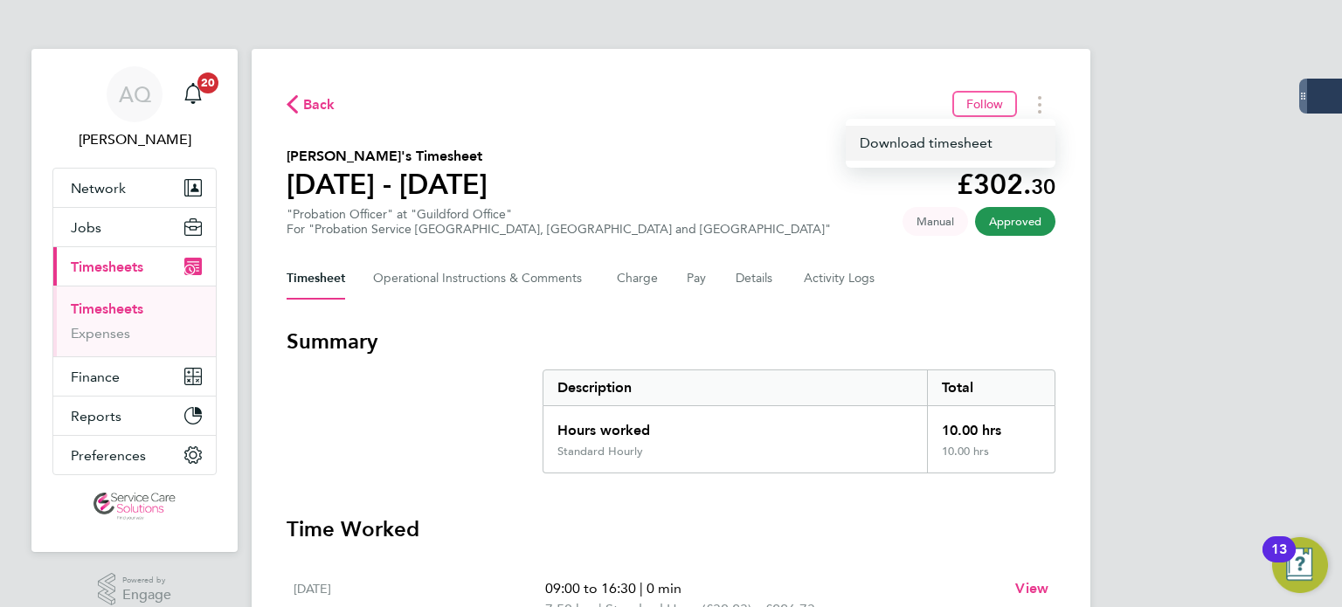
click at [1002, 142] on link "Download timesheet" at bounding box center [951, 143] width 210 height 35
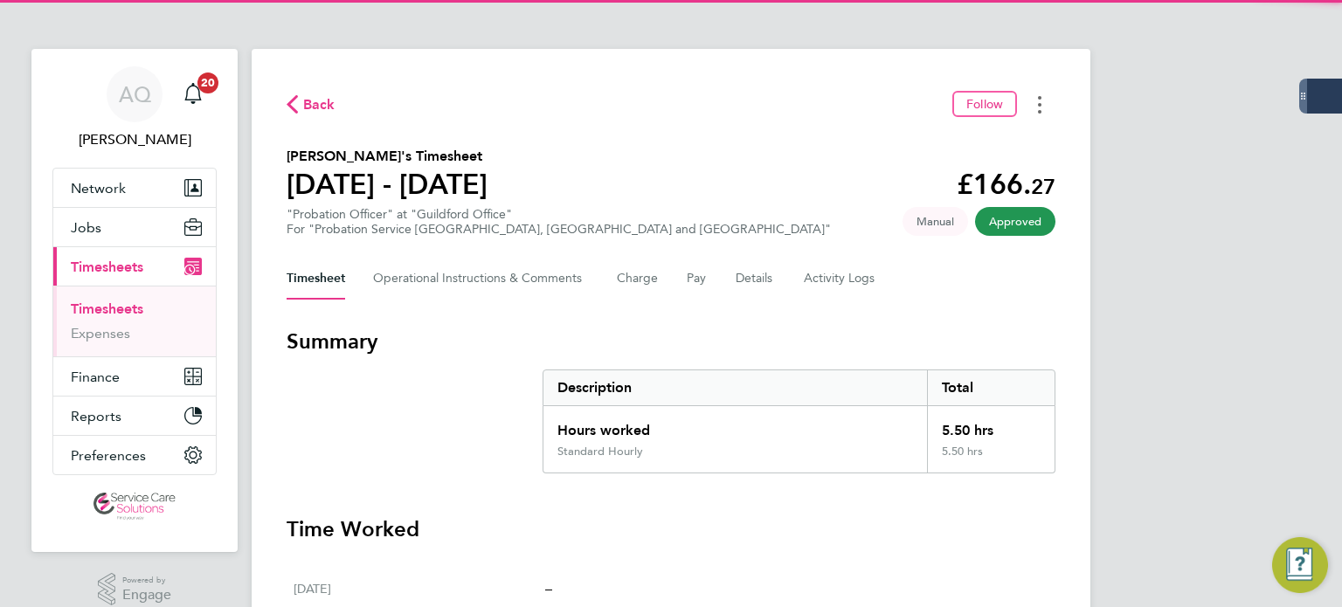
click at [1028, 97] on button "Timesheets Menu" at bounding box center [1039, 104] width 31 height 27
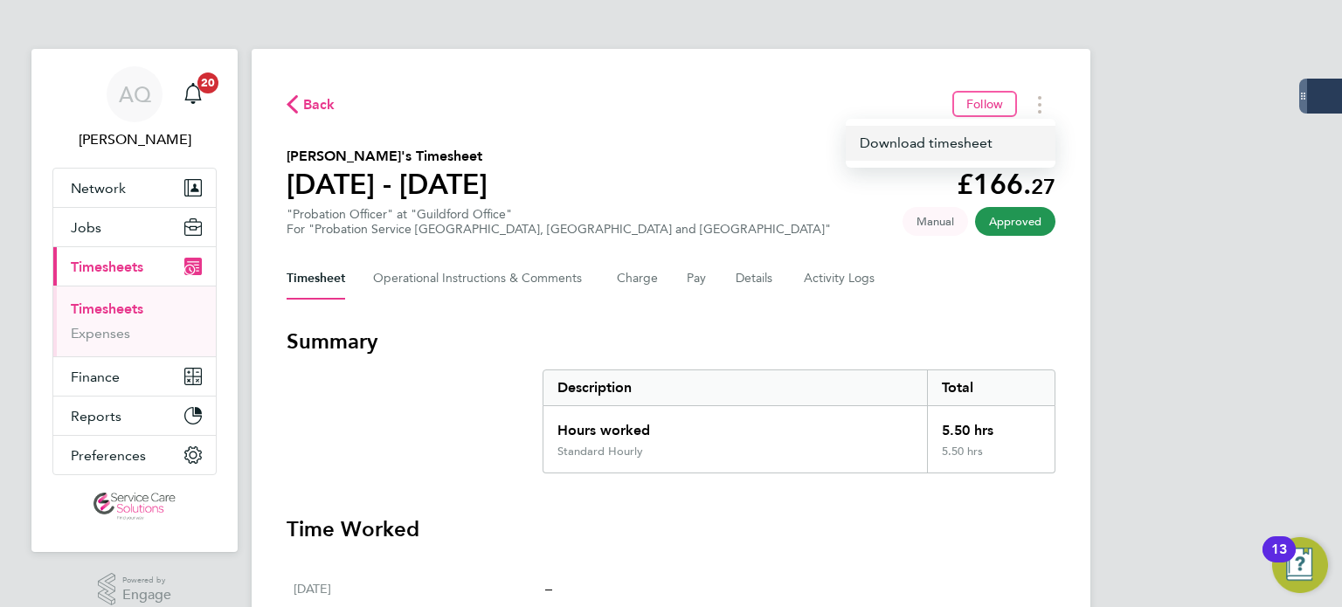
click at [877, 135] on link "Download timesheet" at bounding box center [951, 143] width 210 height 35
click at [1044, 107] on button "Timesheets Menu" at bounding box center [1039, 104] width 31 height 27
click at [904, 144] on link "Download timesheet" at bounding box center [951, 143] width 210 height 35
click at [1042, 97] on button "Timesheets Menu" at bounding box center [1039, 104] width 31 height 27
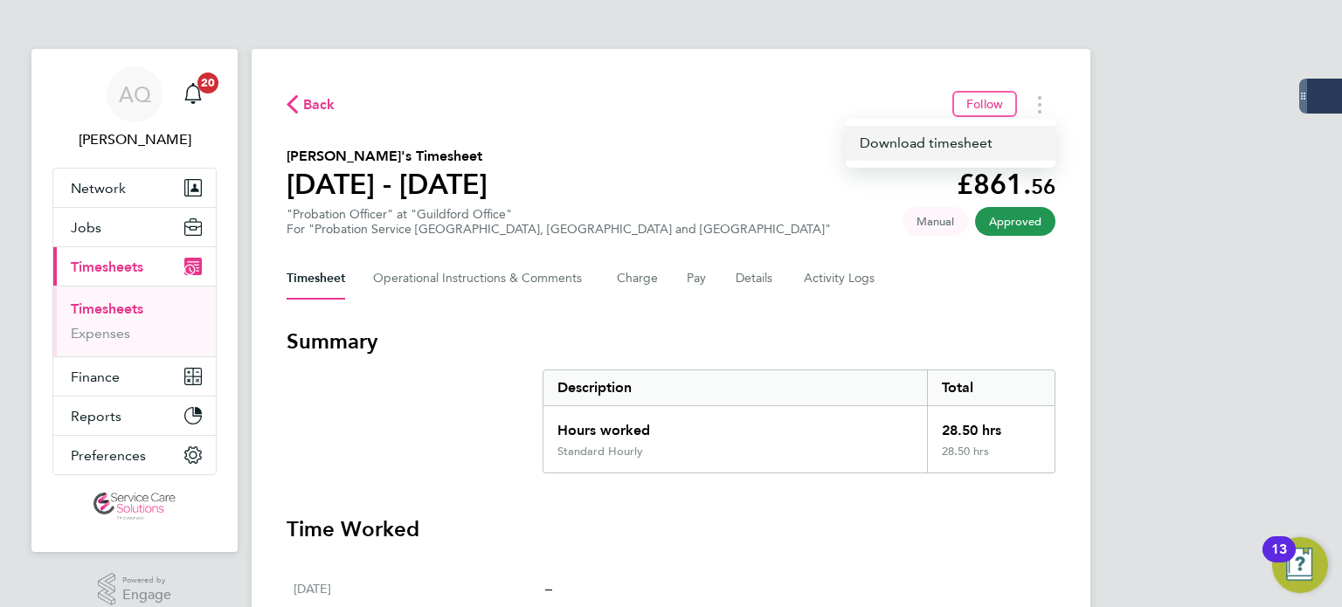
click at [970, 149] on link "Download timesheet" at bounding box center [951, 143] width 210 height 35
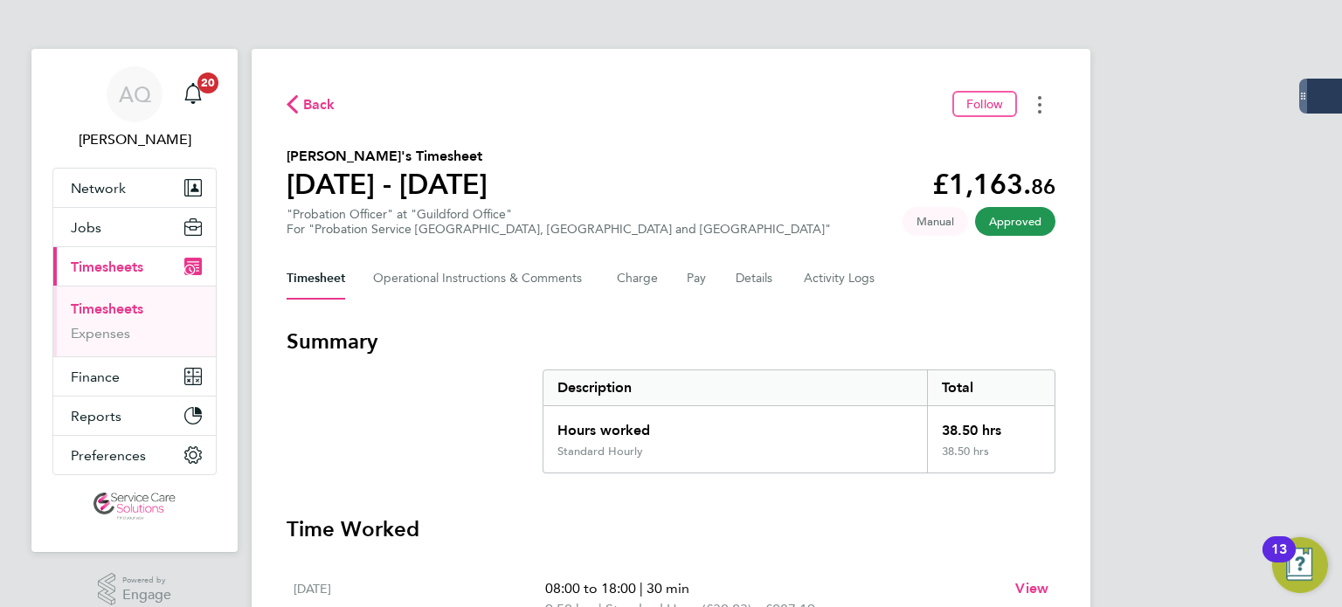
click at [1036, 107] on button "Timesheets Menu" at bounding box center [1039, 104] width 31 height 27
click at [919, 137] on link "Download timesheet" at bounding box center [951, 143] width 210 height 35
click at [600, 163] on section "[PERSON_NAME]'s Timesheet [DATE] - [DATE] £1,163. 86 "Probation Officer" at "Gu…" at bounding box center [671, 191] width 769 height 91
click at [1035, 101] on button "Timesheets Menu" at bounding box center [1039, 104] width 31 height 27
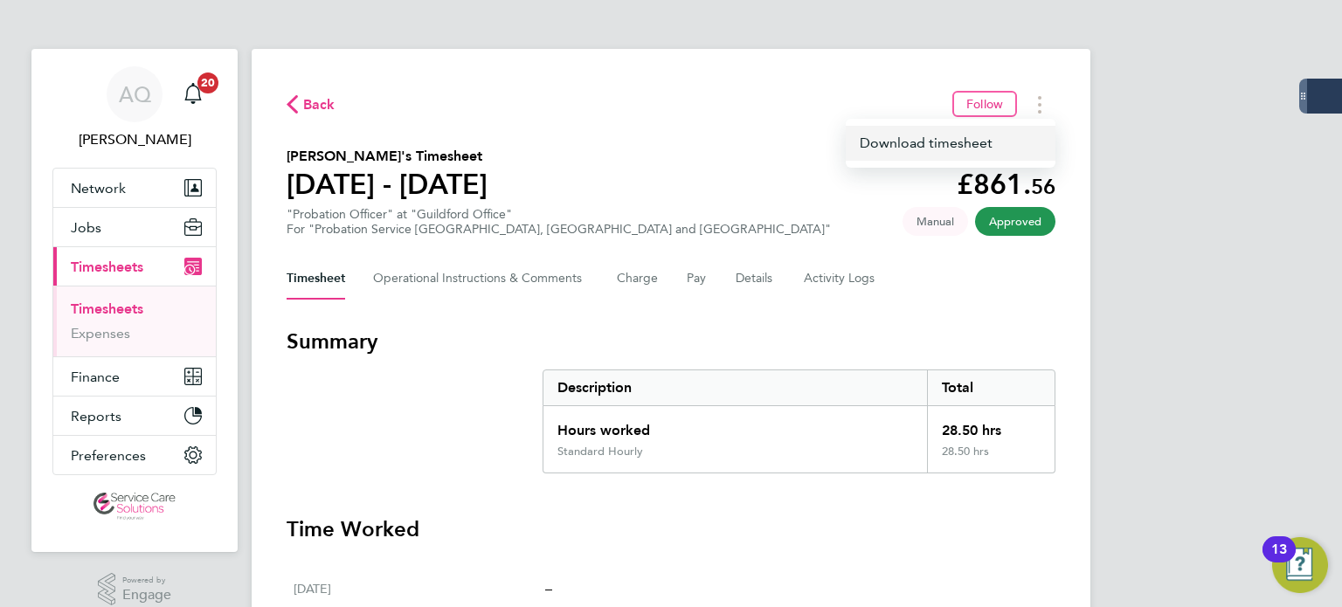
click at [942, 147] on link "Download timesheet" at bounding box center [951, 143] width 210 height 35
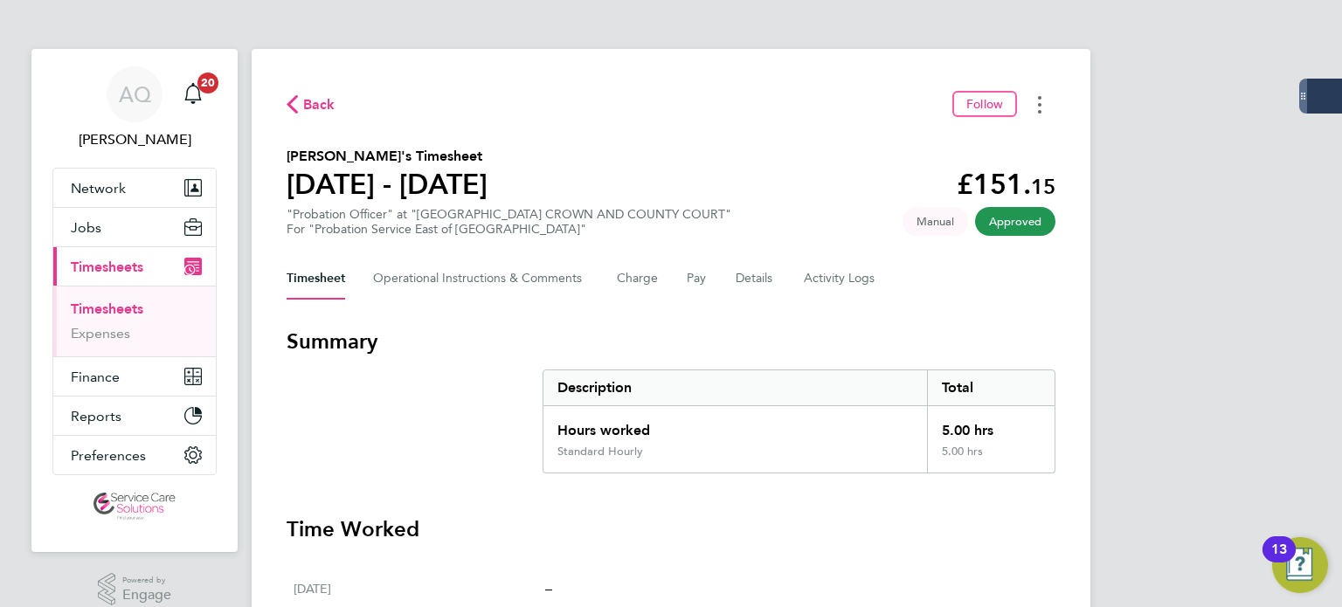
click at [1038, 107] on icon "Timesheets Menu" at bounding box center [1039, 104] width 3 height 17
click at [960, 146] on link "Download timesheet" at bounding box center [951, 143] width 210 height 35
click at [1042, 101] on button "Timesheets Menu" at bounding box center [1039, 104] width 31 height 27
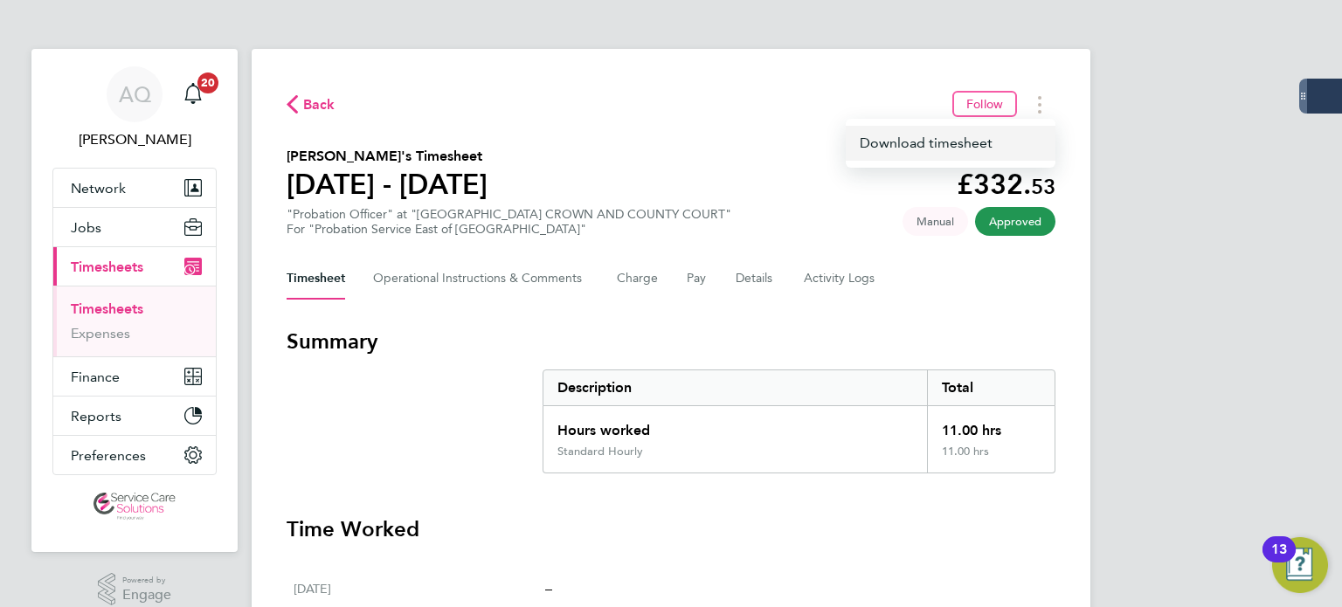
click at [979, 142] on link "Download timesheet" at bounding box center [951, 143] width 210 height 35
drag, startPoint x: 895, startPoint y: 93, endPoint x: 655, endPoint y: 4, distance: 255.2
click at [893, 93] on div "Back Follow" at bounding box center [671, 104] width 769 height 27
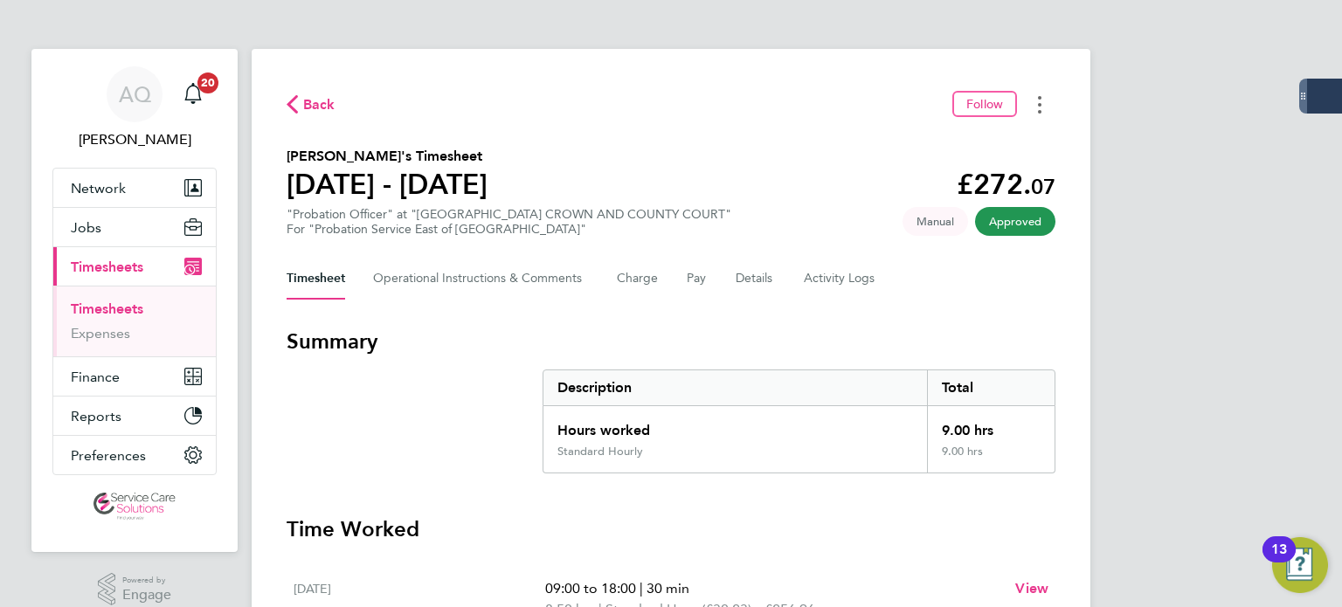
click at [1036, 98] on button "Timesheets Menu" at bounding box center [1039, 104] width 31 height 27
click at [966, 137] on link "Download timesheet" at bounding box center [951, 143] width 210 height 35
click at [1038, 107] on icon "Timesheets Menu" at bounding box center [1039, 104] width 3 height 17
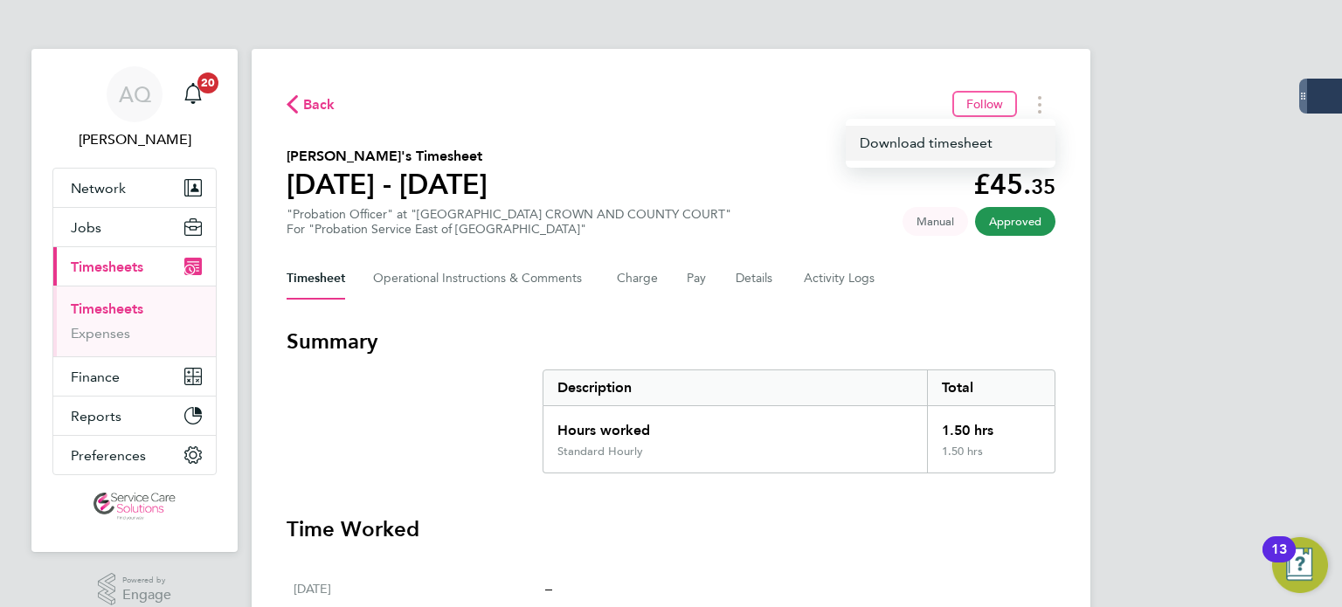
click at [960, 148] on link "Download timesheet" at bounding box center [951, 143] width 210 height 35
click at [889, 33] on ng-component "Back Follow [PERSON_NAME]'s Timesheet [DATE] - [DATE] £45. 35 "Probation Office…" at bounding box center [671, 575] width 839 height 1151
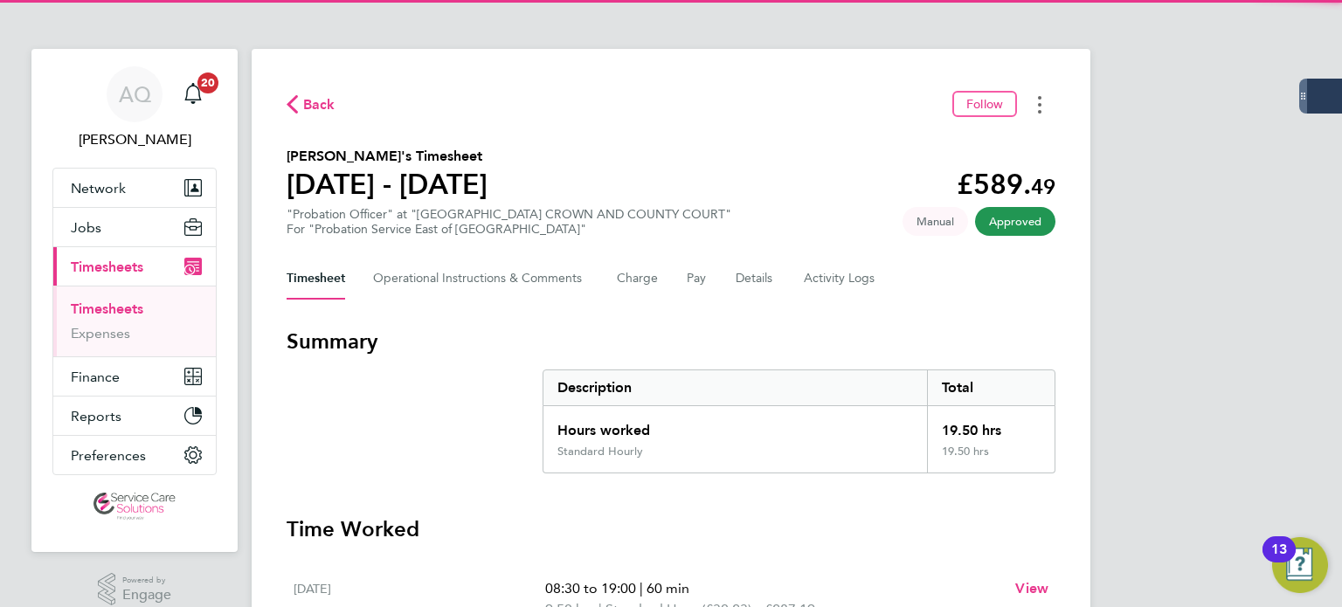
click at [1043, 101] on button "Timesheets Menu" at bounding box center [1039, 104] width 31 height 27
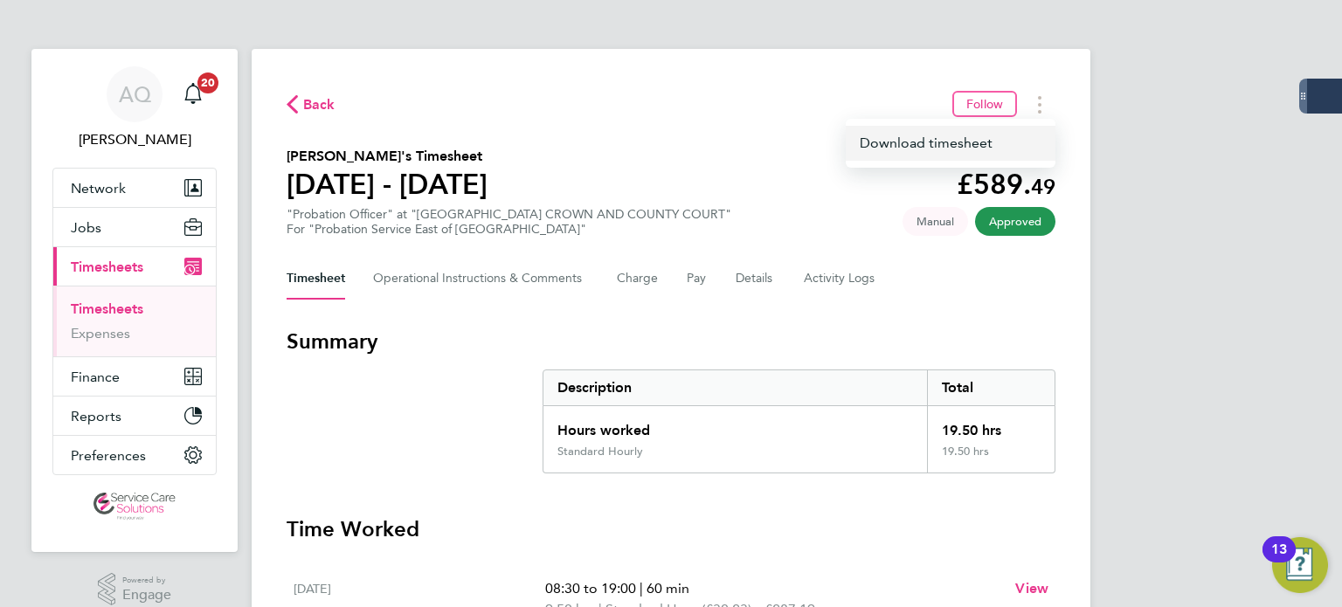
click at [940, 145] on link "Download timesheet" at bounding box center [951, 143] width 210 height 35
click at [869, 100] on div "Back Follow" at bounding box center [671, 104] width 769 height 27
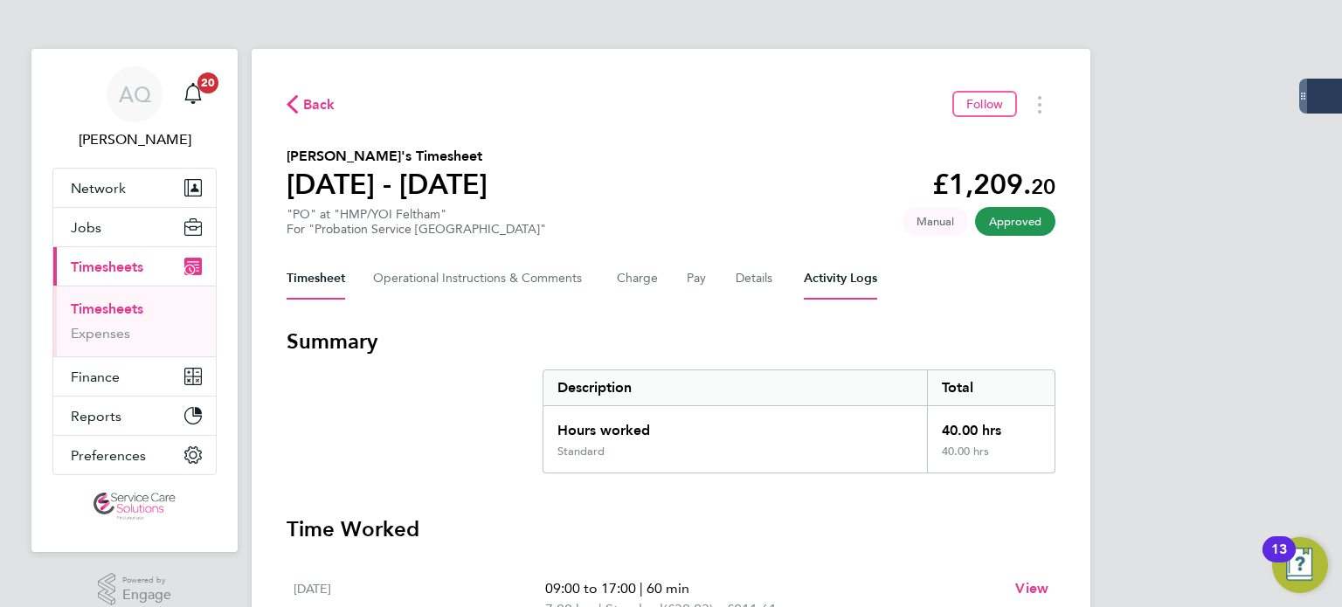
click at [857, 282] on Logs-tab "Activity Logs" at bounding box center [840, 279] width 73 height 42
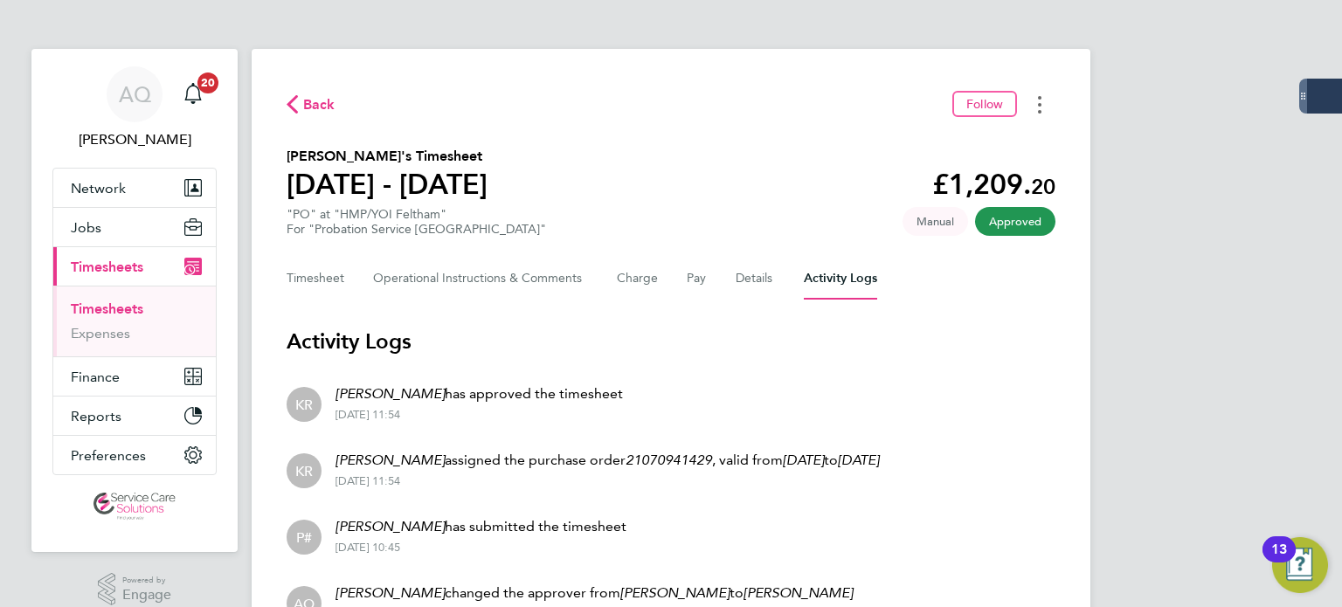
click at [1047, 101] on button "Timesheets Menu" at bounding box center [1039, 104] width 31 height 27
click at [992, 145] on link "Download timesheet" at bounding box center [951, 143] width 210 height 35
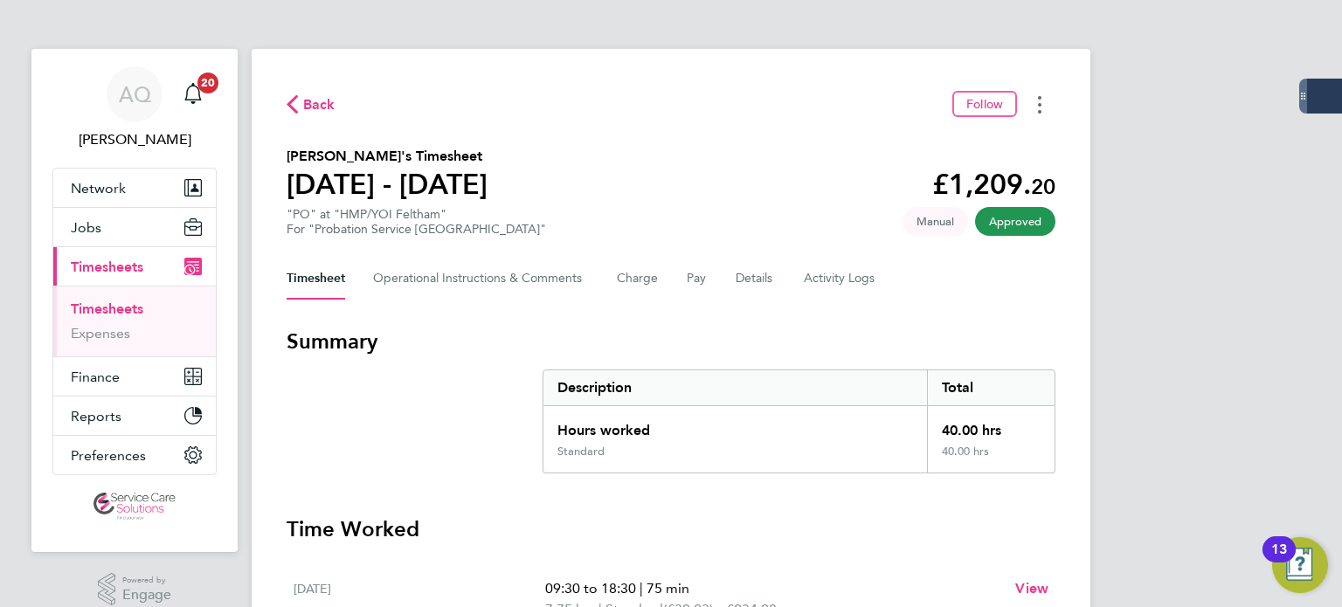
click at [1046, 102] on button "Timesheets Menu" at bounding box center [1039, 104] width 31 height 27
click at [920, 138] on link "Download timesheet" at bounding box center [951, 143] width 210 height 35
click at [1036, 111] on button "Timesheets Menu" at bounding box center [1039, 104] width 31 height 27
click at [932, 141] on link "Download timesheet" at bounding box center [951, 143] width 210 height 35
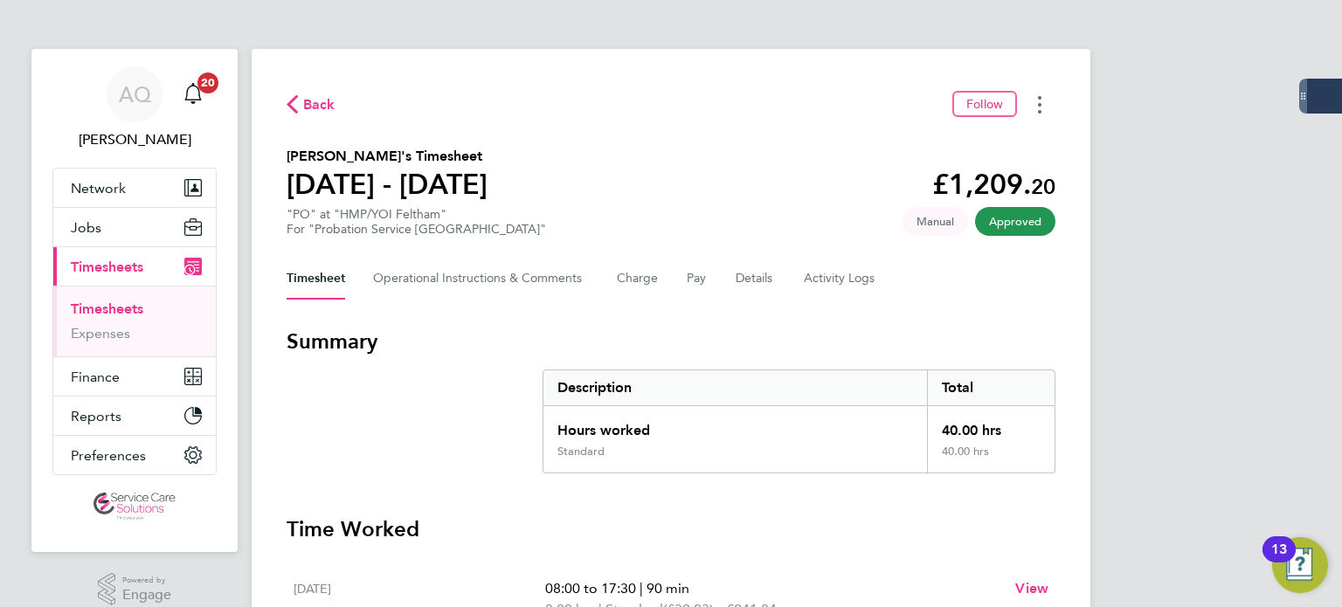
click at [1042, 105] on button "Timesheets Menu" at bounding box center [1039, 104] width 31 height 27
click at [1000, 152] on link "Download timesheet" at bounding box center [951, 143] width 210 height 35
click at [1041, 101] on icon "Timesheets Menu" at bounding box center [1039, 104] width 3 height 17
click at [1017, 150] on link "Download timesheet" at bounding box center [951, 143] width 210 height 35
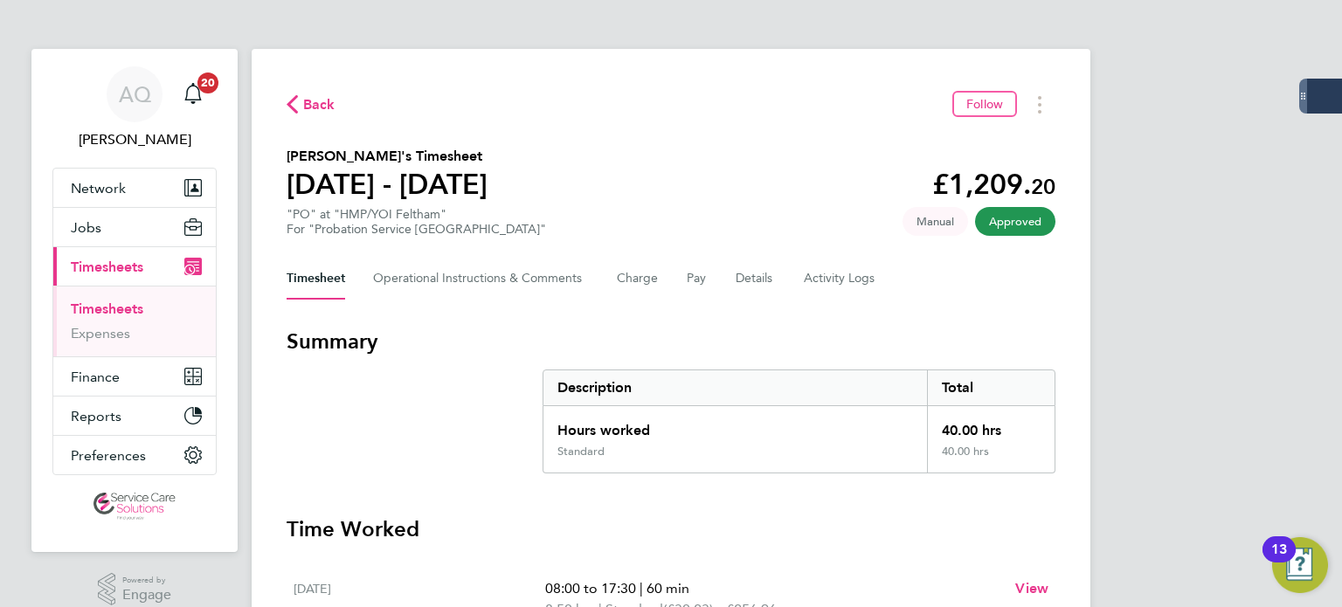
click at [747, 94] on div "Back Follow" at bounding box center [671, 104] width 769 height 27
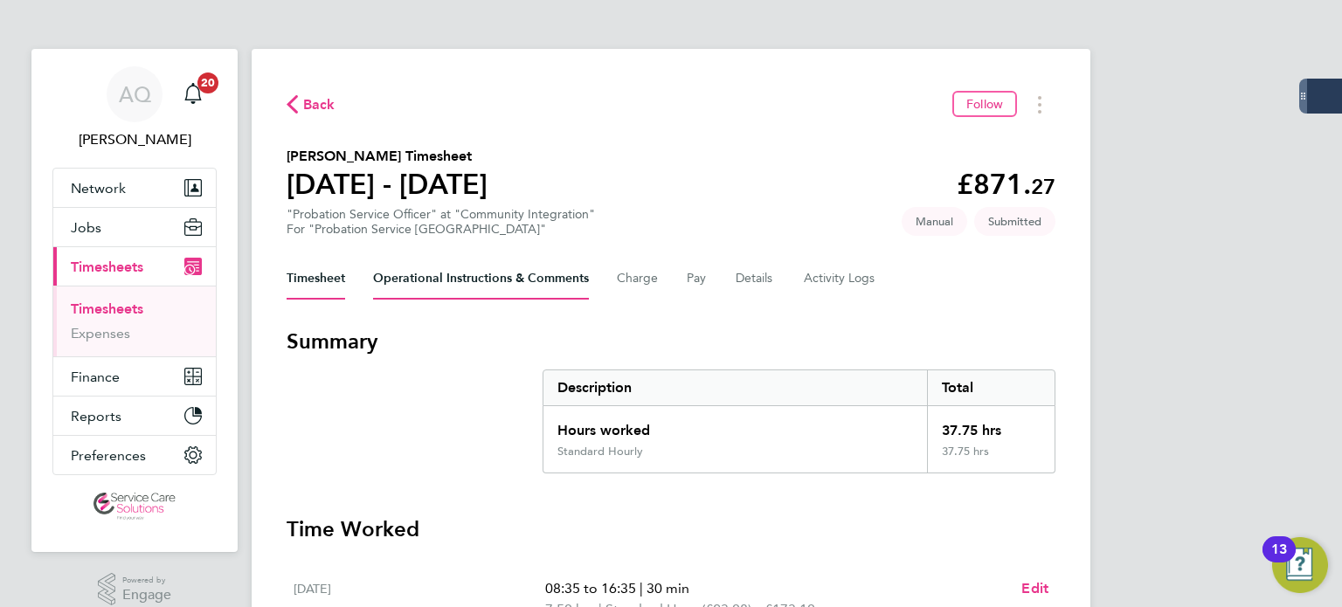
click at [497, 275] on Comments-tab "Operational Instructions & Comments" at bounding box center [481, 279] width 216 height 42
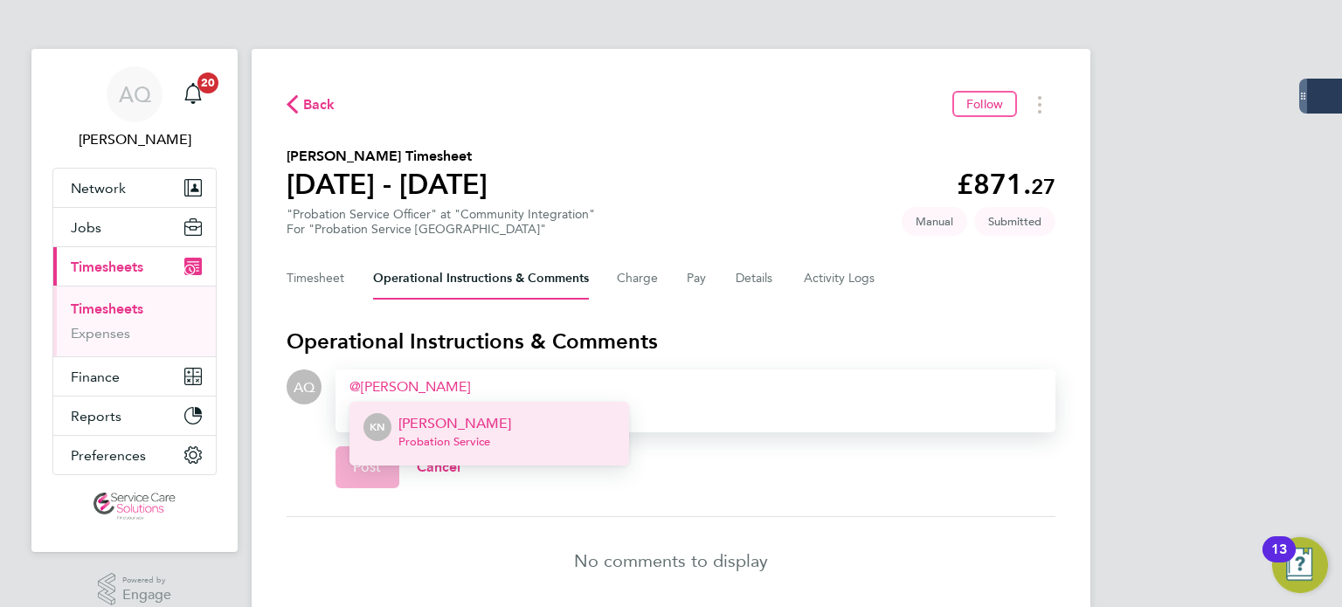
click at [505, 437] on li "KN [PERSON_NAME] Probation Service" at bounding box center [490, 434] width 280 height 64
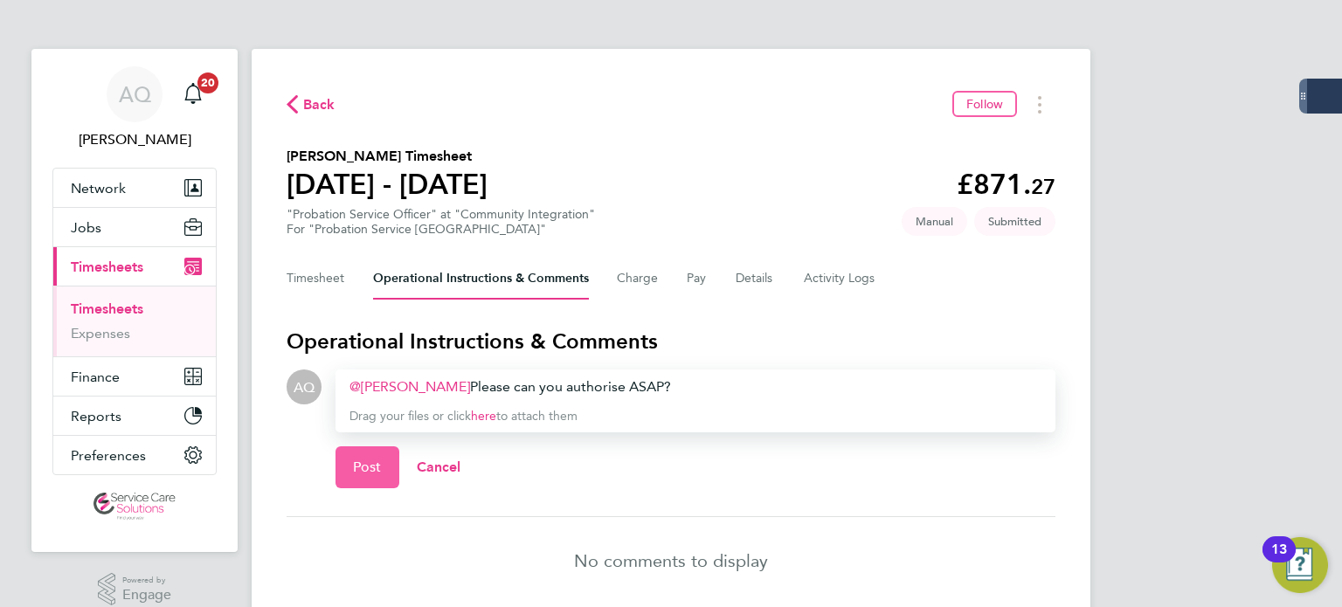
click at [391, 467] on button "Post" at bounding box center [368, 468] width 64 height 42
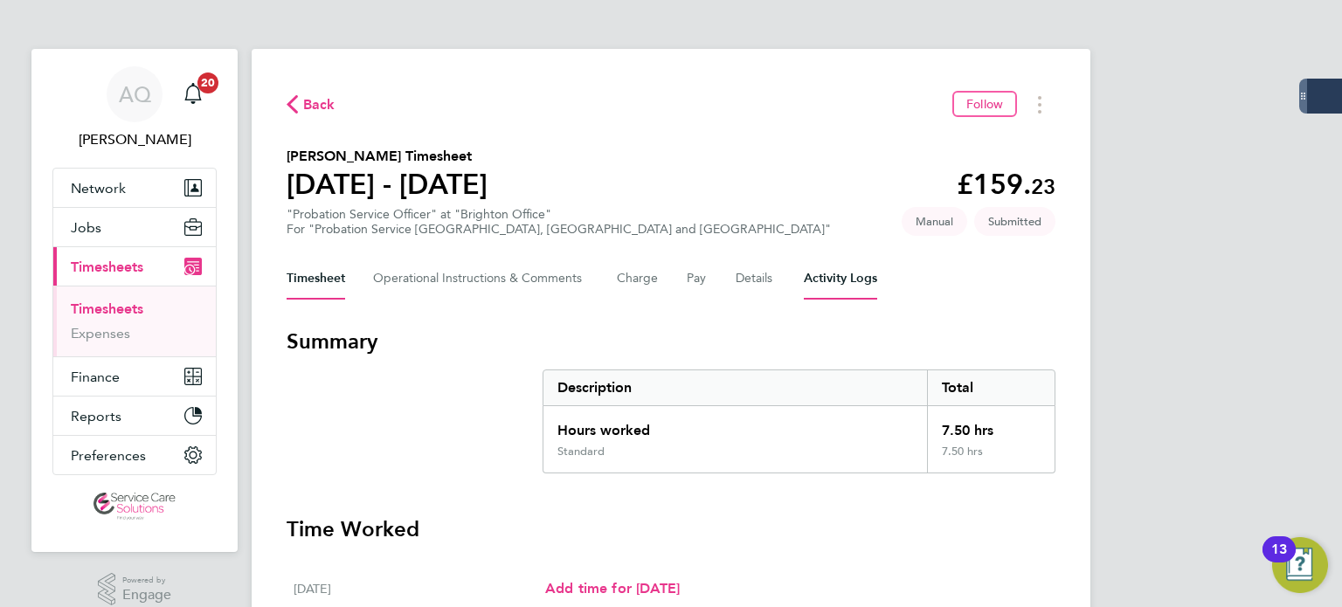
click at [834, 288] on Logs-tab "Activity Logs" at bounding box center [840, 279] width 73 height 42
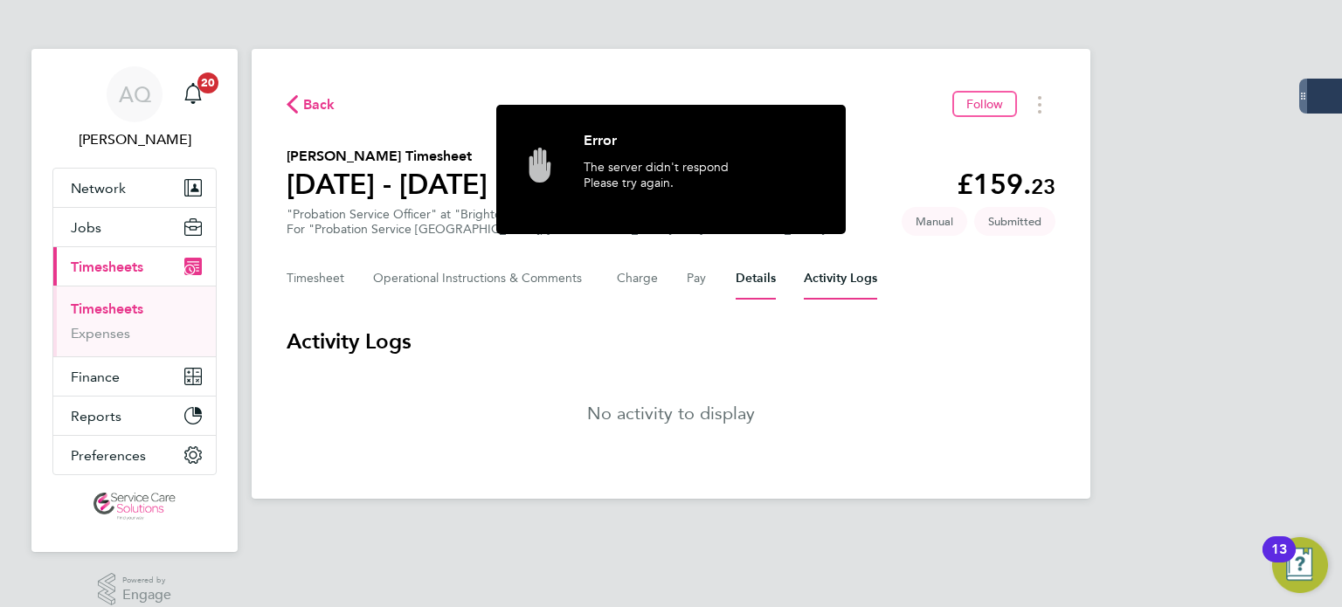
click at [741, 287] on button "Details" at bounding box center [756, 279] width 40 height 42
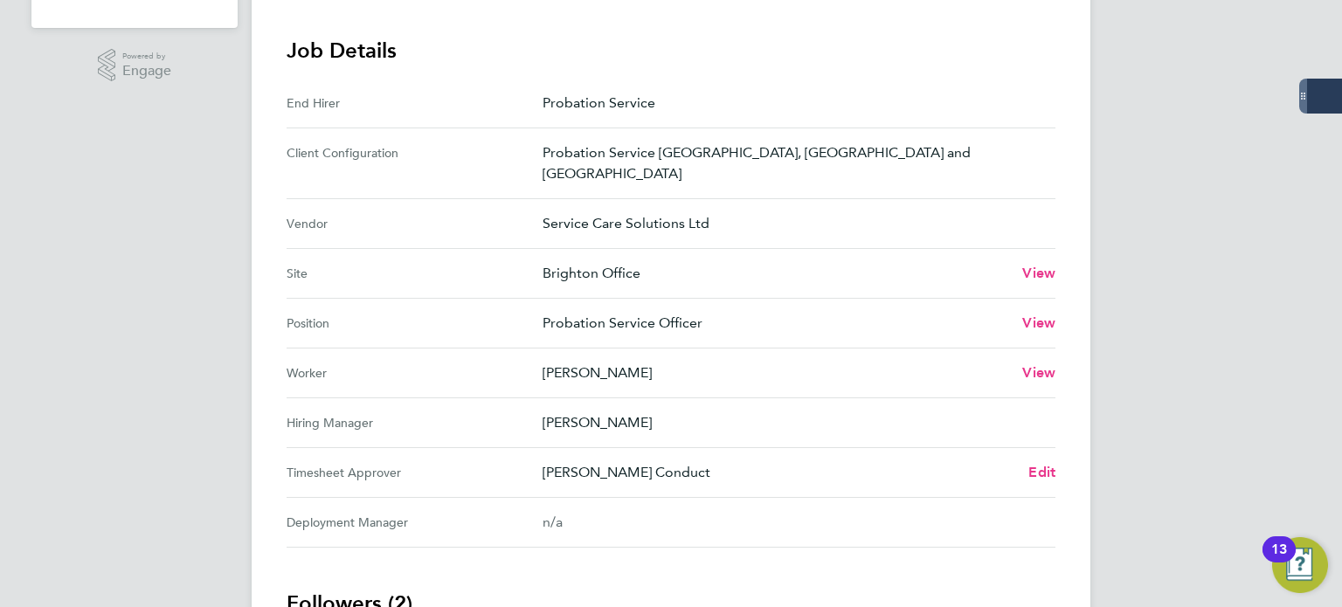
scroll to position [87, 0]
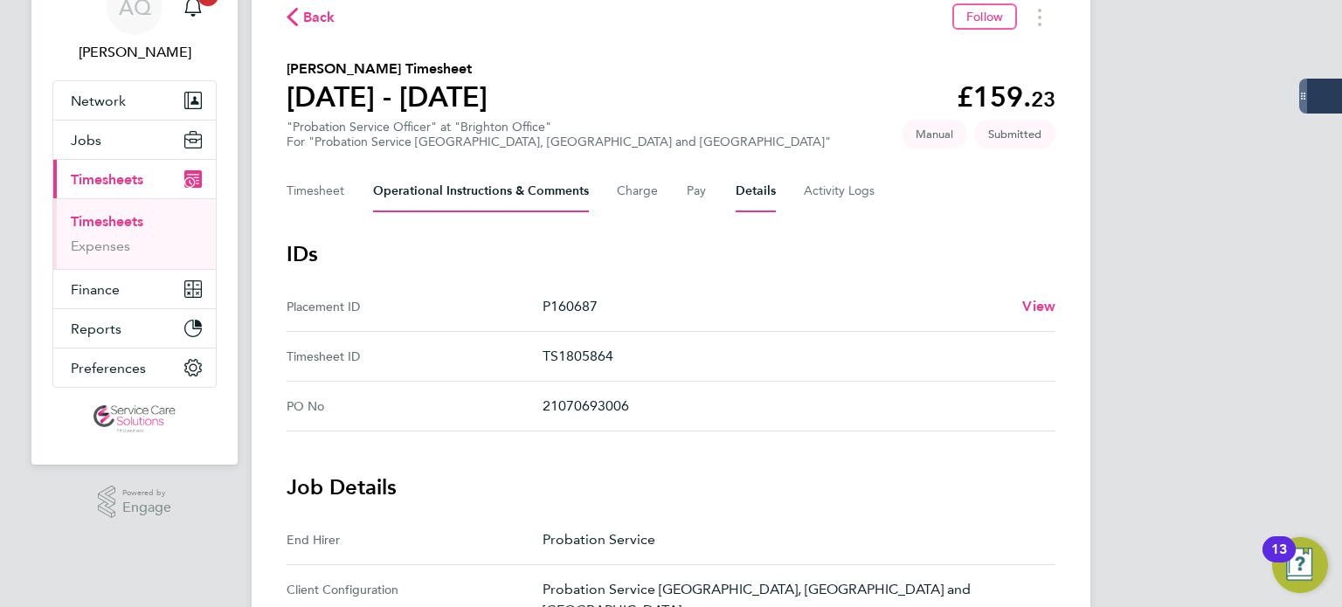
click at [463, 198] on Comments-tab "Operational Instructions & Comments" at bounding box center [481, 191] width 216 height 42
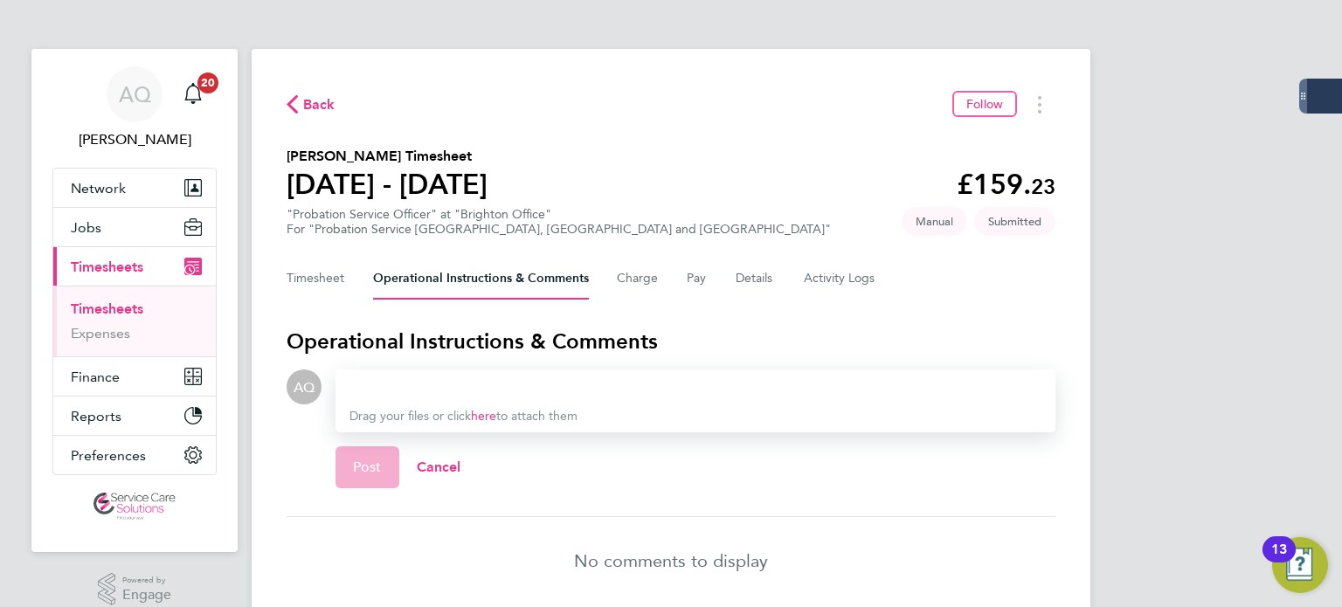
click at [454, 385] on div at bounding box center [696, 387] width 692 height 21
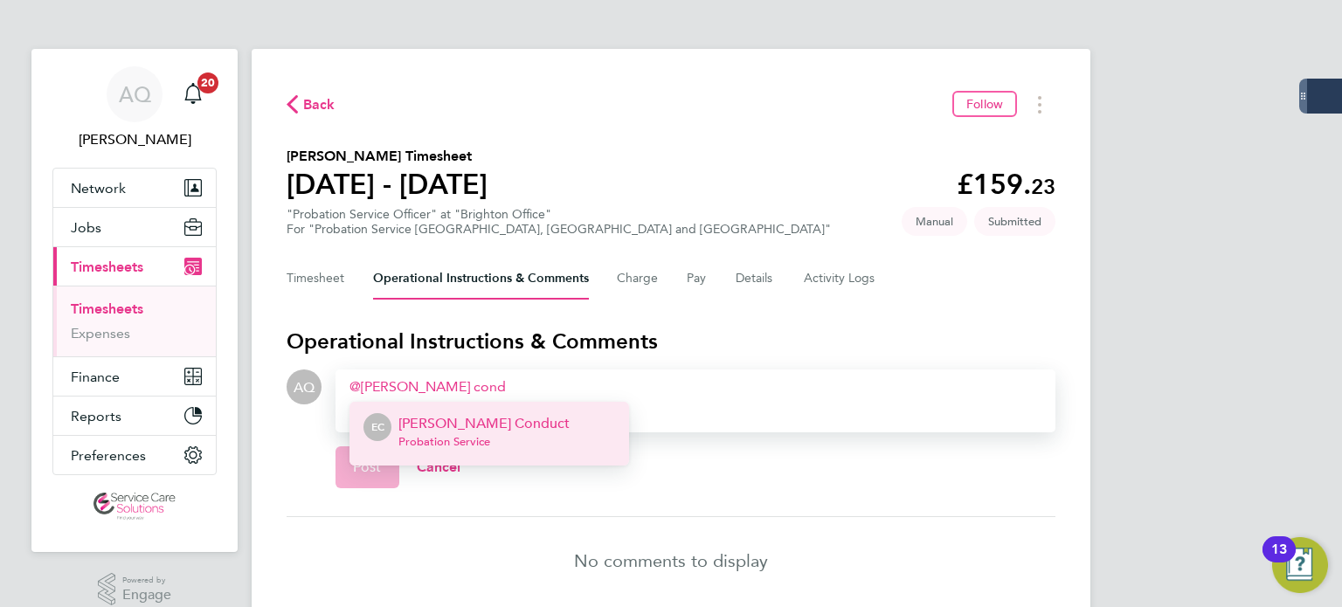
click at [545, 416] on li "EC Emma Conduct Probation Service" at bounding box center [490, 434] width 280 height 64
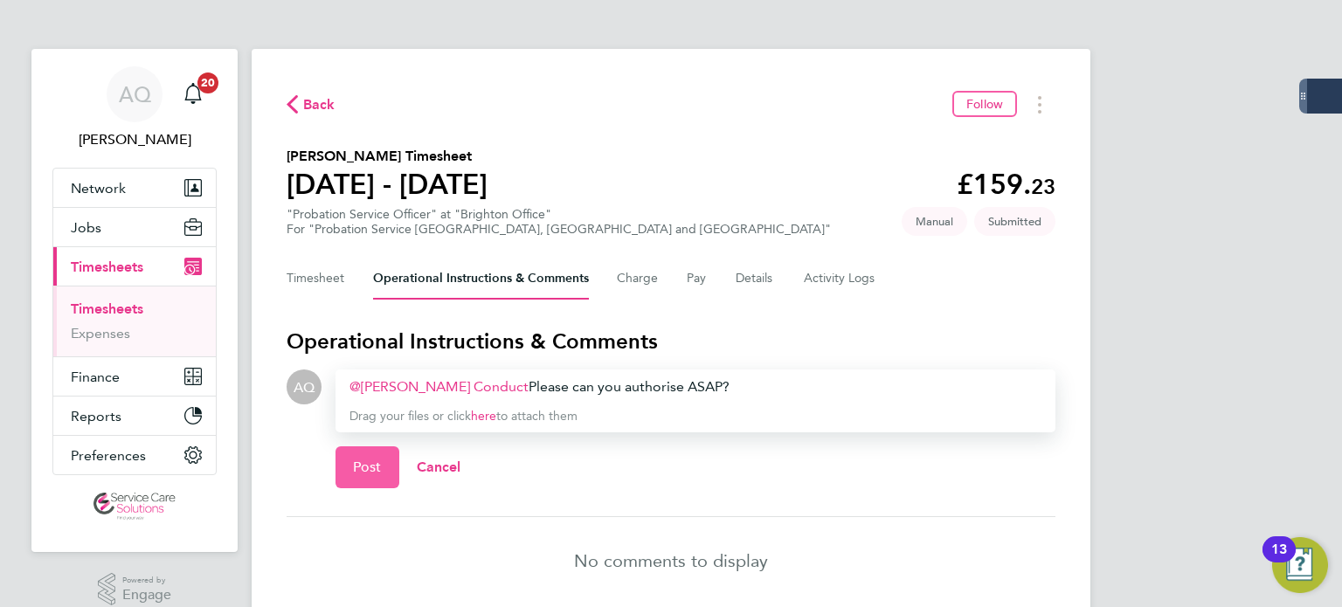
click at [377, 464] on span "Post" at bounding box center [367, 467] width 29 height 17
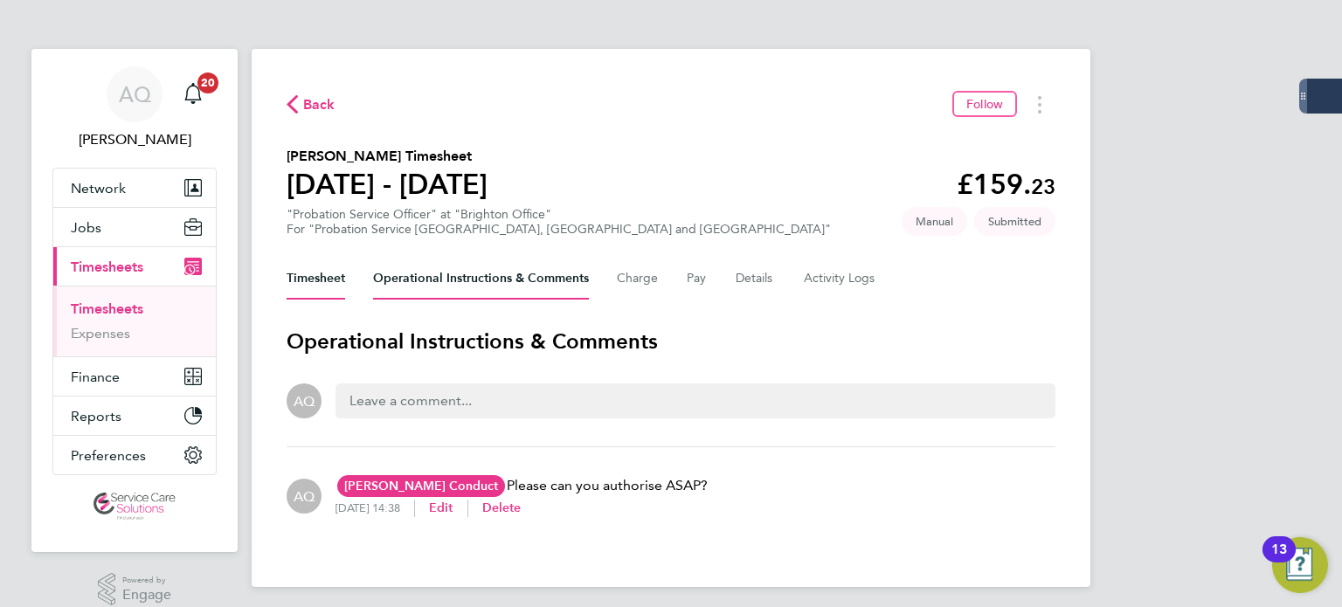
click at [294, 288] on button "Timesheet" at bounding box center [316, 279] width 59 height 42
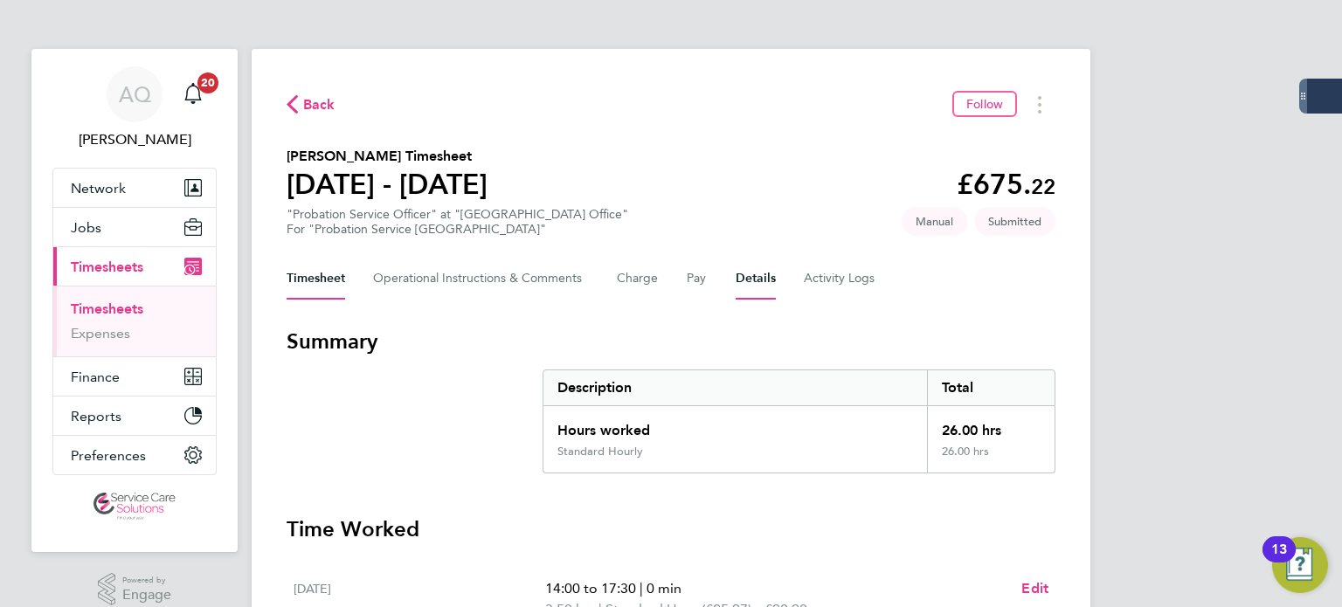
click at [752, 280] on button "Details" at bounding box center [756, 279] width 40 height 42
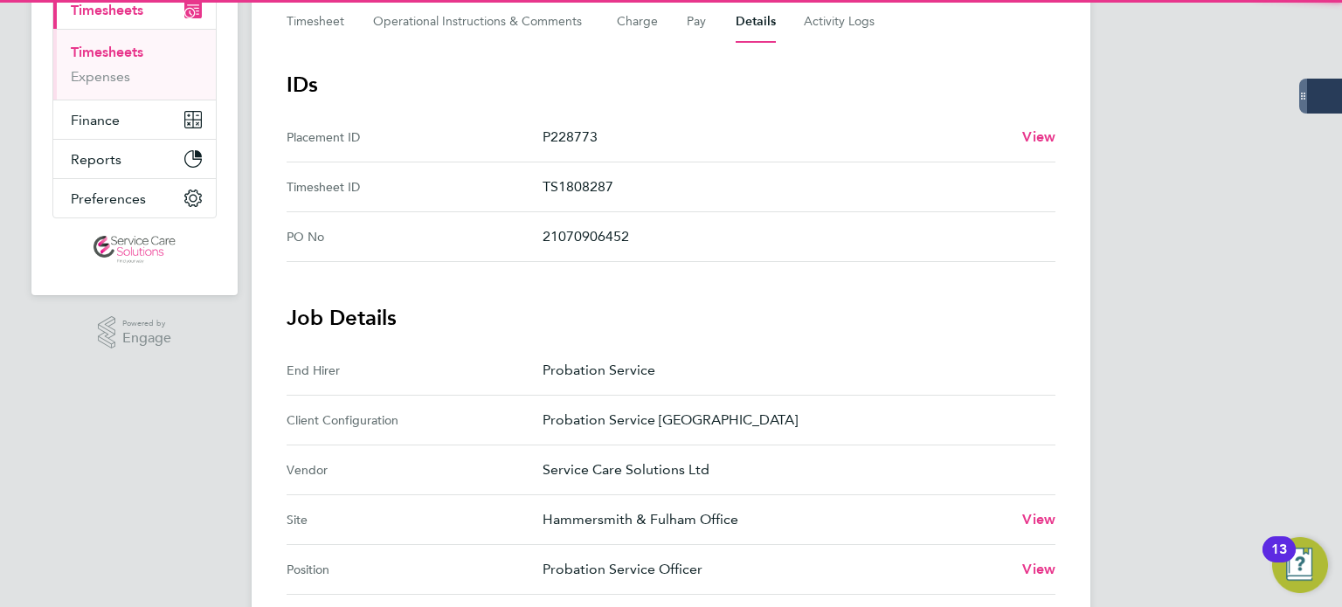
scroll to position [524, 0]
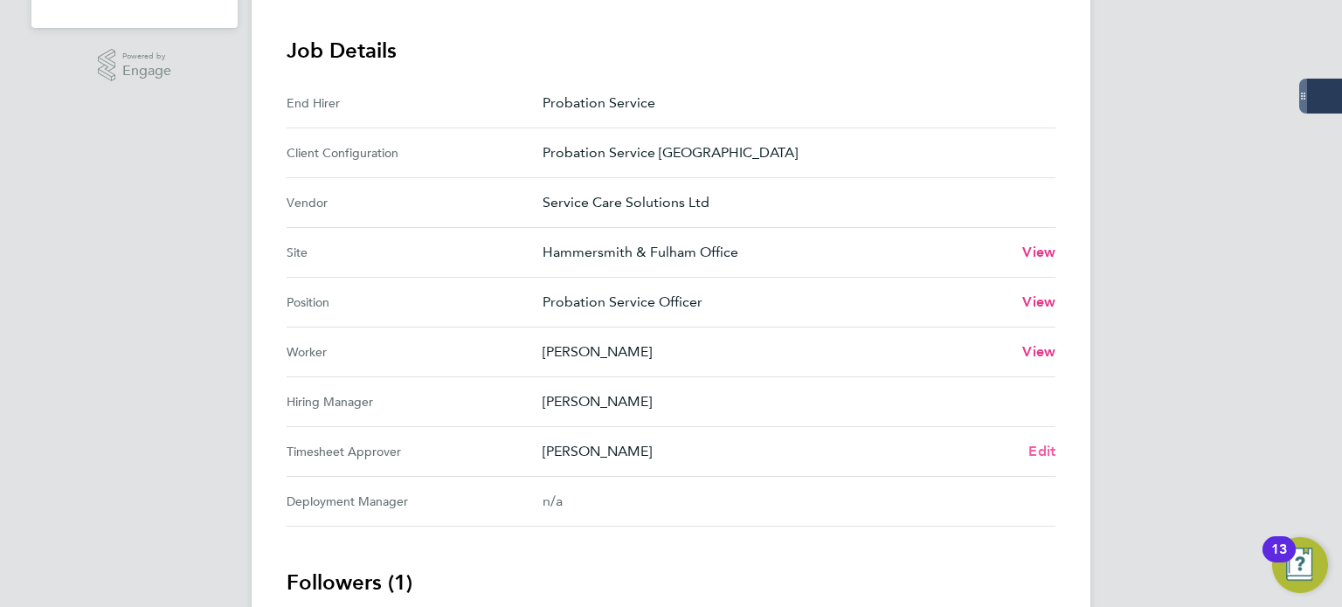
click at [1043, 448] on span "Edit" at bounding box center [1042, 451] width 27 height 17
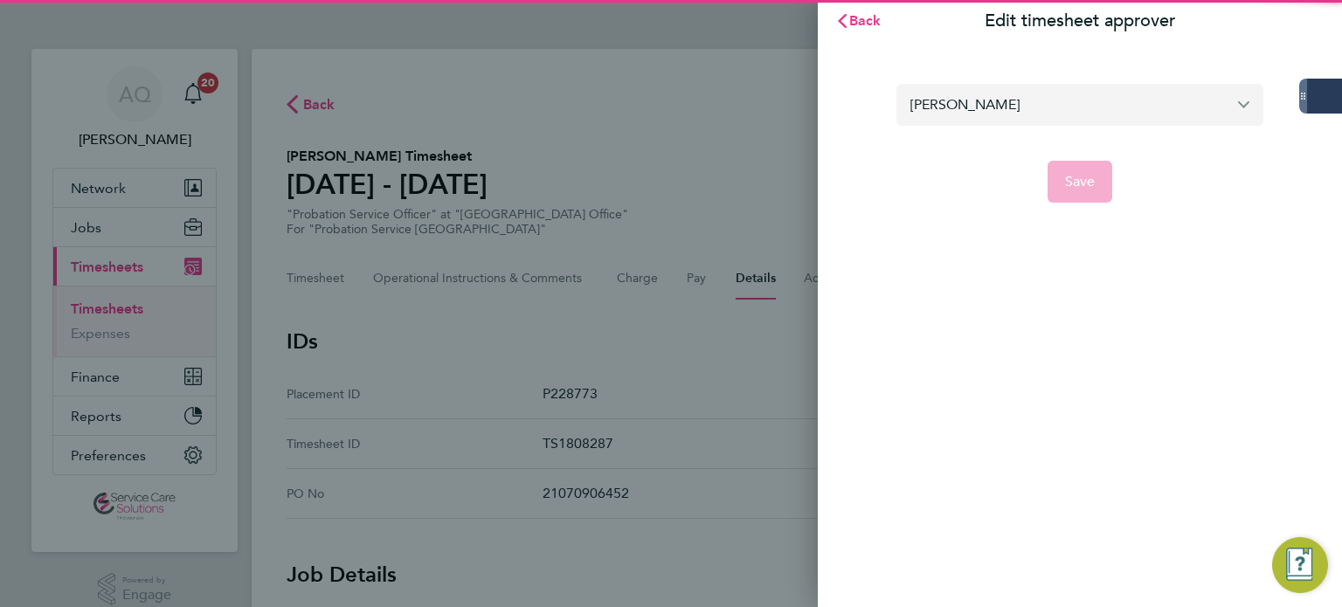
drag, startPoint x: 986, startPoint y: 108, endPoint x: 969, endPoint y: 107, distance: 16.6
click at [987, 108] on input "[PERSON_NAME]" at bounding box center [1080, 104] width 367 height 41
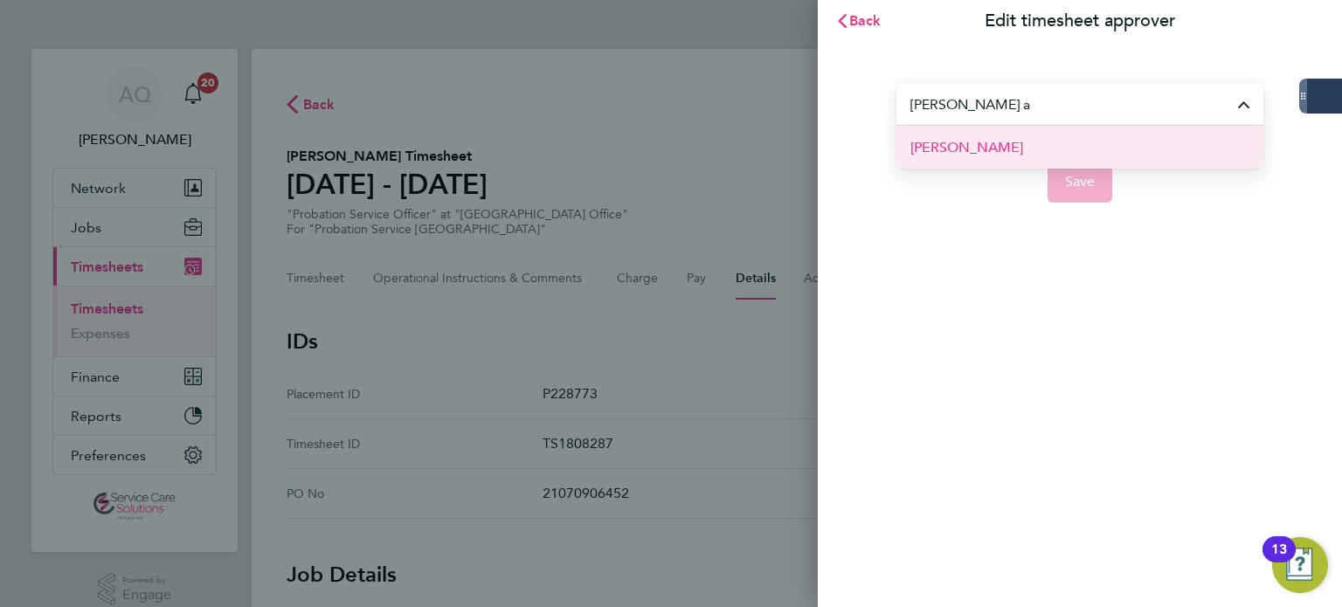
click at [1035, 149] on li "[PERSON_NAME]" at bounding box center [1080, 147] width 367 height 43
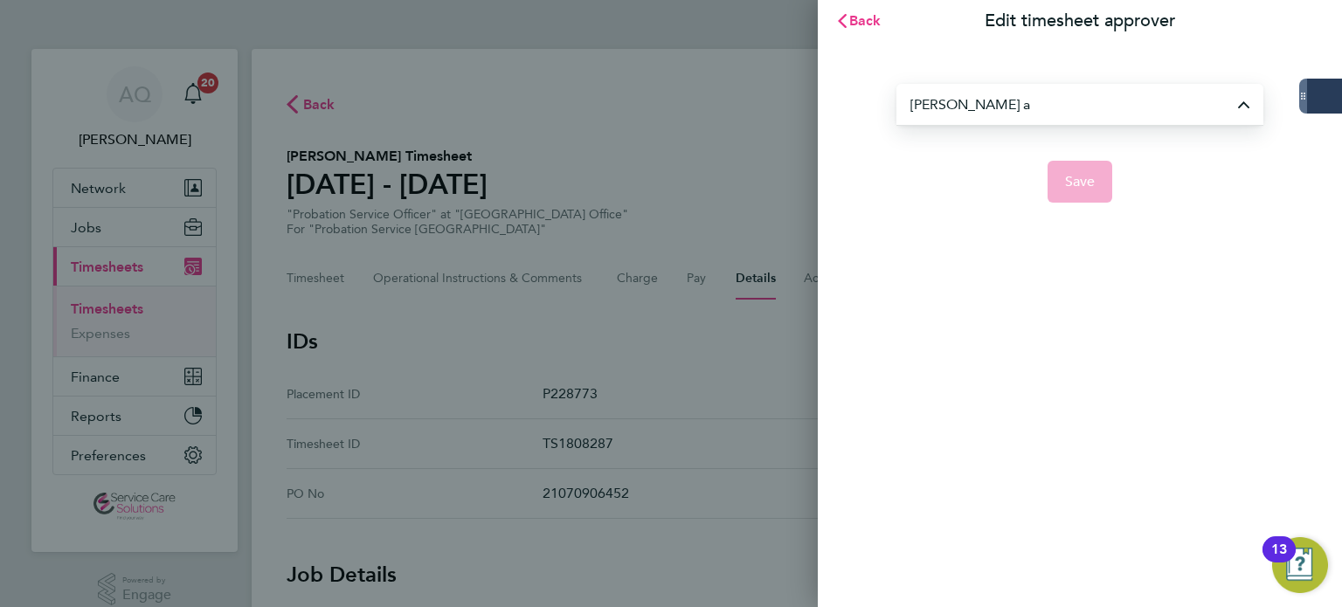
type input "[PERSON_NAME]"
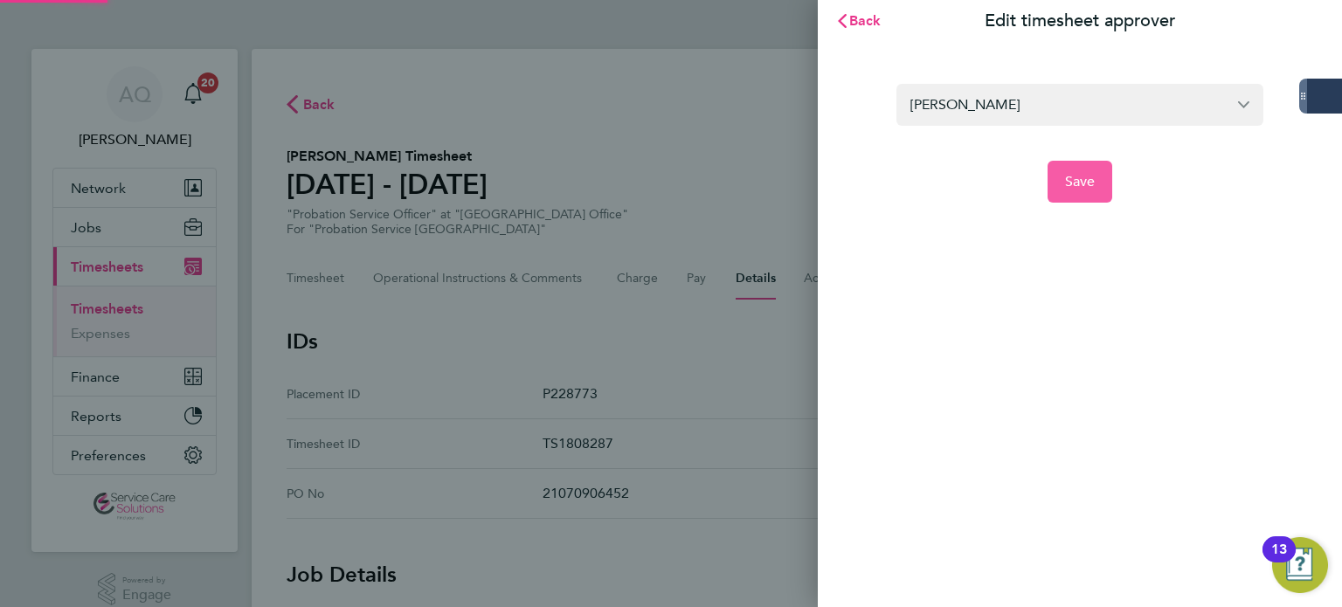
click at [1084, 173] on span "Save" at bounding box center [1080, 181] width 31 height 17
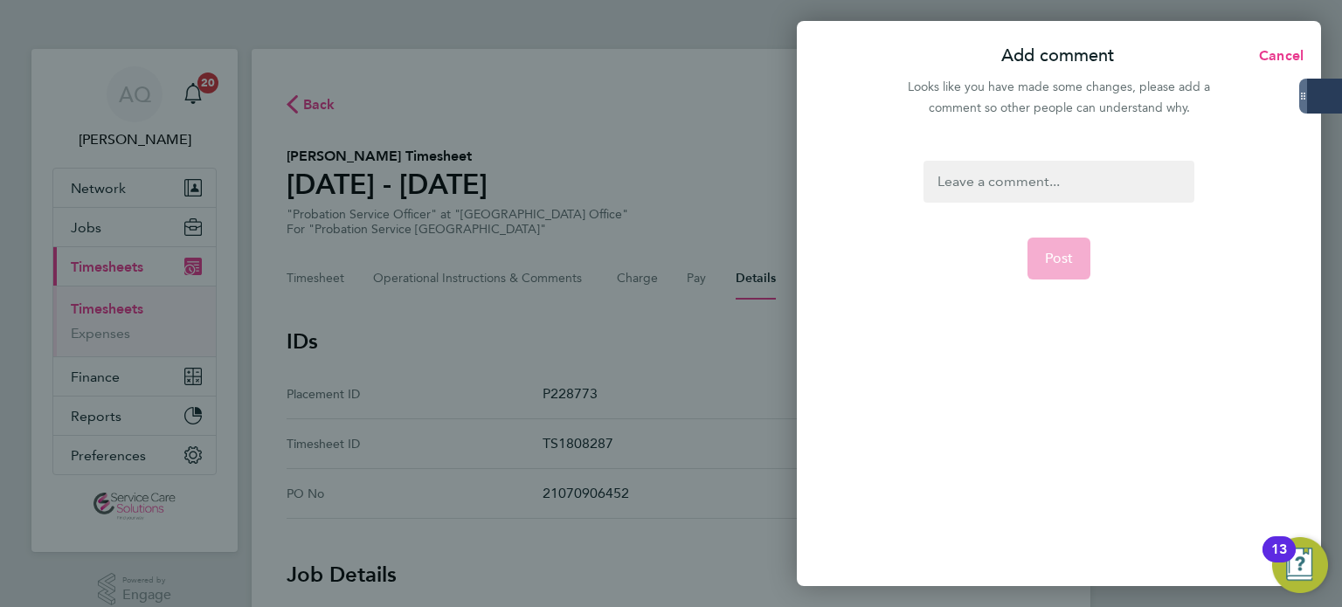
click at [1044, 177] on div at bounding box center [1059, 182] width 270 height 42
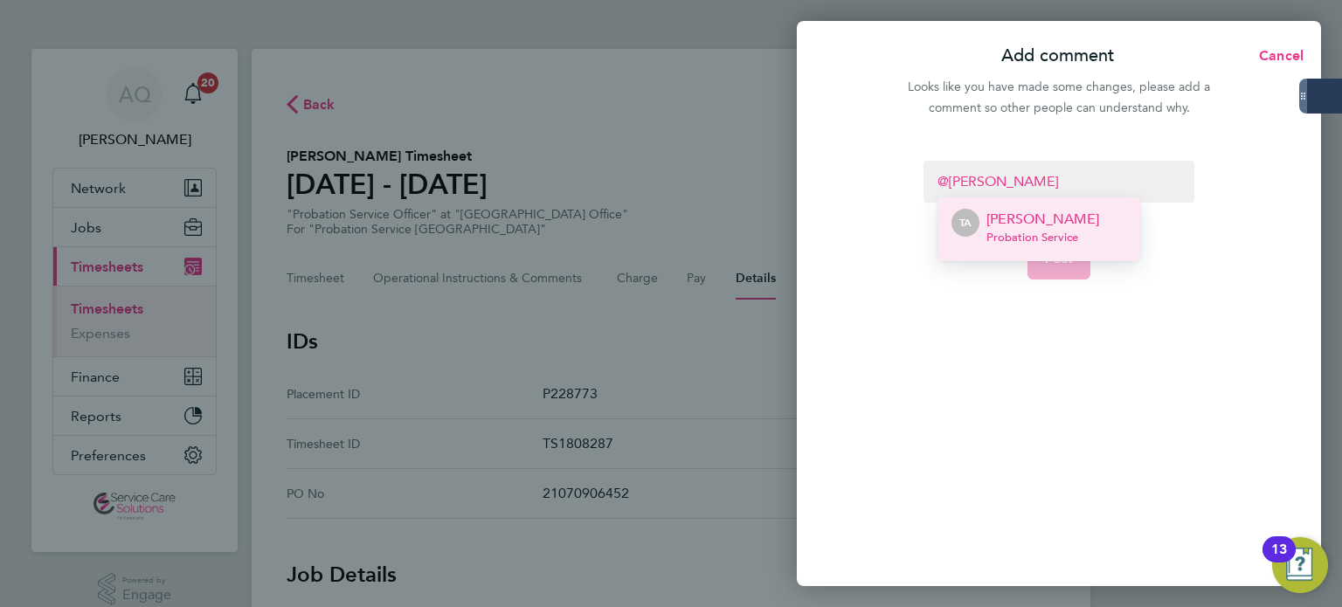
click at [1024, 232] on span "Probation Service" at bounding box center [1043, 238] width 113 height 14
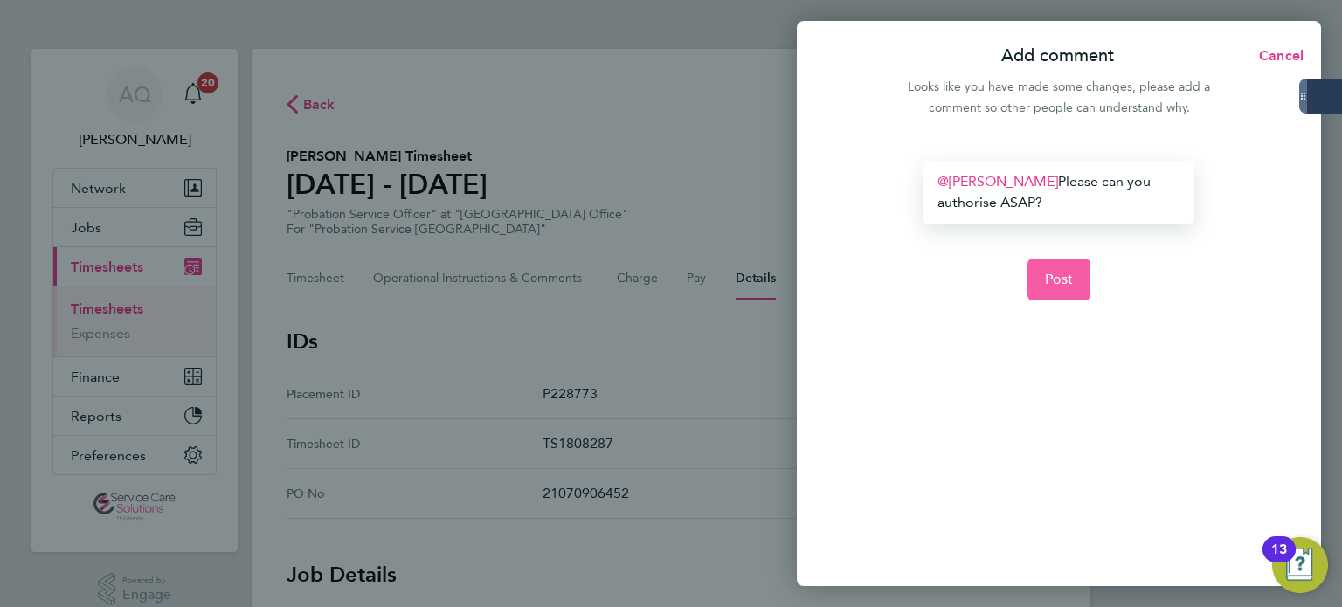
click at [1065, 275] on span "Post" at bounding box center [1059, 279] width 29 height 17
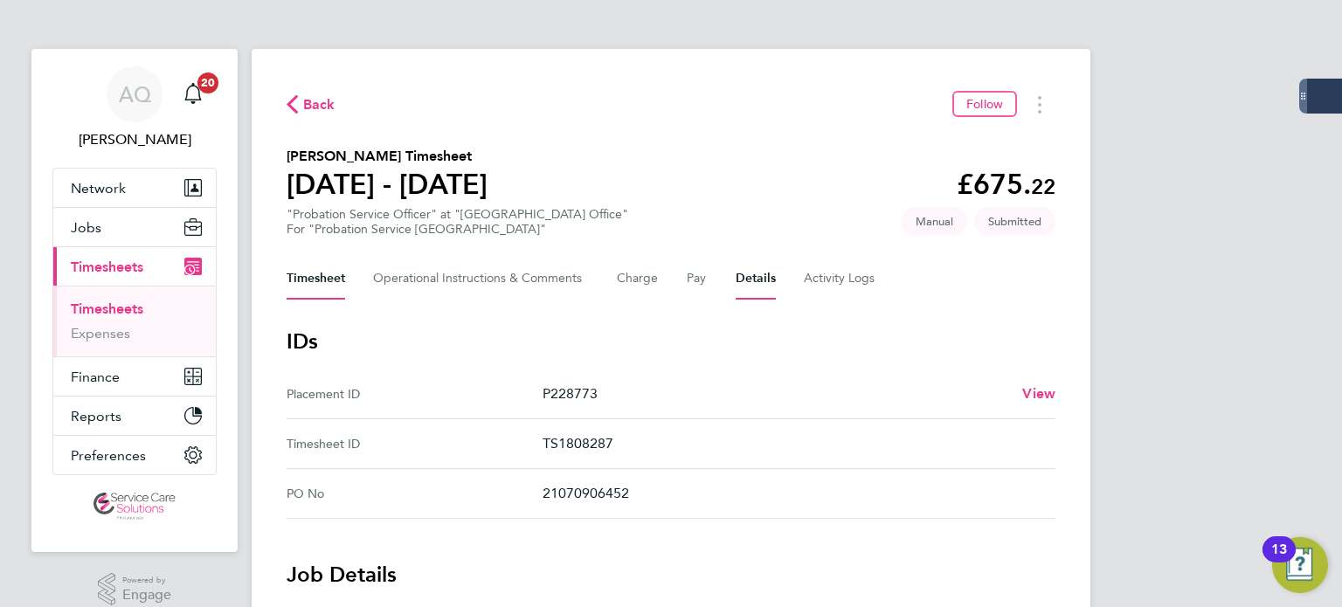
click at [336, 288] on button "Timesheet" at bounding box center [316, 279] width 59 height 42
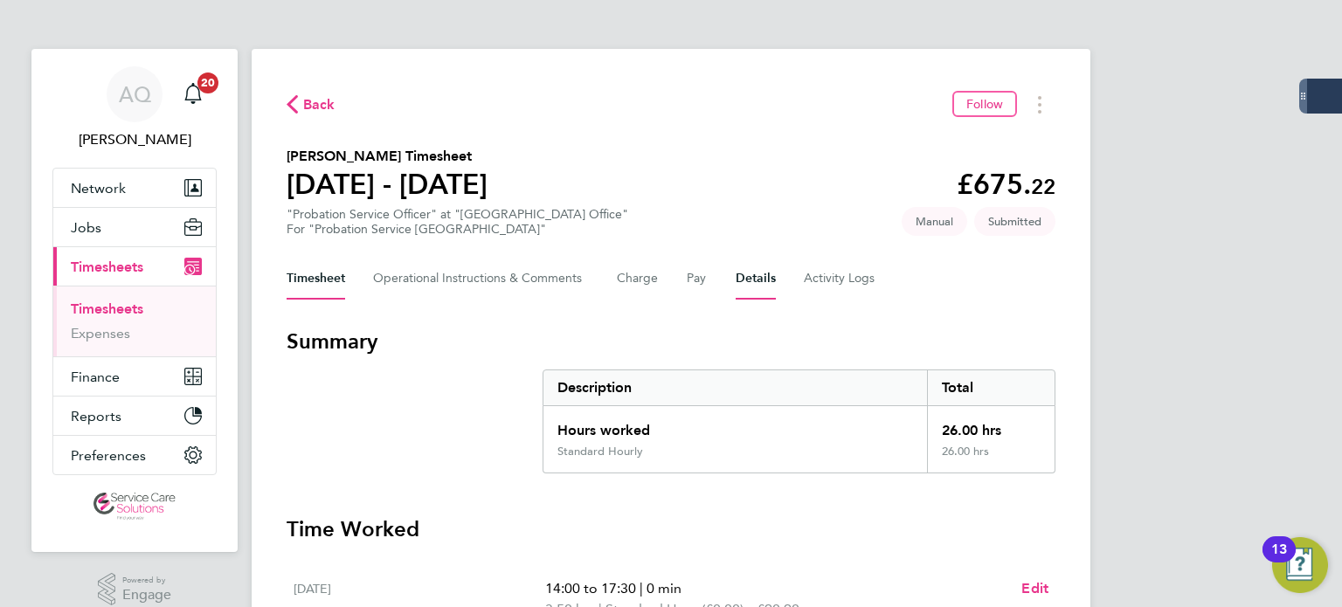
click at [762, 277] on button "Details" at bounding box center [756, 279] width 40 height 42
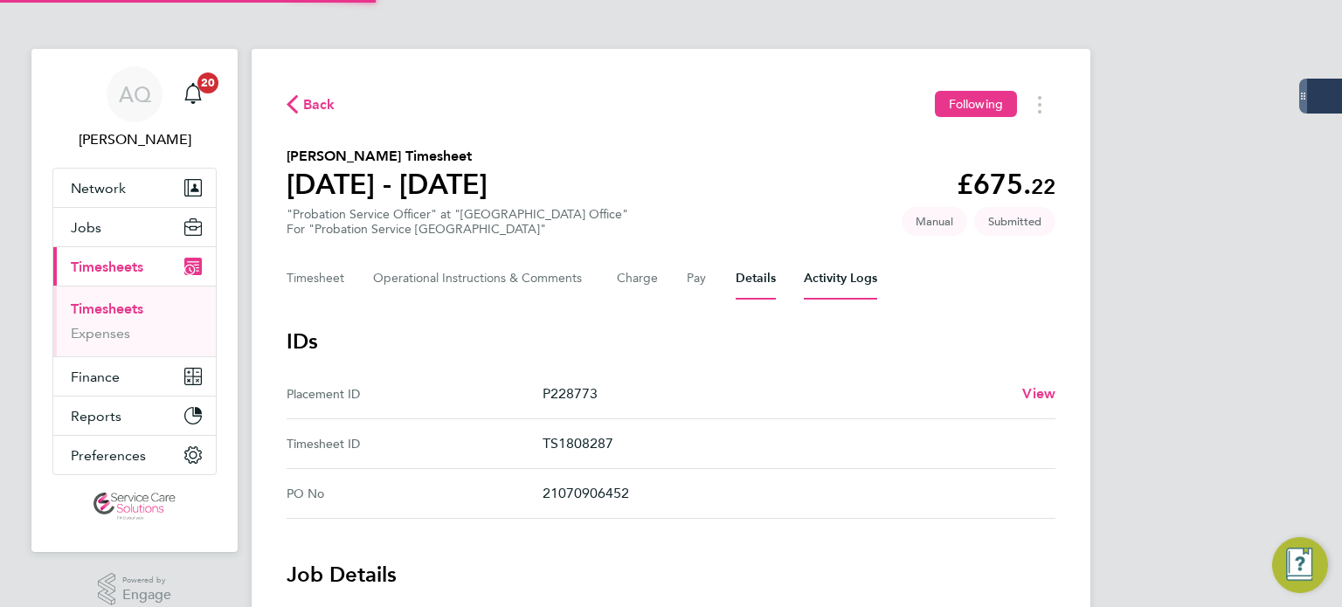
click at [821, 281] on Logs-tab "Activity Logs" at bounding box center [840, 279] width 73 height 42
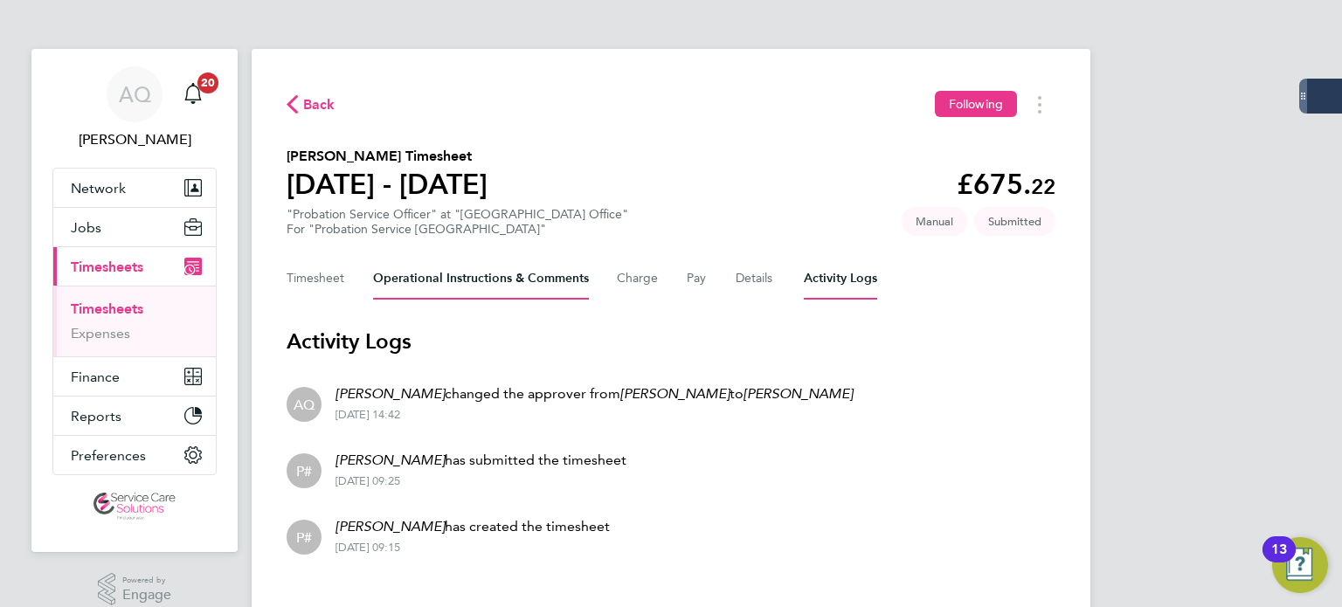
click at [521, 283] on Comments-tab "Operational Instructions & Comments" at bounding box center [481, 279] width 216 height 42
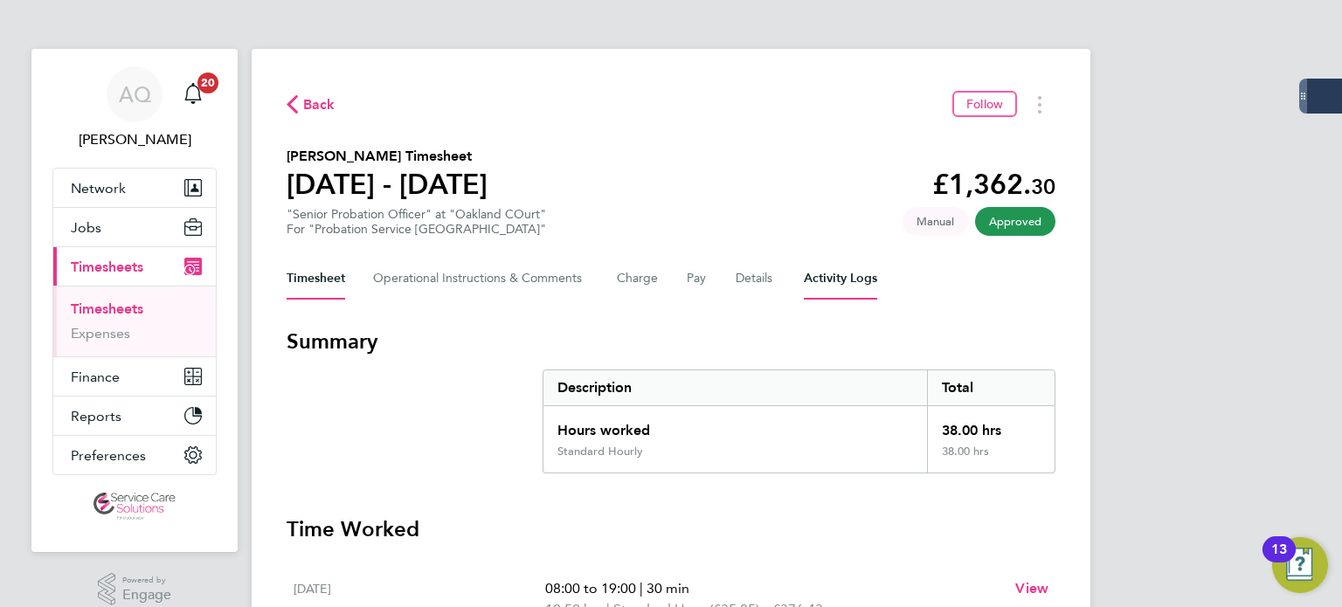
click at [838, 282] on Logs-tab "Activity Logs" at bounding box center [840, 279] width 73 height 42
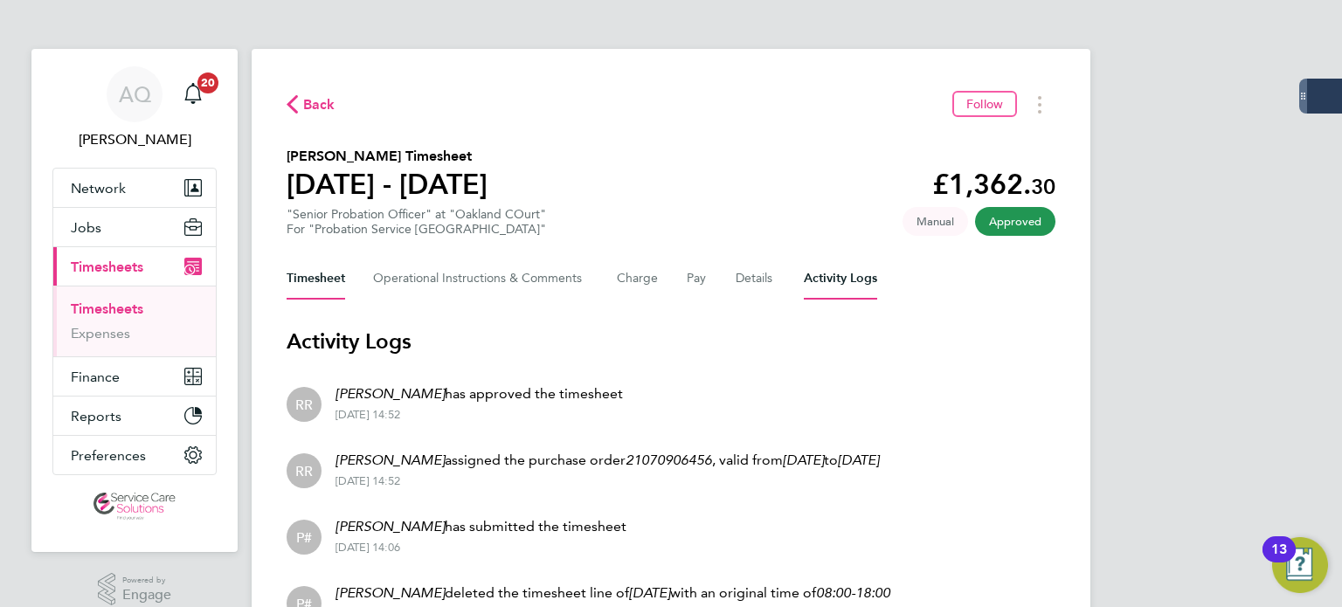
click at [323, 275] on button "Timesheet" at bounding box center [316, 279] width 59 height 42
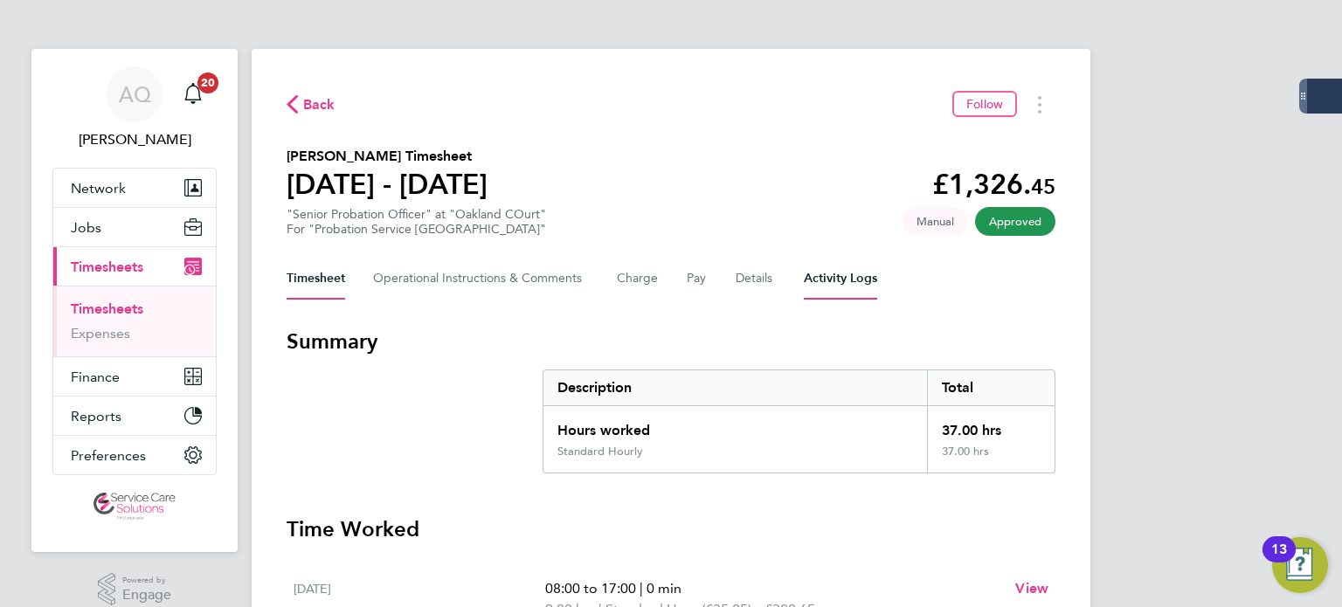
click at [831, 281] on Logs-tab "Activity Logs" at bounding box center [840, 279] width 73 height 42
click at [847, 285] on Logs-tab "Activity Logs" at bounding box center [840, 279] width 73 height 42
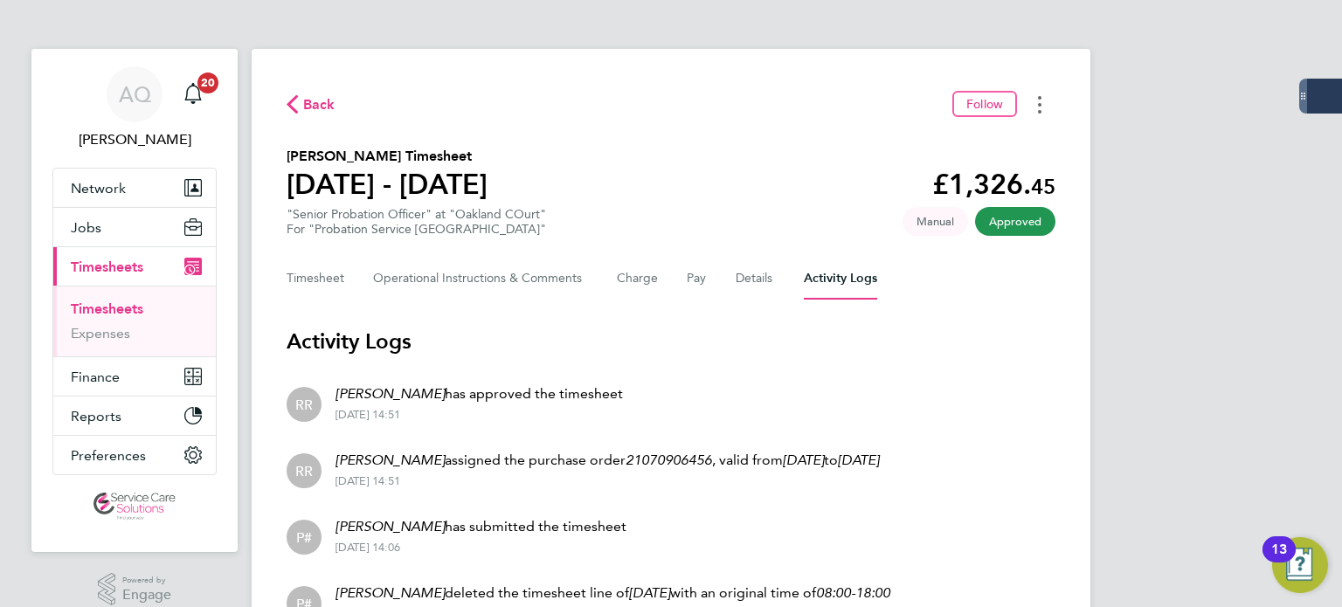
click at [1040, 108] on icon "Timesheets Menu" at bounding box center [1039, 104] width 3 height 17
click at [993, 139] on link "Download timesheet" at bounding box center [951, 143] width 210 height 35
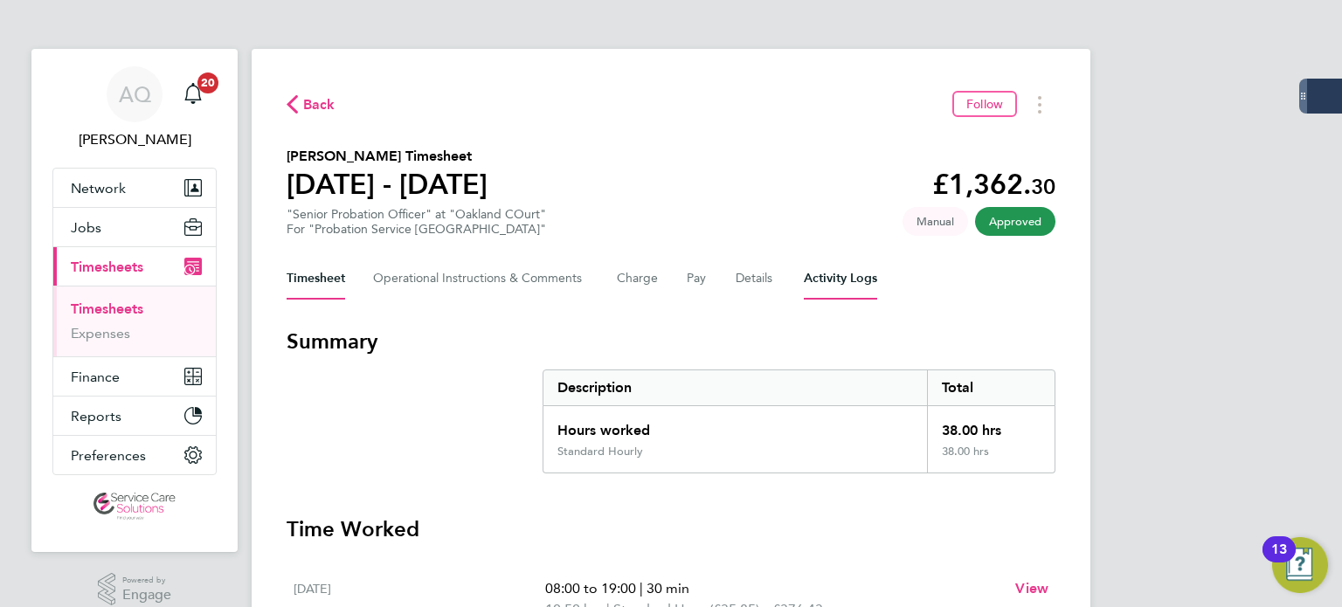
click at [842, 274] on Logs-tab "Activity Logs" at bounding box center [840, 279] width 73 height 42
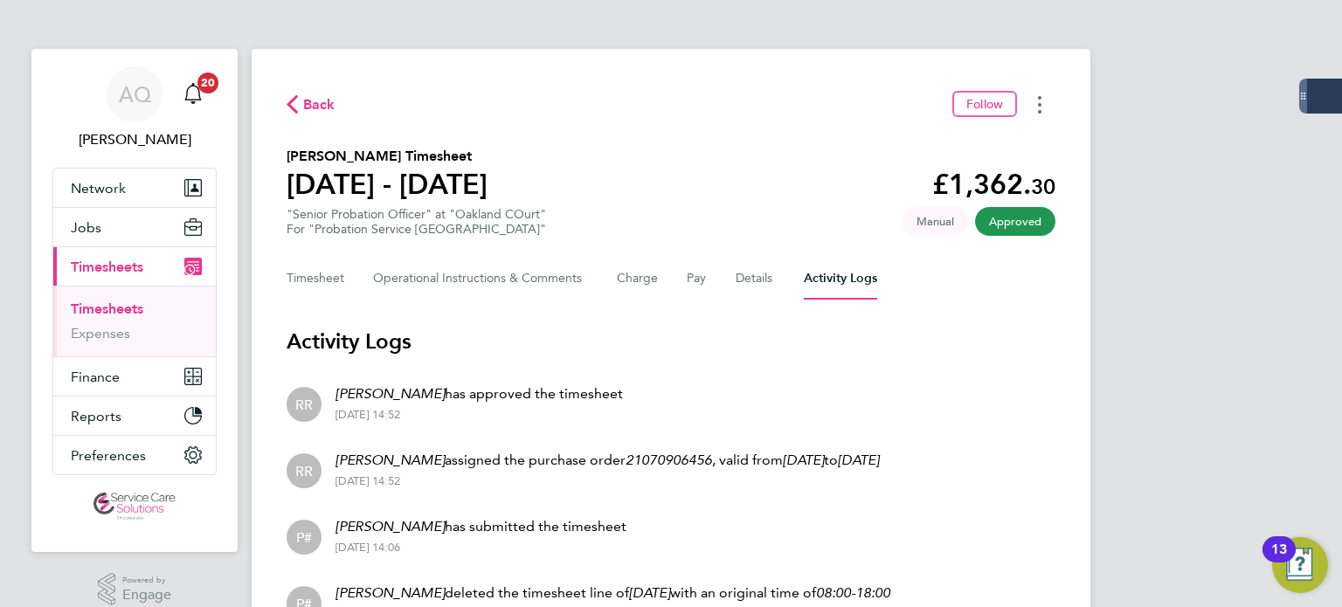
click at [1039, 104] on circle "Timesheets Menu" at bounding box center [1039, 104] width 3 height 3
click at [956, 145] on link "Download timesheet" at bounding box center [951, 143] width 210 height 35
drag, startPoint x: 791, startPoint y: 65, endPoint x: 755, endPoint y: 106, distance: 54.5
click at [752, 106] on div "Back Follow" at bounding box center [671, 104] width 769 height 27
click at [784, 94] on div "Back Follow" at bounding box center [671, 104] width 769 height 27
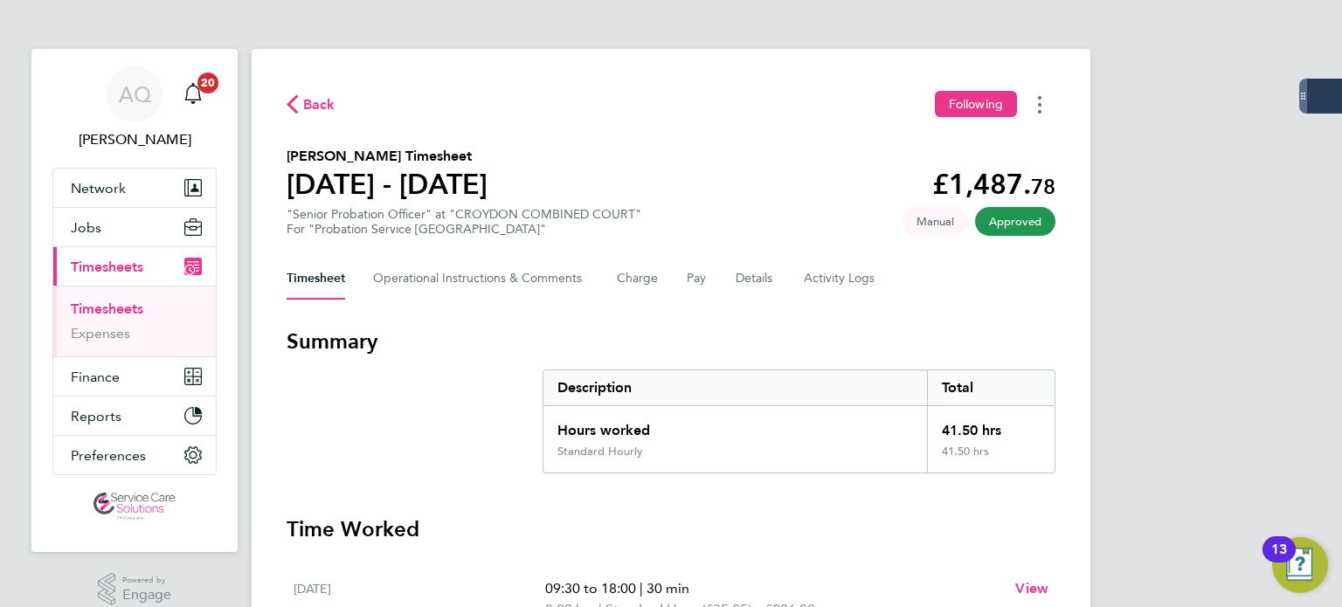
click at [1045, 103] on button "Timesheets Menu" at bounding box center [1039, 104] width 31 height 27
click at [1013, 139] on link "Download timesheet" at bounding box center [951, 143] width 210 height 35
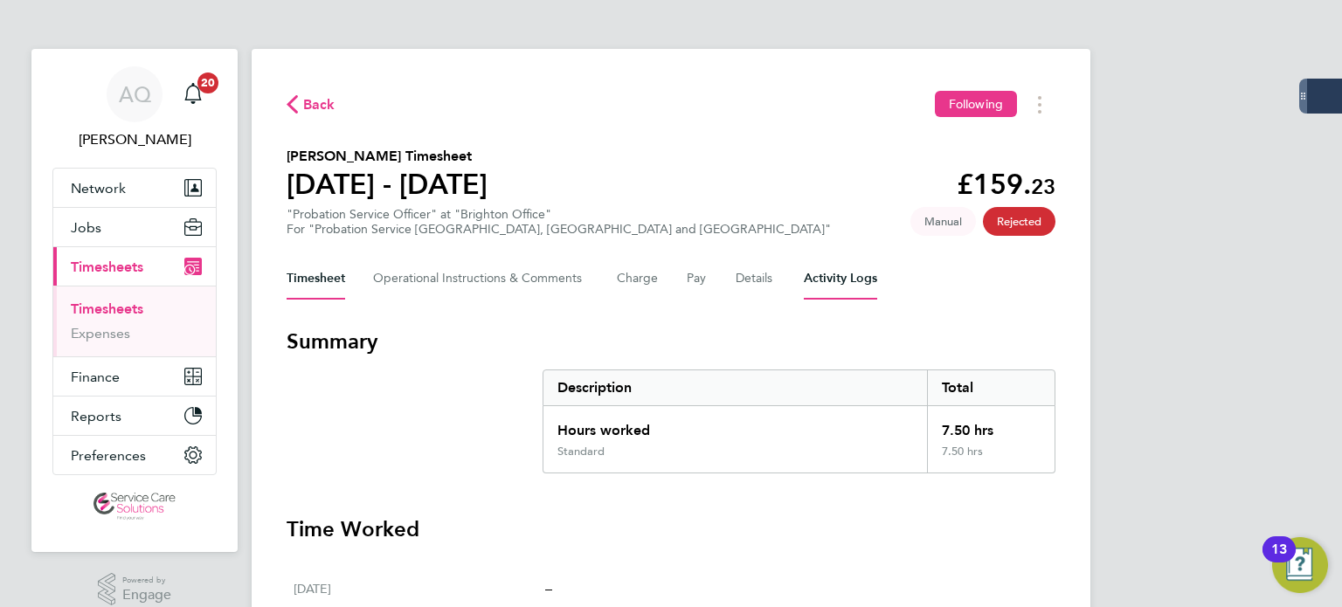
click at [852, 286] on Logs-tab "Activity Logs" at bounding box center [840, 279] width 73 height 42
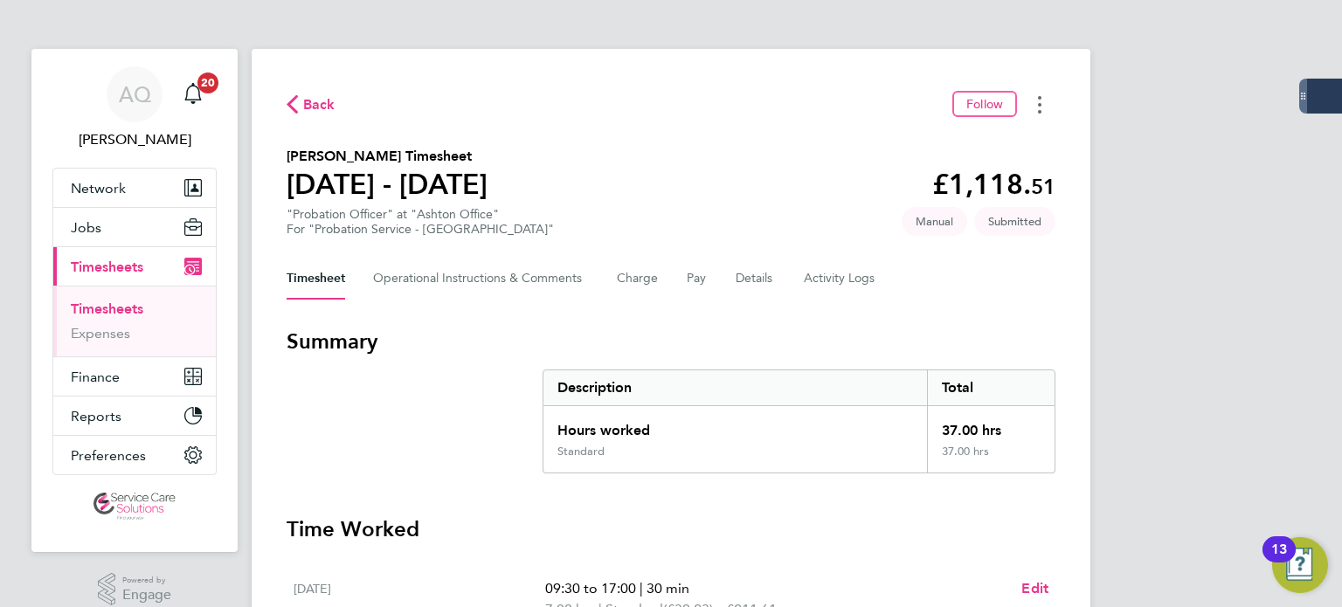
click at [1040, 104] on circle "Timesheets Menu" at bounding box center [1039, 104] width 3 height 3
click at [519, 275] on Comments-tab "Operational Instructions & Comments" at bounding box center [481, 279] width 216 height 42
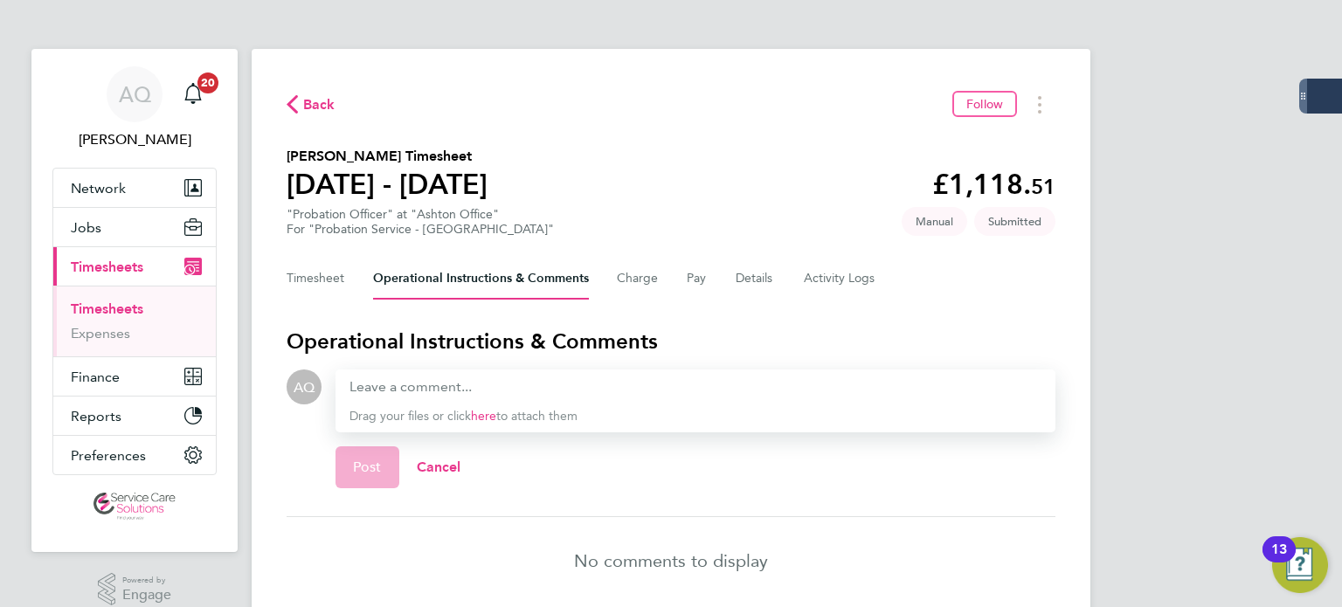
click at [432, 377] on div at bounding box center [696, 387] width 692 height 21
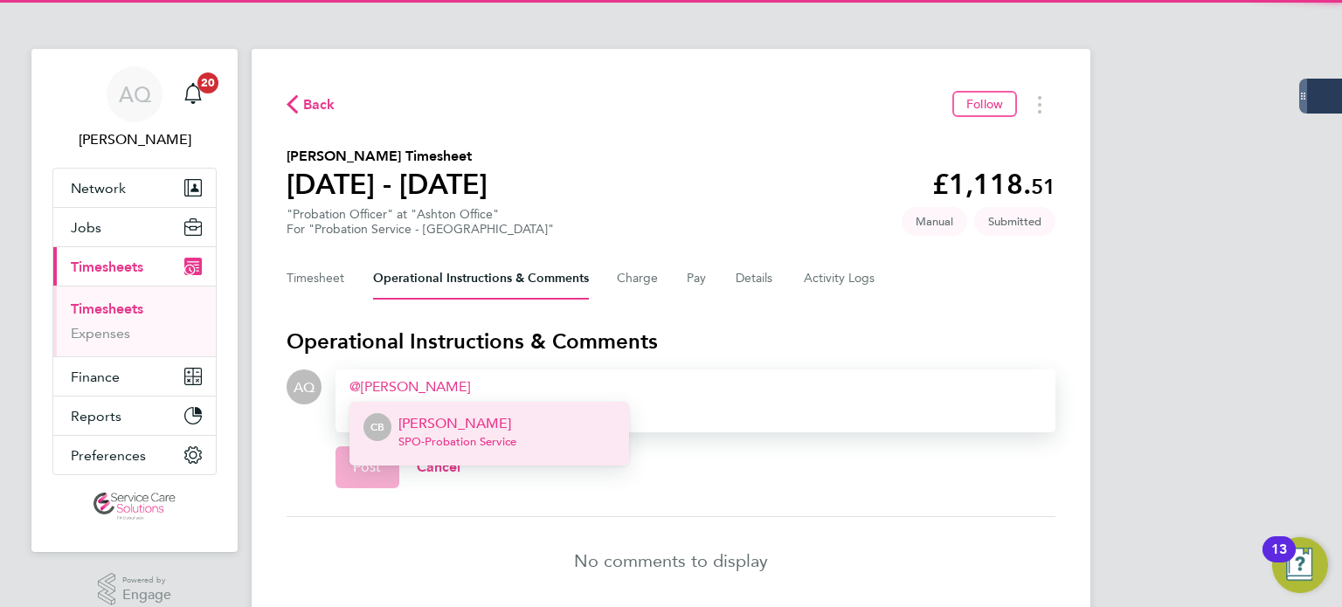
click at [505, 440] on span "SPO - Probation Service" at bounding box center [458, 442] width 118 height 14
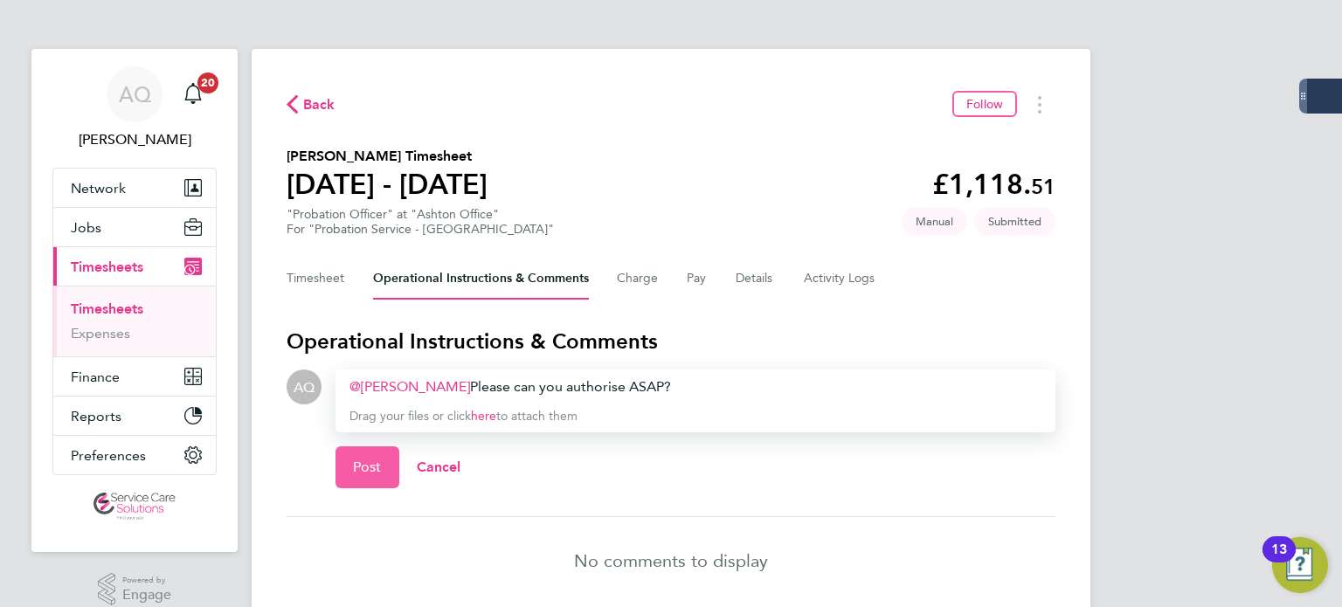
click at [378, 458] on button "Post" at bounding box center [368, 468] width 64 height 42
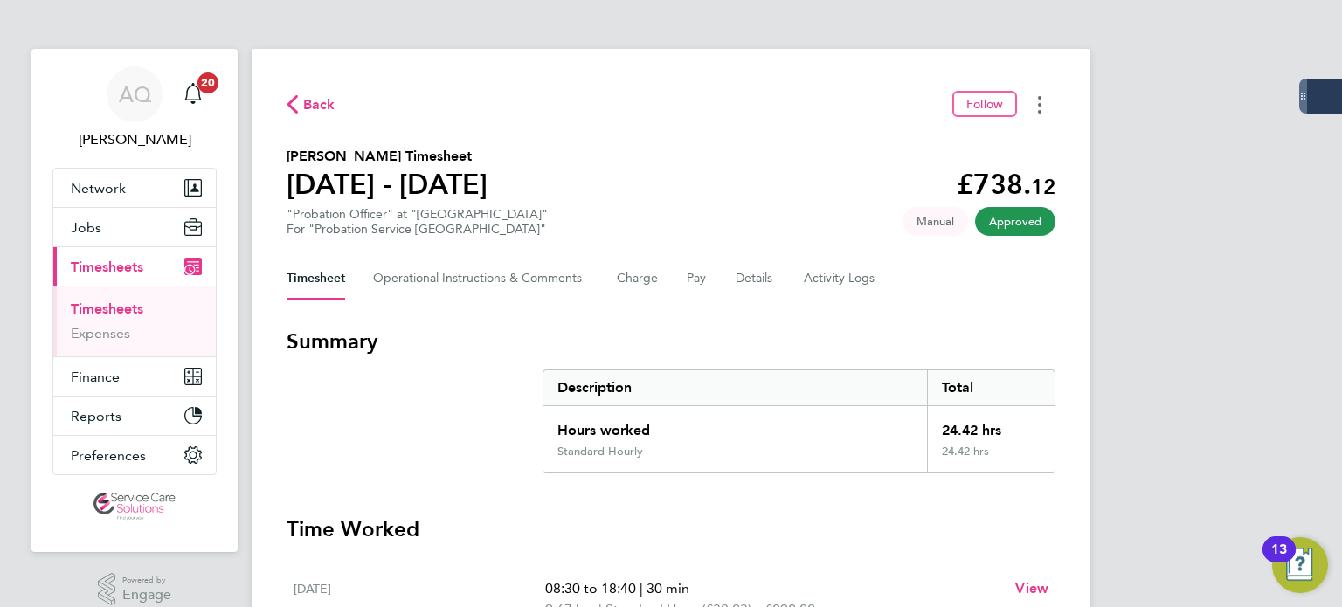
click at [1047, 102] on button "Timesheets Menu" at bounding box center [1039, 104] width 31 height 27
click at [972, 142] on link "Download timesheet" at bounding box center [951, 143] width 210 height 35
click at [1034, 108] on button "Timesheets Menu" at bounding box center [1039, 104] width 31 height 27
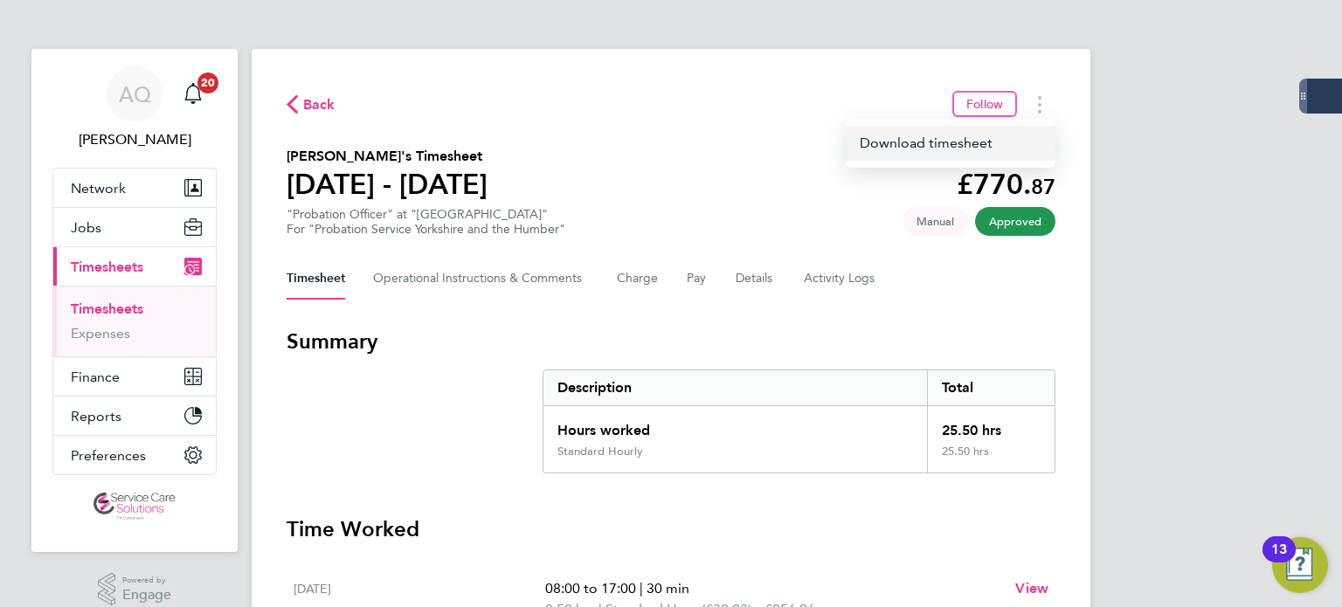
click at [973, 148] on link "Download timesheet" at bounding box center [951, 143] width 210 height 35
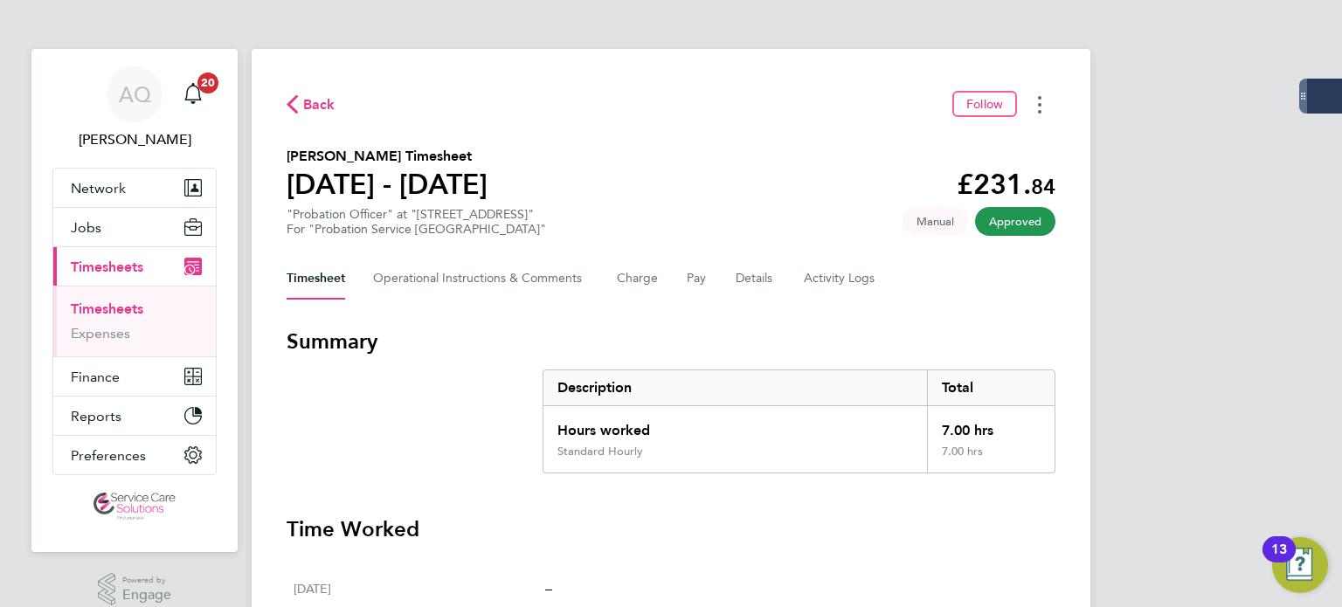
click at [1044, 100] on button "Timesheets Menu" at bounding box center [1039, 104] width 31 height 27
click at [1009, 142] on link "Download timesheet" at bounding box center [951, 143] width 210 height 35
click at [1148, 300] on div "AQ Andrew Quinney Notifications 20 Applications: Network Team Members Businesse…" at bounding box center [671, 589] width 1342 height 1179
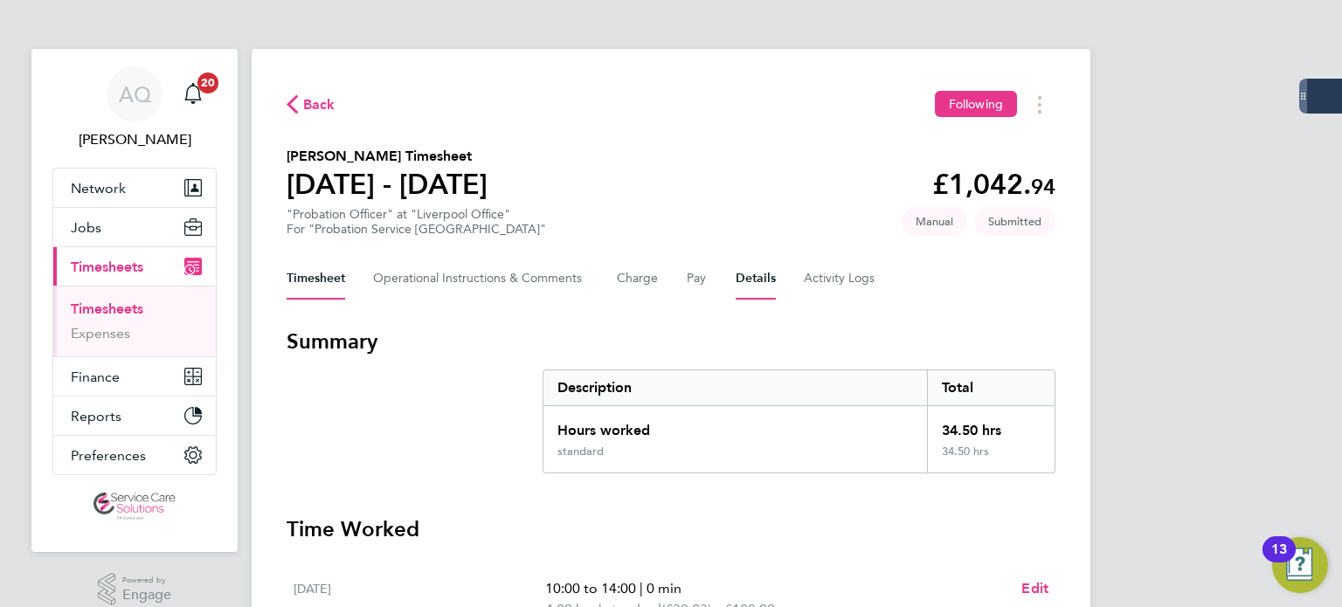
click at [762, 280] on button "Details" at bounding box center [756, 279] width 40 height 42
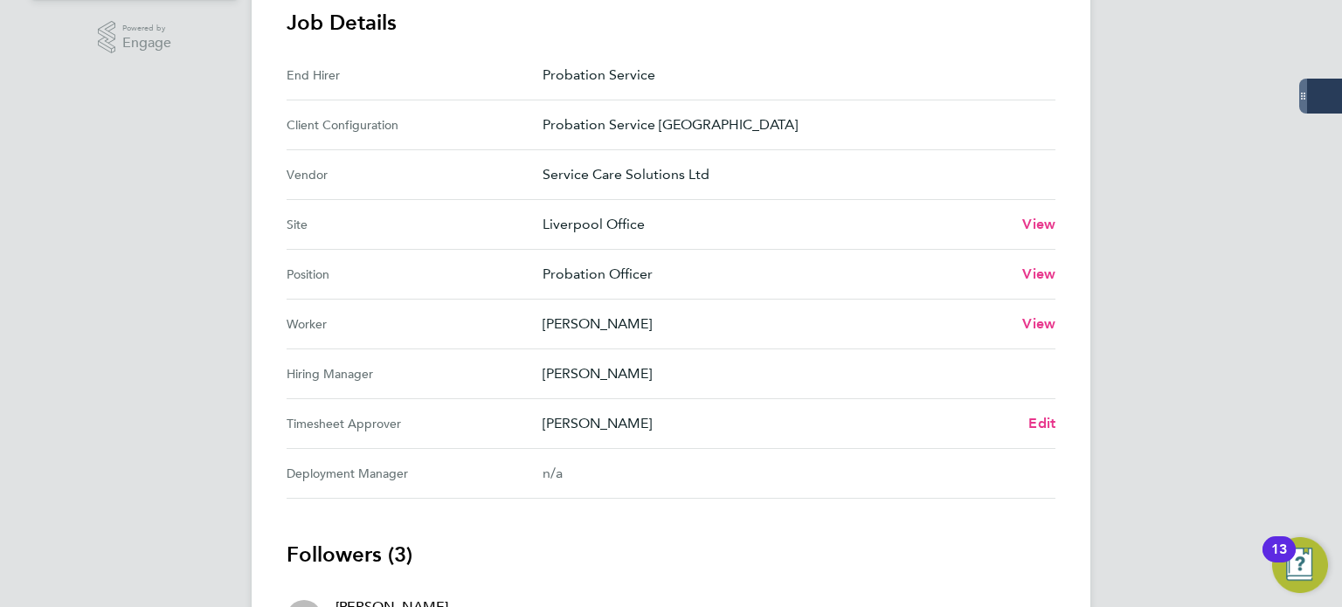
scroll to position [699, 0]
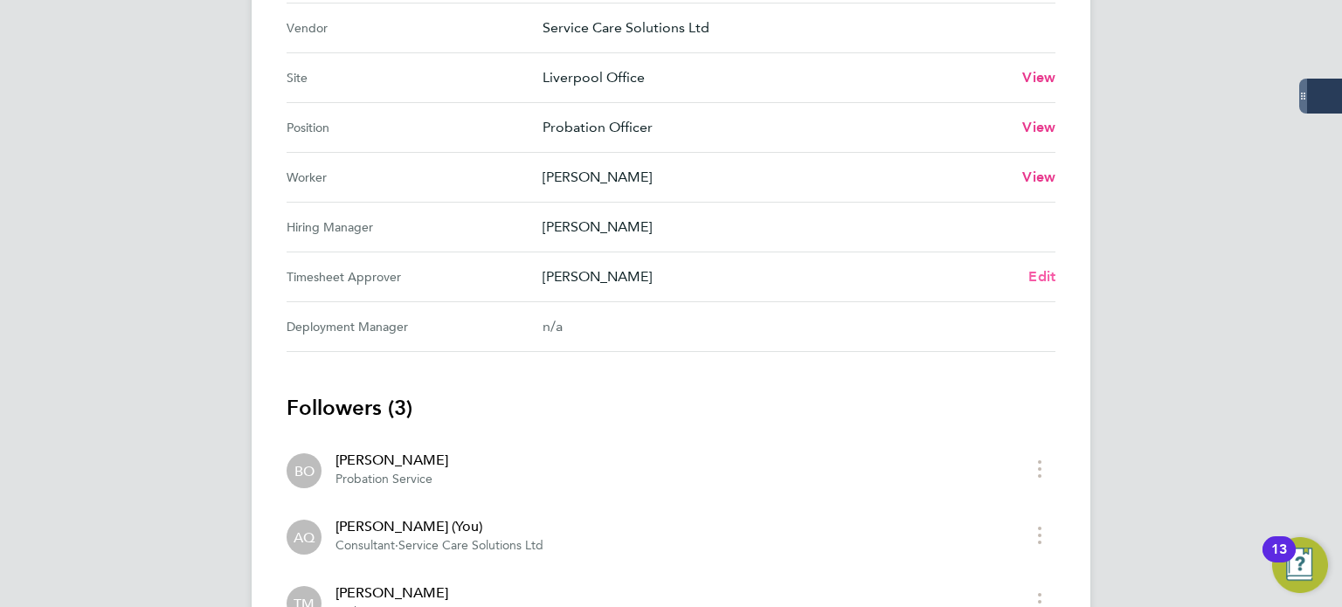
click at [1037, 275] on span "Edit" at bounding box center [1042, 276] width 27 height 17
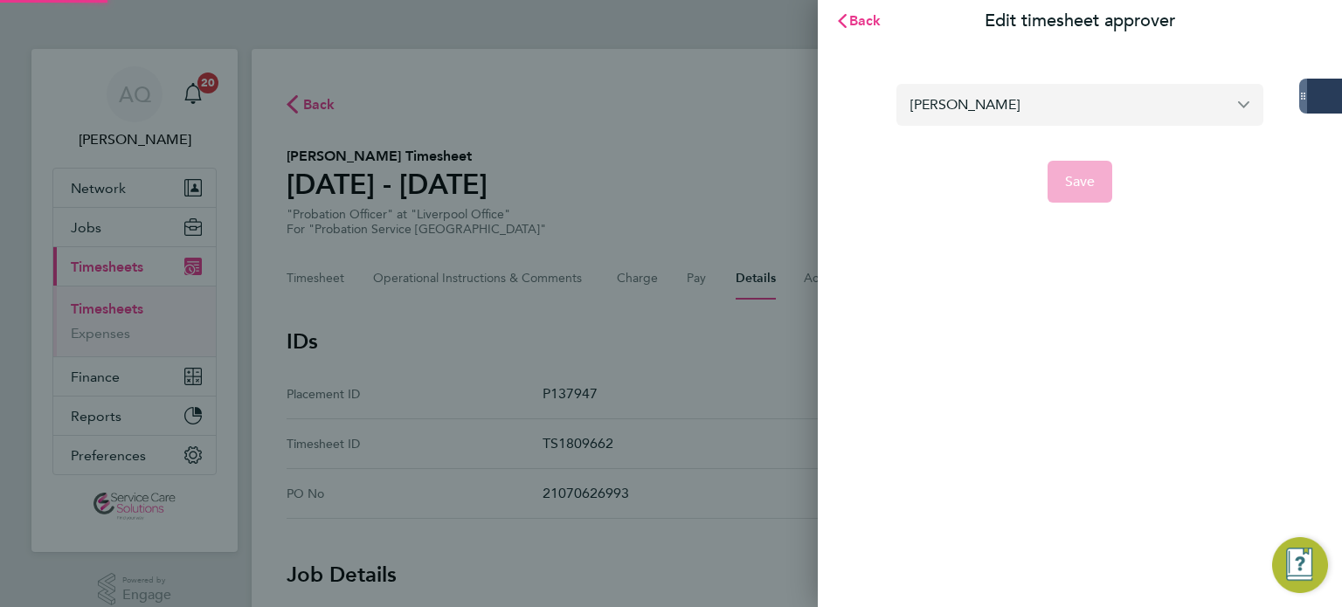
click at [1043, 94] on input "Tracey Monteith" at bounding box center [1080, 104] width 367 height 41
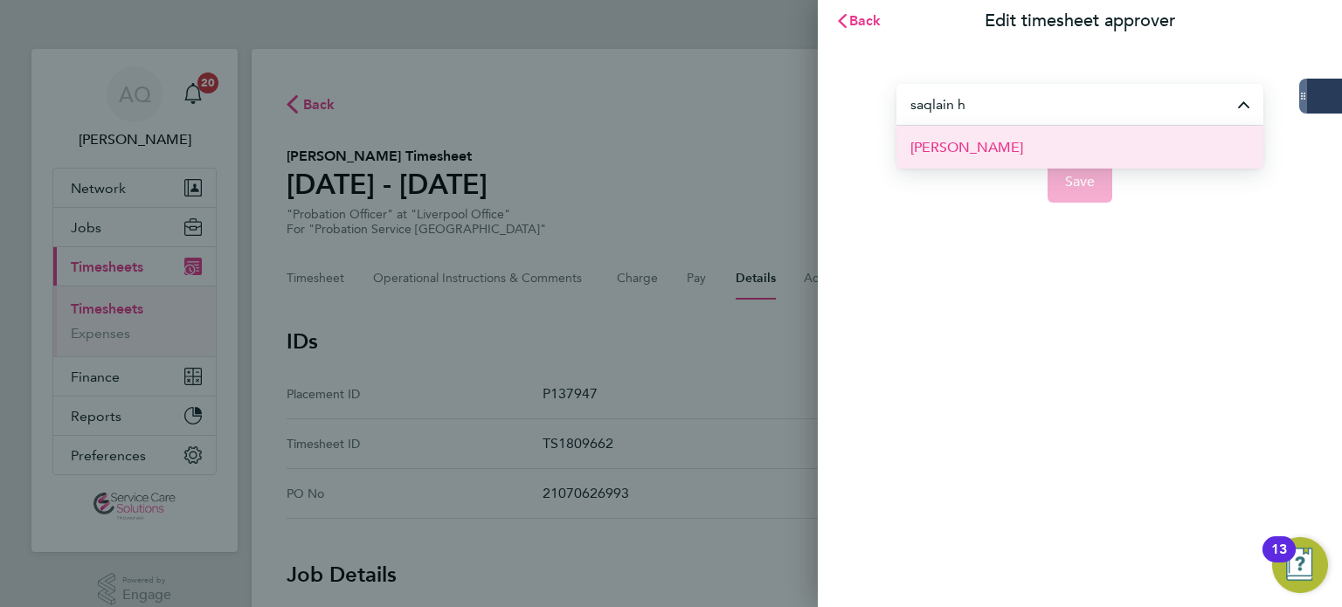
click at [1023, 147] on li "Saqlain Hussain" at bounding box center [1080, 147] width 367 height 43
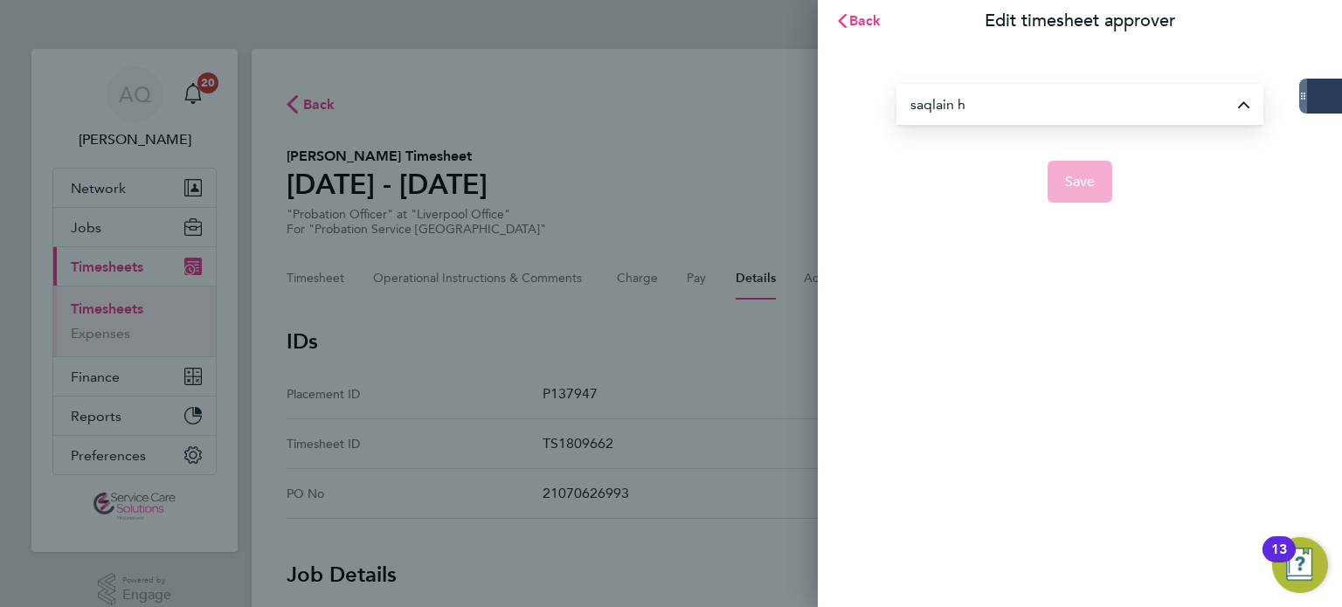
type input "Saqlain Hussain"
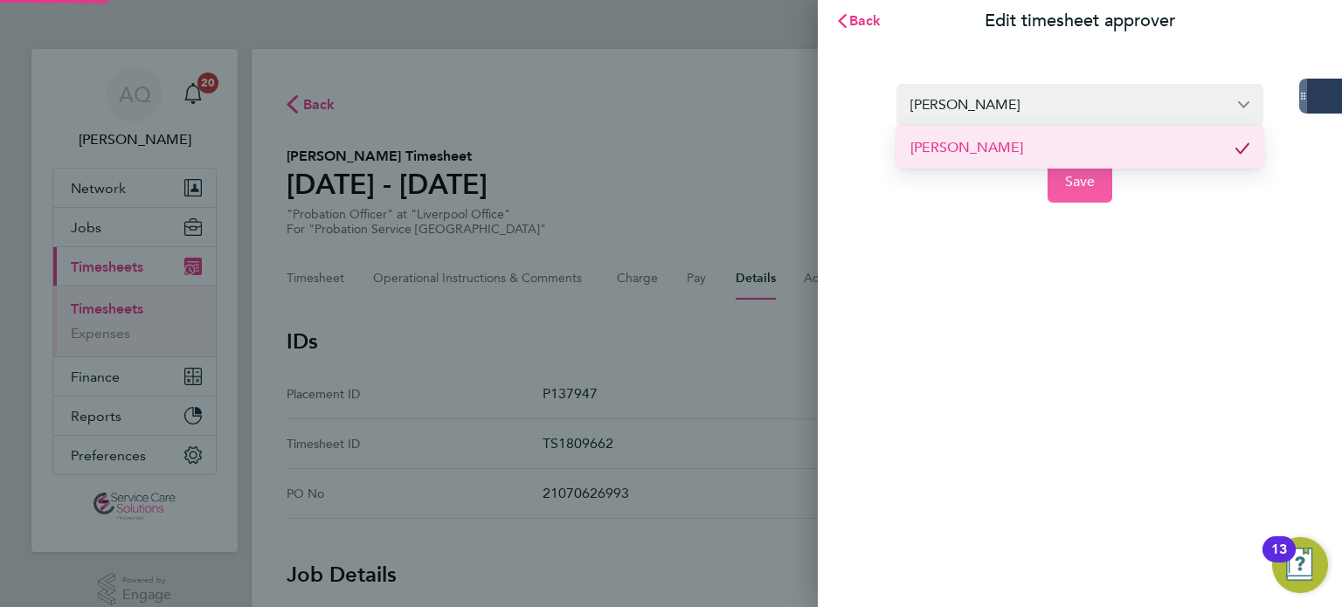
click at [1085, 181] on span "Save" at bounding box center [1080, 181] width 31 height 17
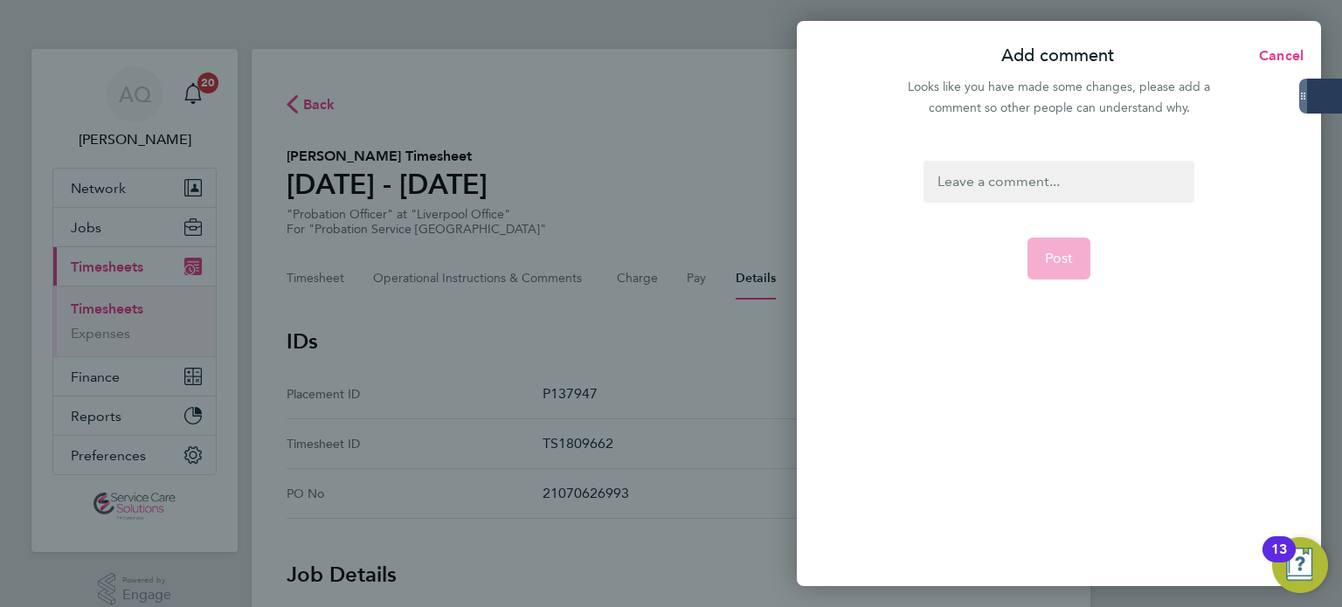
click at [1006, 180] on div at bounding box center [1059, 182] width 270 height 42
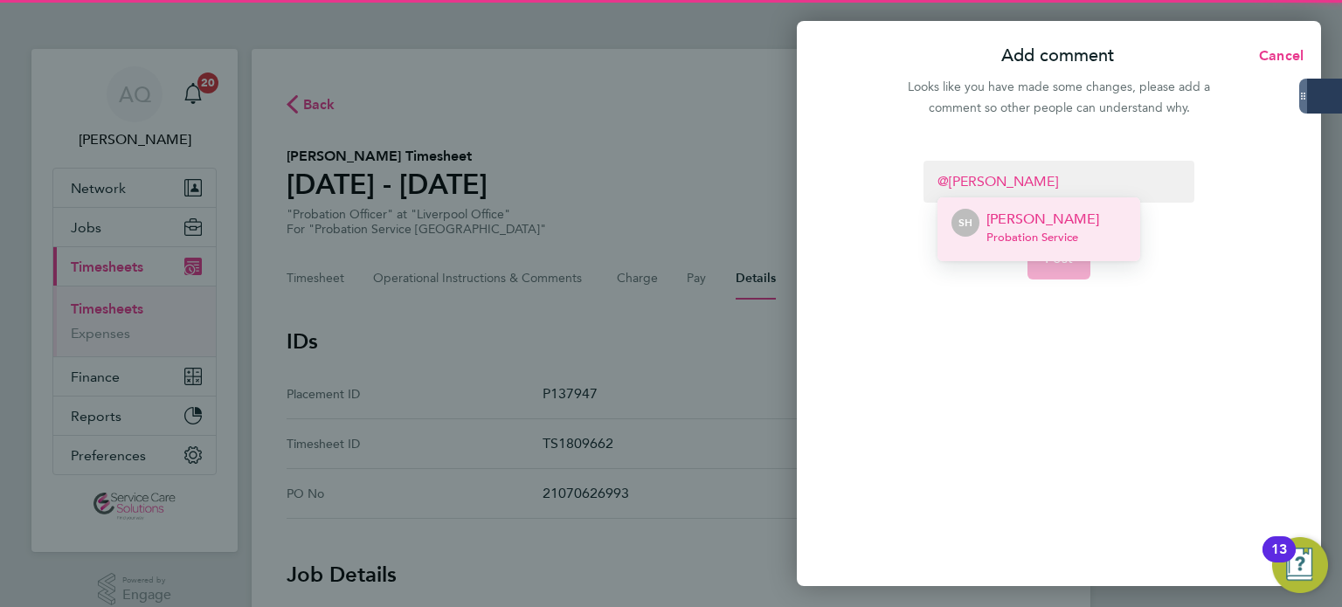
click at [989, 223] on p "Saqlain Hussain" at bounding box center [1043, 219] width 113 height 21
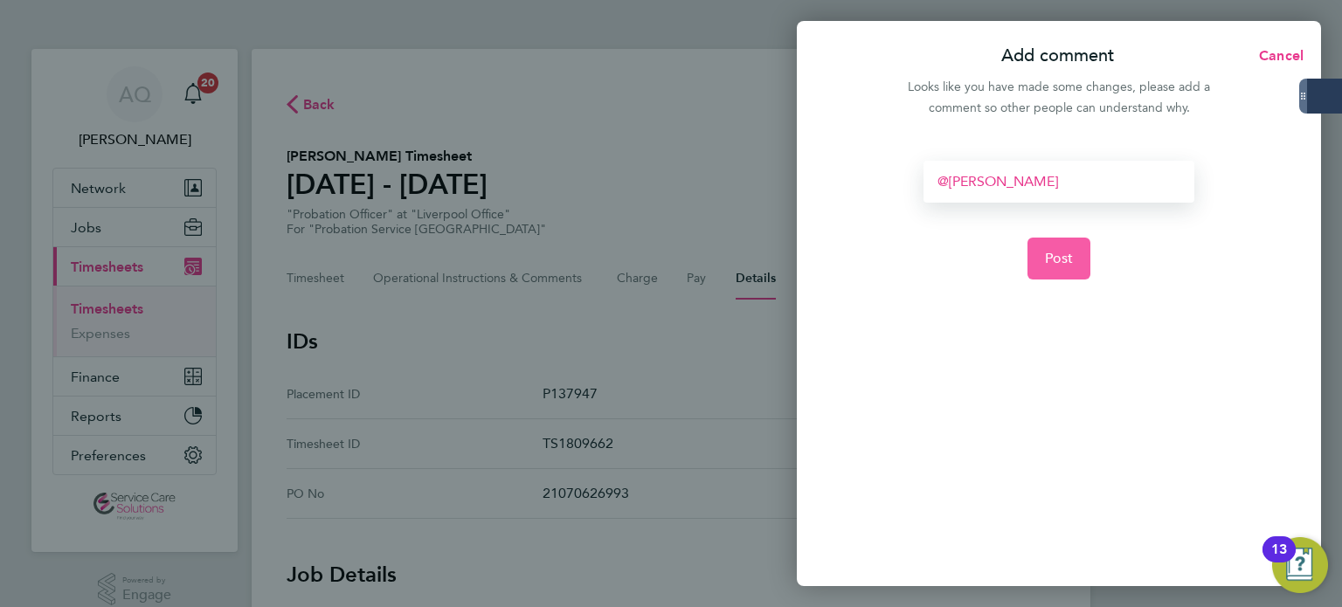
click at [1063, 259] on span "Post" at bounding box center [1059, 258] width 29 height 17
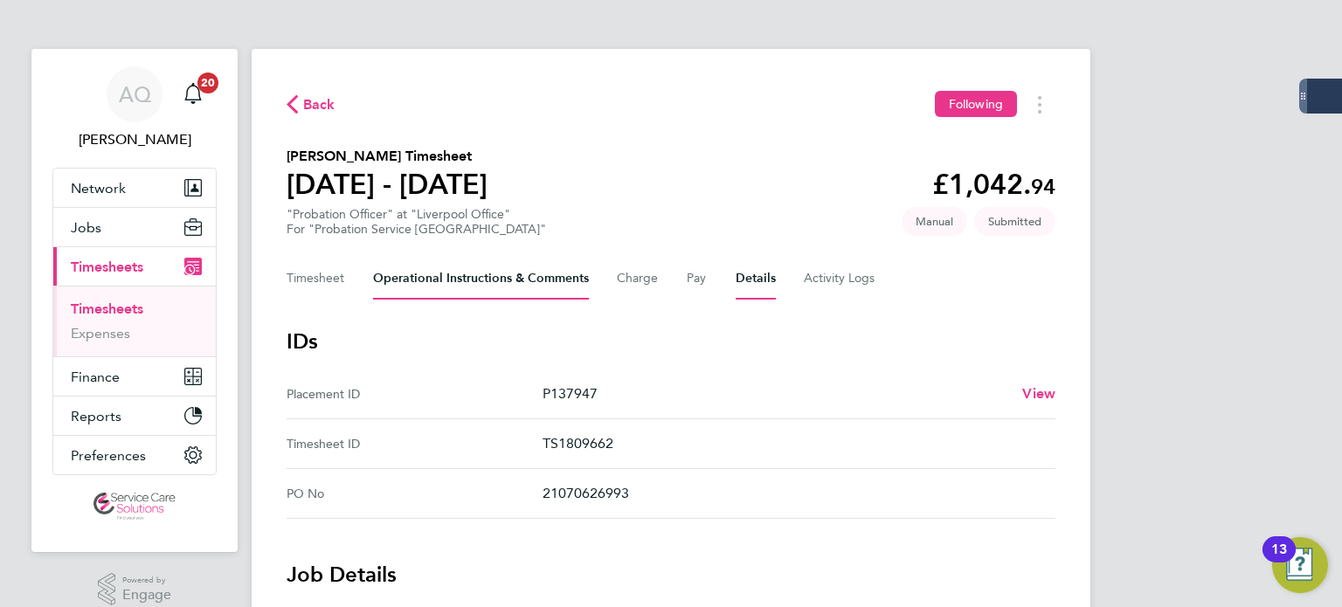
drag, startPoint x: 452, startPoint y: 272, endPoint x: 461, endPoint y: 276, distance: 10.6
click at [452, 272] on Comments-tab "Operational Instructions & Comments" at bounding box center [481, 279] width 216 height 42
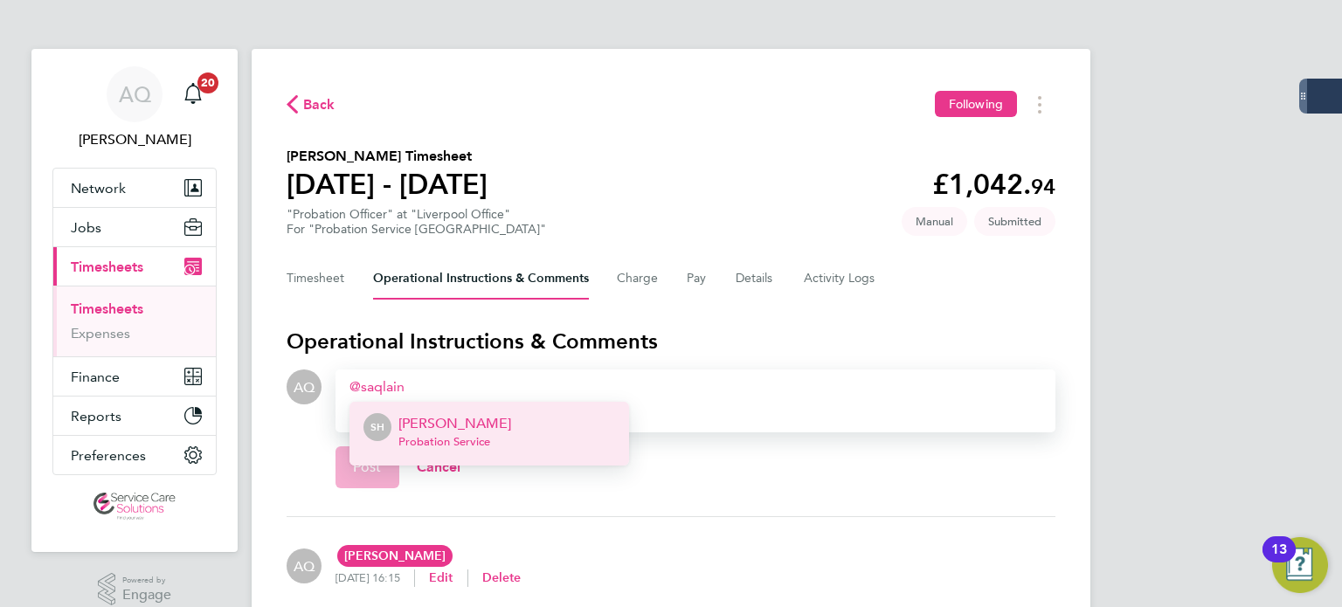
click at [468, 437] on span "Probation Service" at bounding box center [455, 442] width 113 height 14
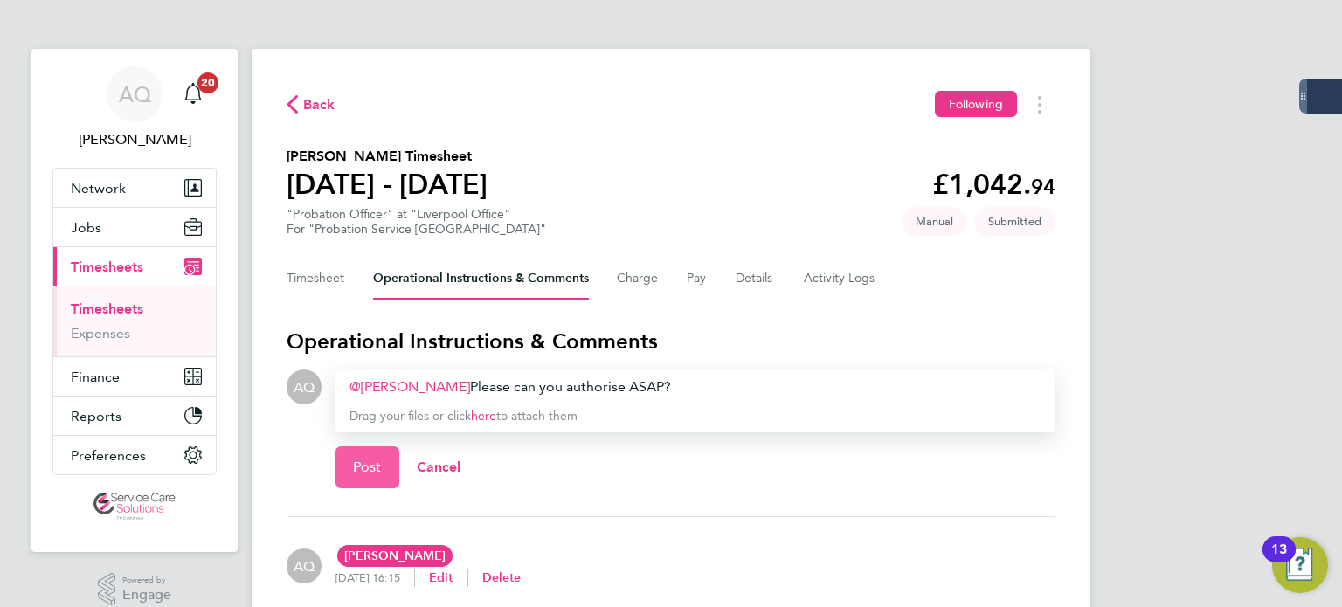
click at [378, 462] on span "Post" at bounding box center [367, 467] width 29 height 17
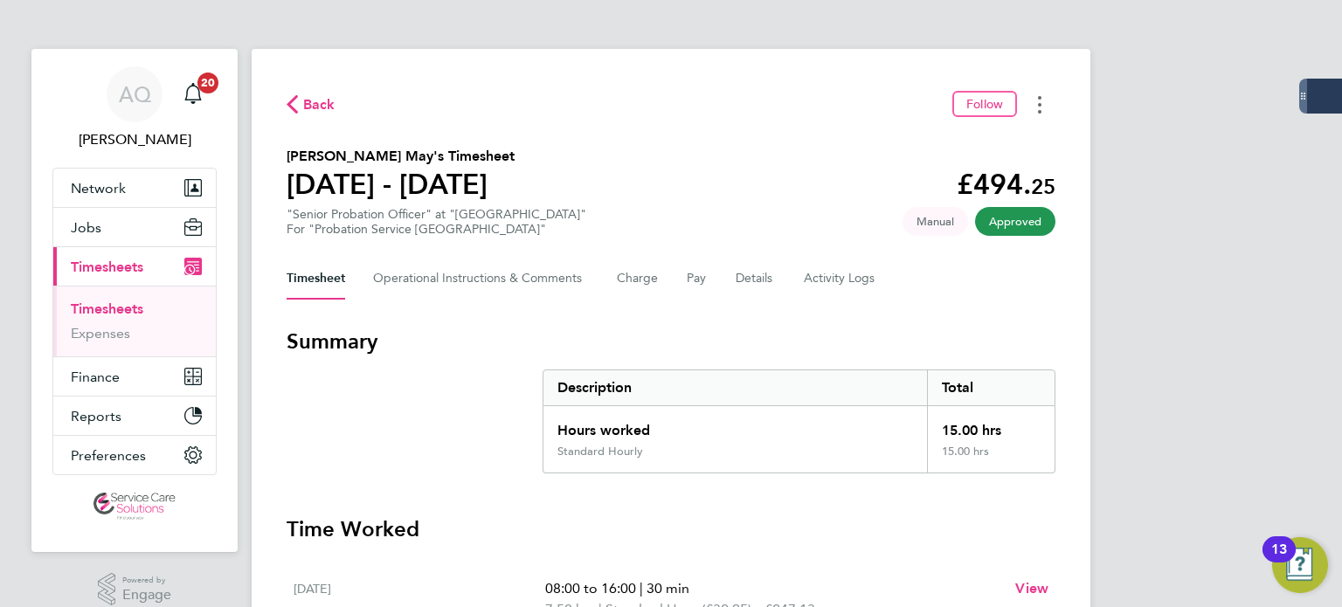
click at [1050, 101] on button "Timesheets Menu" at bounding box center [1039, 104] width 31 height 27
click at [983, 129] on link "Download timesheet" at bounding box center [951, 143] width 210 height 35
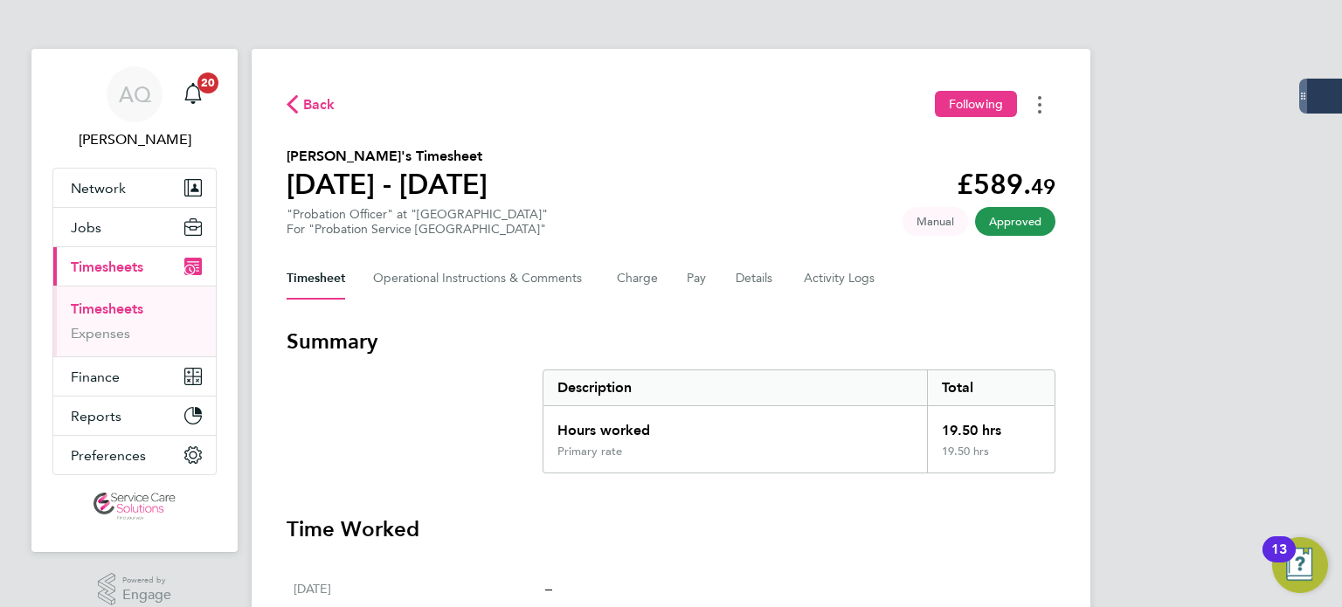
click at [1040, 107] on icon "Timesheets Menu" at bounding box center [1039, 104] width 3 height 17
click at [981, 146] on link "Download timesheet" at bounding box center [951, 143] width 210 height 35
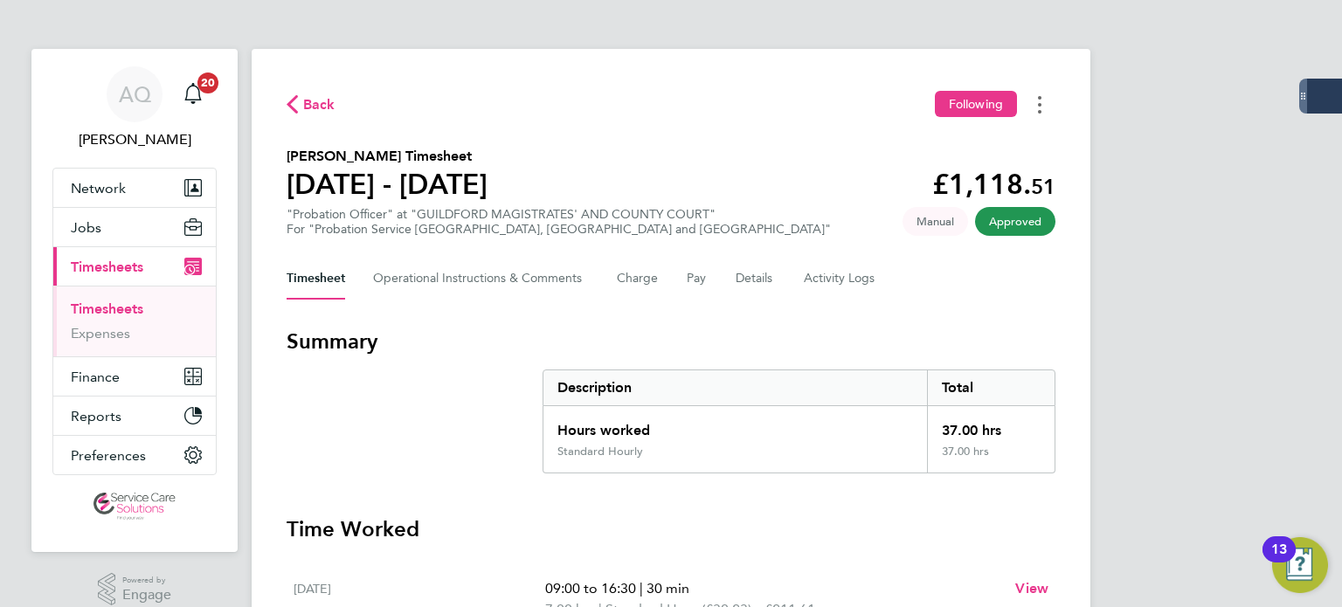
click at [1039, 103] on button "Timesheets Menu" at bounding box center [1039, 104] width 31 height 27
drag, startPoint x: 937, startPoint y: 141, endPoint x: 980, endPoint y: 138, distance: 42.9
click at [939, 141] on link "Download timesheet" at bounding box center [951, 143] width 210 height 35
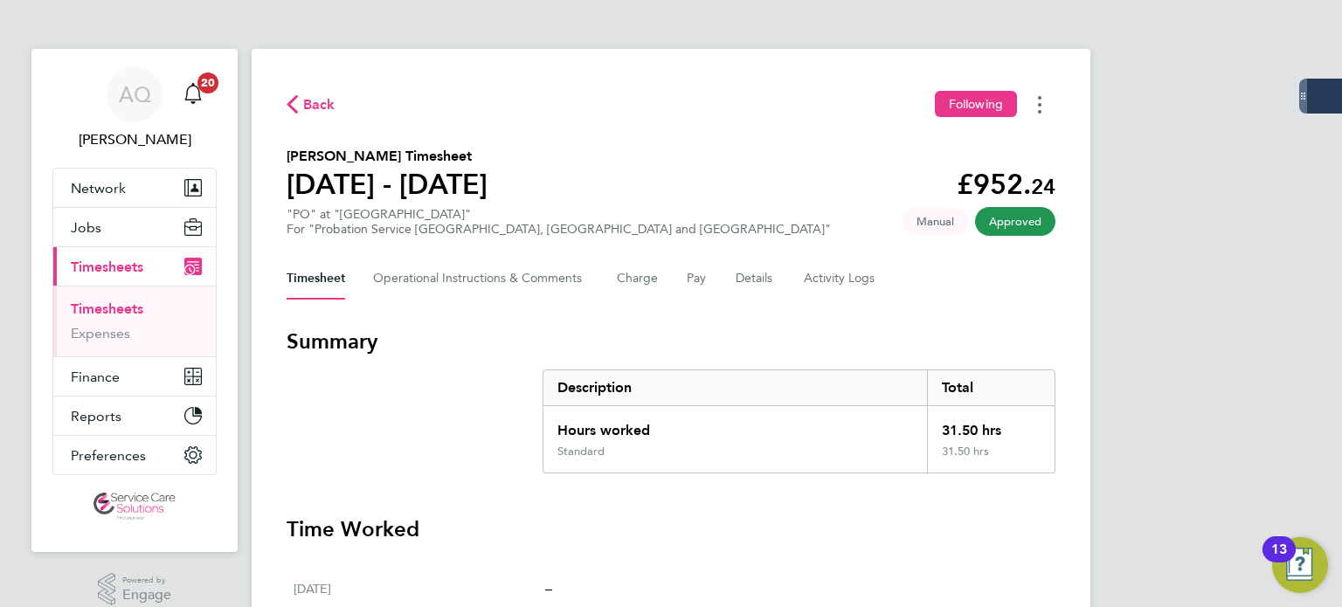
click at [1044, 106] on button "Timesheets Menu" at bounding box center [1039, 104] width 31 height 27
click at [1001, 140] on link "Download timesheet" at bounding box center [951, 143] width 210 height 35
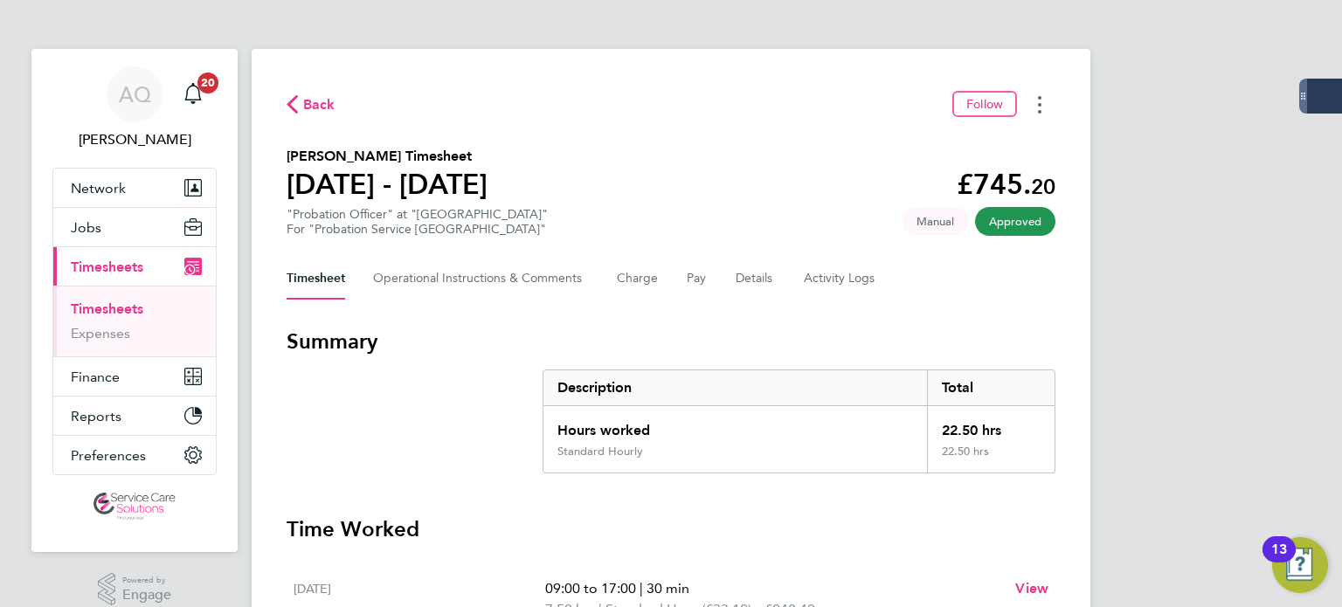
click at [1041, 108] on icon "Timesheets Menu" at bounding box center [1039, 104] width 3 height 17
click at [975, 154] on link "Download timesheet" at bounding box center [951, 143] width 210 height 35
